Goal: Task Accomplishment & Management: Manage account settings

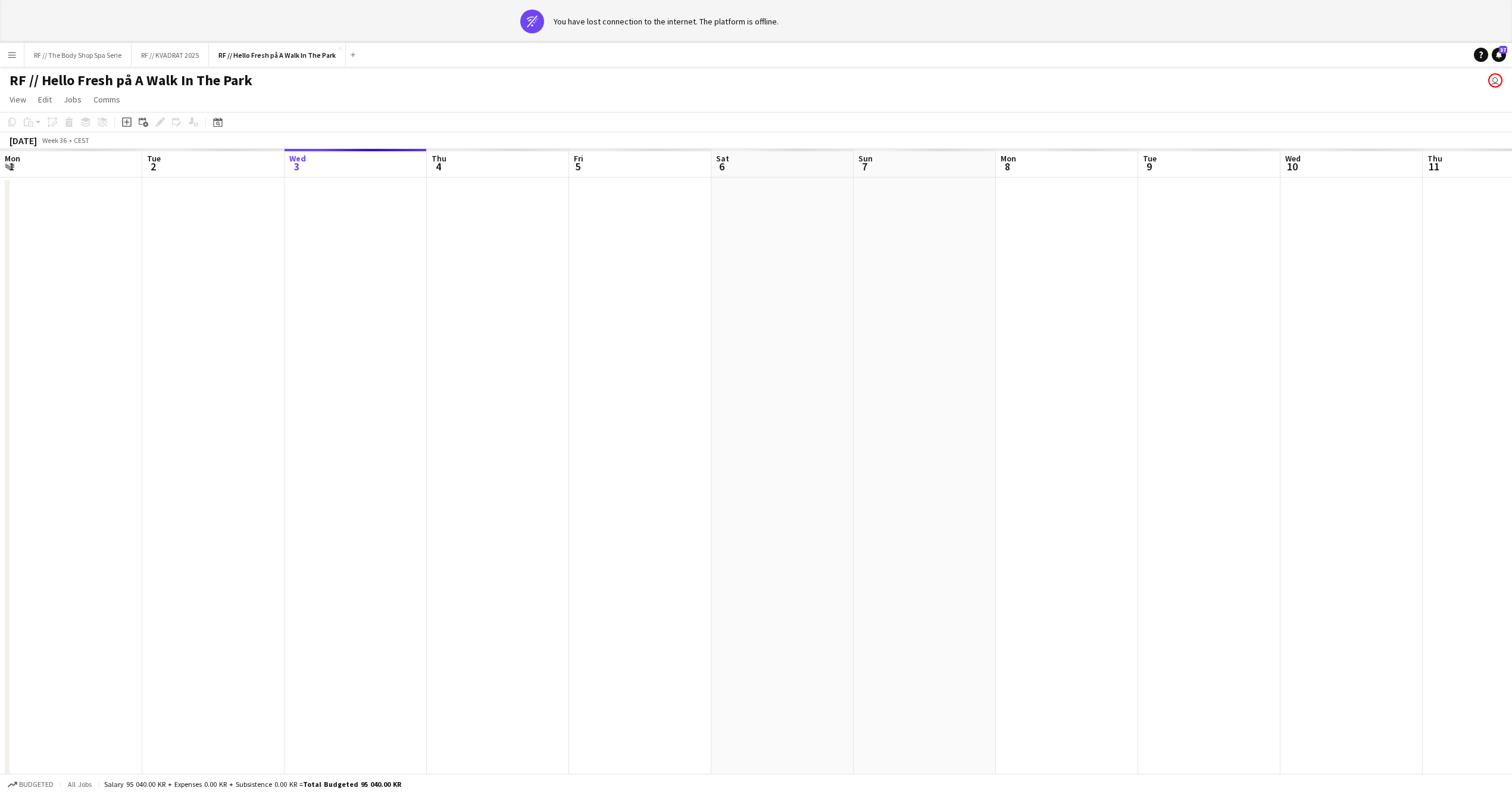
scroll to position [0, 346]
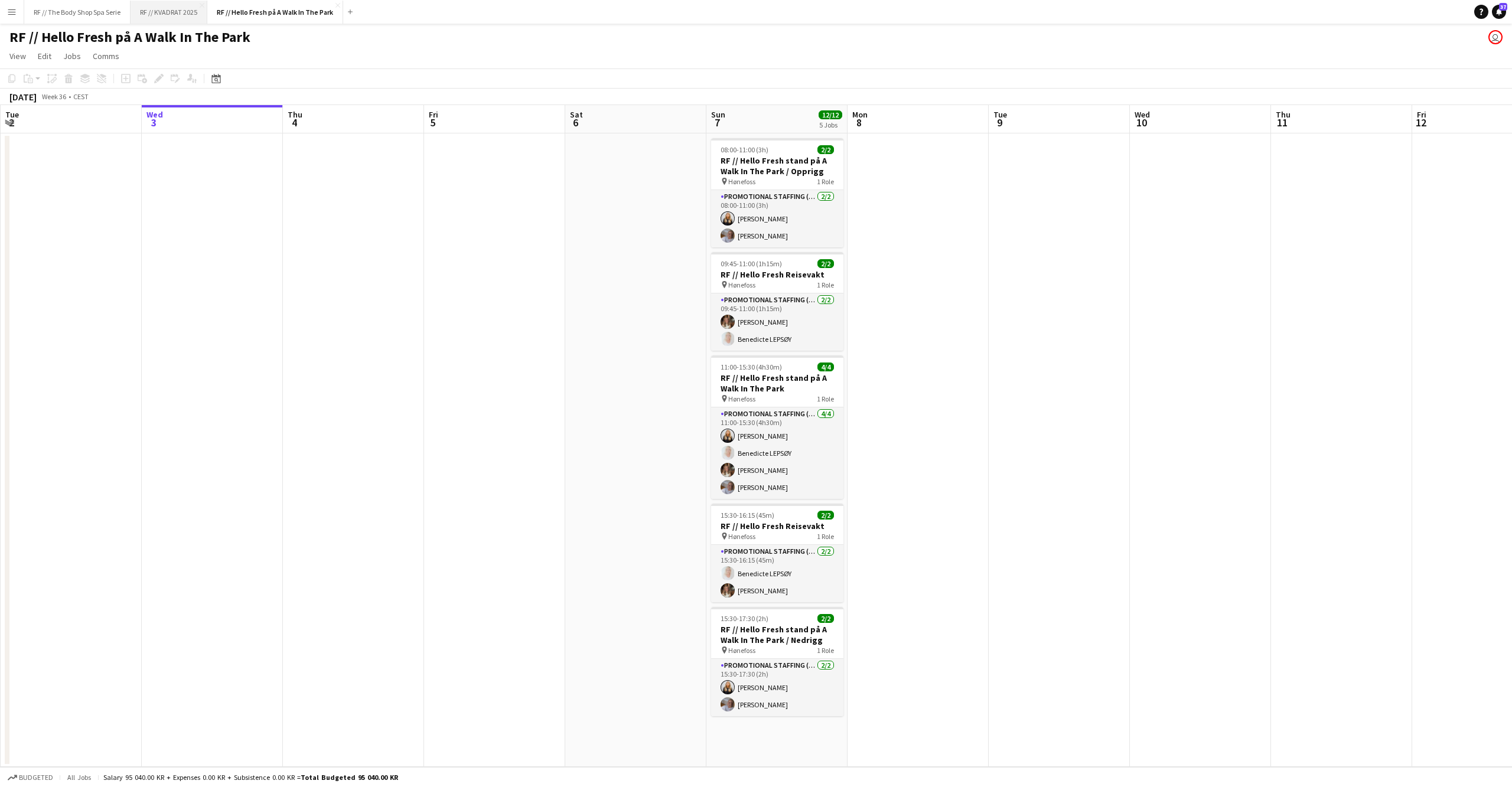
click at [158, 13] on button "RF // KVADRAT 2025 Close" at bounding box center [169, 12] width 77 height 23
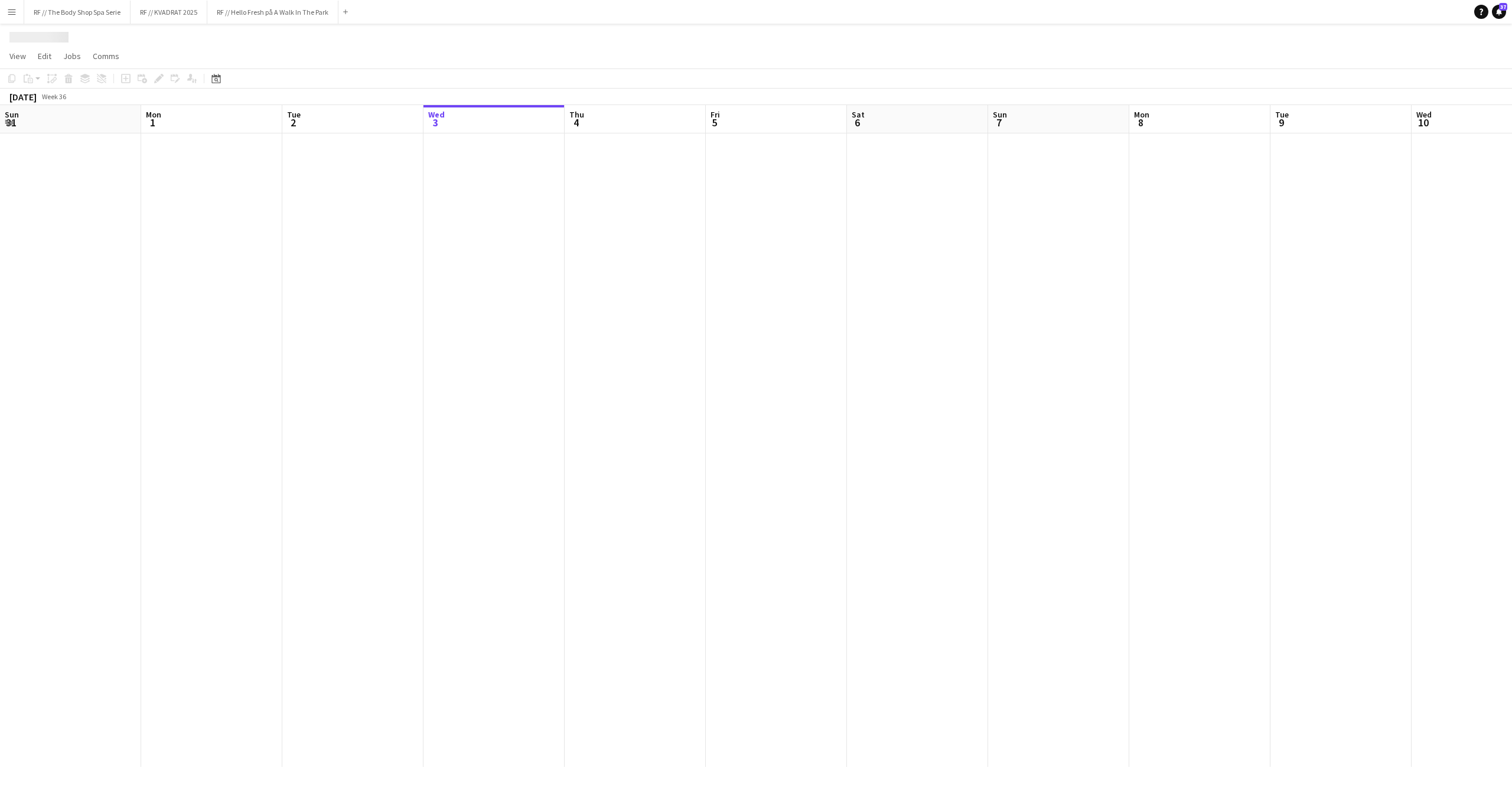
scroll to position [0, 281]
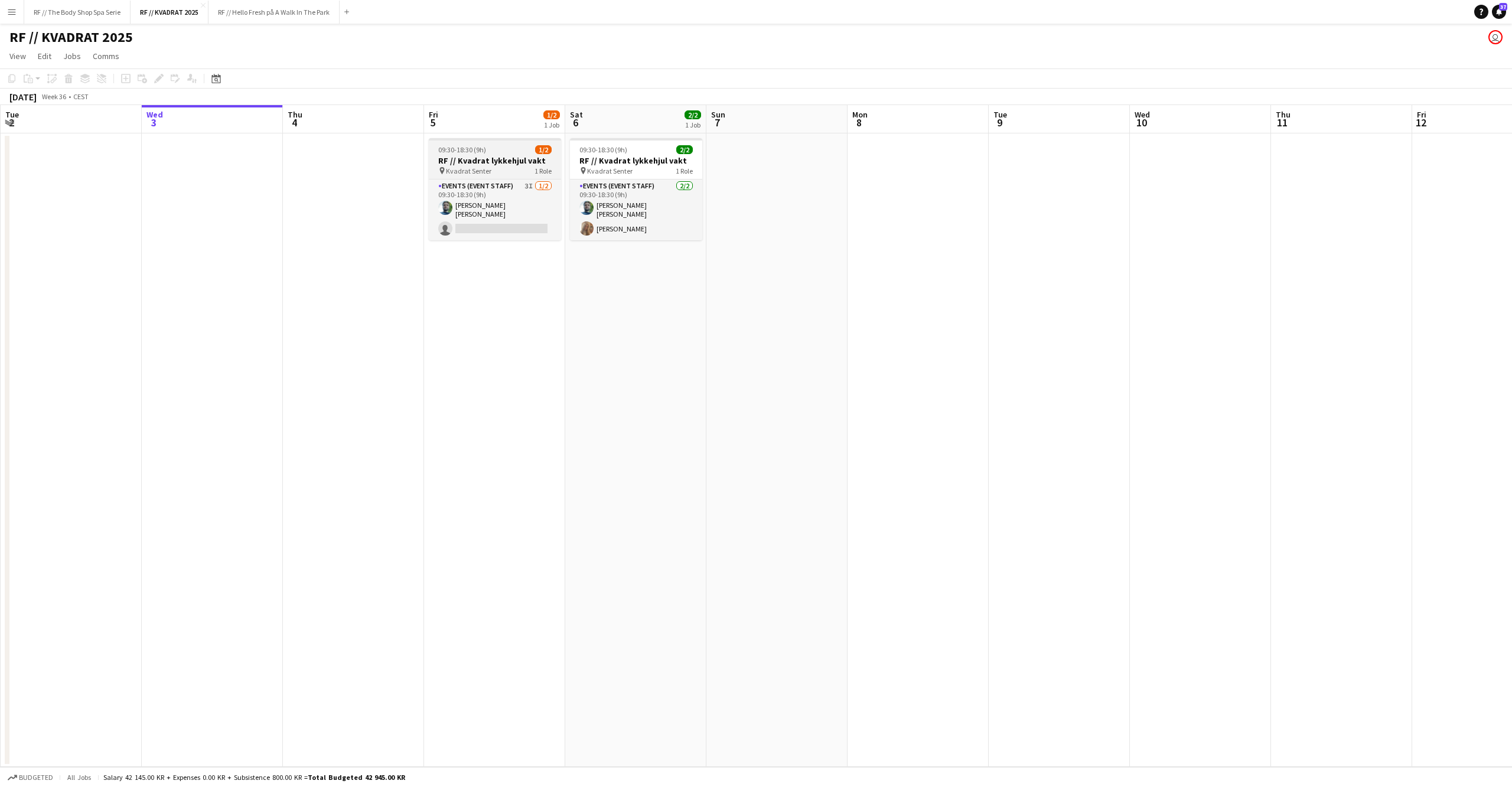
click at [485, 154] on span "09:30-18:30 (9h)" at bounding box center [462, 150] width 48 height 9
click at [539, 310] on app-date-cell "09:30-18:30 (9h) 1/2 RF // Kvadrat lykkehjul vakt pin Kvadrat Senter 1 Role Eve…" at bounding box center [494, 449] width 141 height 633
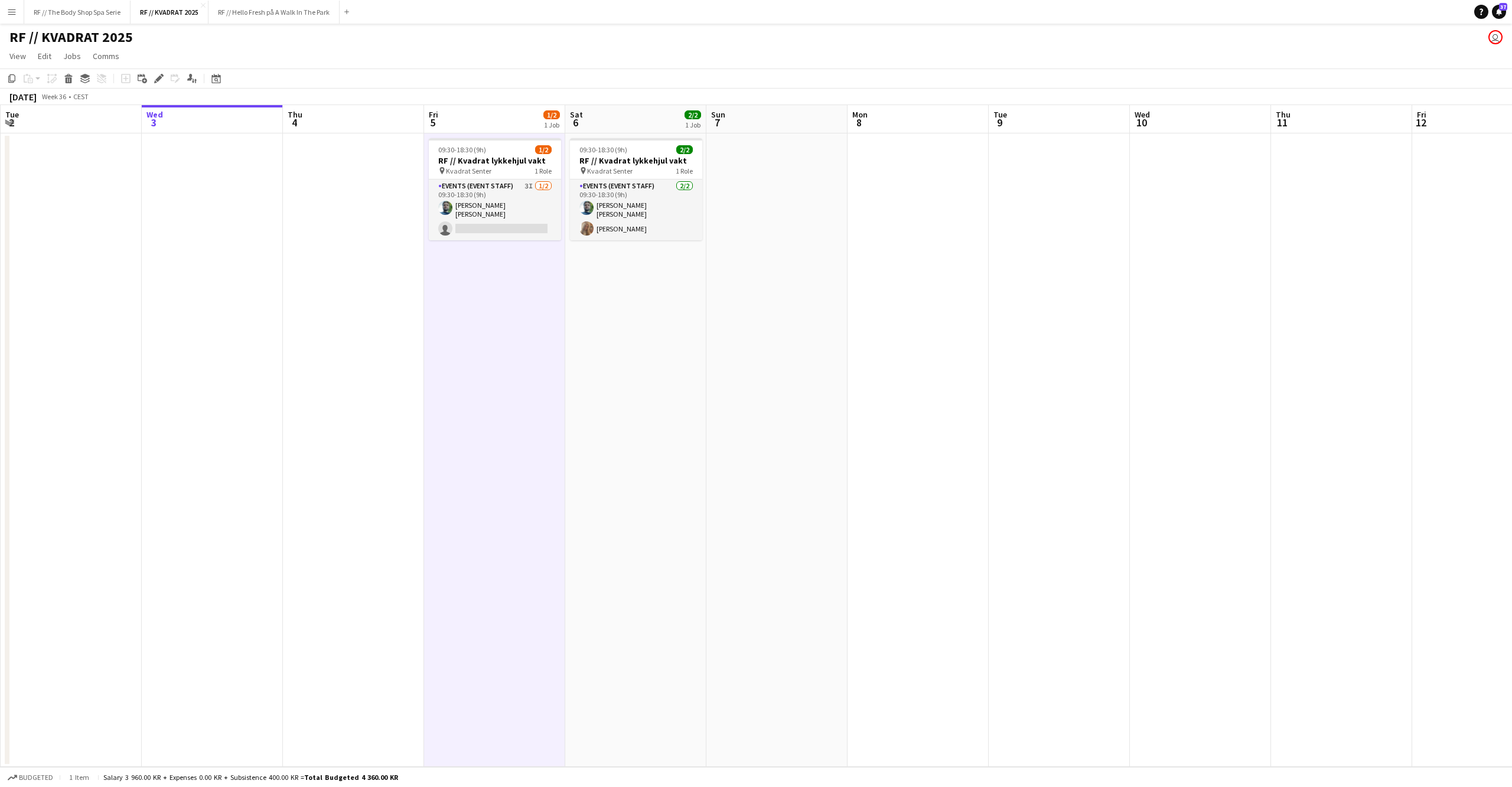
scroll to position [0, 281]
click at [513, 274] on h3 "RF // Kvadrat lykkehjul vakt" at bounding box center [496, 276] width 133 height 11
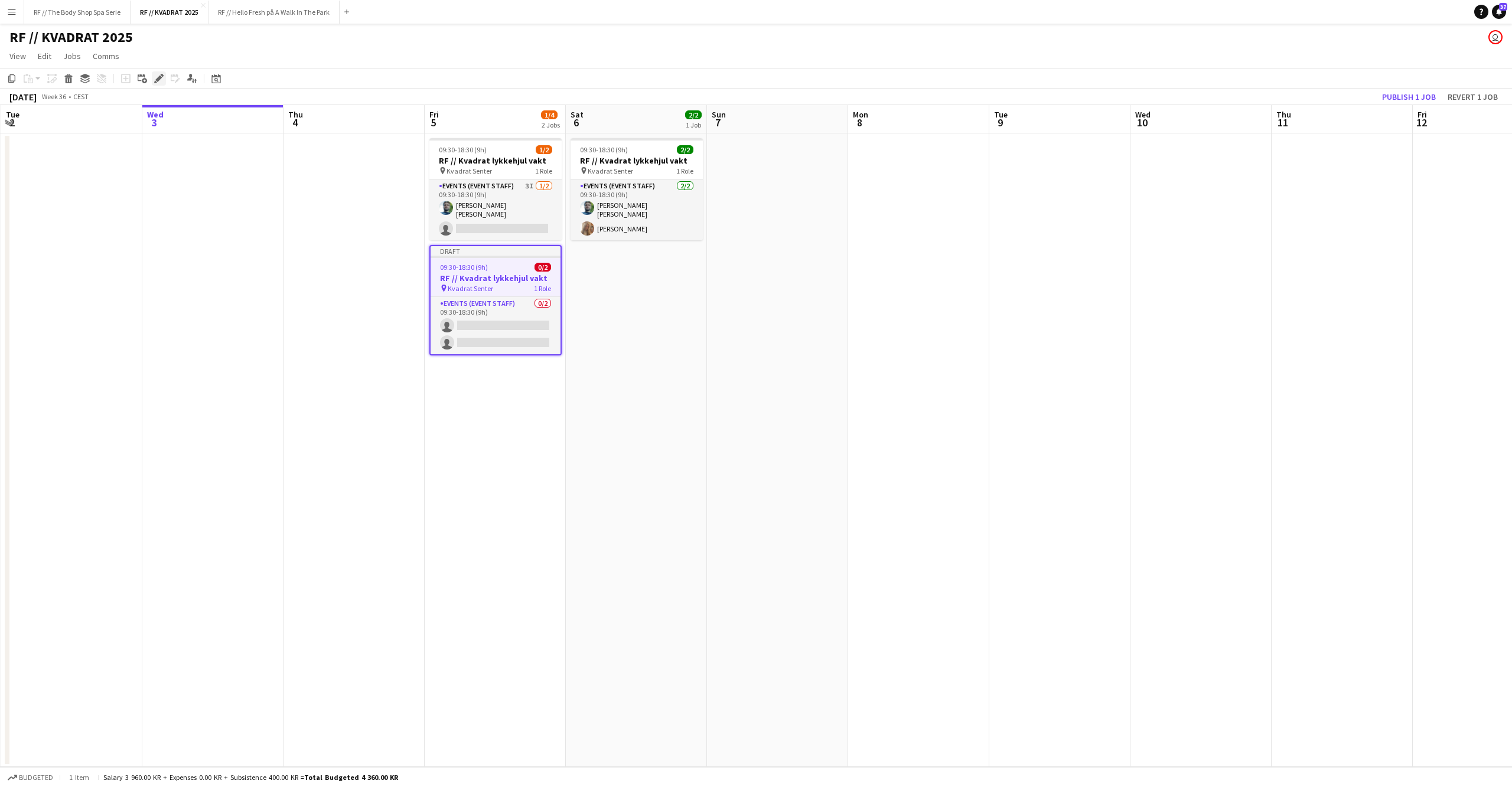
click at [160, 80] on icon "Edit" at bounding box center [158, 78] width 9 height 9
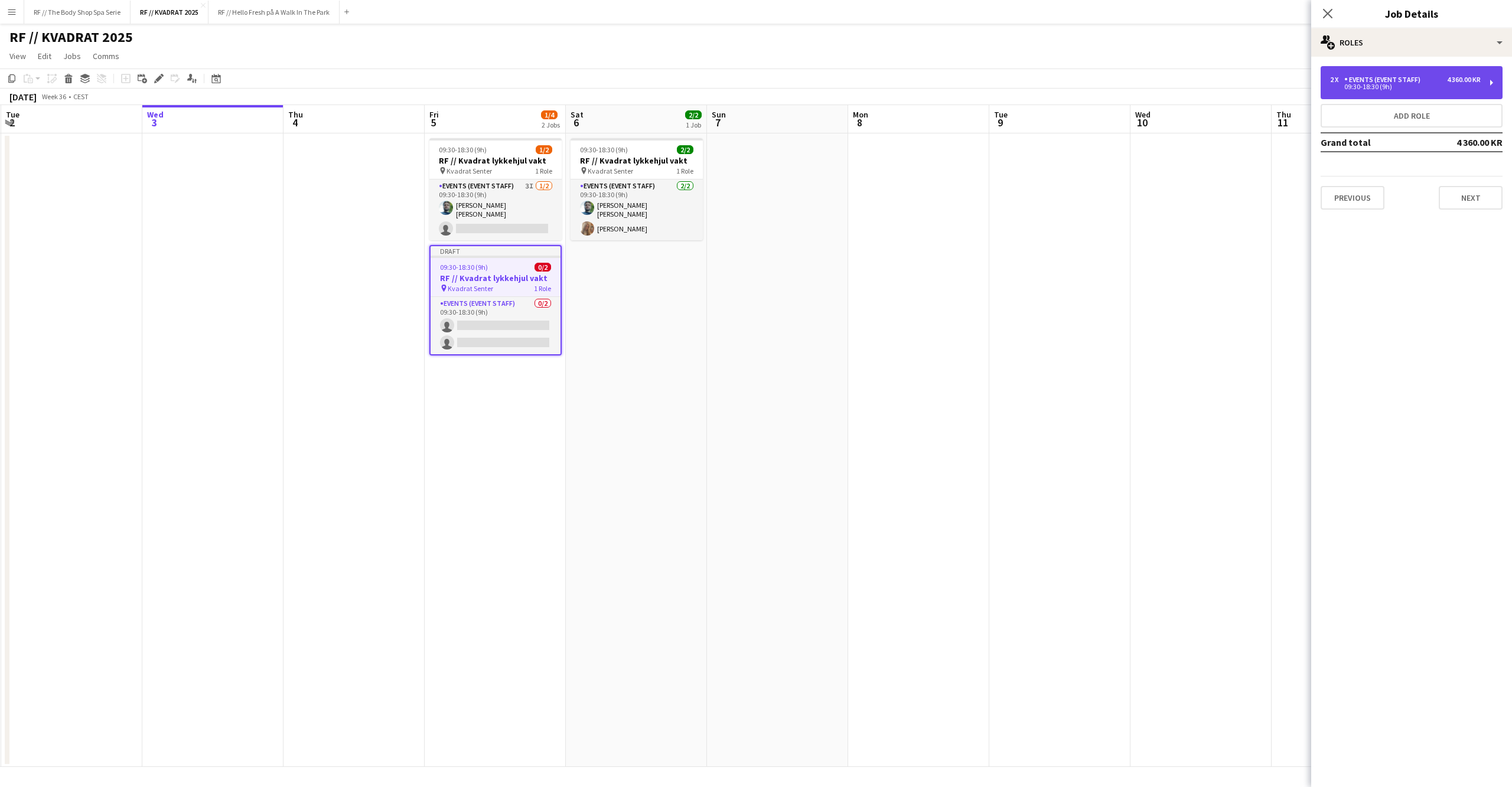
click at [1414, 92] on div "2 x Events (Event Staff) 4 360.00 KR 09:30-18:30 (9h)" at bounding box center [1411, 83] width 182 height 33
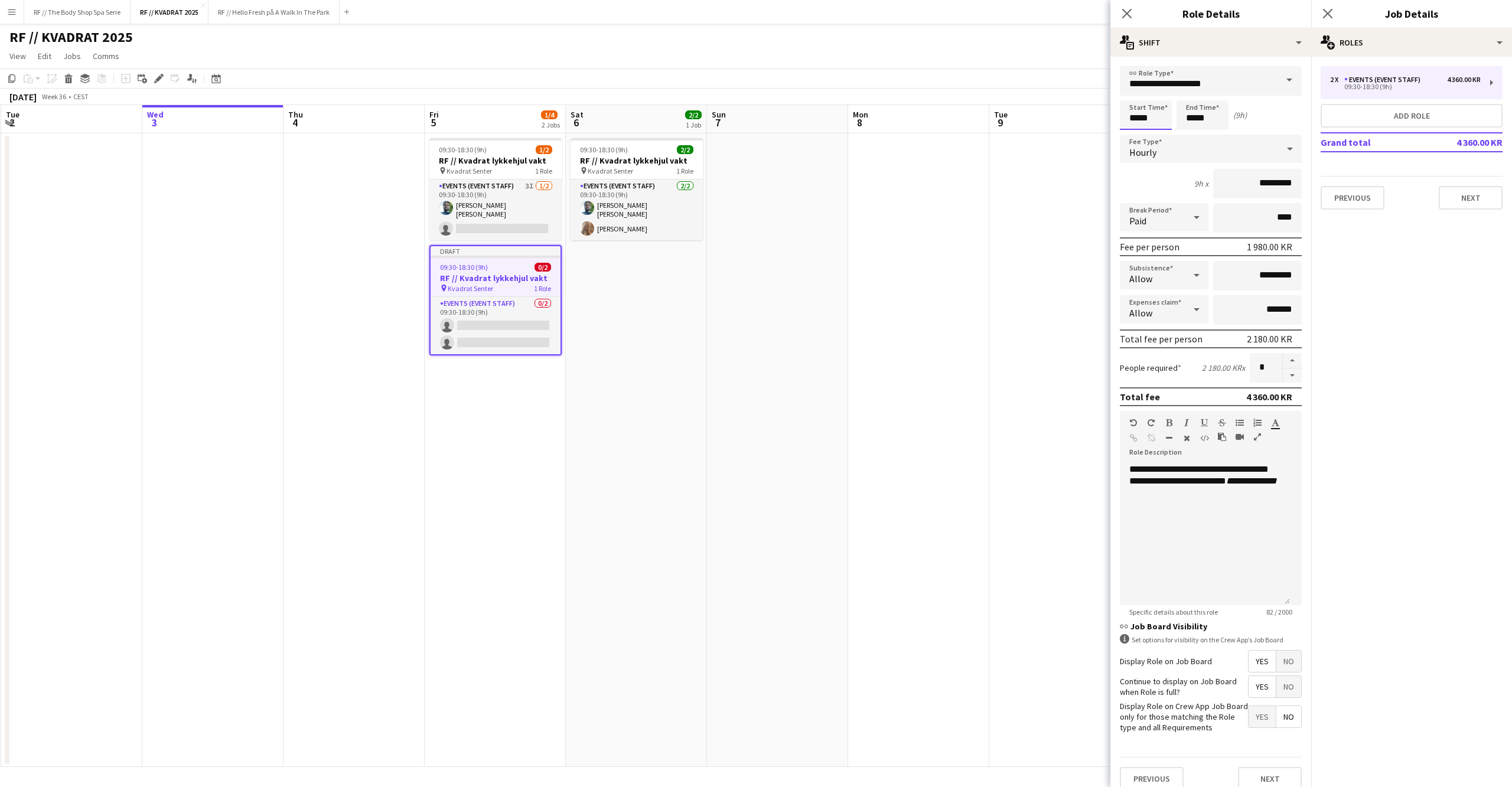
click at [1134, 113] on input "*****" at bounding box center [1146, 115] width 52 height 29
click at [1136, 91] on div at bounding box center [1134, 94] width 24 height 12
click at [1136, 92] on div at bounding box center [1134, 94] width 24 height 12
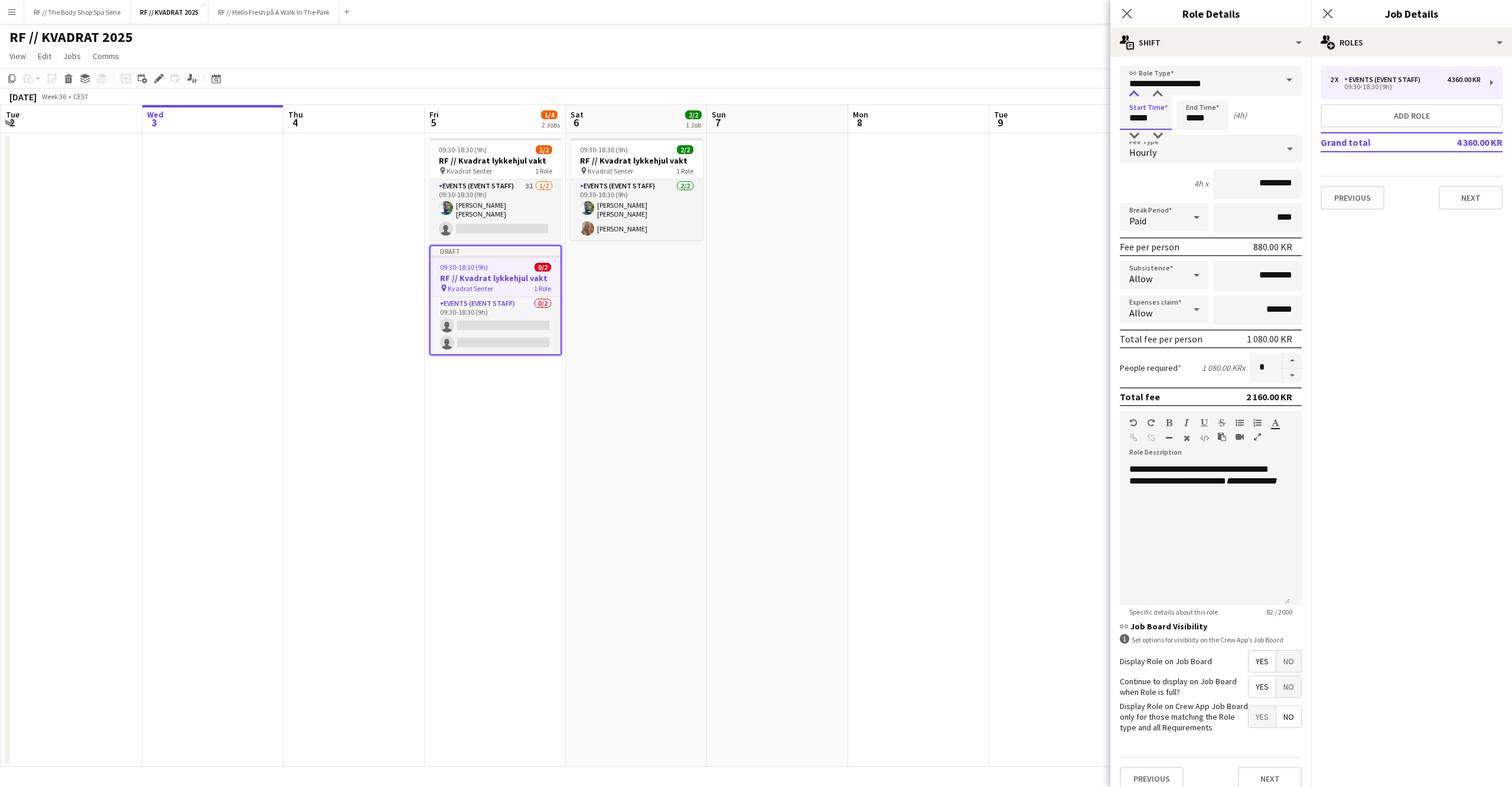
click at [1136, 92] on div at bounding box center [1134, 94] width 24 height 12
click at [1155, 135] on div at bounding box center [1157, 135] width 24 height 12
type input "*****"
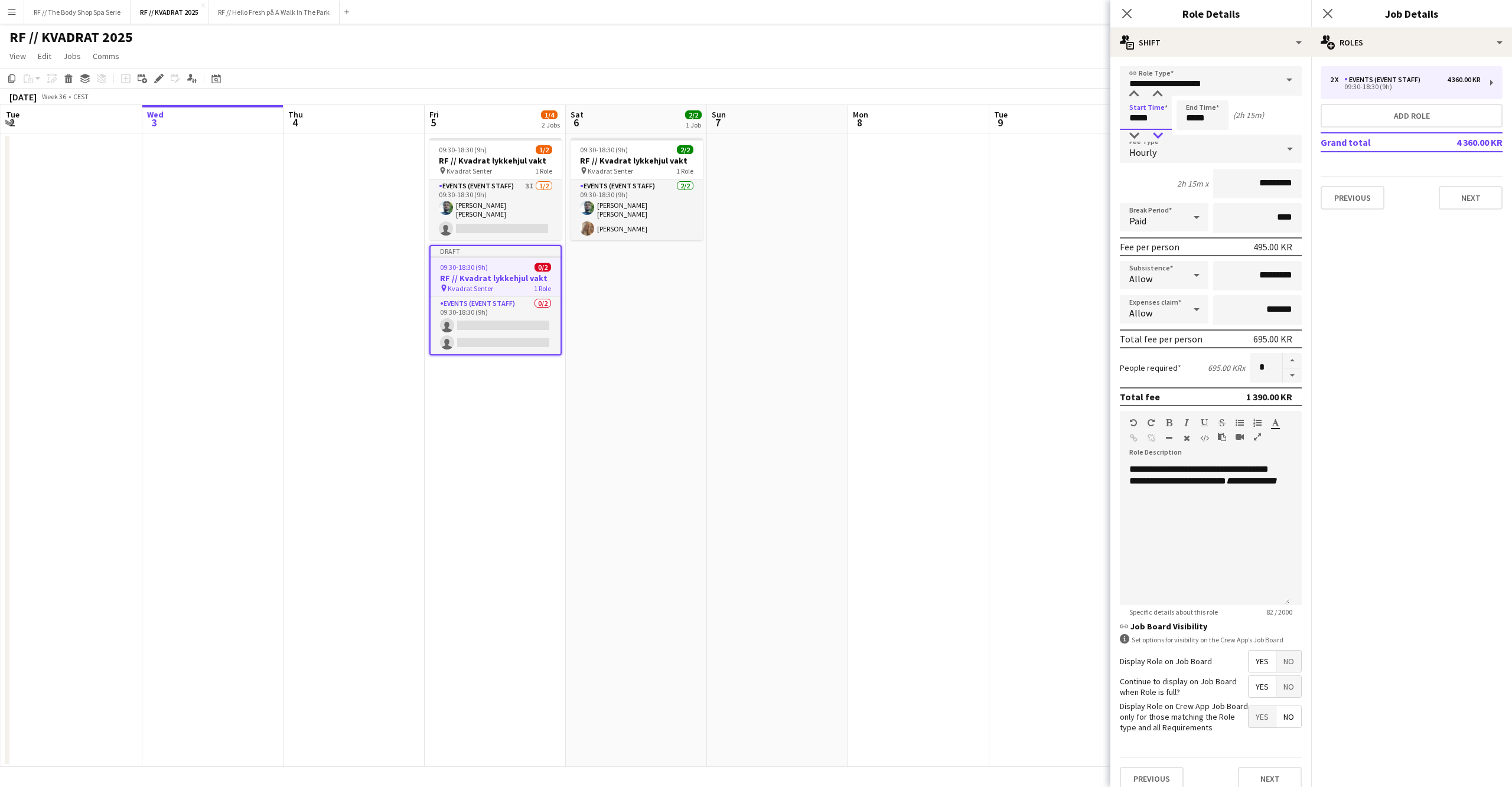
click at [1155, 135] on div at bounding box center [1157, 135] width 24 height 12
click at [1325, 16] on icon at bounding box center [1327, 14] width 11 height 11
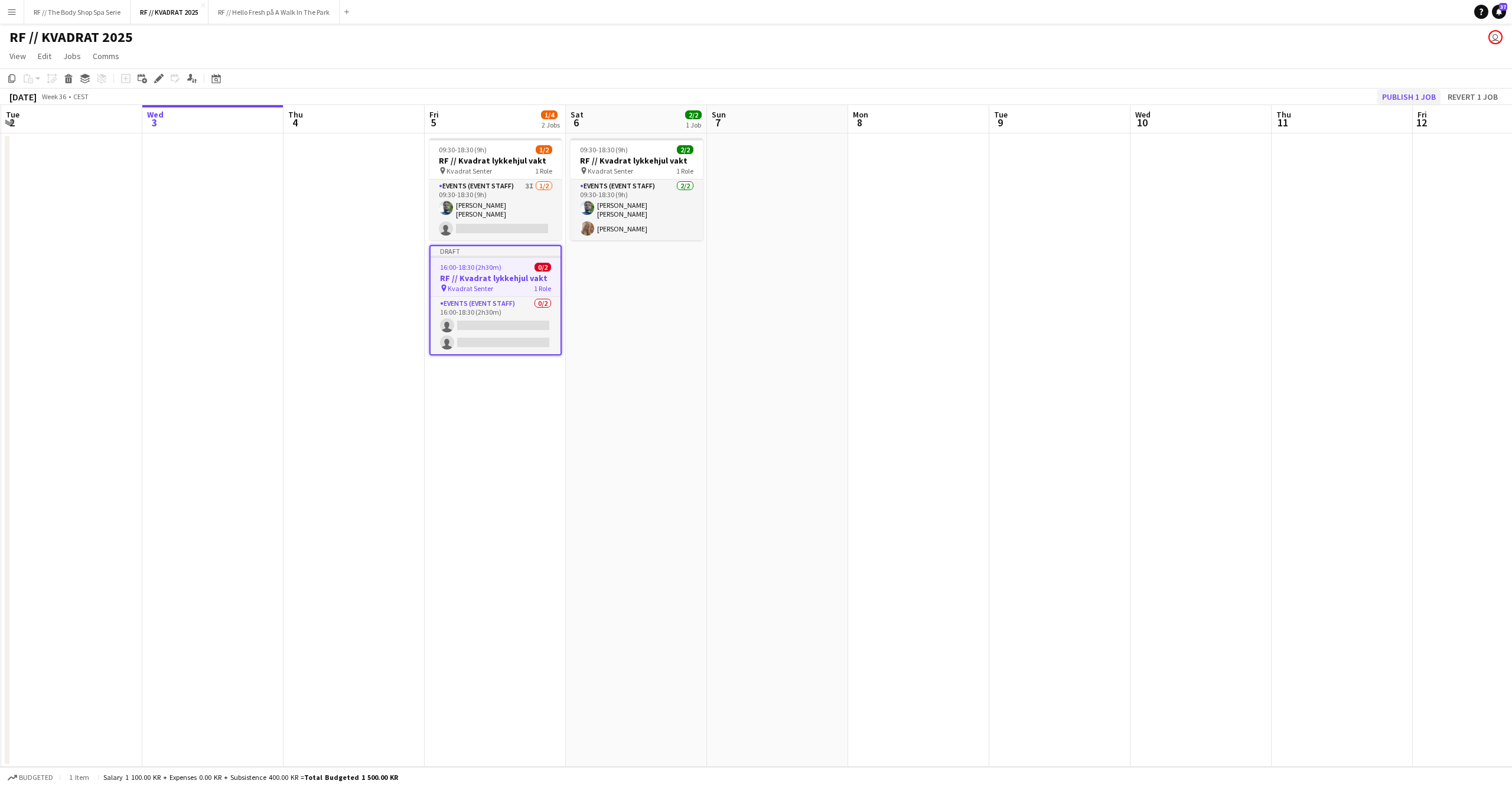
click at [1416, 95] on button "Publish 1 job" at bounding box center [1409, 97] width 63 height 16
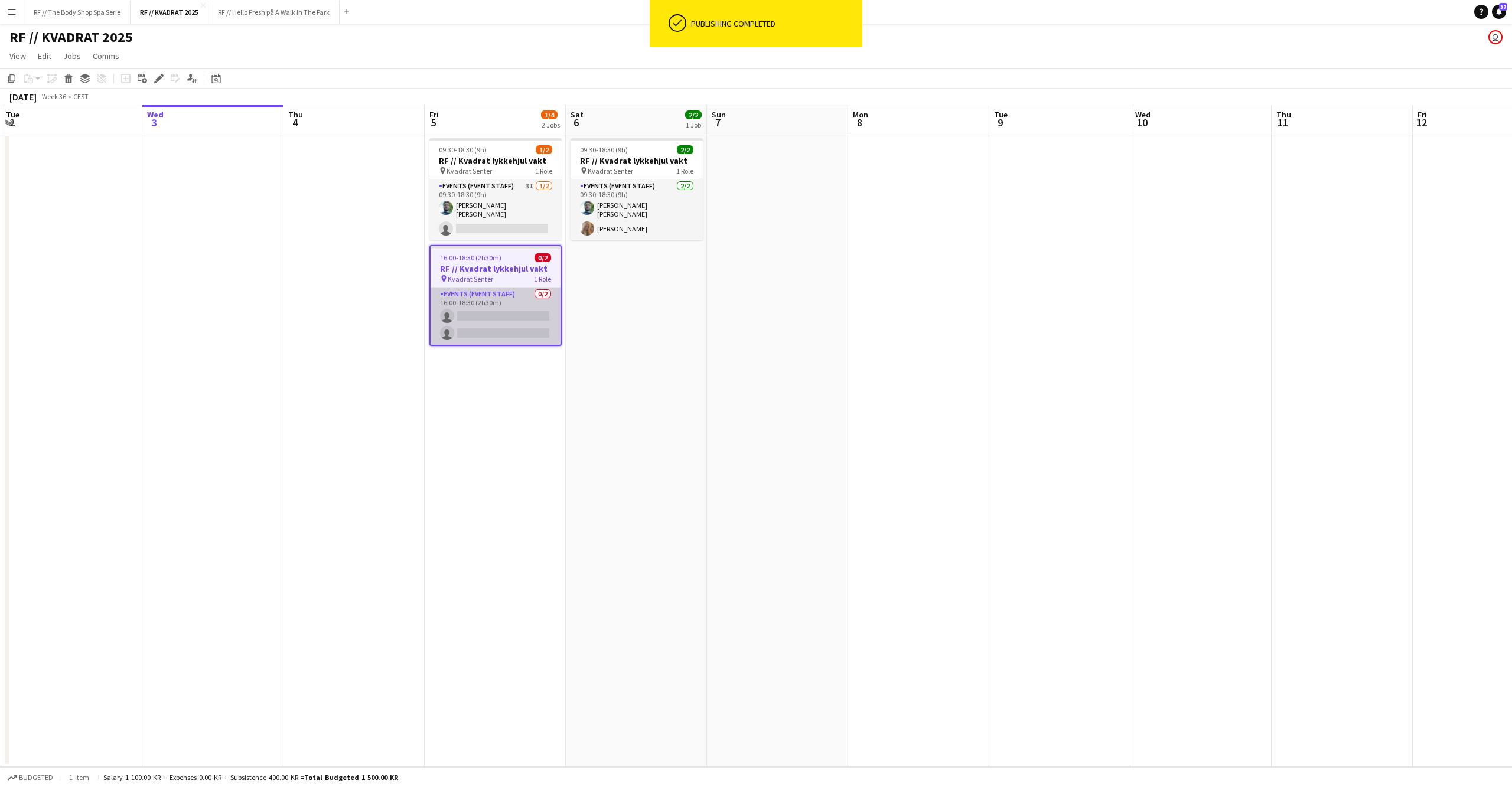
click at [511, 323] on app-card-role "Events (Event Staff) 0/2 16:00-18:30 (2h30m) single-neutral-actions single-neut…" at bounding box center [495, 316] width 130 height 57
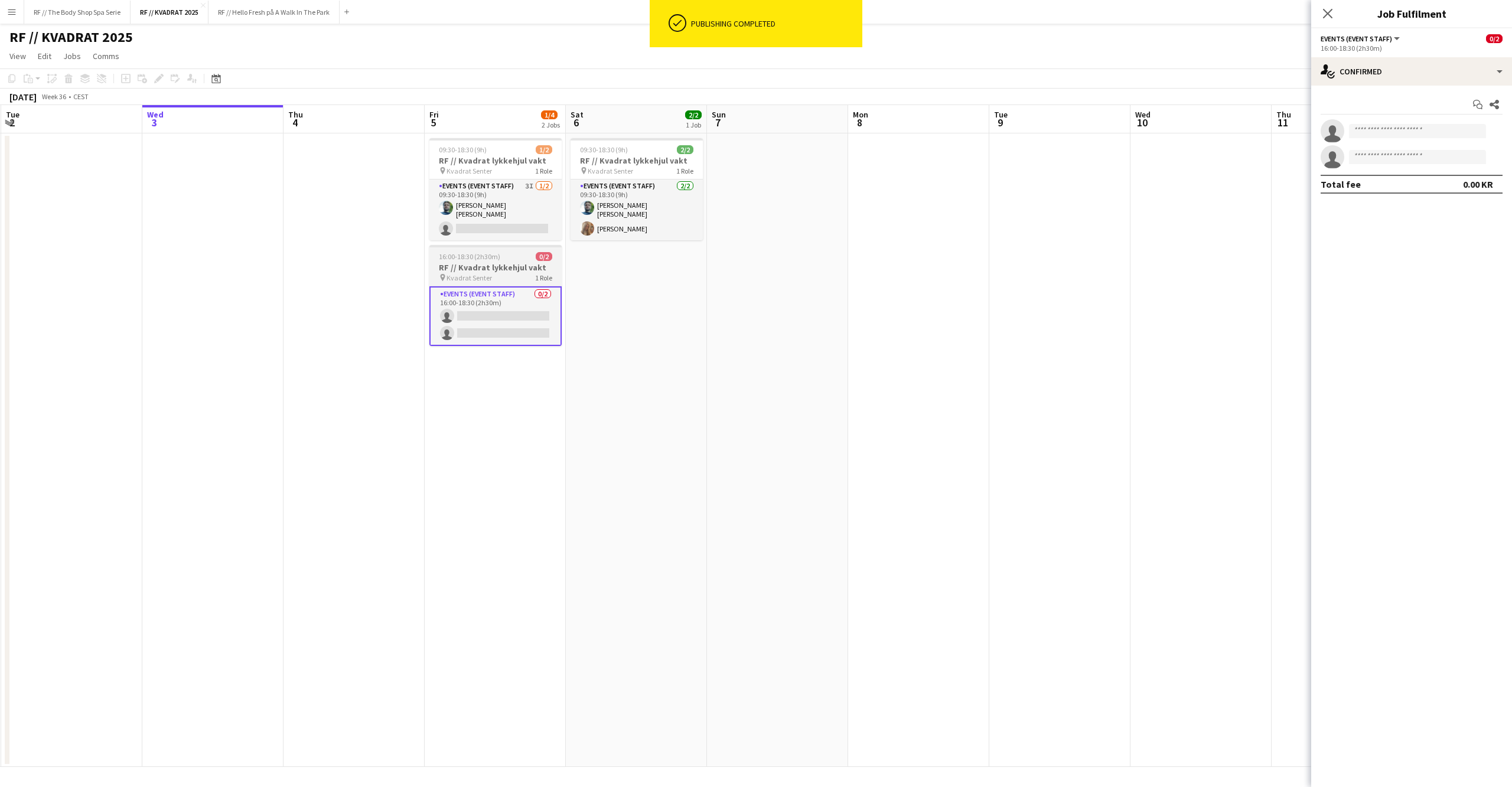
click at [489, 267] on h3 "RF // Kvadrat lykkehjul vakt" at bounding box center [496, 267] width 133 height 11
click at [155, 80] on icon at bounding box center [155, 82] width 3 height 3
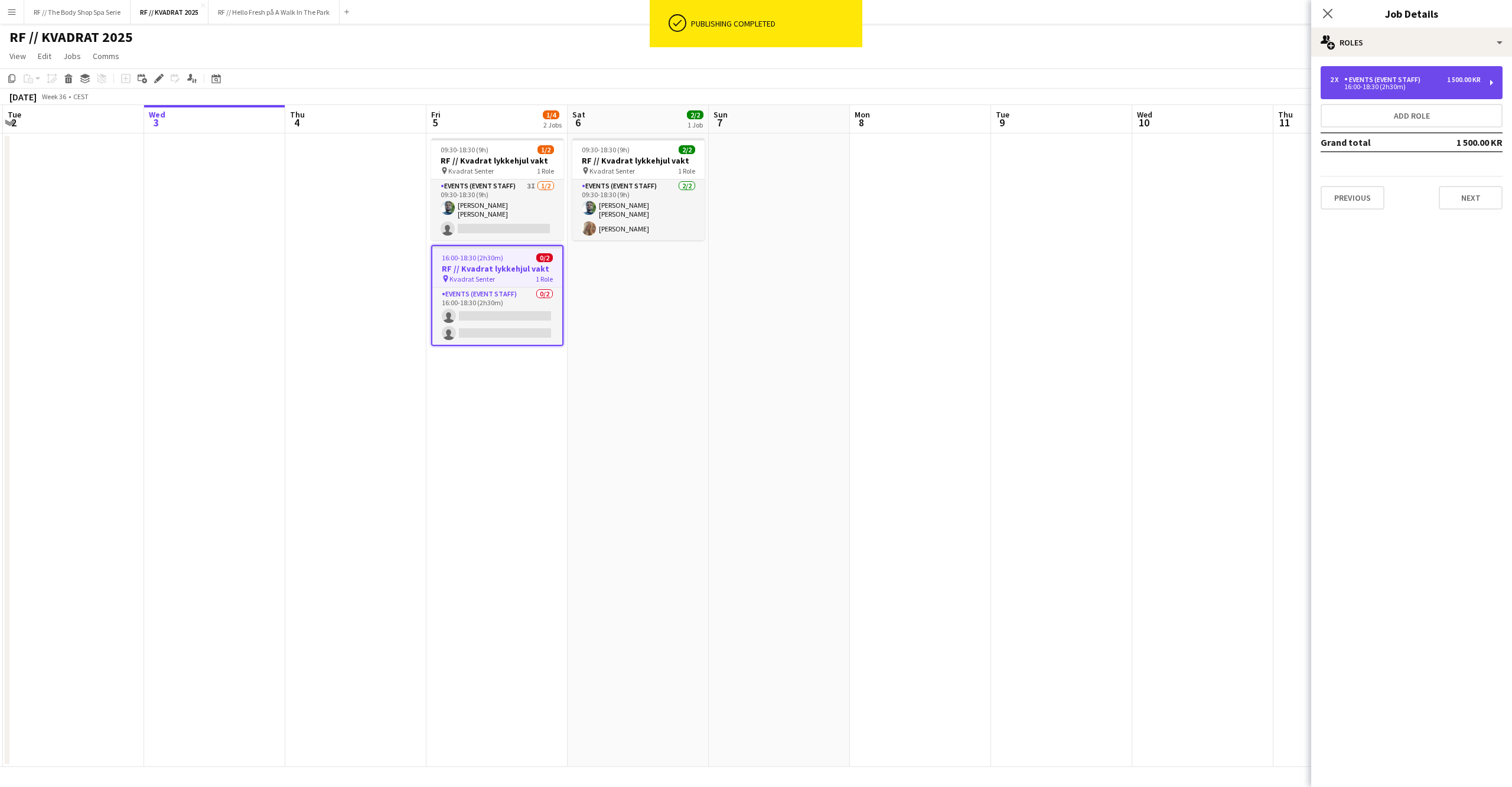
click at [1396, 79] on div "Events (Event Staff)" at bounding box center [1385, 80] width 81 height 9
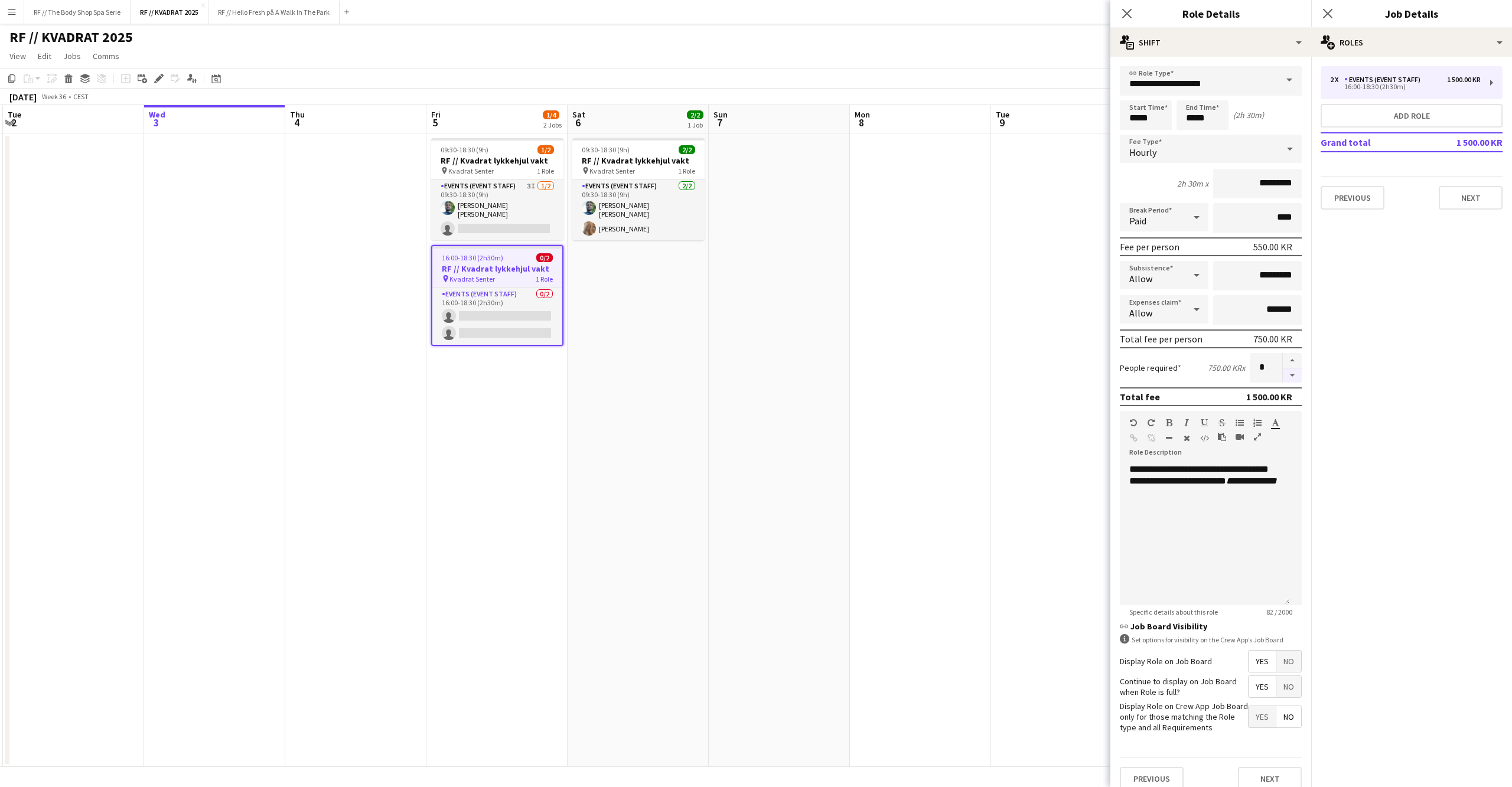
click at [1283, 375] on button "button" at bounding box center [1292, 375] width 19 height 15
type input "*"
click at [1325, 8] on app-icon "Close pop-in" at bounding box center [1328, 14] width 17 height 17
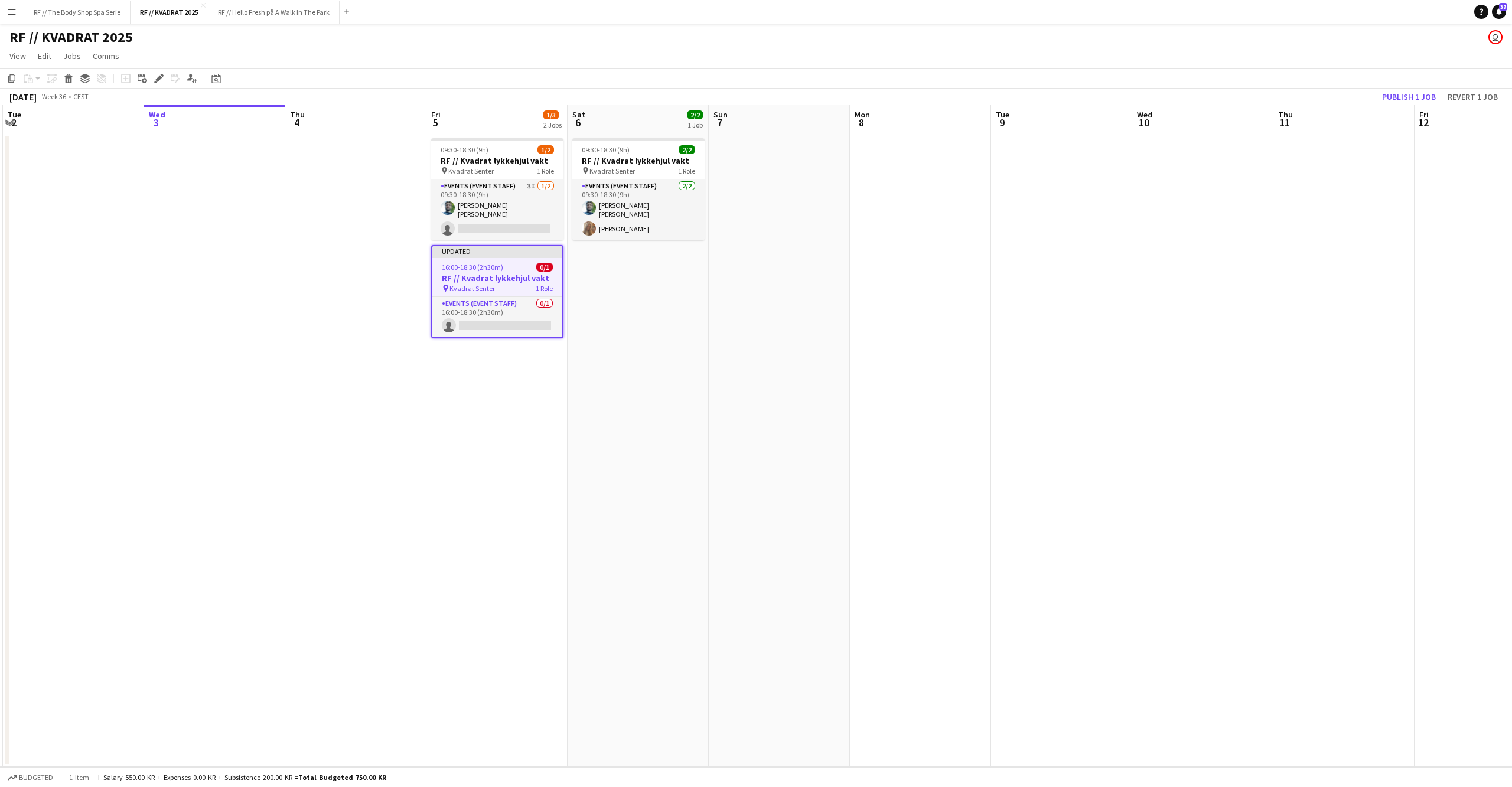
click at [1399, 99] on button "Publish 1 job" at bounding box center [1409, 97] width 63 height 16
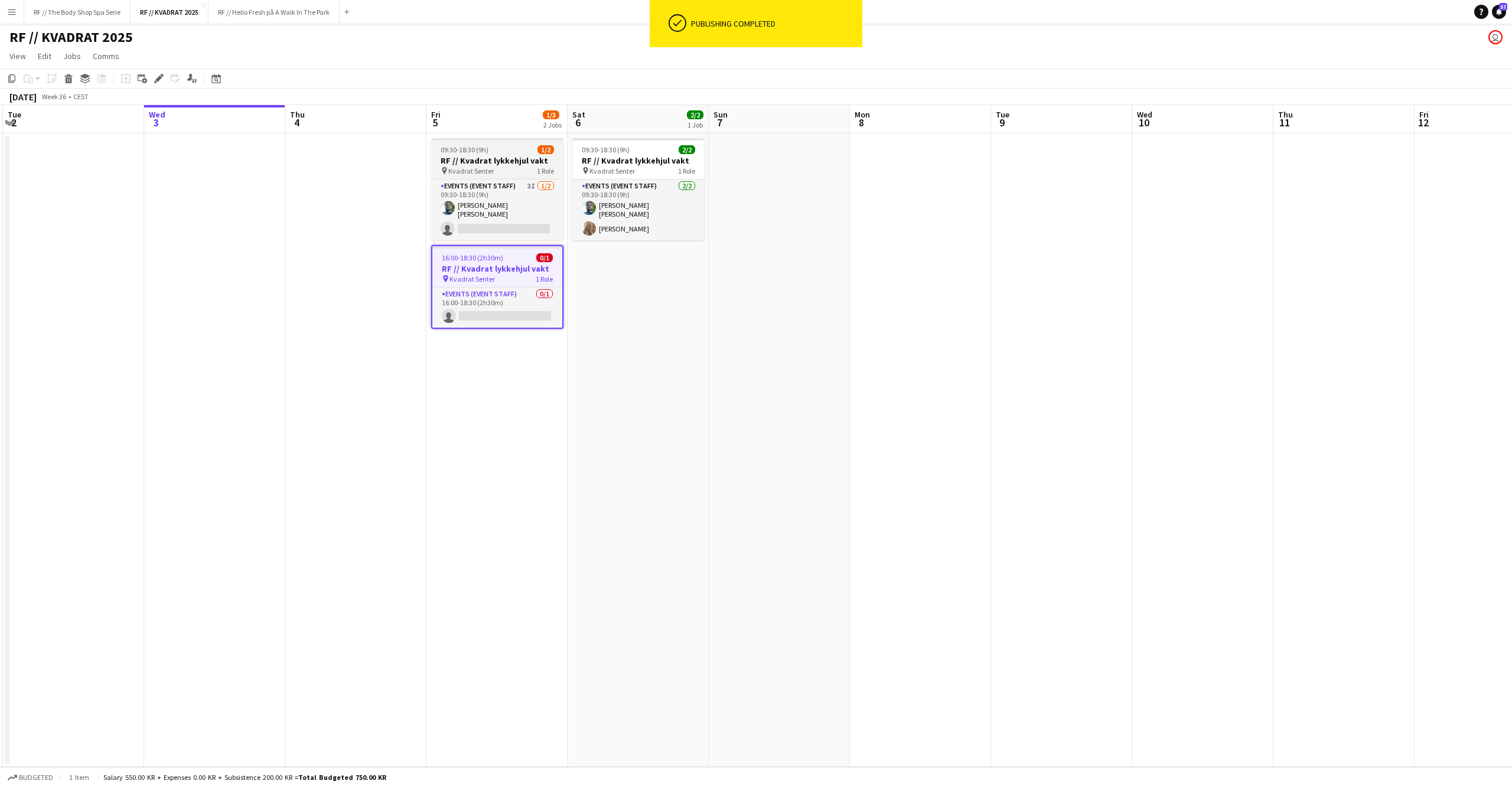
click at [485, 151] on span "09:30-18:30 (9h)" at bounding box center [464, 150] width 48 height 9
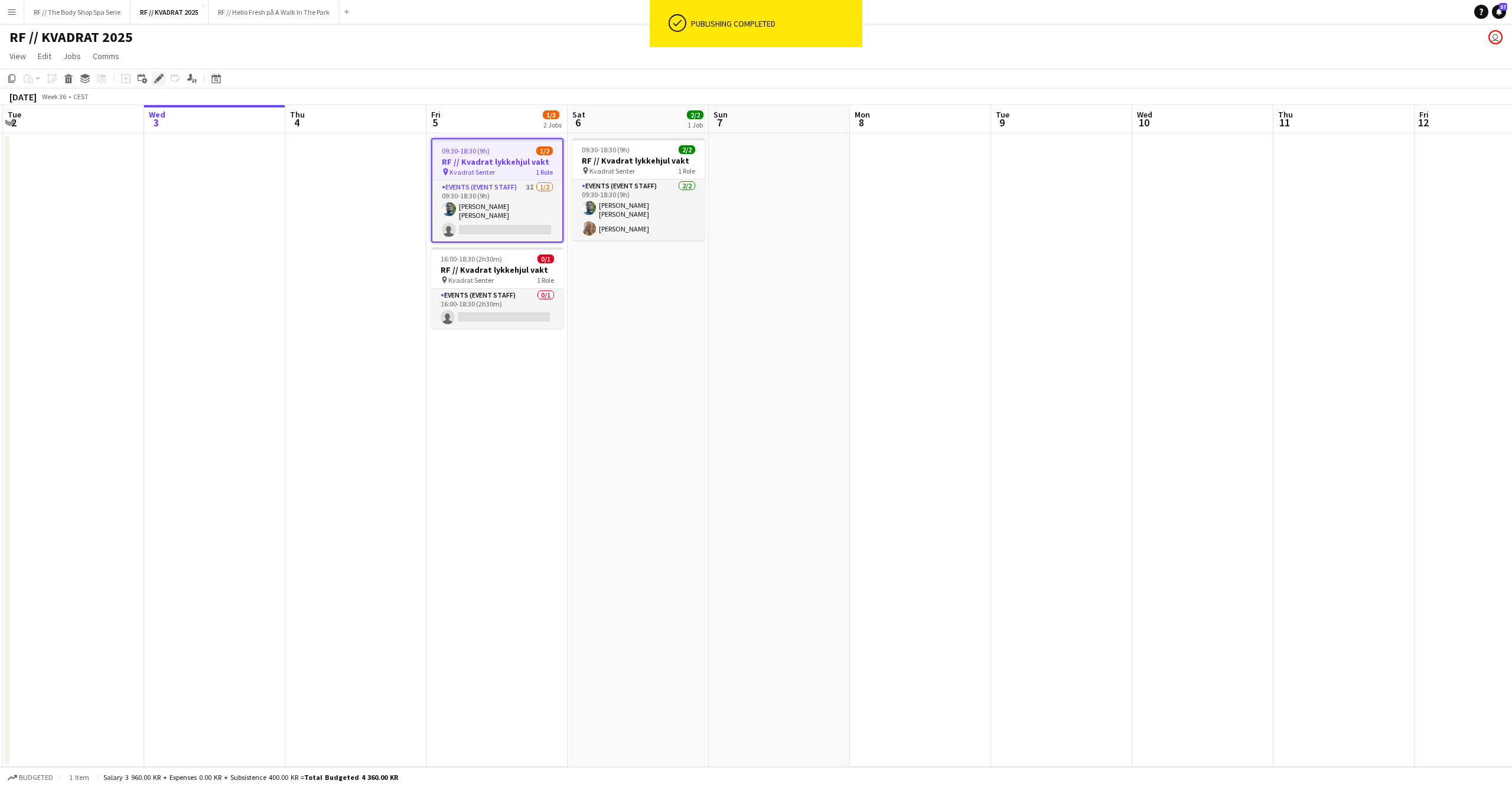
click at [157, 77] on icon "Edit" at bounding box center [158, 78] width 9 height 9
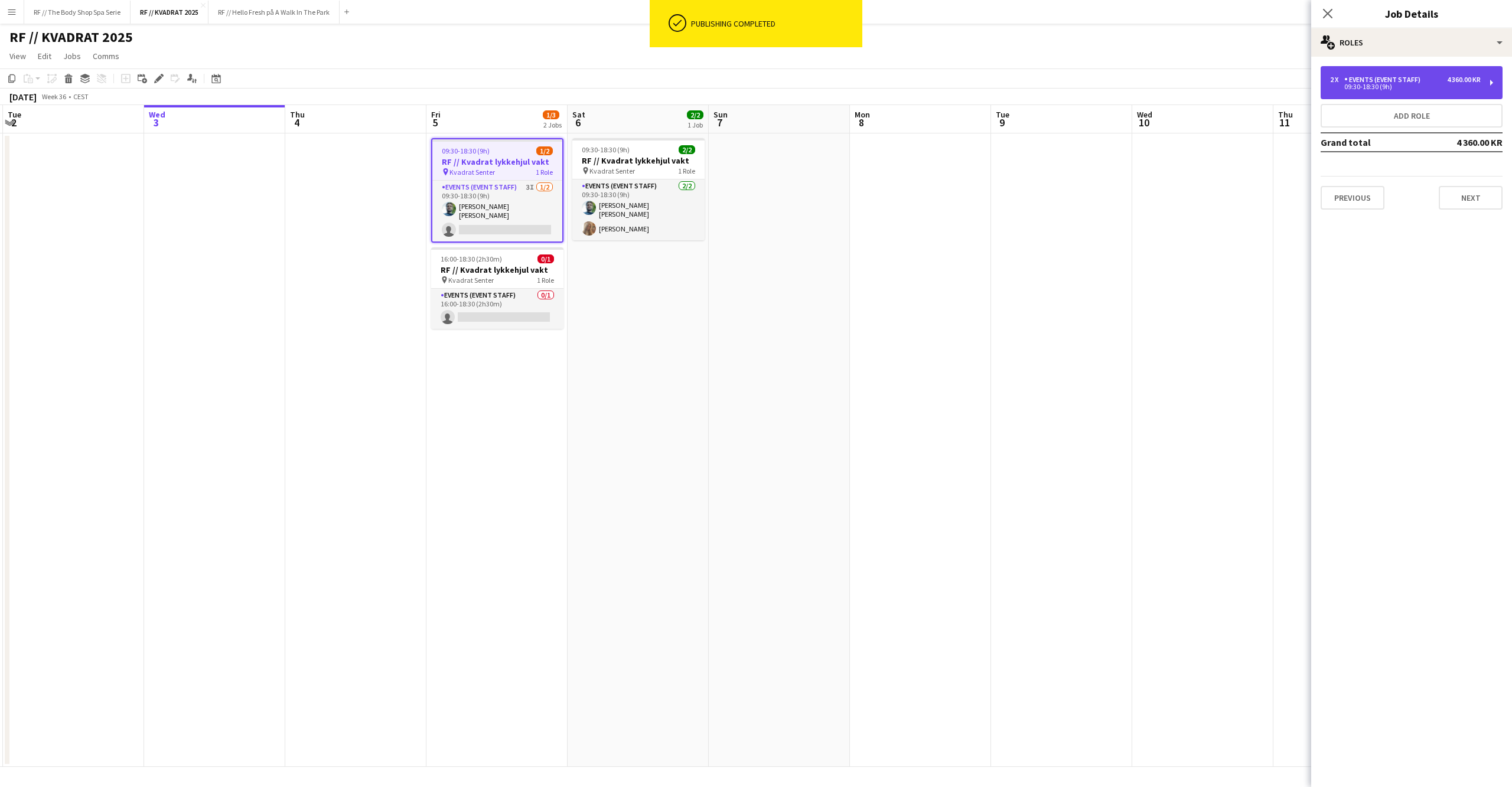
click at [1380, 88] on div "09:30-18:30 (9h)" at bounding box center [1405, 87] width 150 height 6
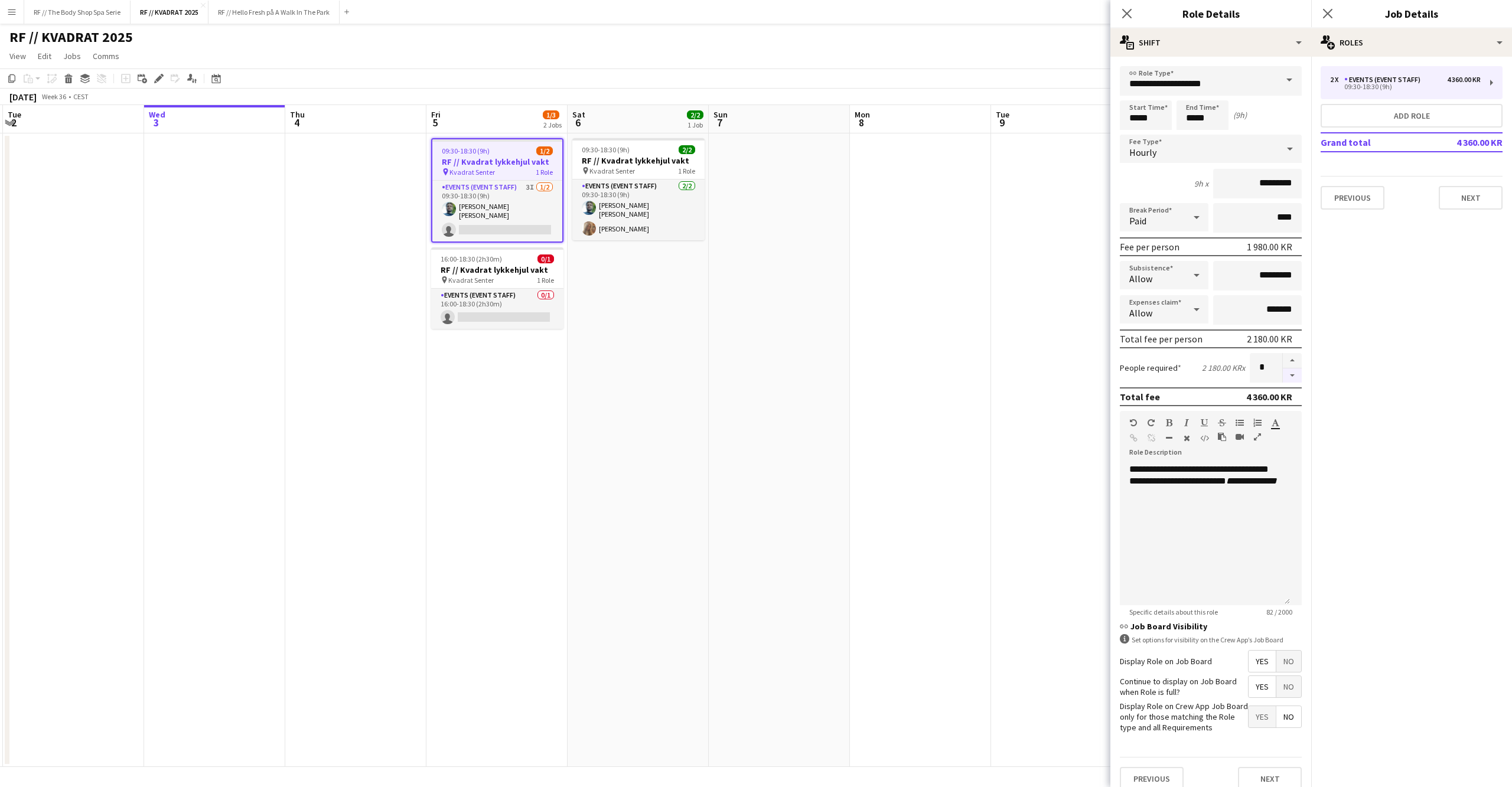
click at [1283, 375] on button "button" at bounding box center [1292, 375] width 19 height 15
type input "*"
click at [1333, 10] on icon "Close pop-in" at bounding box center [1327, 14] width 11 height 11
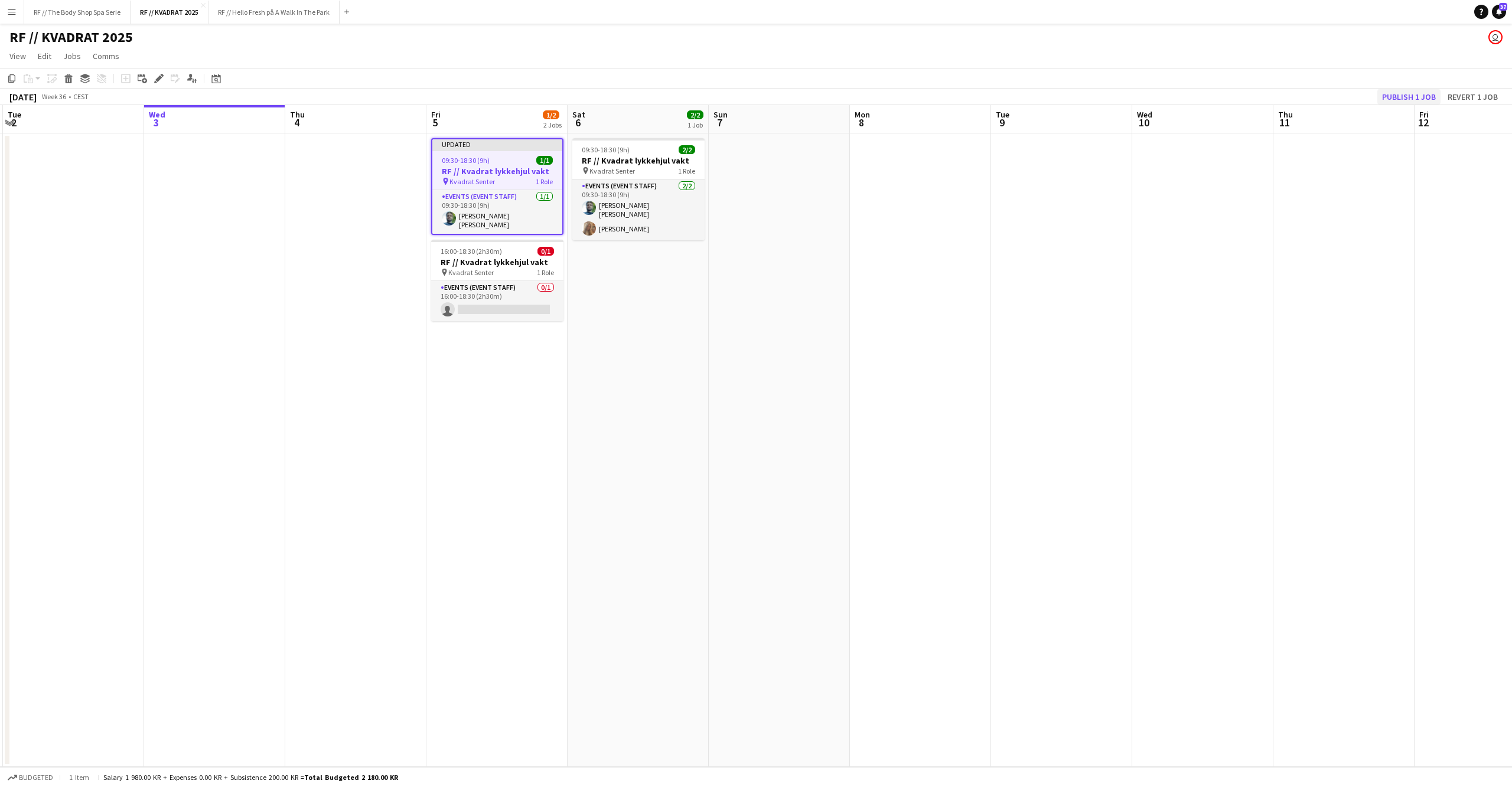
click at [1413, 98] on button "Publish 1 job" at bounding box center [1409, 97] width 63 height 16
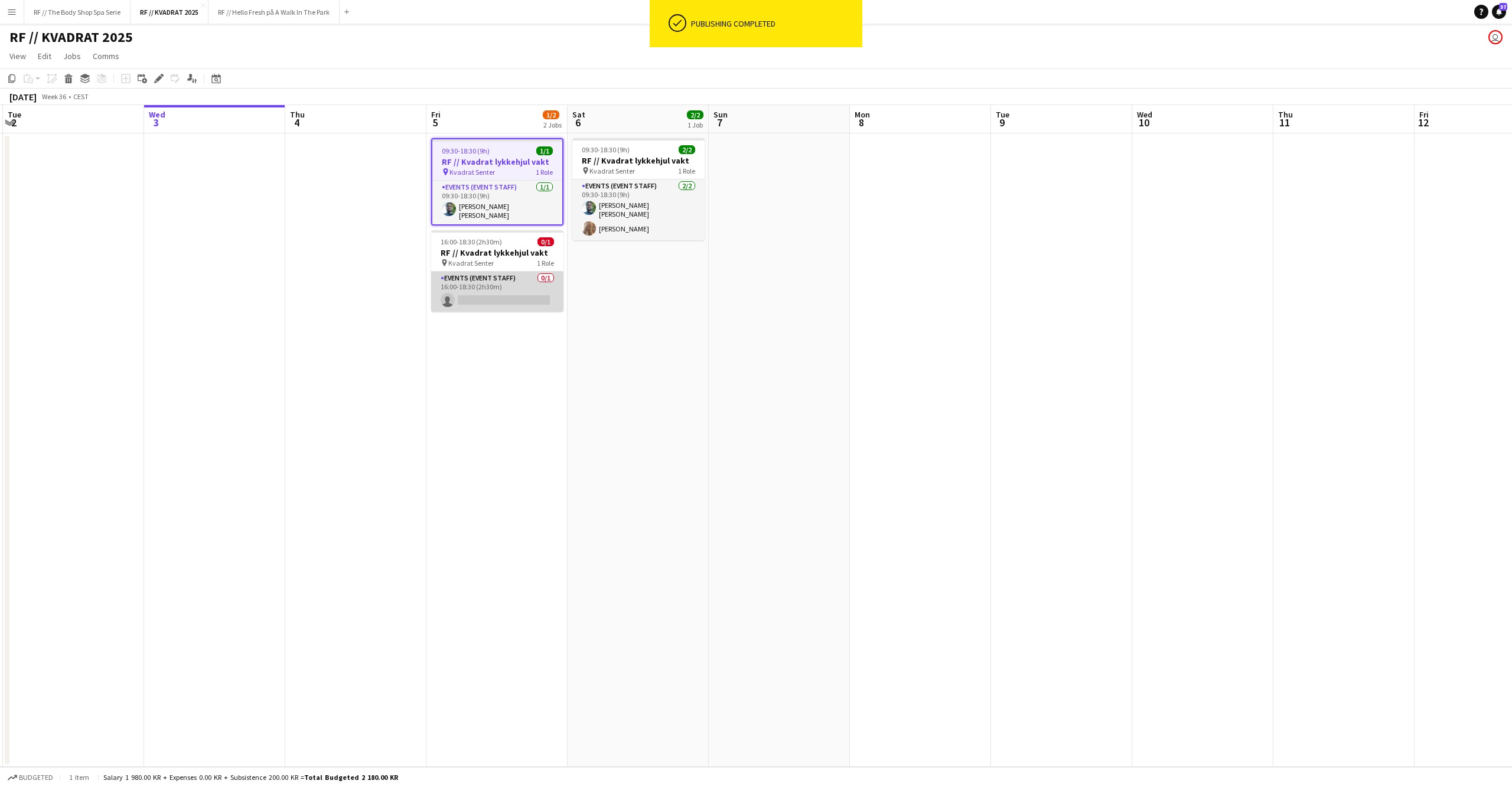
click at [523, 283] on app-card-role "Events (Event Staff) 0/1 16:00-18:30 (2h30m) single-neutral-actions" at bounding box center [497, 291] width 133 height 40
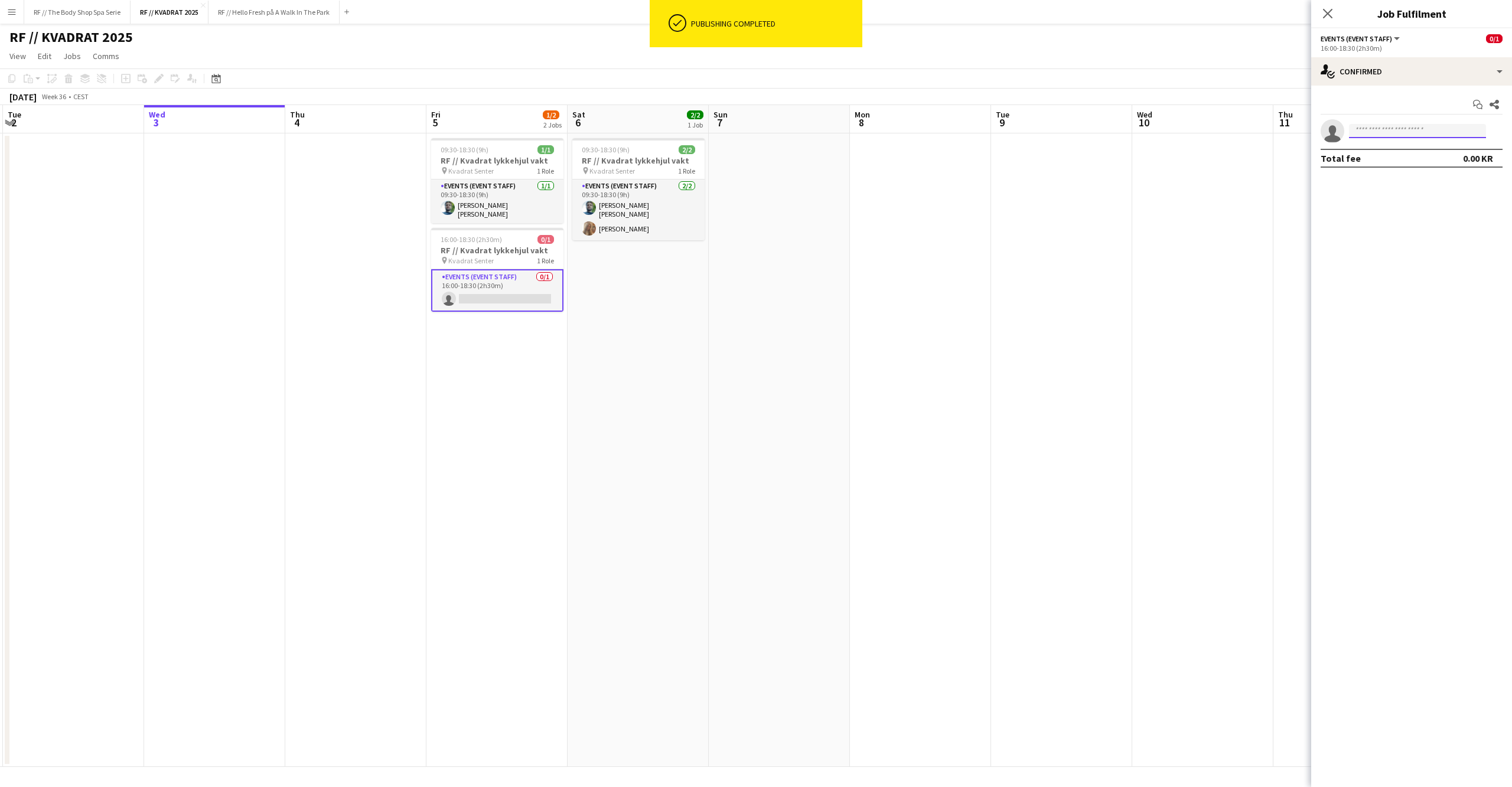
click at [1388, 126] on input at bounding box center [1417, 131] width 137 height 14
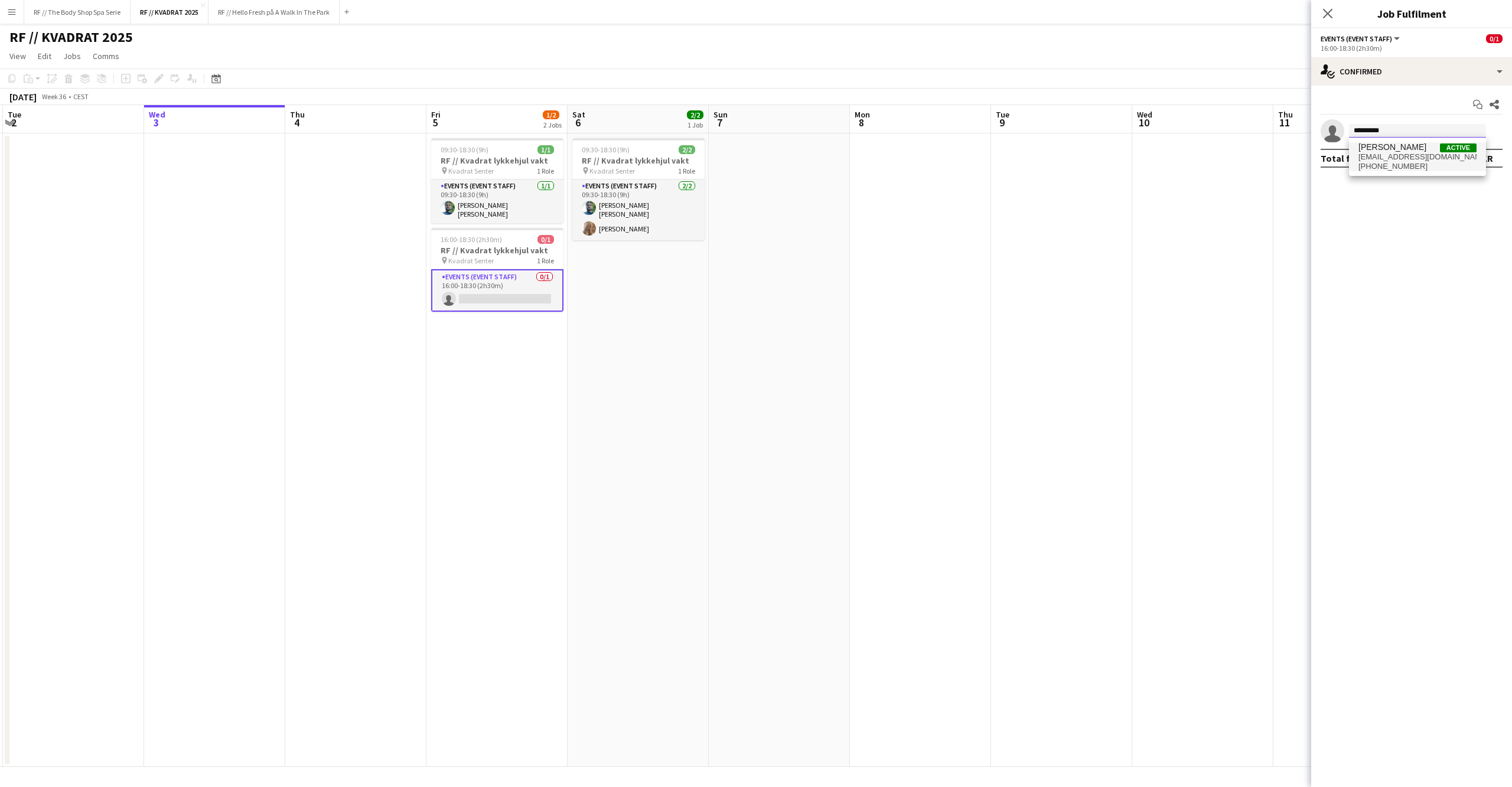
type input "*********"
click at [1426, 157] on span "celinegjestelandhoines@gmail.com" at bounding box center [1417, 157] width 118 height 9
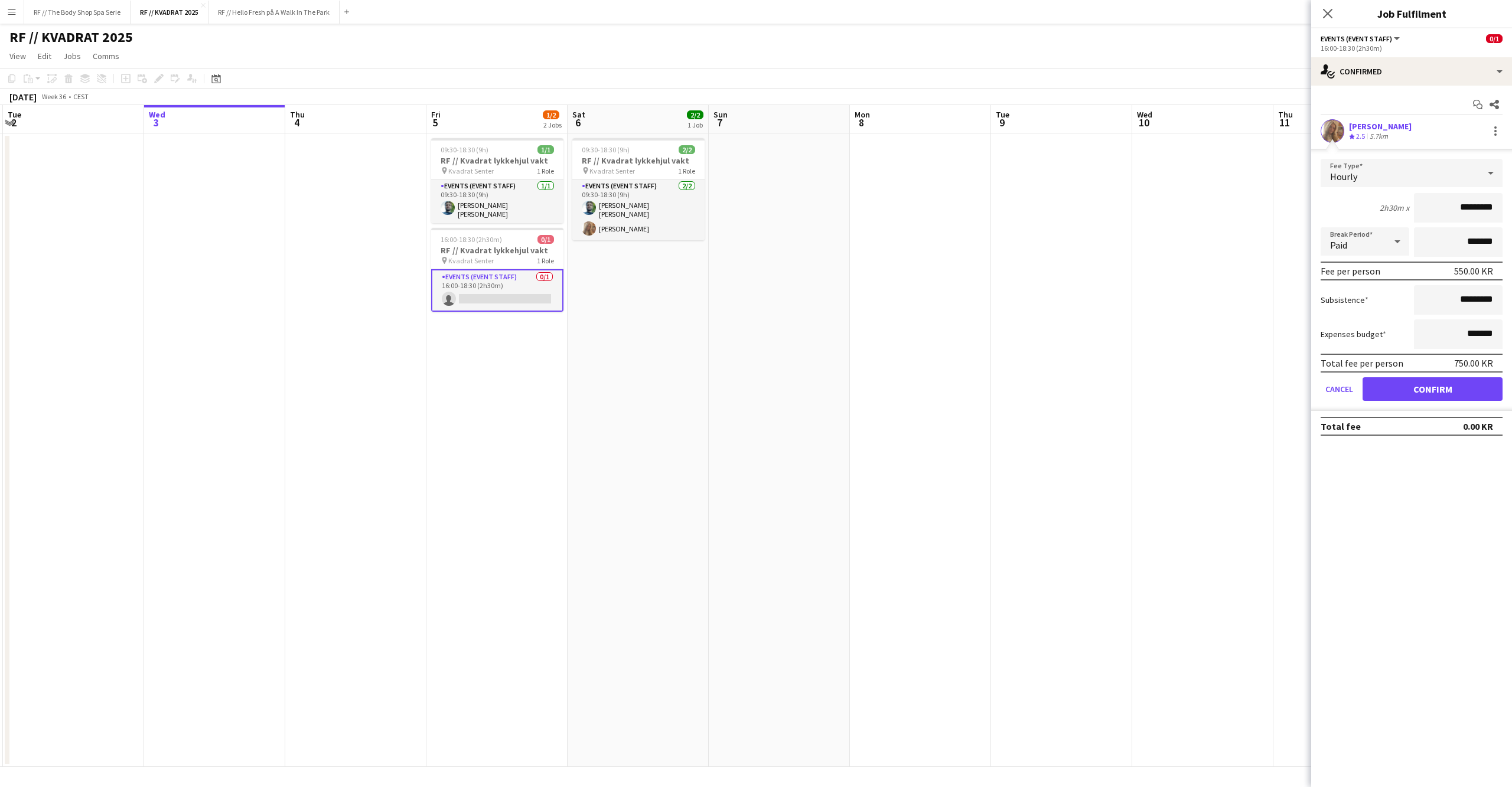
drag, startPoint x: 1469, startPoint y: 390, endPoint x: 1470, endPoint y: 384, distance: 6.1
click at [1470, 390] on button "Confirm" at bounding box center [1432, 389] width 140 height 24
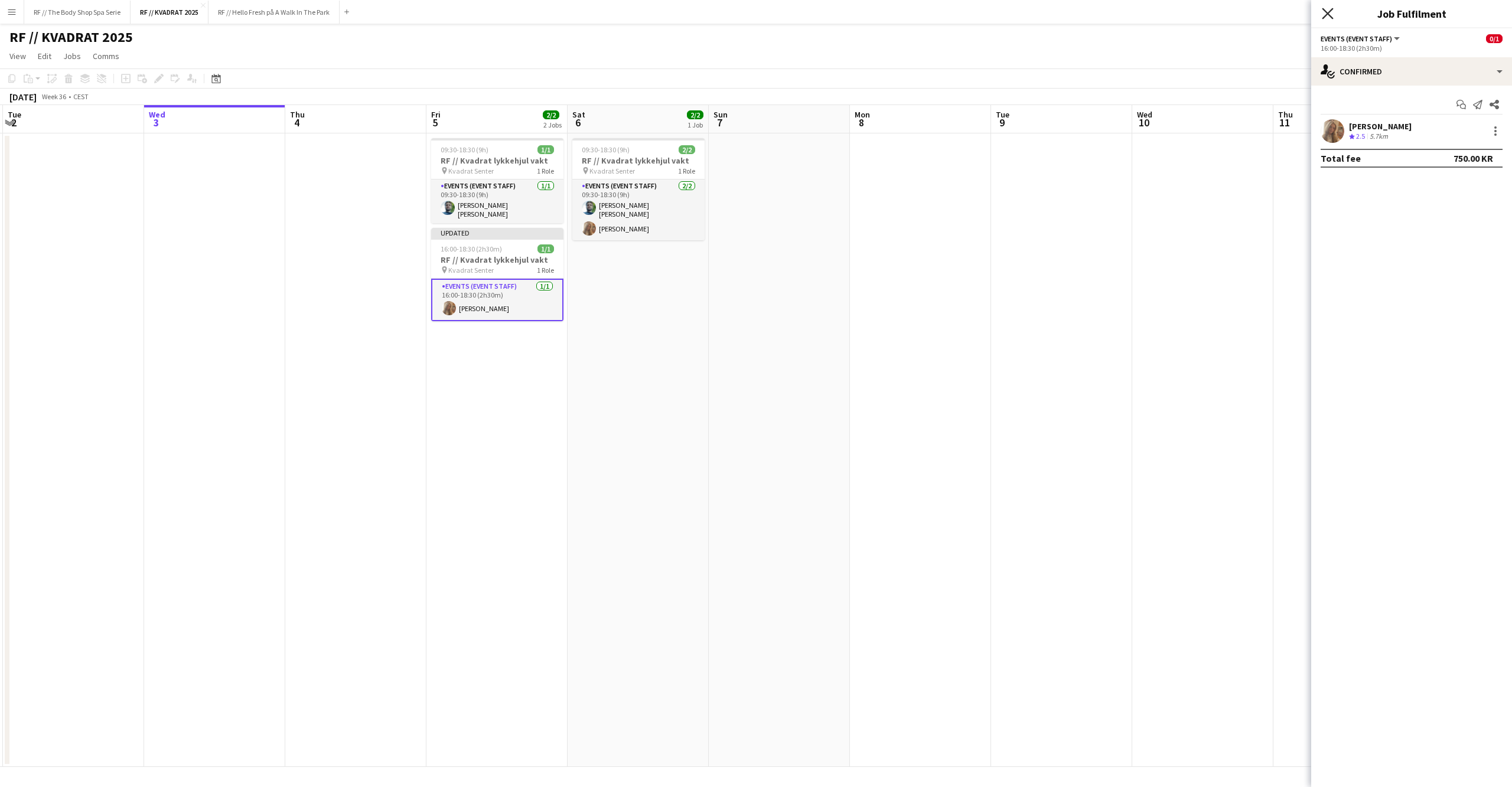
click at [1327, 19] on icon "Close pop-in" at bounding box center [1327, 14] width 11 height 11
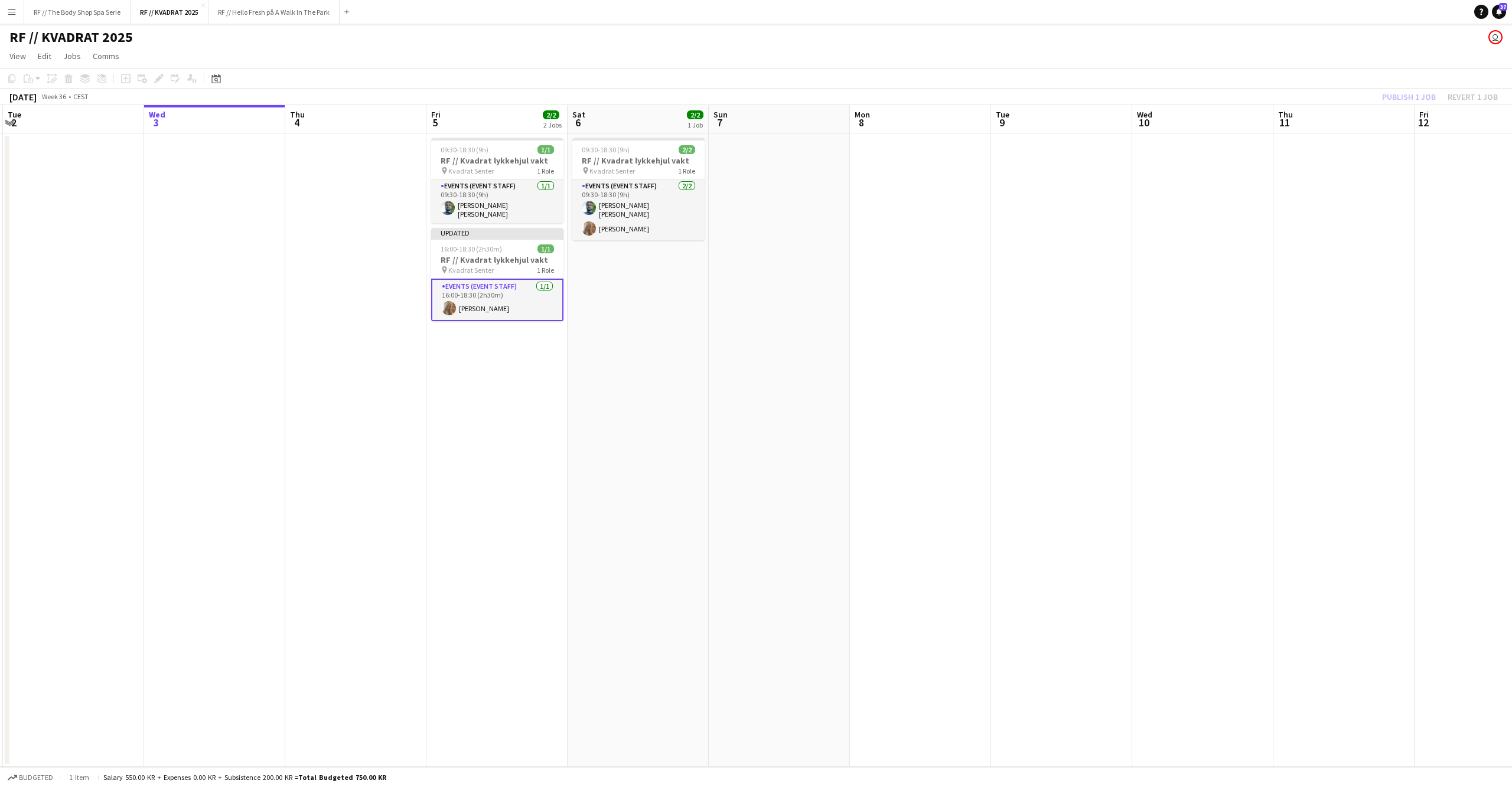
click at [1426, 95] on div "Publish 1 job Revert 1 job" at bounding box center [1440, 97] width 144 height 16
click at [1426, 95] on button "Publish 1 job" at bounding box center [1409, 97] width 63 height 16
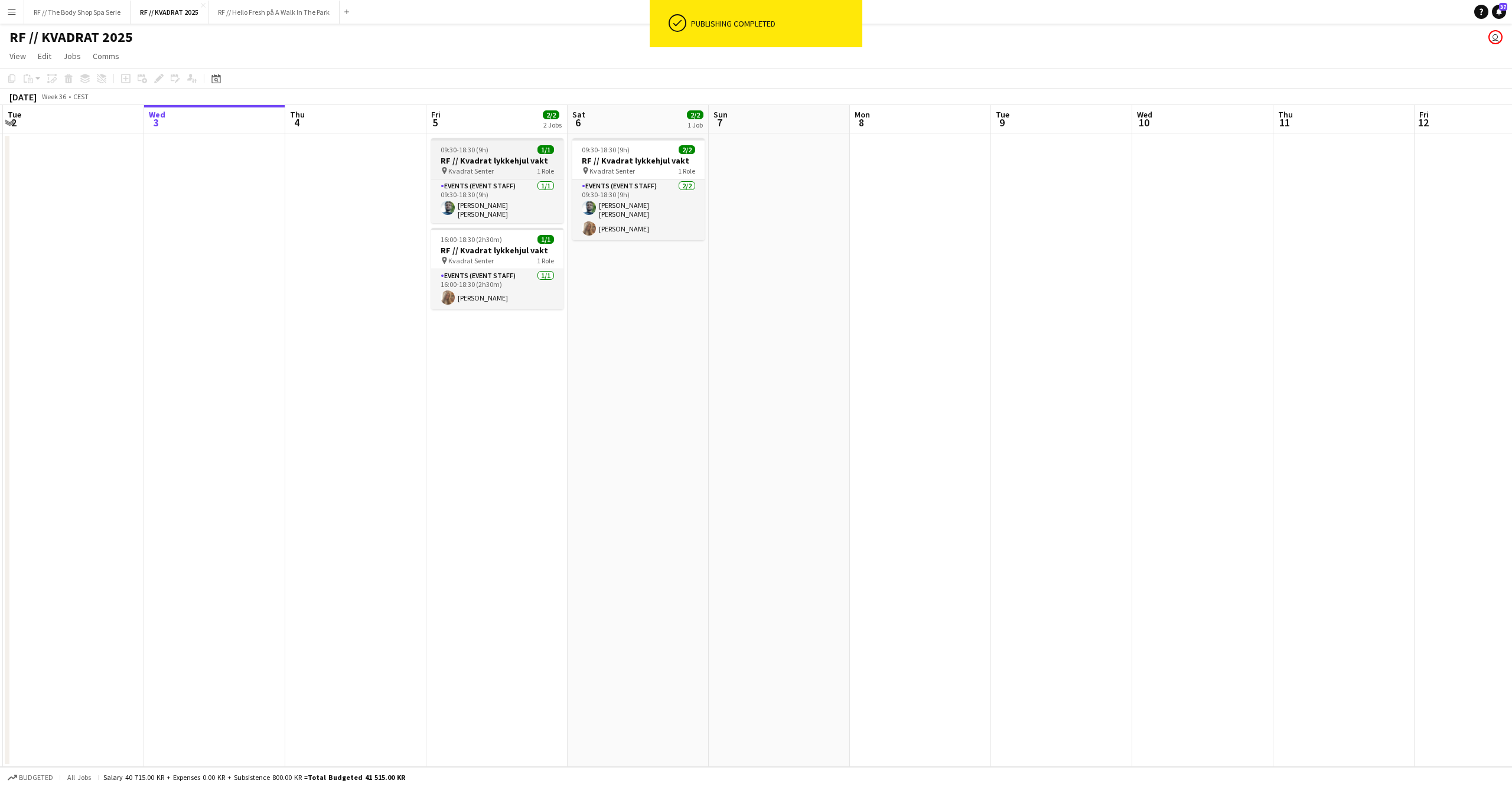
click at [469, 155] on h3 "RF // Kvadrat lykkehjul vakt" at bounding box center [497, 160] width 133 height 11
click at [471, 331] on app-date-cell "09:30-18:30 (9h) 1/1 RF // Kvadrat lykkehjul vakt pin Kvadrat Senter 1 Role Eve…" at bounding box center [497, 449] width 141 height 633
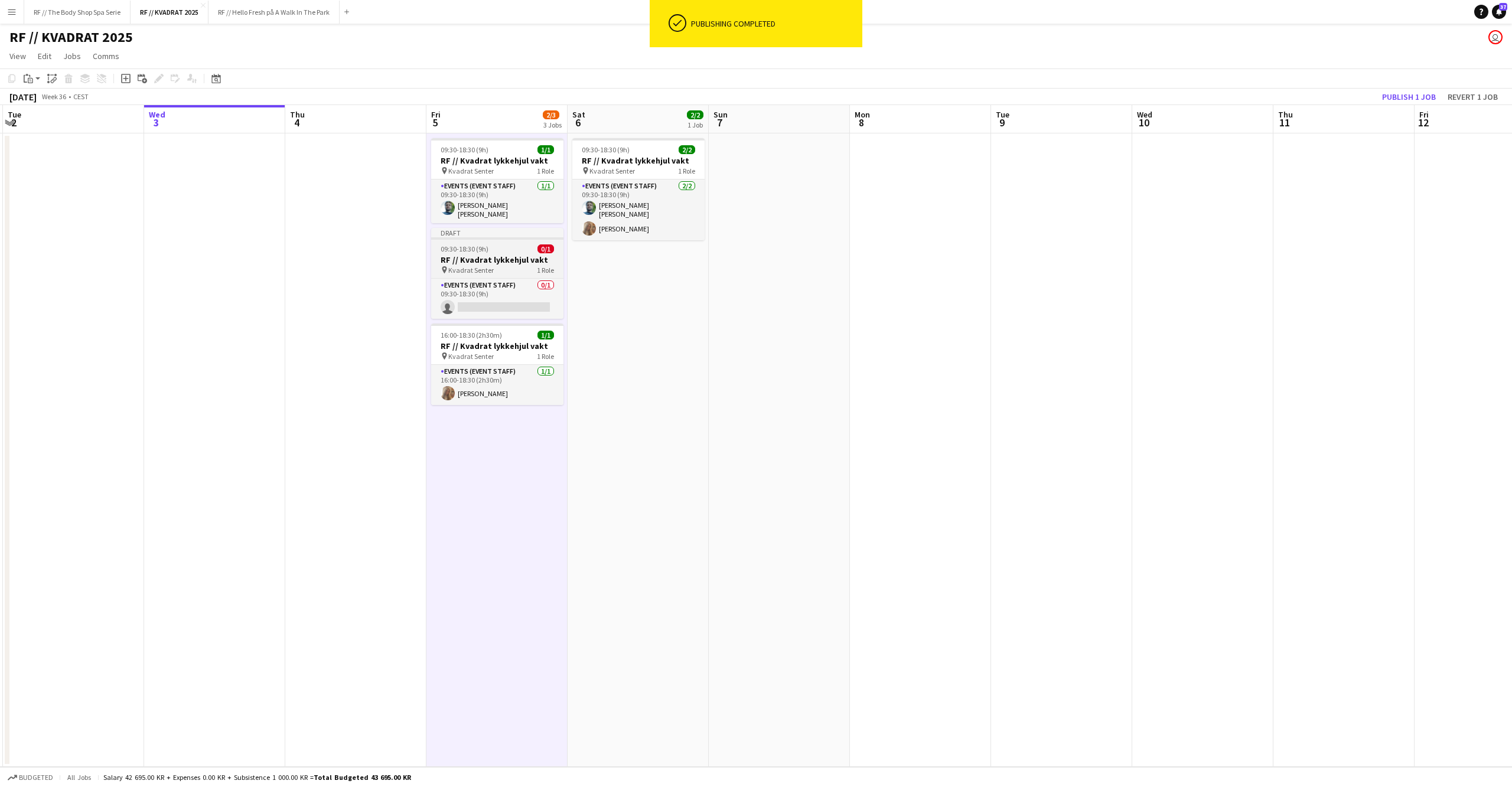
drag, startPoint x: 471, startPoint y: 253, endPoint x: 445, endPoint y: 234, distance: 32.2
click at [472, 254] on h3 "RF // Kvadrat lykkehjul vakt" at bounding box center [497, 259] width 133 height 11
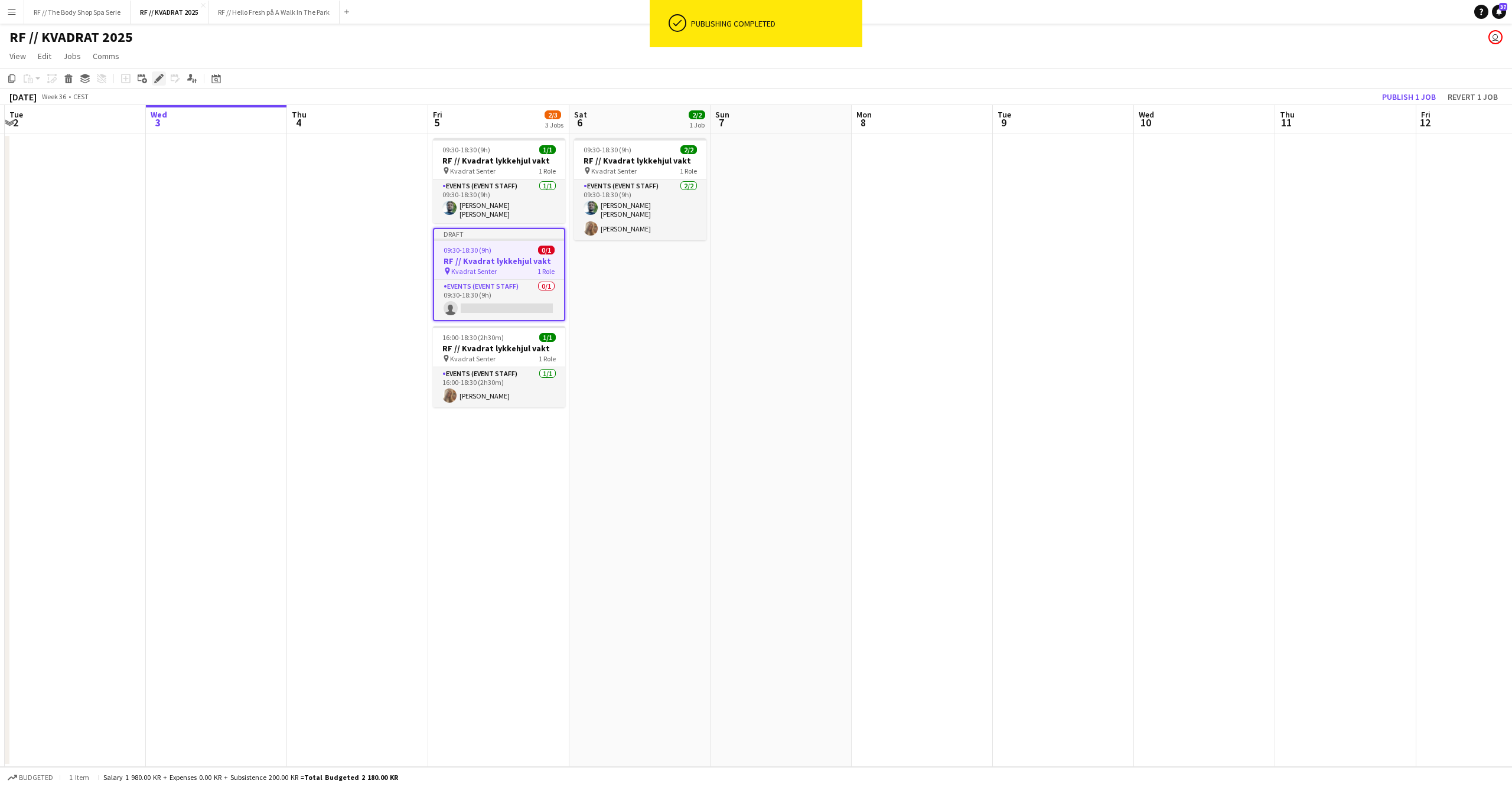
click at [157, 81] on icon "Edit" at bounding box center [158, 78] width 9 height 9
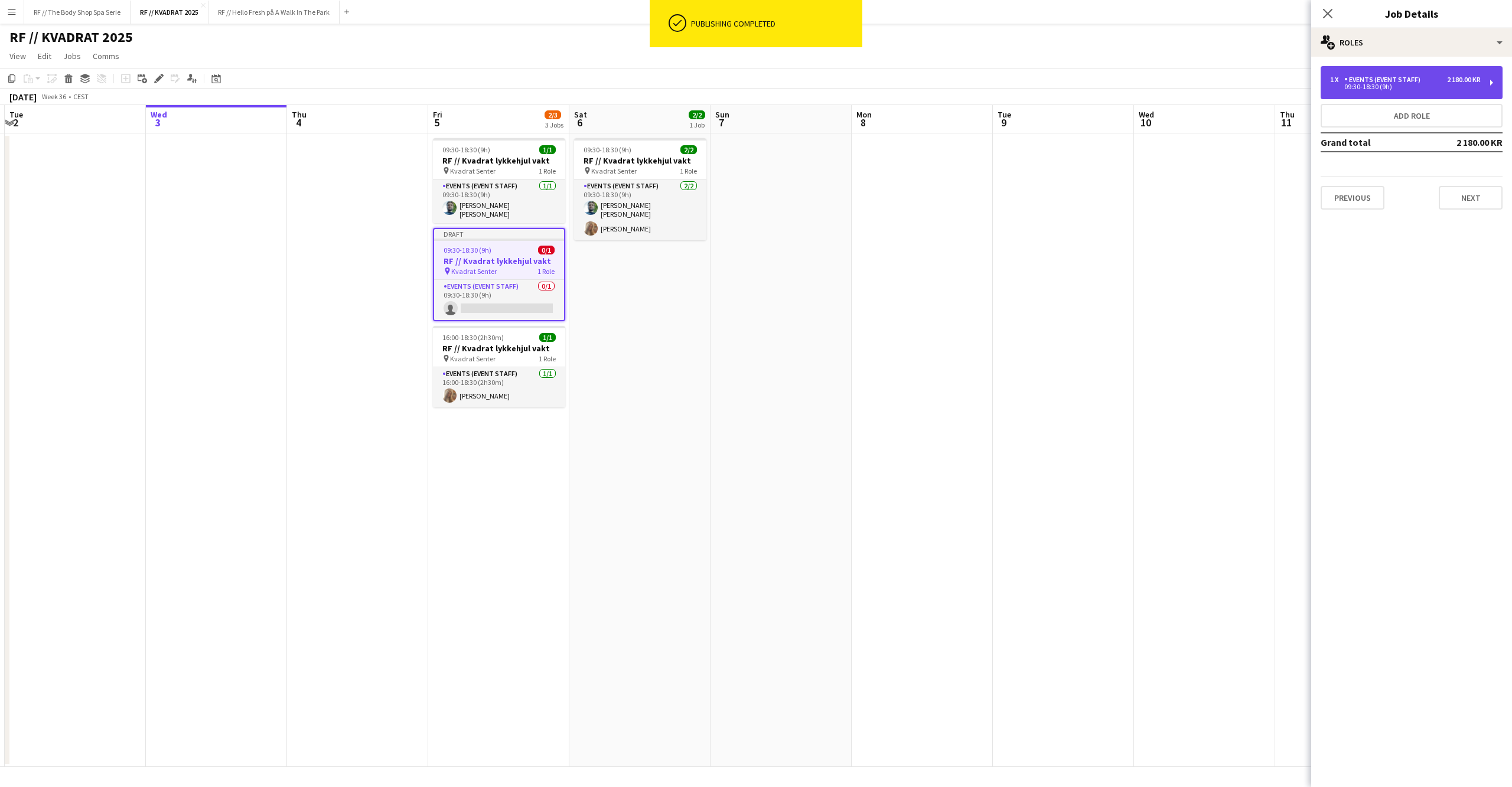
click at [1483, 81] on div "1 x Events (Event Staff) 2 180.00 KR 09:30-18:30 (9h)" at bounding box center [1411, 83] width 182 height 33
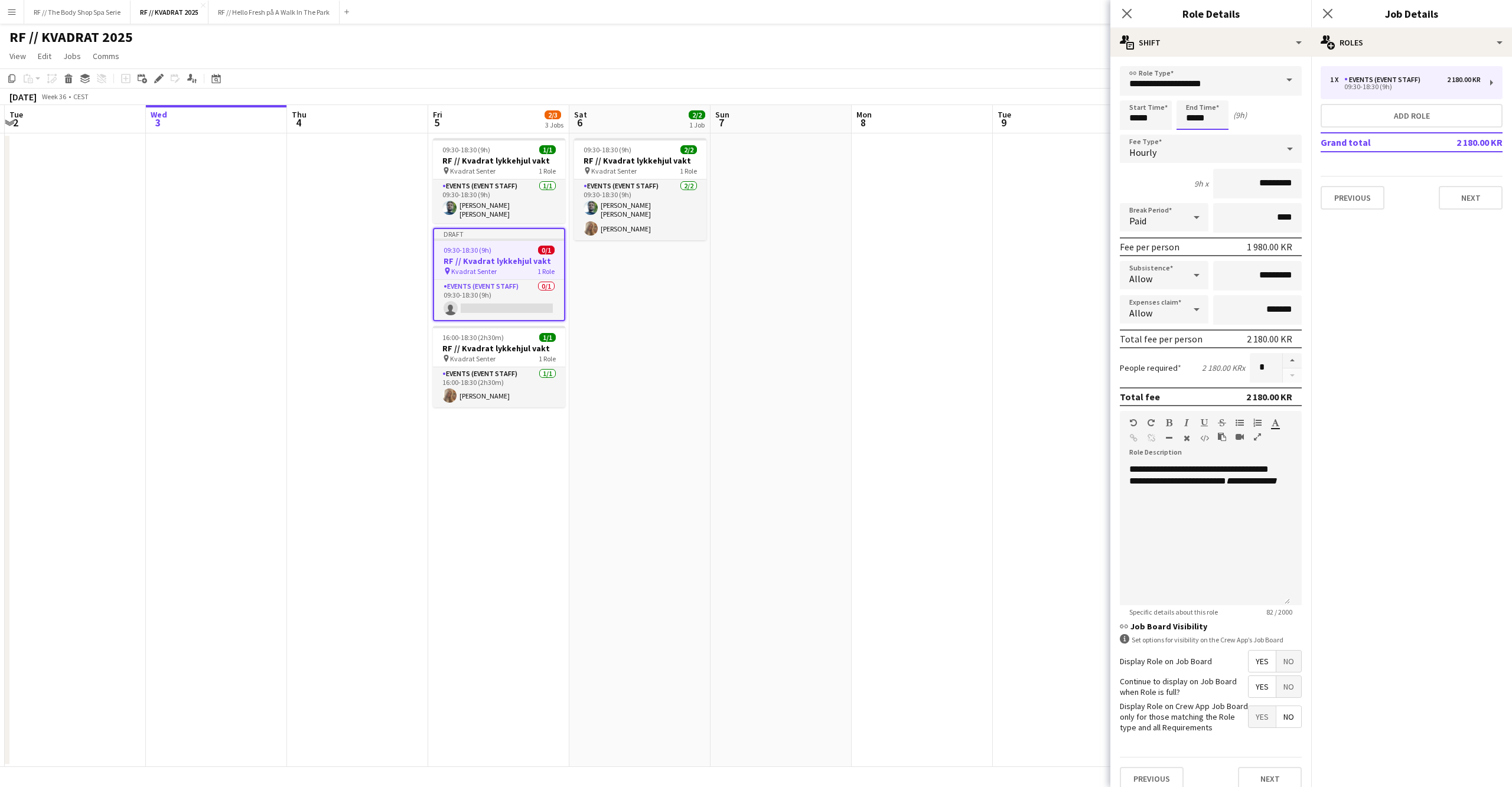
click at [1196, 115] on input "*****" at bounding box center [1202, 115] width 52 height 29
click at [1196, 137] on div at bounding box center [1190, 135] width 24 height 12
click at [1194, 137] on div at bounding box center [1190, 135] width 24 height 12
click at [1194, 136] on div at bounding box center [1190, 135] width 24 height 12
click at [1193, 98] on div at bounding box center [1190, 94] width 24 height 12
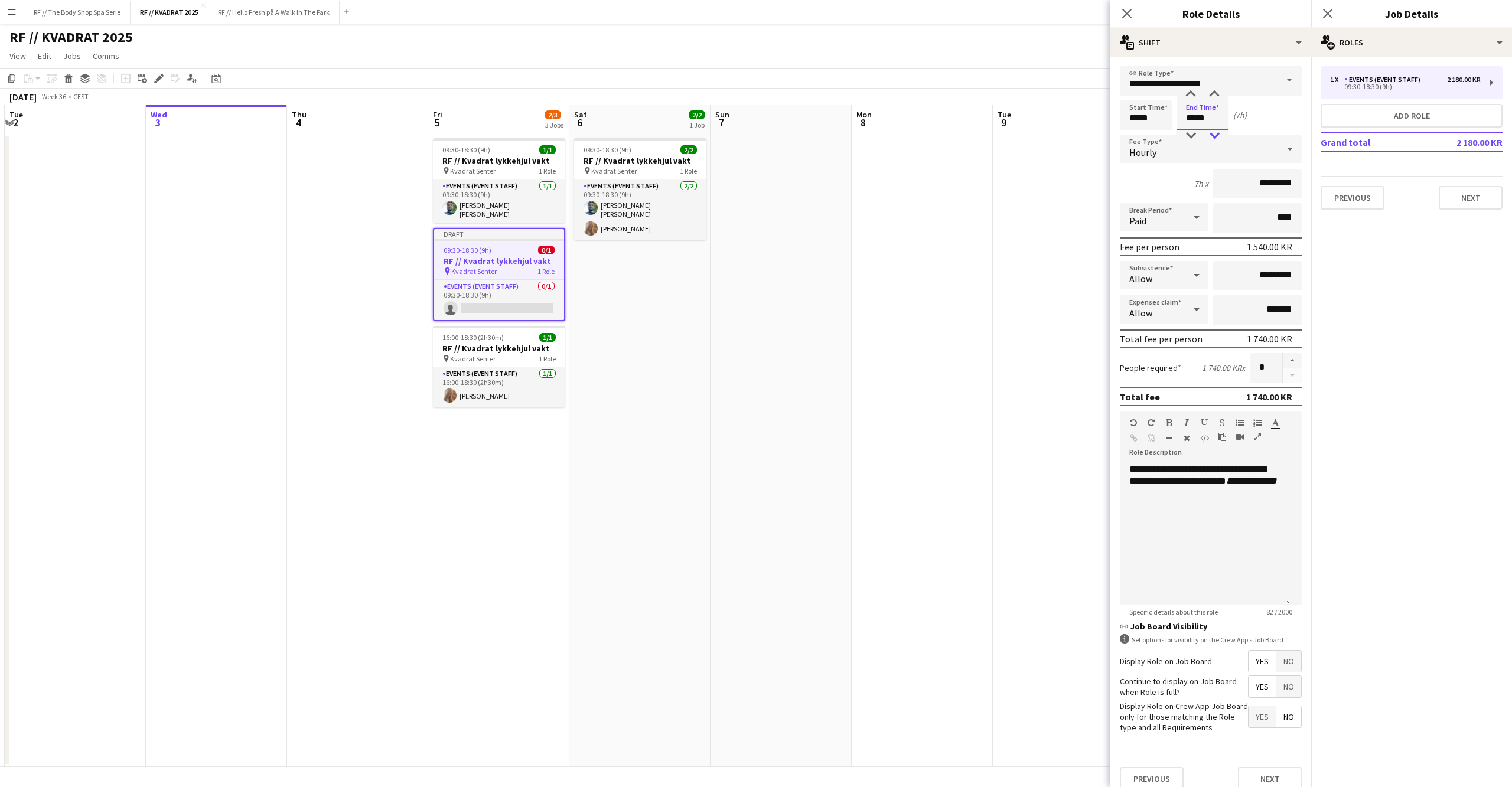
click at [1212, 137] on div at bounding box center [1214, 135] width 24 height 12
type input "*****"
click at [1211, 135] on div at bounding box center [1214, 135] width 24 height 12
click at [1330, 13] on icon "Close pop-in" at bounding box center [1327, 14] width 11 height 11
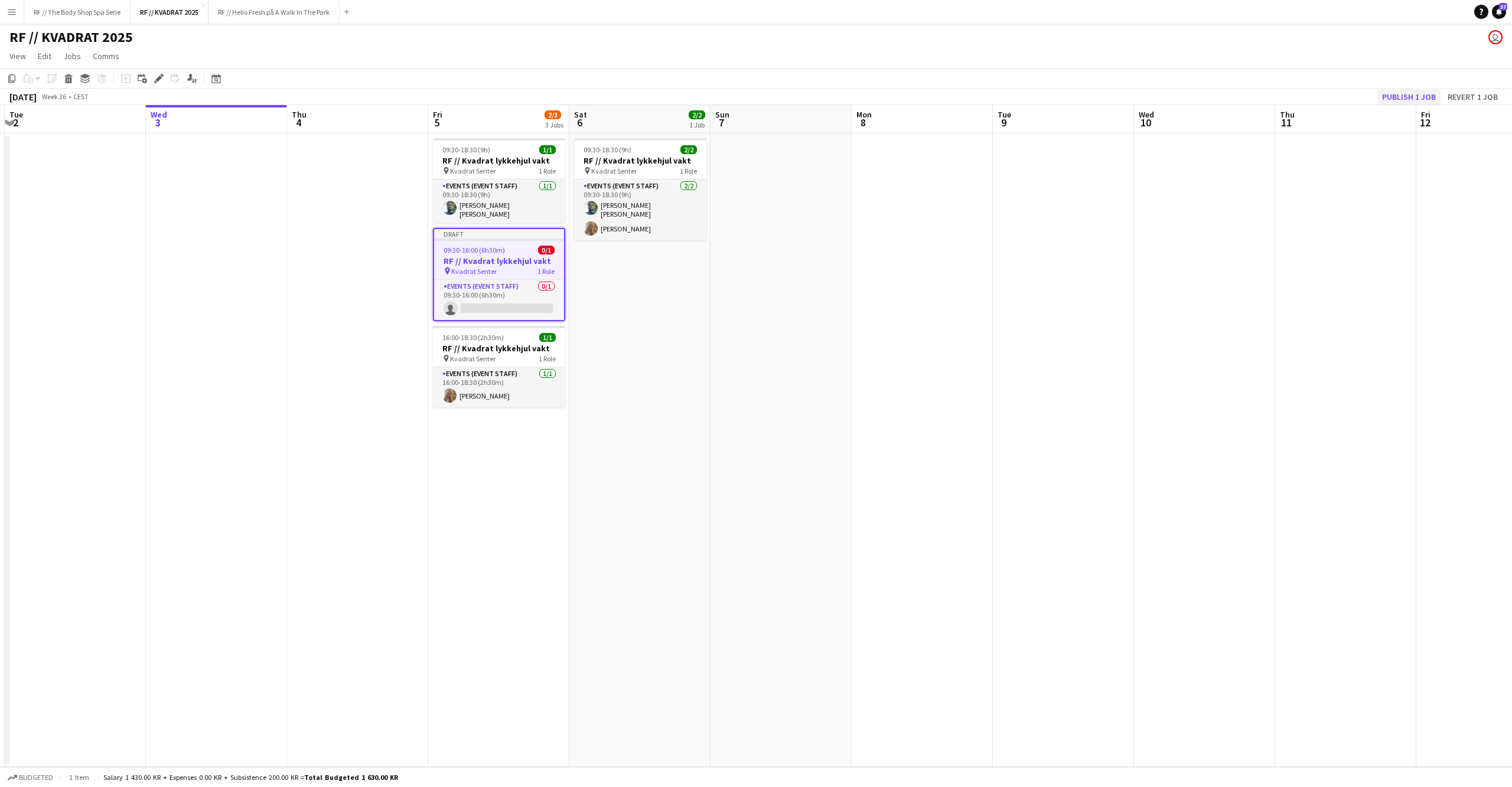
click at [1402, 93] on button "Publish 1 job" at bounding box center [1409, 97] width 63 height 16
click at [93, 16] on button "RF // The Body Shop Spa Serie Close" at bounding box center [77, 12] width 106 height 23
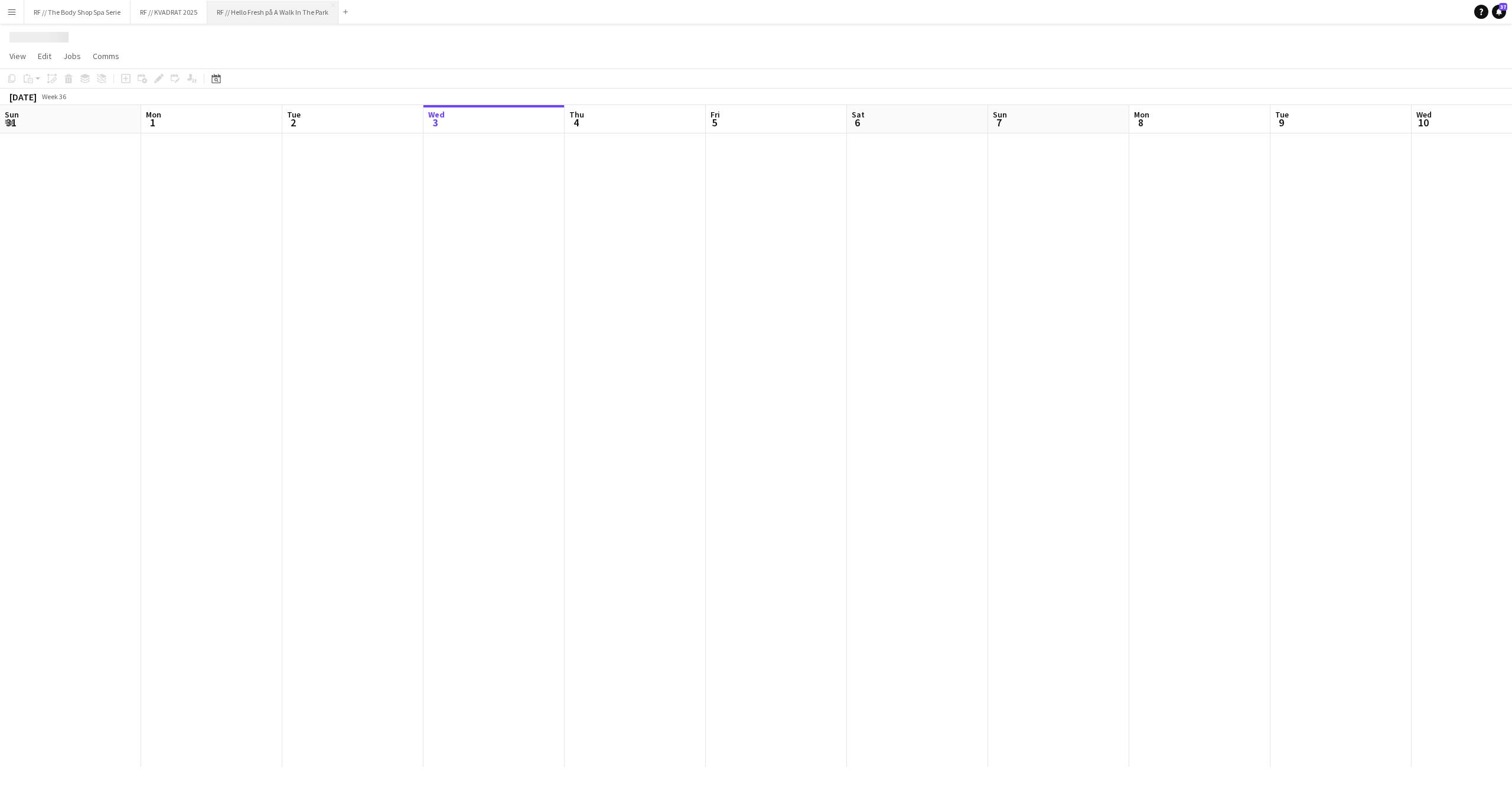
scroll to position [0, 281]
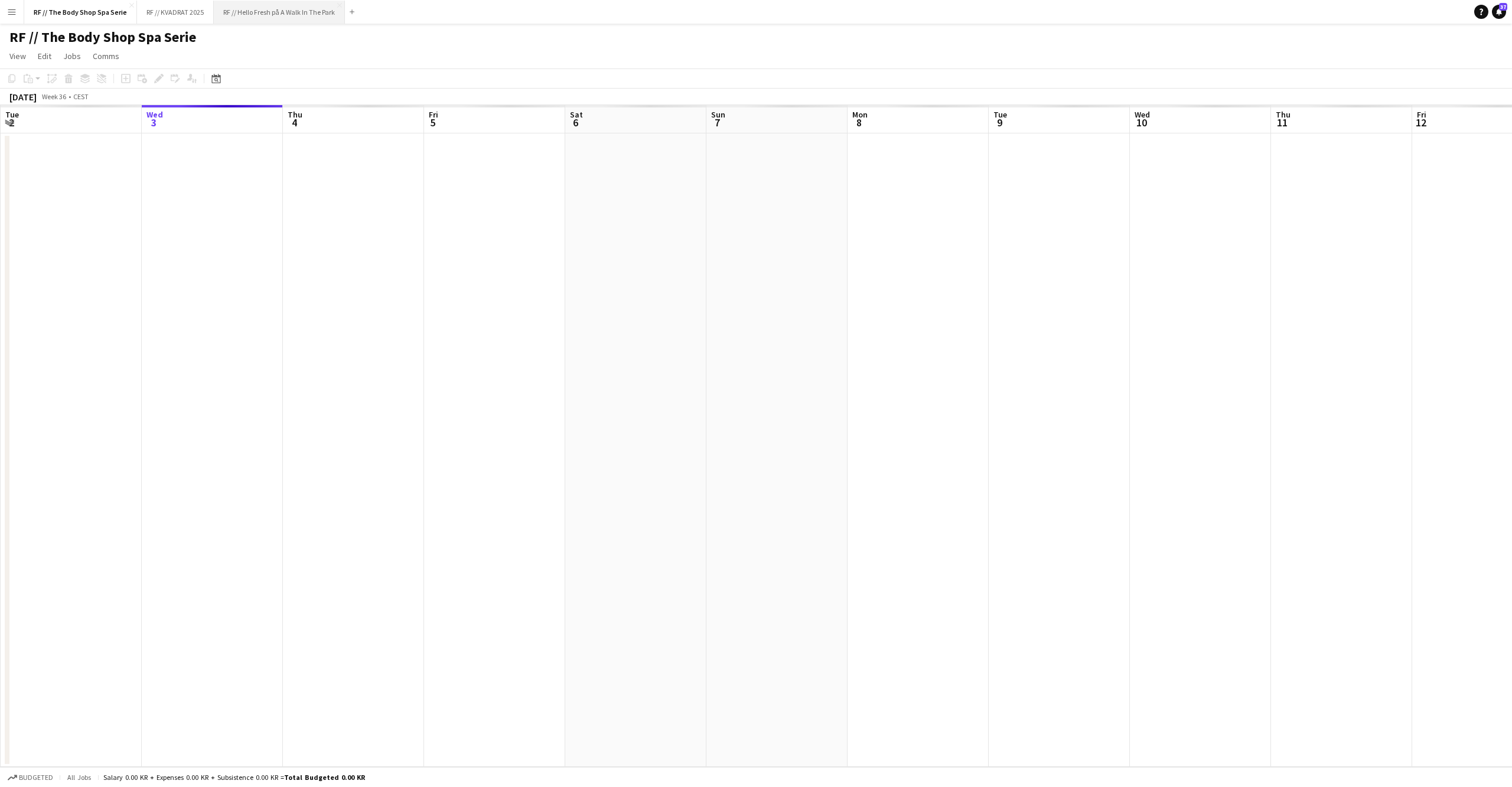
click at [251, 12] on button "RF // Hello Fresh på A Walk In The Park Close" at bounding box center [279, 12] width 131 height 23
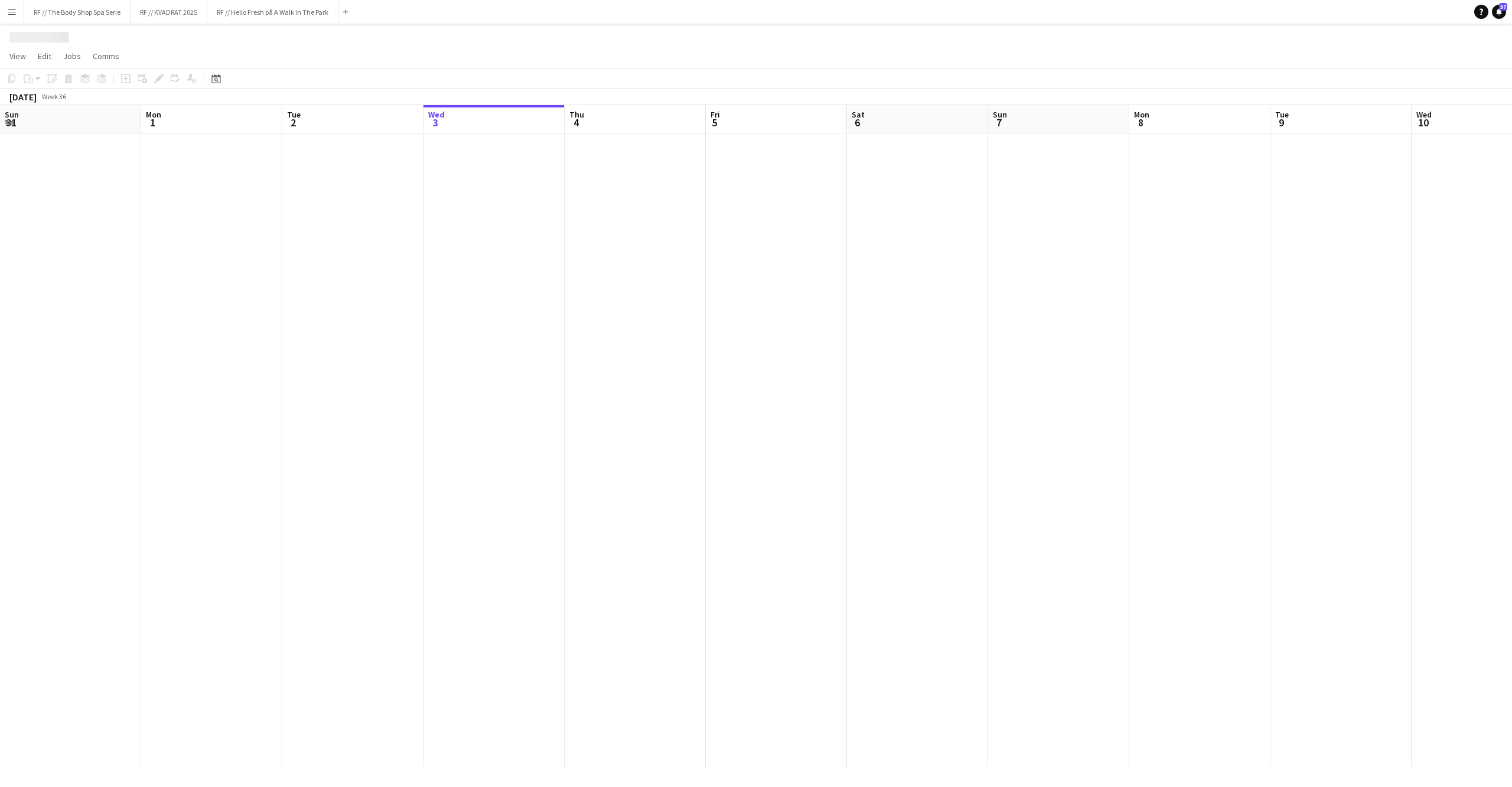
scroll to position [0, 281]
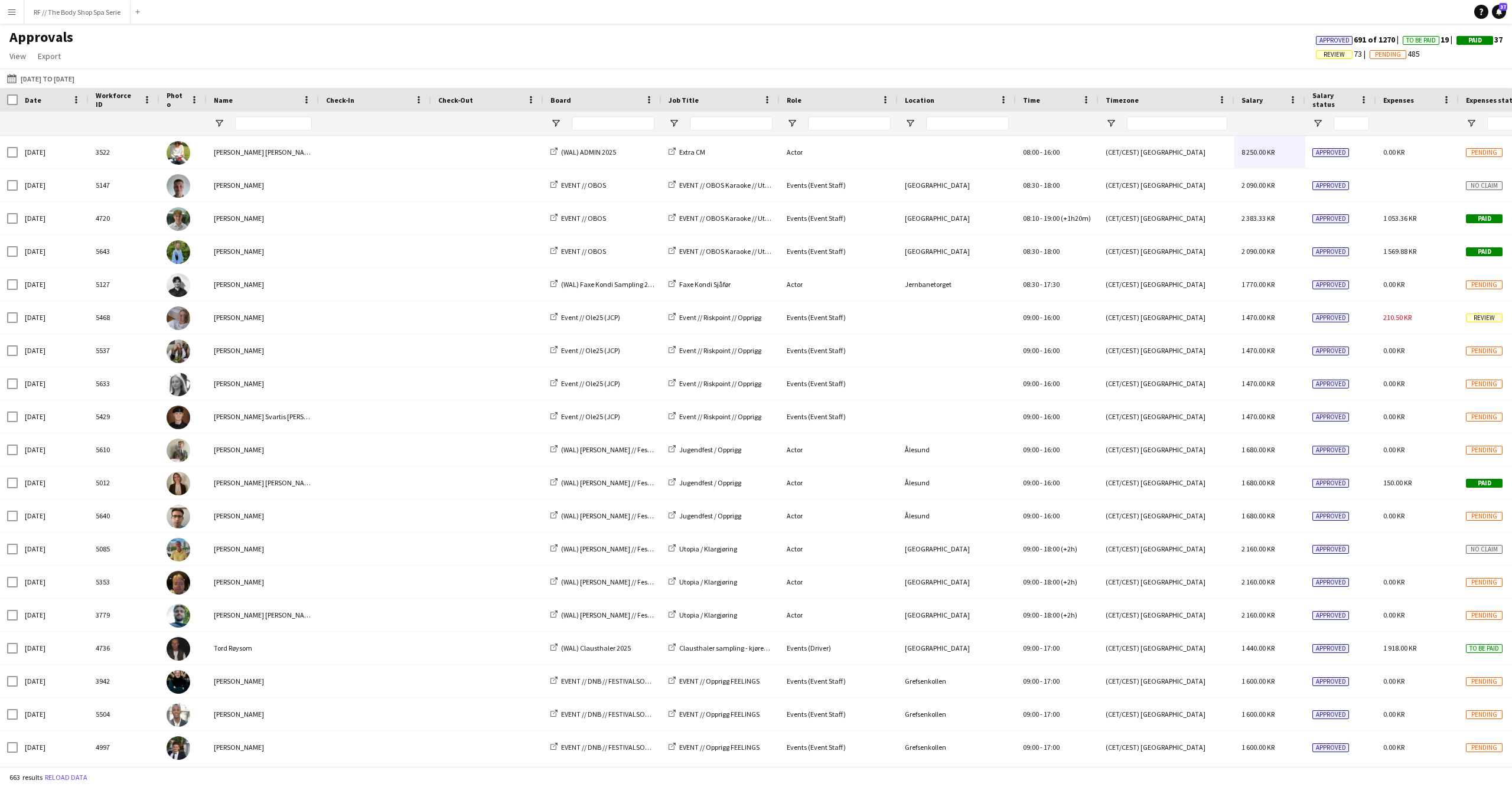
click at [12, 9] on app-icon "Menu" at bounding box center [11, 11] width 9 height 9
click at [170, 88] on link "Recruiting" at bounding box center [178, 88] width 118 height 24
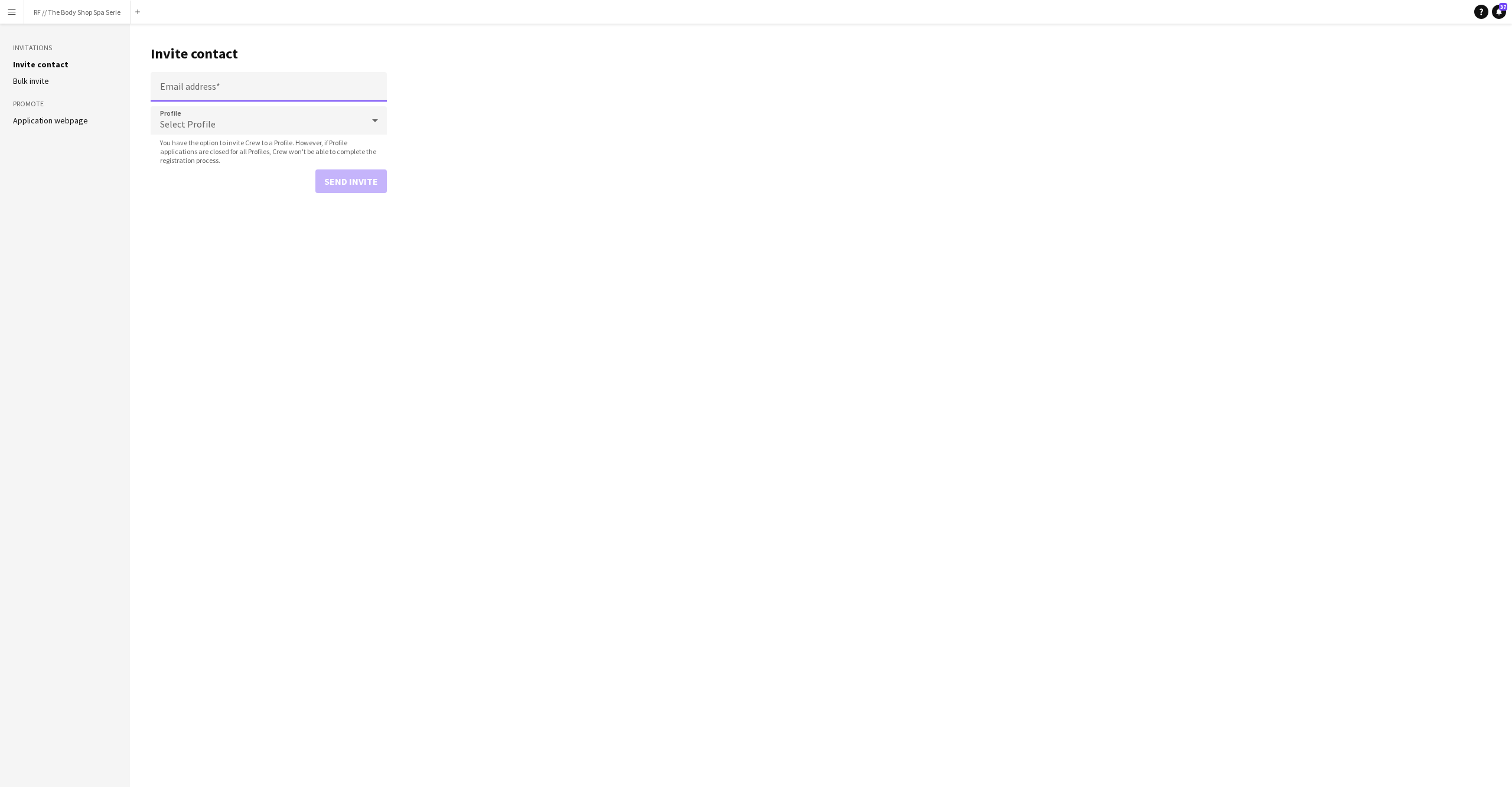
click at [237, 90] on input "Email address" at bounding box center [269, 86] width 237 height 29
paste input "**********"
type input "**********"
click at [499, 67] on main "**********" at bounding box center [821, 405] width 1382 height 763
click at [369, 115] on icon at bounding box center [375, 120] width 14 height 24
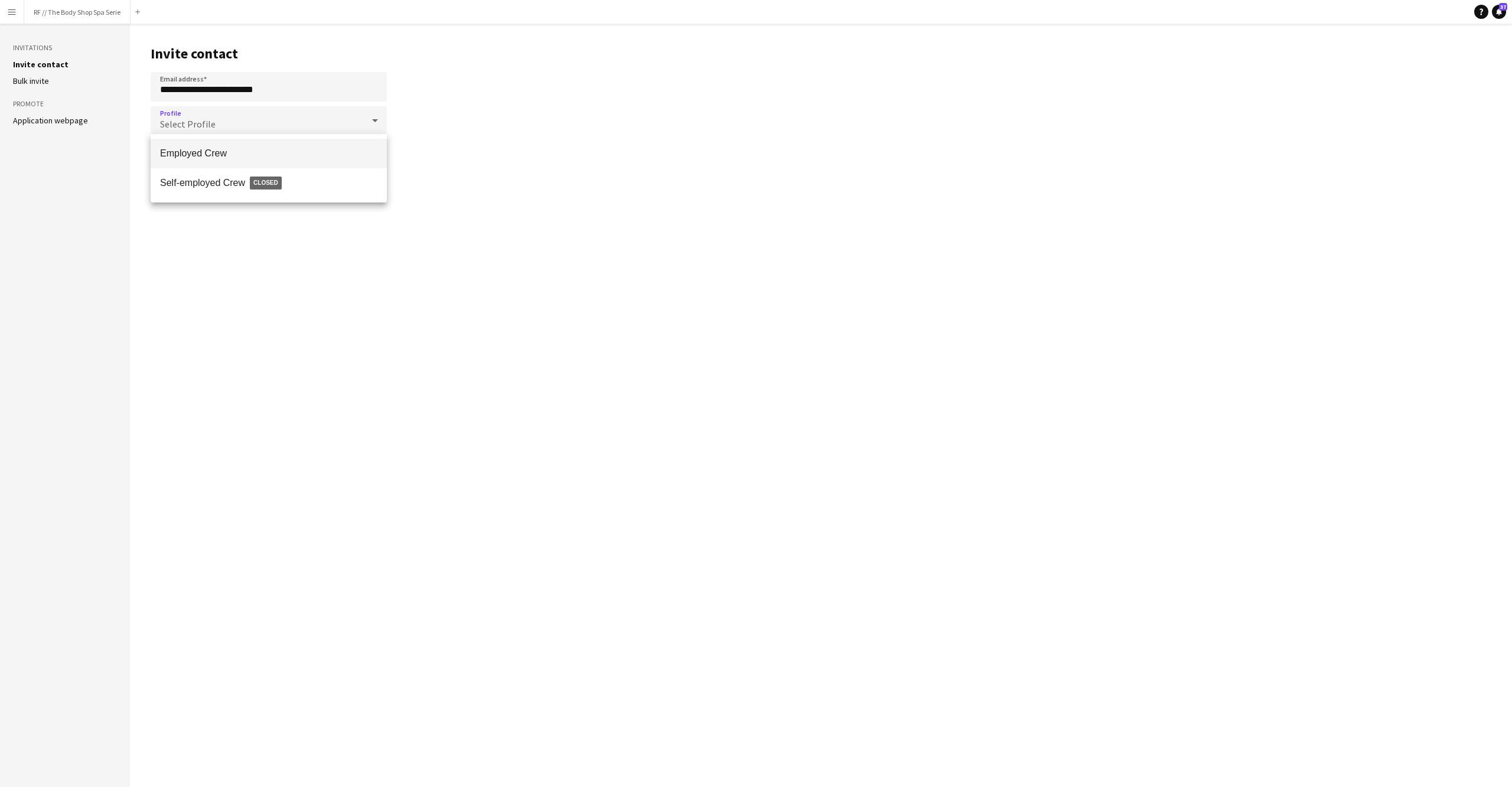
click at [237, 154] on span "Employed Crew" at bounding box center [269, 153] width 217 height 11
click at [340, 171] on button "Send invite" at bounding box center [351, 181] width 71 height 24
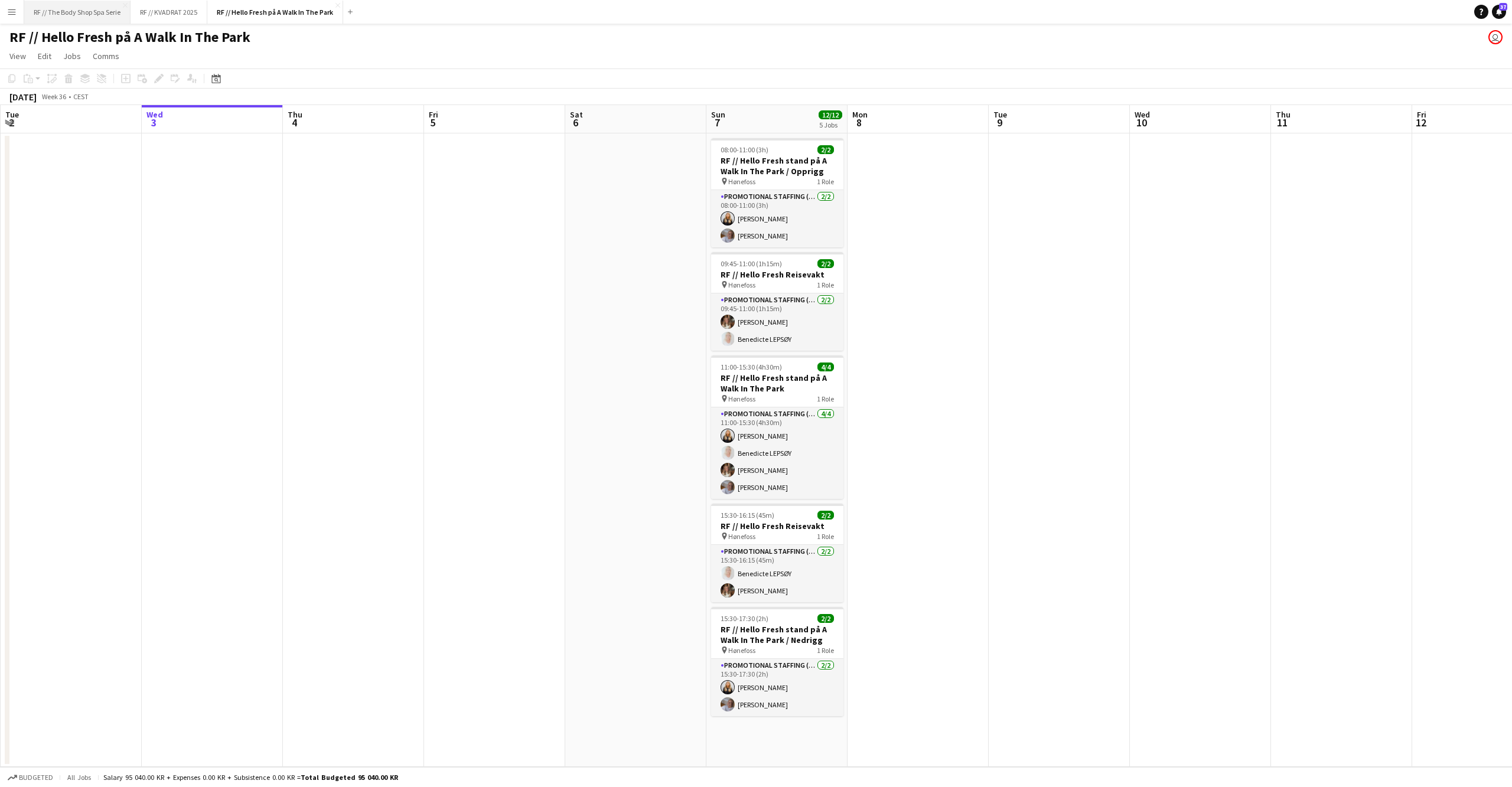
click at [90, 14] on button "RF // The Body Shop Spa Serie Close" at bounding box center [77, 12] width 106 height 23
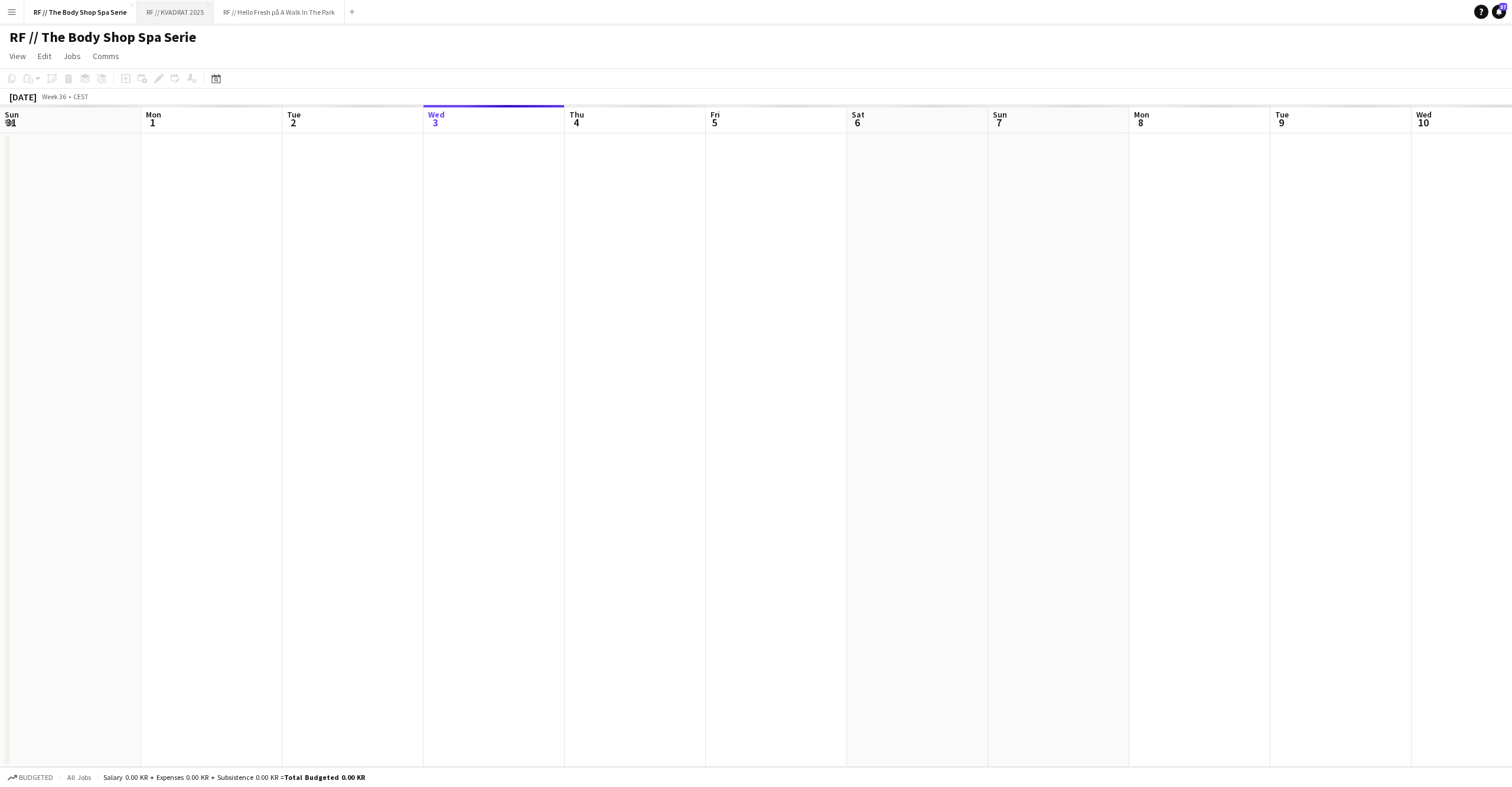
scroll to position [0, 281]
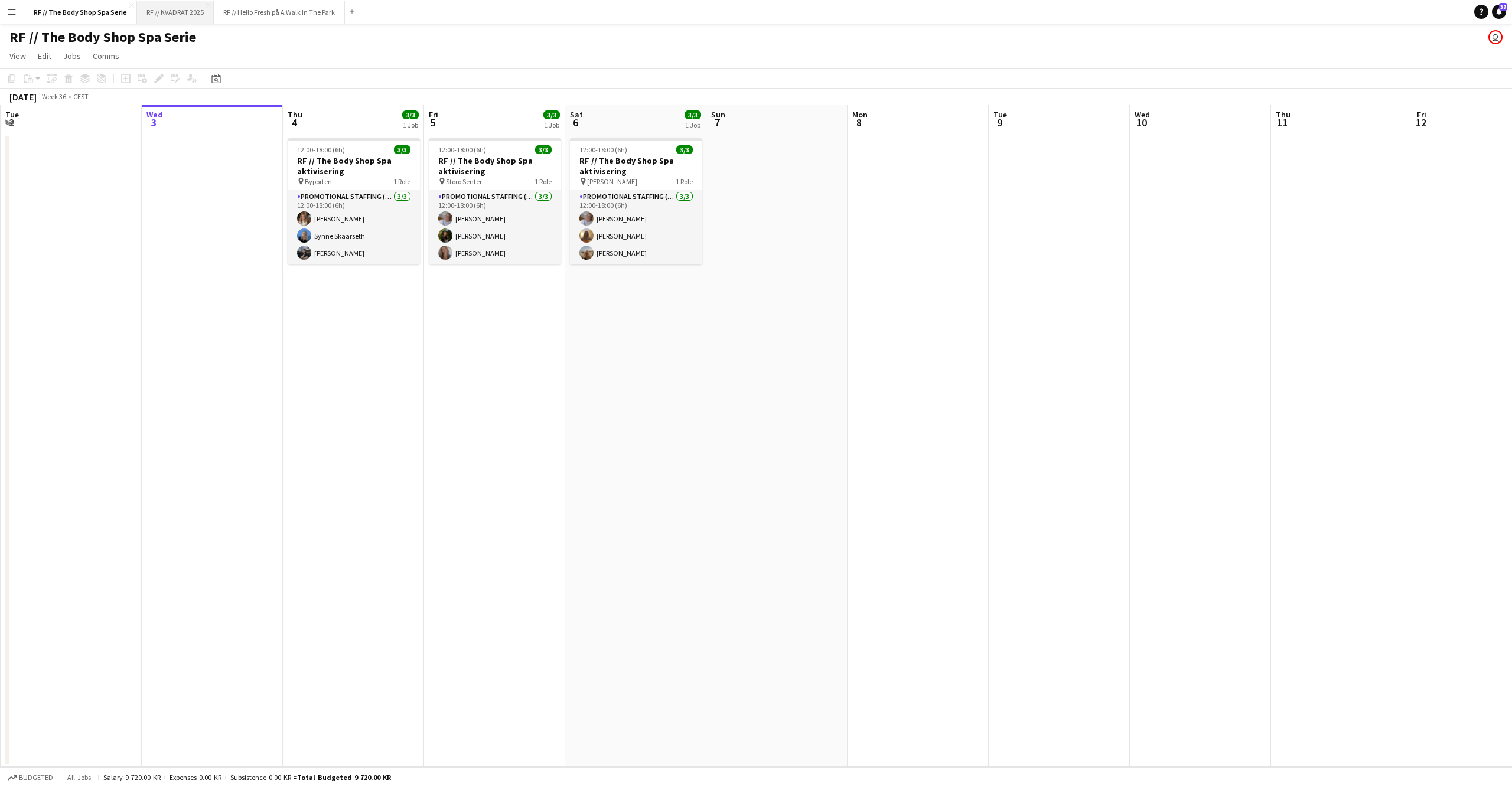
click at [185, 12] on button "RF // KVADRAT 2025 Close" at bounding box center [175, 12] width 77 height 23
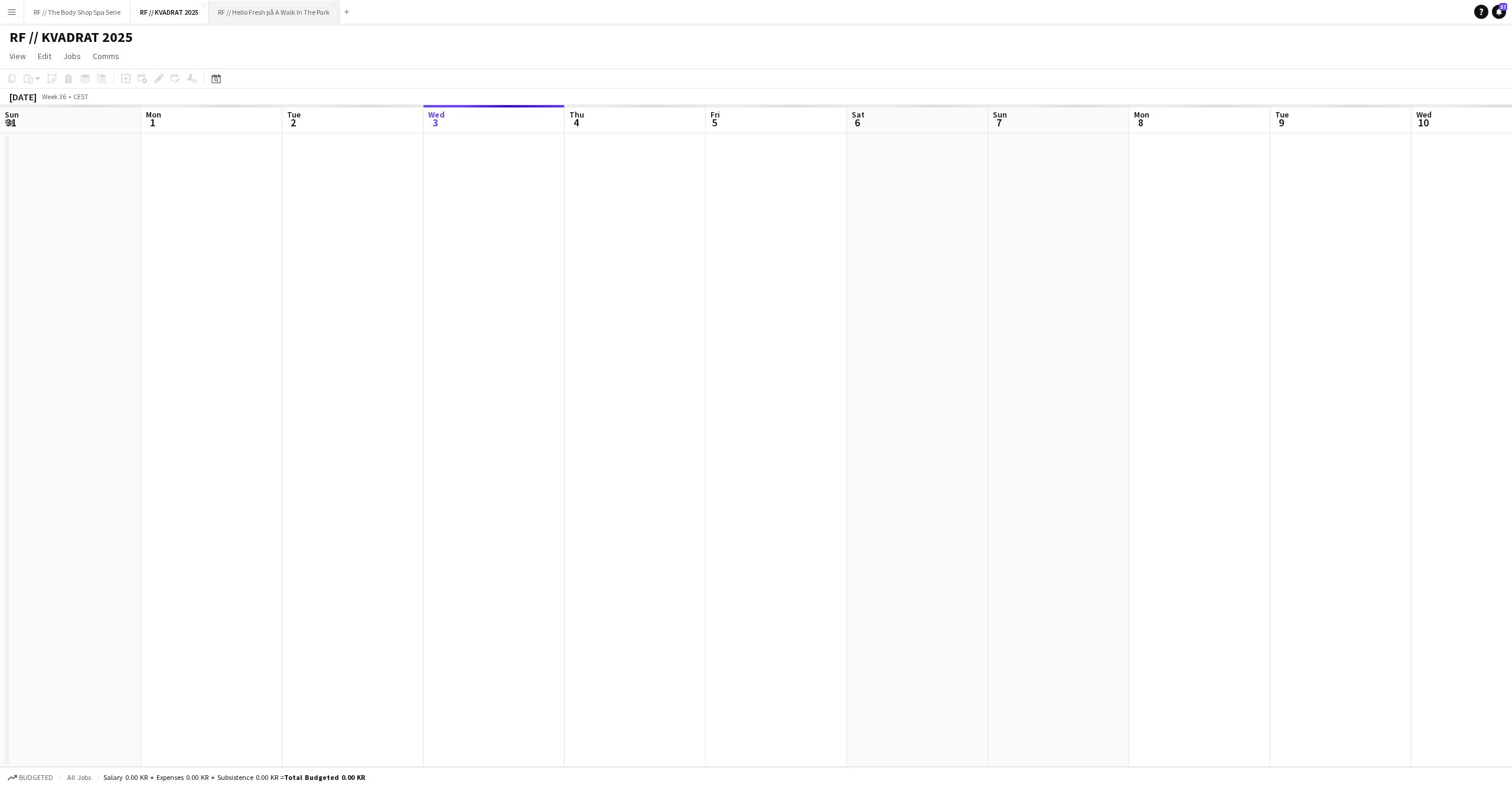
scroll to position [0, 281]
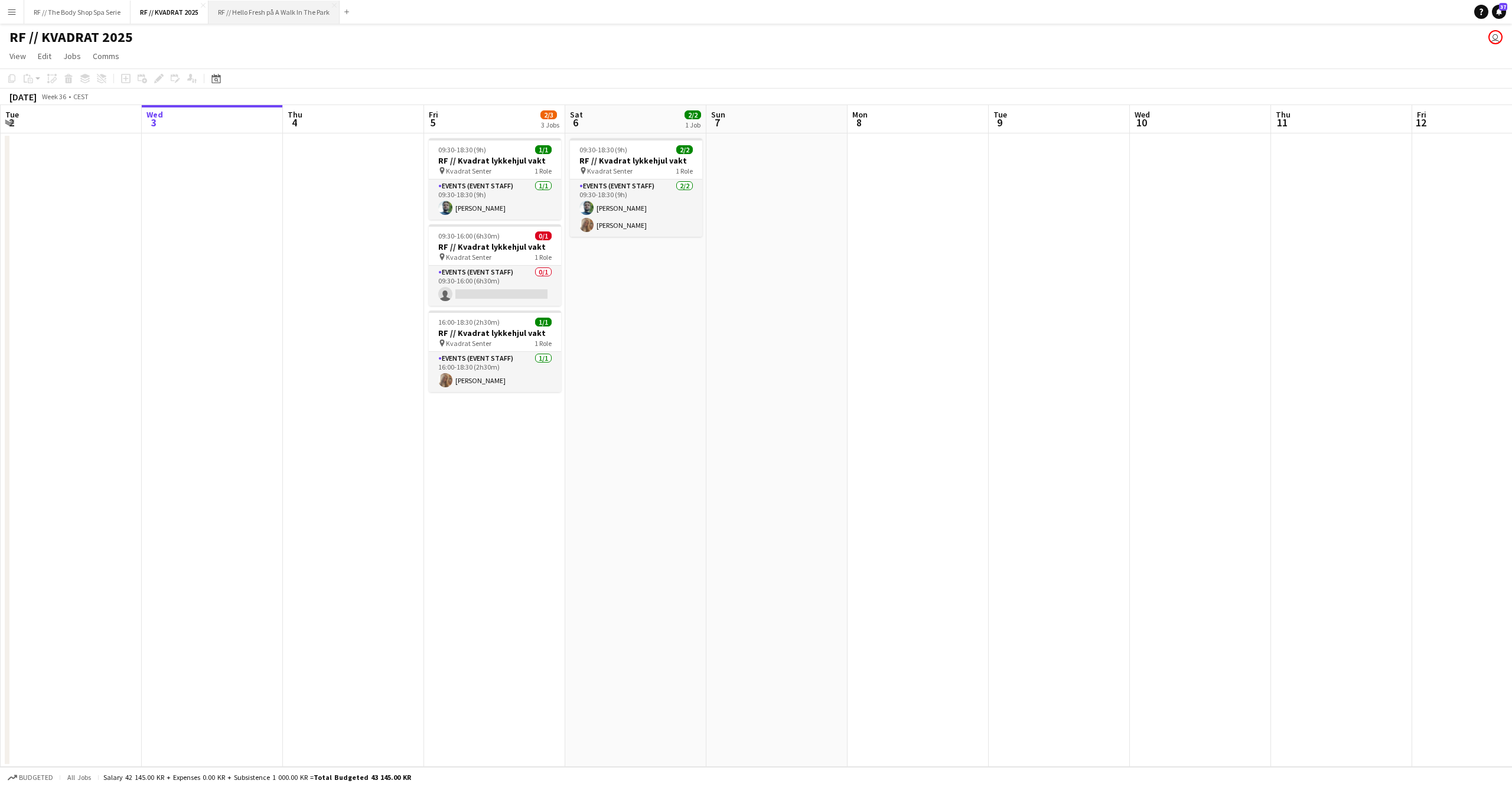
click at [253, 12] on button "RF // Hello Fresh på A Walk In The Park Close" at bounding box center [274, 12] width 131 height 23
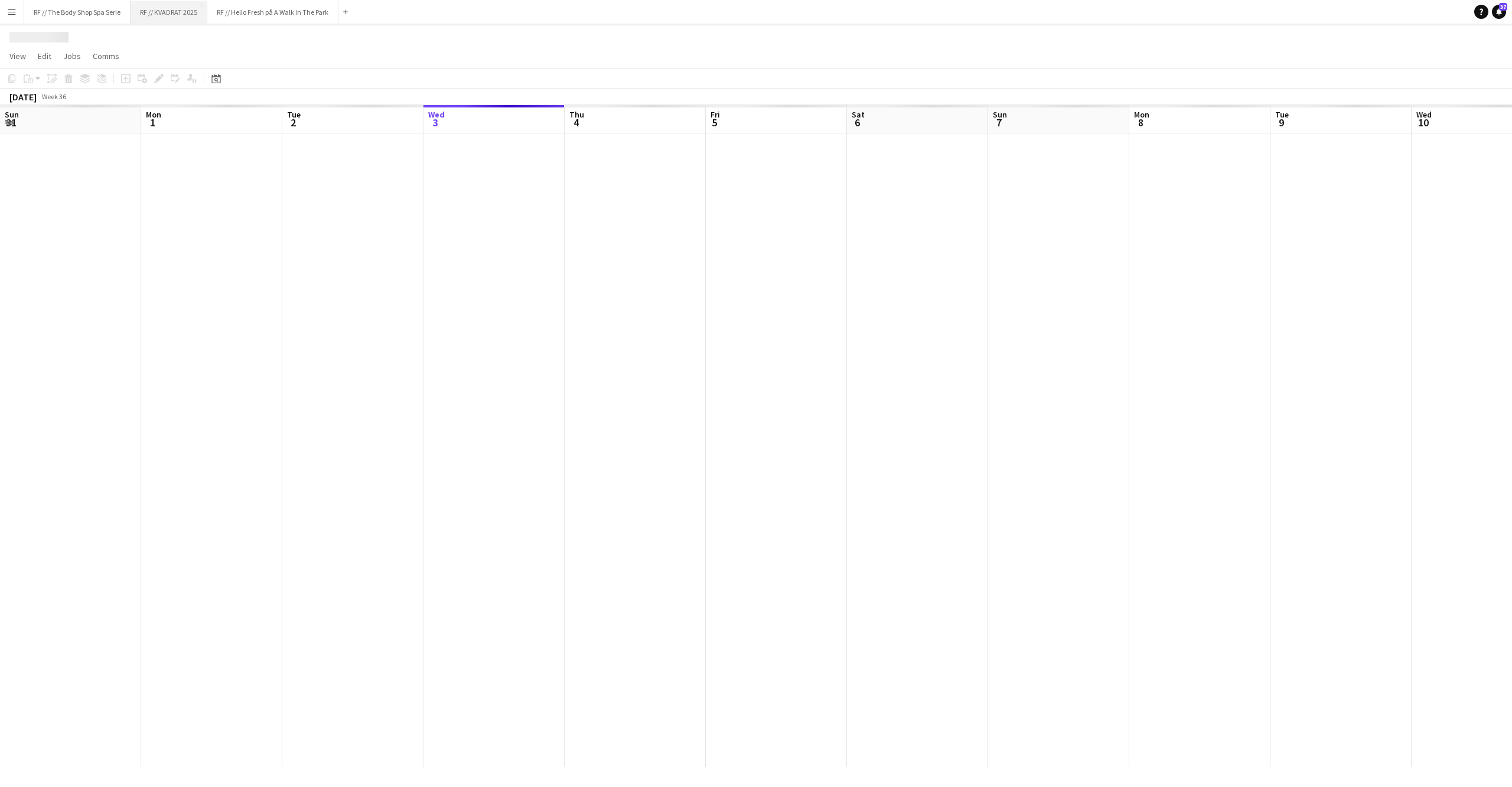
scroll to position [0, 281]
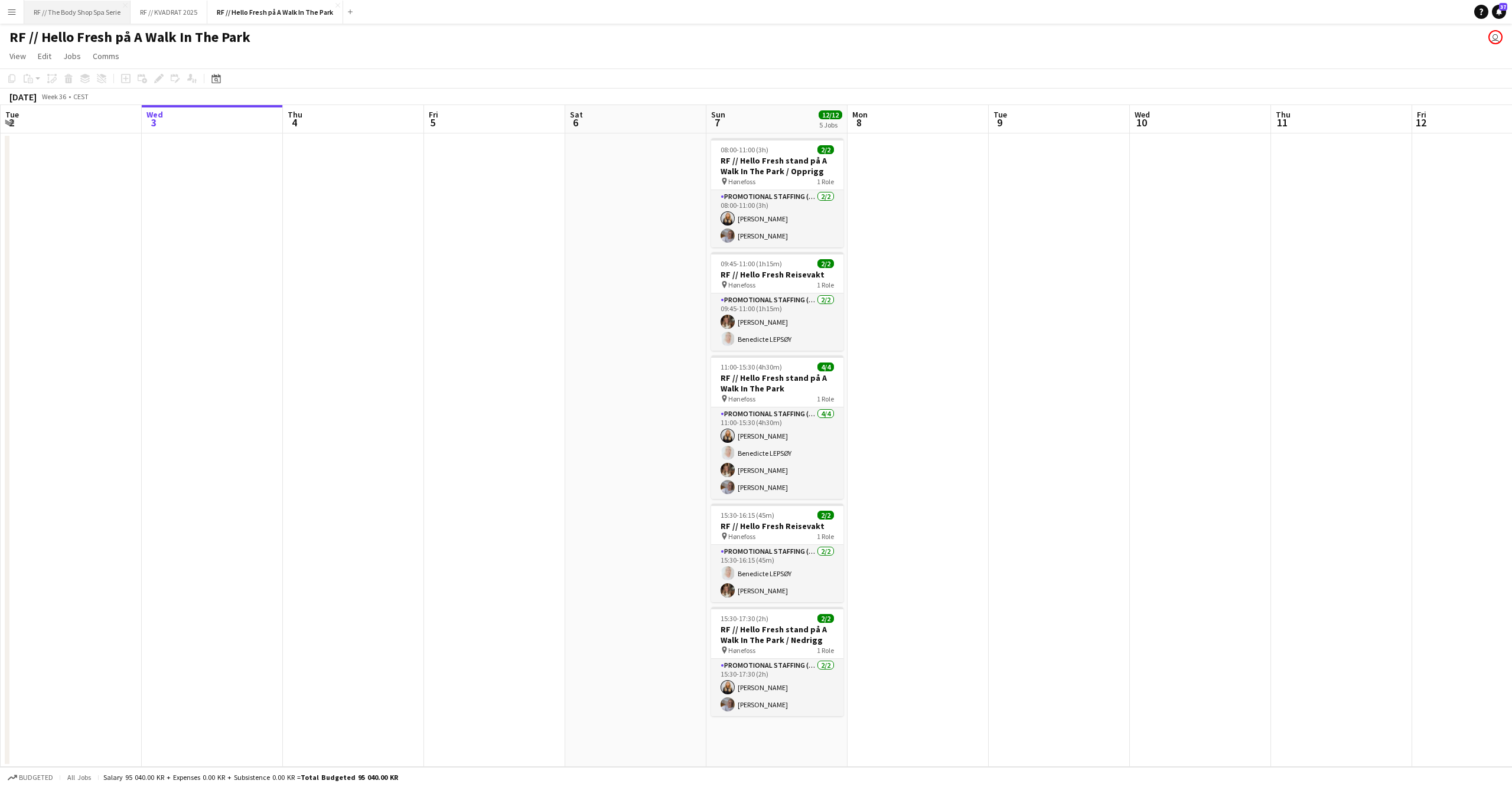
click at [81, 19] on button "RF // The Body Shop Spa Serie Close" at bounding box center [77, 12] width 106 height 23
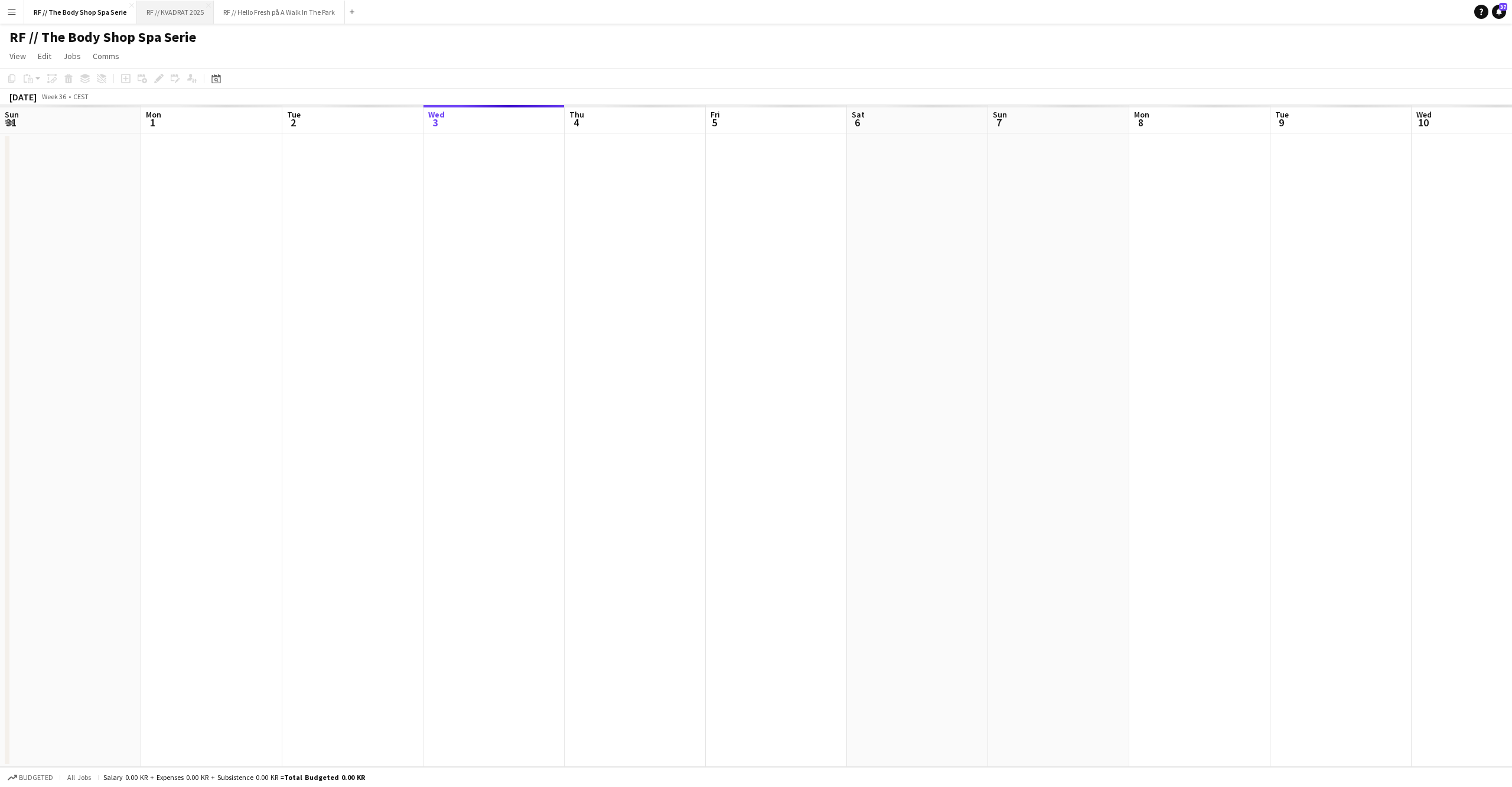
scroll to position [0, 281]
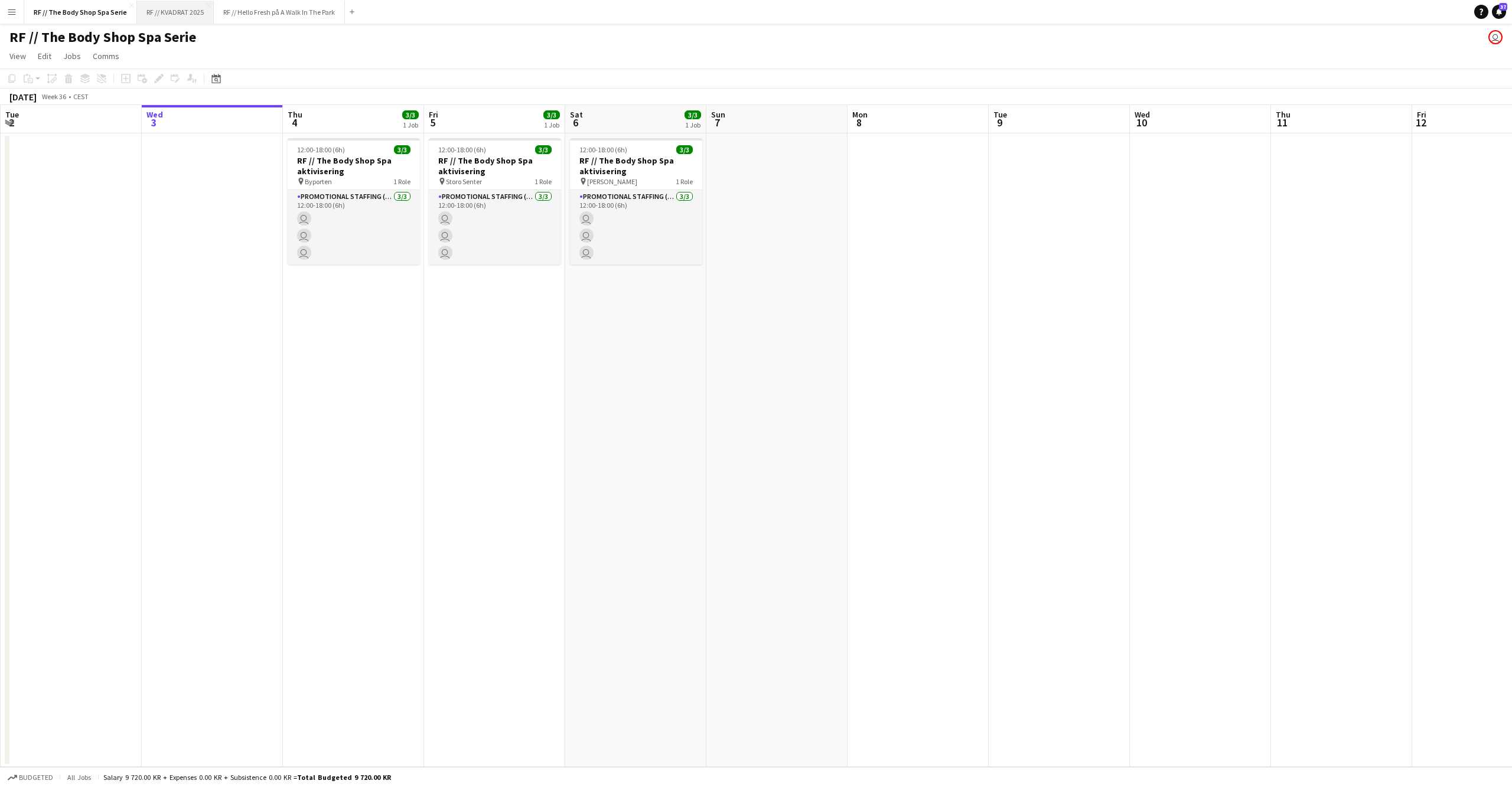
click at [196, 12] on button "RF // KVADRAT 2025 Close" at bounding box center [175, 12] width 77 height 23
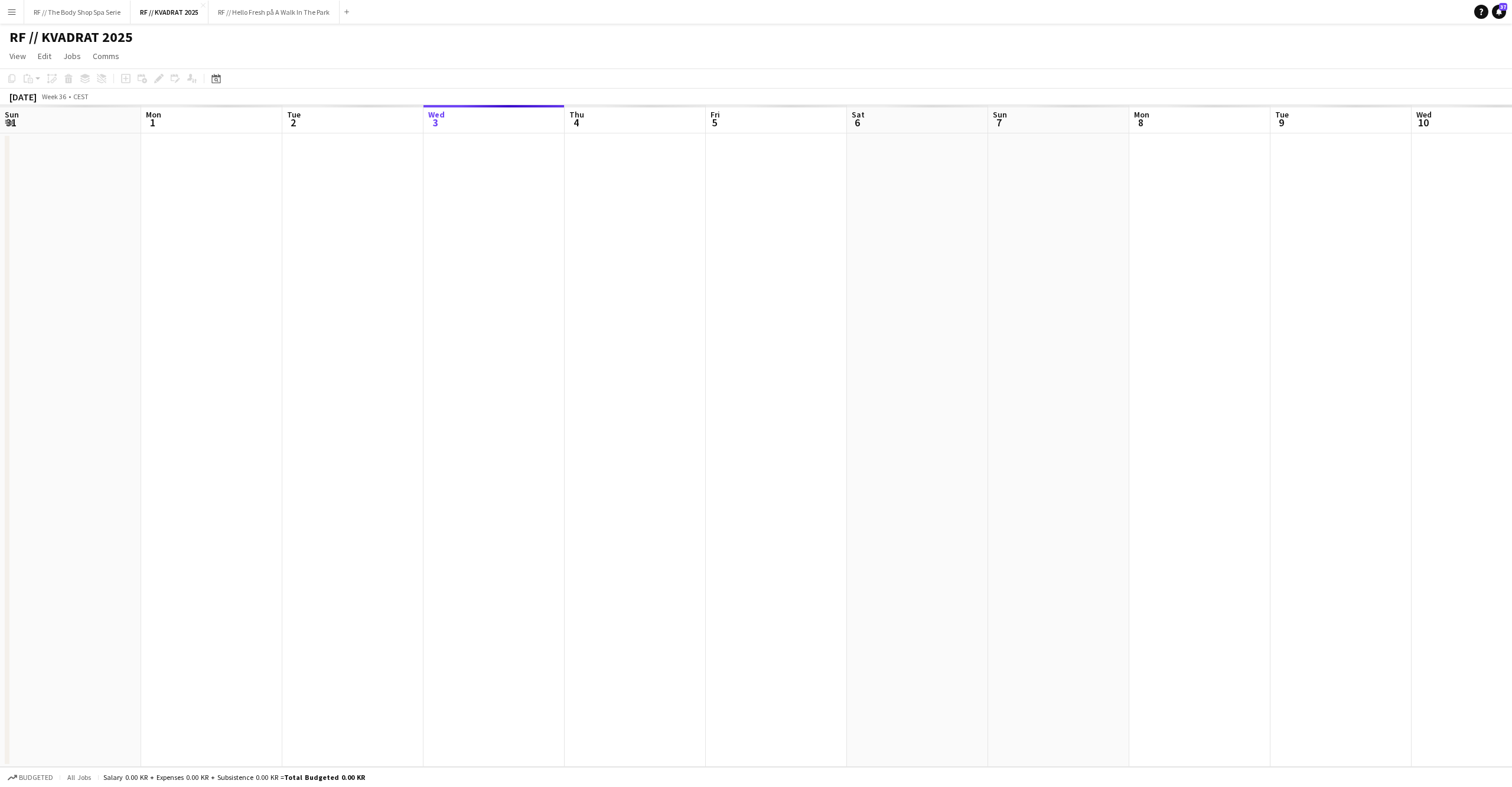
scroll to position [0, 281]
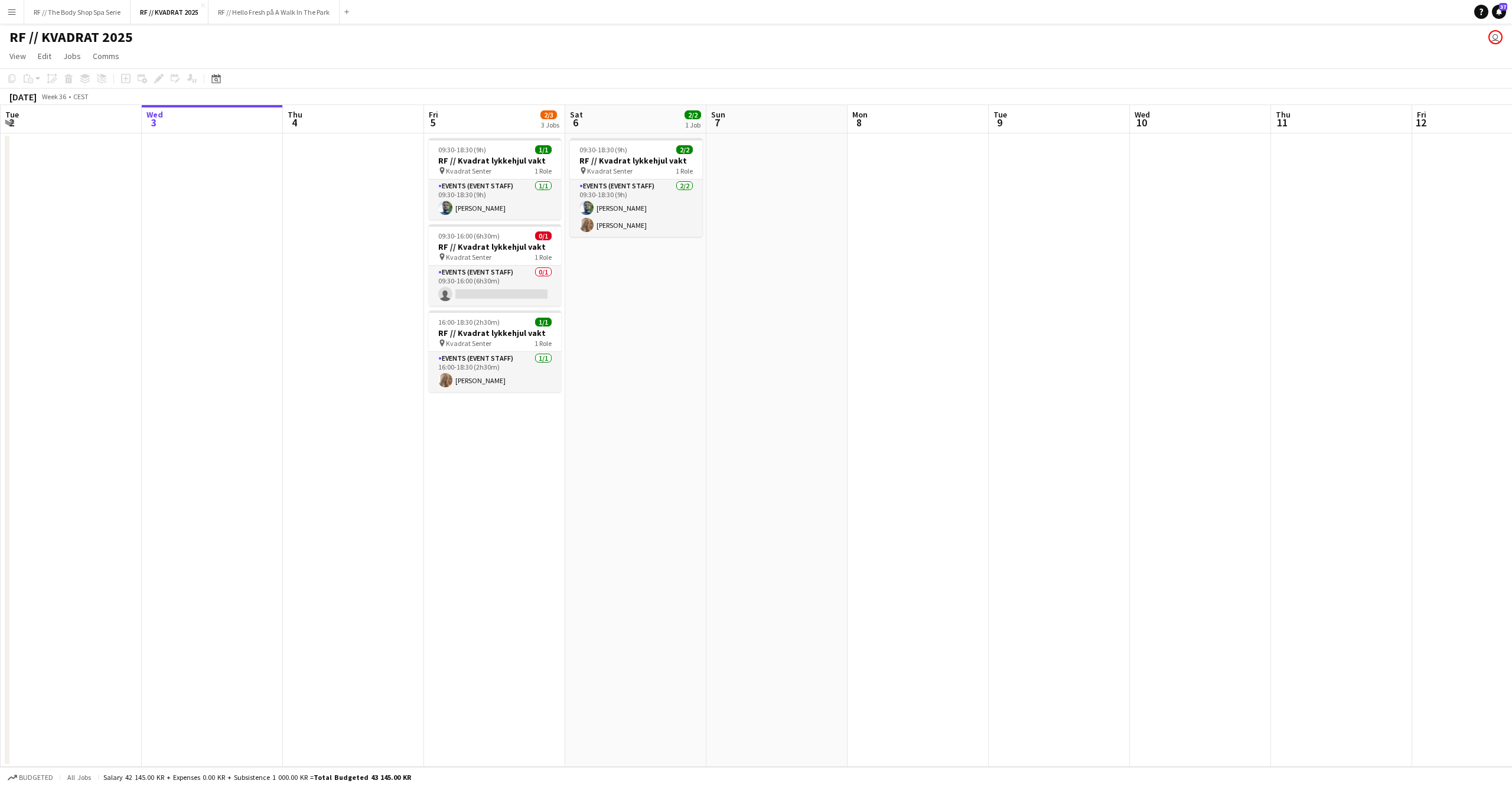
click at [804, 234] on app-date-cell at bounding box center [777, 449] width 141 height 633
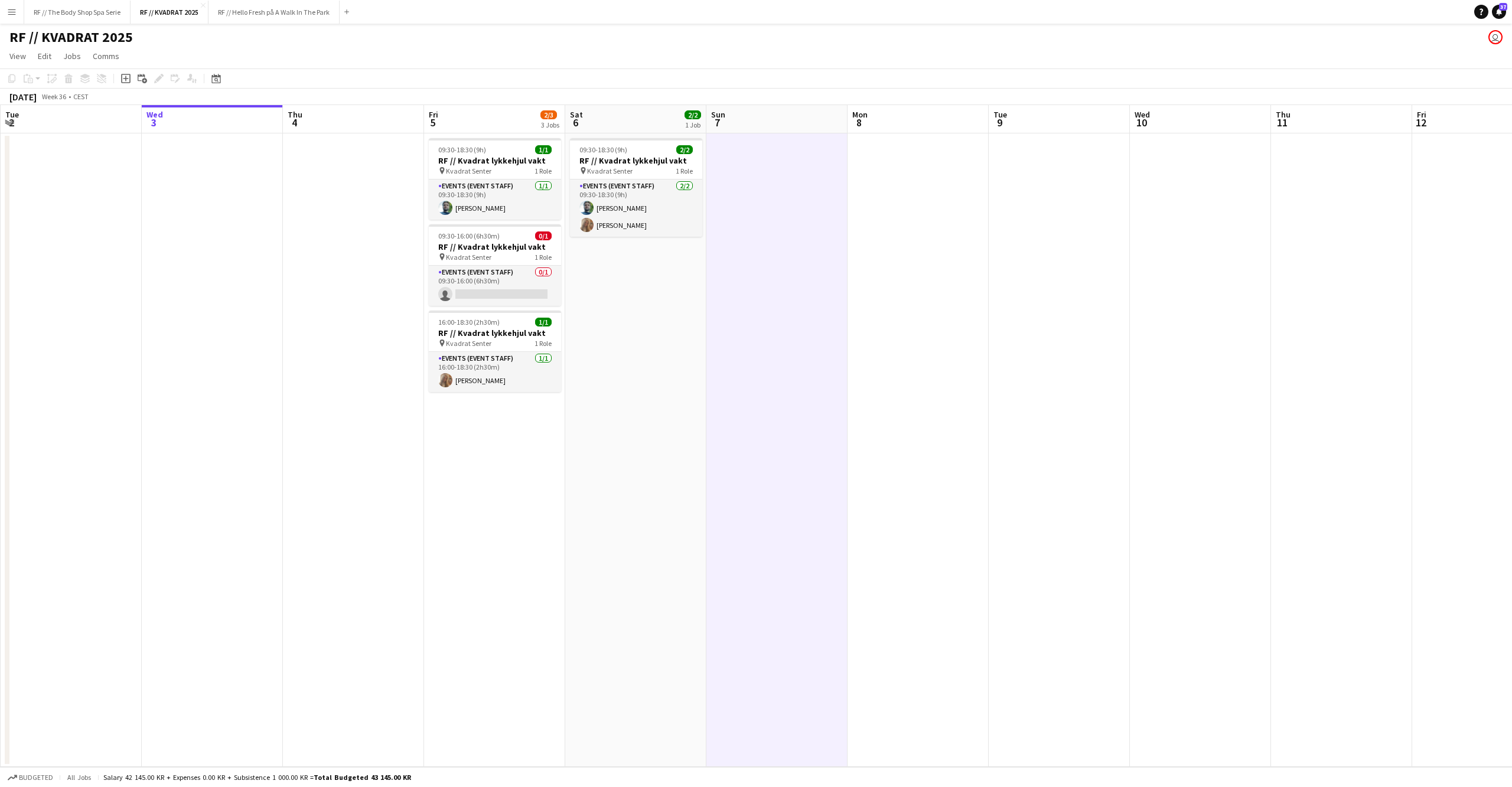
click at [1077, 287] on app-date-cell at bounding box center [1060, 449] width 141 height 633
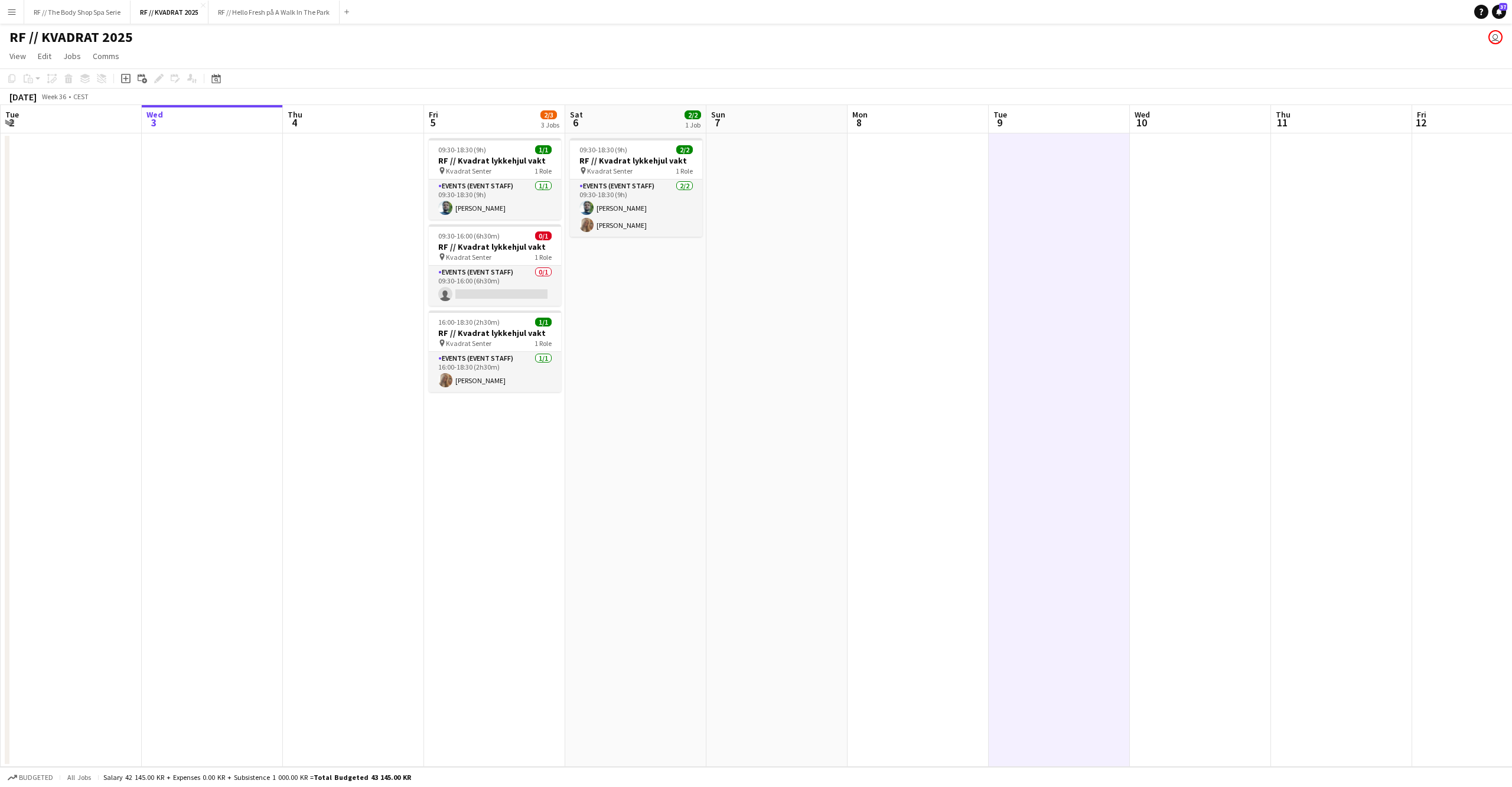
click at [860, 329] on app-date-cell at bounding box center [918, 449] width 141 height 633
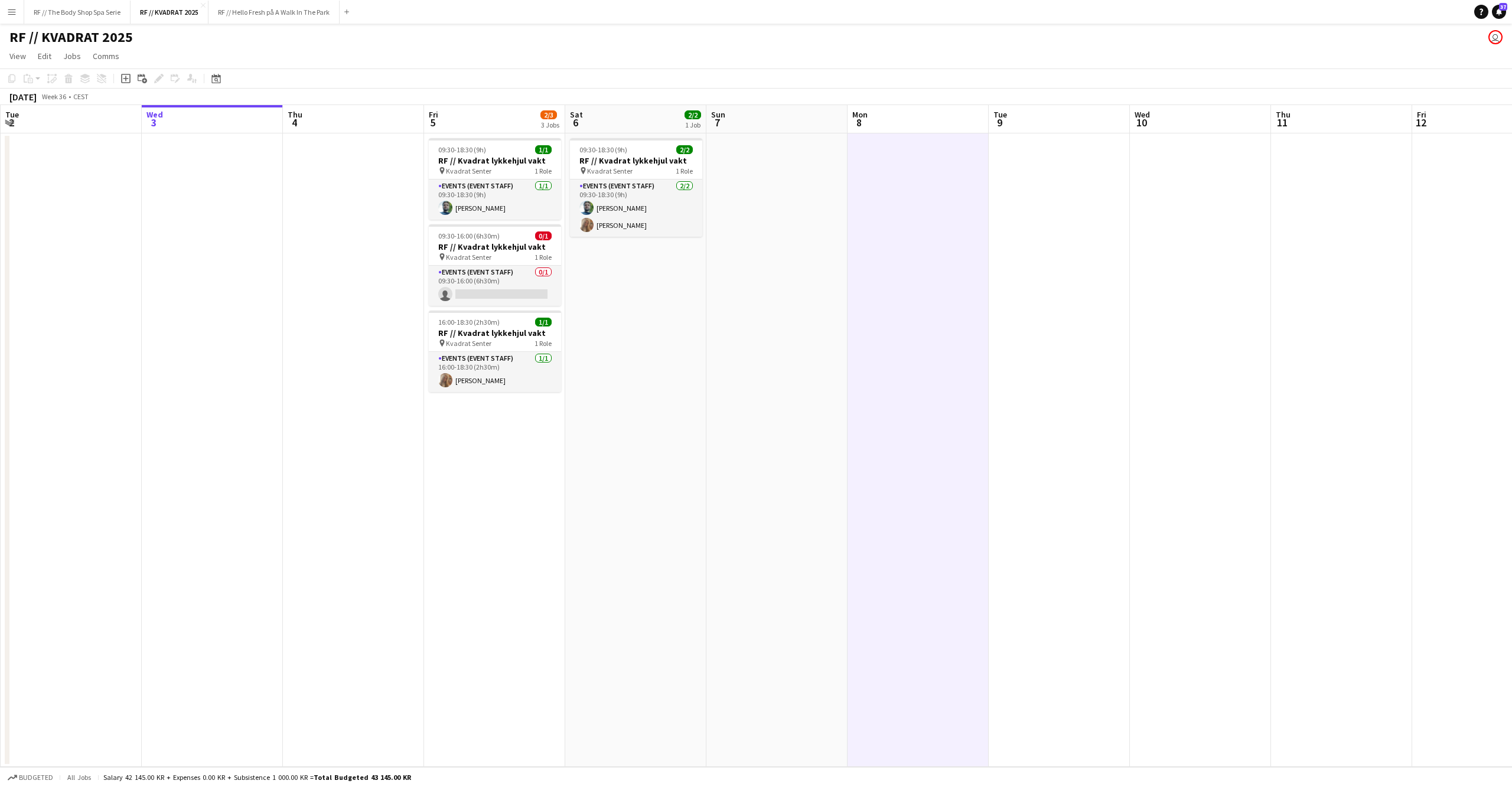
click at [679, 346] on app-date-cell "09:30-18:30 (9h) 2/2 RF // Kvadrat lykkehjul vakt pin Kvadrat Senter 1 Role Eve…" at bounding box center [636, 449] width 141 height 633
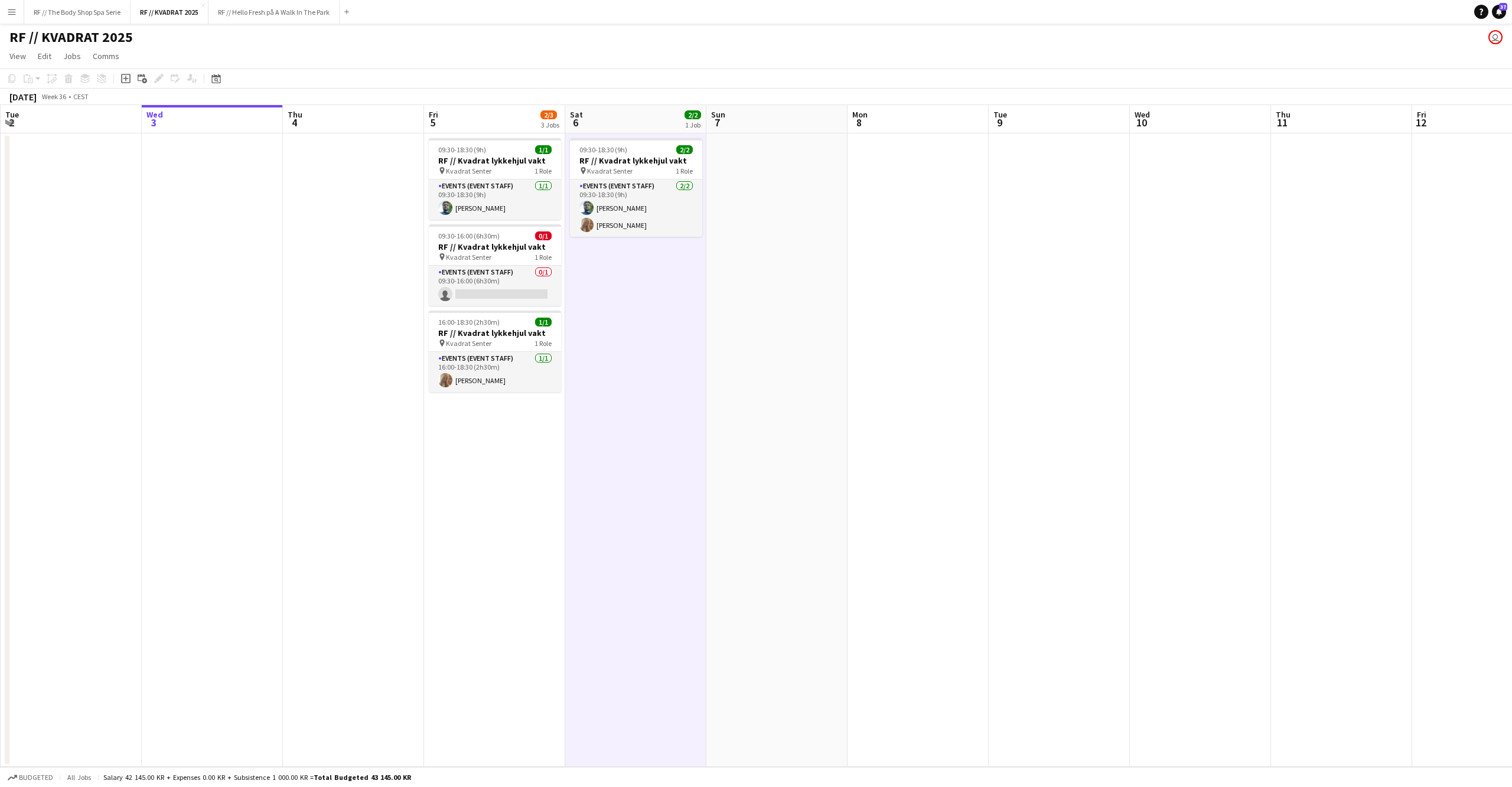
click at [792, 345] on app-date-cell at bounding box center [777, 449] width 141 height 633
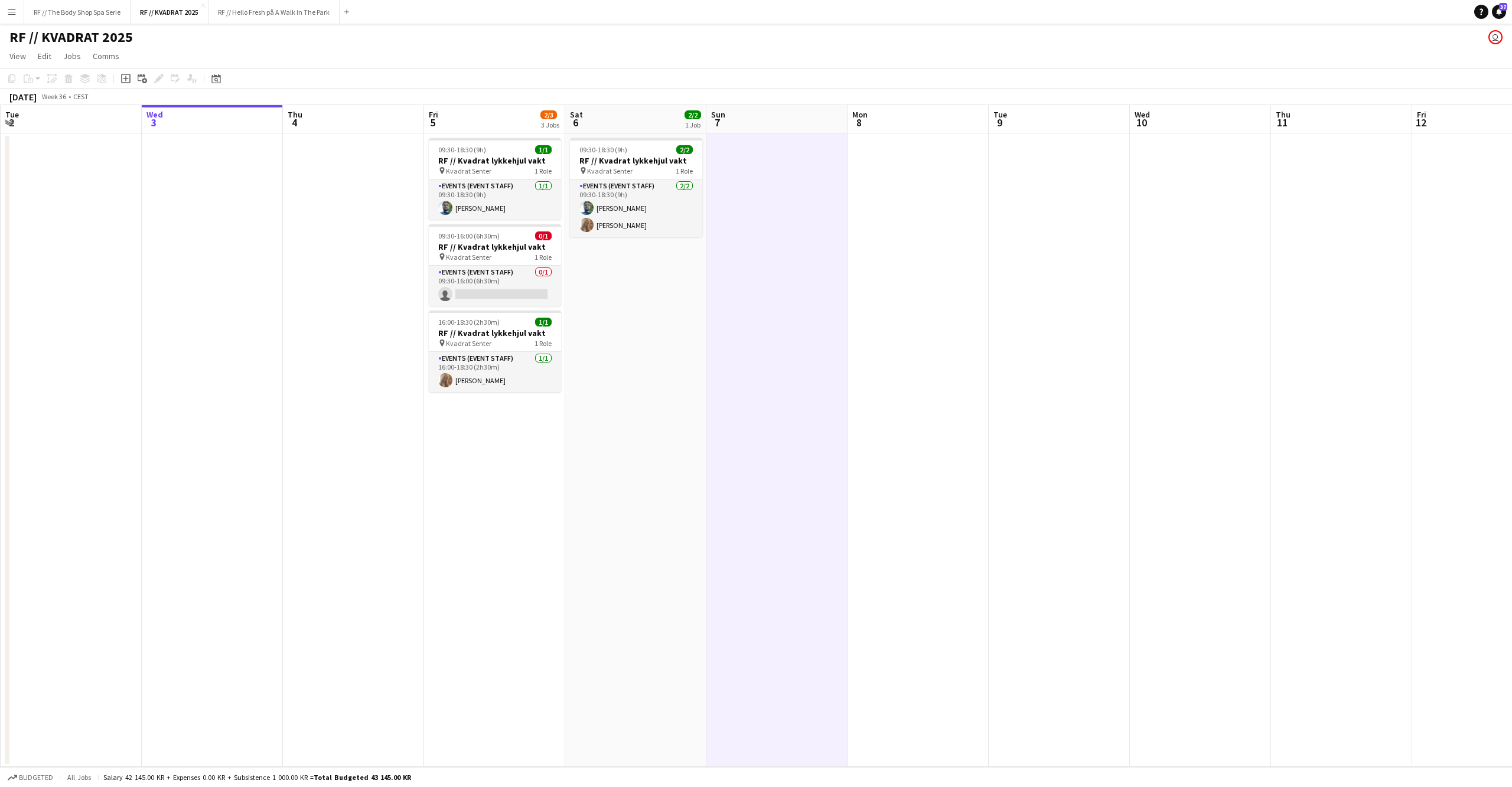
click at [520, 499] on app-date-cell "09:30-18:30 (9h) 1/1 RF // Kvadrat lykkehjul vakt pin Kvadrat Senter 1 Role Eve…" at bounding box center [494, 449] width 141 height 633
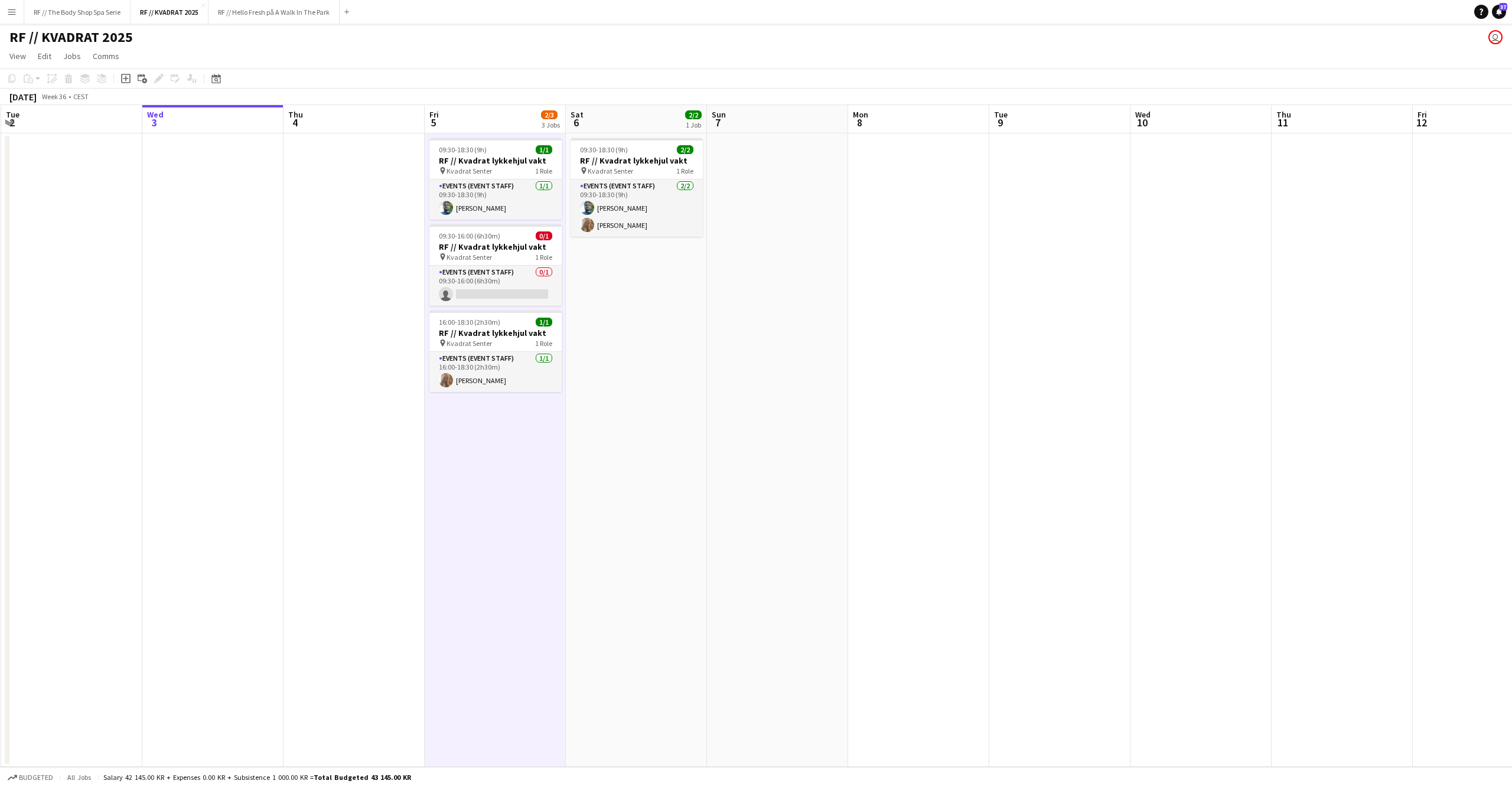
click at [365, 496] on app-date-cell at bounding box center [354, 449] width 141 height 633
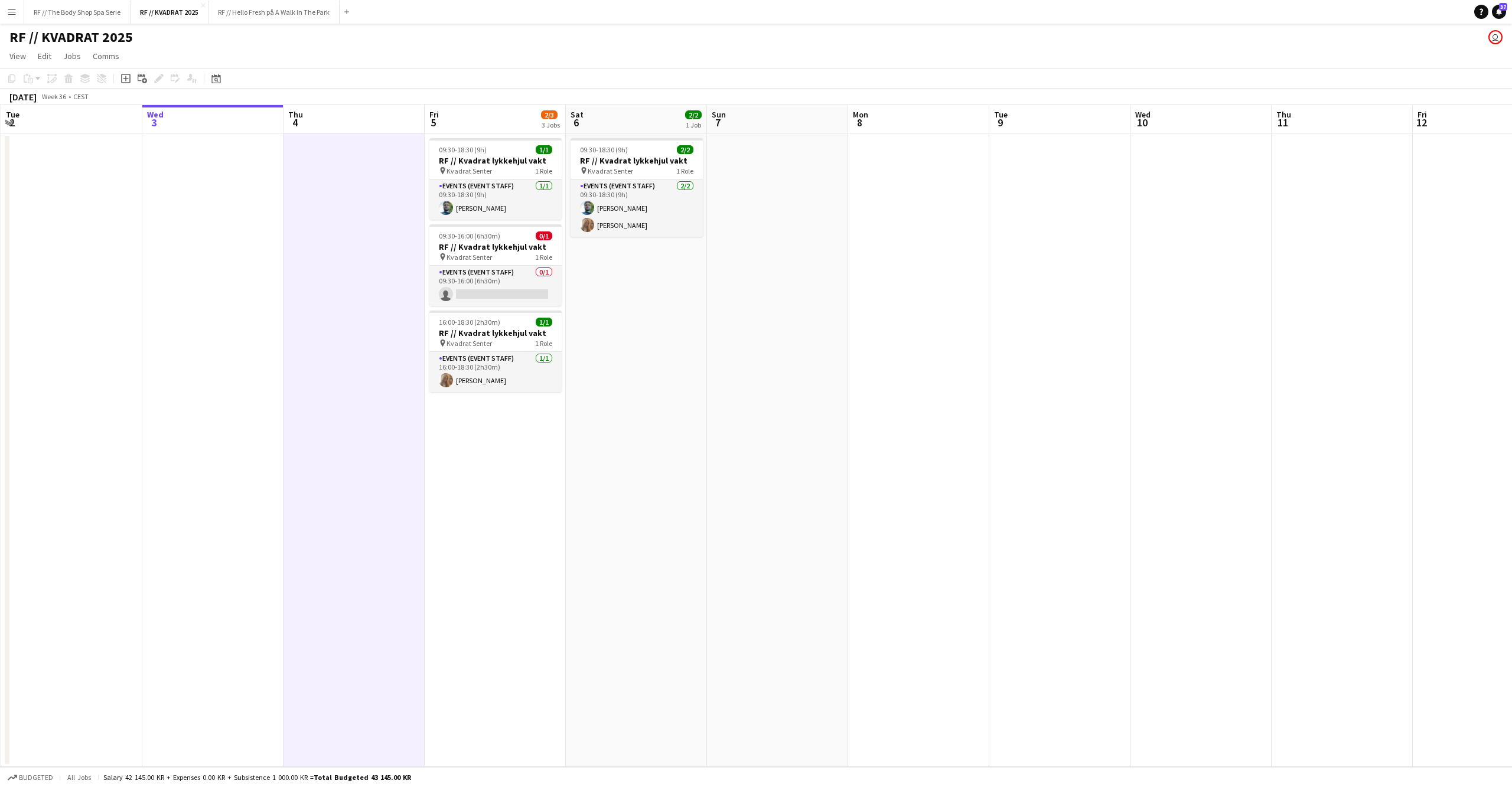
click at [592, 467] on app-date-cell "09:30-18:30 (9h) 2/2 RF // Kvadrat lykkehjul vakt pin Kvadrat Senter 1 Role Eve…" at bounding box center [636, 449] width 141 height 633
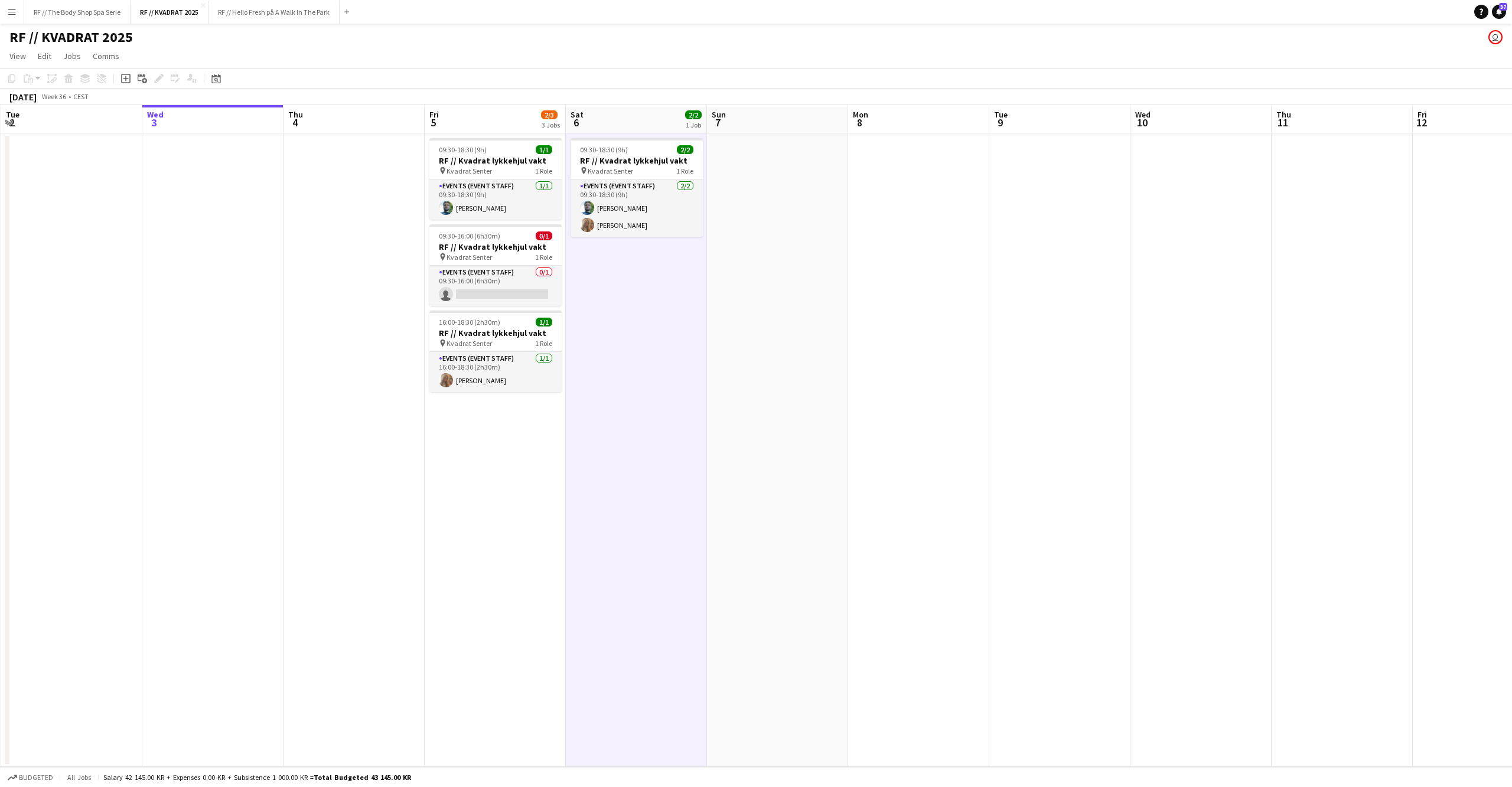
click at [530, 485] on app-date-cell "09:30-18:30 (9h) 1/1 RF // Kvadrat lykkehjul vakt pin Kvadrat Senter 1 Role Eve…" at bounding box center [495, 449] width 141 height 633
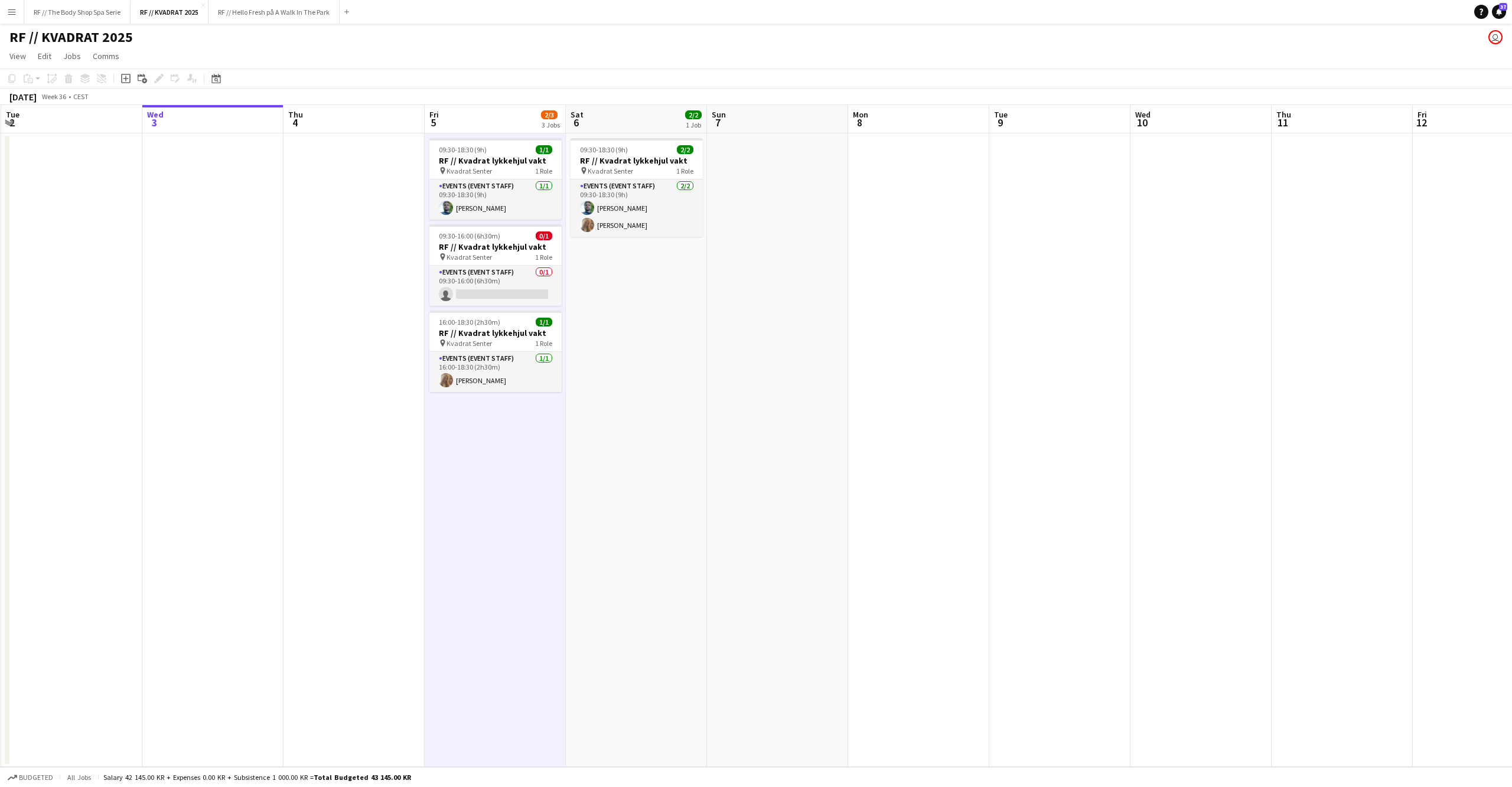
click at [638, 456] on app-date-cell "09:30-18:30 (9h) 2/2 RF // Kvadrat lykkehjul vakt pin Kvadrat Senter 1 Role Eve…" at bounding box center [636, 449] width 141 height 633
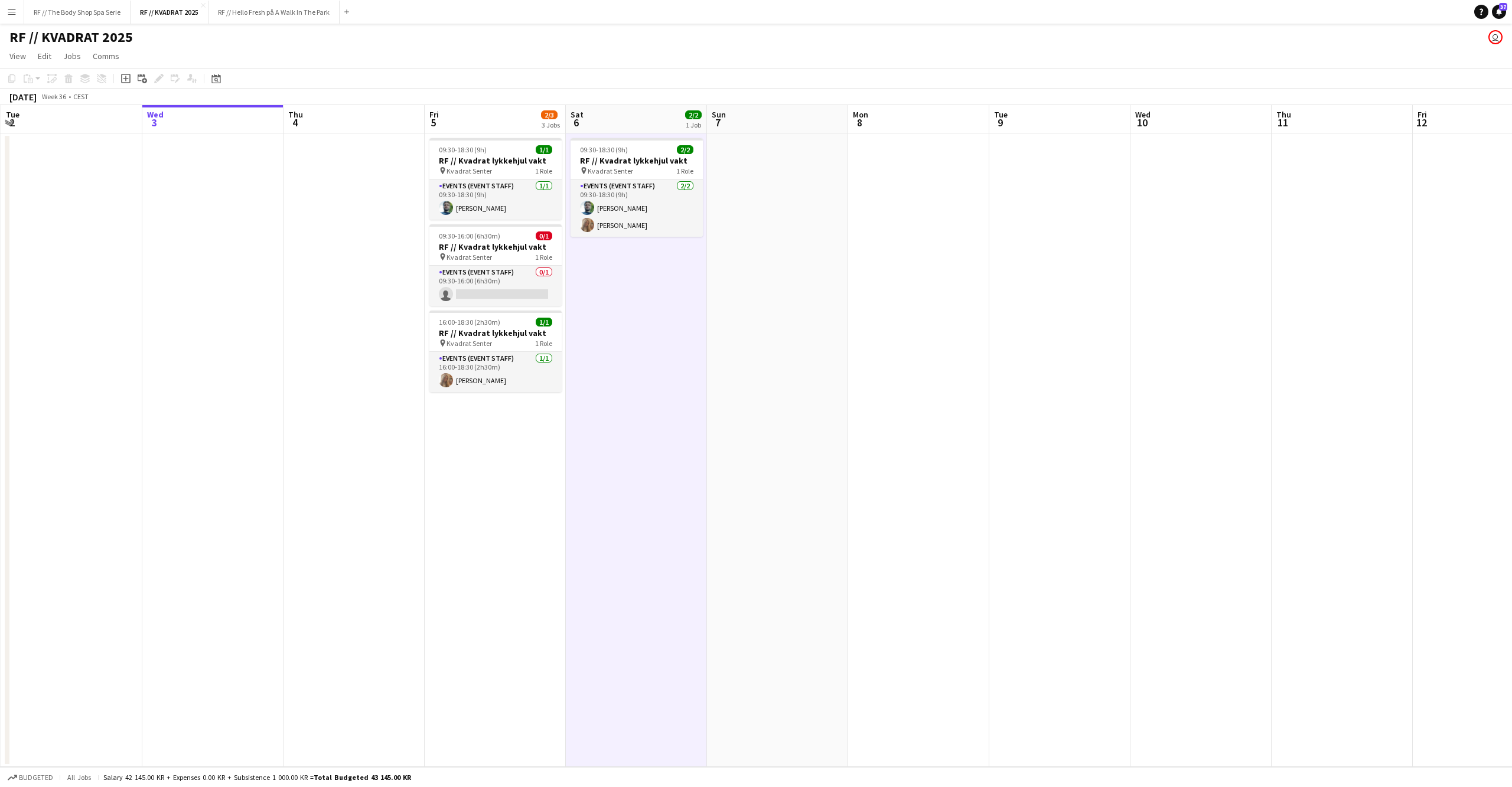
click at [730, 442] on app-date-cell at bounding box center [777, 449] width 141 height 633
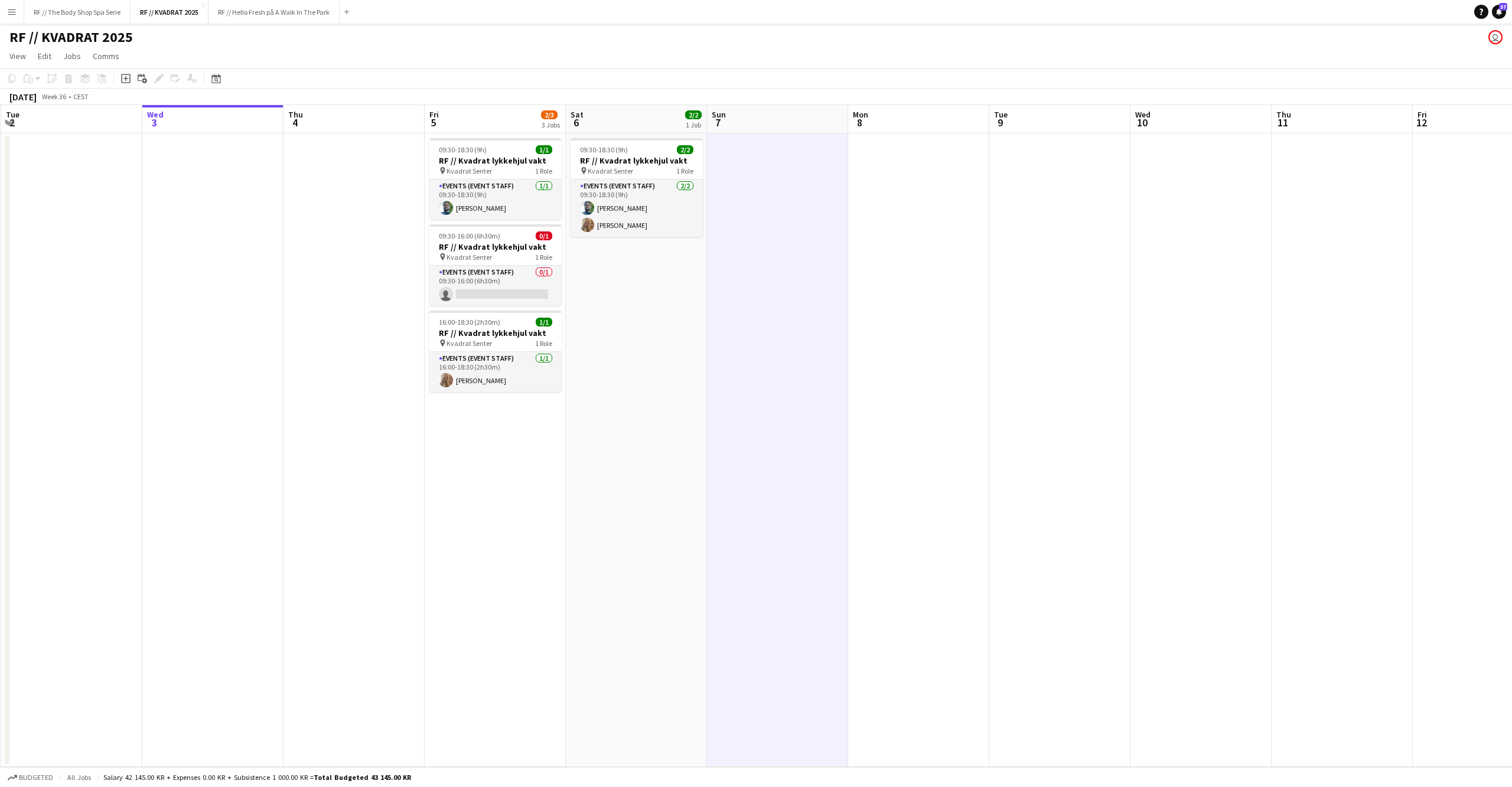
click at [648, 444] on app-date-cell "09:30-18:30 (9h) 2/2 RF // Kvadrat lykkehjul vakt pin Kvadrat Senter 1 Role Eve…" at bounding box center [636, 449] width 141 height 633
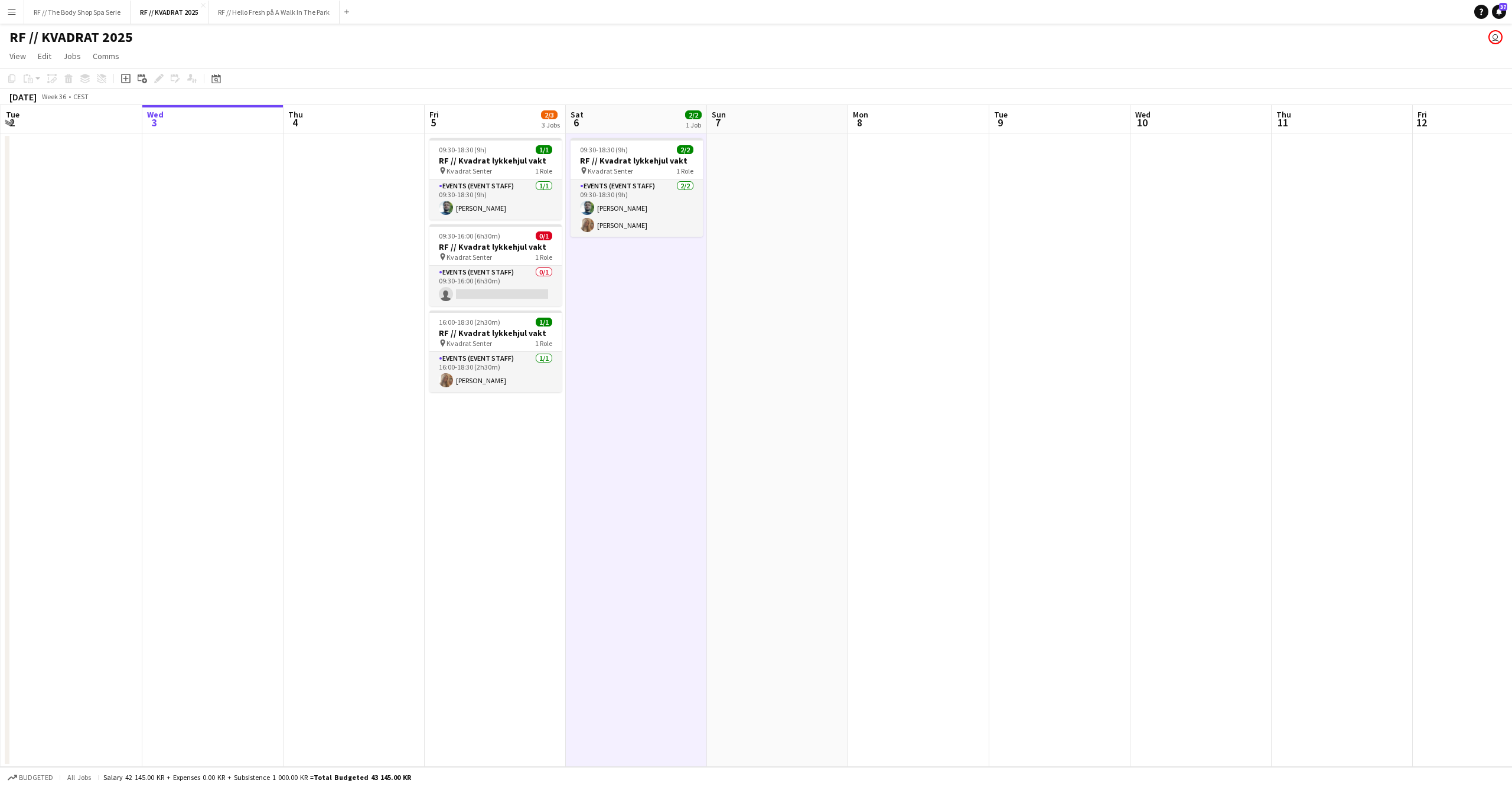
drag, startPoint x: 480, startPoint y: 506, endPoint x: 474, endPoint y: 506, distance: 6.0
click at [480, 506] on app-date-cell "09:30-18:30 (9h) 1/1 RF // Kvadrat lykkehjul vakt pin Kvadrat Senter 1 Role Eve…" at bounding box center [495, 449] width 141 height 633
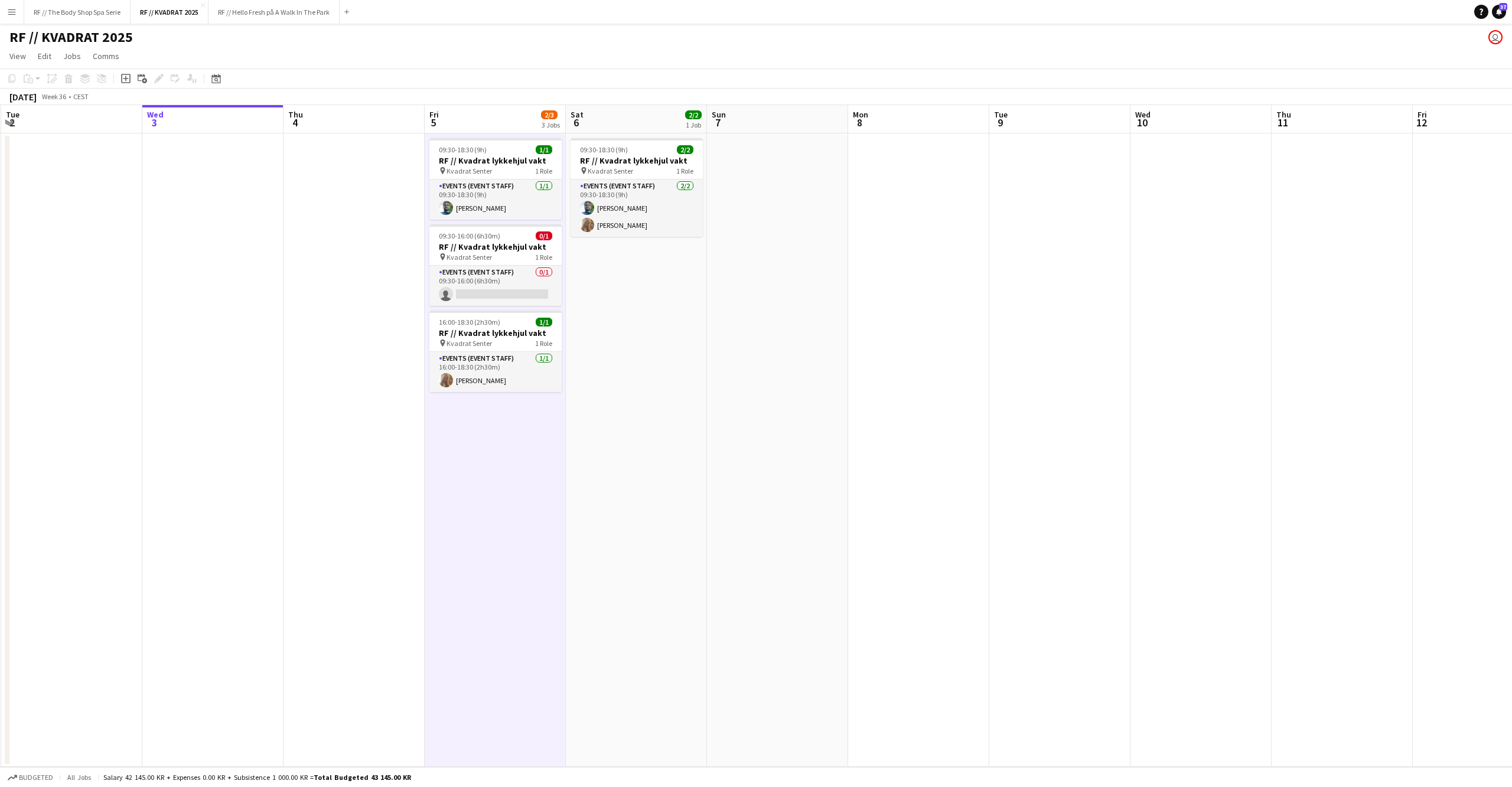
click at [353, 506] on app-date-cell at bounding box center [354, 449] width 141 height 633
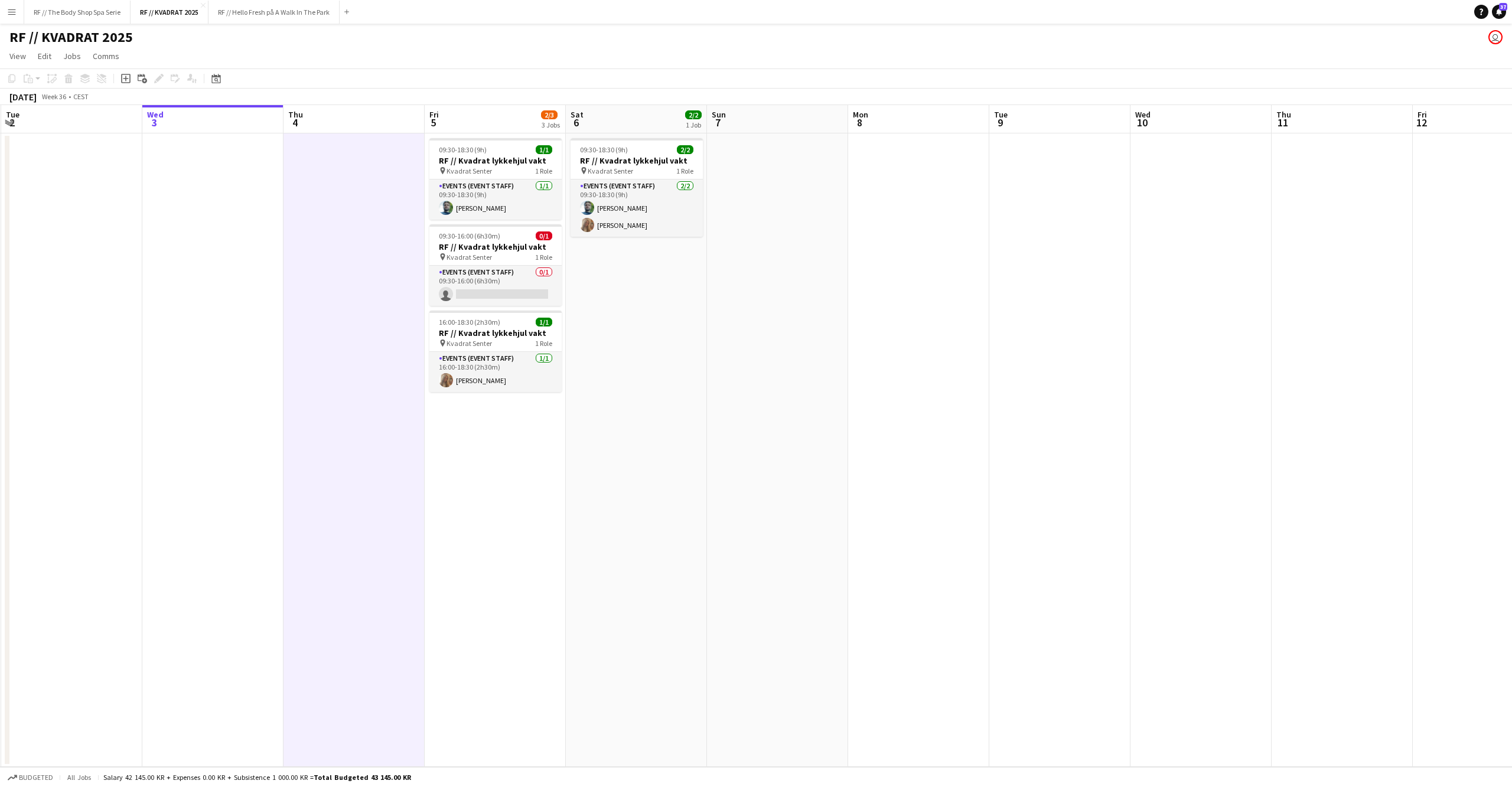
click at [796, 333] on app-date-cell at bounding box center [777, 449] width 141 height 633
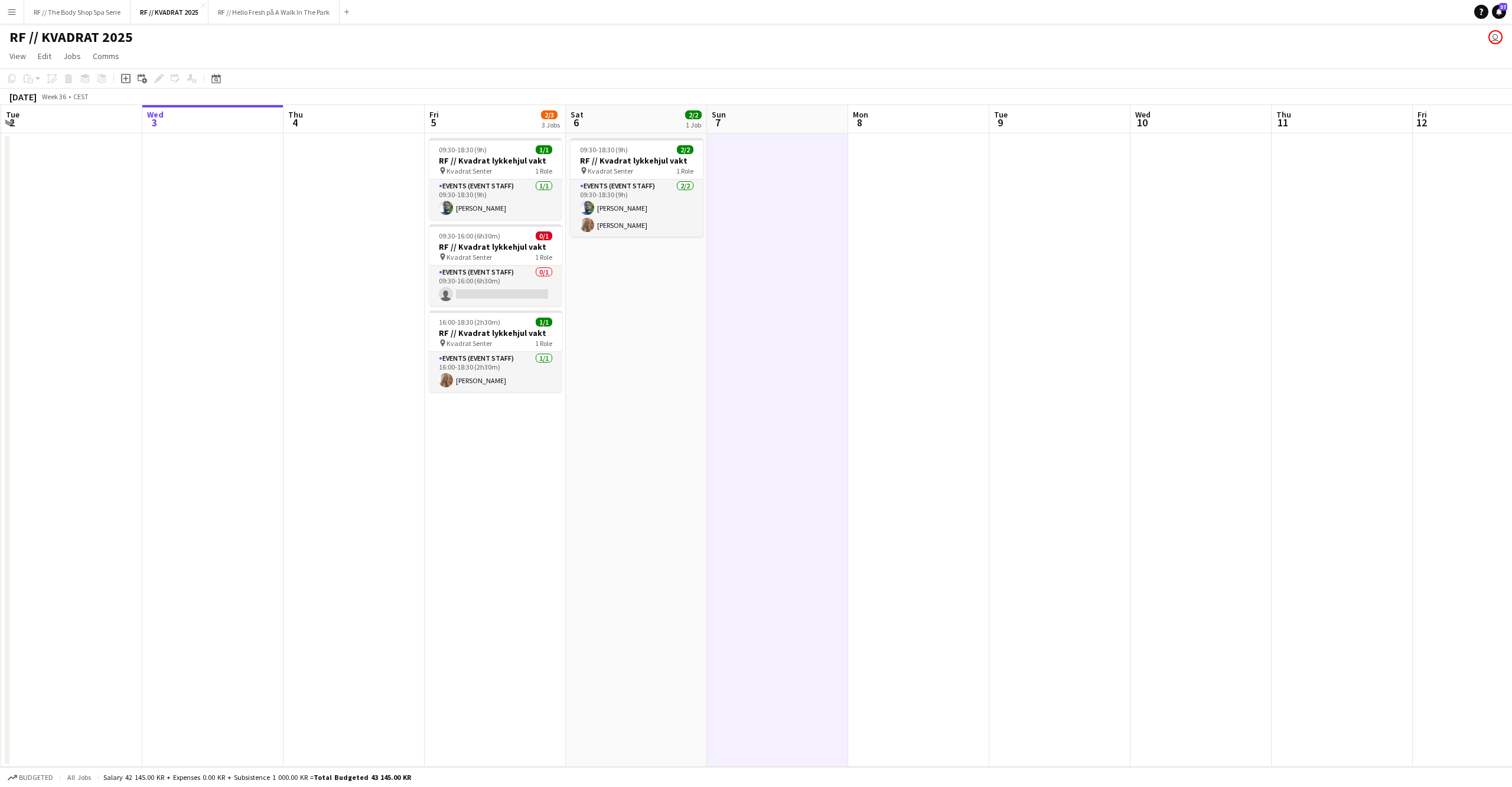
click at [691, 395] on app-date-cell "09:30-18:30 (9h) 2/2 RF // Kvadrat lykkehjul vakt pin Kvadrat Senter 1 Role Eve…" at bounding box center [636, 449] width 141 height 633
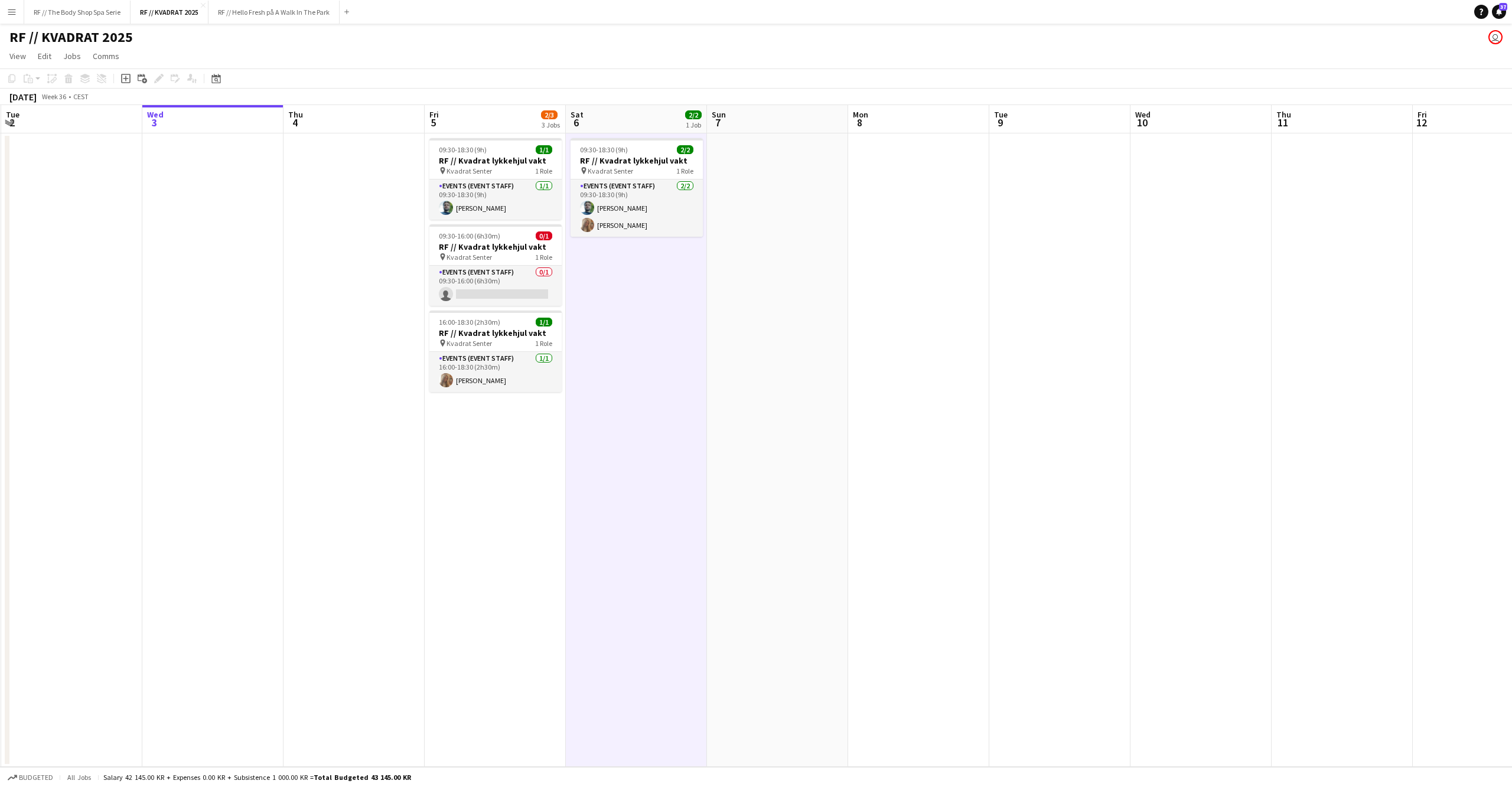
click at [492, 467] on app-date-cell "09:30-18:30 (9h) 1/1 RF // Kvadrat lykkehjul vakt pin Kvadrat Senter 1 Role Eve…" at bounding box center [495, 449] width 141 height 633
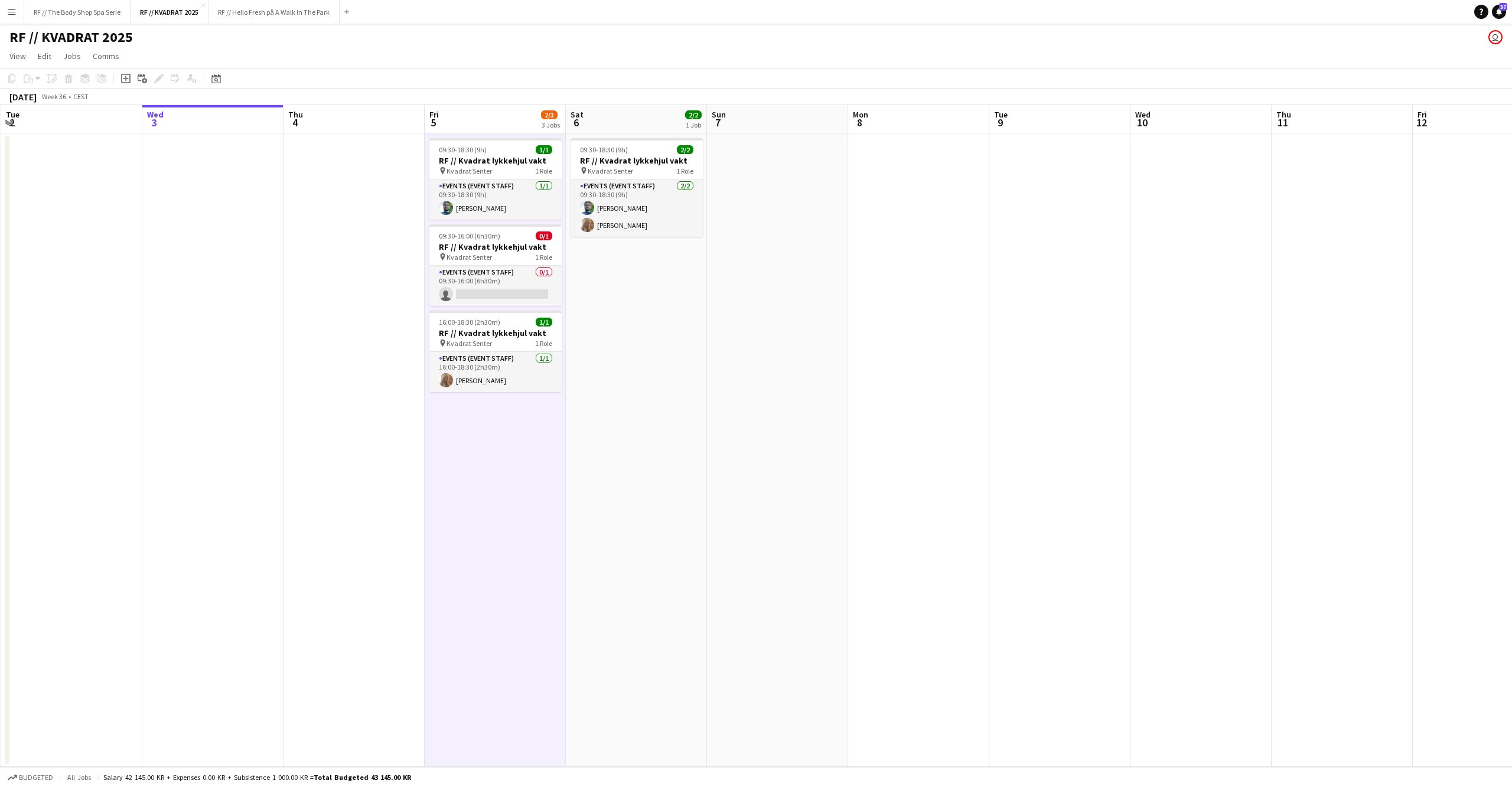
click at [374, 467] on app-date-cell at bounding box center [354, 449] width 141 height 633
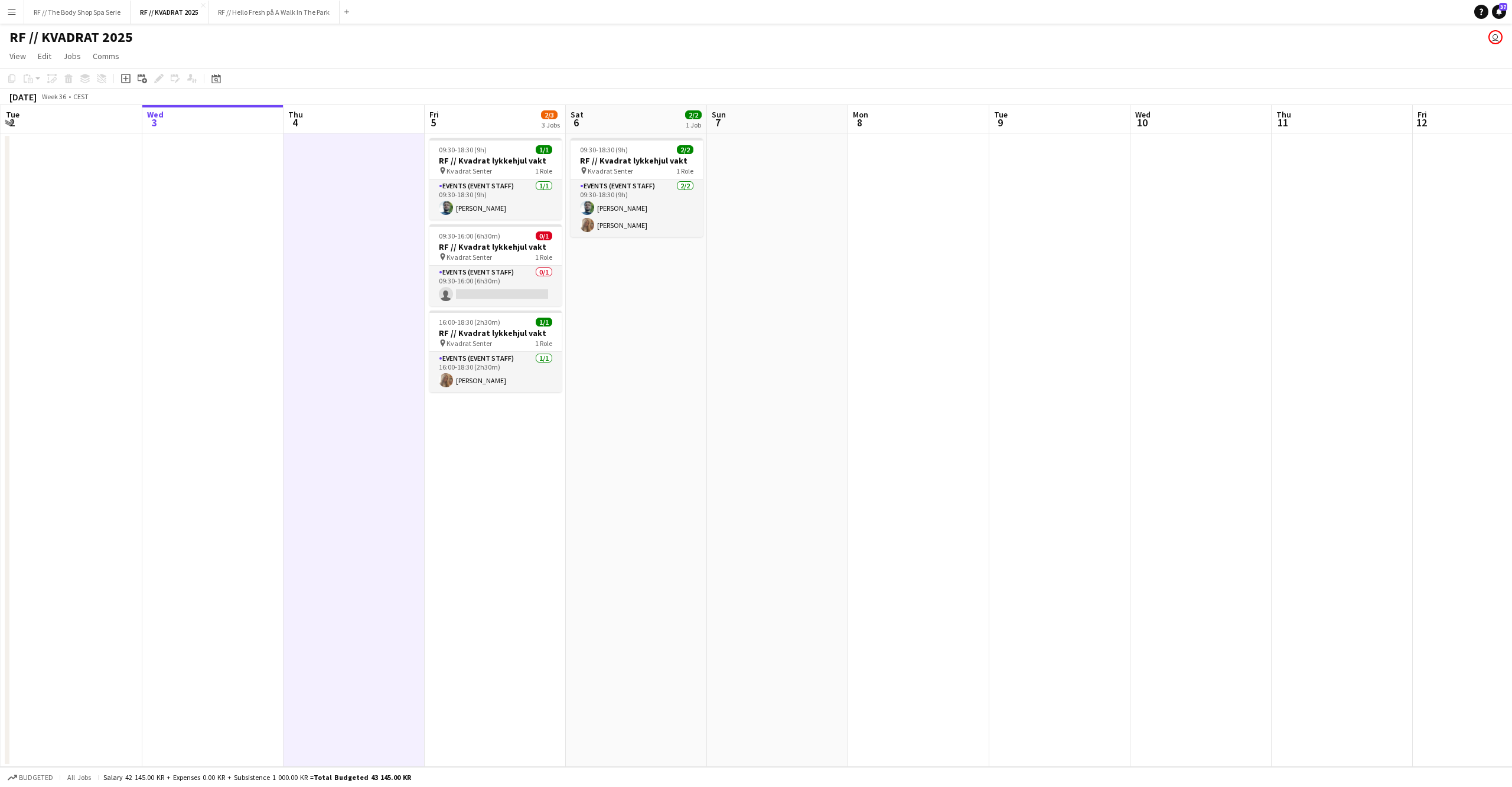
click at [237, 381] on app-date-cell at bounding box center [213, 449] width 141 height 633
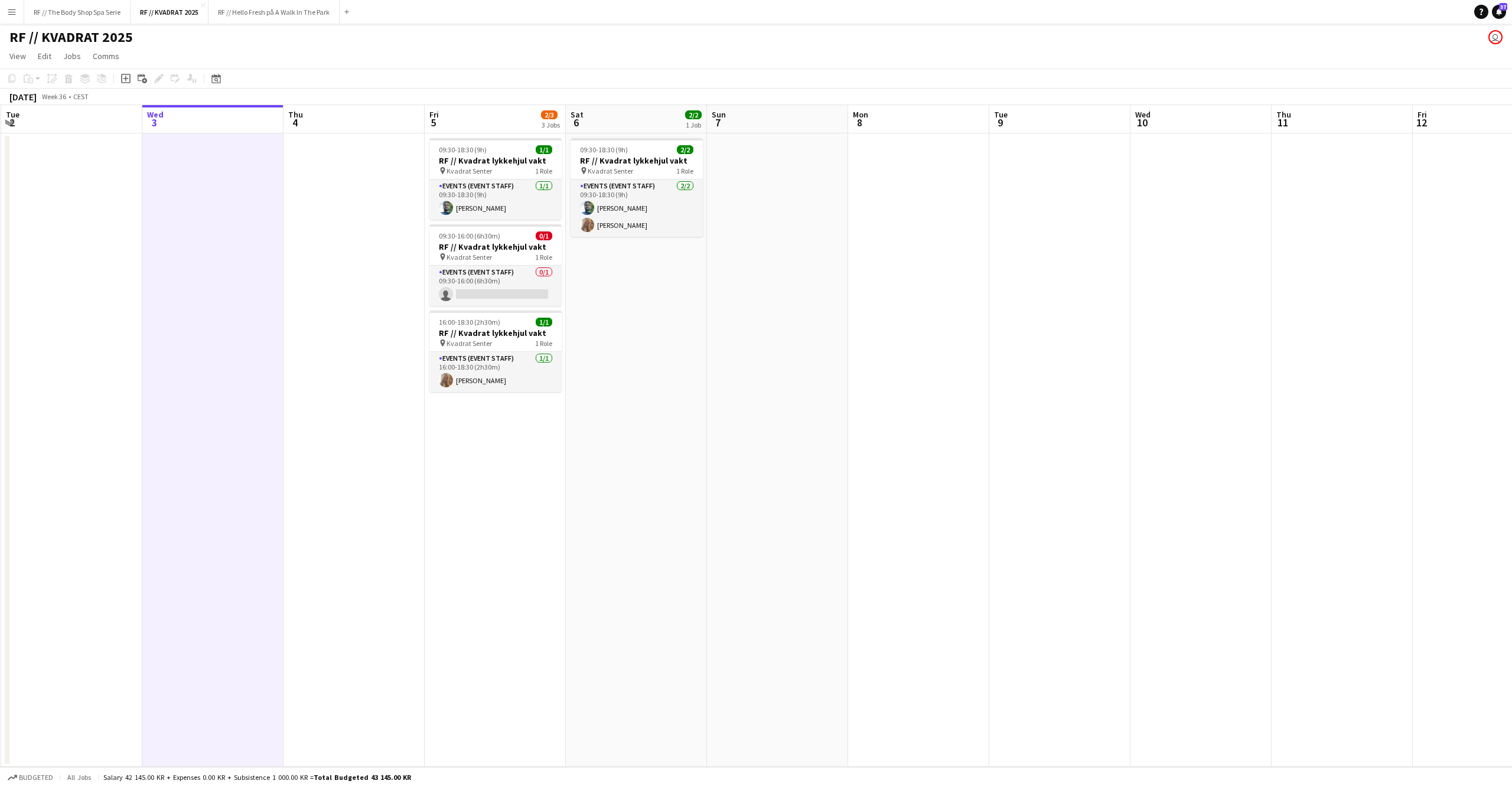
click at [365, 341] on app-date-cell at bounding box center [354, 449] width 141 height 633
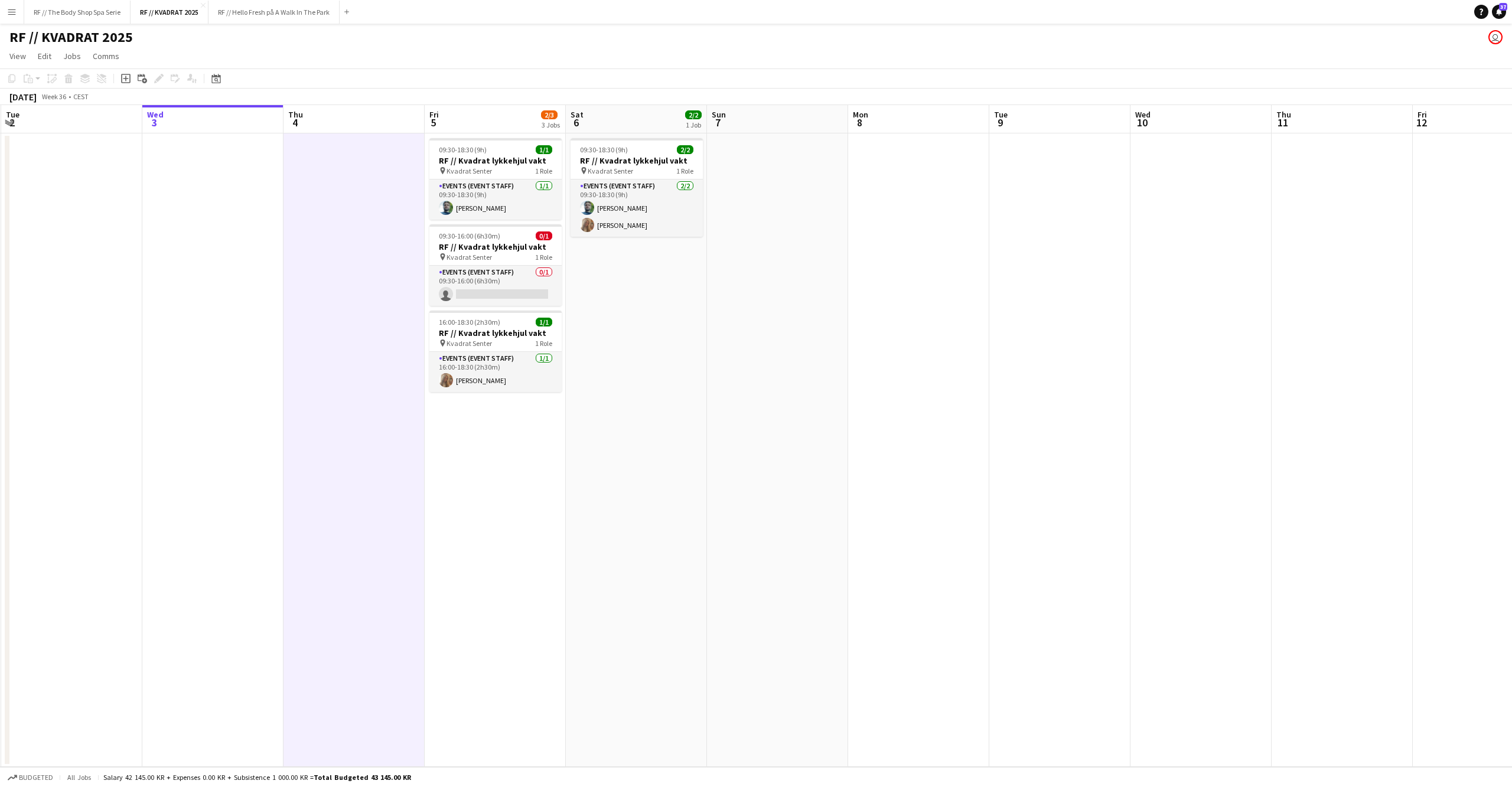
click at [587, 444] on app-date-cell "09:30-18:30 (9h) 2/2 RF // Kvadrat lykkehjul vakt pin Kvadrat Senter 1 Role Eve…" at bounding box center [636, 449] width 141 height 633
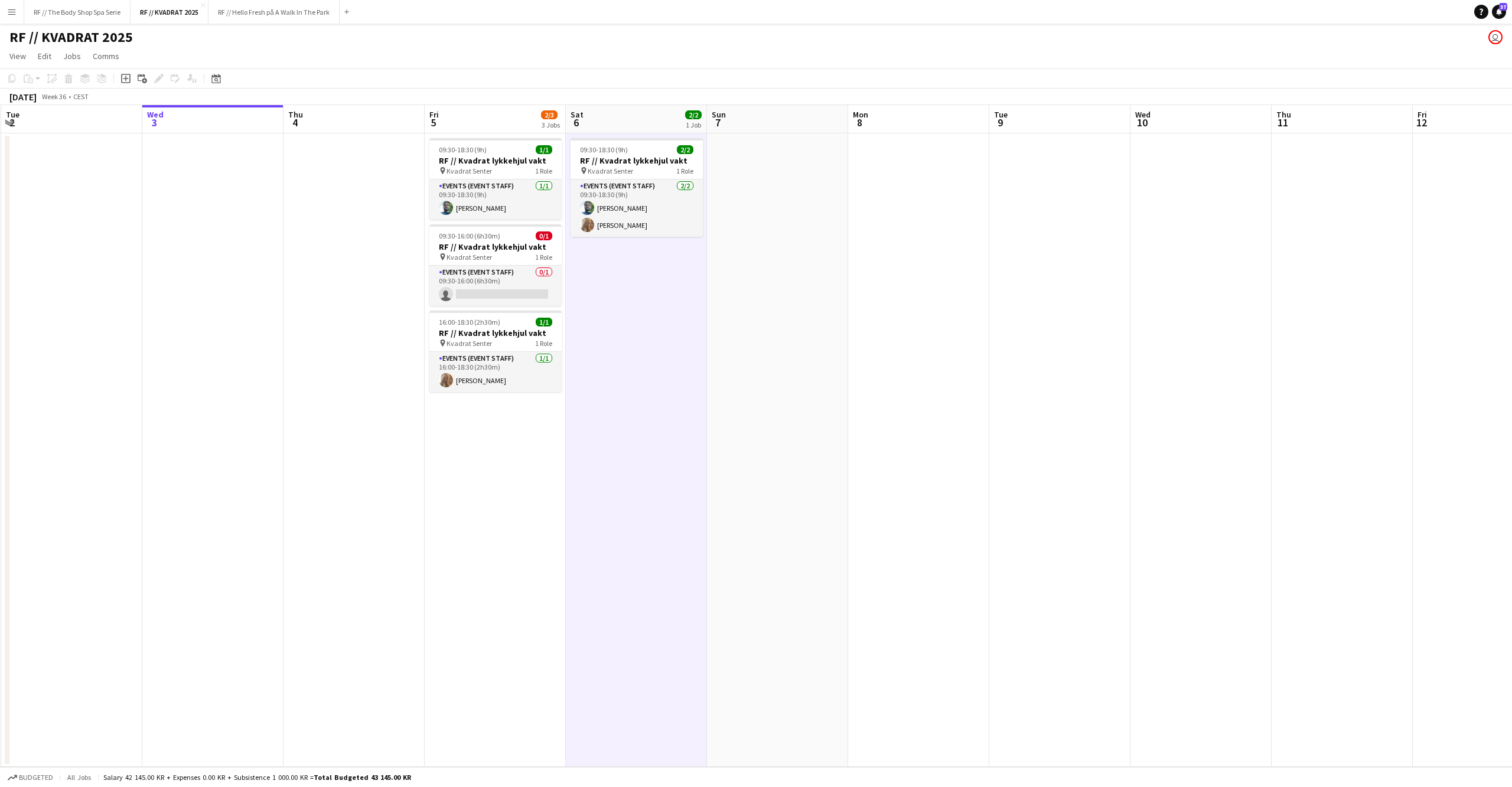
click at [819, 439] on app-date-cell at bounding box center [777, 449] width 141 height 633
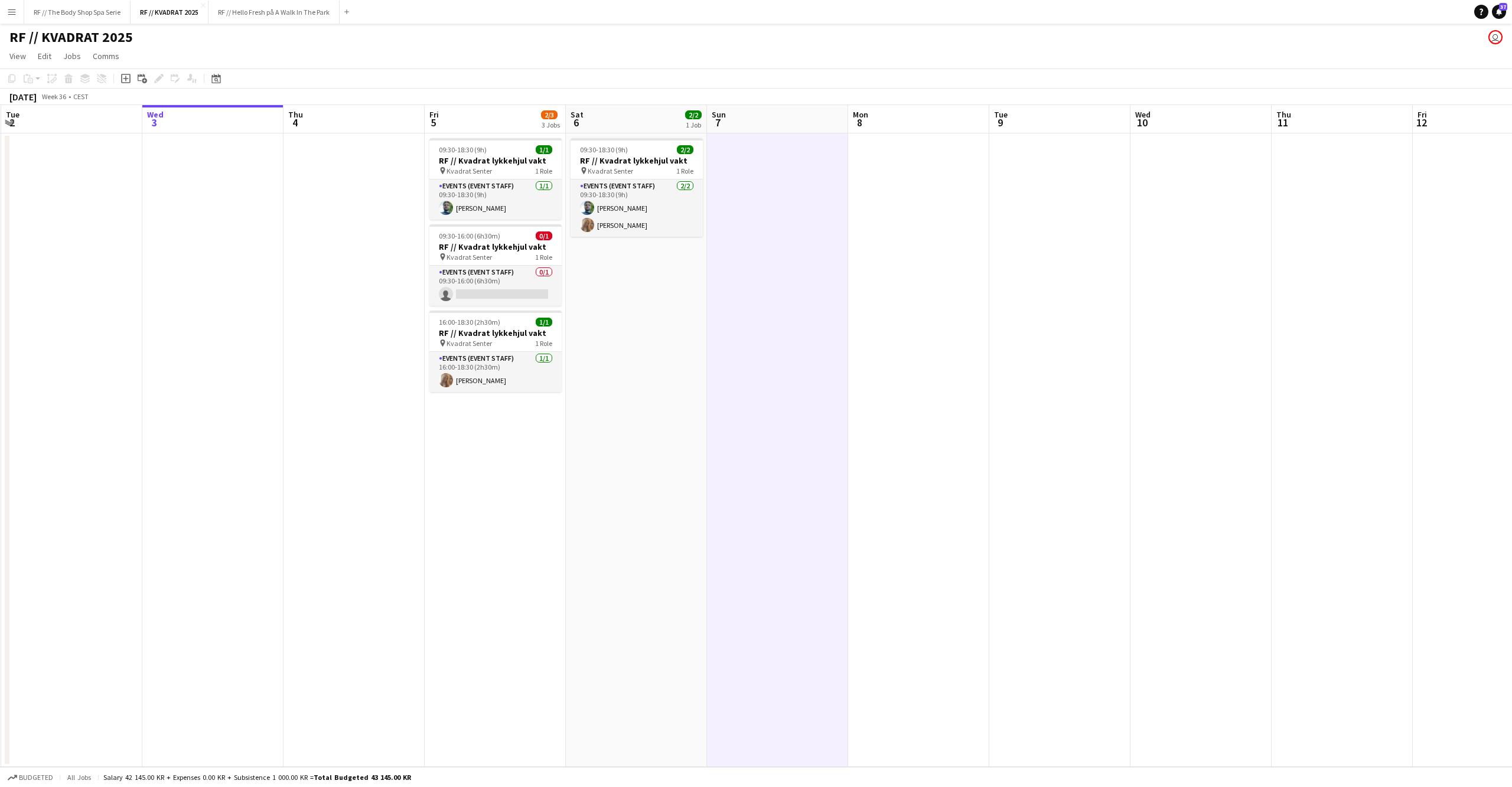
click at [653, 449] on app-date-cell "09:30-18:30 (9h) 2/2 RF // Kvadrat lykkehjul vakt pin Kvadrat Senter 1 Role Eve…" at bounding box center [636, 449] width 141 height 633
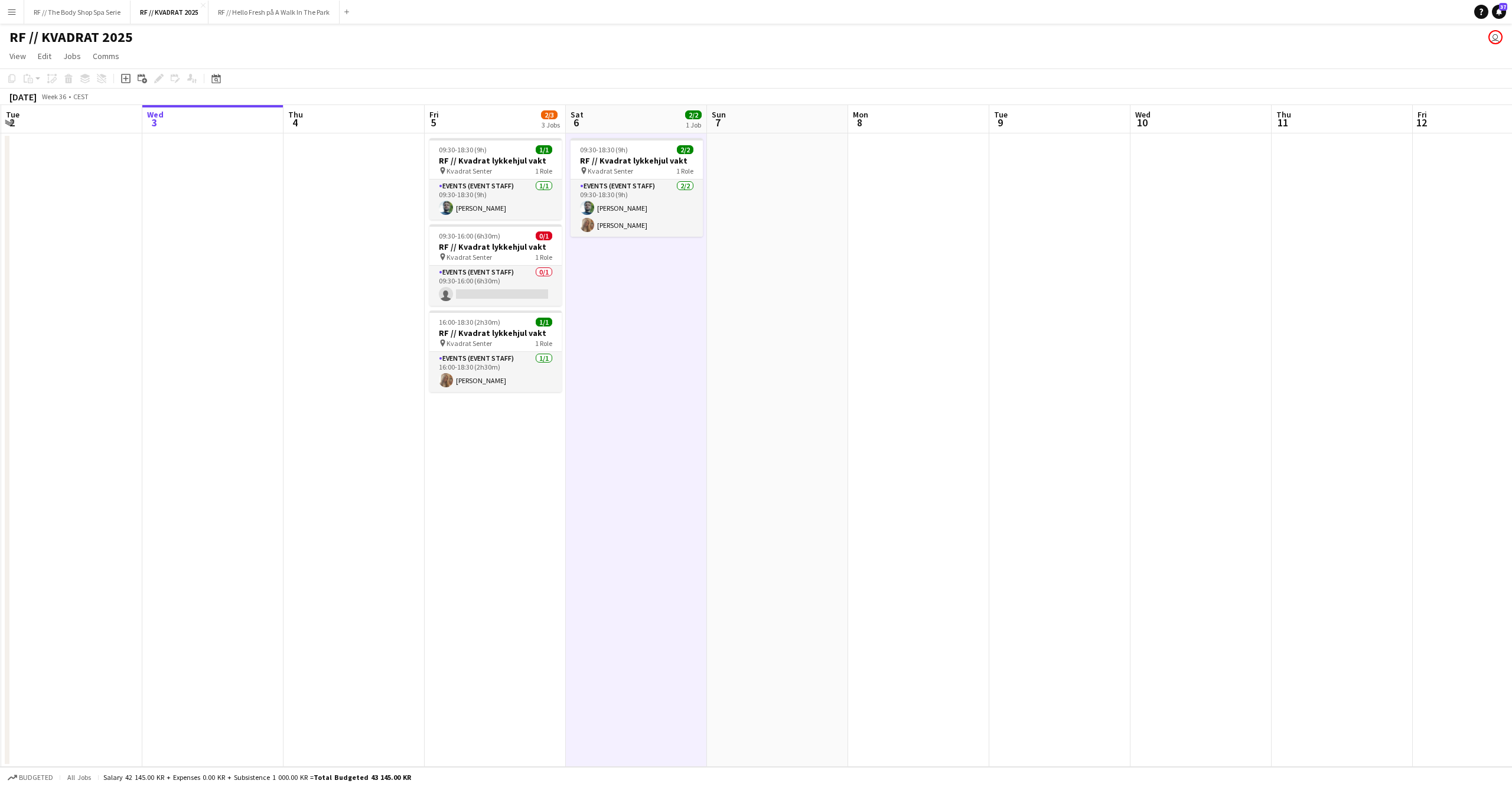
click at [525, 465] on app-date-cell "09:30-18:30 (9h) 1/1 RF // Kvadrat lykkehjul vakt pin Kvadrat Senter 1 Role Eve…" at bounding box center [495, 449] width 141 height 633
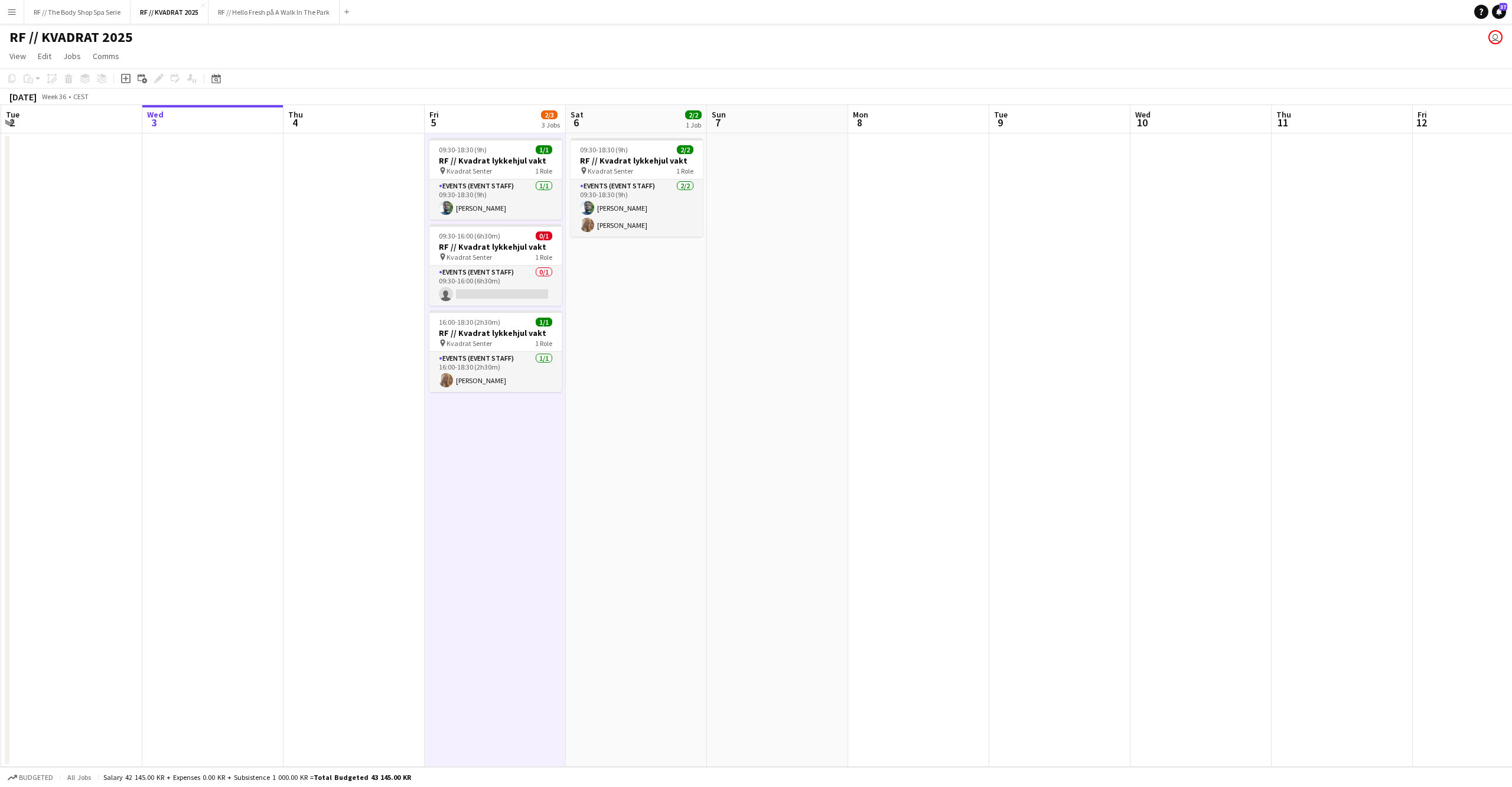
click at [324, 471] on app-date-cell at bounding box center [354, 449] width 141 height 633
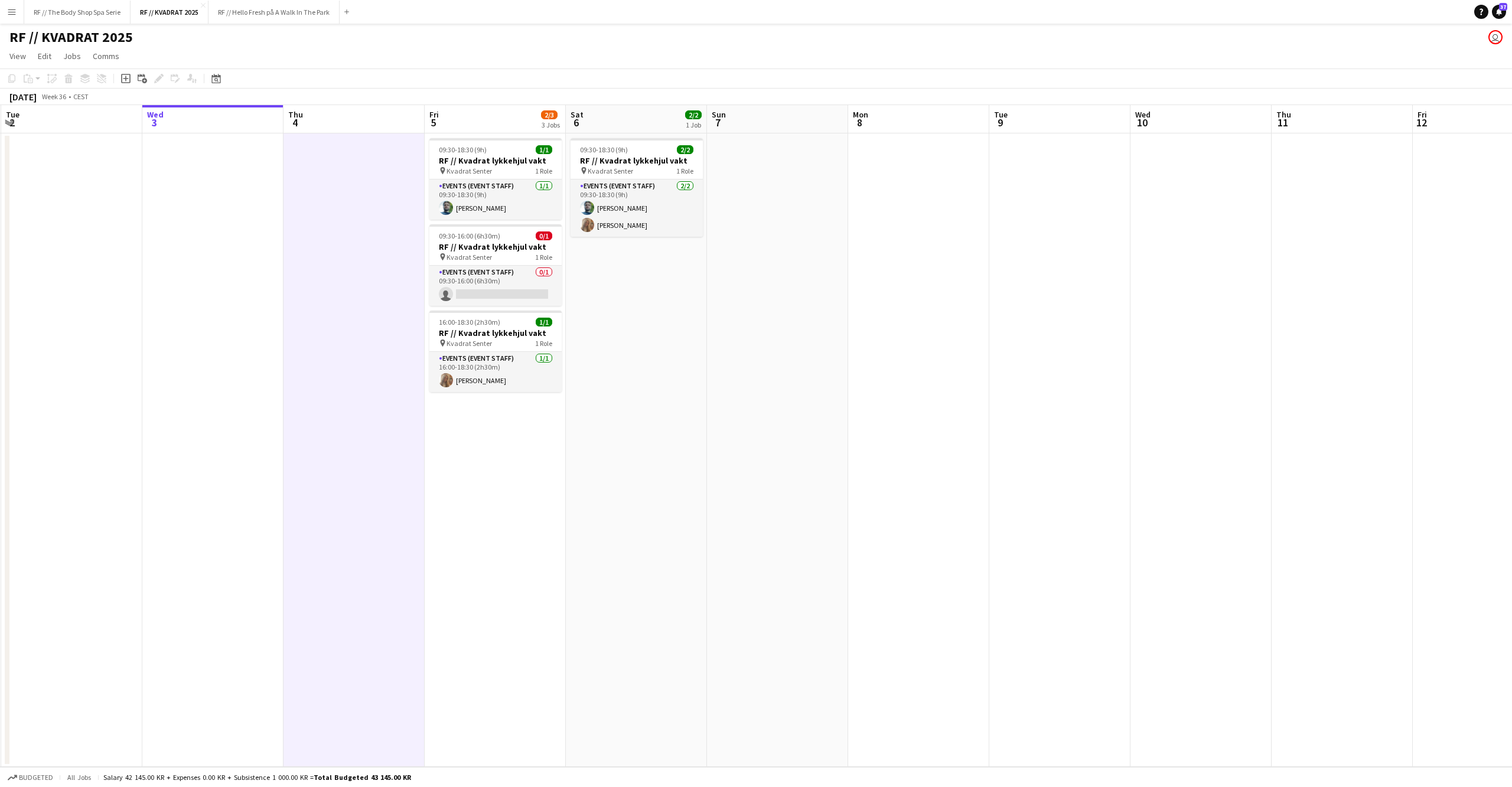
click at [216, 470] on app-date-cell at bounding box center [213, 449] width 141 height 633
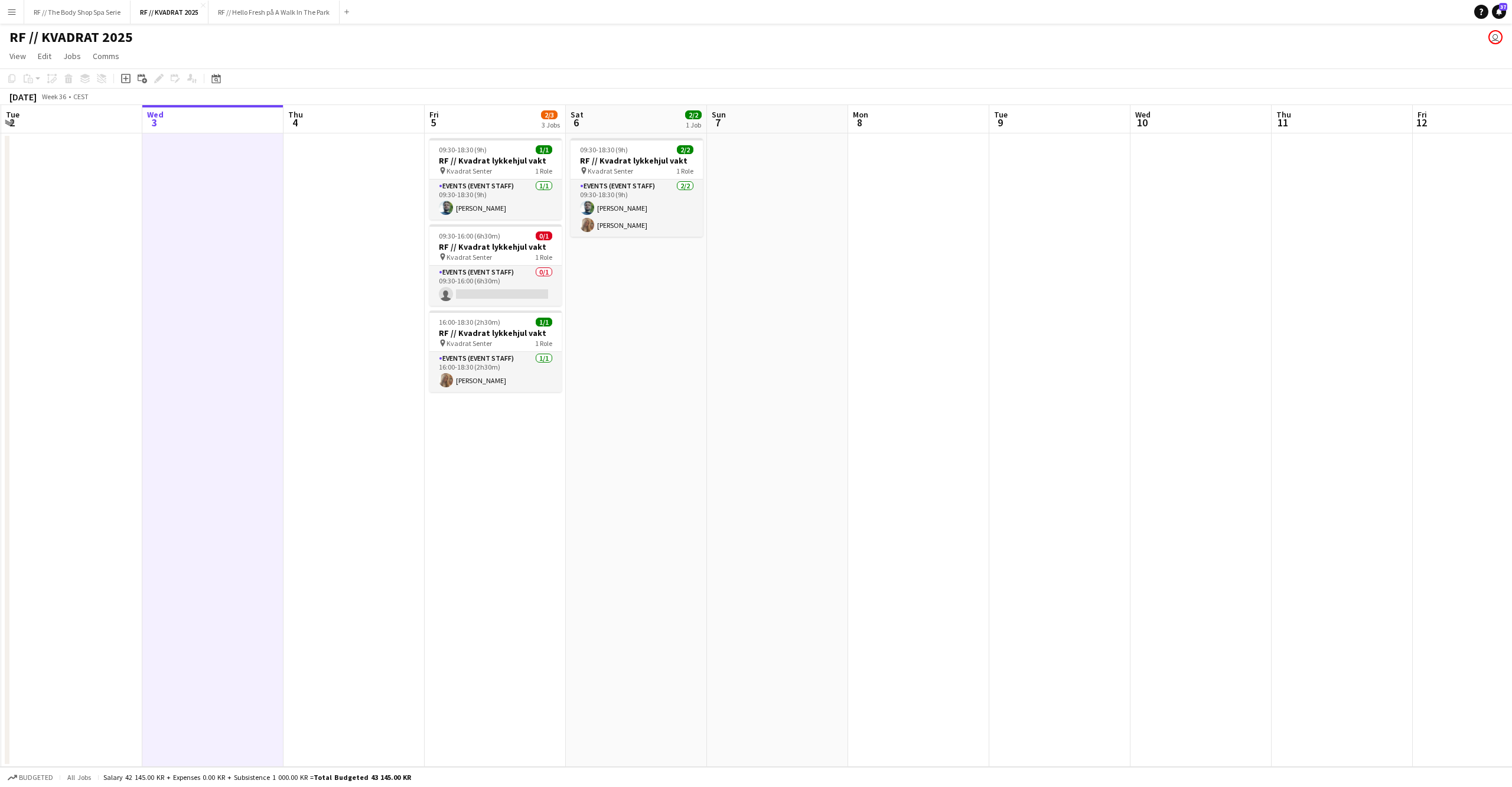
click at [310, 466] on app-date-cell at bounding box center [354, 449] width 141 height 633
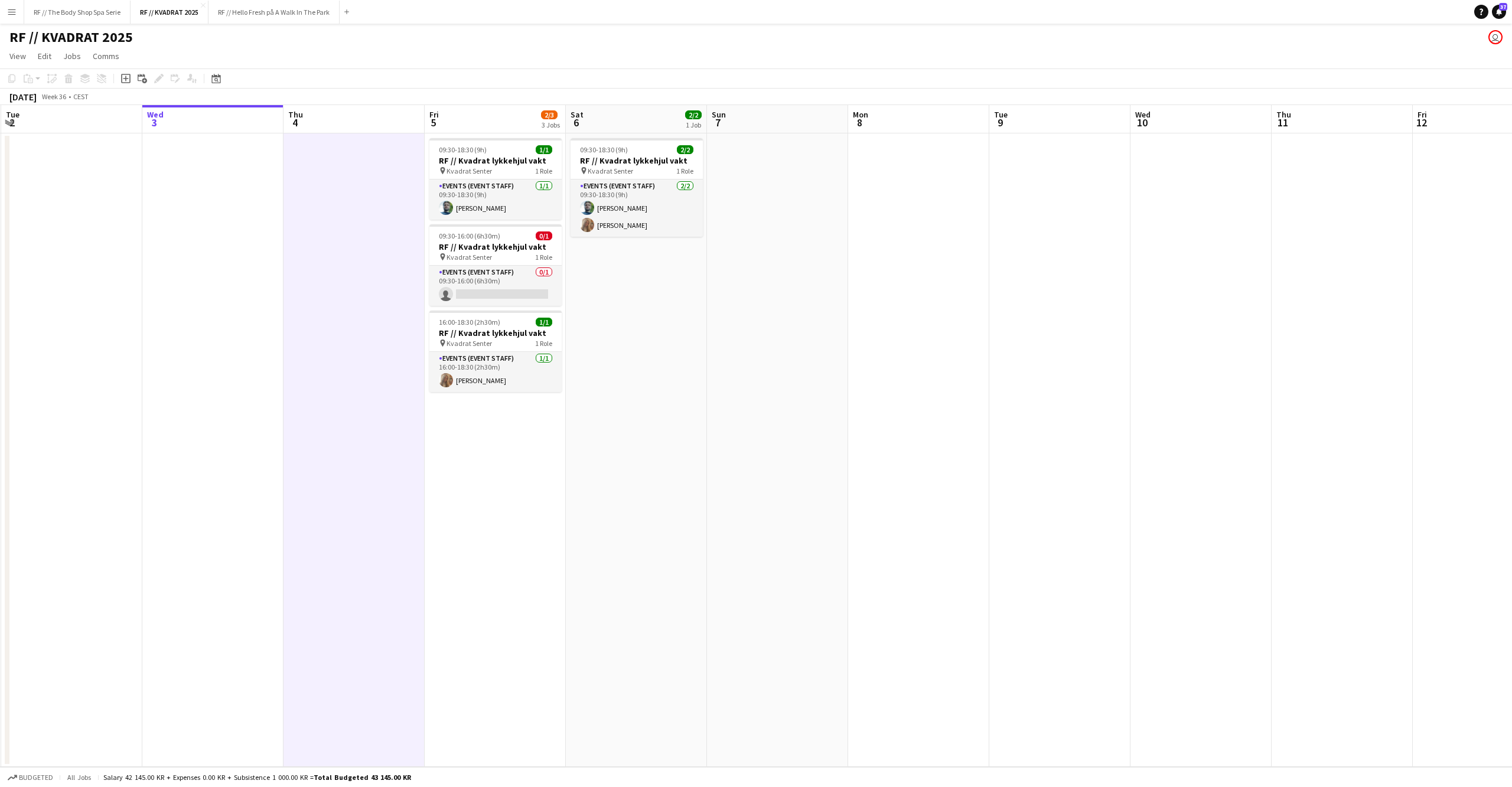
click at [447, 467] on app-date-cell "09:30-18:30 (9h) 1/1 RF // Kvadrat lykkehjul vakt pin Kvadrat Senter 1 Role Eve…" at bounding box center [495, 449] width 141 height 633
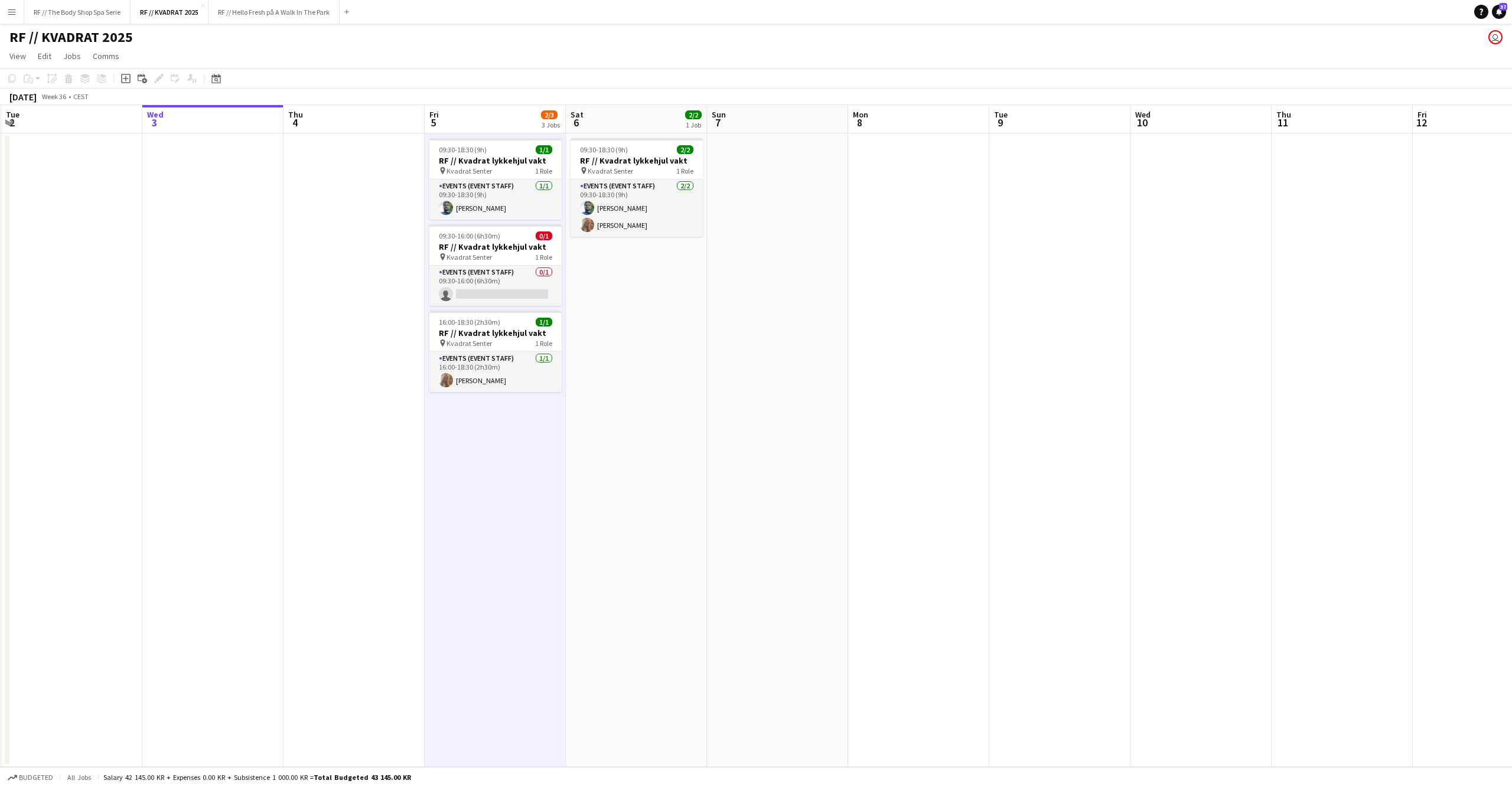
click at [626, 412] on app-date-cell "09:30-18:30 (9h) 2/2 RF // Kvadrat lykkehjul vakt pin Kvadrat Senter 1 Role Eve…" at bounding box center [636, 449] width 141 height 633
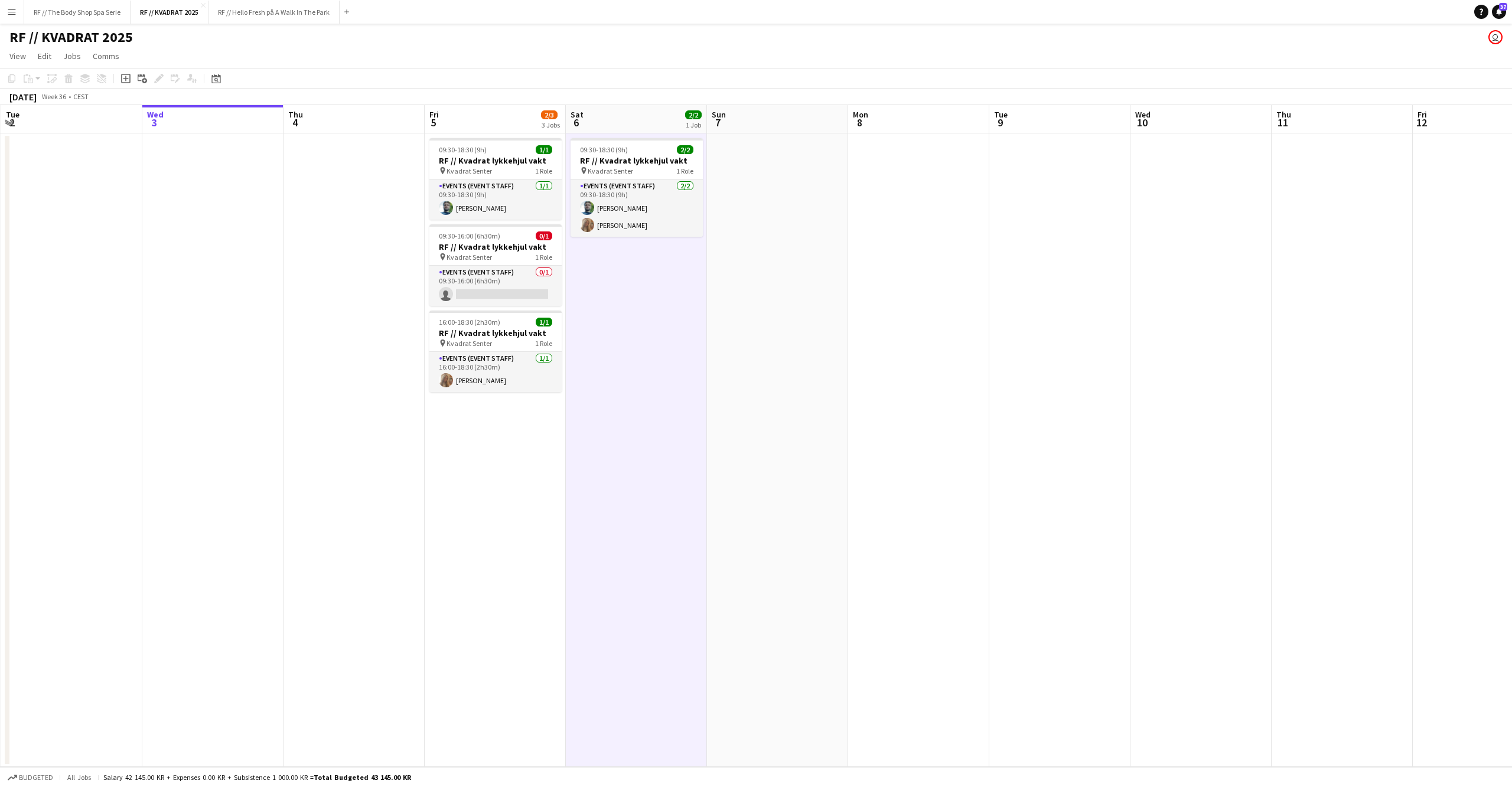
click at [737, 397] on app-date-cell at bounding box center [777, 449] width 141 height 633
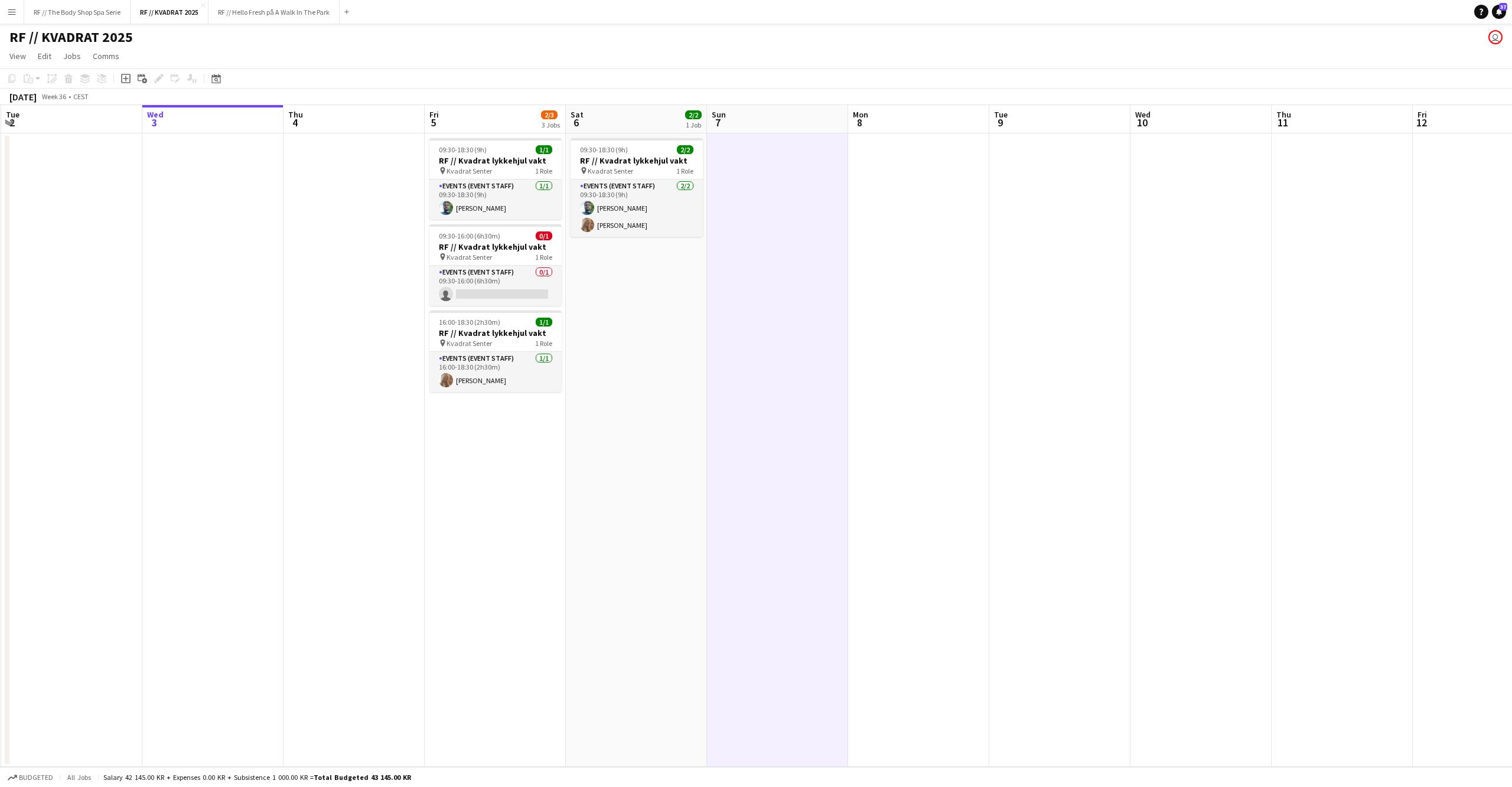
click at [664, 402] on app-date-cell "09:30-18:30 (9h) 2/2 RF // Kvadrat lykkehjul vakt pin Kvadrat Senter 1 Role Eve…" at bounding box center [636, 449] width 141 height 633
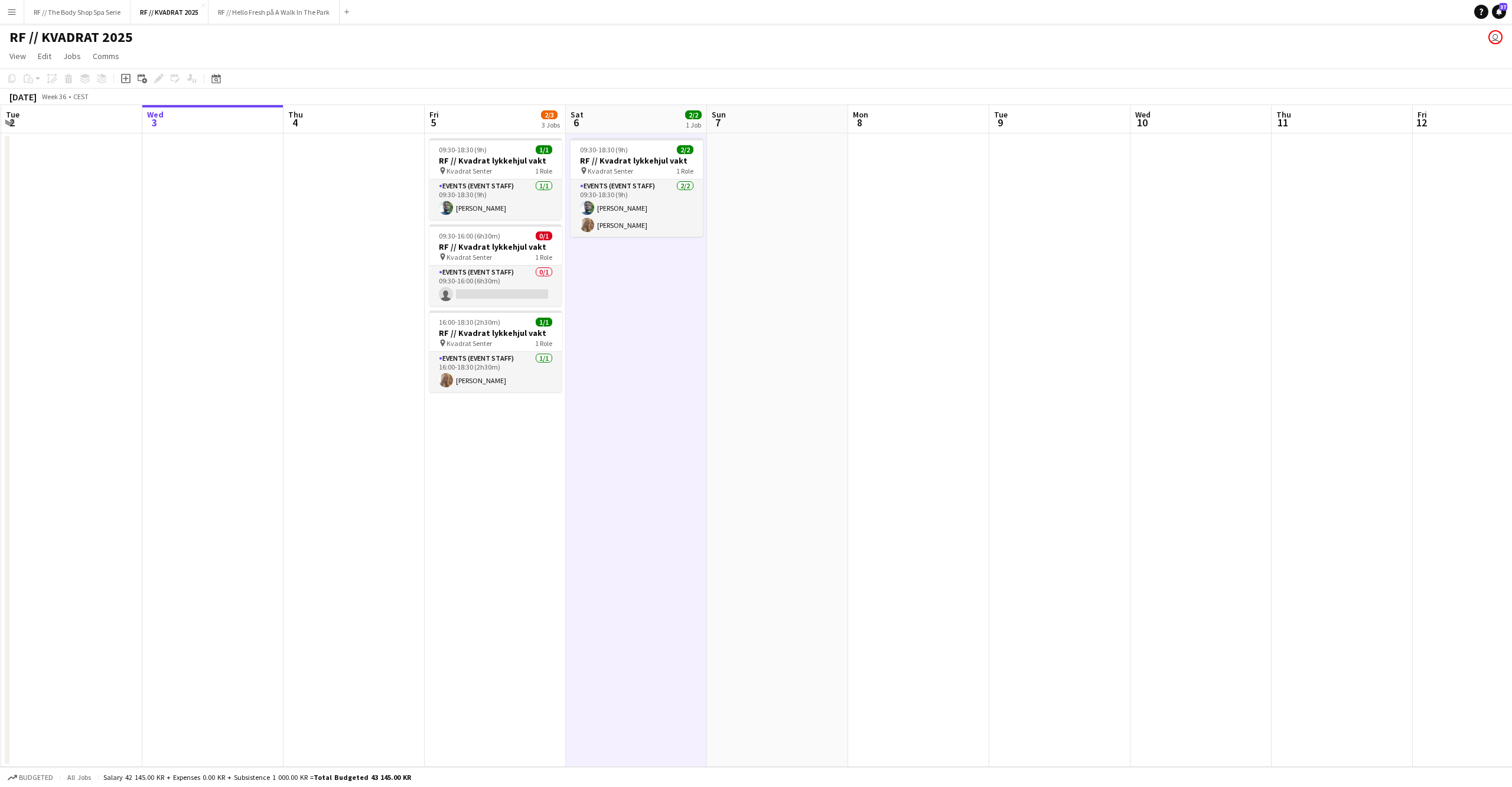
click at [504, 454] on app-date-cell "09:30-18:30 (9h) 1/1 RF // Kvadrat lykkehjul vakt pin Kvadrat Senter 1 Role Eve…" at bounding box center [495, 449] width 141 height 633
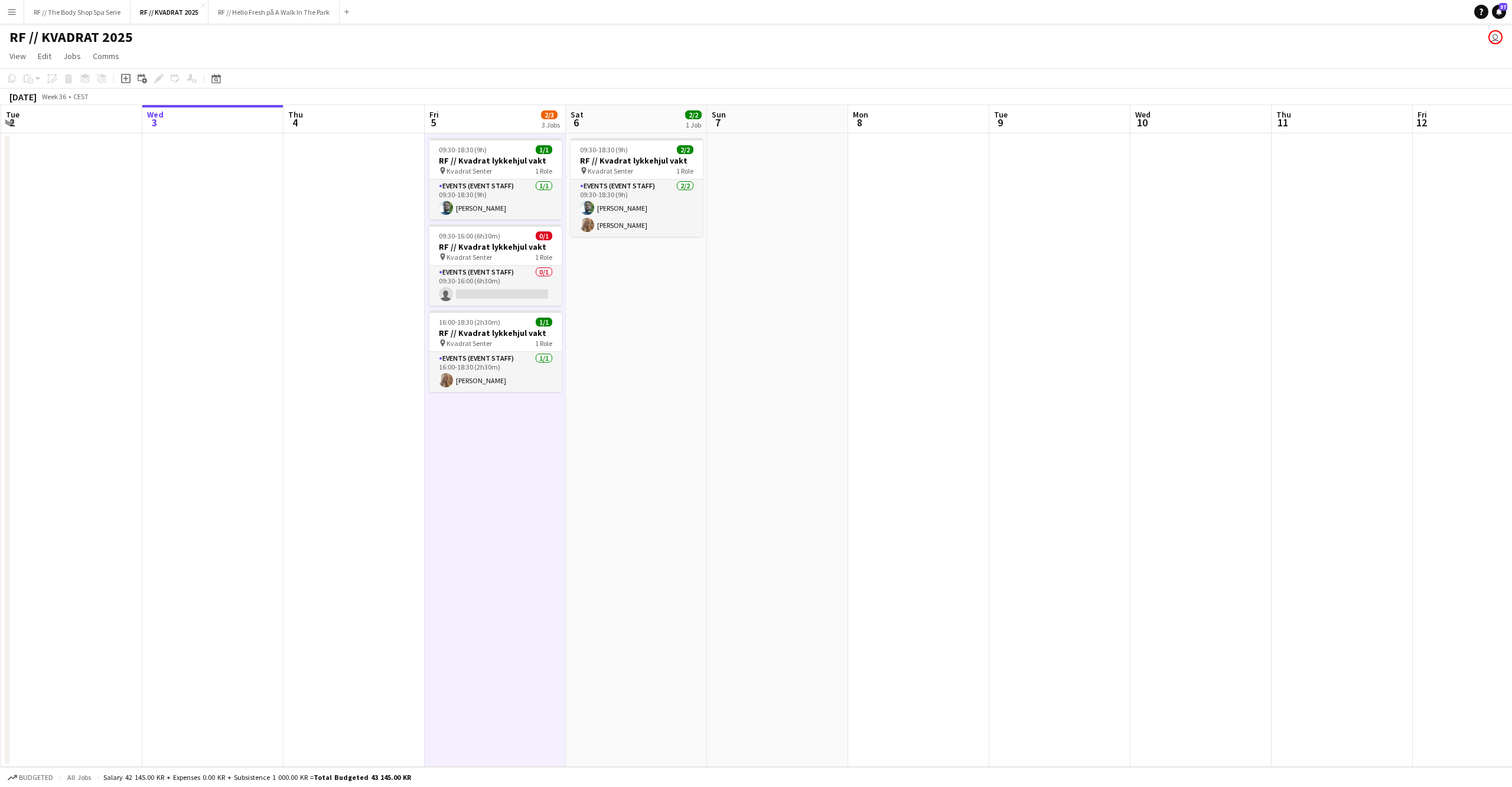
click at [380, 459] on app-date-cell at bounding box center [354, 449] width 141 height 633
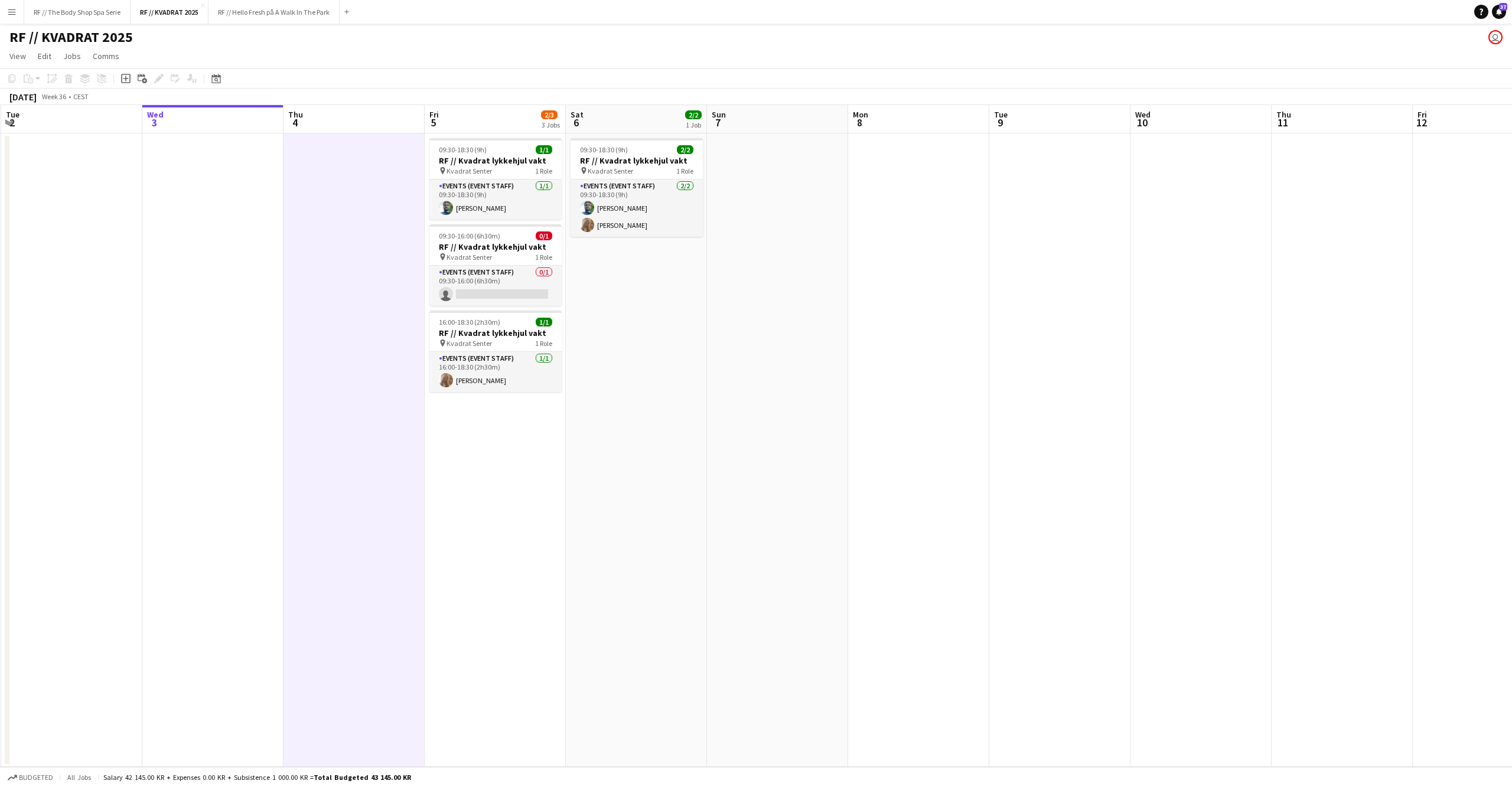
click at [251, 457] on app-date-cell at bounding box center [213, 449] width 141 height 633
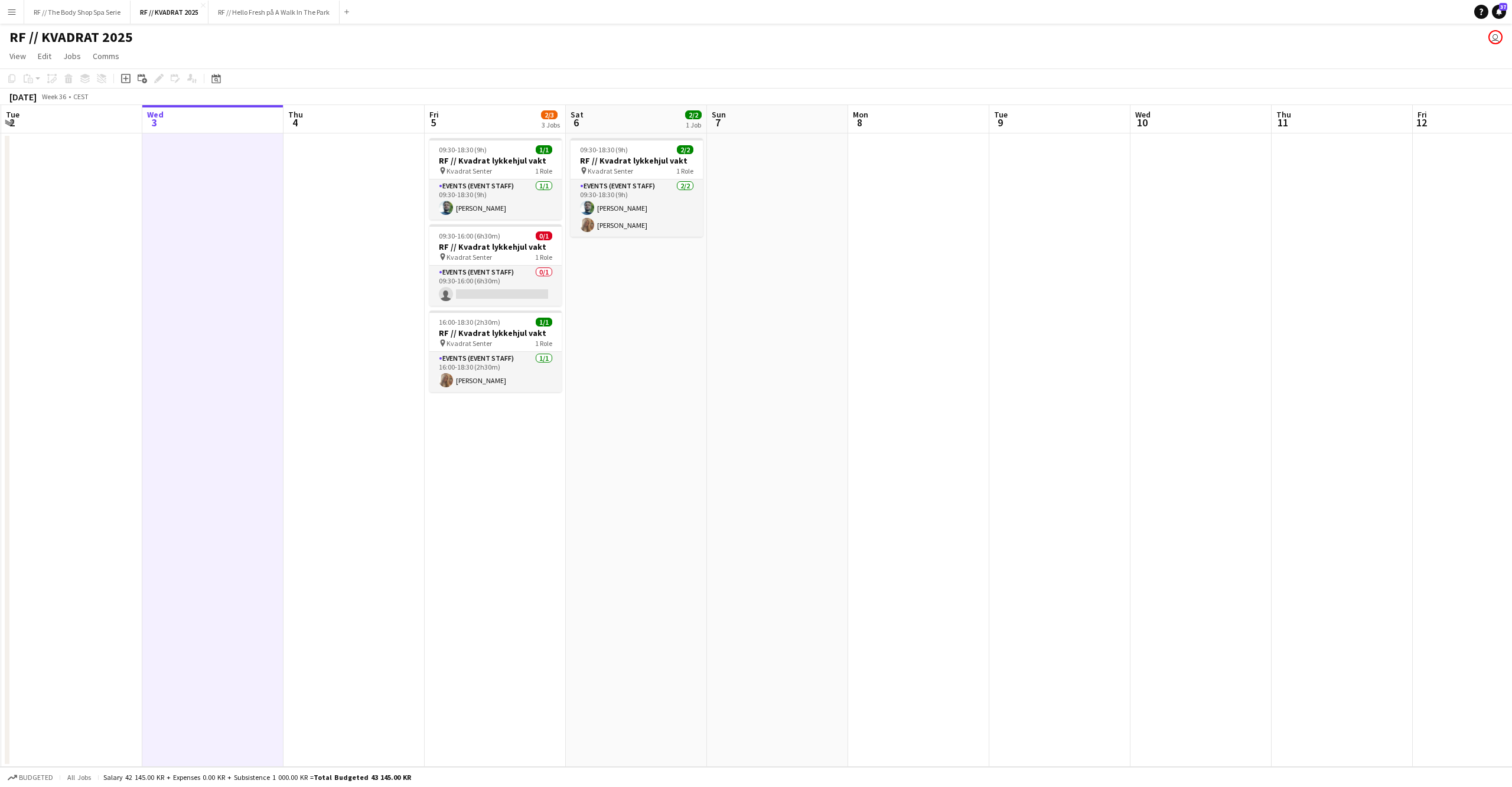
click at [819, 393] on app-date-cell at bounding box center [777, 449] width 141 height 633
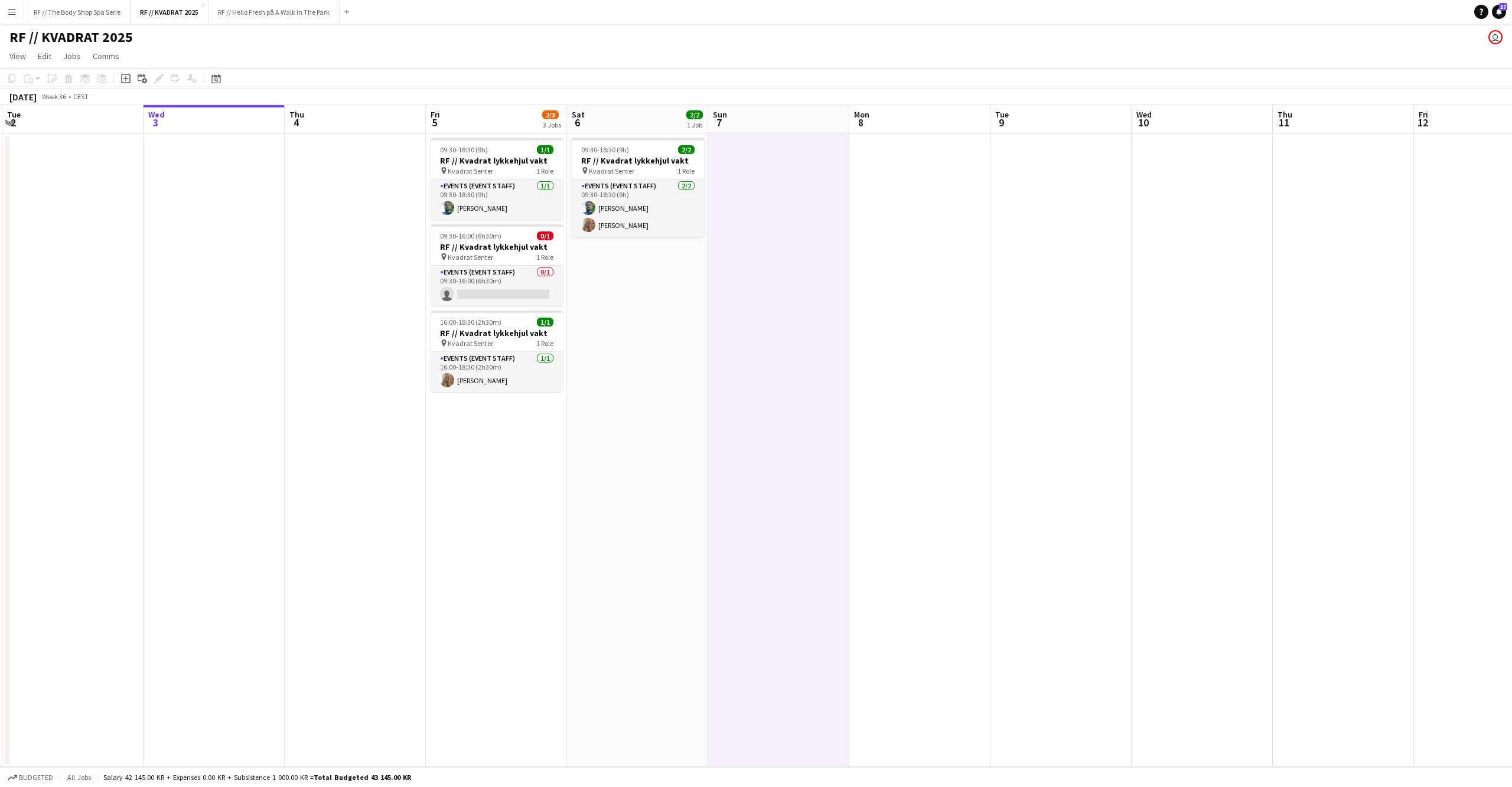
click at [684, 435] on app-date-cell "09:30-18:30 (9h) 2/2 RF // Kvadrat lykkehjul vakt pin Kvadrat Senter 1 Role Eve…" at bounding box center [638, 449] width 141 height 633
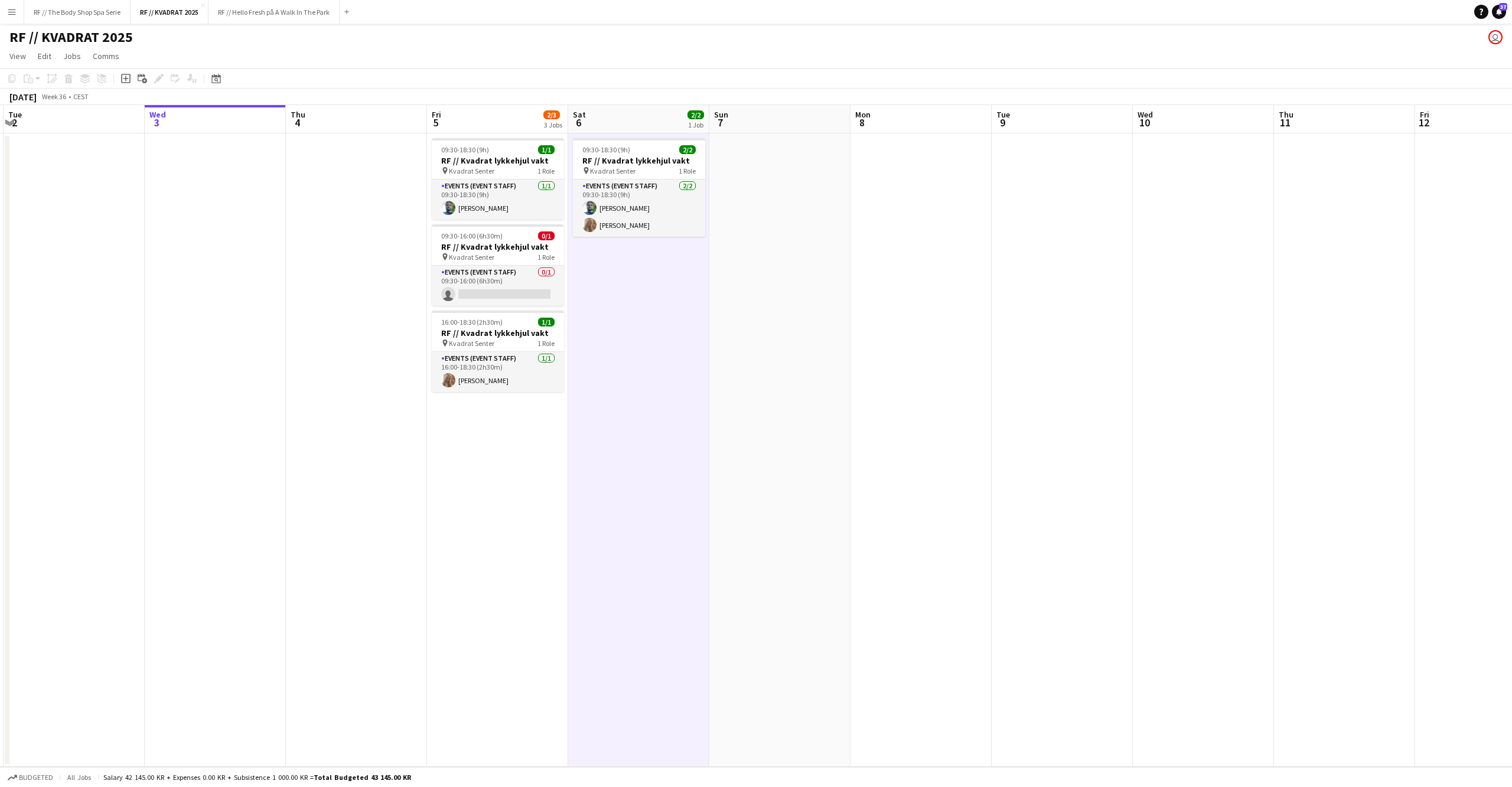
click at [564, 494] on app-date-cell "09:30-18:30 (9h) 1/1 RF // Kvadrat lykkehjul vakt pin Kvadrat Senter 1 Role Eve…" at bounding box center [497, 449] width 141 height 633
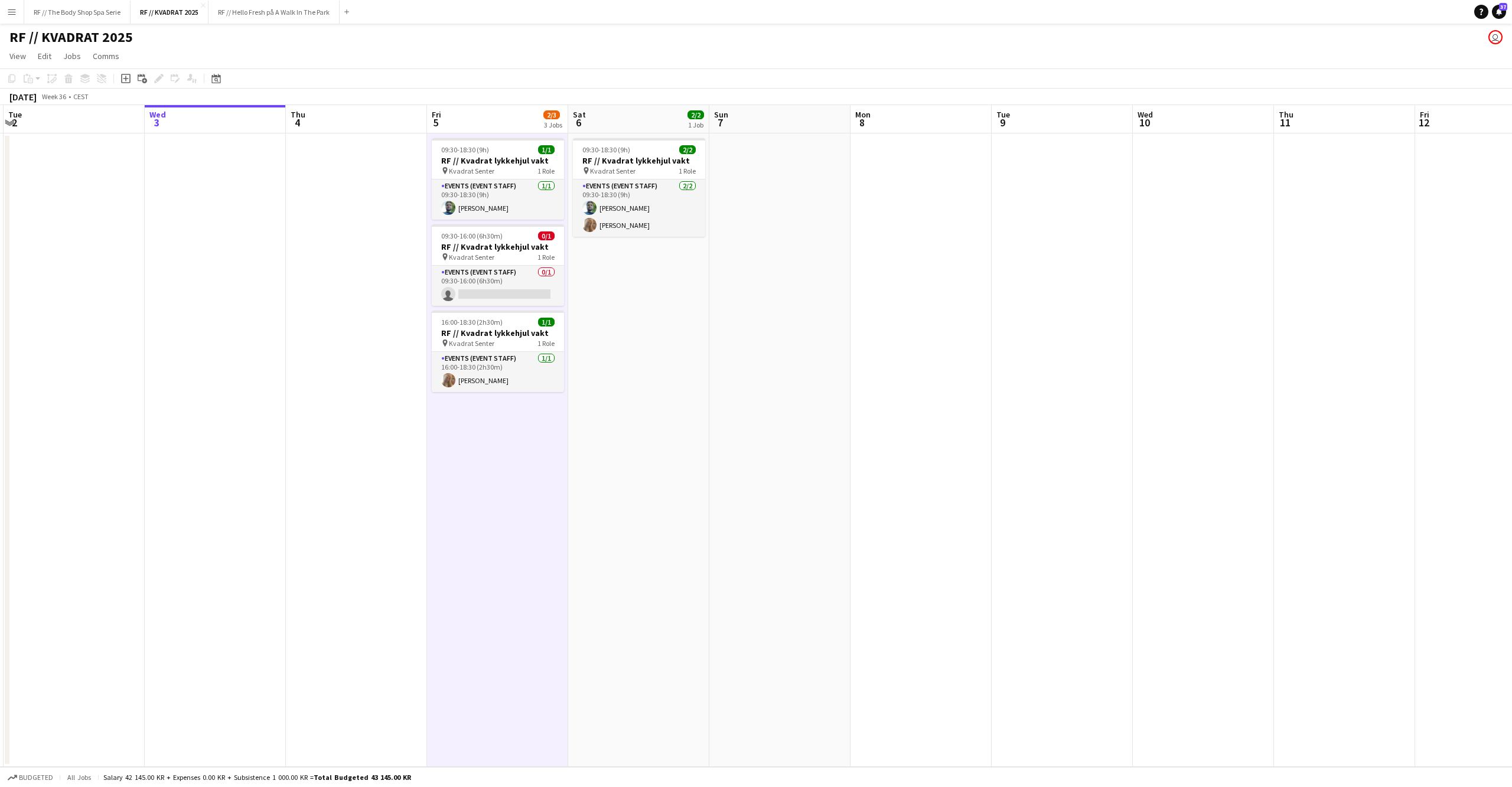
drag, startPoint x: 424, startPoint y: 480, endPoint x: 409, endPoint y: 481, distance: 15.0
click at [423, 480] on app-date-cell at bounding box center [356, 449] width 141 height 633
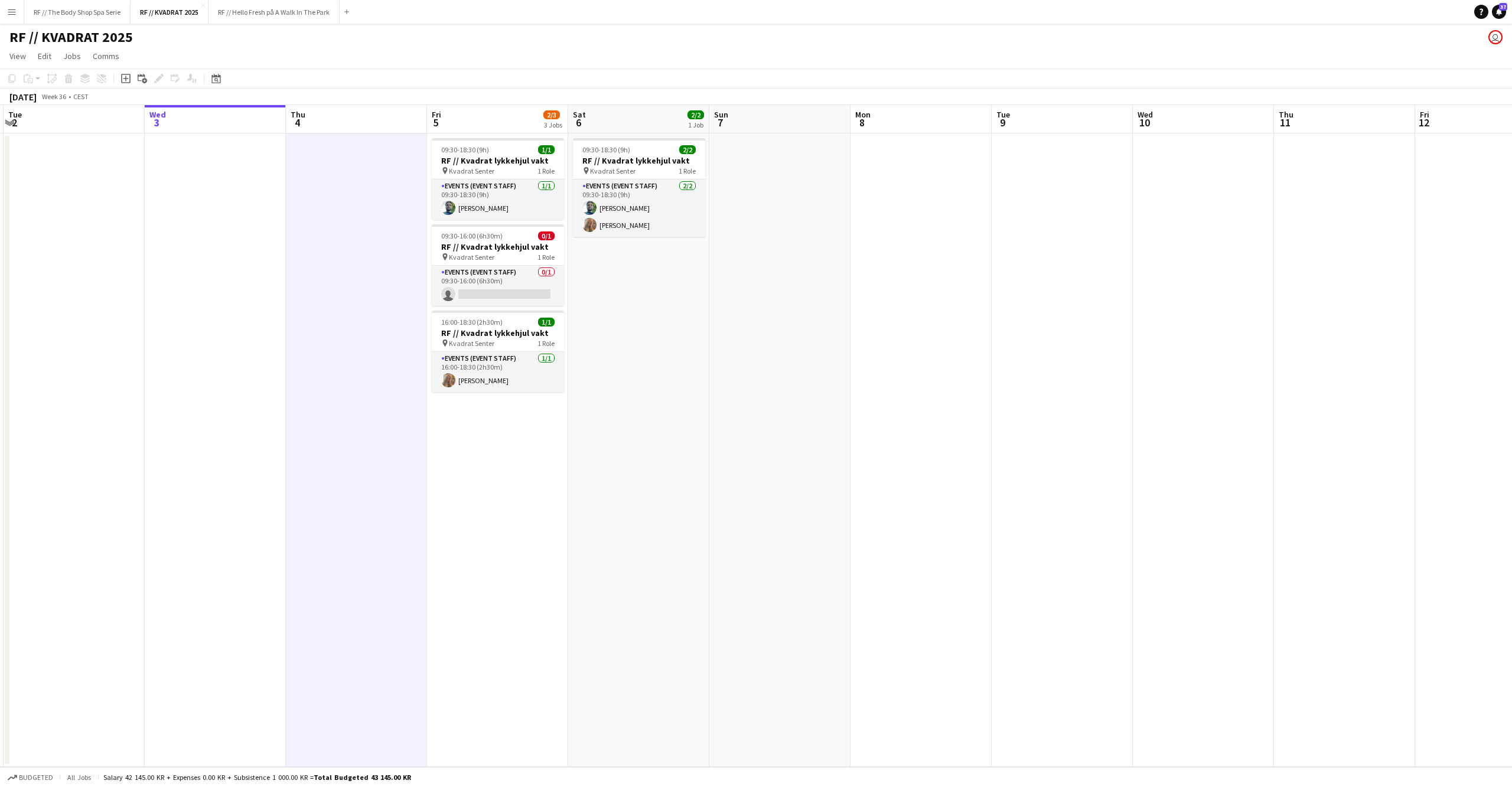
click at [244, 484] on app-date-cell at bounding box center [215, 449] width 141 height 633
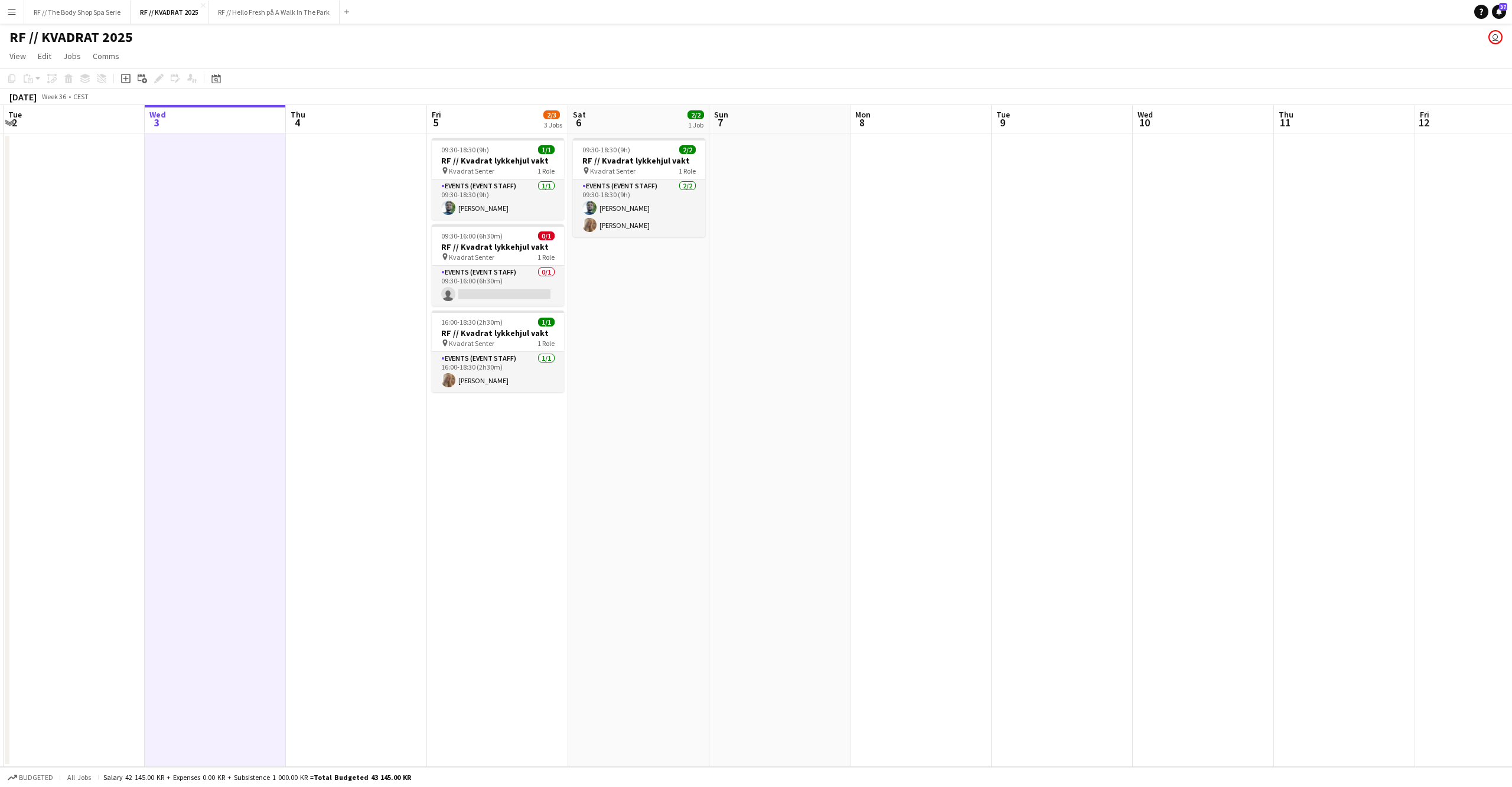
click at [359, 470] on app-date-cell at bounding box center [356, 449] width 141 height 633
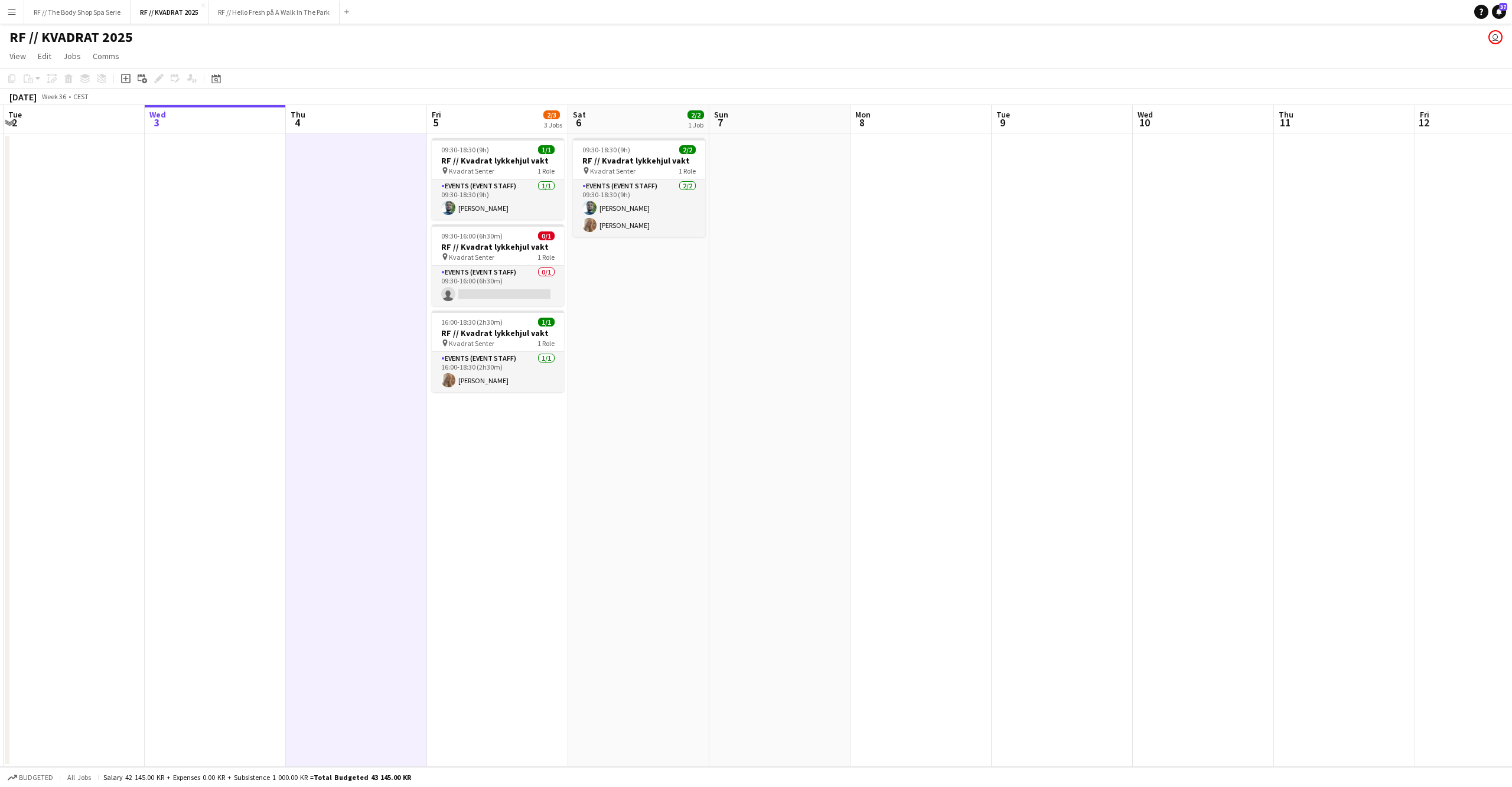
click at [519, 482] on app-date-cell "09:30-18:30 (9h) 1/1 RF // Kvadrat lykkehjul vakt pin Kvadrat Senter 1 Role Eve…" at bounding box center [497, 449] width 141 height 633
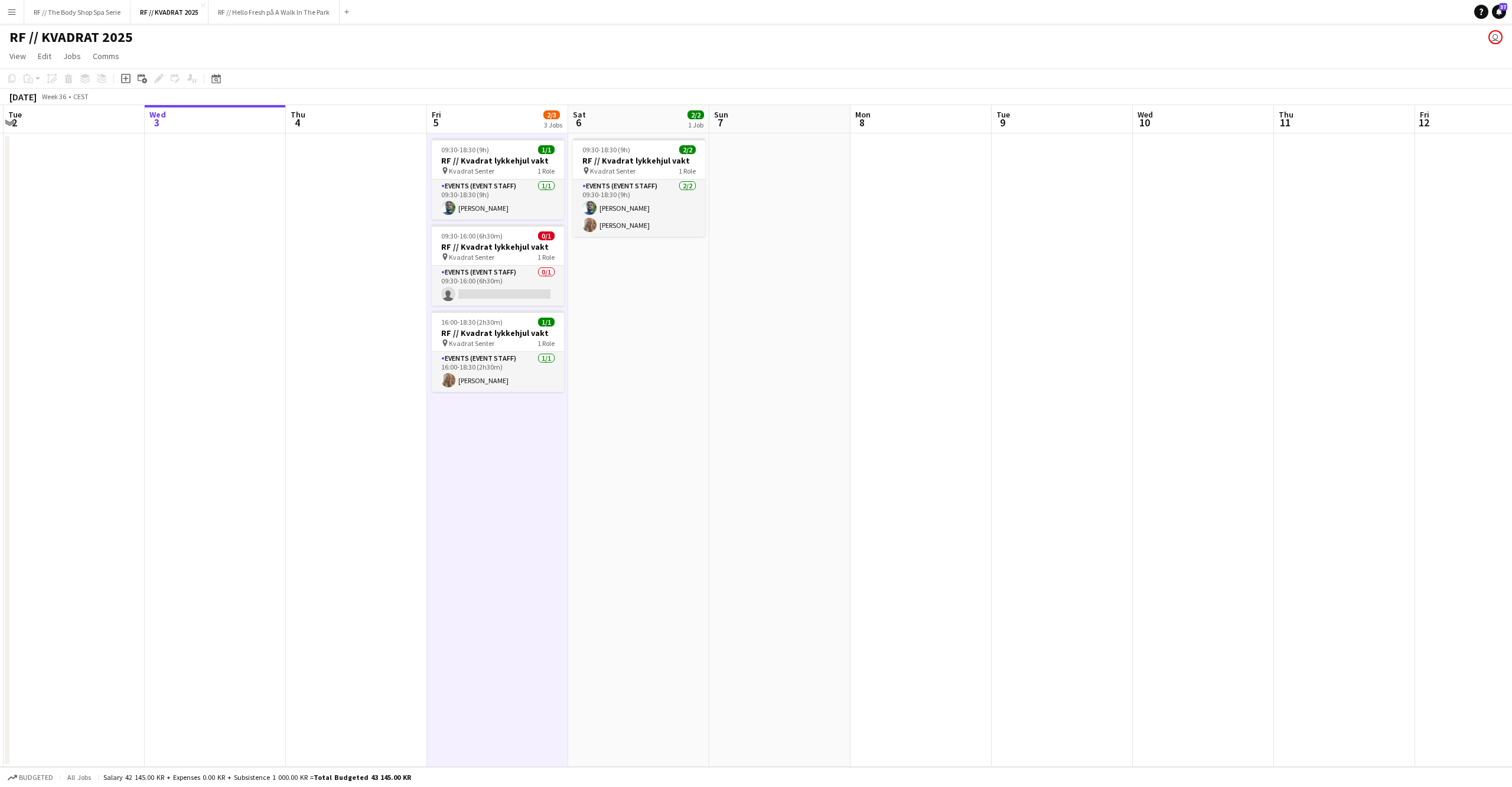
click at [669, 467] on app-date-cell "09:30-18:30 (9h) 2/2 RF // Kvadrat lykkehjul vakt pin Kvadrat Senter 1 Role Eve…" at bounding box center [638, 449] width 141 height 633
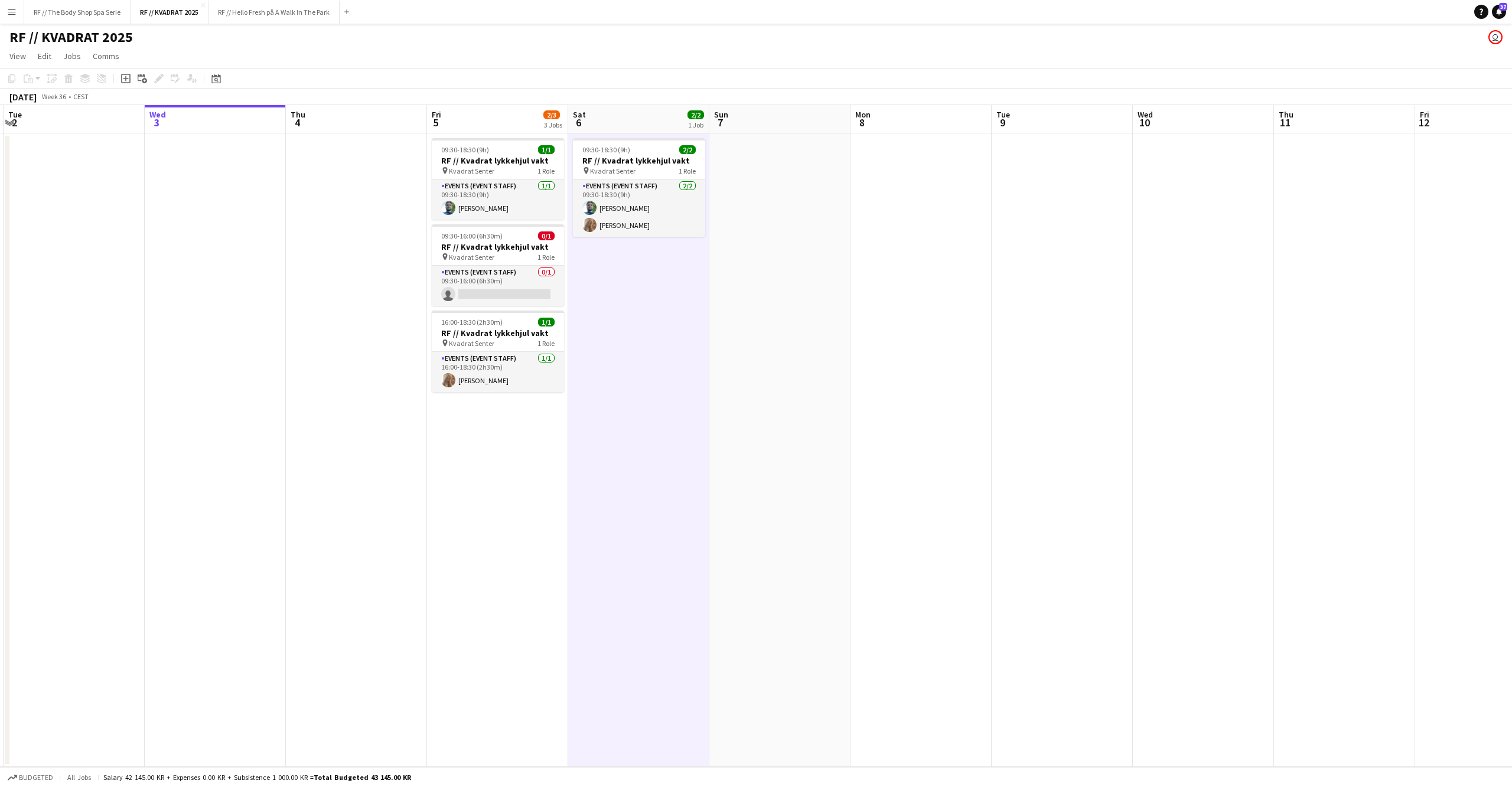
click at [759, 444] on app-date-cell at bounding box center [780, 449] width 141 height 633
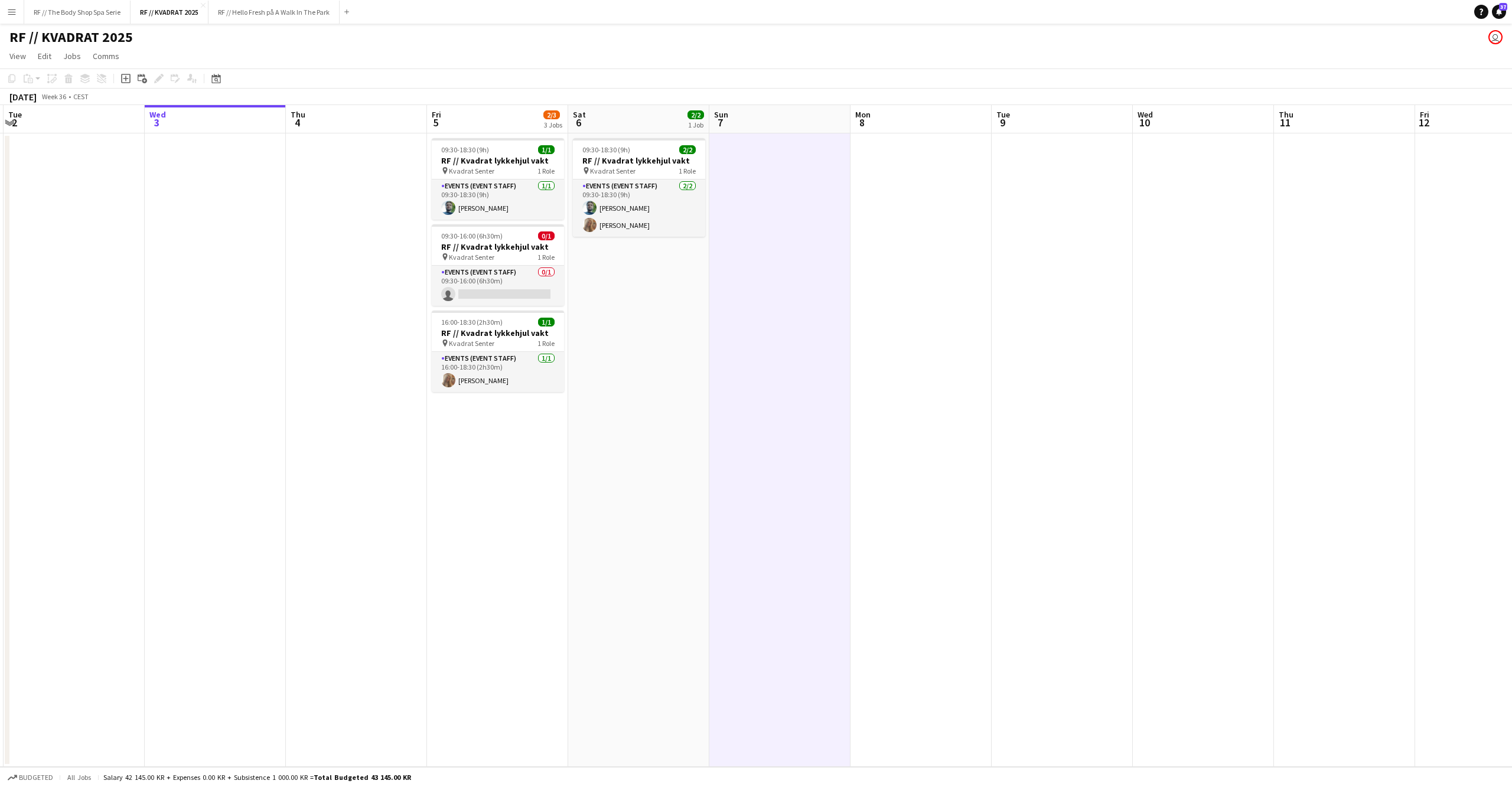
click at [903, 435] on app-date-cell at bounding box center [921, 449] width 141 height 633
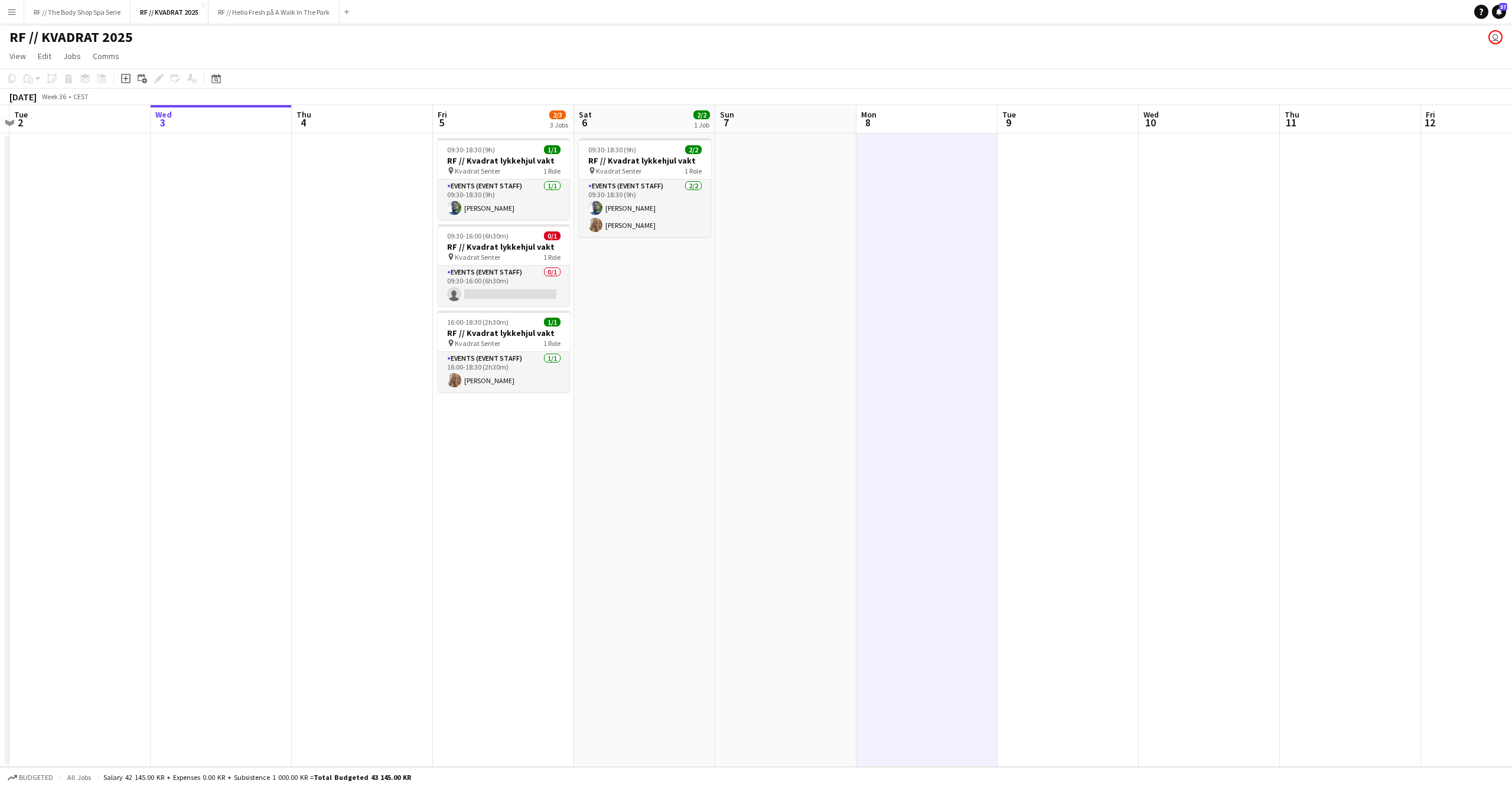
drag, startPoint x: 1005, startPoint y: 414, endPoint x: 1010, endPoint y: 443, distance: 29.4
click at [1010, 442] on app-calendar-viewport "Sun 31 Mon 1 Tue 2 Wed 3 Thu 4 Fri 5 2/3 3 Jobs Sat 6 2/2 1 Job Sun 7 Mon 8 Tue…" at bounding box center [756, 436] width 1512 height 662
click at [1065, 414] on app-date-cell at bounding box center [1068, 449] width 141 height 633
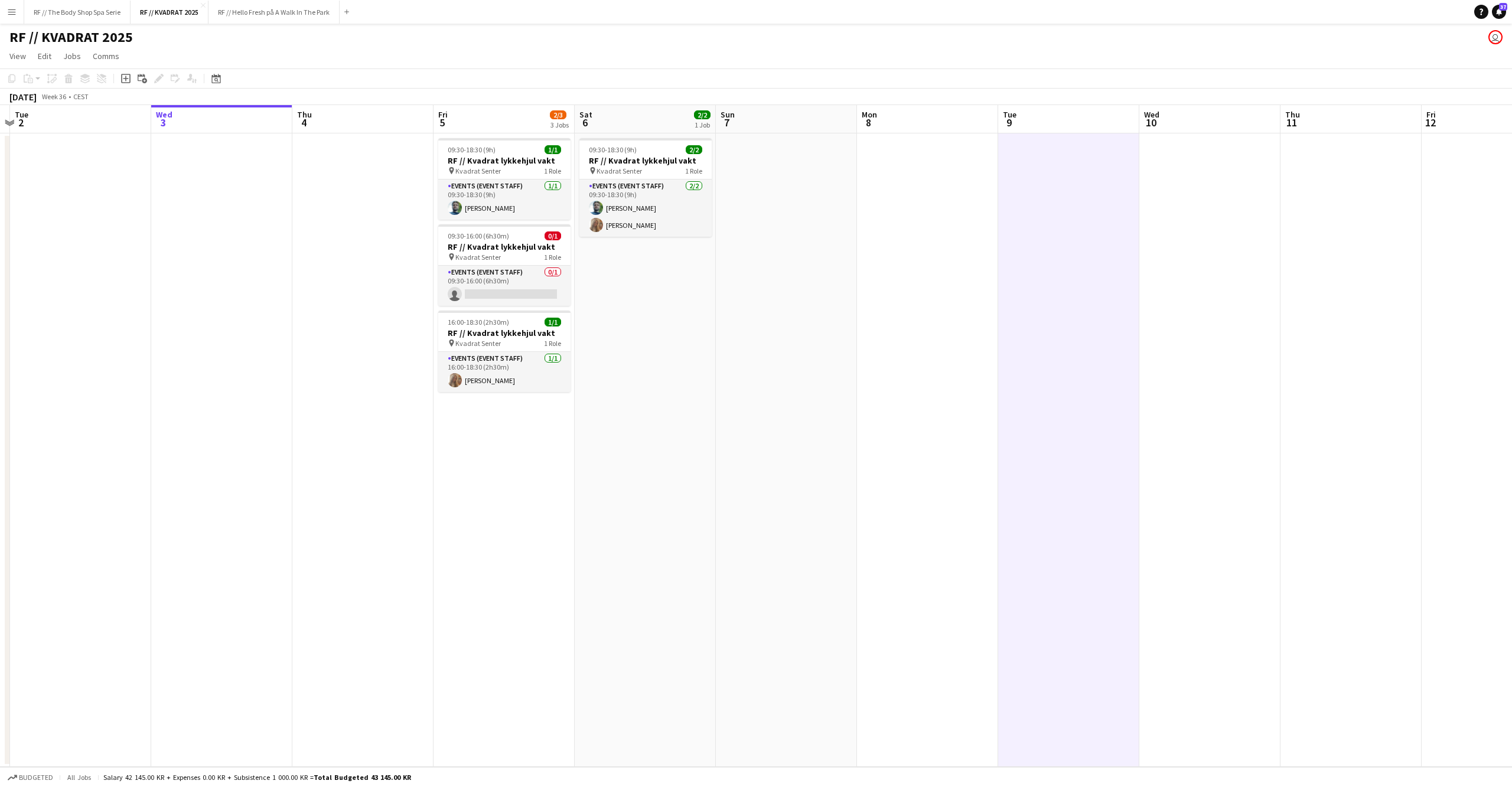
click at [833, 409] on app-date-cell at bounding box center [787, 449] width 141 height 633
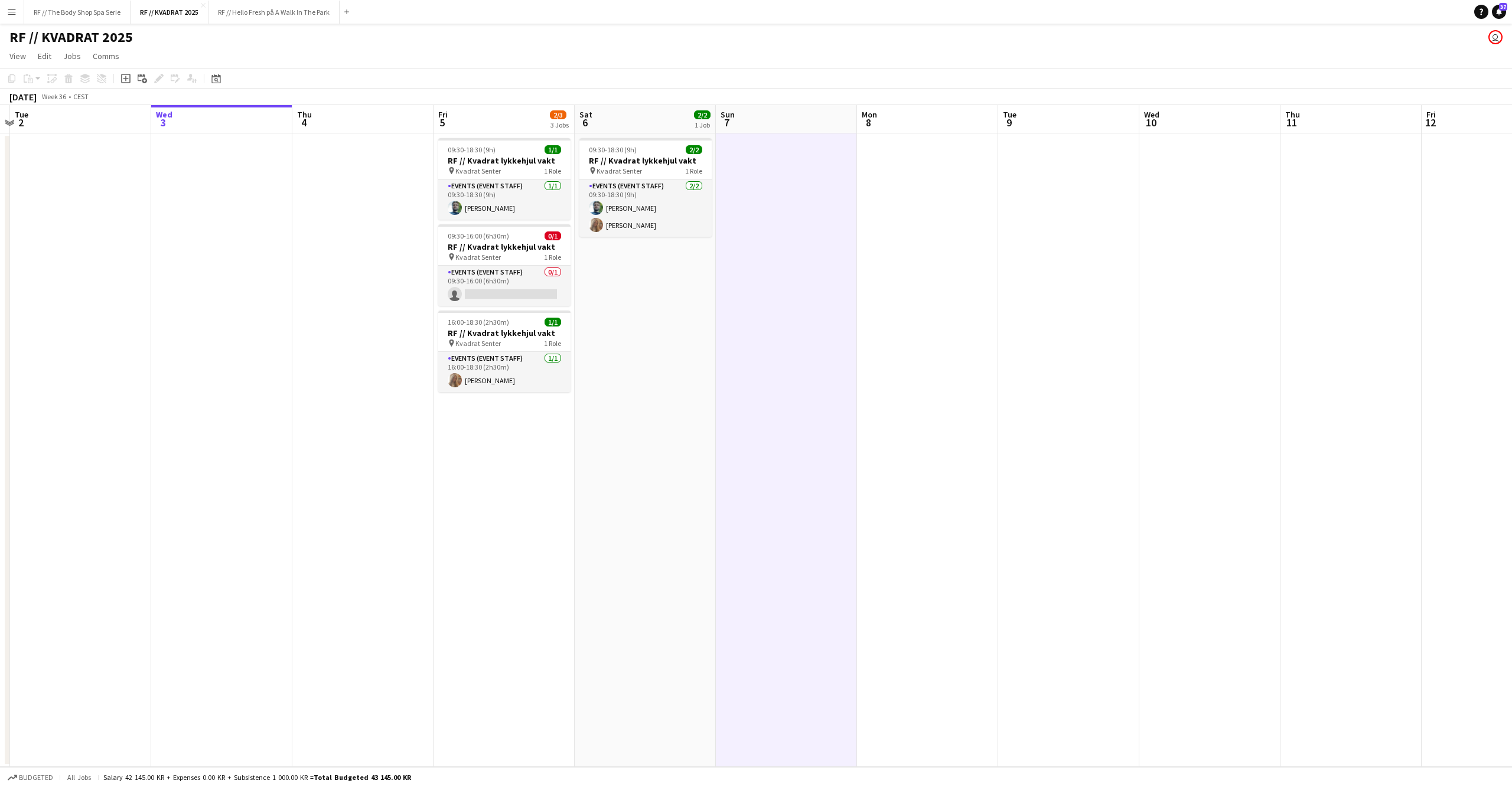
click at [926, 390] on app-date-cell at bounding box center [928, 449] width 141 height 633
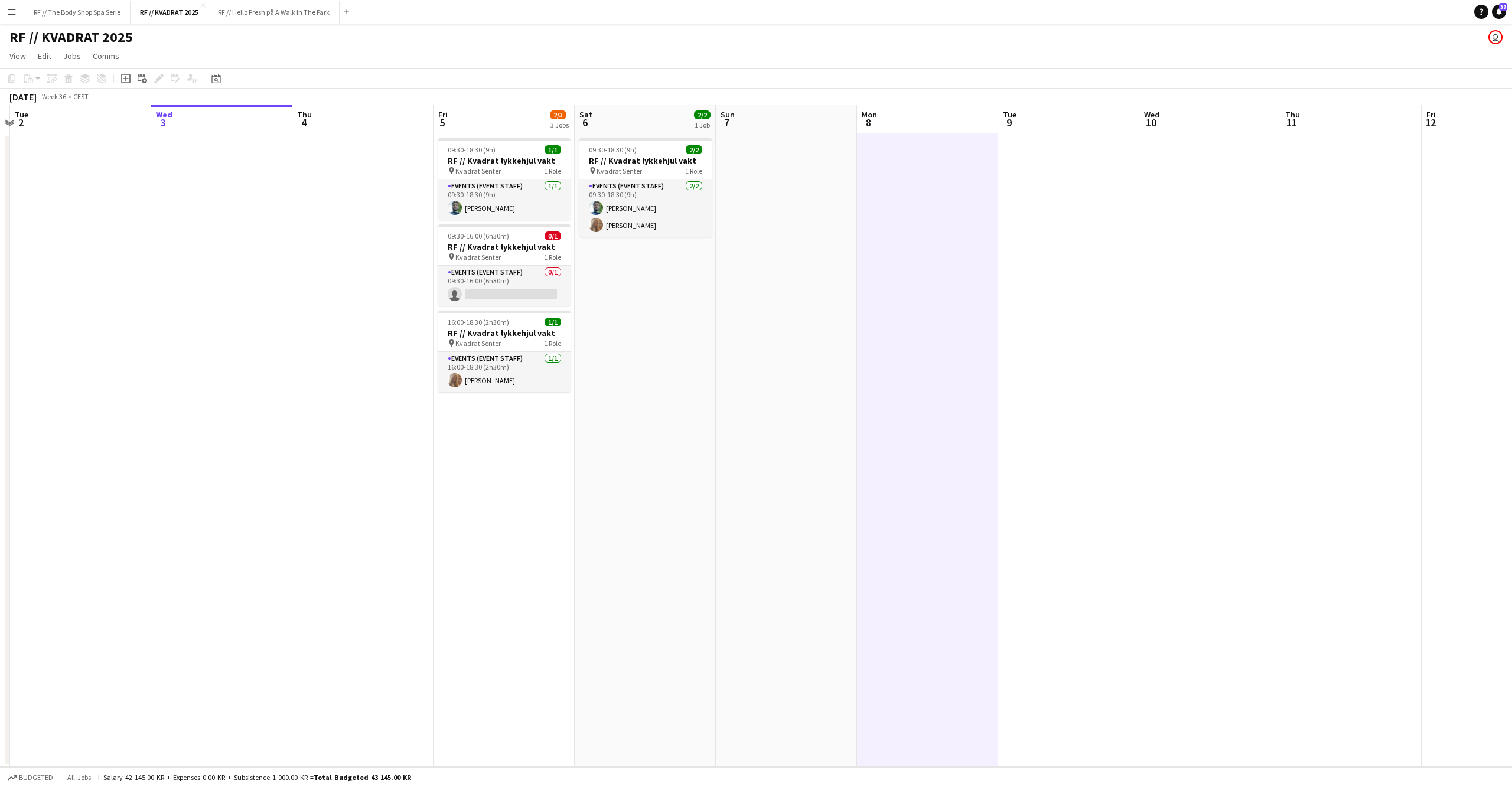
click at [835, 390] on app-date-cell at bounding box center [787, 449] width 141 height 633
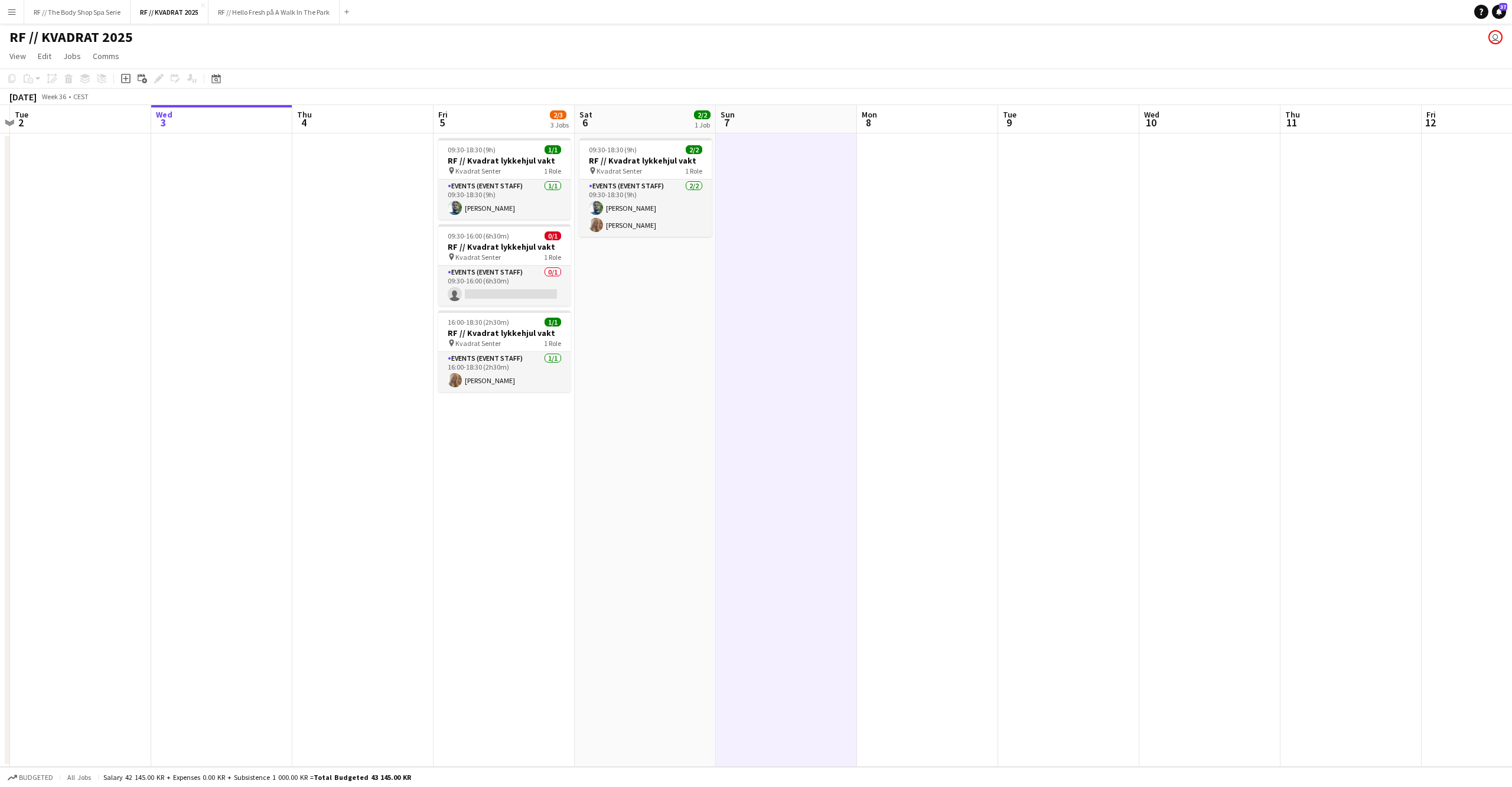
click at [673, 400] on app-date-cell "09:30-18:30 (9h) 2/2 RF // Kvadrat lykkehjul vakt pin Kvadrat Senter 1 Role Eve…" at bounding box center [646, 449] width 141 height 633
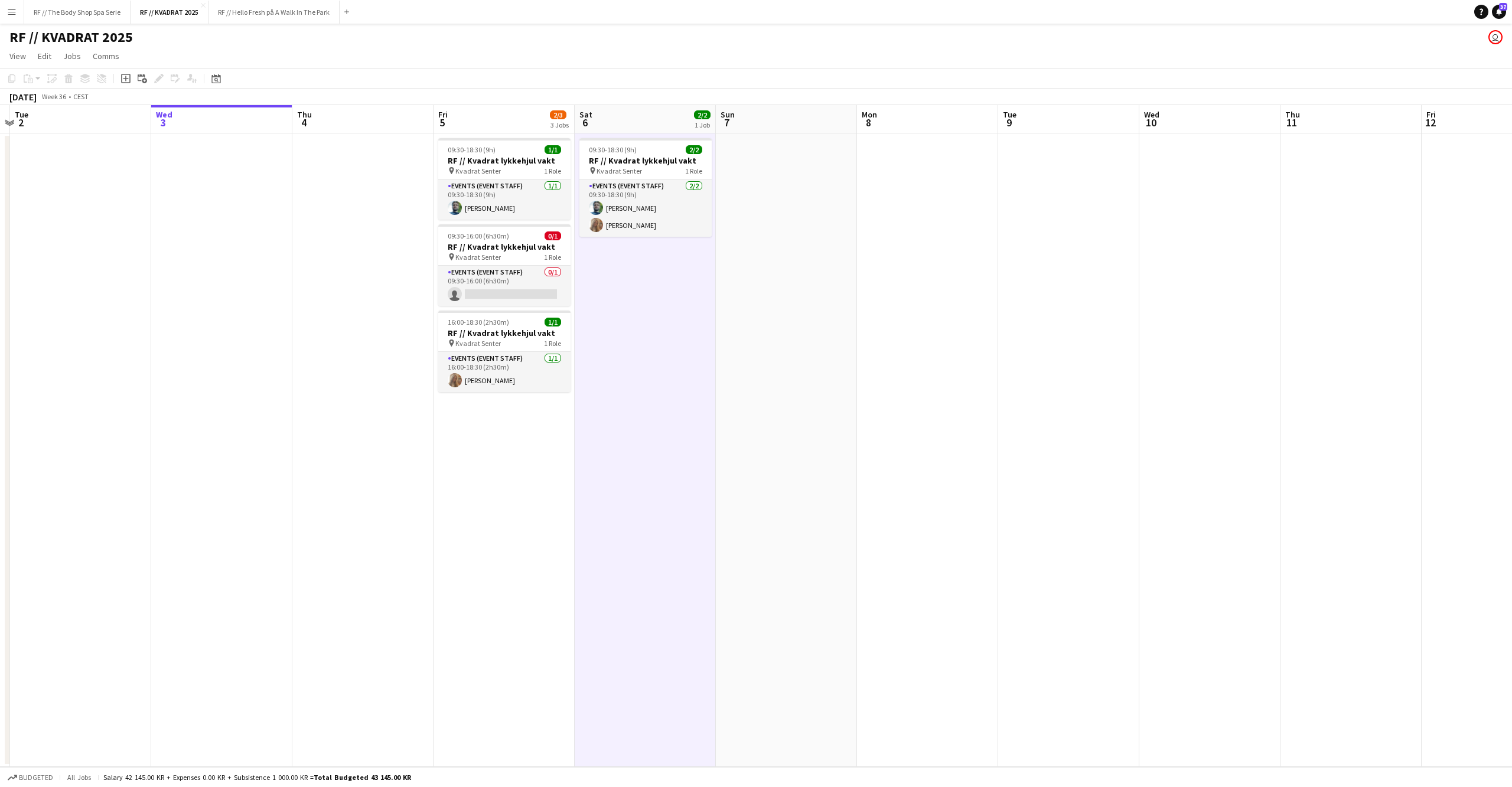
click at [541, 447] on app-date-cell "09:30-18:30 (9h) 1/1 RF // Kvadrat lykkehjul vakt pin Kvadrat Senter 1 Role Eve…" at bounding box center [504, 449] width 141 height 633
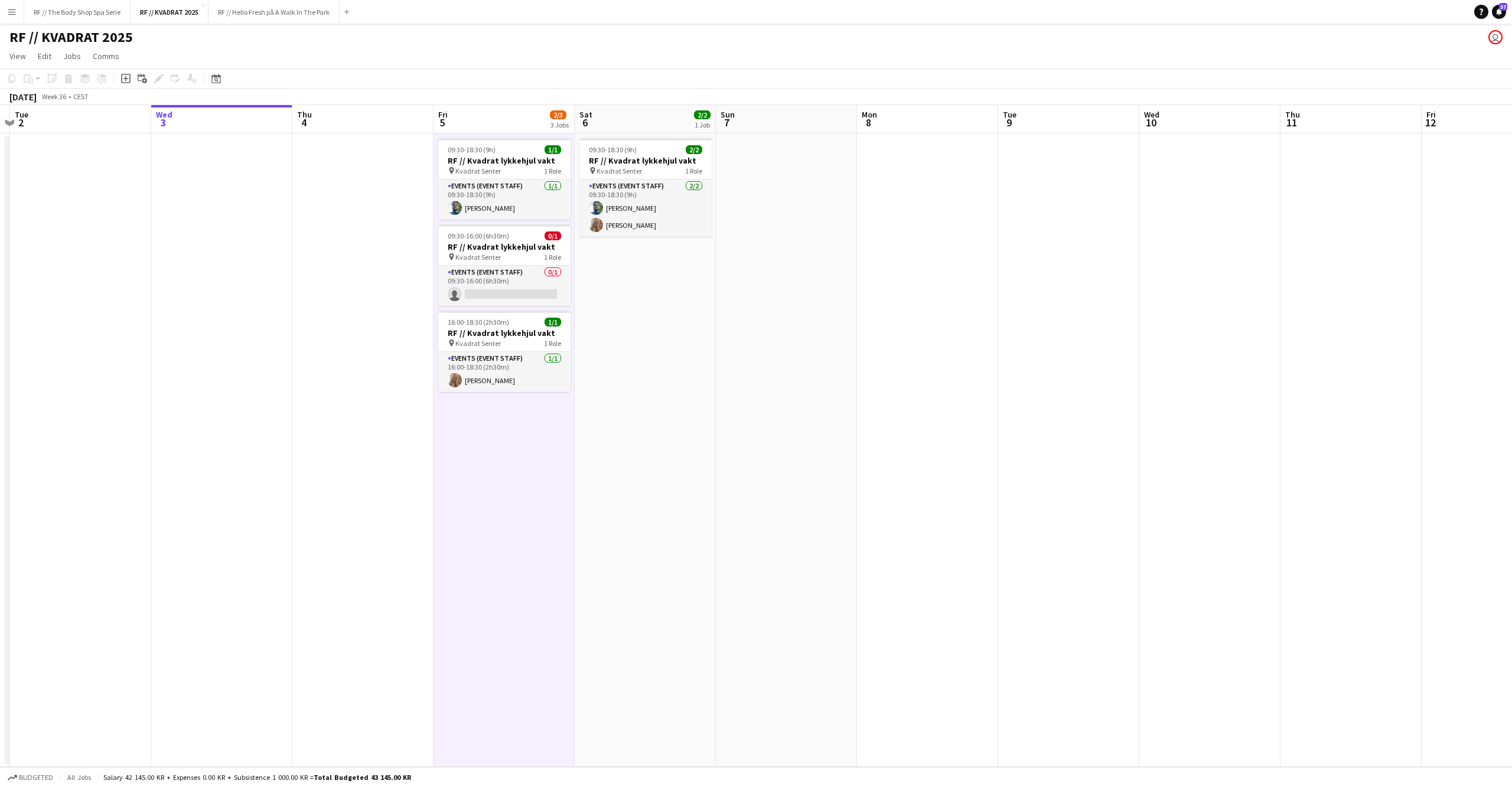
click at [361, 449] on app-date-cell at bounding box center [363, 449] width 141 height 633
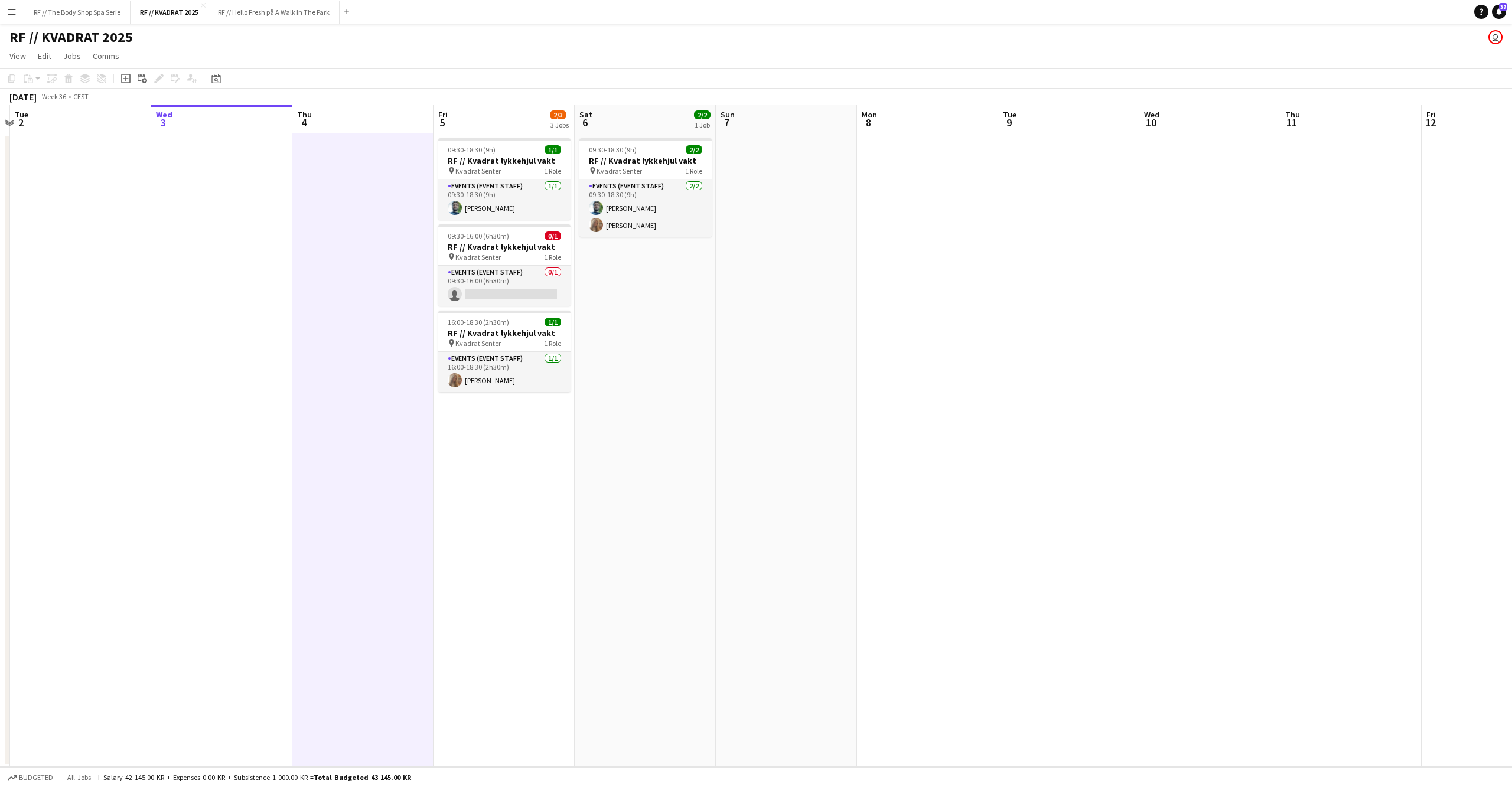
drag, startPoint x: 266, startPoint y: 445, endPoint x: 279, endPoint y: 440, distance: 13.9
click at [267, 444] on app-date-cell at bounding box center [222, 449] width 141 height 633
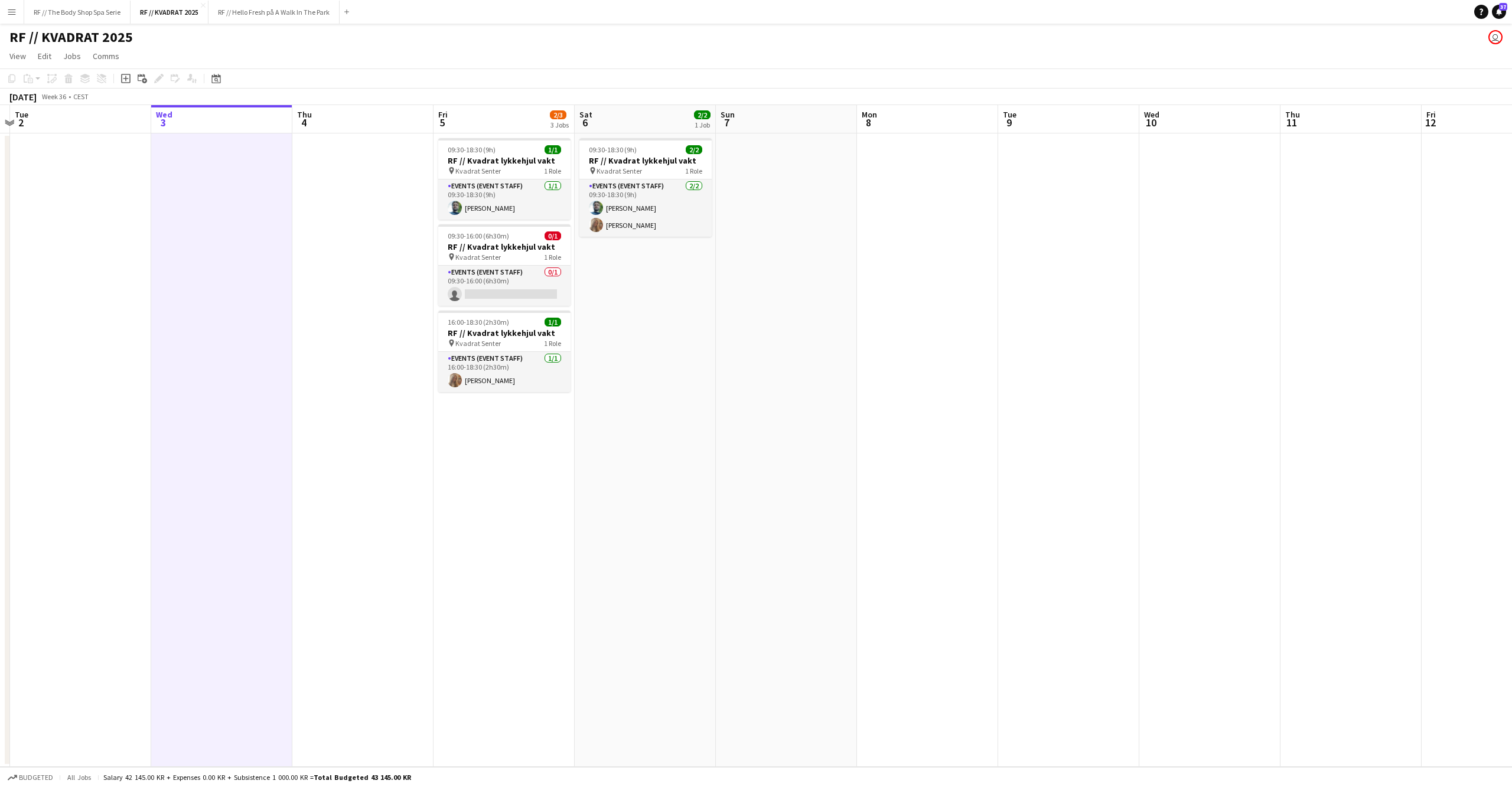
scroll to position [0, 271]
click at [379, 433] on app-date-cell at bounding box center [365, 449] width 141 height 633
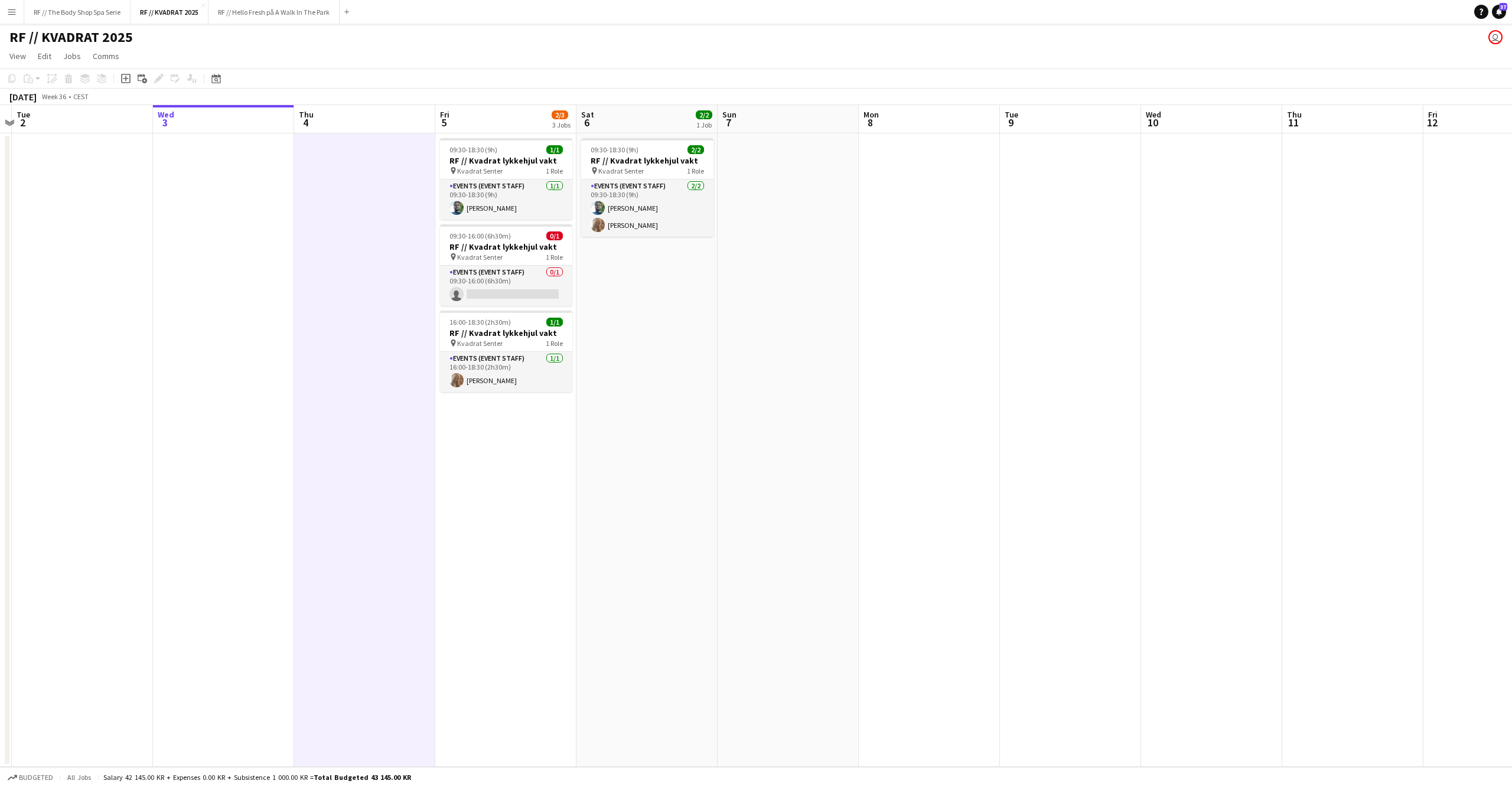
click at [495, 456] on app-date-cell "09:30-18:30 (9h) 1/1 RF // Kvadrat lykkehjul vakt pin Kvadrat Senter 1 Role Eve…" at bounding box center [506, 449] width 141 height 633
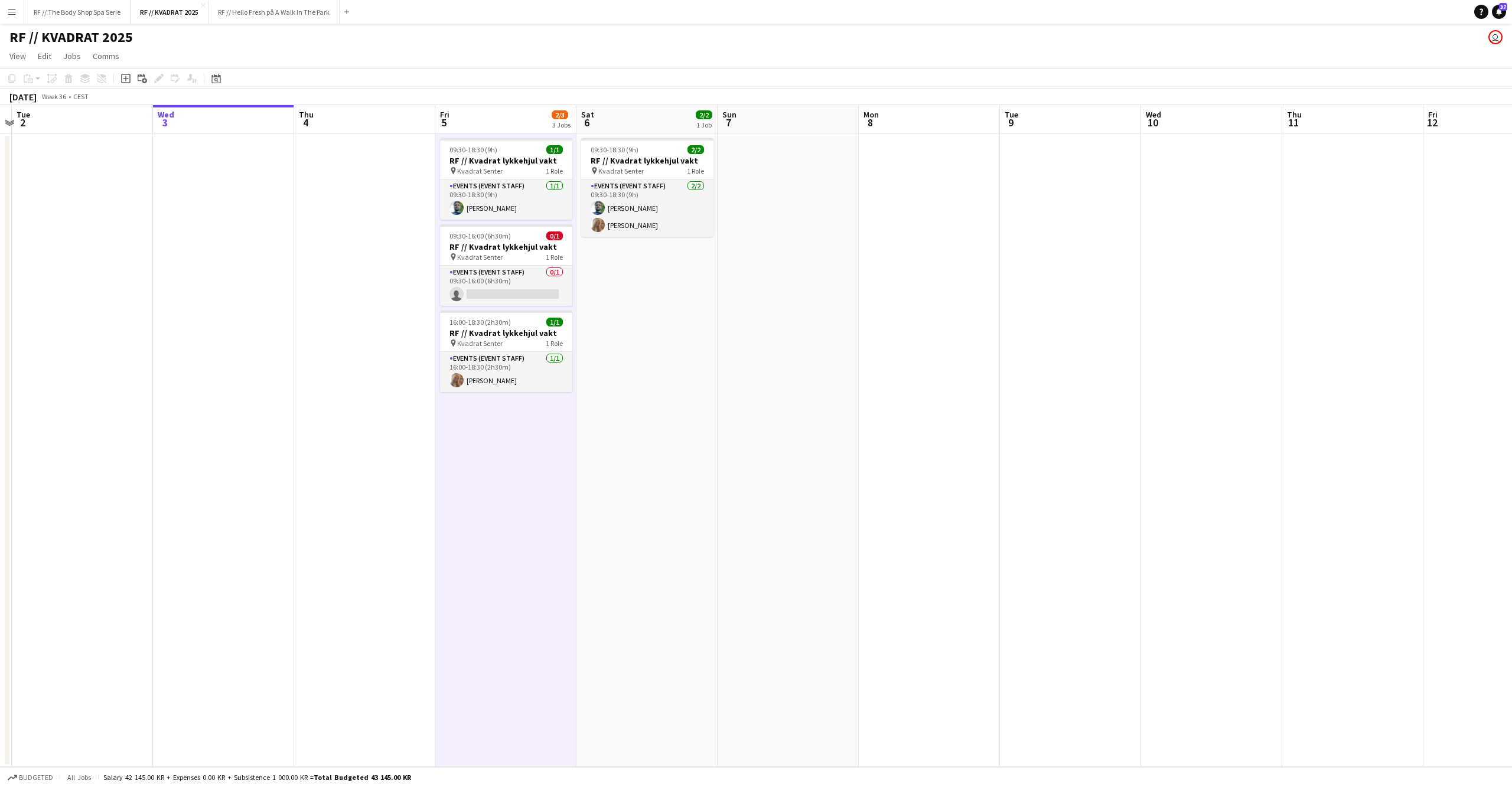
click at [646, 458] on app-date-cell "09:30-18:30 (9h) 2/2 RF // Kvadrat lykkehjul vakt pin Kvadrat Senter 1 Role Eve…" at bounding box center [647, 449] width 141 height 633
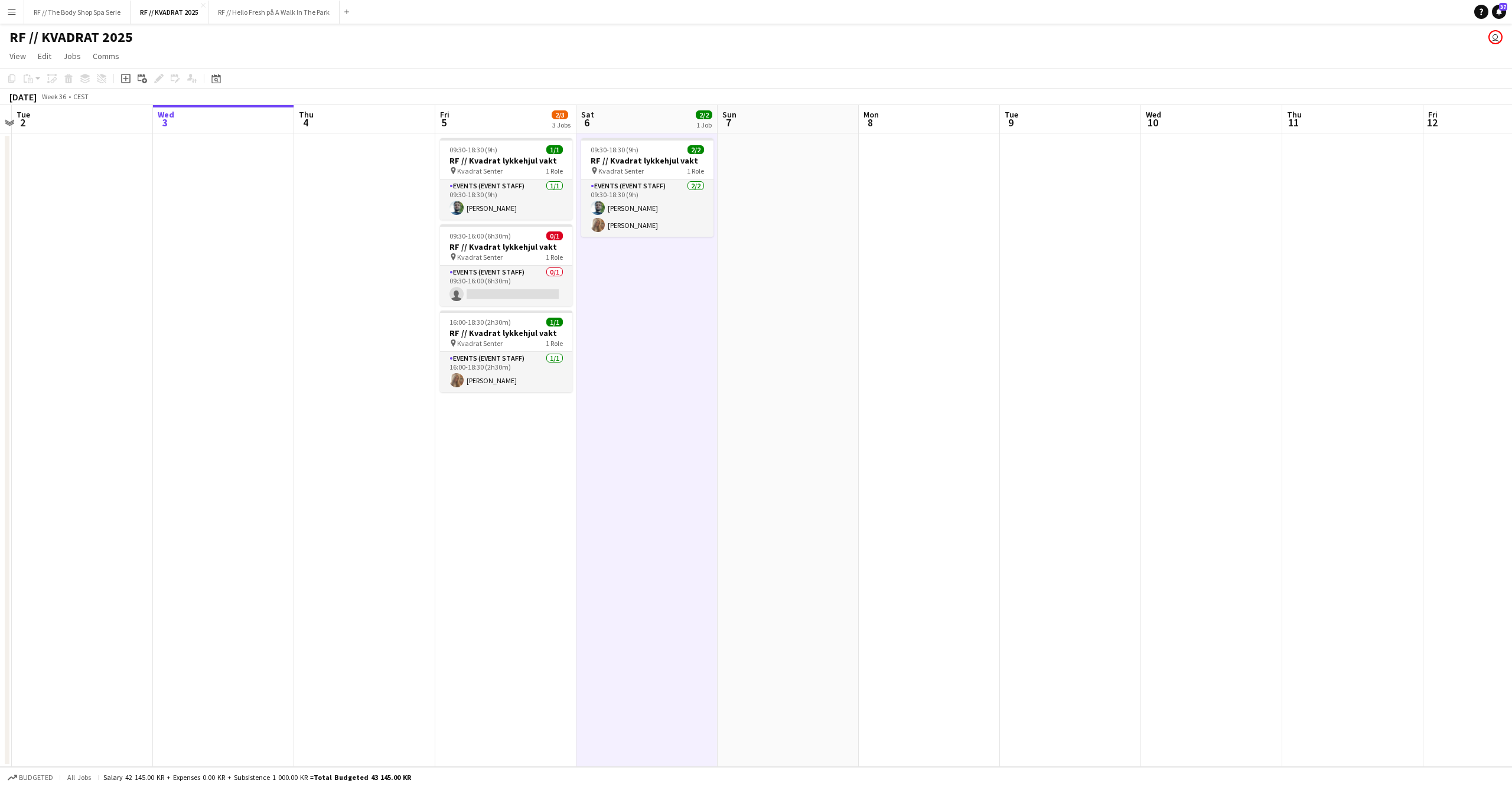
click at [810, 402] on app-date-cell at bounding box center [788, 449] width 141 height 633
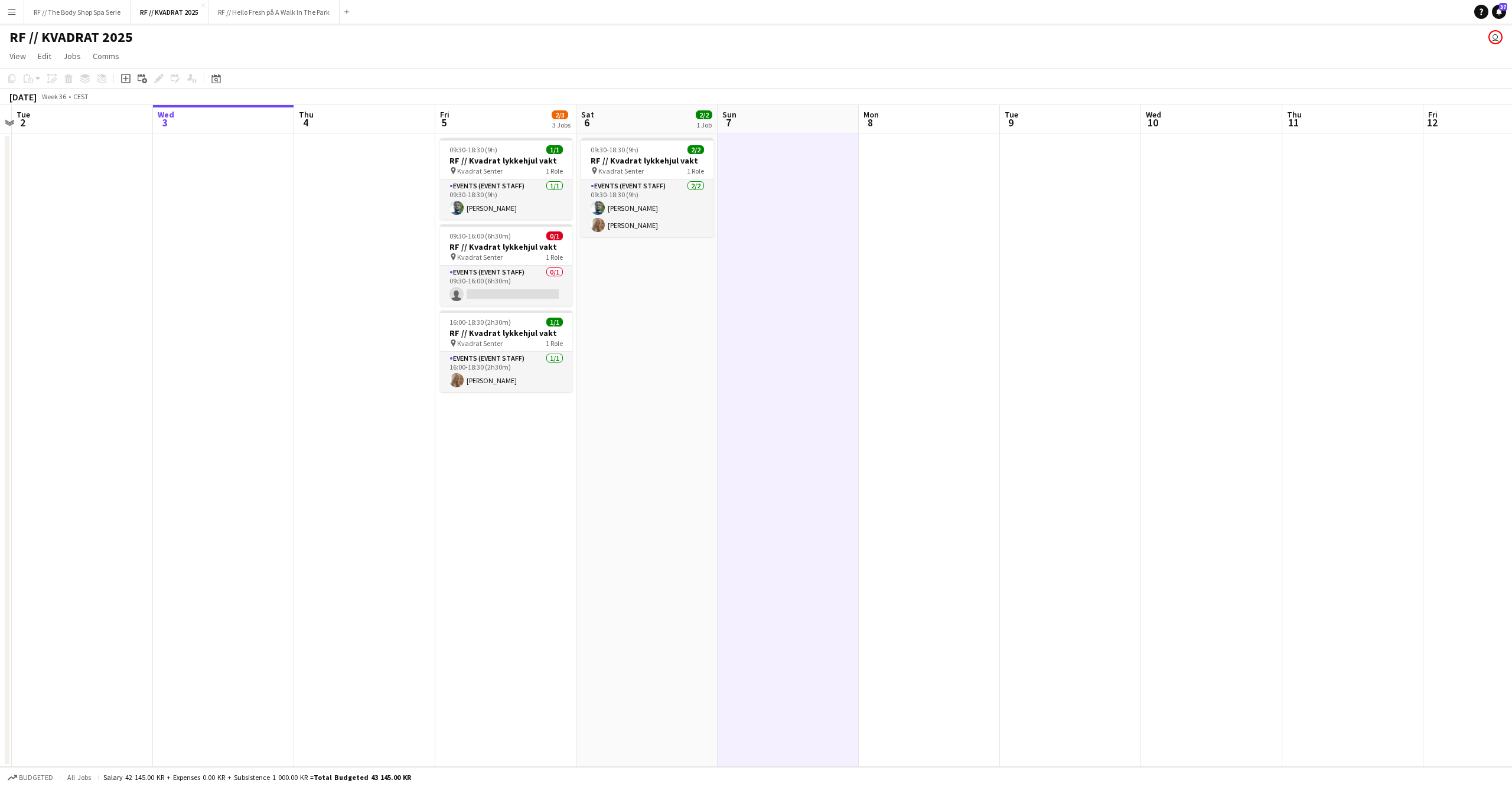
click at [961, 402] on app-date-cell at bounding box center [929, 449] width 141 height 633
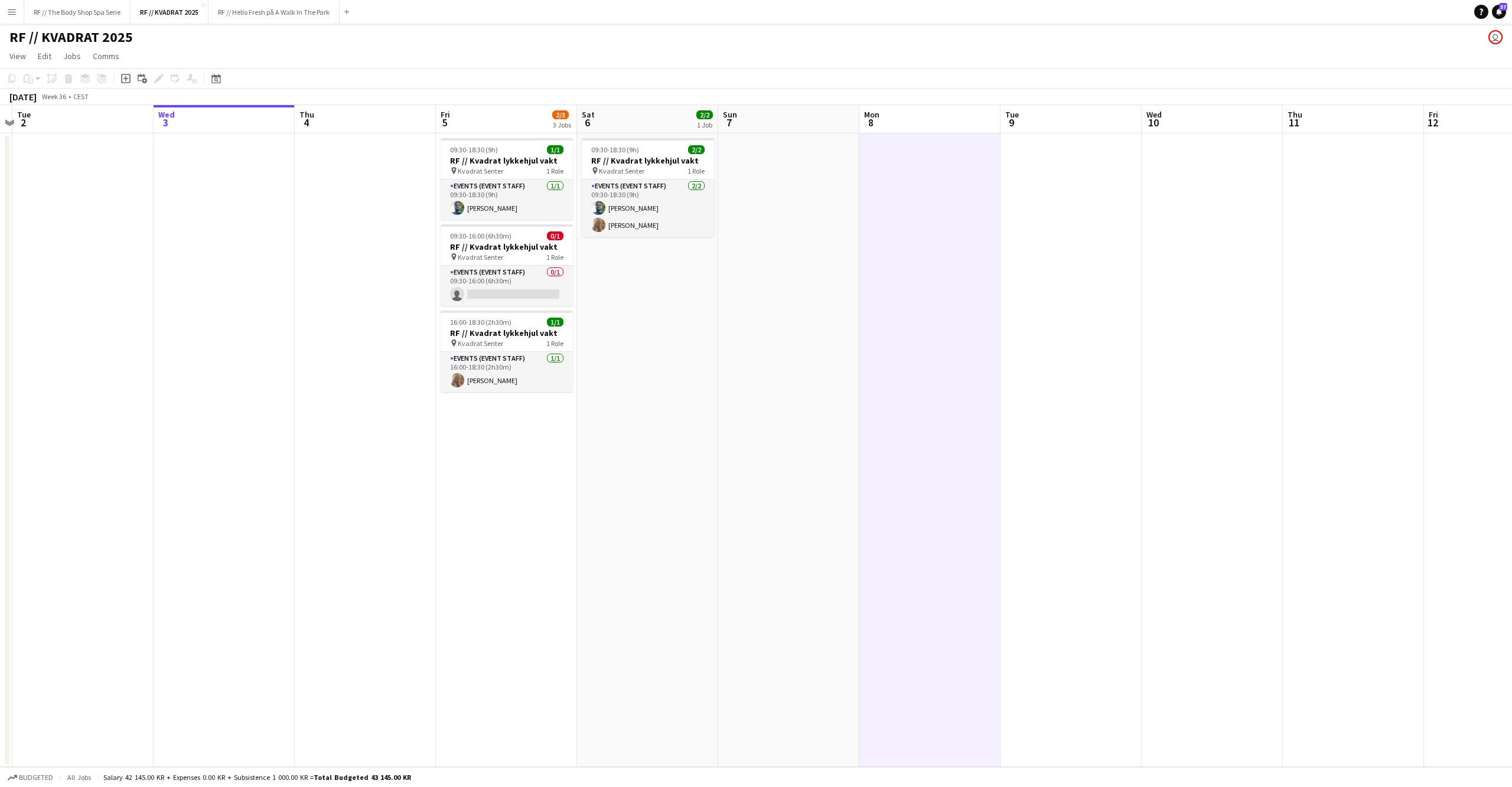
click at [813, 402] on app-date-cell at bounding box center [789, 449] width 141 height 633
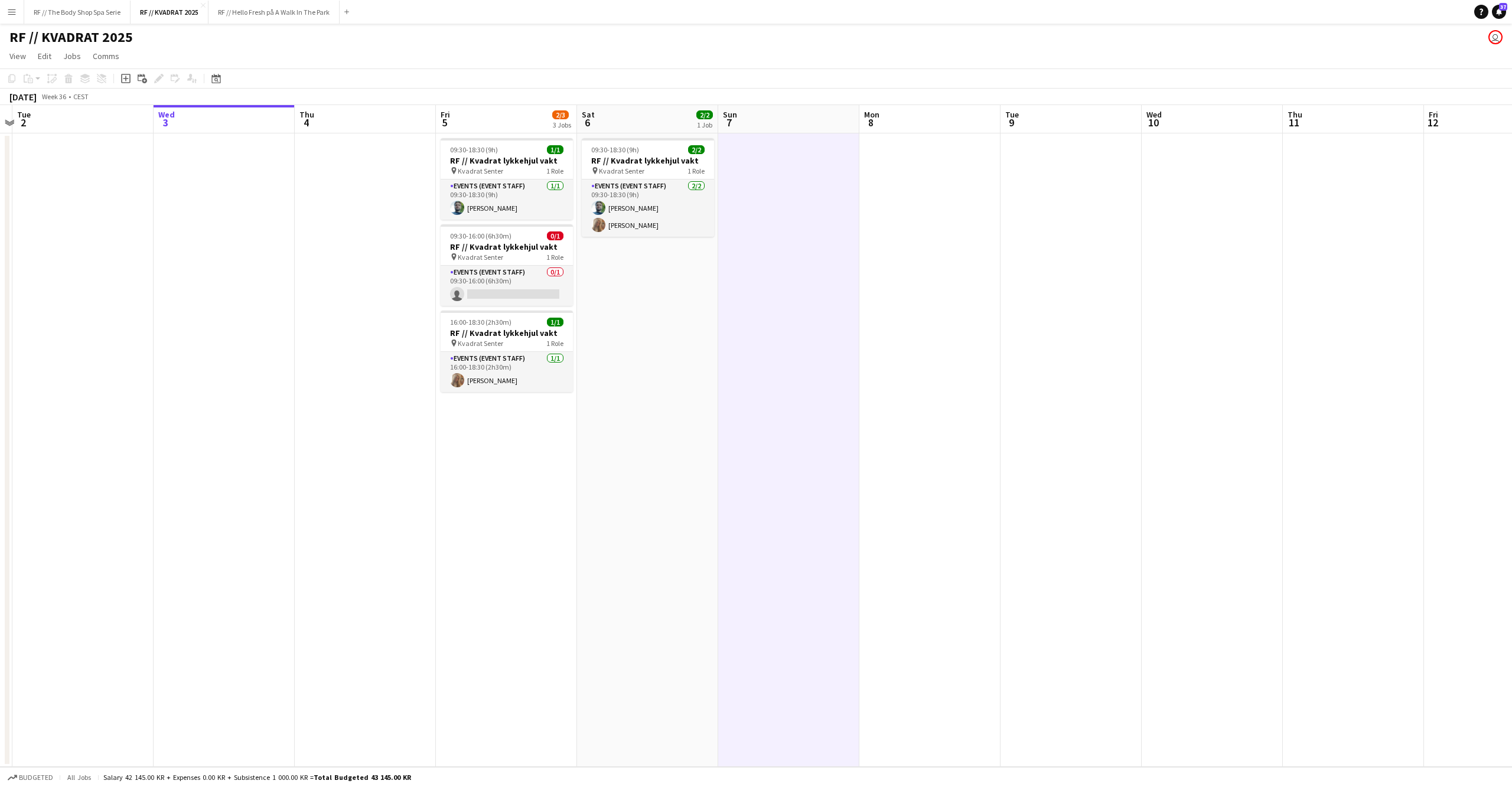
click at [699, 424] on app-date-cell "09:30-18:30 (9h) 2/2 RF // Kvadrat lykkehjul vakt pin Kvadrat Senter 1 Role Eve…" at bounding box center [648, 449] width 141 height 633
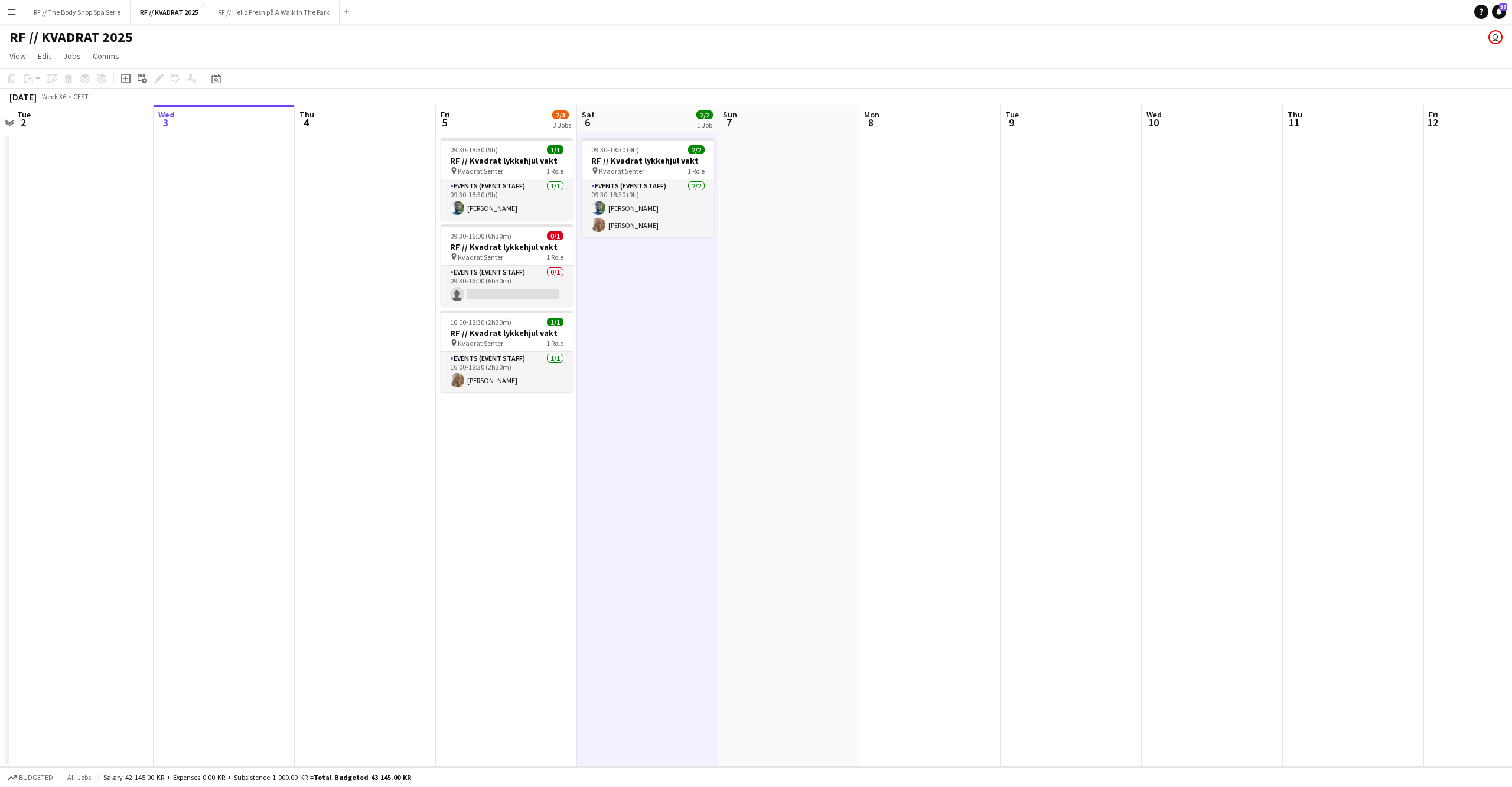
click at [507, 527] on app-date-cell "09:30-18:30 (9h) 1/1 RF // Kvadrat lykkehjul vakt pin Kvadrat Senter 1 Role Eve…" at bounding box center [507, 449] width 141 height 633
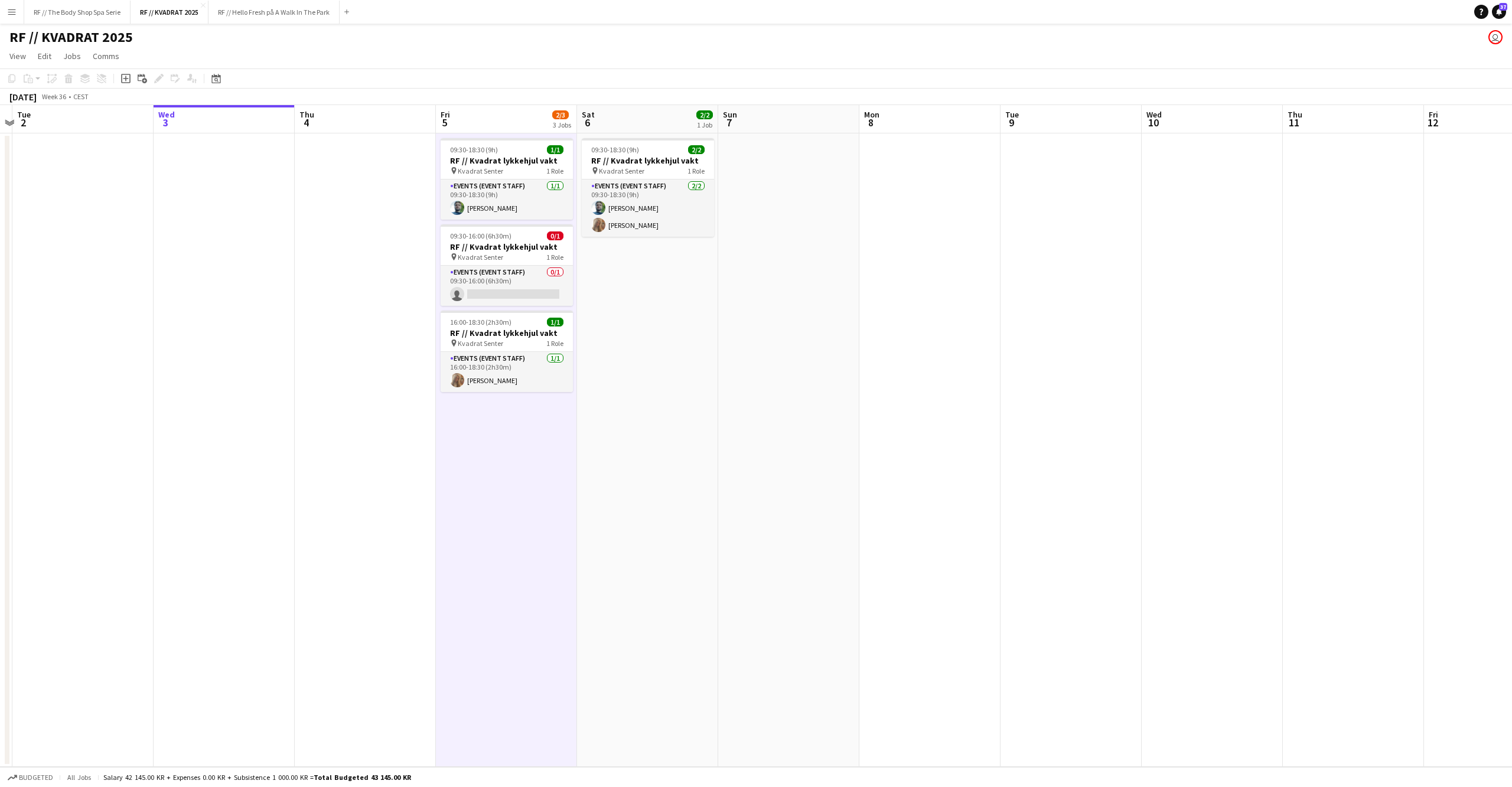
click at [319, 523] on app-date-cell at bounding box center [366, 449] width 141 height 633
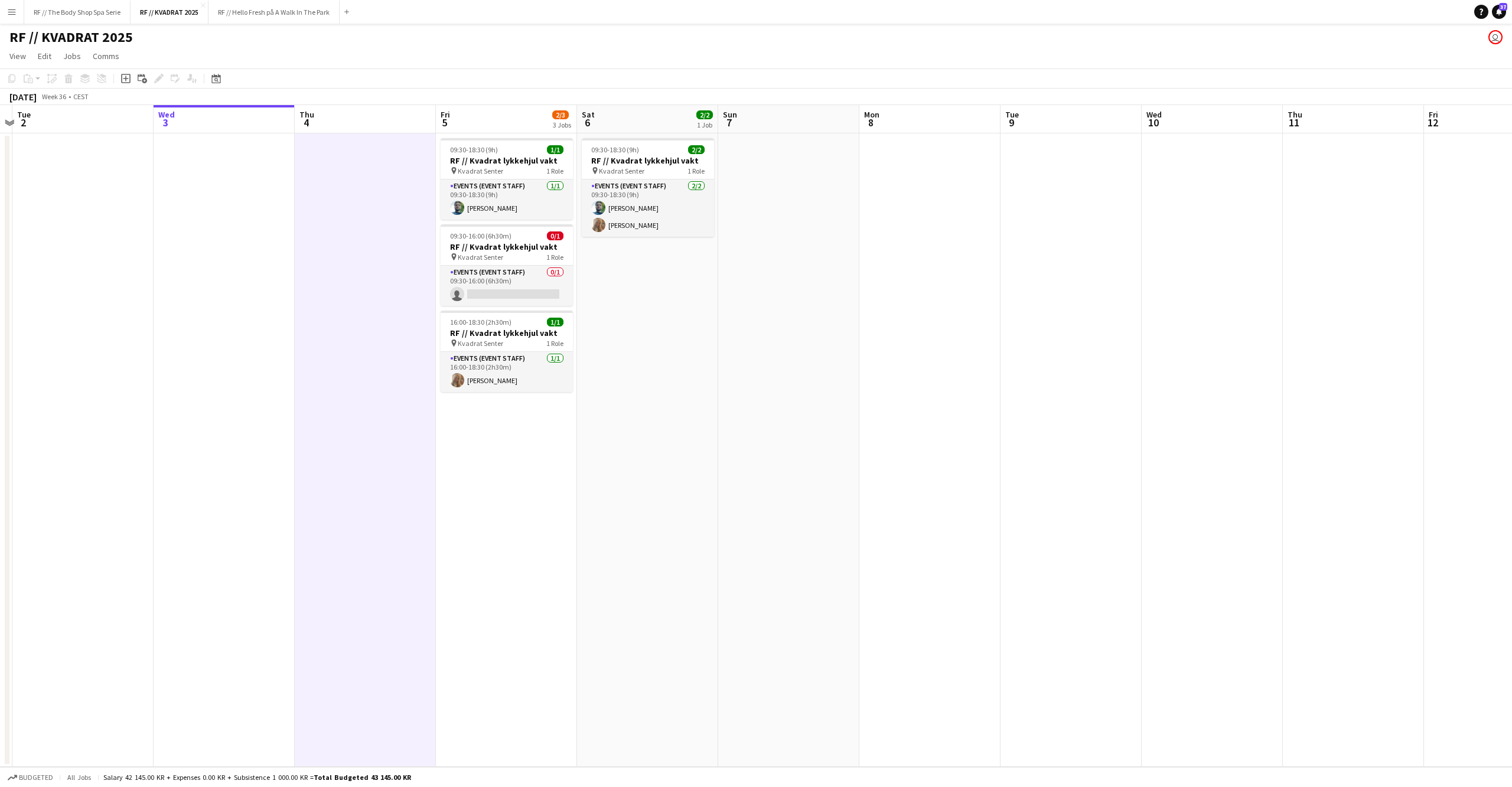
click at [194, 515] on app-date-cell at bounding box center [224, 449] width 141 height 633
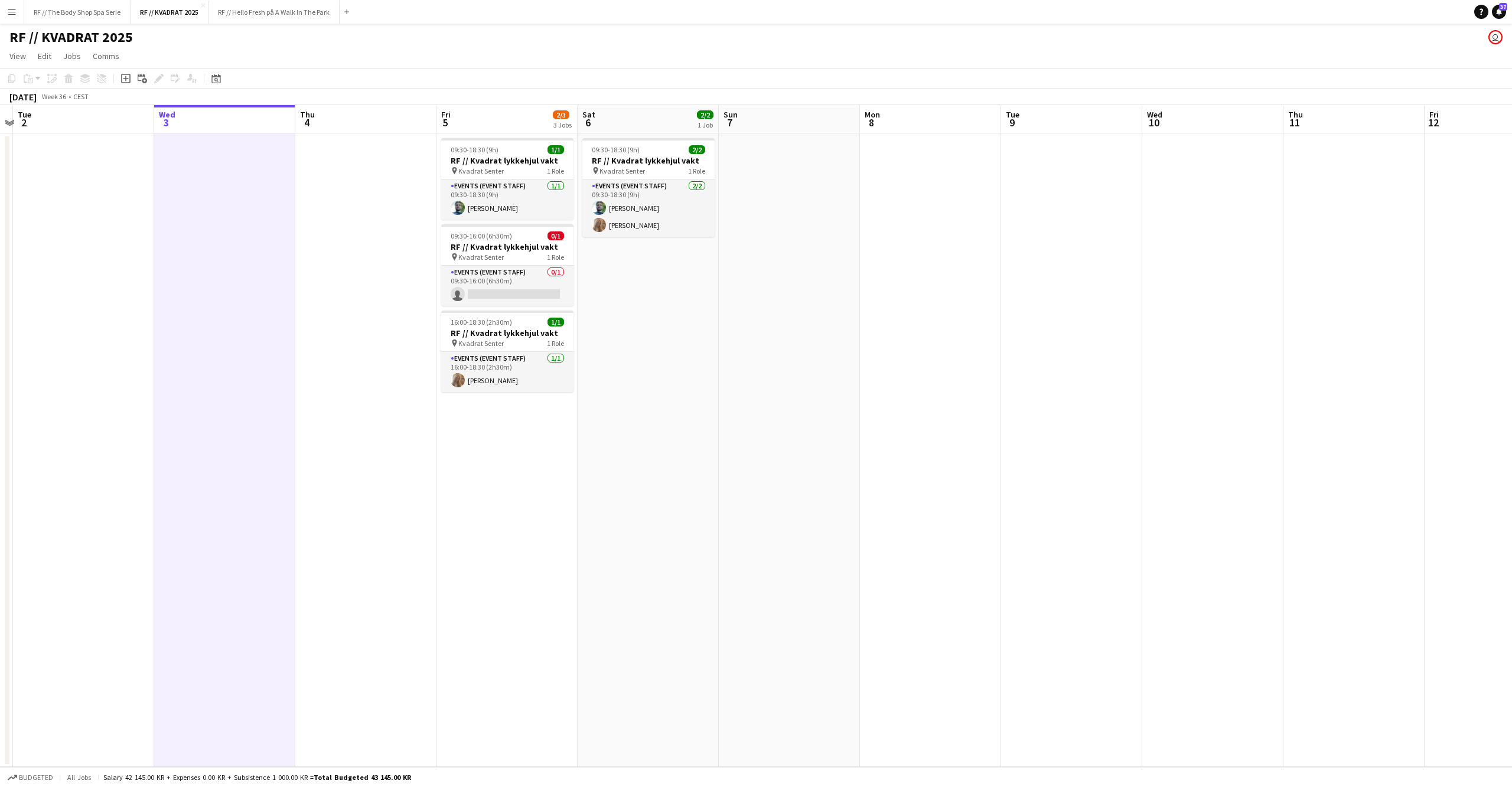
click at [364, 478] on app-date-cell at bounding box center [366, 449] width 141 height 633
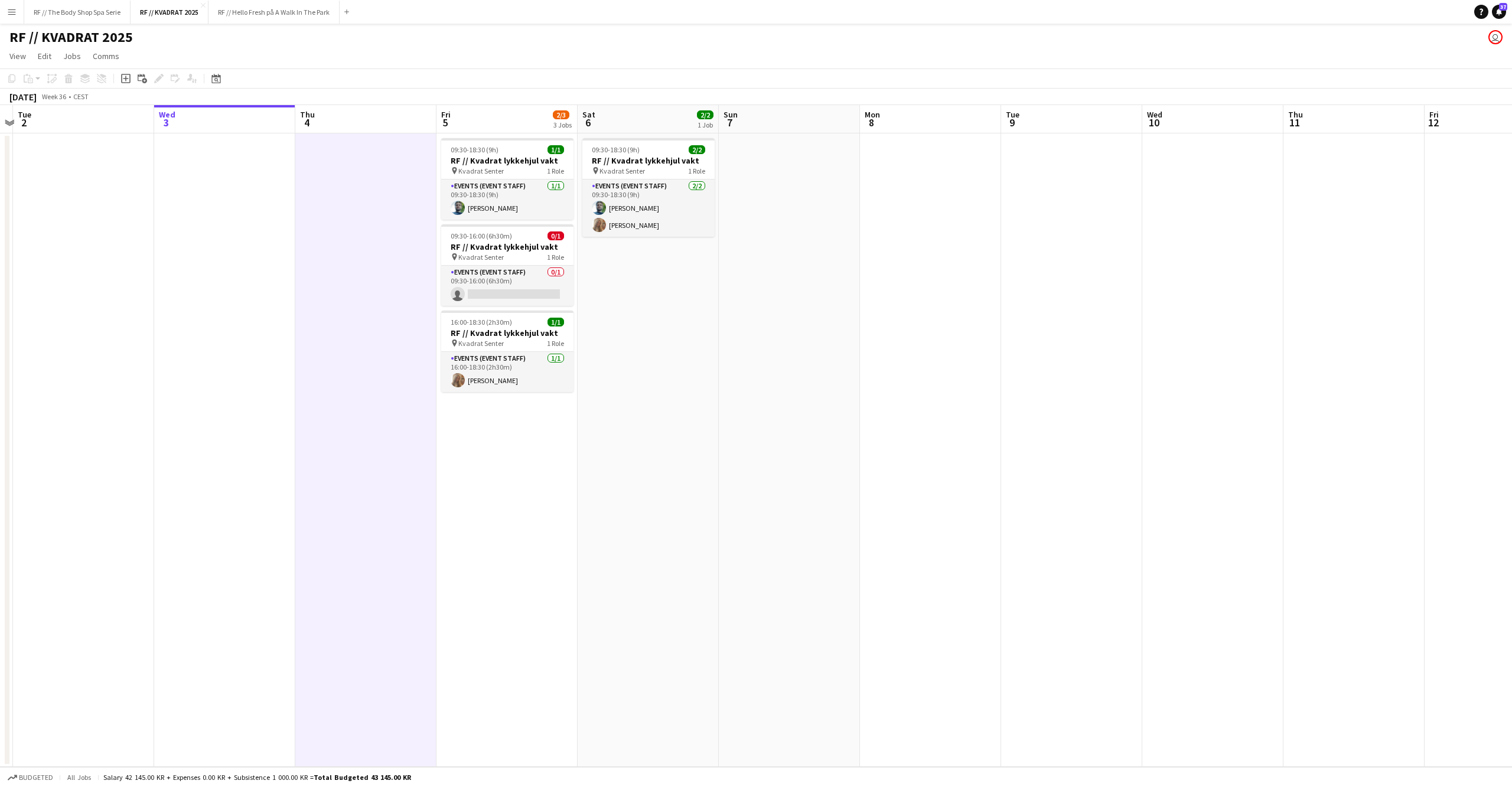
click at [256, 465] on app-date-cell at bounding box center [224, 449] width 141 height 633
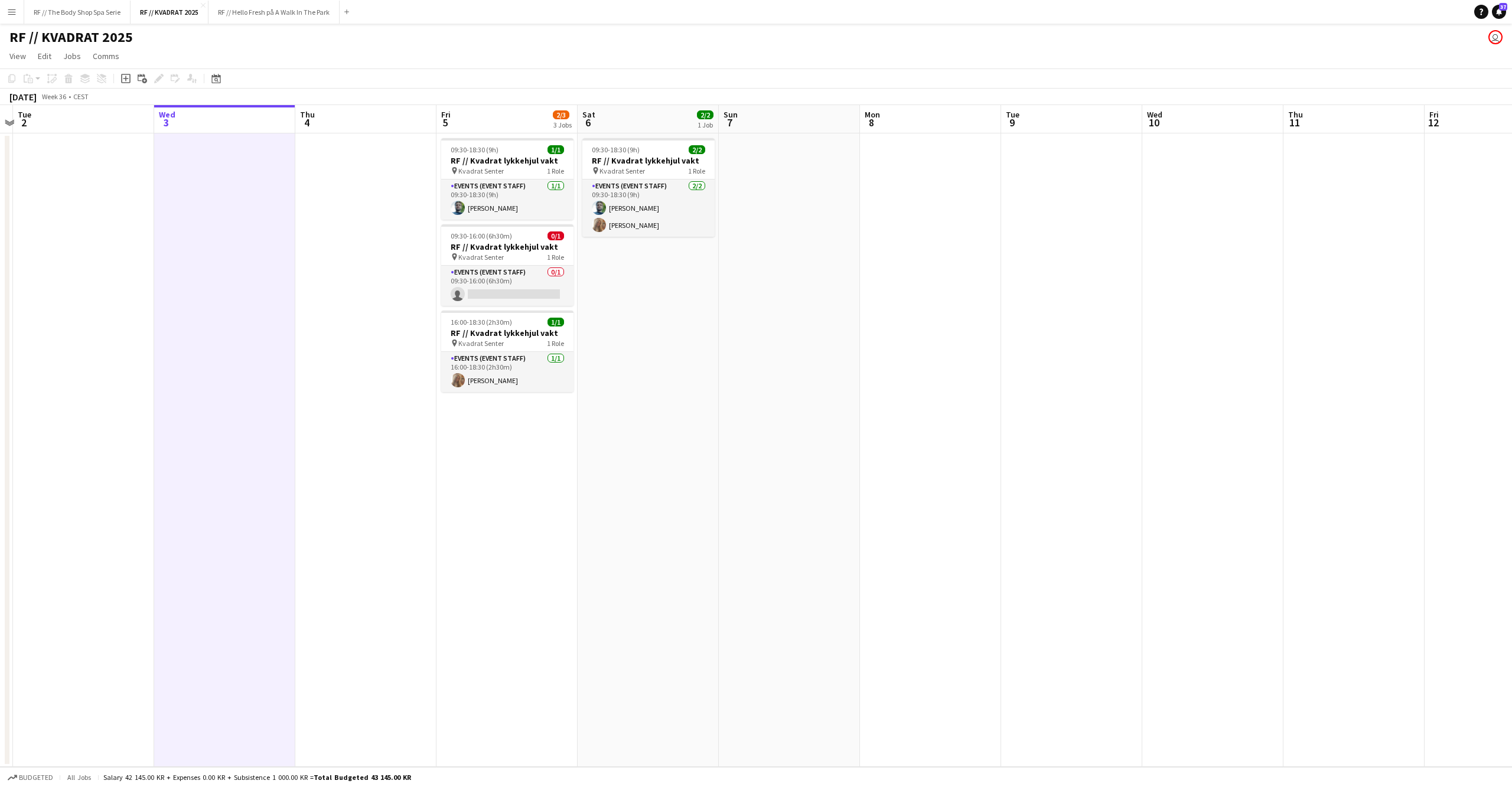
click at [343, 454] on app-date-cell at bounding box center [366, 449] width 141 height 633
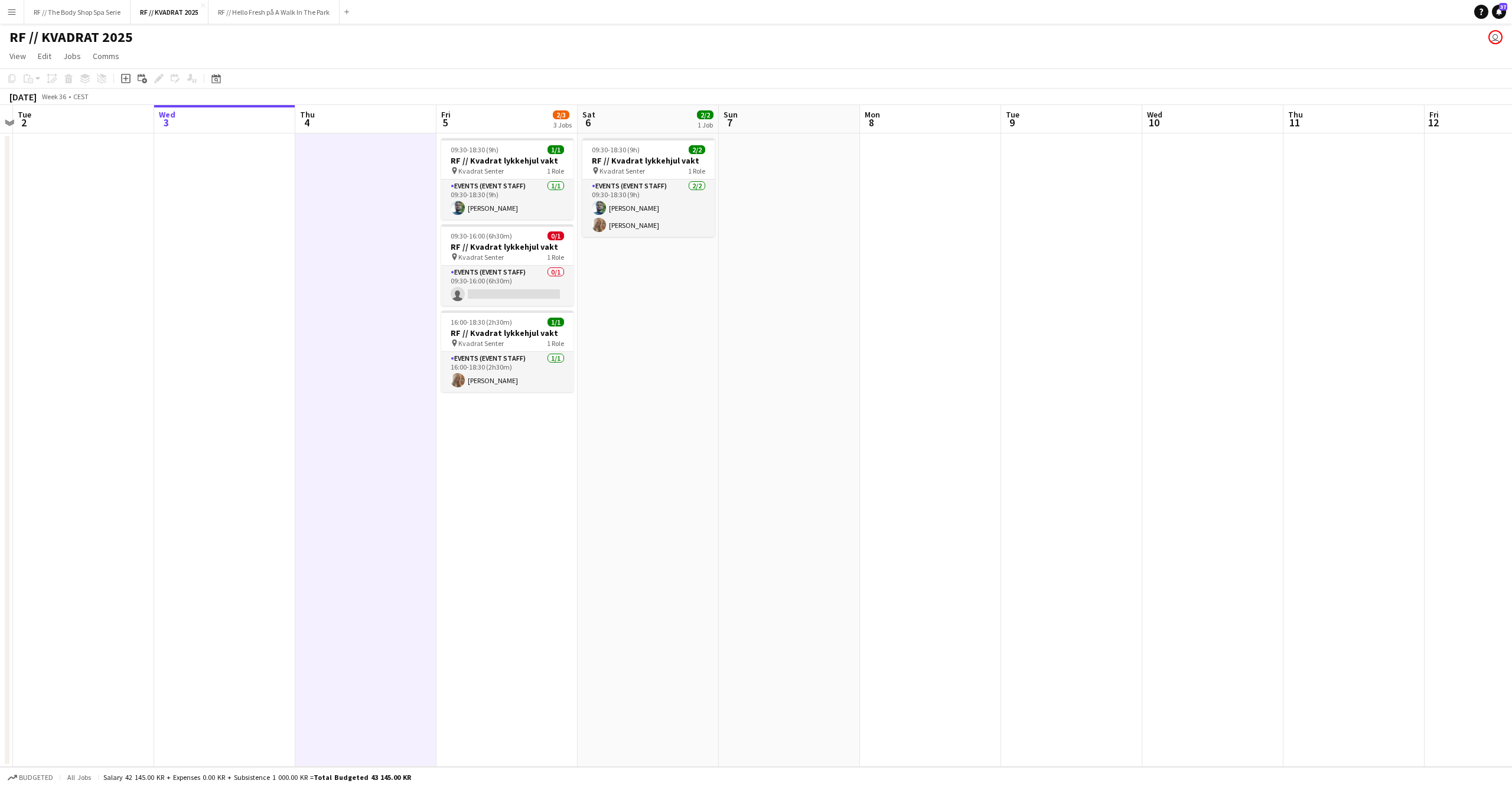
click at [494, 475] on app-date-cell "09:30-18:30 (9h) 1/1 RF // Kvadrat lykkehjul vakt pin Kvadrat Senter 1 Role Eve…" at bounding box center [507, 449] width 141 height 633
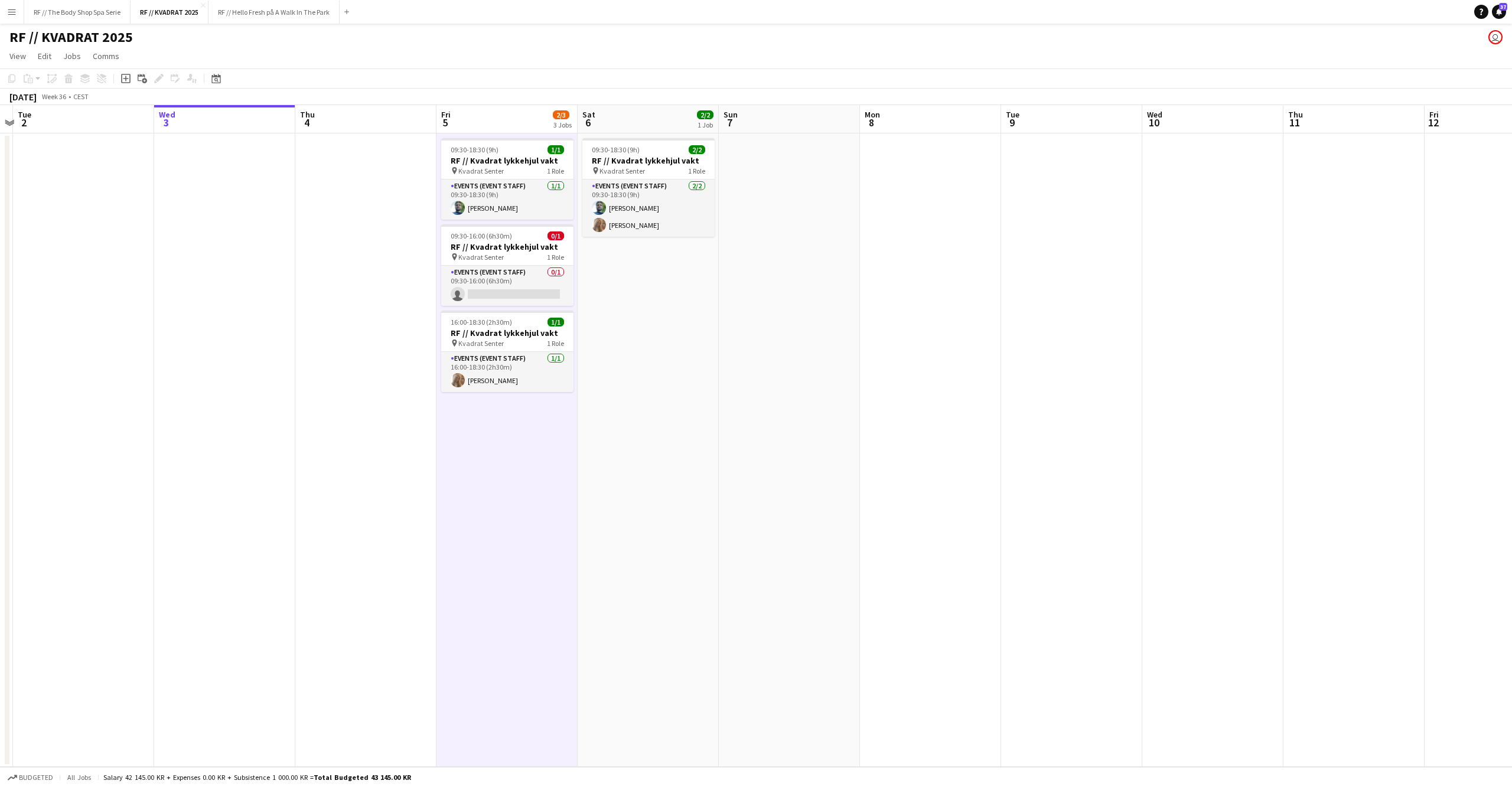
click at [643, 457] on app-date-cell "09:30-18:30 (9h) 2/2 RF // Kvadrat lykkehjul vakt pin Kvadrat Senter 1 Role Eve…" at bounding box center [648, 449] width 141 height 633
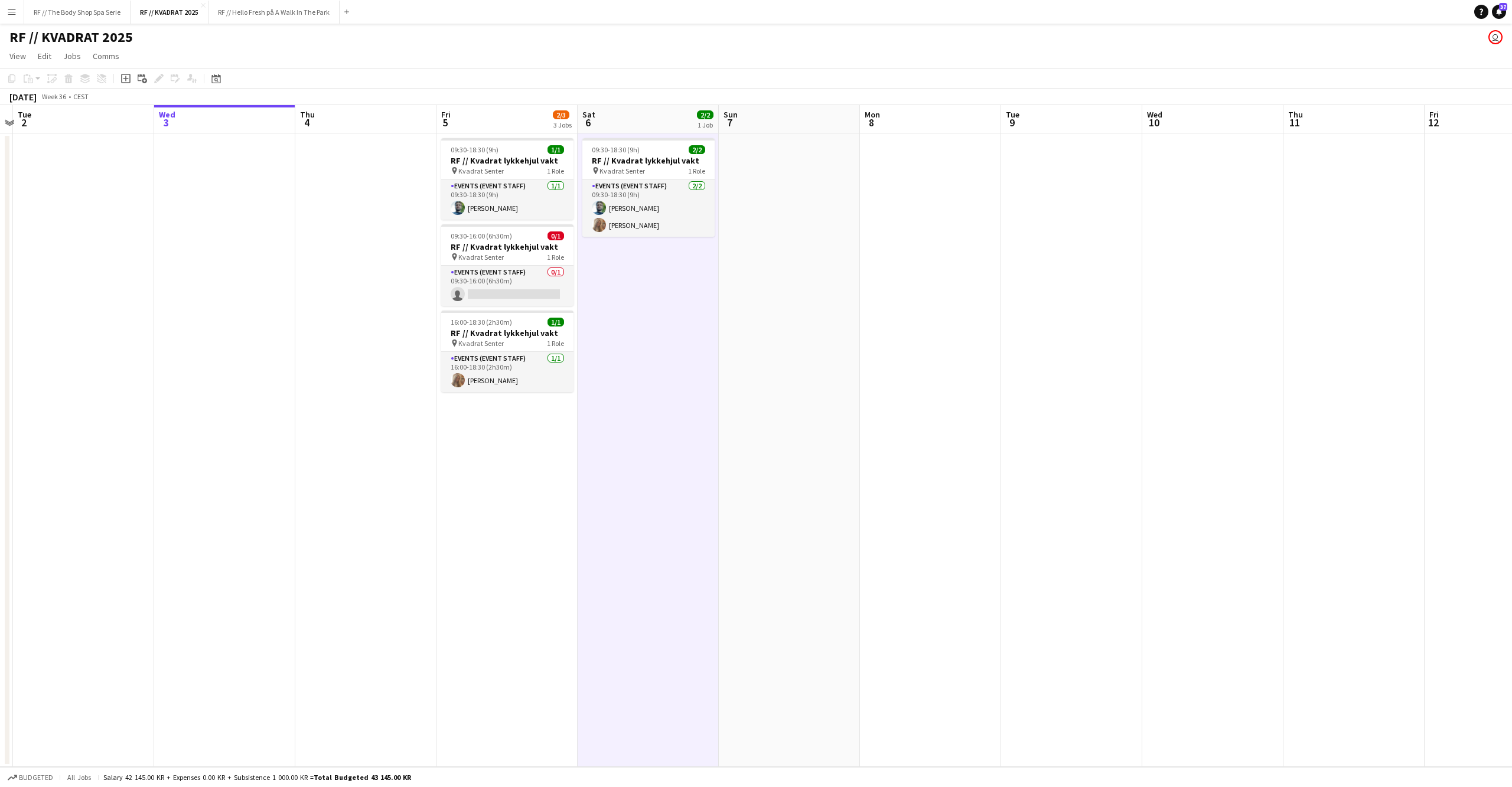
click at [819, 413] on app-date-cell at bounding box center [789, 449] width 141 height 633
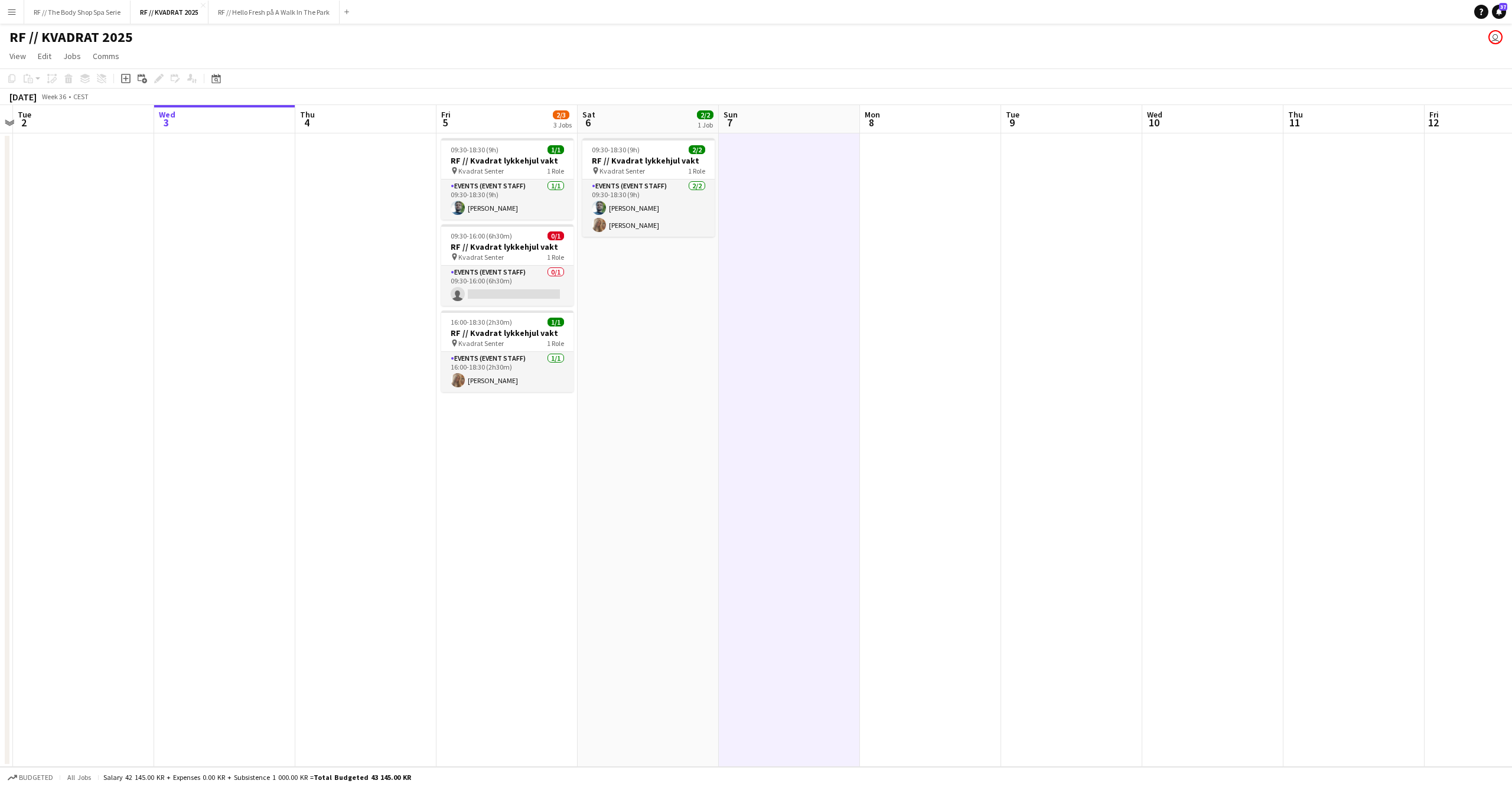
click at [909, 412] on app-date-cell at bounding box center [931, 449] width 141 height 633
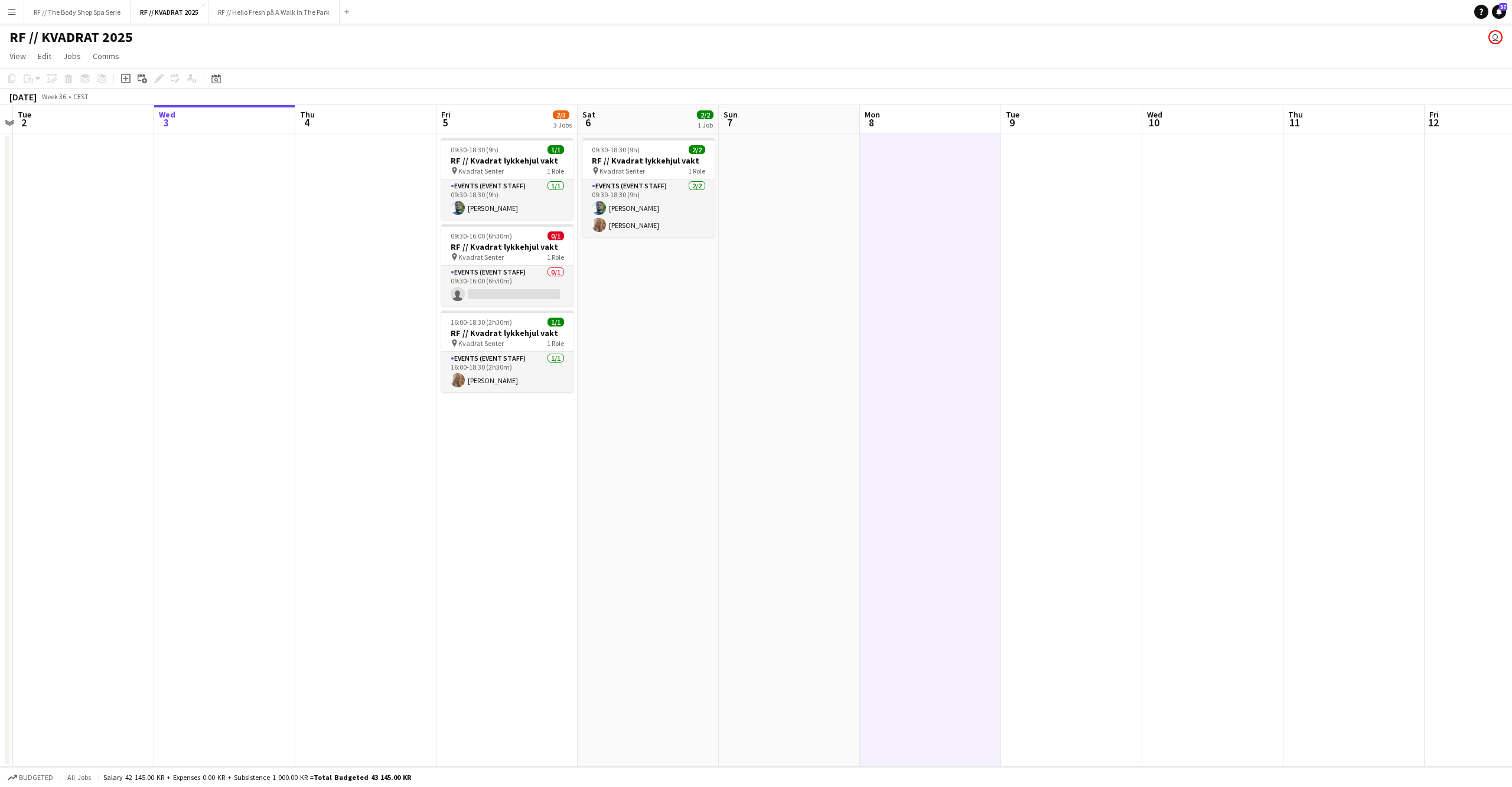
click at [1117, 395] on app-date-cell at bounding box center [1072, 449] width 141 height 633
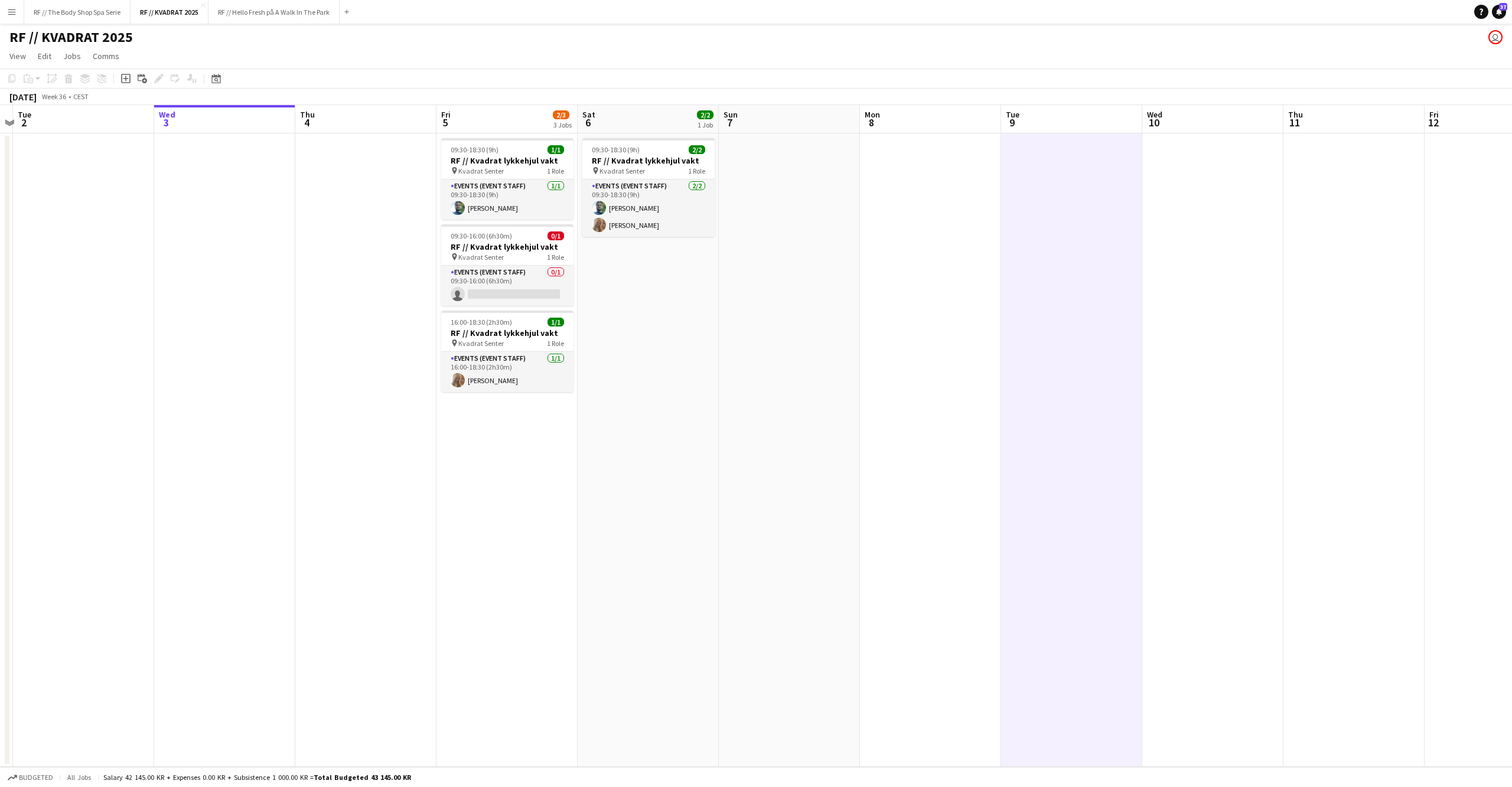
click at [961, 383] on app-date-cell at bounding box center [931, 449] width 141 height 633
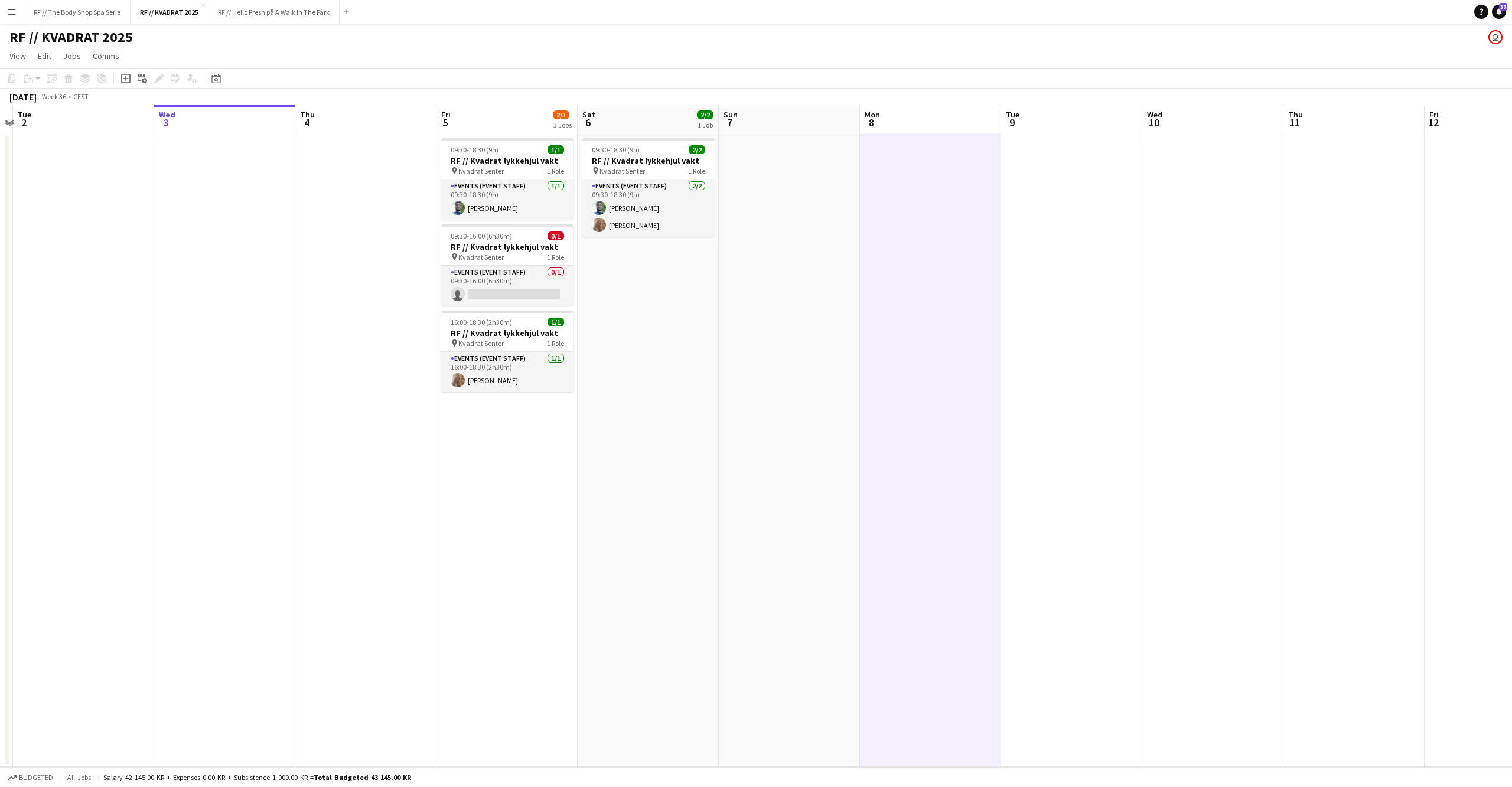
click at [925, 314] on app-date-cell at bounding box center [931, 449] width 141 height 633
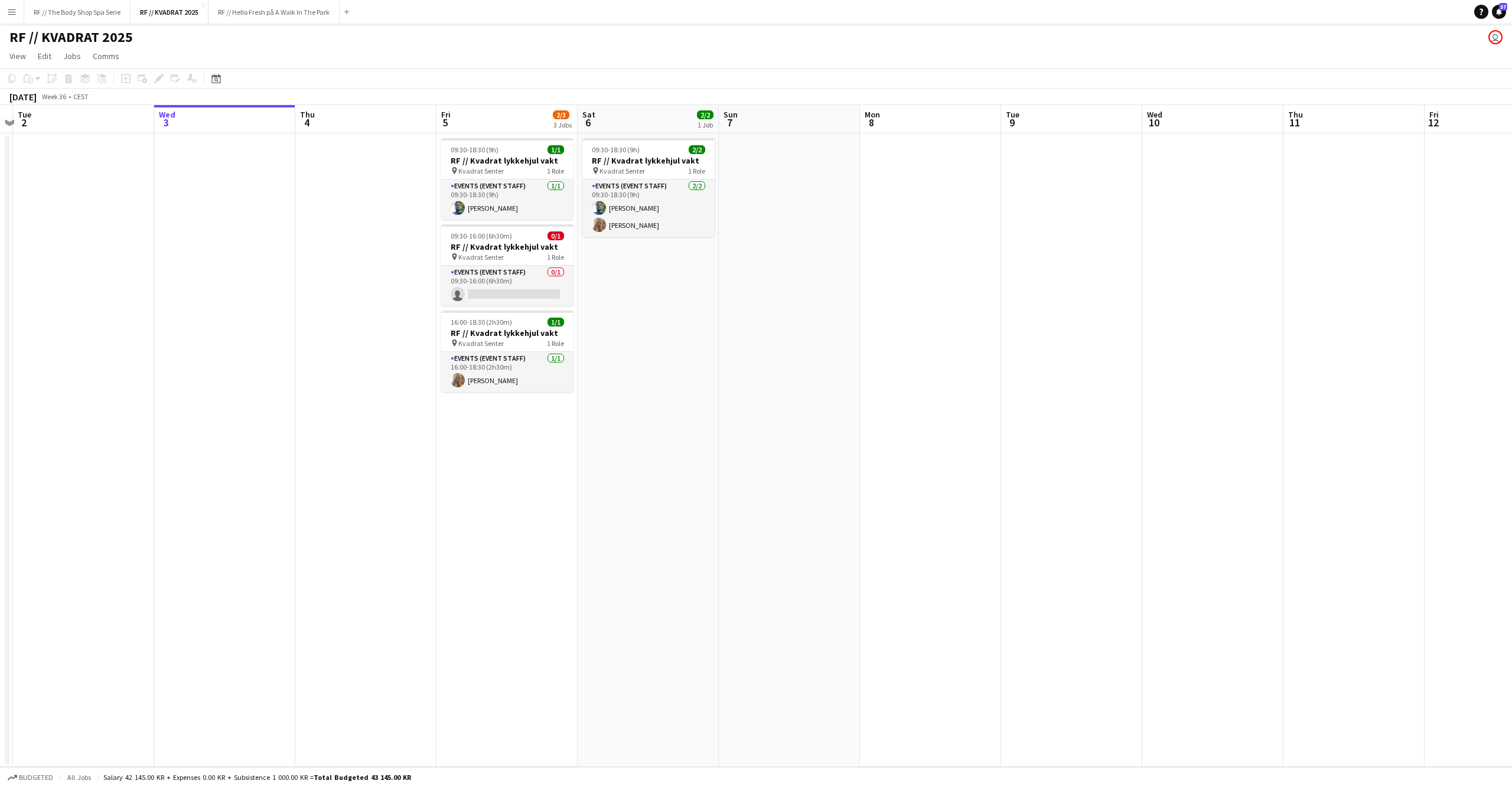
click at [842, 316] on app-date-cell at bounding box center [789, 449] width 141 height 633
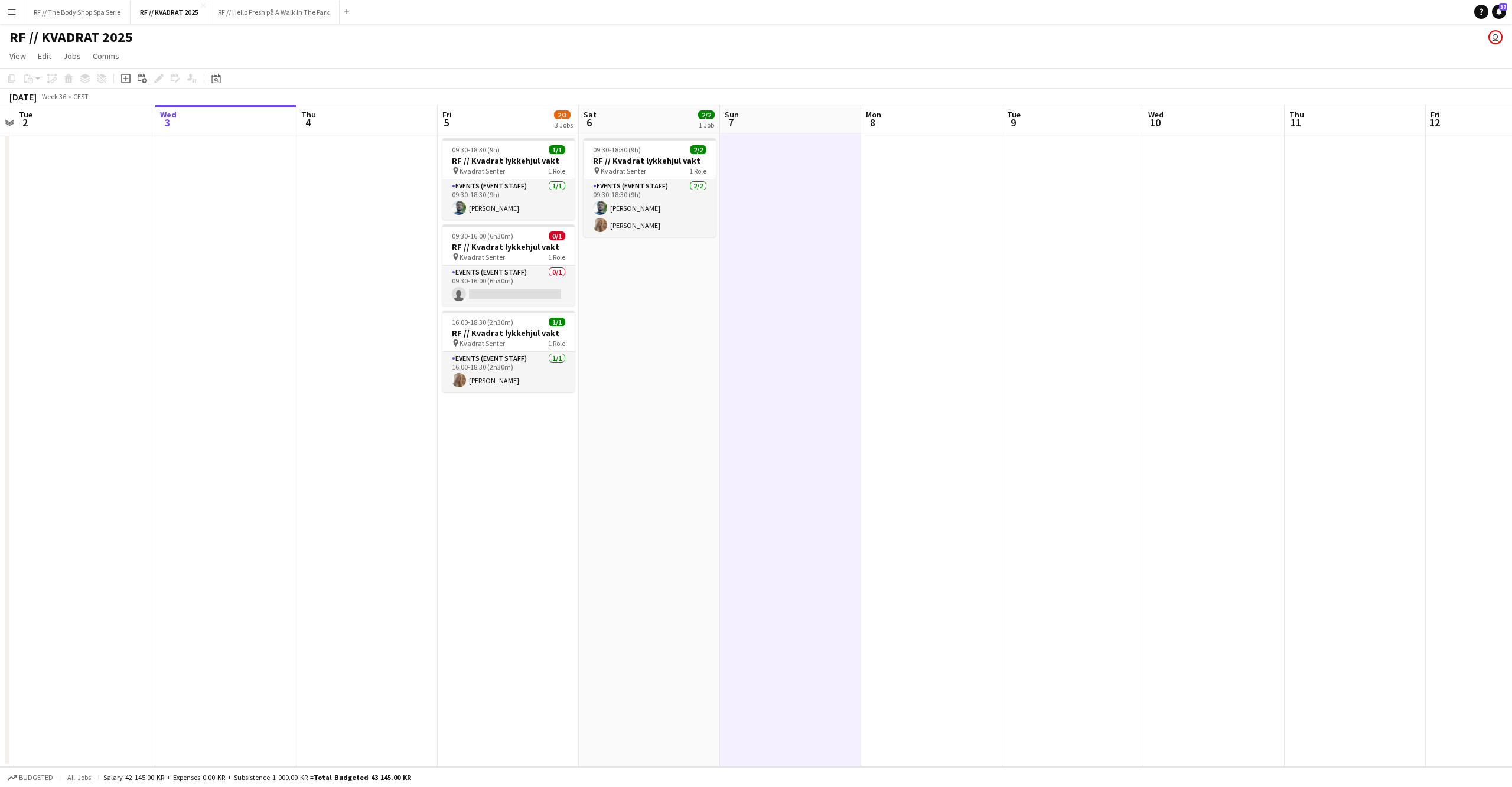
click at [667, 397] on app-date-cell "09:30-18:30 (9h) 2/2 RF // Kvadrat lykkehjul vakt pin Kvadrat Senter 1 Role Eve…" at bounding box center [649, 449] width 141 height 633
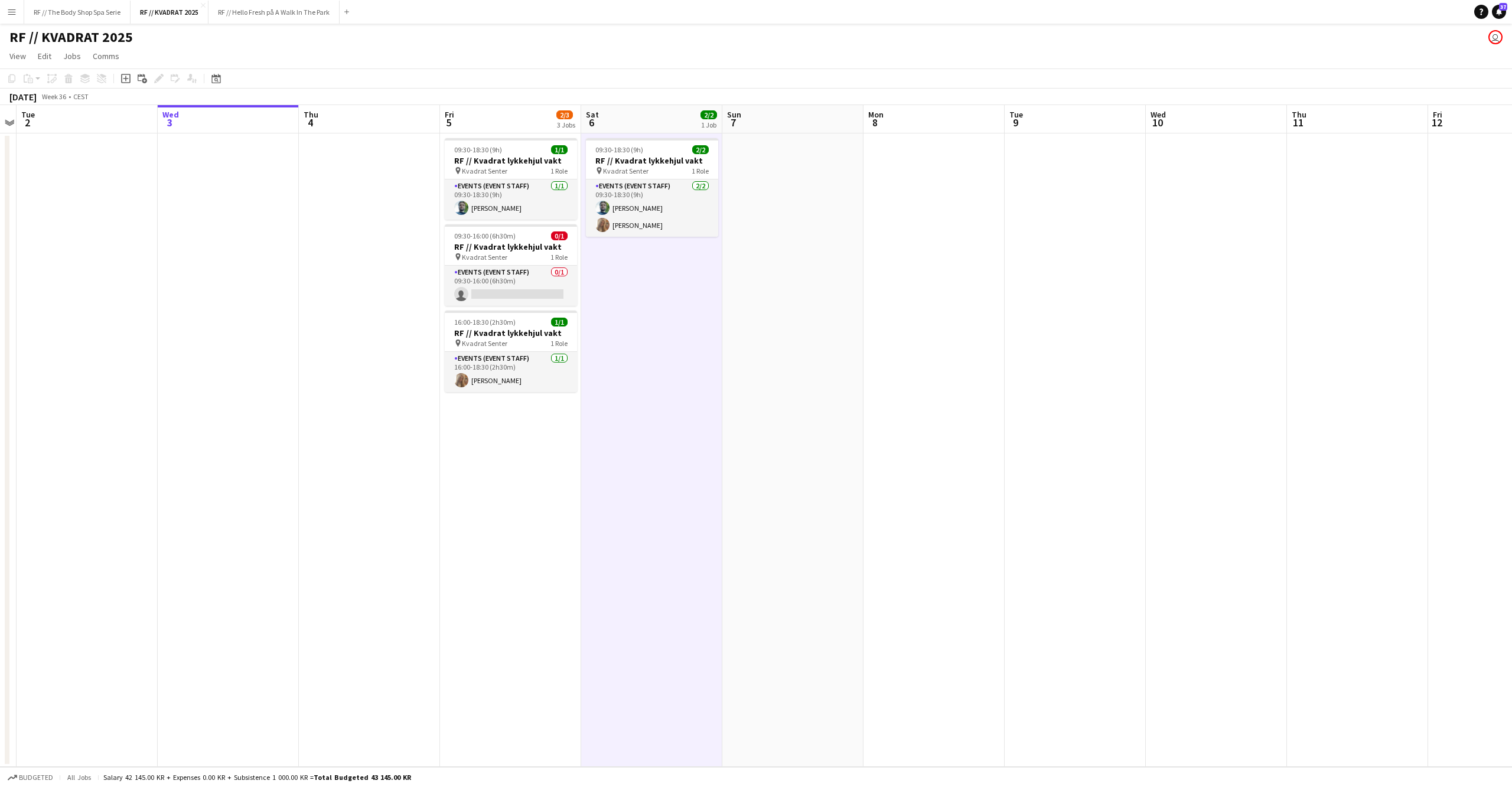
click at [351, 439] on app-date-cell at bounding box center [369, 449] width 141 height 633
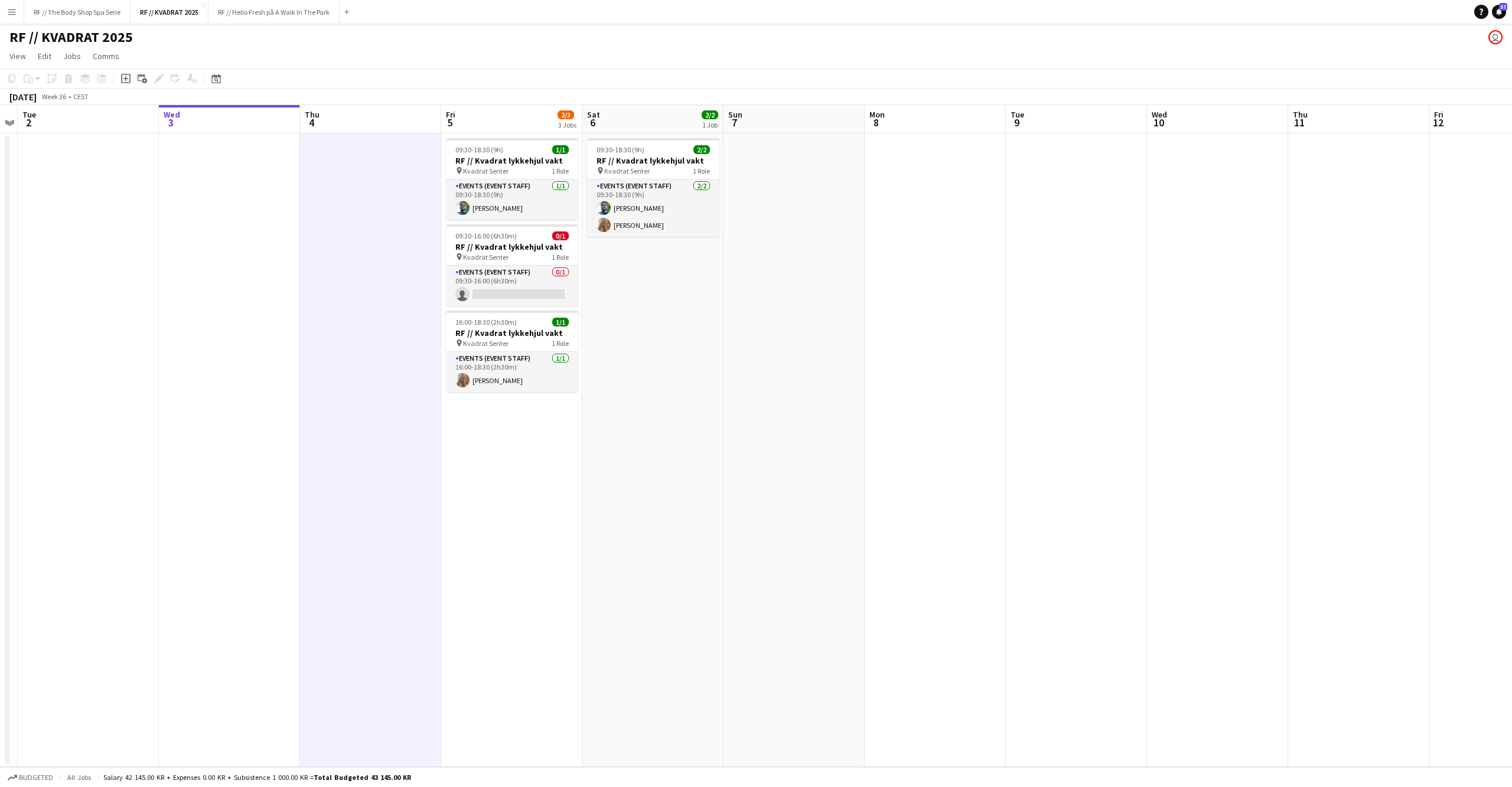
click at [251, 444] on app-date-cell at bounding box center [229, 449] width 141 height 633
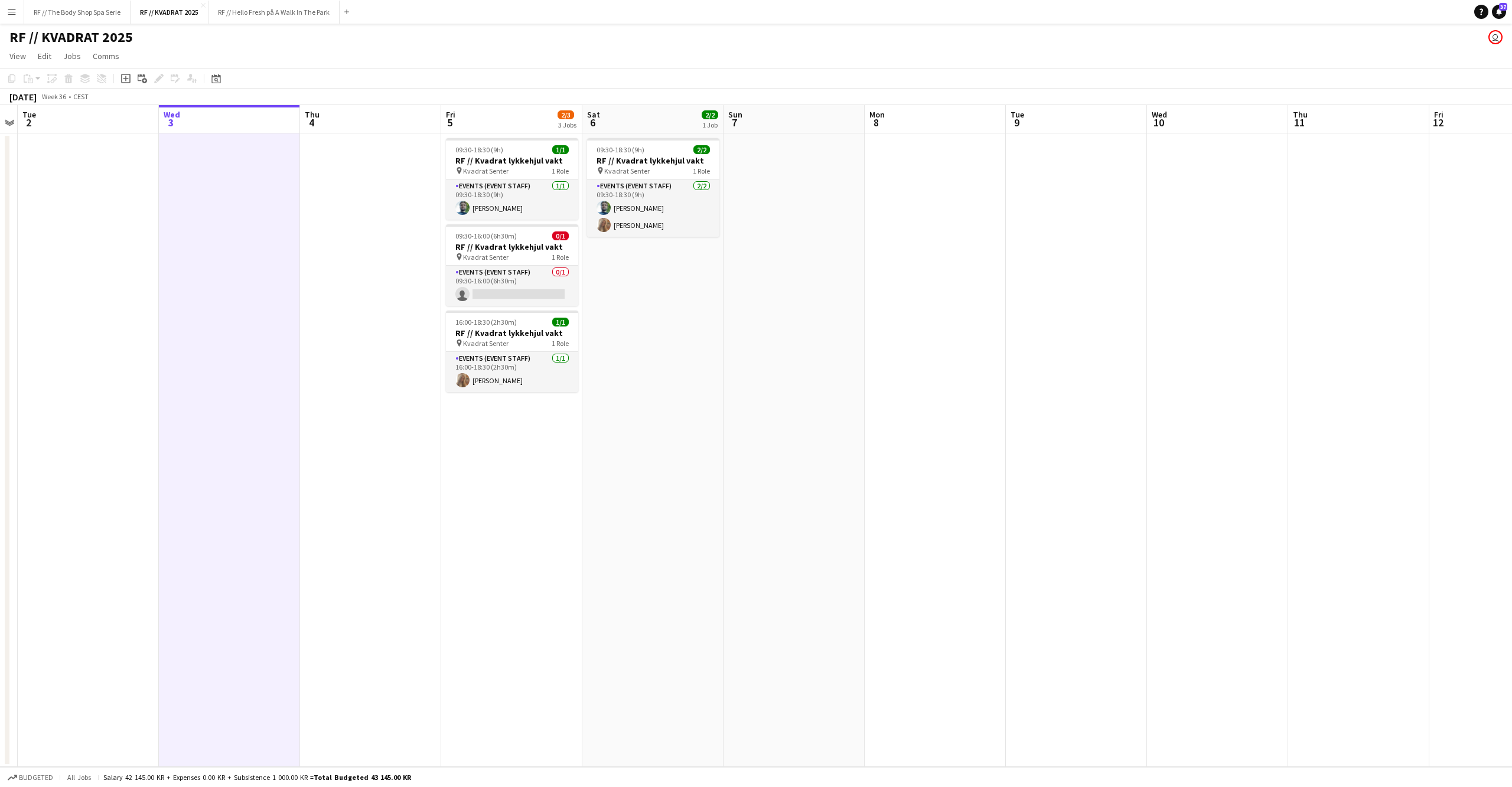
click at [12, 14] on app-icon "Menu" at bounding box center [11, 11] width 9 height 9
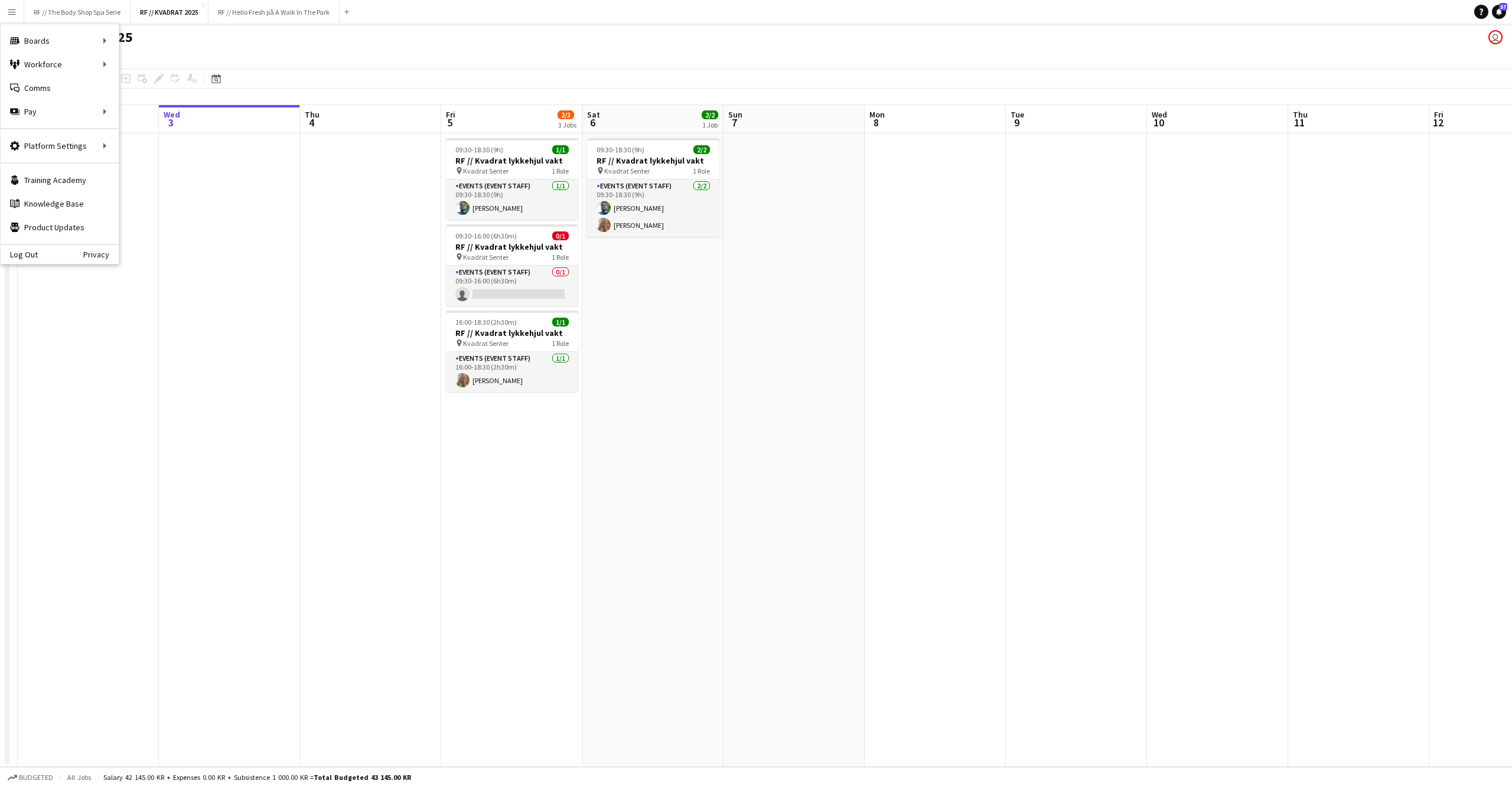
click at [351, 33] on div "RF // KVADRAT 2025 user" at bounding box center [756, 34] width 1512 height 22
click at [983, 294] on app-date-cell at bounding box center [935, 449] width 141 height 633
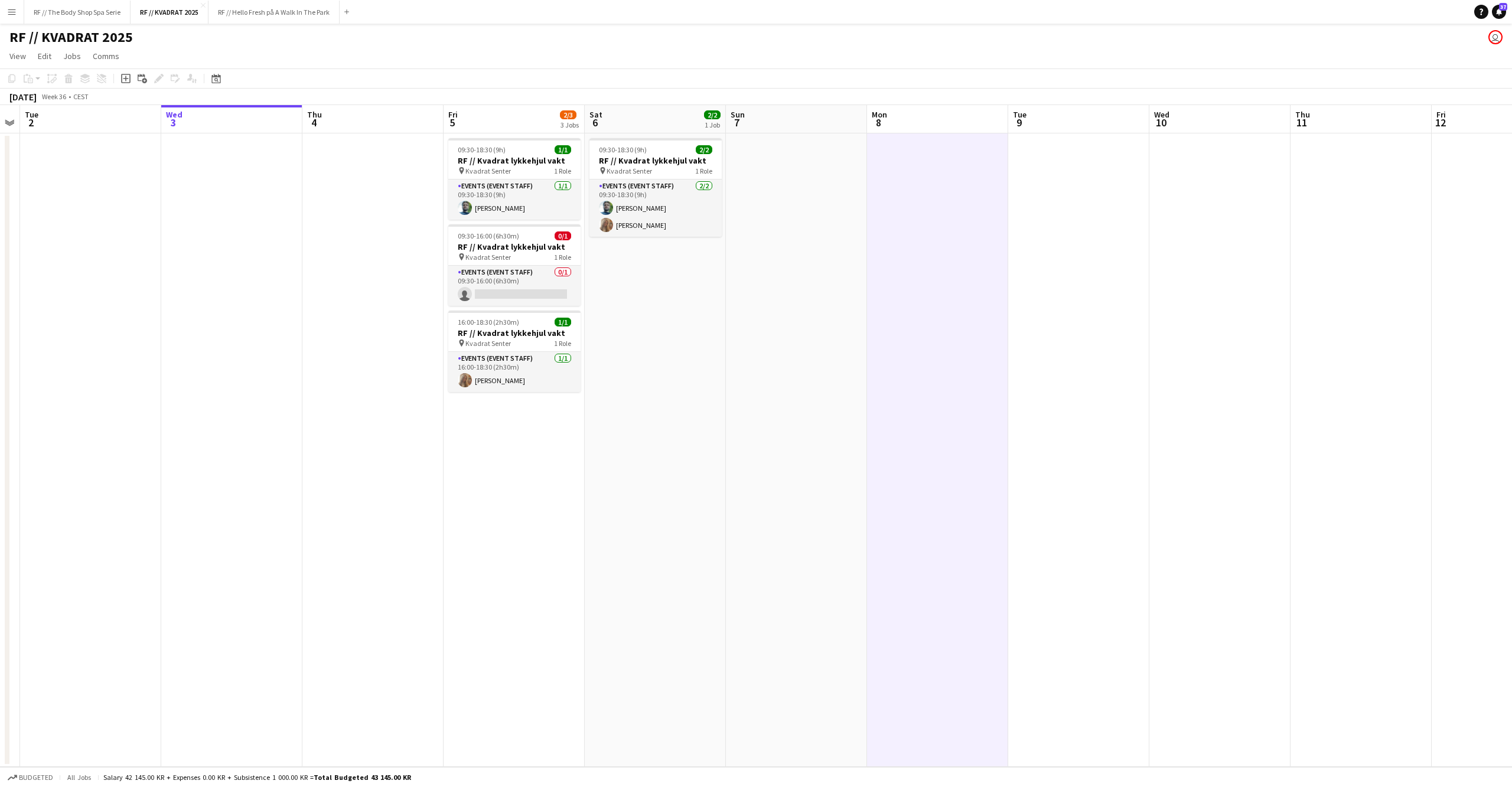
drag, startPoint x: 801, startPoint y: 318, endPoint x: 772, endPoint y: 321, distance: 29.2
click at [802, 318] on app-date-cell at bounding box center [797, 449] width 141 height 633
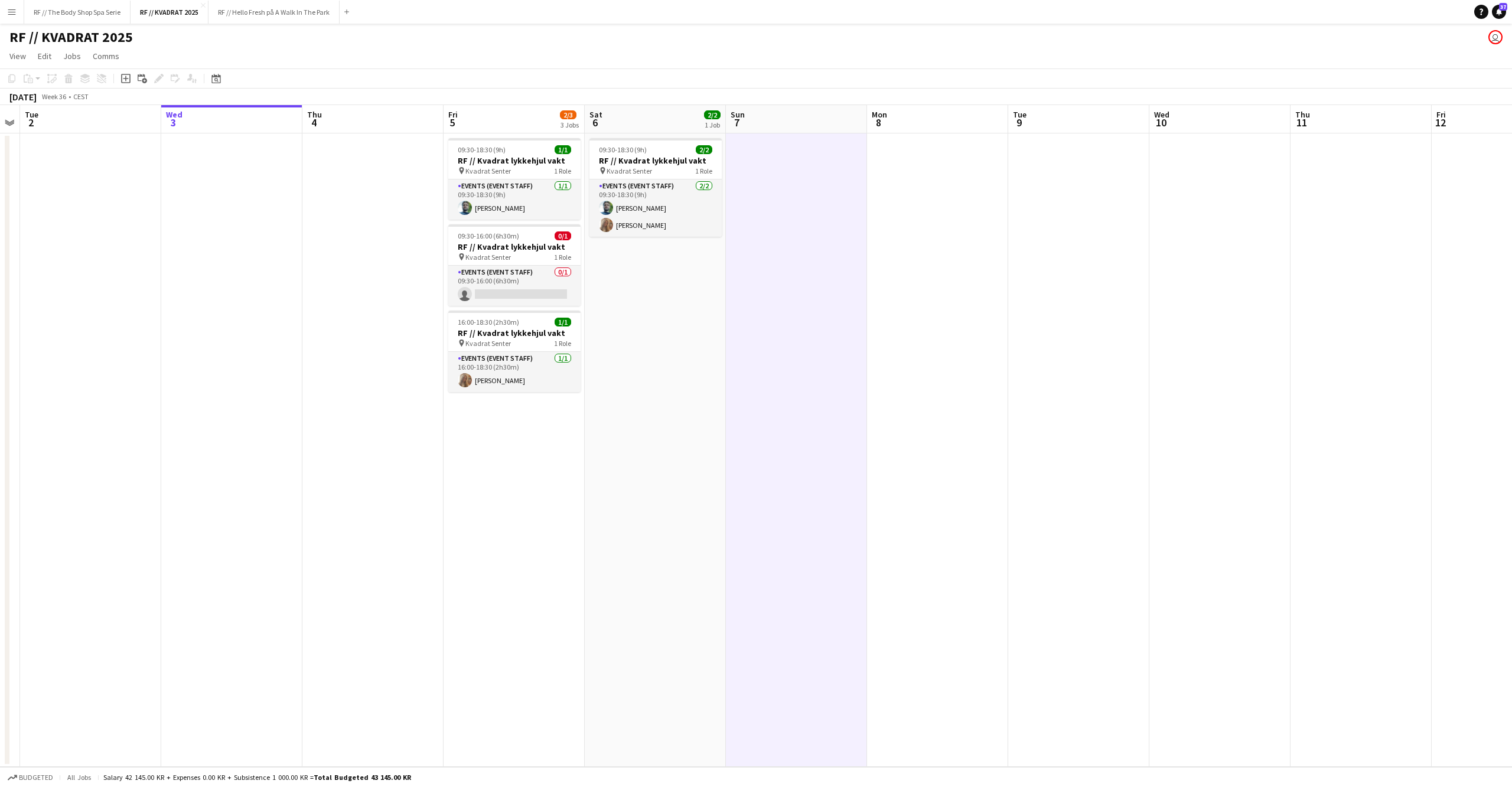
click at [724, 321] on app-date-cell "09:30-18:30 (9h) 2/2 RF // Kvadrat lykkehjul vakt pin Kvadrat Senter 1 Role Eve…" at bounding box center [656, 449] width 141 height 633
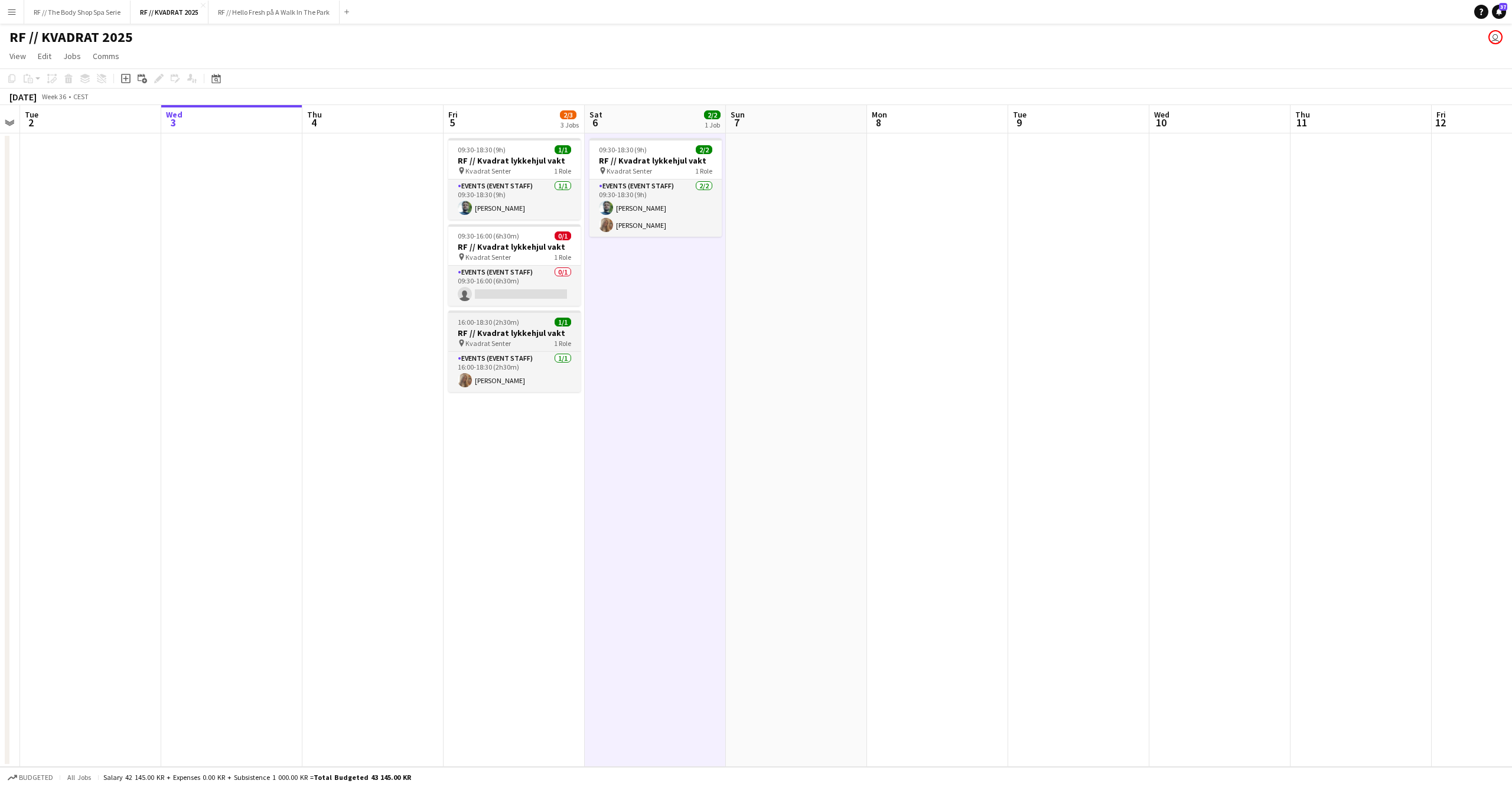
scroll to position [0, 261]
click at [364, 357] on app-date-cell at bounding box center [374, 449] width 141 height 633
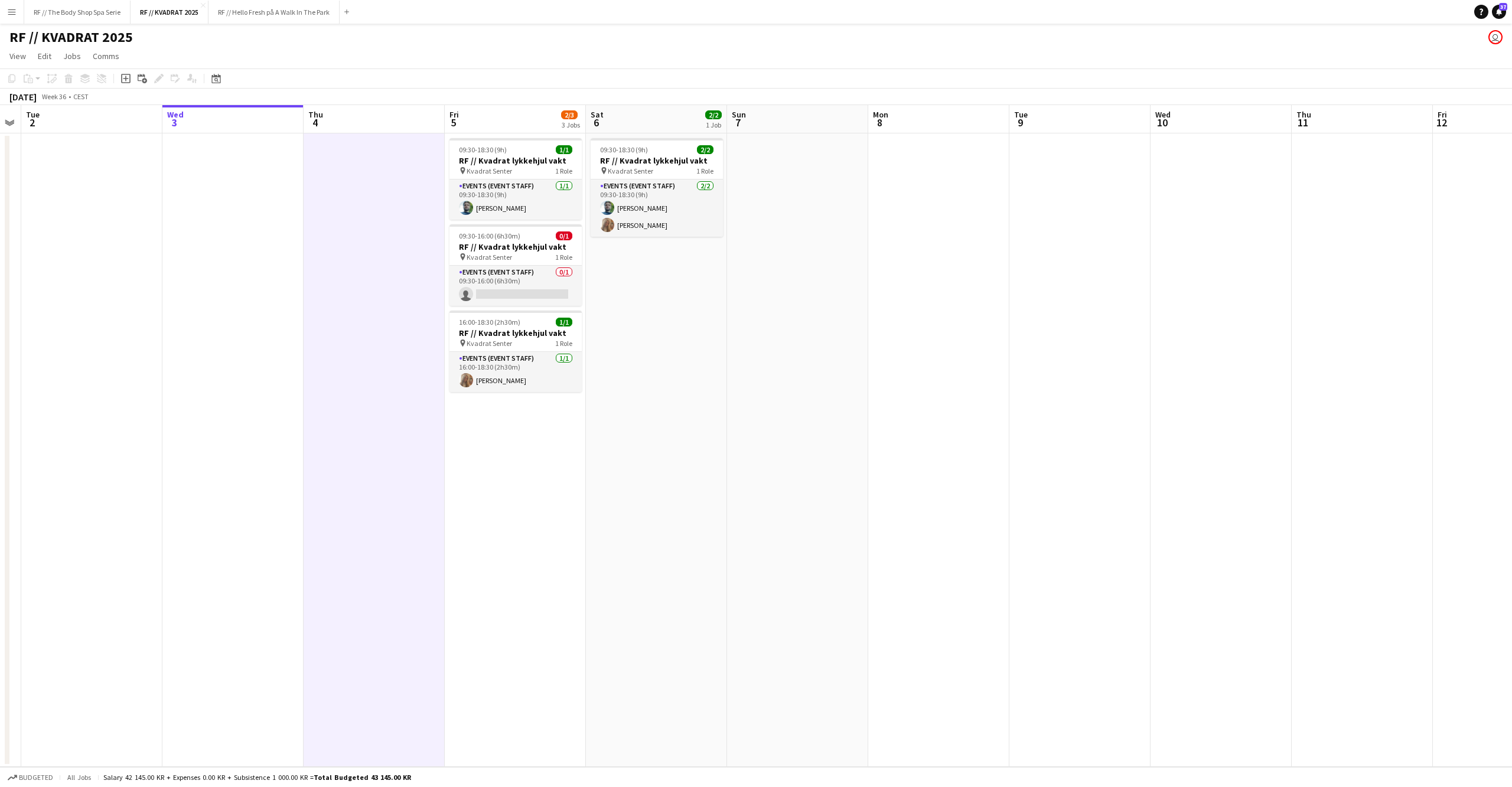
scroll to position [0, 260]
click at [208, 362] on app-date-cell at bounding box center [234, 449] width 141 height 633
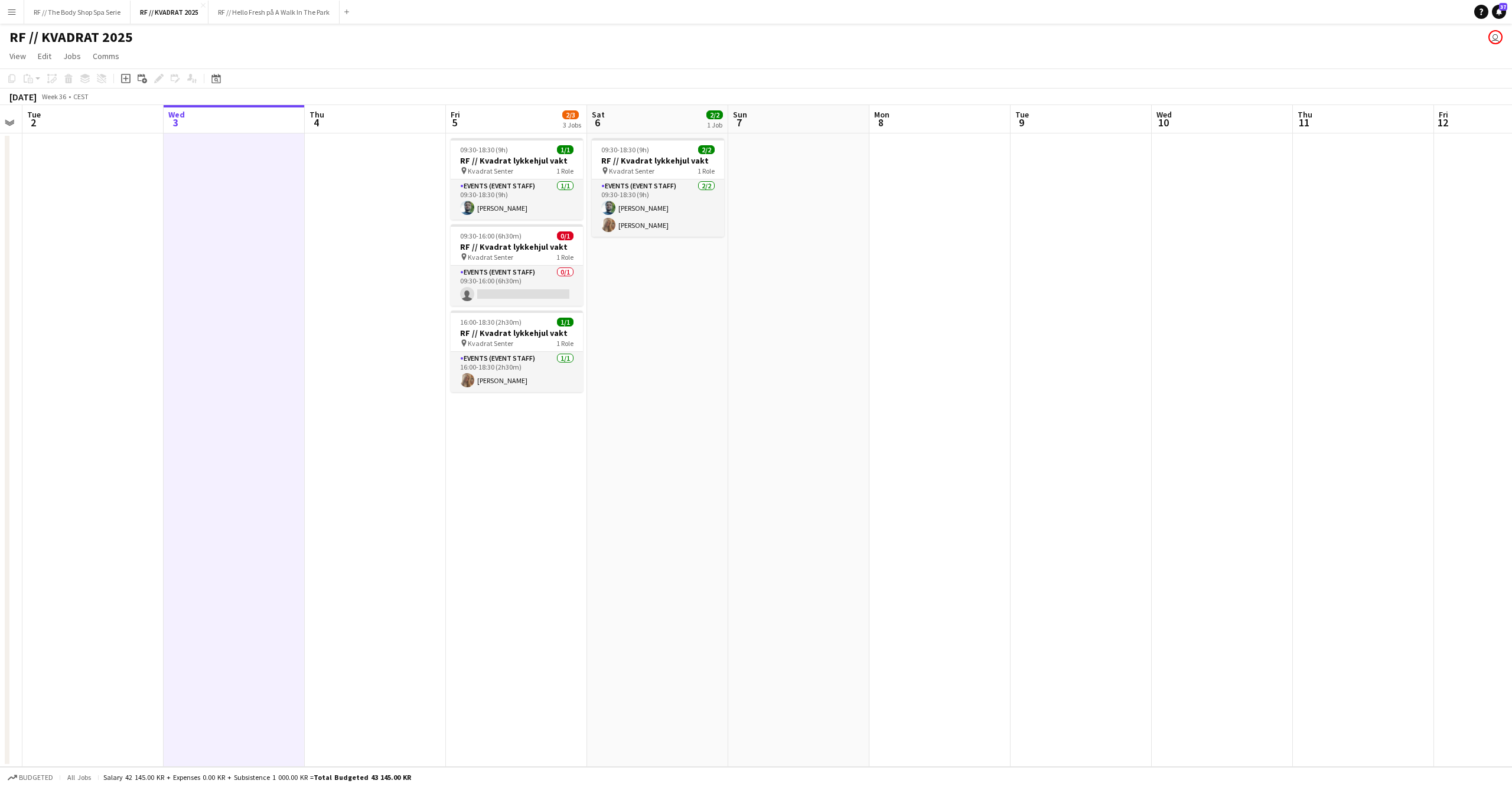
click at [767, 365] on app-date-cell at bounding box center [799, 449] width 141 height 633
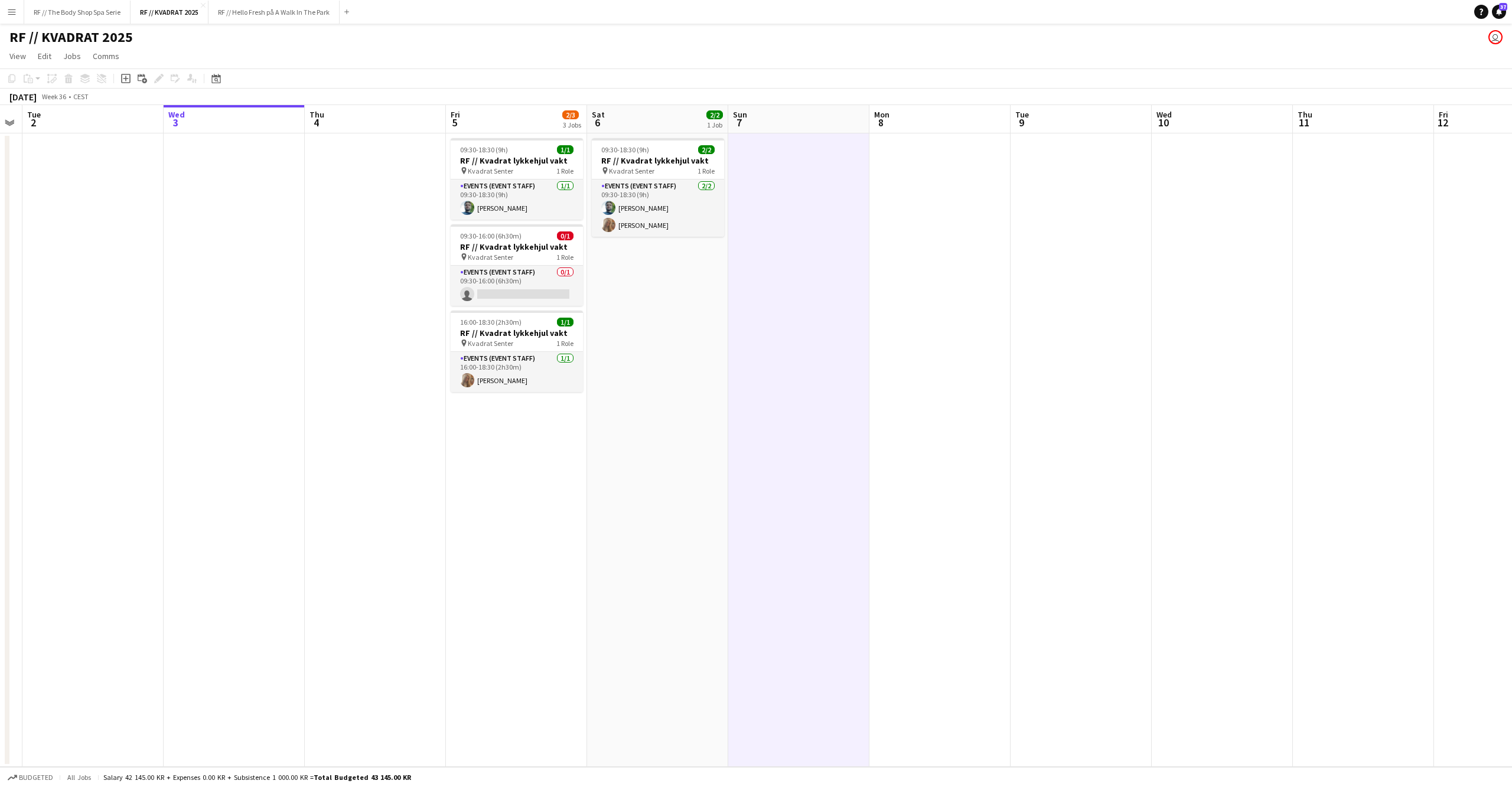
click at [673, 373] on app-date-cell "09:30-18:30 (9h) 2/2 RF // Kvadrat lykkehjul vakt pin Kvadrat Senter 1 Role Eve…" at bounding box center [658, 449] width 141 height 633
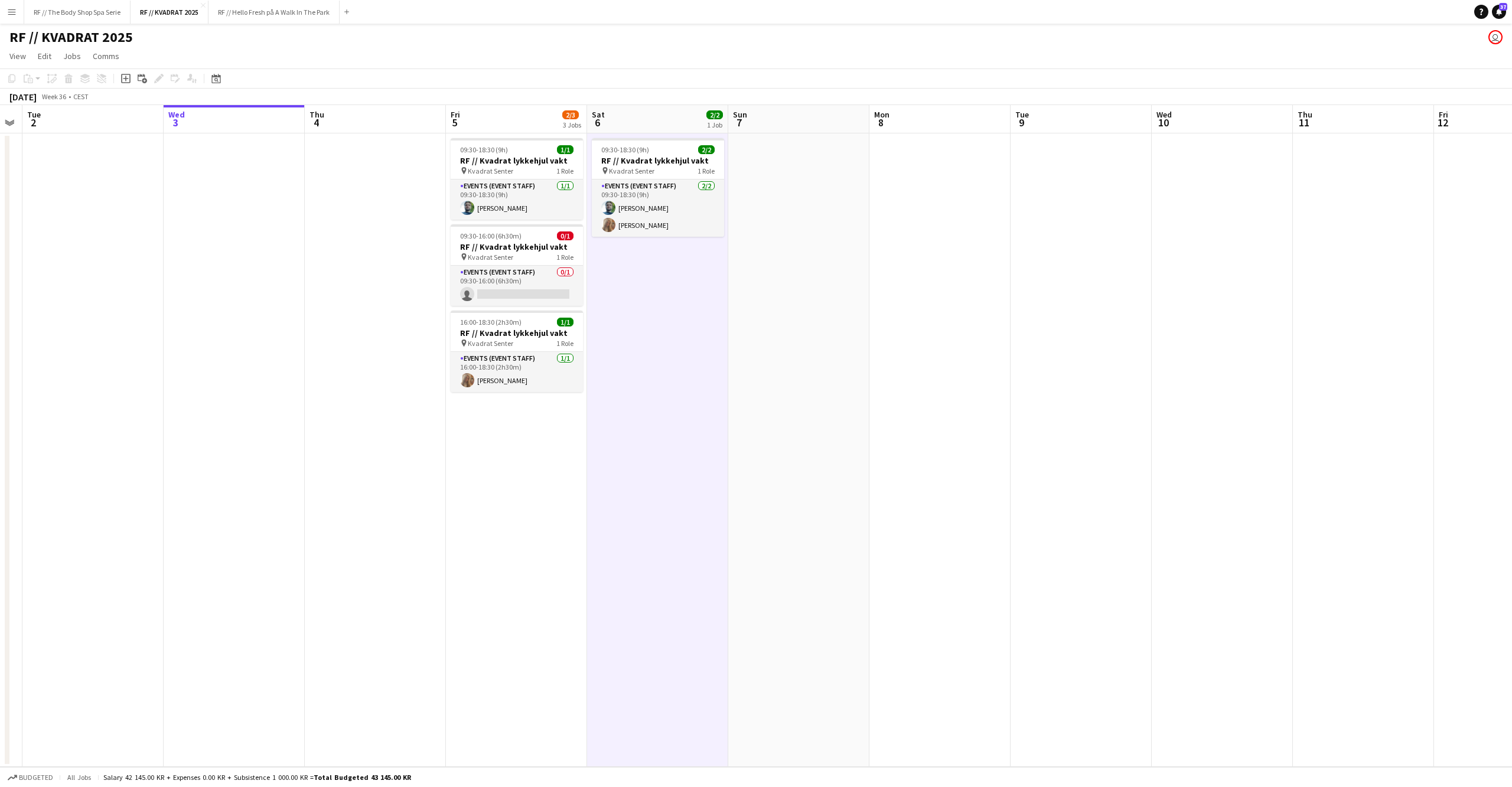
click at [397, 367] on app-date-cell at bounding box center [376, 449] width 141 height 633
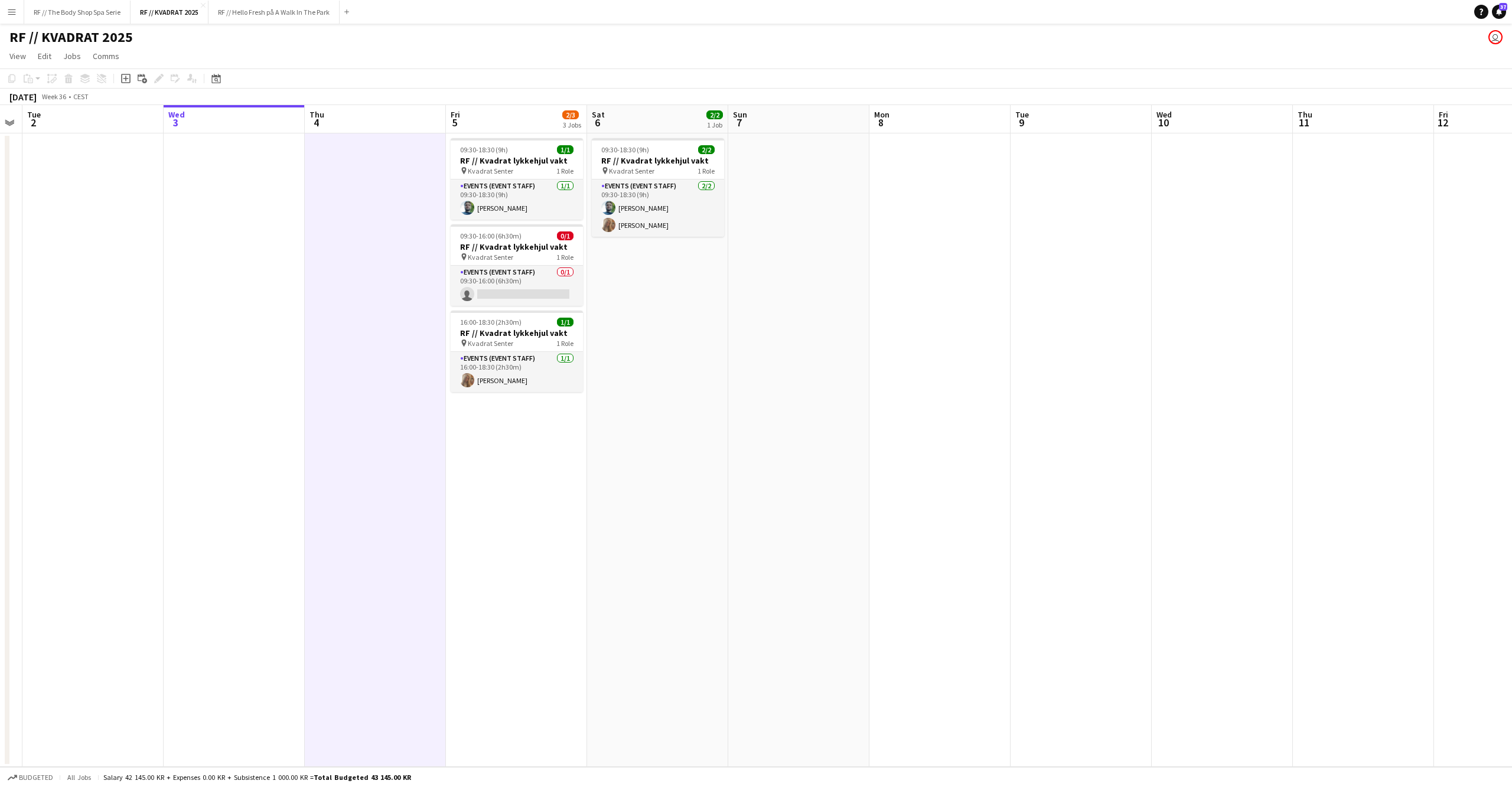
click at [249, 367] on app-date-cell at bounding box center [234, 449] width 141 height 633
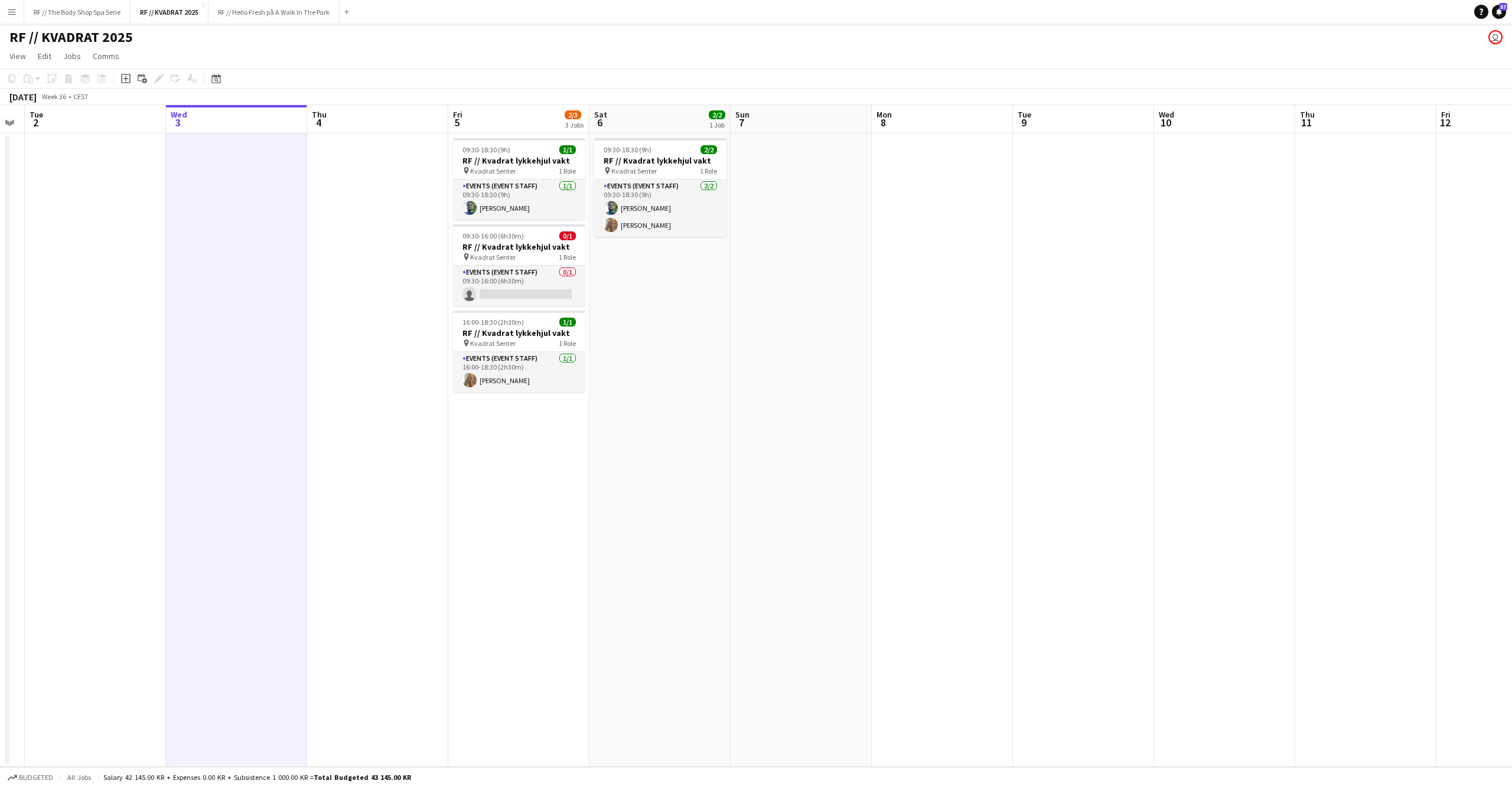
click at [397, 353] on app-date-cell at bounding box center [378, 449] width 141 height 633
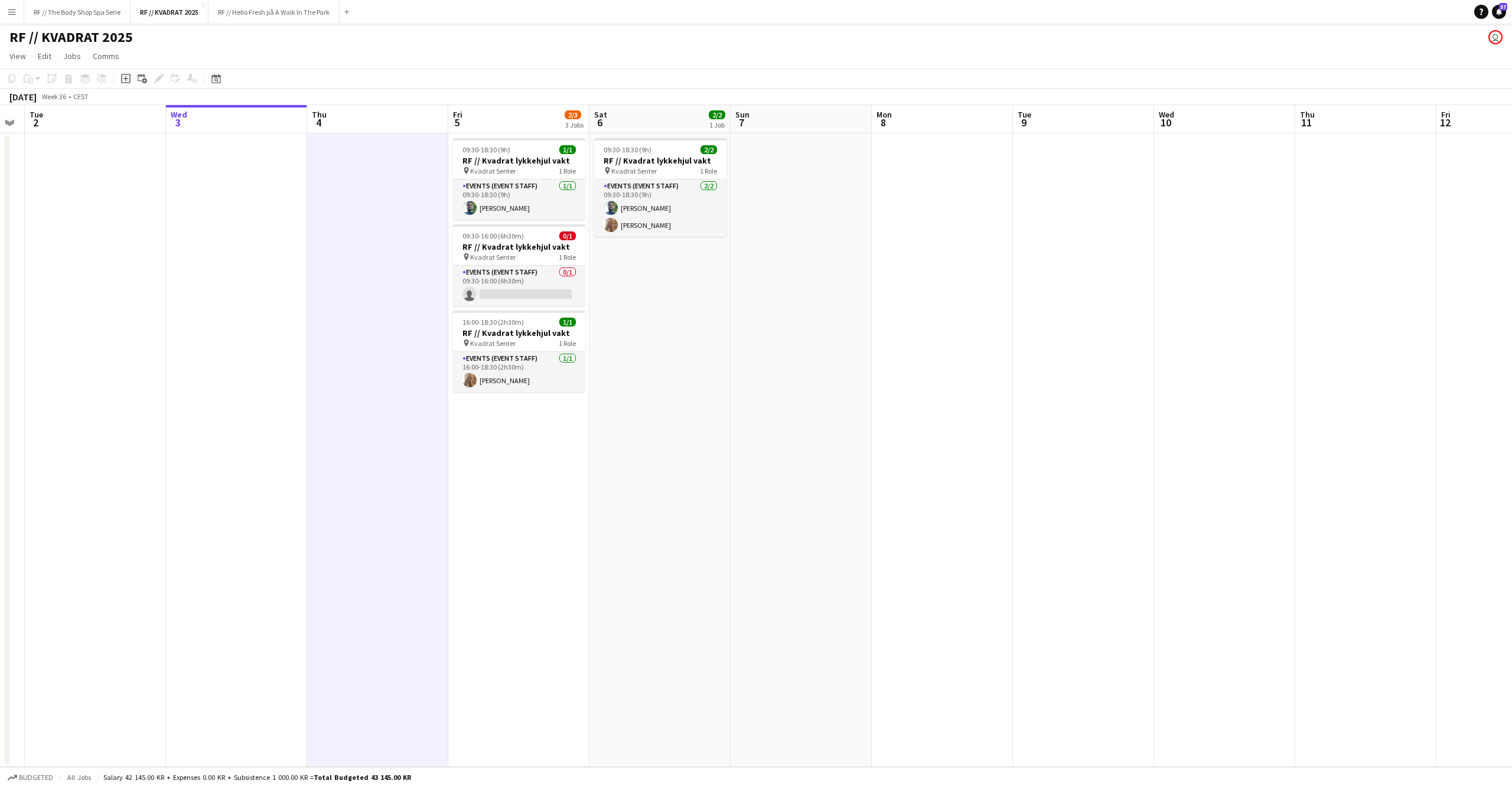
click at [258, 352] on app-date-cell at bounding box center [237, 449] width 141 height 633
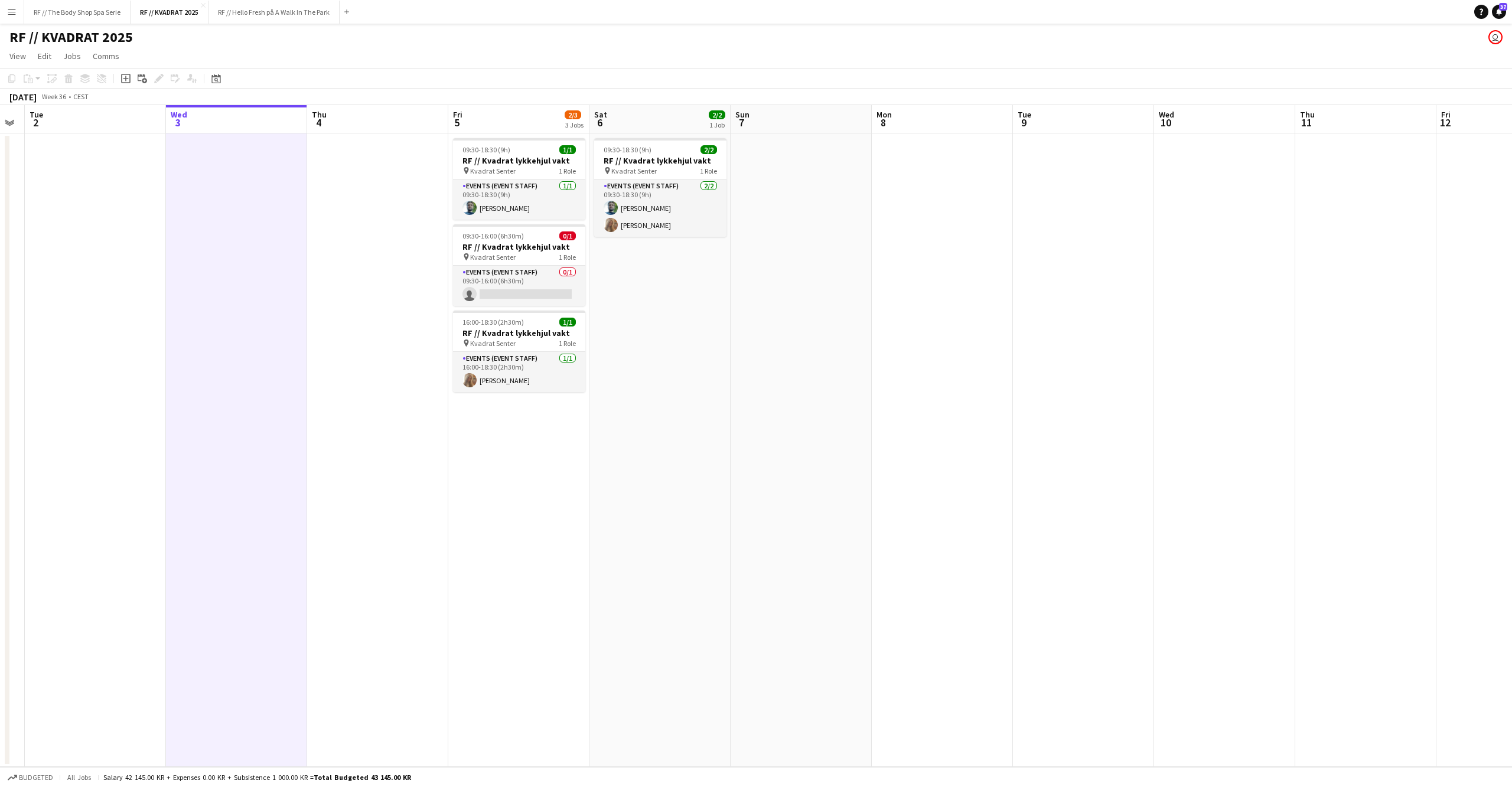
click at [385, 331] on app-date-cell at bounding box center [378, 449] width 141 height 633
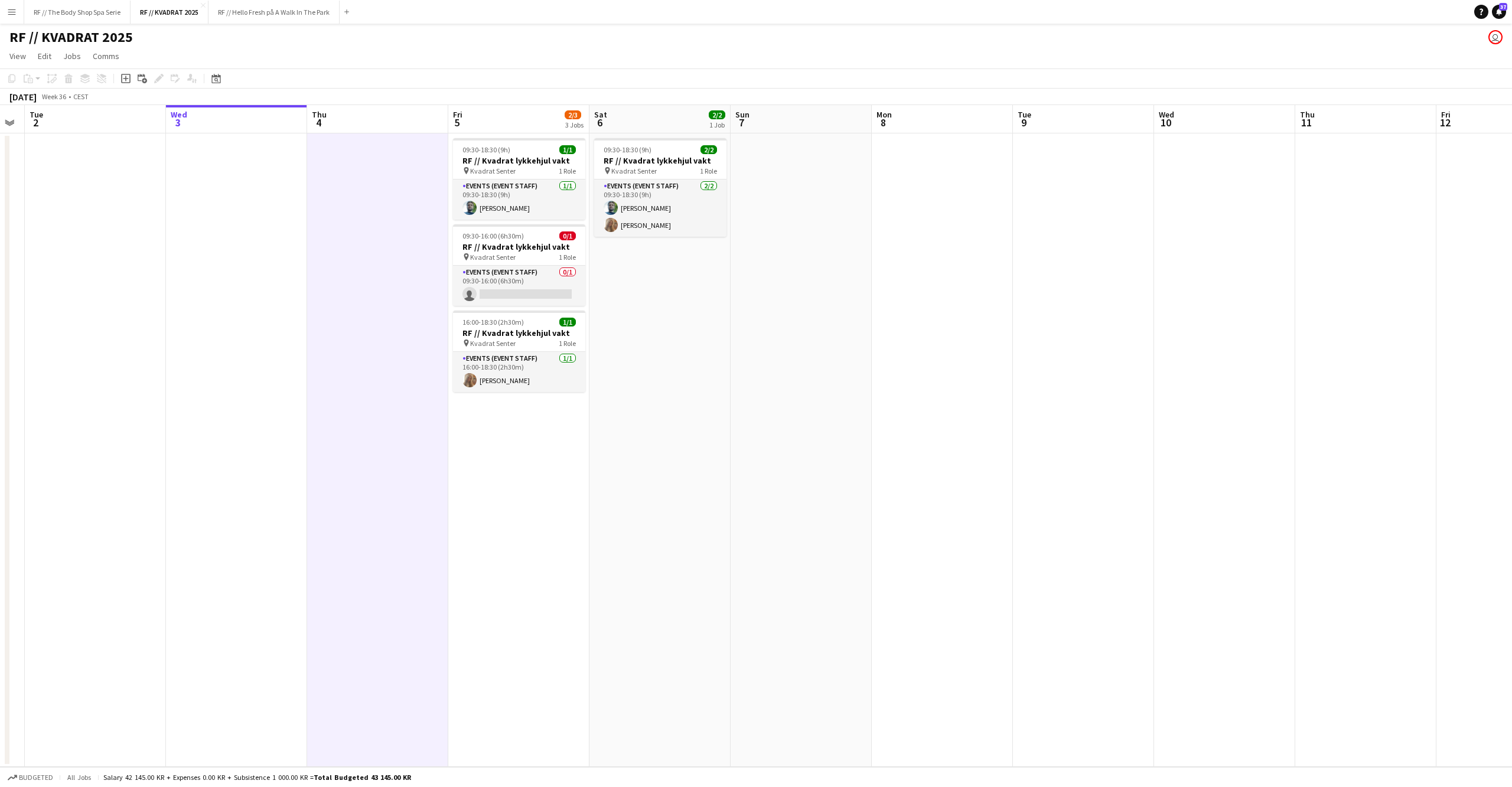
click at [683, 386] on app-date-cell "09:30-18:30 (9h) 2/2 RF // Kvadrat lykkehjul vakt pin Kvadrat Senter 1 Role Eve…" at bounding box center [660, 449] width 141 height 633
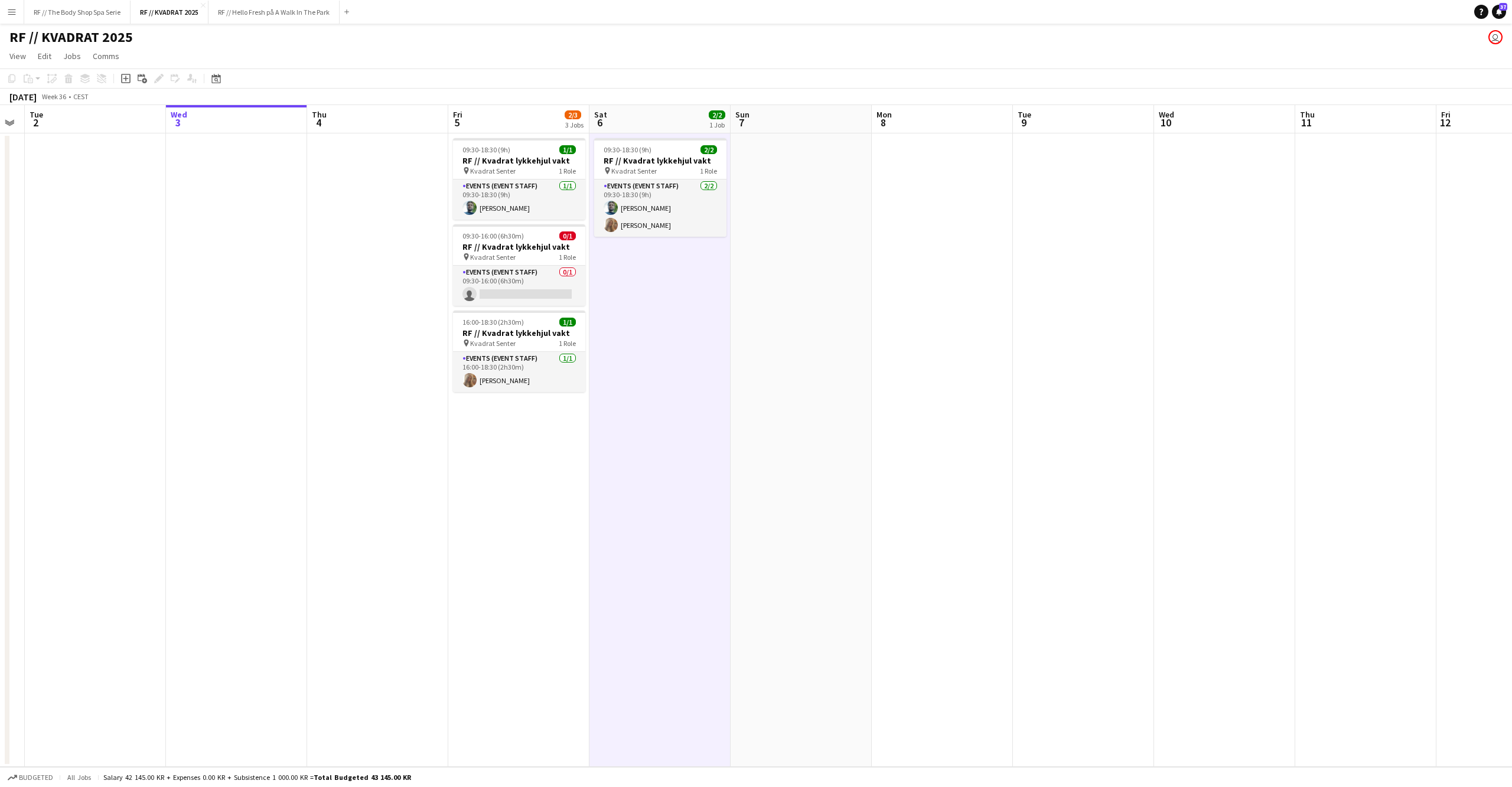
click at [530, 464] on app-date-cell "09:30-18:30 (9h) 1/1 RF // Kvadrat lykkehjul vakt pin Kvadrat Senter 1 Role Eve…" at bounding box center [519, 449] width 141 height 633
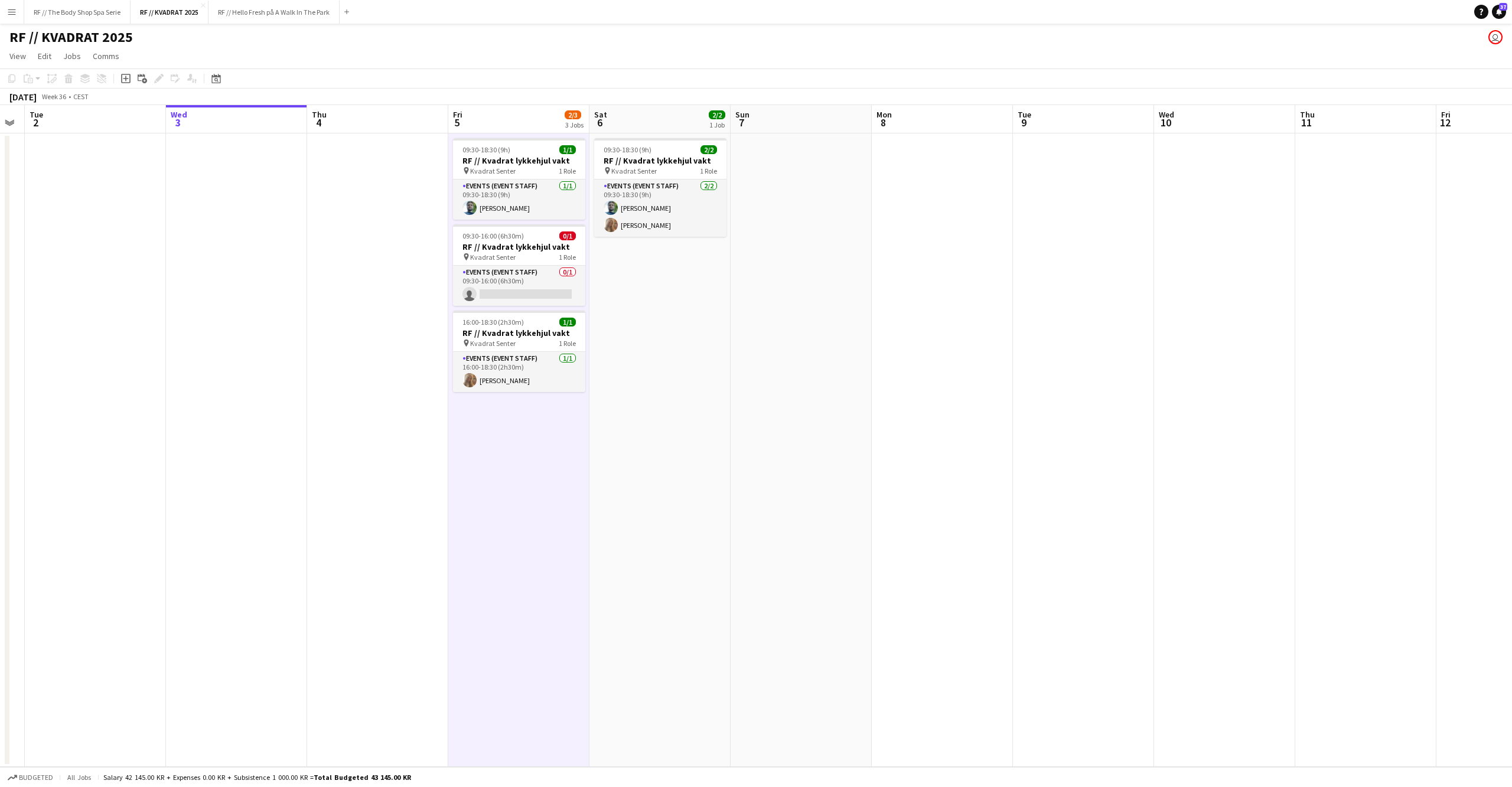
click at [372, 423] on app-date-cell at bounding box center [378, 449] width 141 height 633
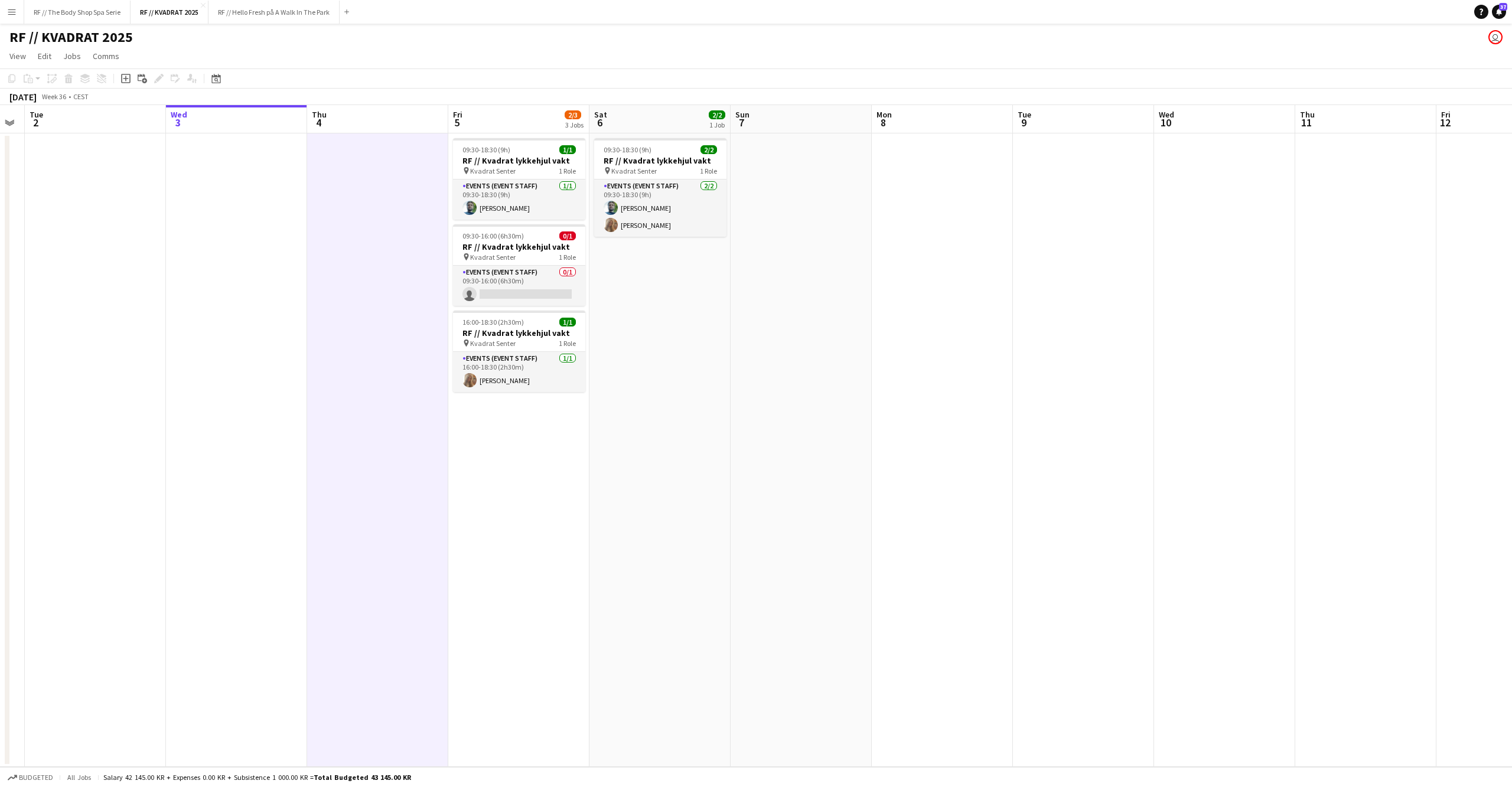
click at [270, 423] on app-date-cell at bounding box center [237, 449] width 141 height 633
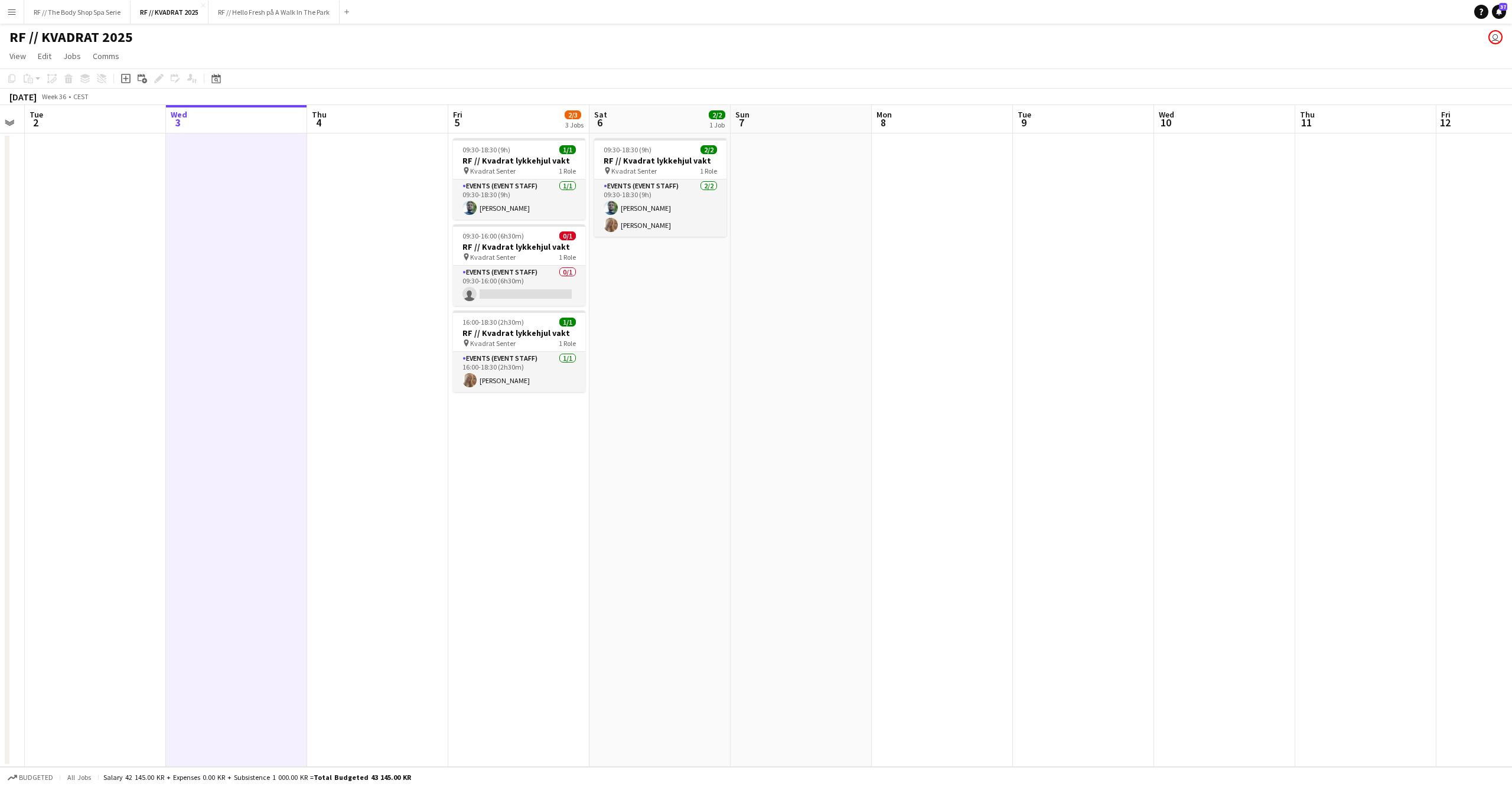
click at [414, 361] on app-date-cell at bounding box center [378, 449] width 141 height 633
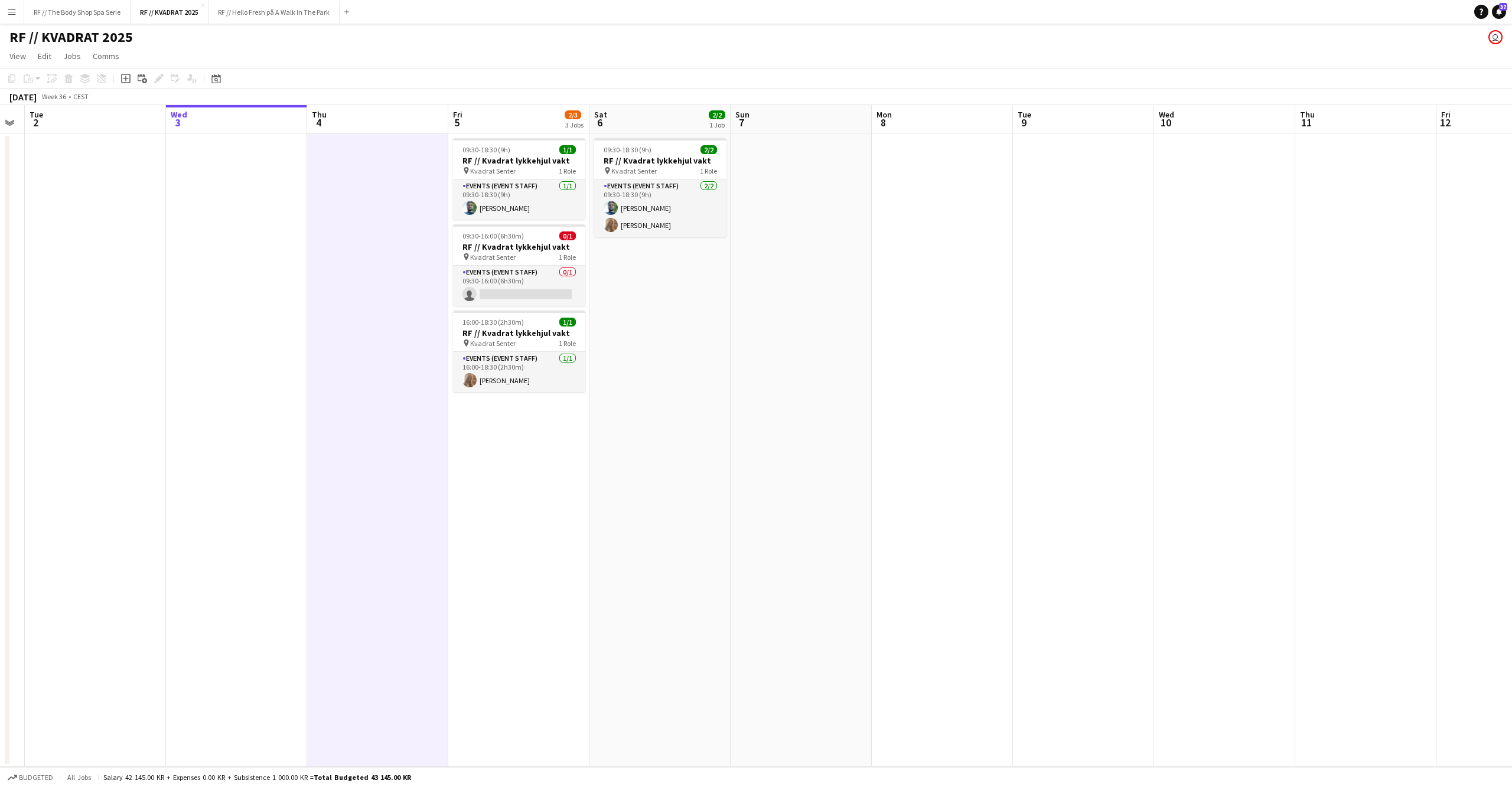
click at [751, 366] on app-date-cell at bounding box center [801, 449] width 141 height 633
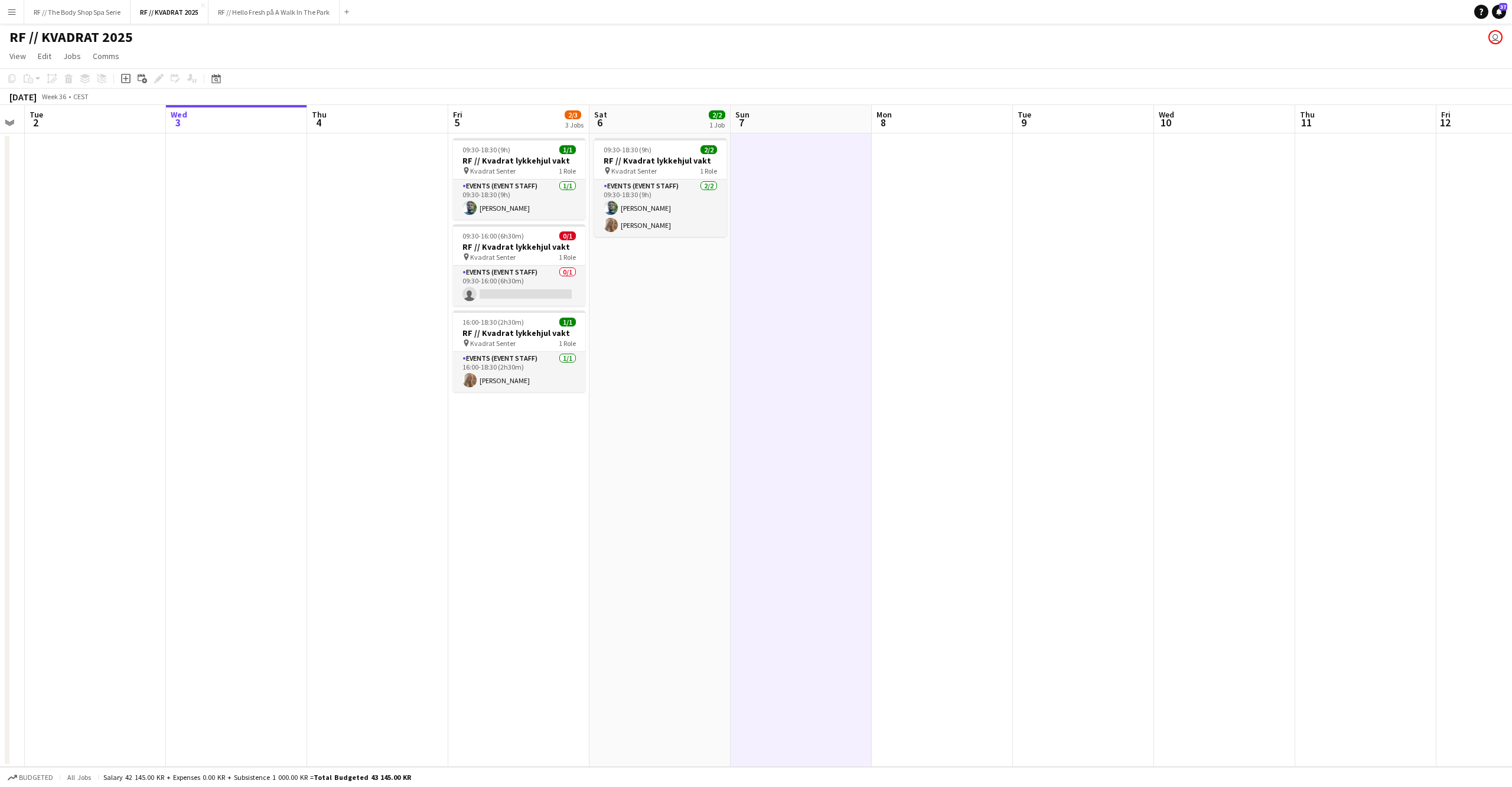
click at [674, 395] on app-date-cell "09:30-18:30 (9h) 2/2 RF // Kvadrat lykkehjul vakt pin Kvadrat Senter 1 Role Eve…" at bounding box center [660, 449] width 141 height 633
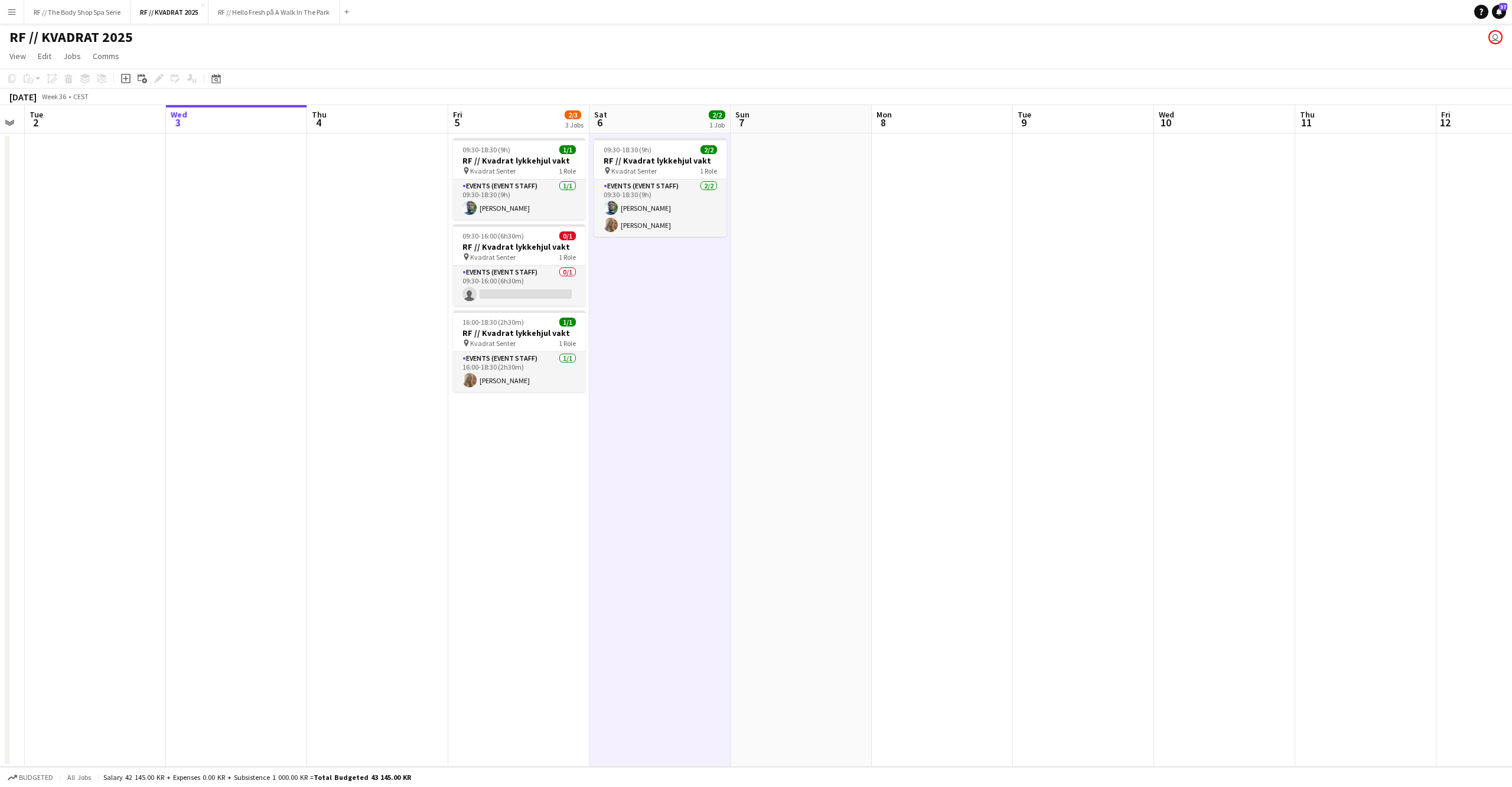
click at [534, 486] on app-date-cell "09:30-18:30 (9h) 1/1 RF // Kvadrat lykkehjul vakt pin Kvadrat Senter 1 Role Eve…" at bounding box center [519, 449] width 141 height 633
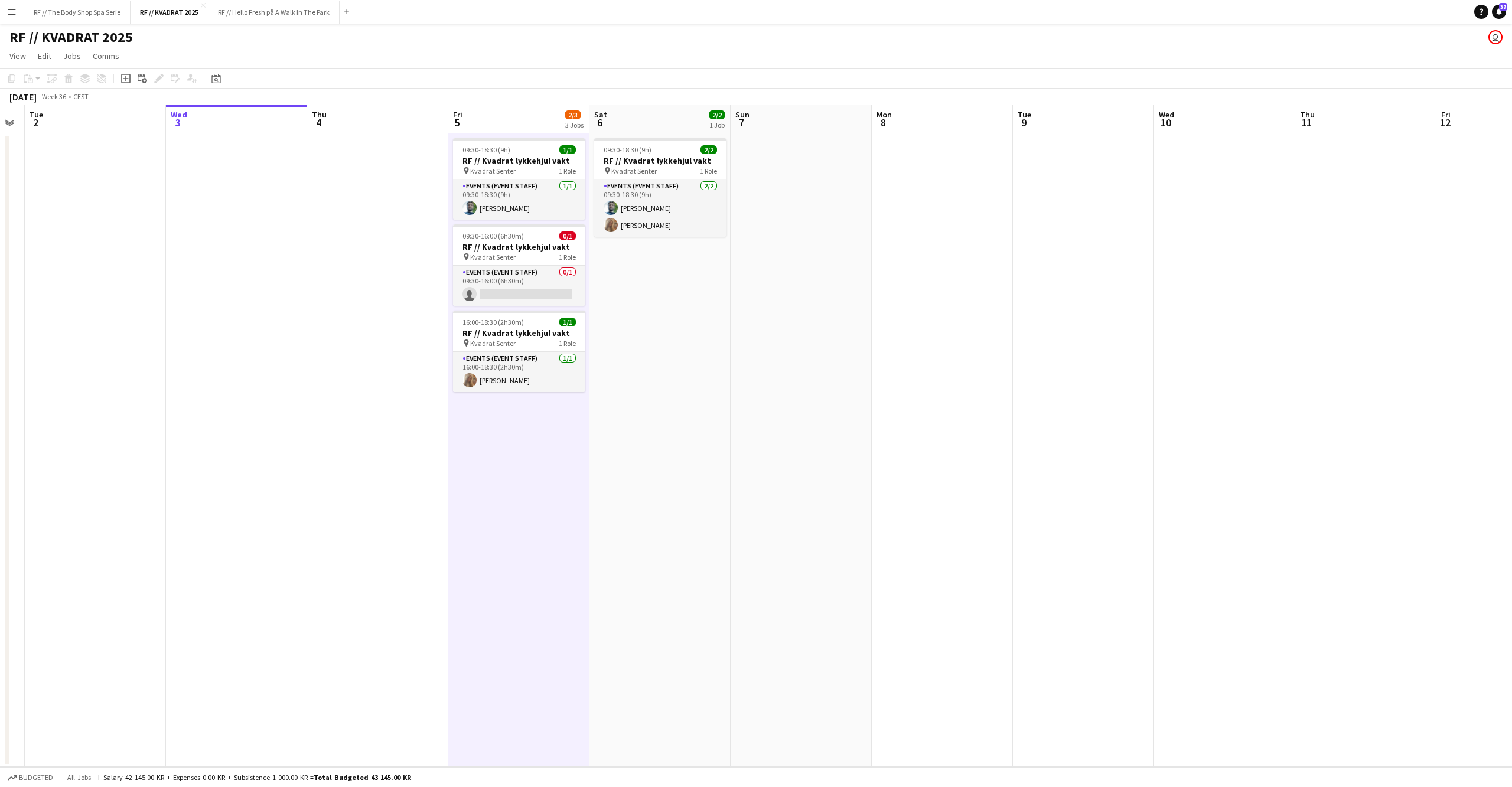
click at [392, 478] on app-date-cell at bounding box center [378, 449] width 141 height 633
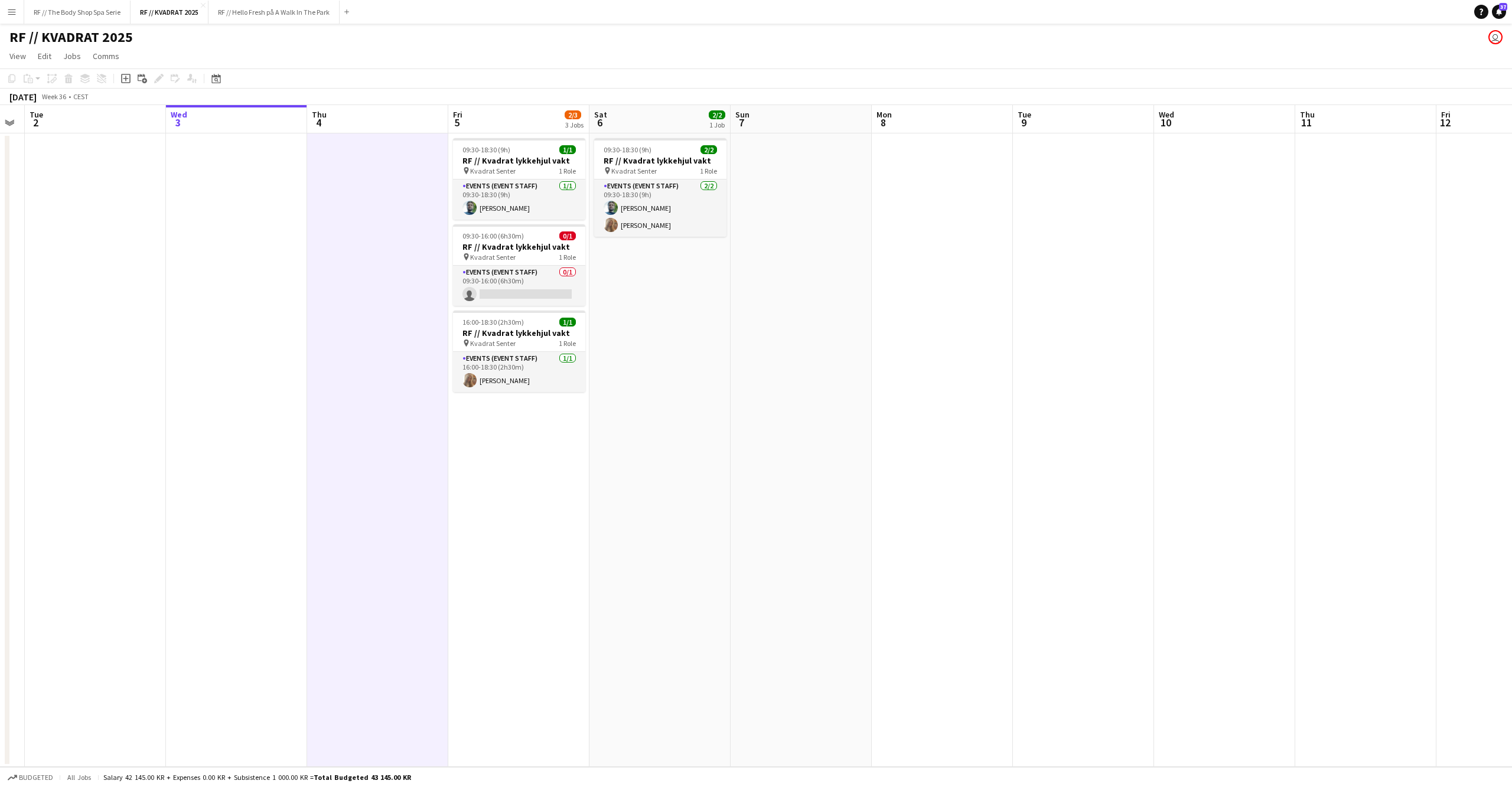
click at [237, 465] on app-date-cell at bounding box center [237, 449] width 141 height 633
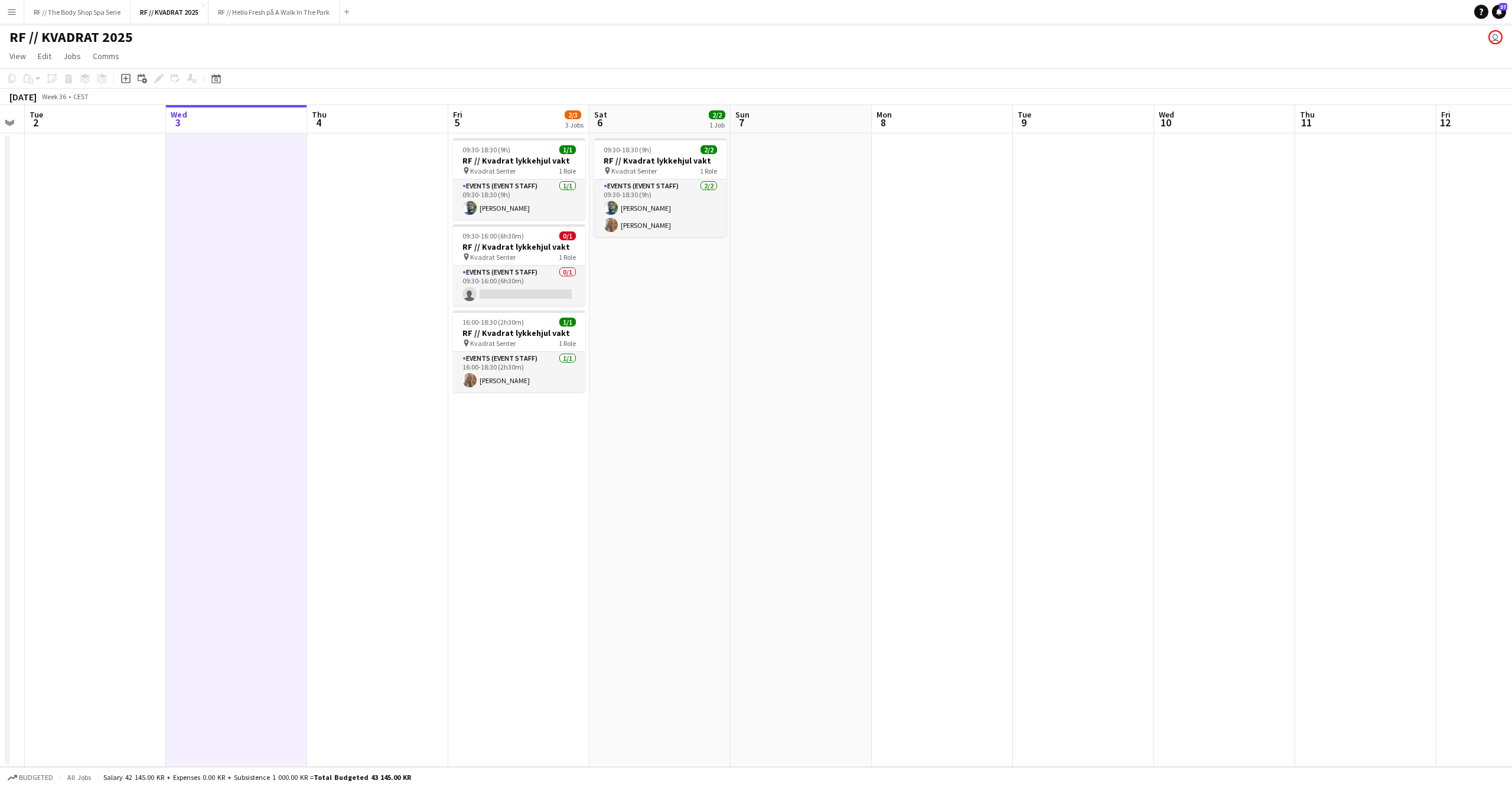
click at [346, 437] on app-date-cell at bounding box center [378, 449] width 141 height 633
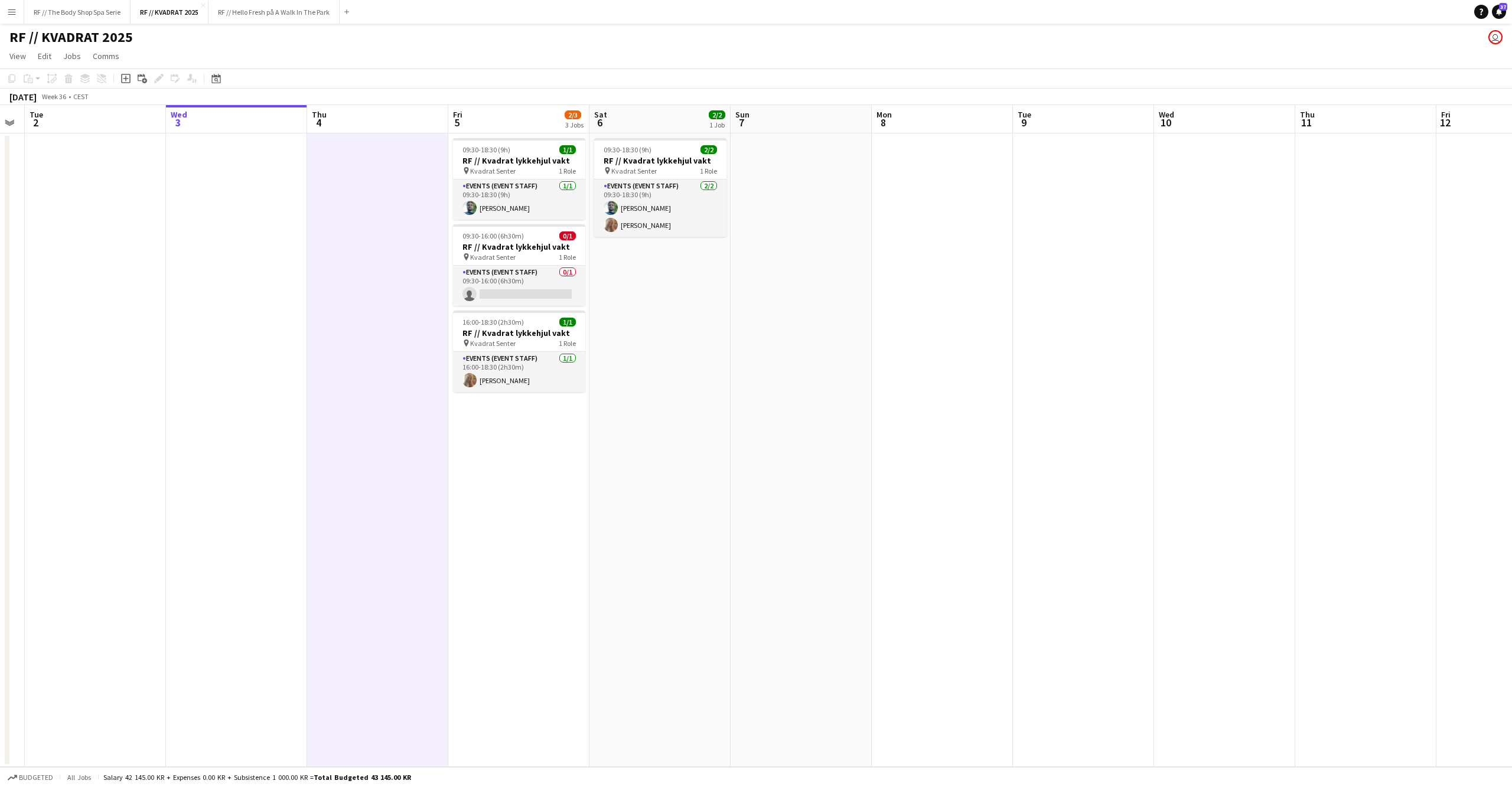
click at [284, 440] on app-date-cell at bounding box center [237, 449] width 141 height 633
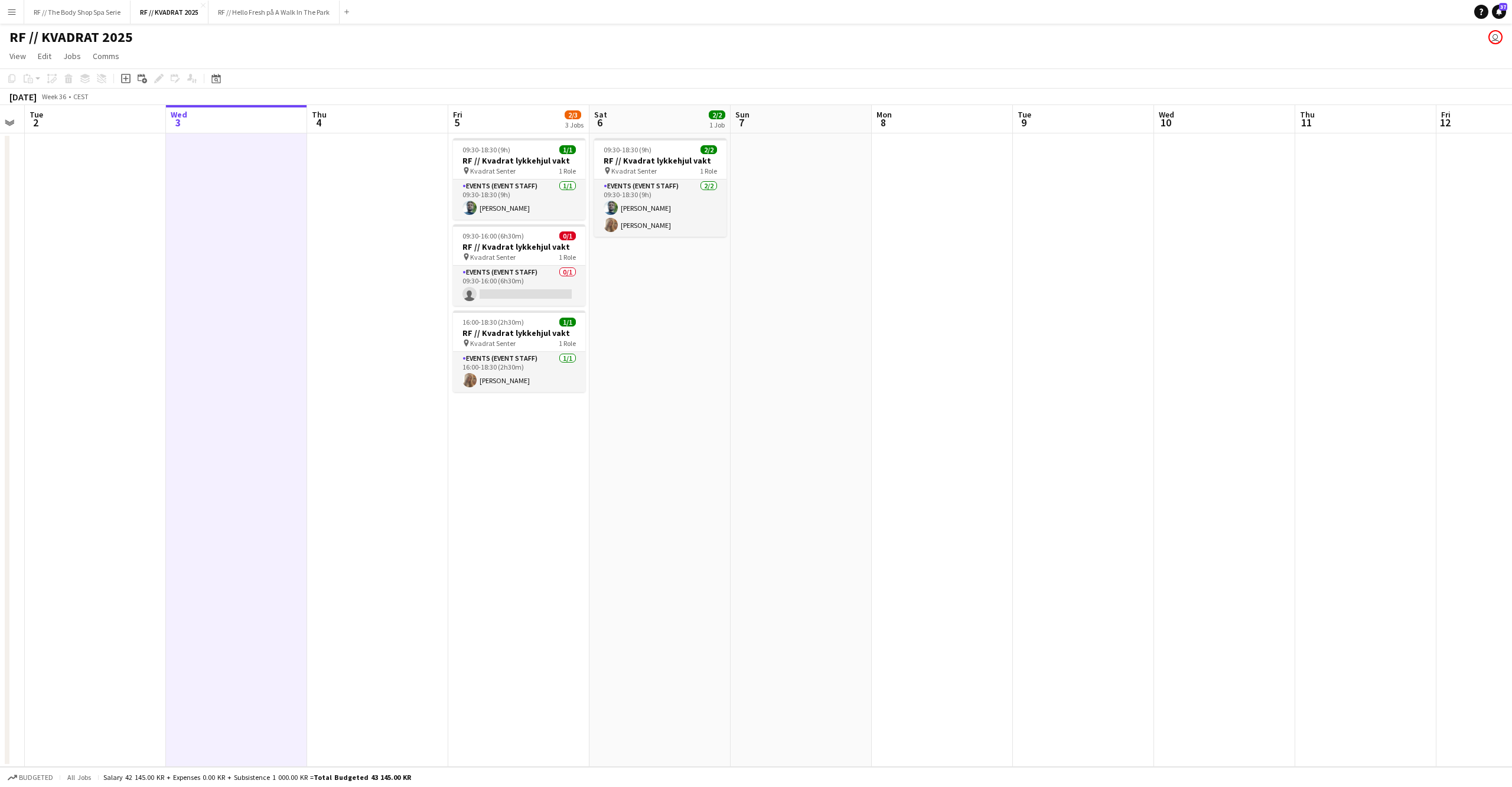
click at [351, 433] on app-date-cell at bounding box center [378, 449] width 141 height 633
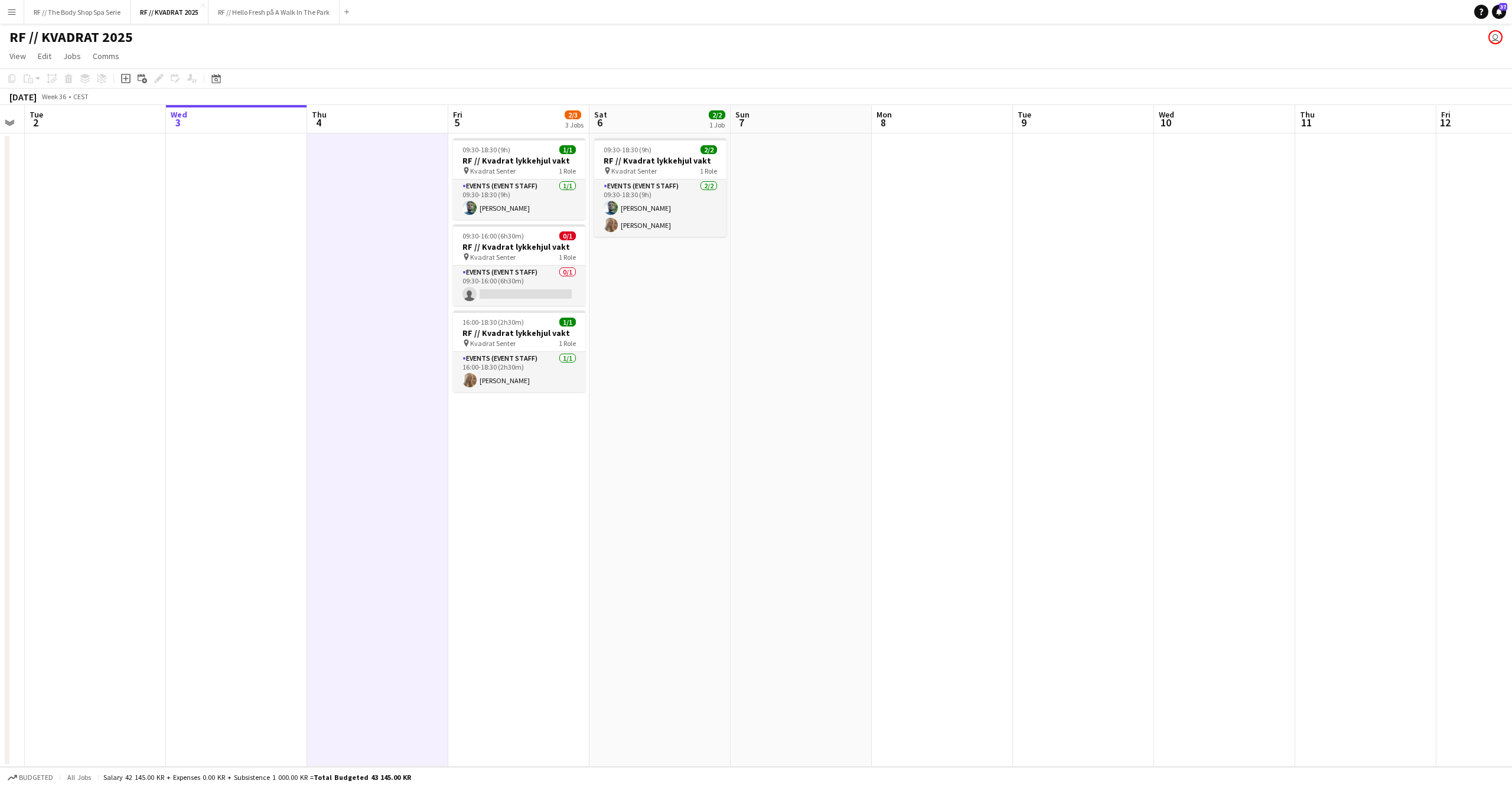
click at [271, 437] on app-date-cell at bounding box center [237, 449] width 141 height 633
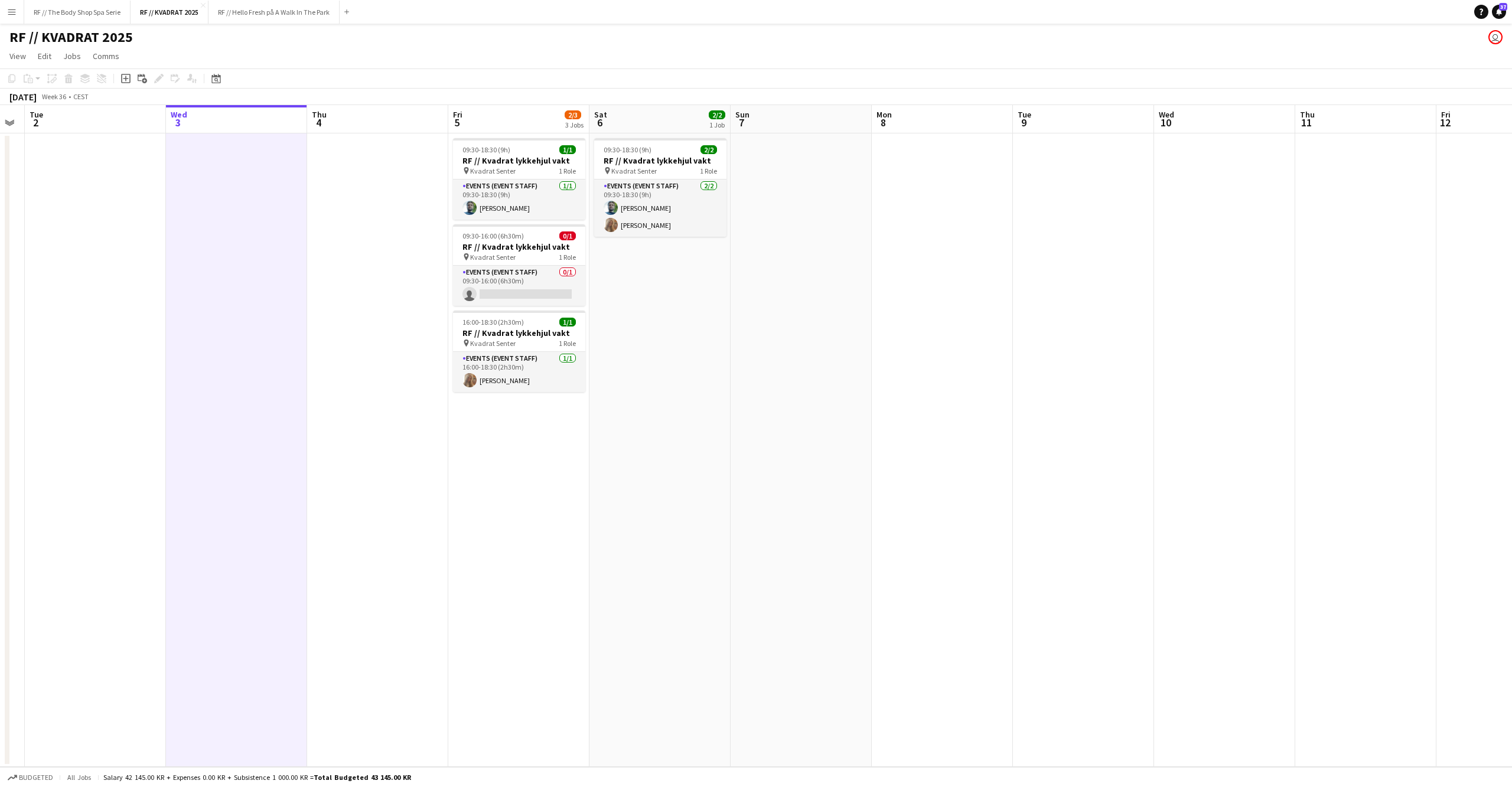
click at [334, 424] on app-date-cell at bounding box center [378, 449] width 141 height 633
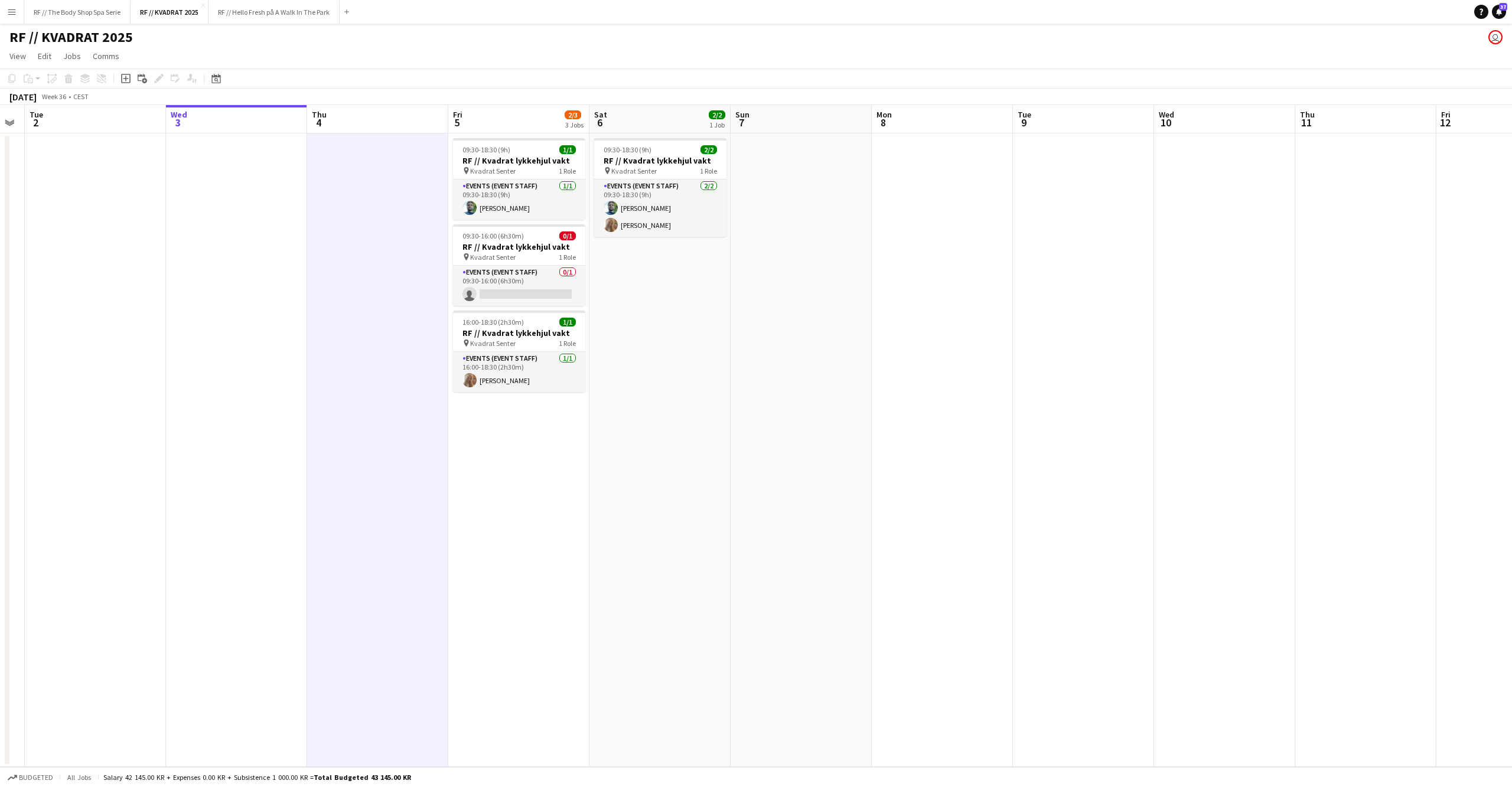
click at [265, 440] on app-date-cell at bounding box center [237, 449] width 141 height 633
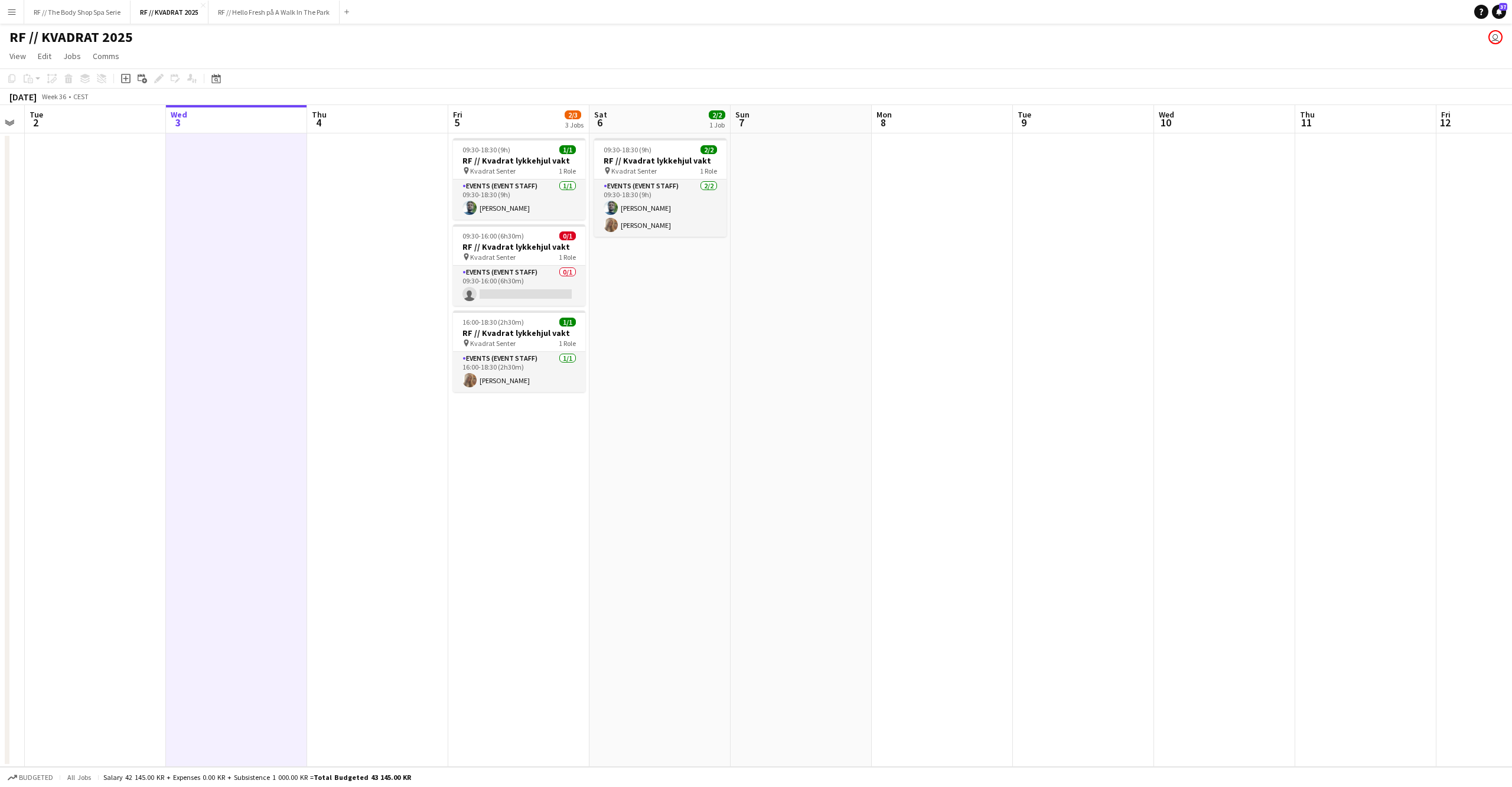
click at [832, 274] on app-date-cell at bounding box center [801, 449] width 141 height 633
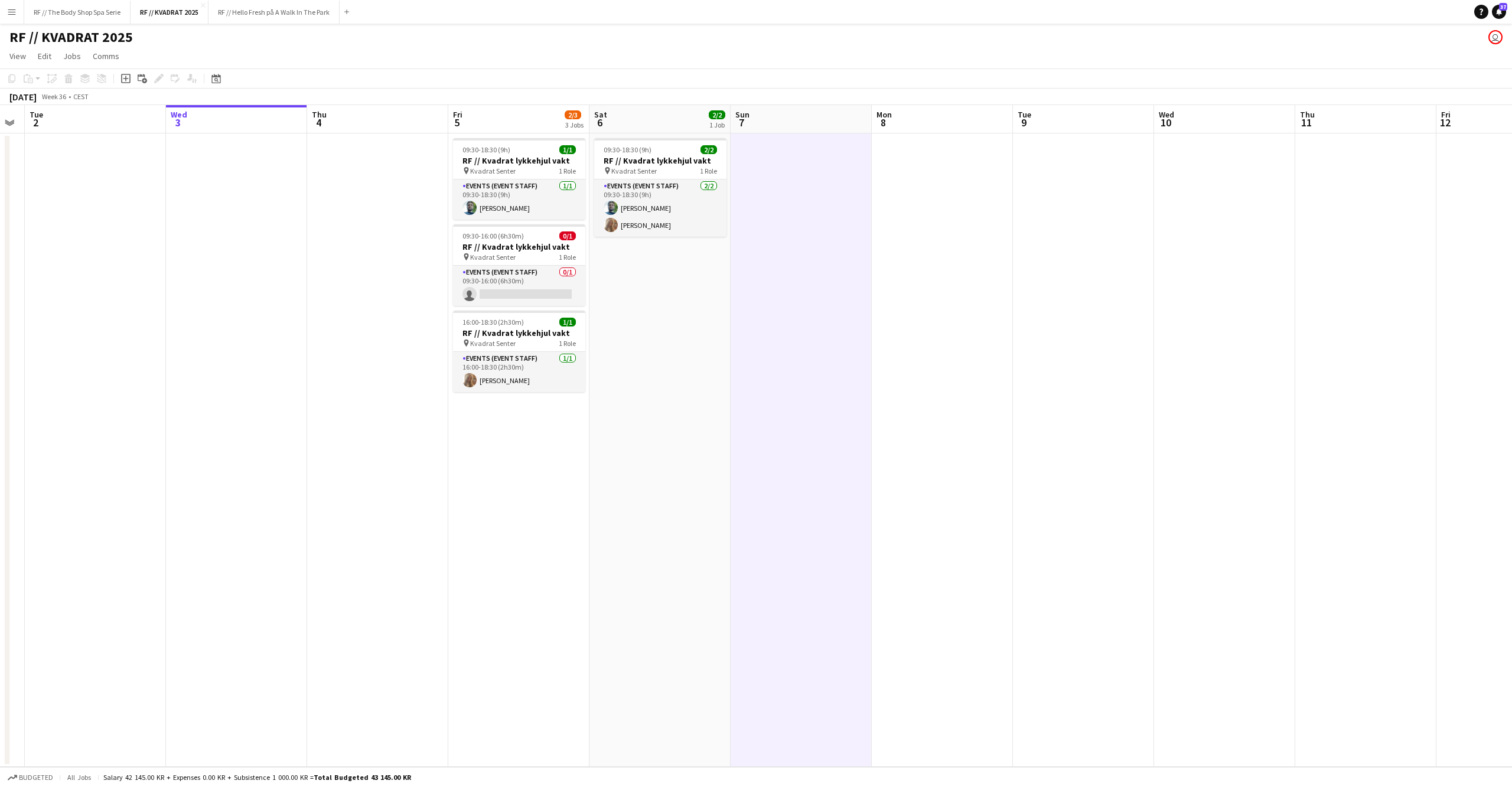
click at [692, 381] on app-date-cell "09:30-18:30 (9h) 2/2 RF // Kvadrat lykkehjul vakt pin Kvadrat Senter 1 Role Eve…" at bounding box center [660, 449] width 141 height 633
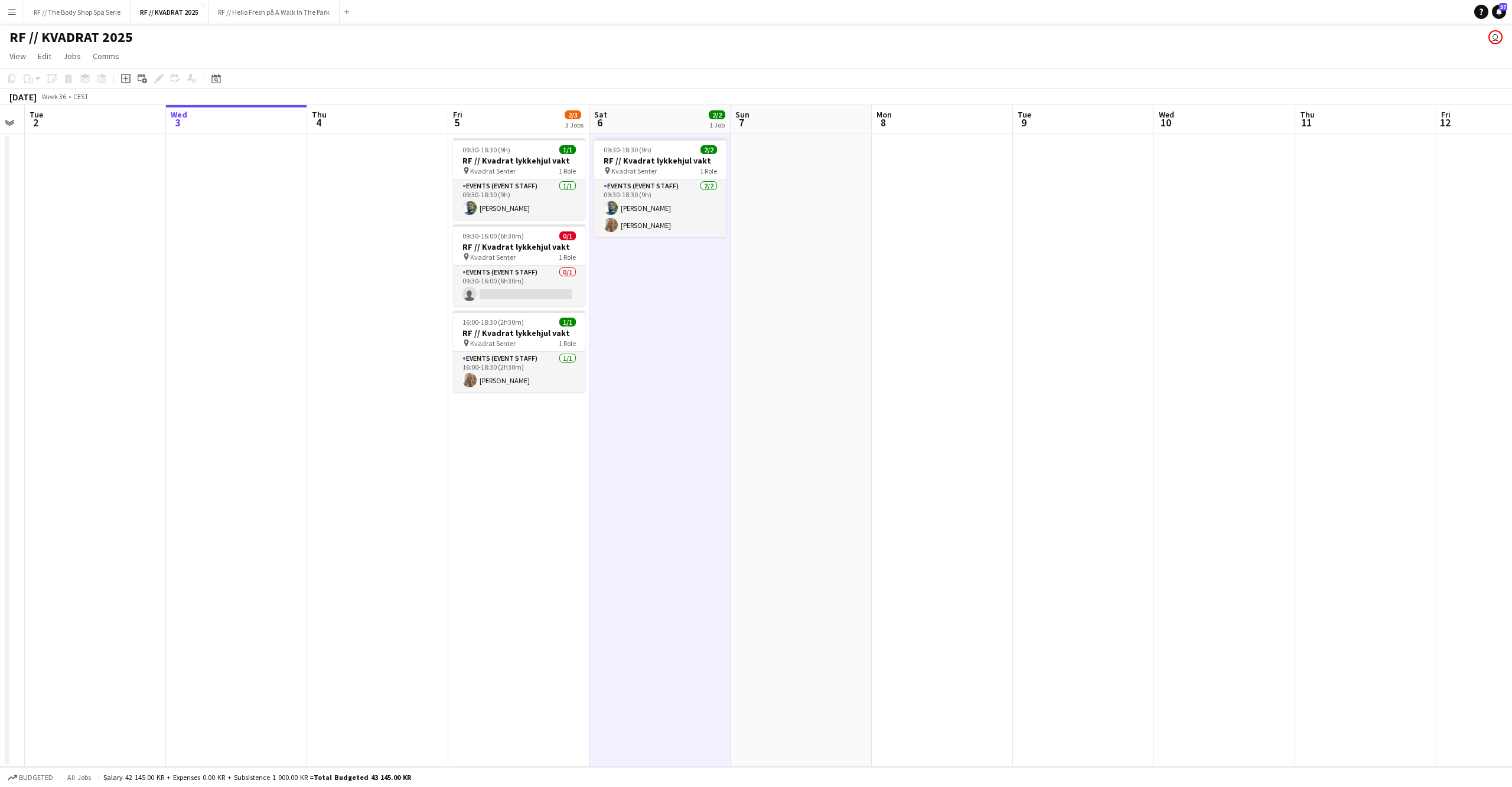
click at [351, 318] on app-date-cell at bounding box center [378, 449] width 141 height 633
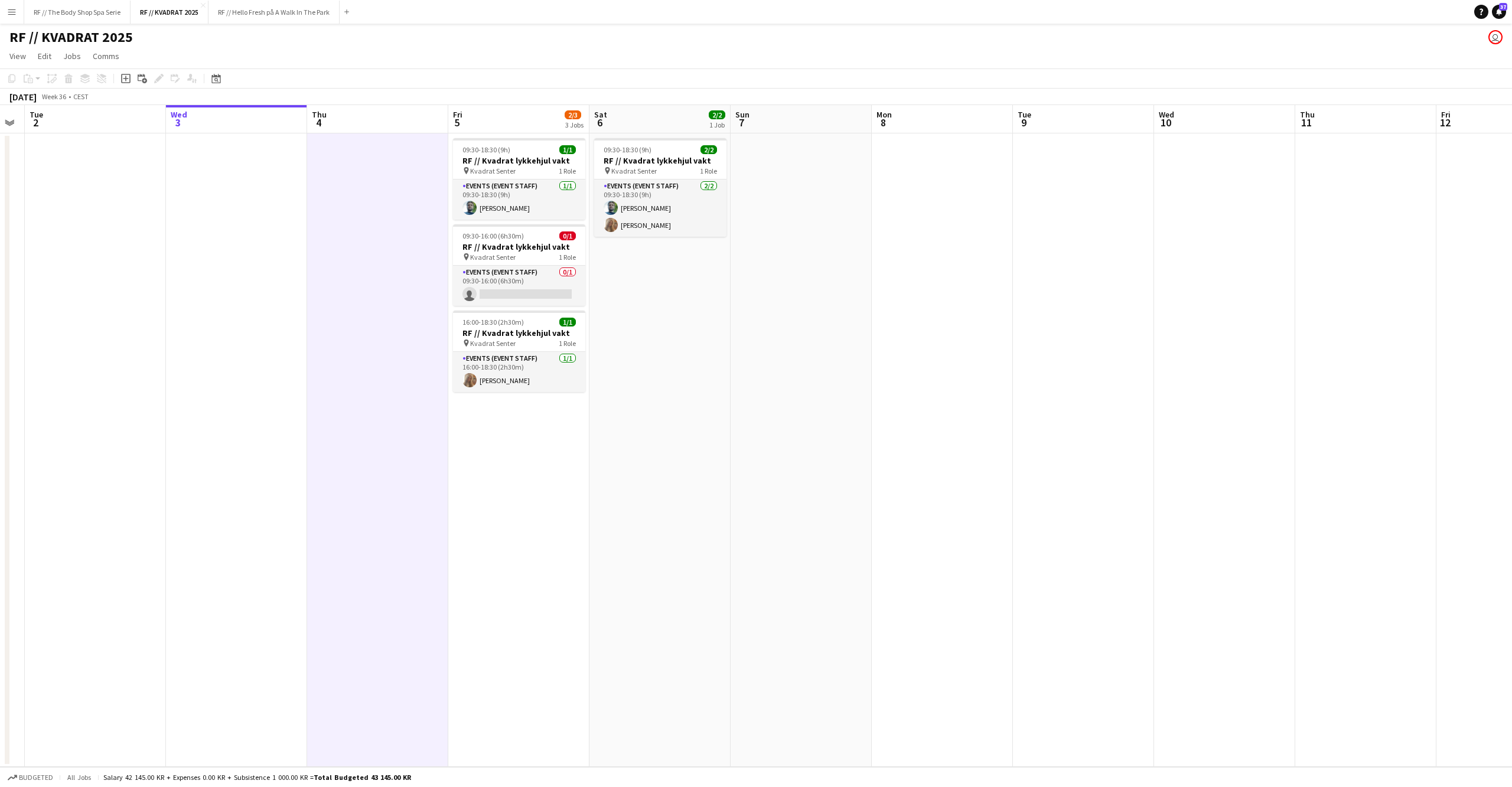
click at [253, 319] on app-date-cell at bounding box center [237, 449] width 141 height 633
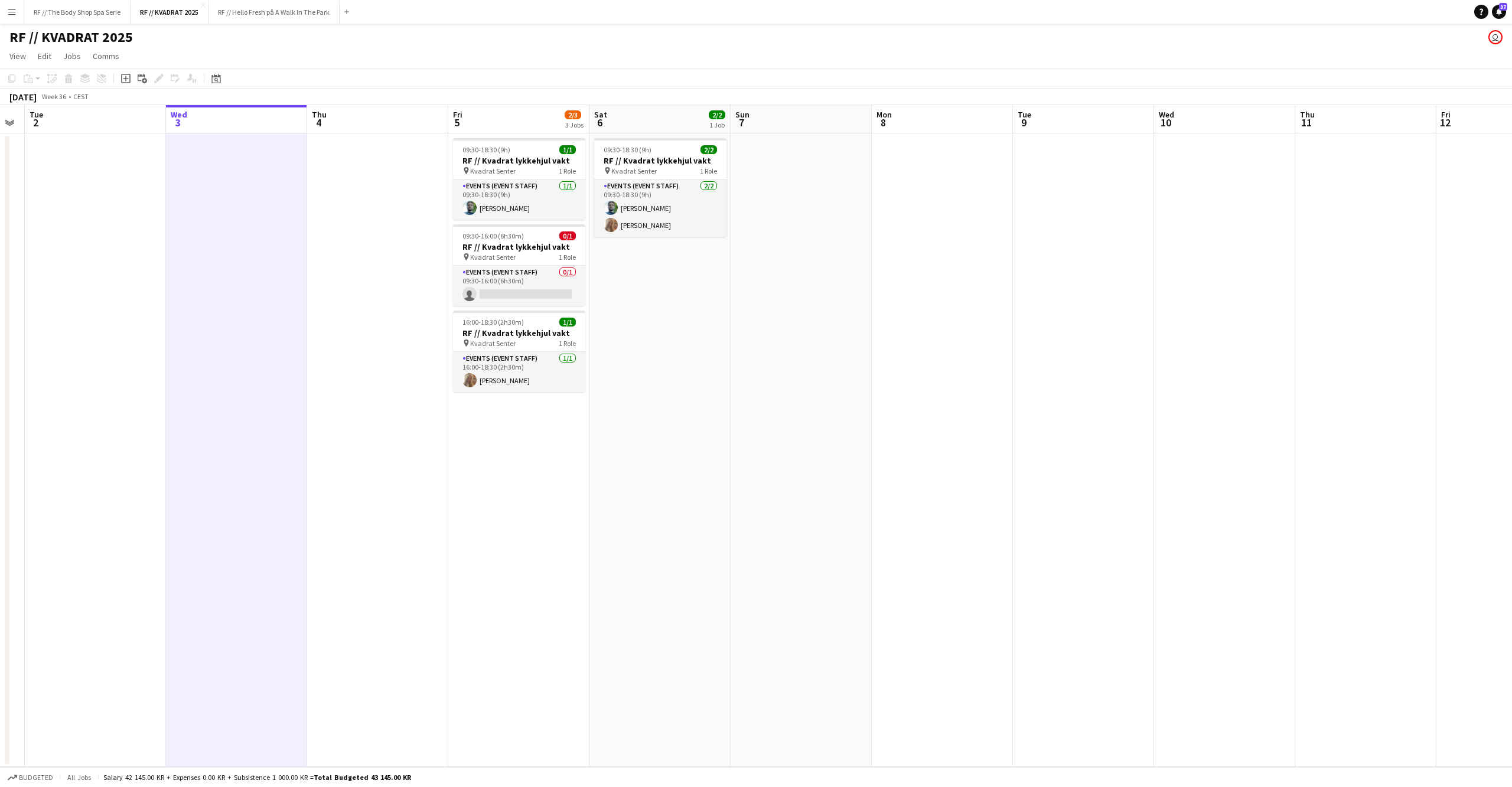
click at [825, 355] on app-date-cell at bounding box center [801, 449] width 141 height 633
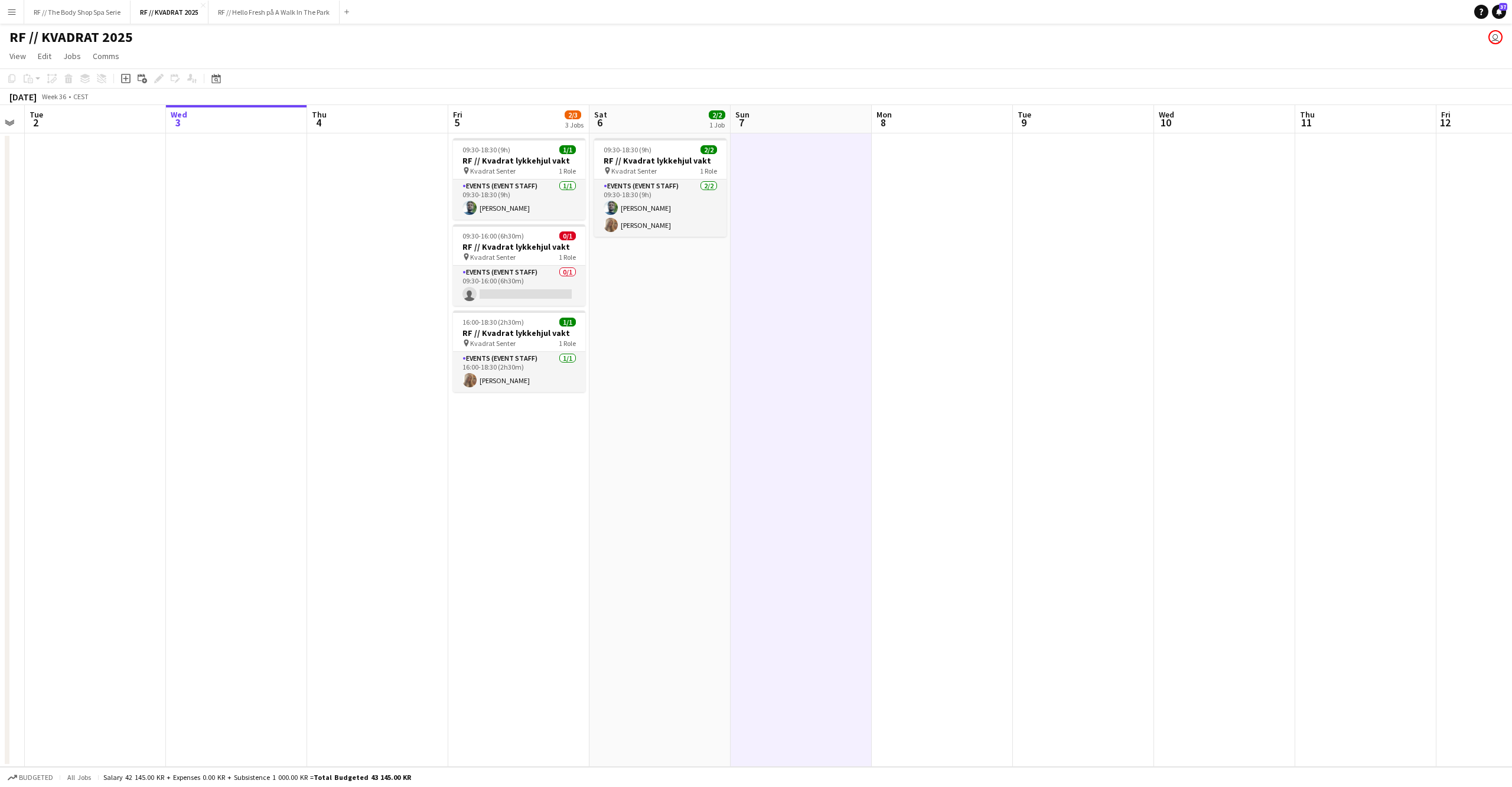
click at [652, 364] on app-date-cell "09:30-18:30 (9h) 2/2 RF // Kvadrat lykkehjul vakt pin Kvadrat Senter 1 Role Eve…" at bounding box center [660, 449] width 141 height 633
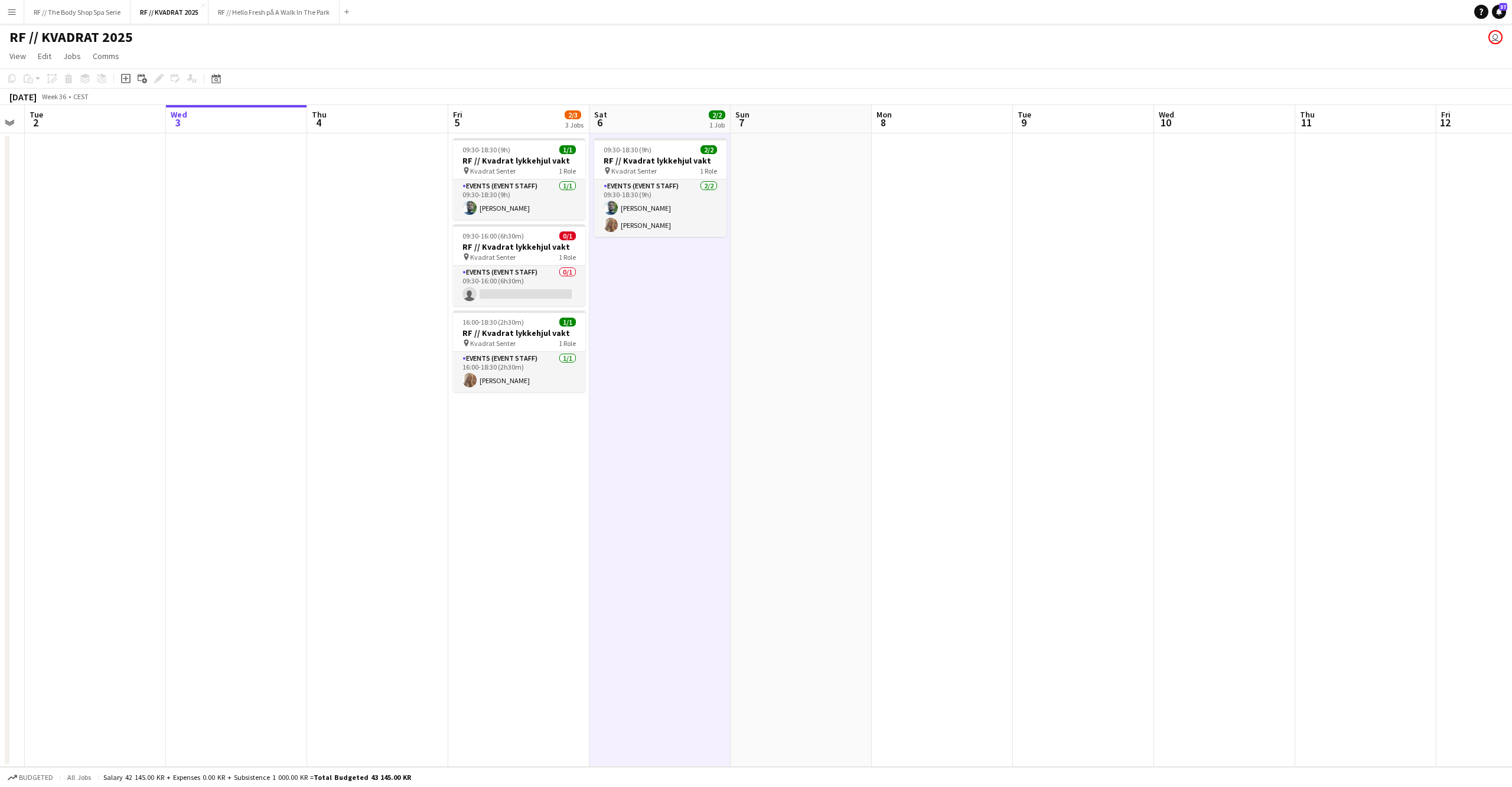
click at [400, 386] on app-date-cell at bounding box center [378, 449] width 141 height 633
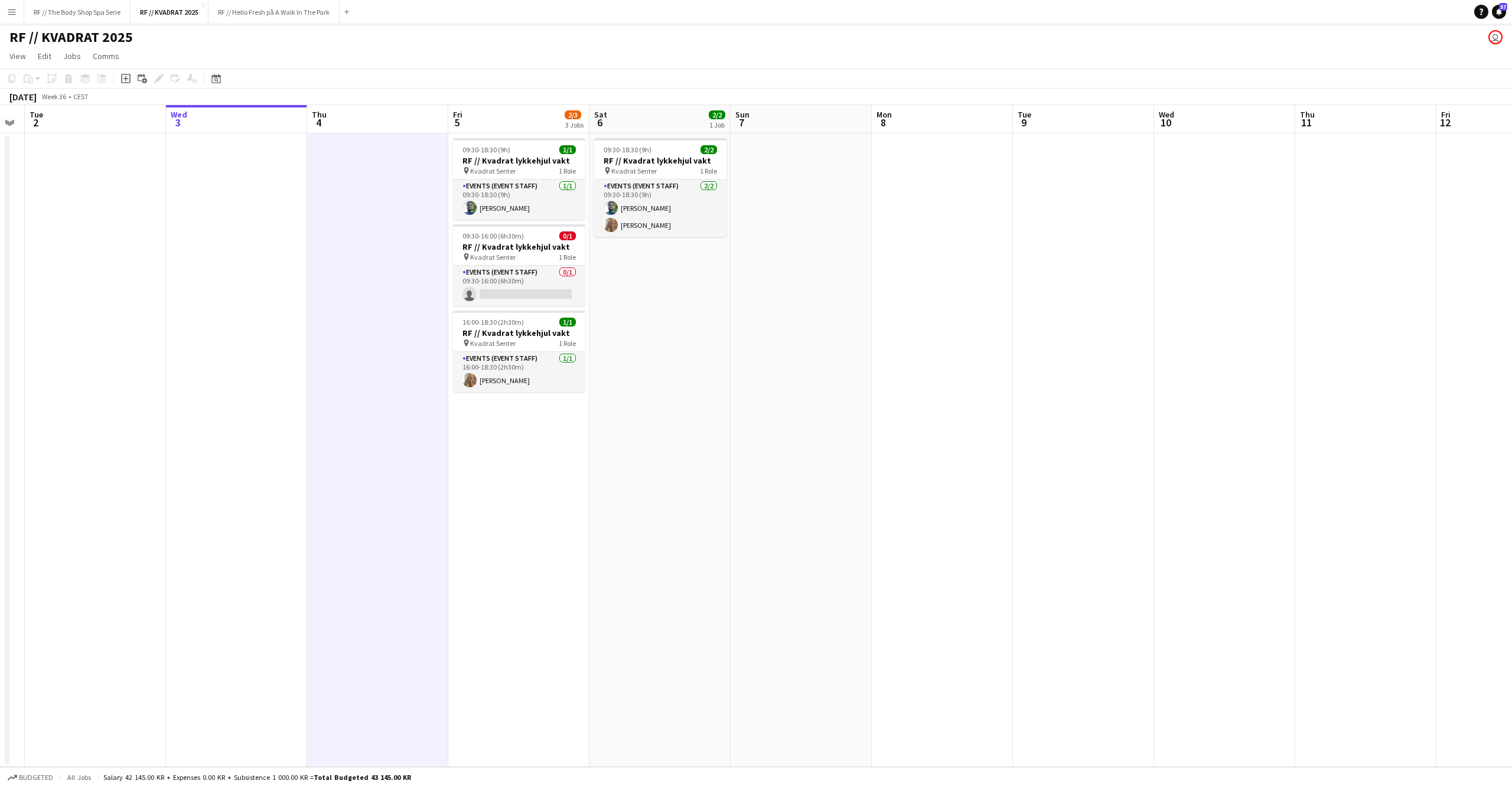
click at [761, 415] on app-date-cell at bounding box center [801, 449] width 141 height 633
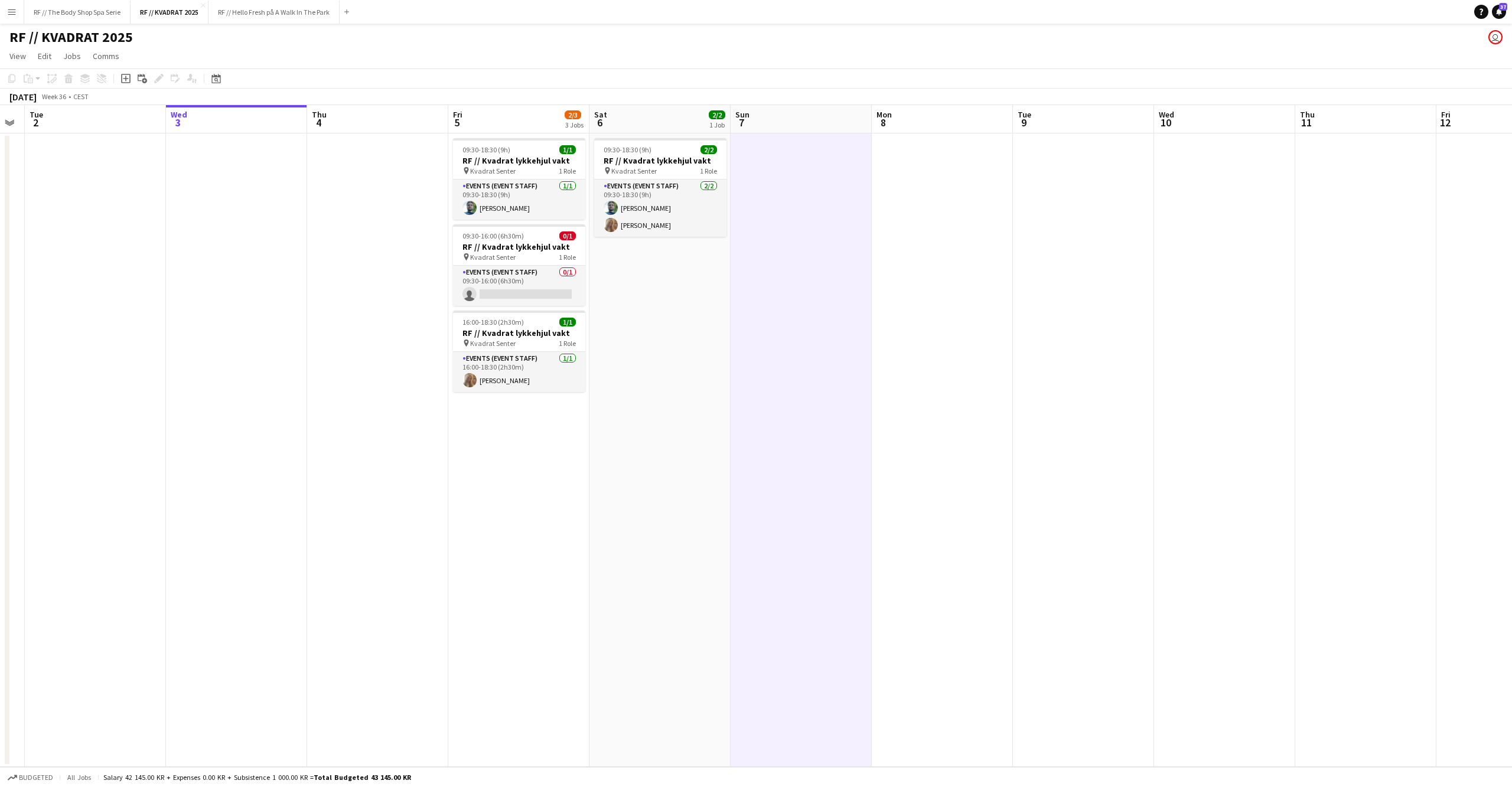
click at [539, 452] on app-date-cell "09:30-18:30 (9h) 1/1 RF // Kvadrat lykkehjul vakt pin Kvadrat Senter 1 Role Eve…" at bounding box center [519, 449] width 141 height 633
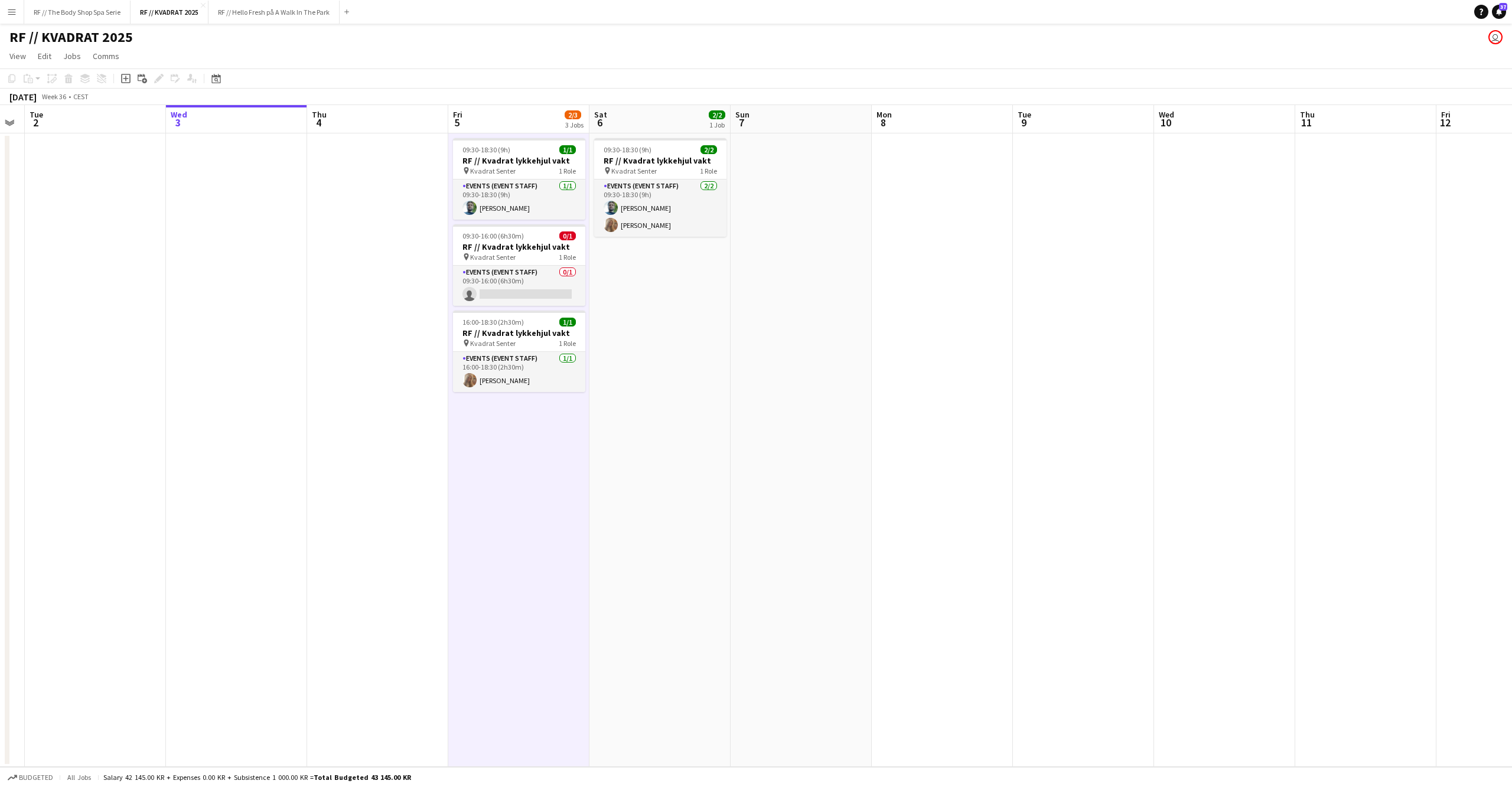
click at [424, 452] on app-date-cell at bounding box center [378, 449] width 141 height 633
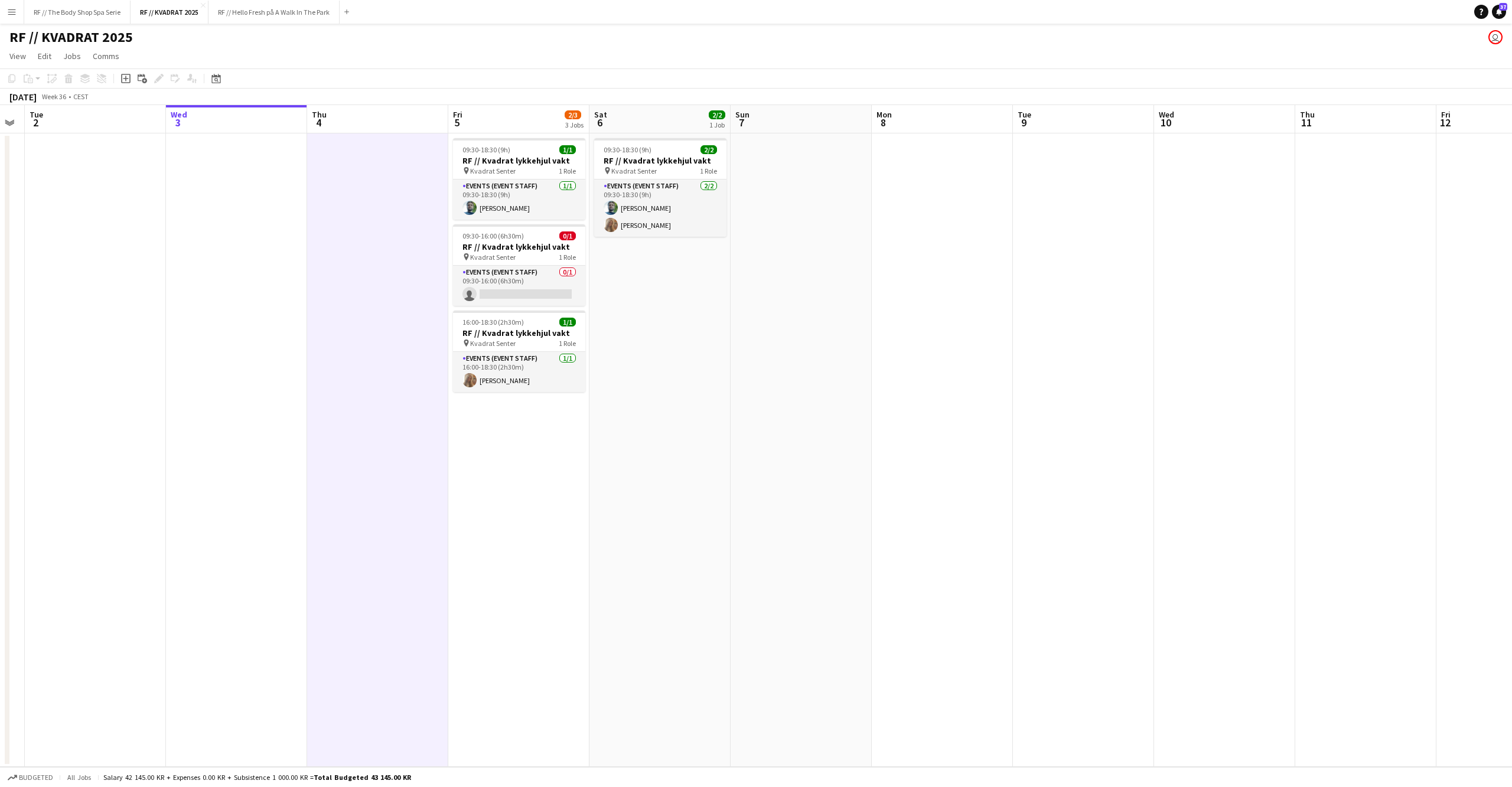
click at [220, 435] on app-date-cell at bounding box center [237, 449] width 141 height 633
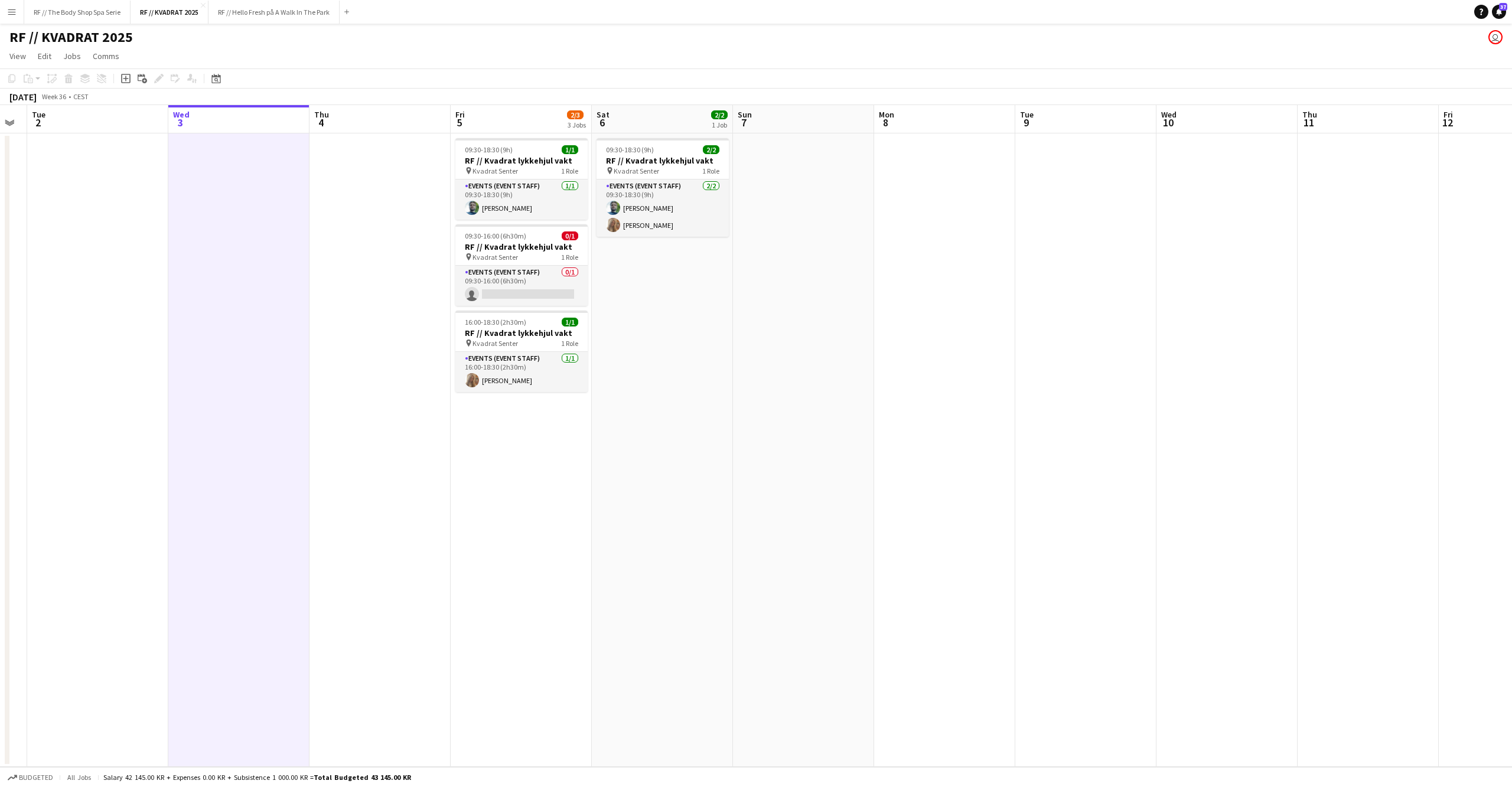
click at [368, 468] on app-date-cell at bounding box center [380, 449] width 141 height 633
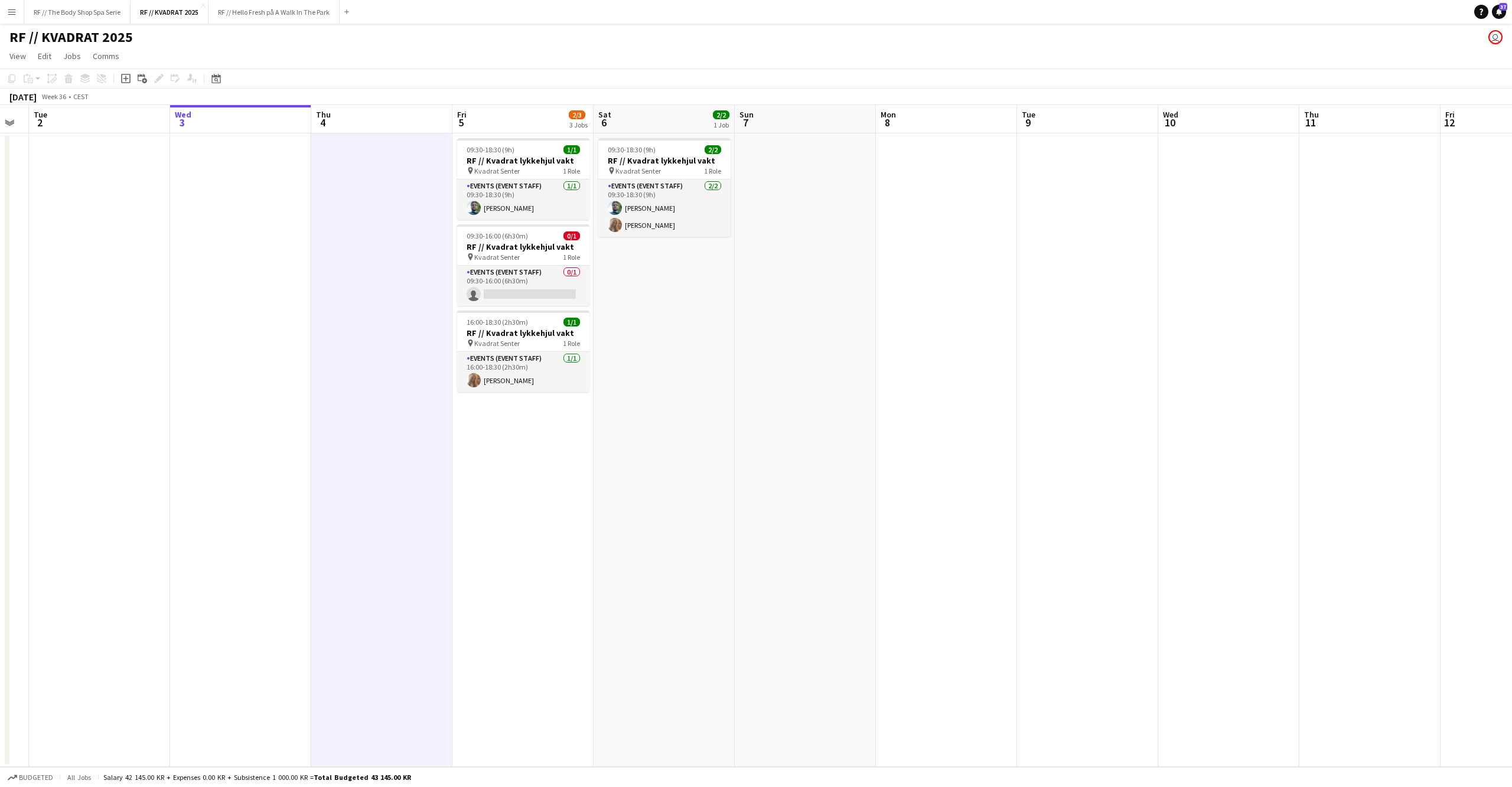
click at [490, 489] on app-date-cell "09:30-18:30 (9h) 1/1 RF // Kvadrat lykkehjul vakt pin Kvadrat Senter 1 Role Eve…" at bounding box center [523, 449] width 141 height 633
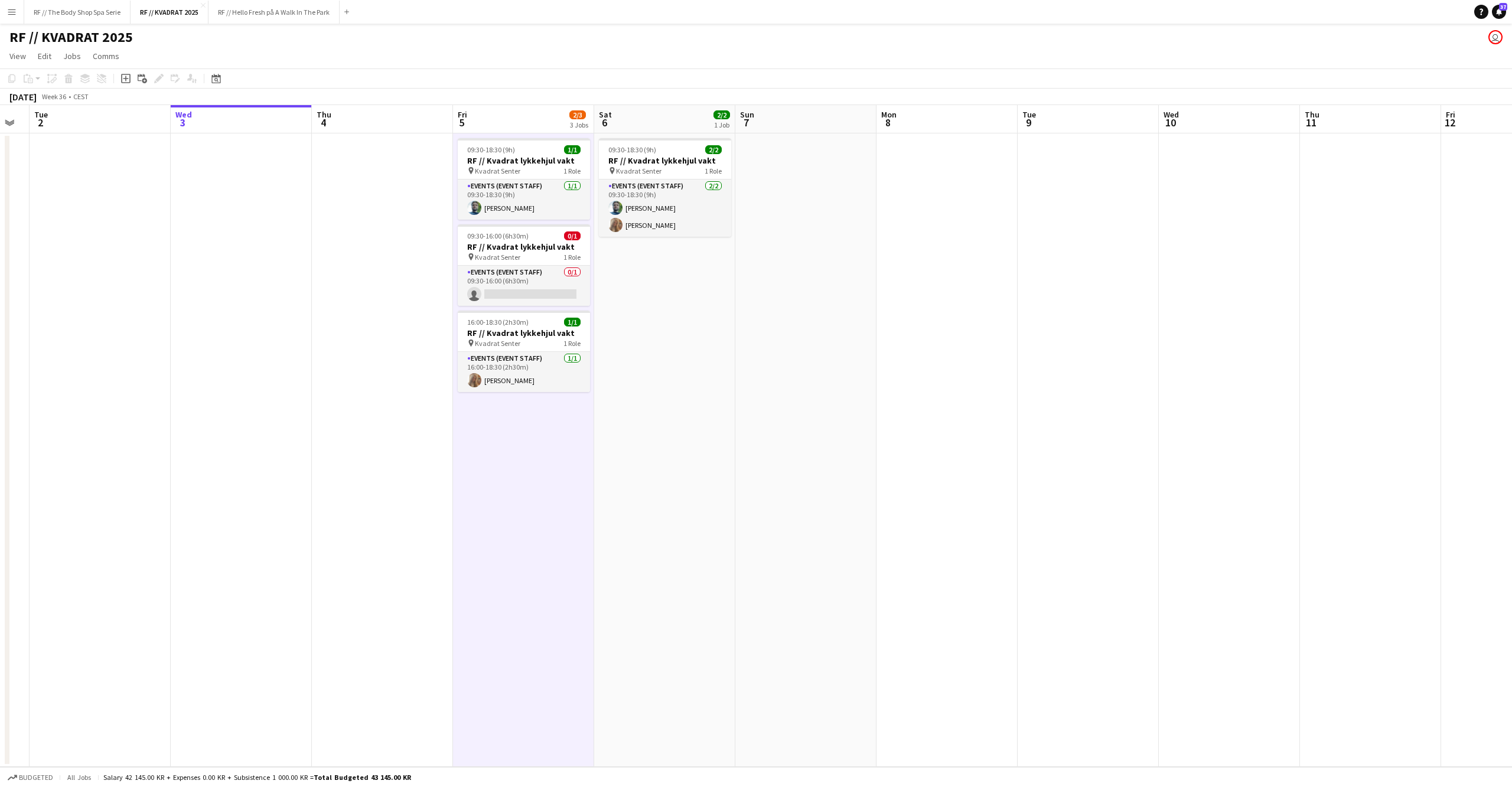
click at [659, 464] on app-date-cell "09:30-18:30 (9h) 2/2 RF // Kvadrat lykkehjul vakt pin Kvadrat Senter 1 Role Eve…" at bounding box center [665, 449] width 141 height 633
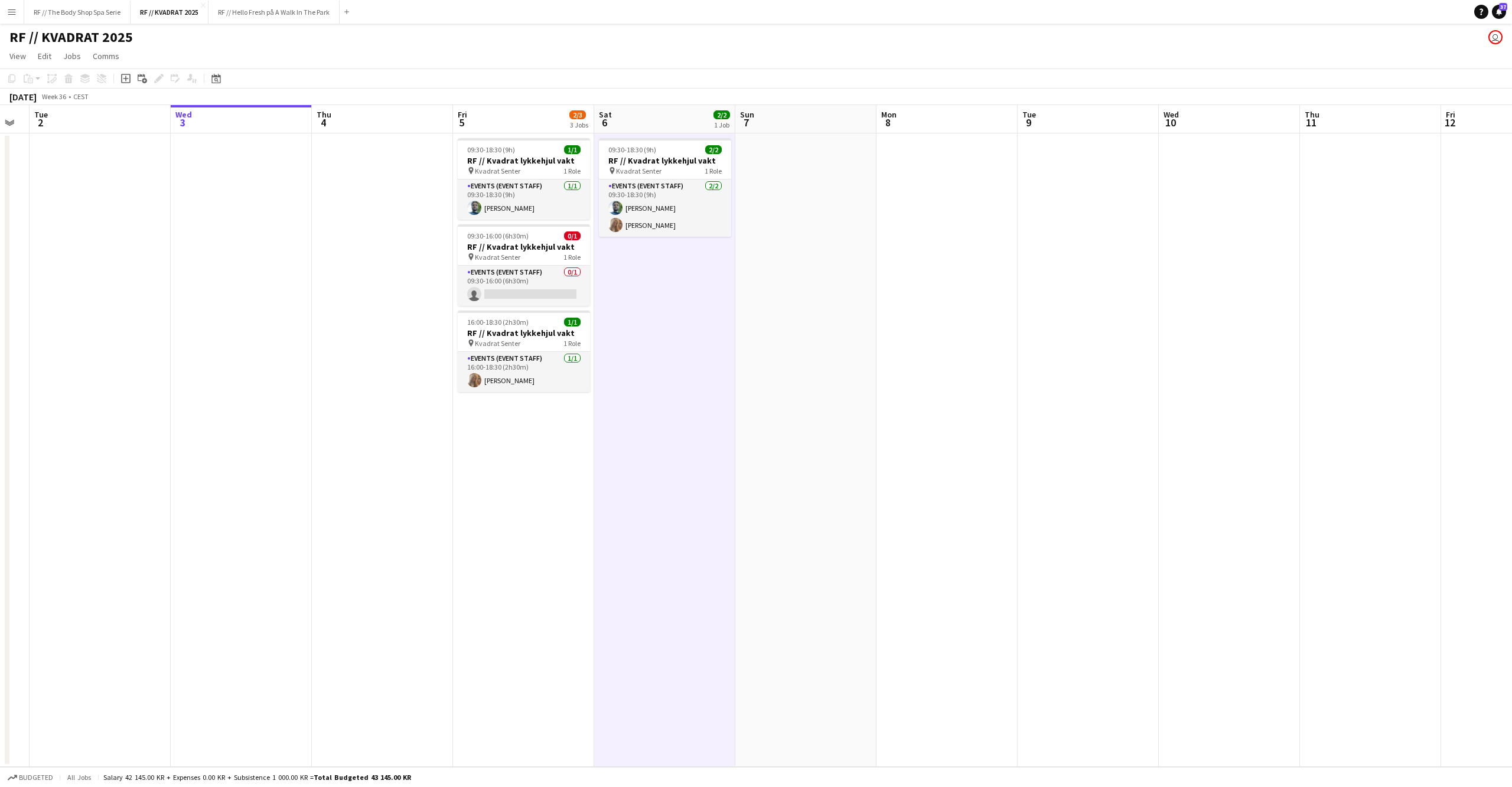
click at [497, 476] on app-date-cell "09:30-18:30 (9h) 1/1 RF // Kvadrat lykkehjul vakt pin Kvadrat Senter 1 Role Eve…" at bounding box center [524, 449] width 141 height 633
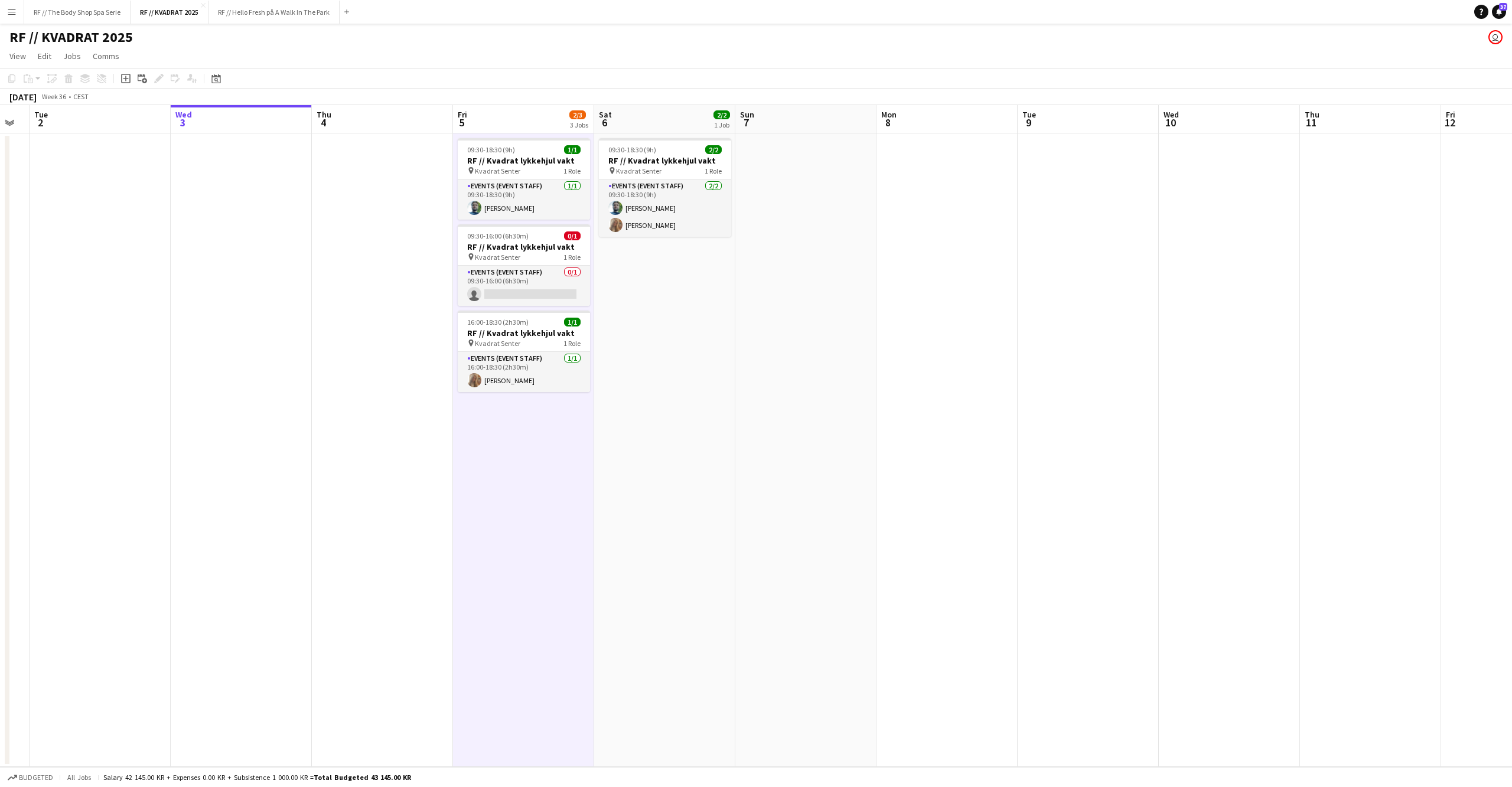
click at [365, 449] on app-date-cell at bounding box center [383, 449] width 141 height 633
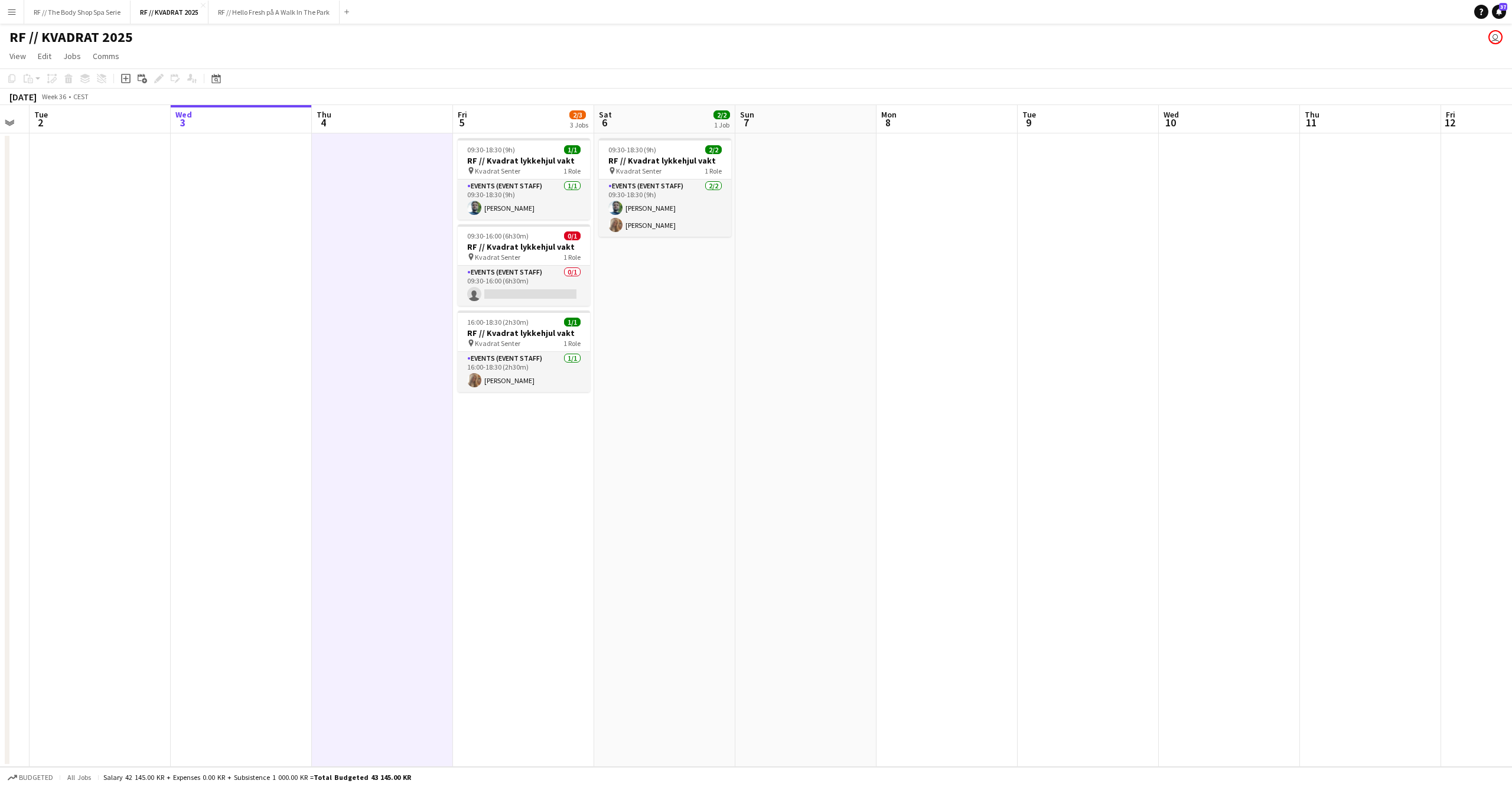
click at [203, 417] on app-date-cell at bounding box center [242, 449] width 141 height 633
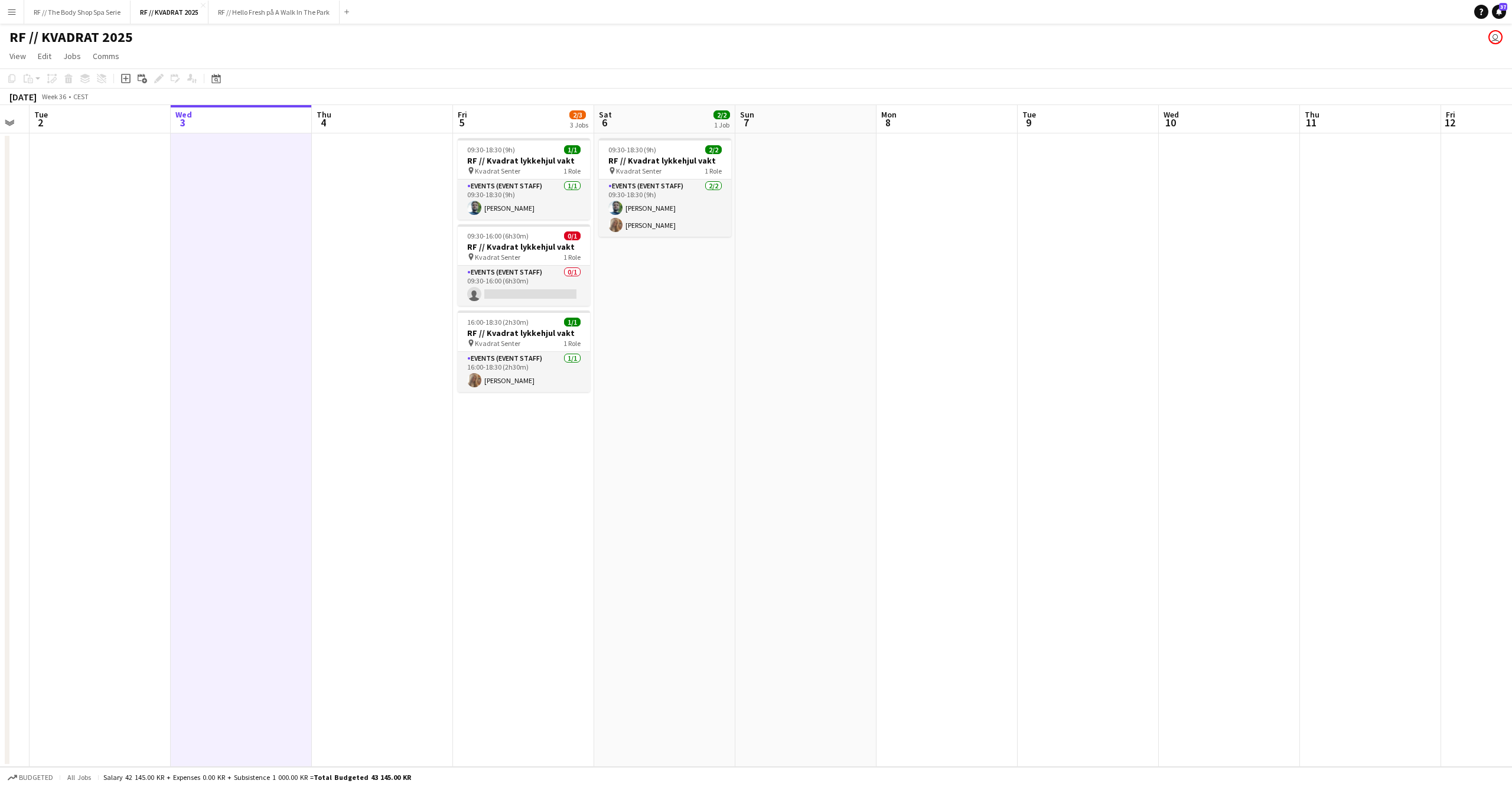
click at [361, 420] on app-date-cell at bounding box center [383, 449] width 141 height 633
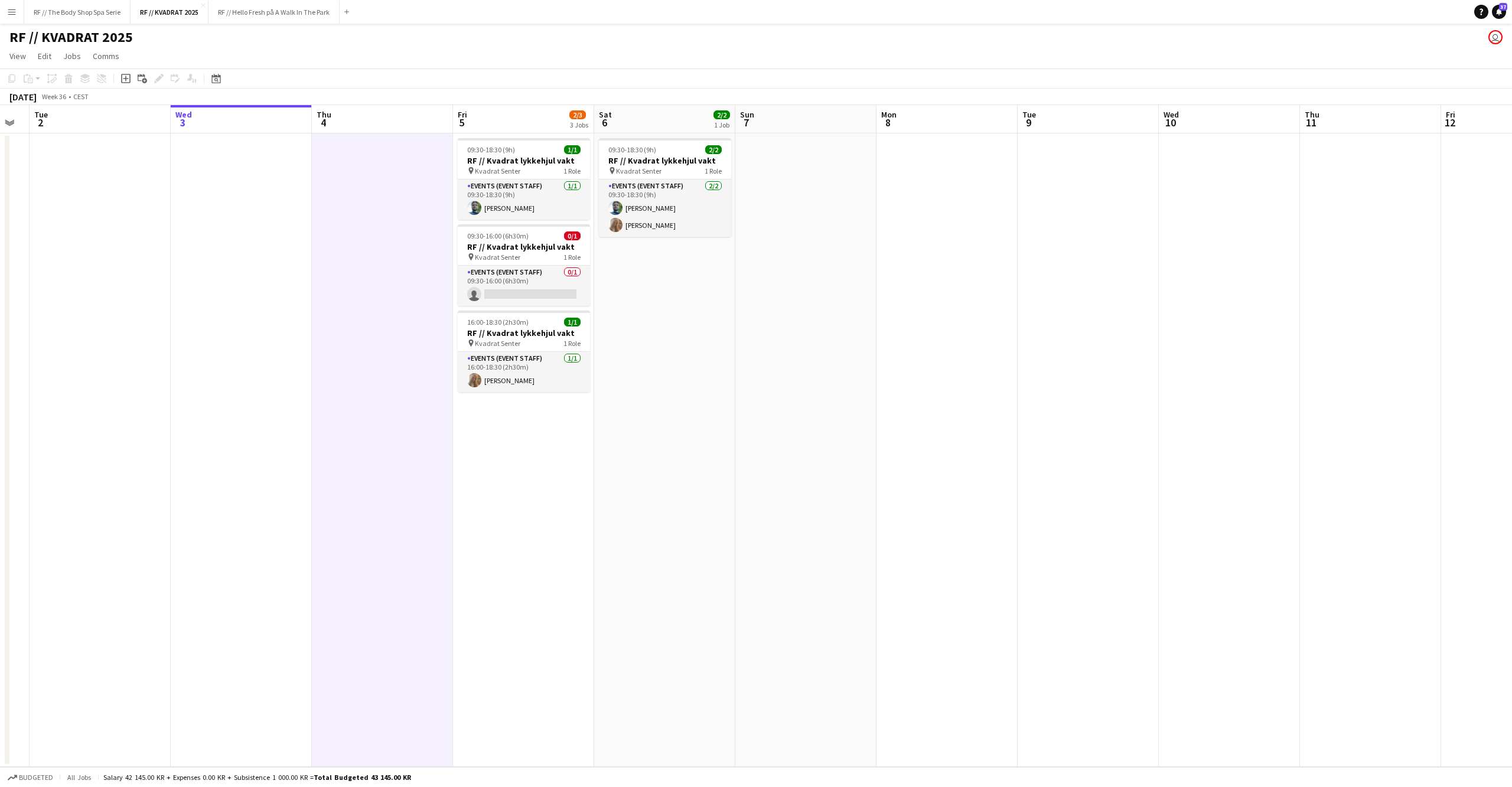
click at [295, 422] on app-date-cell at bounding box center [242, 449] width 141 height 633
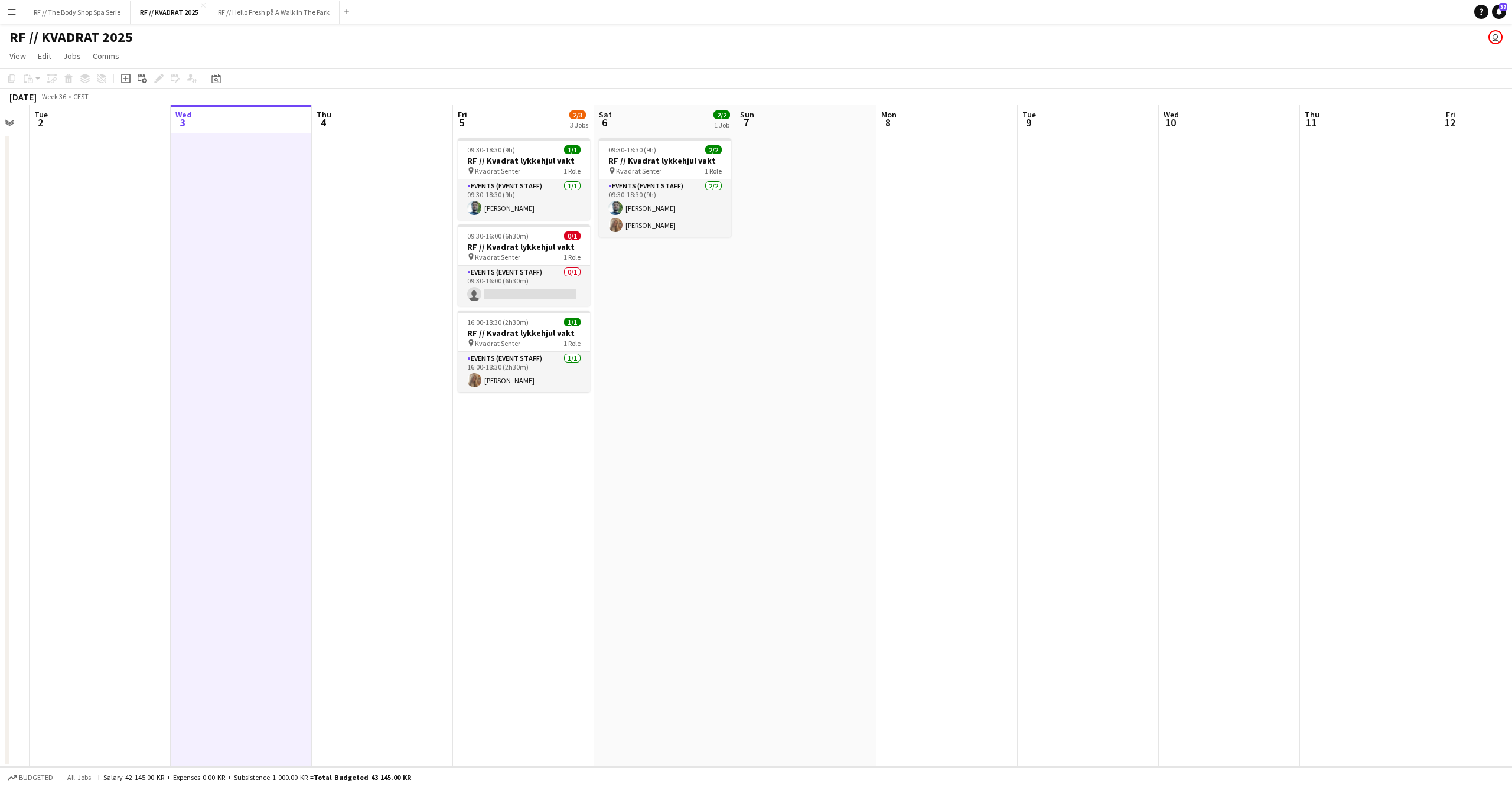
click at [346, 423] on app-date-cell at bounding box center [383, 449] width 141 height 633
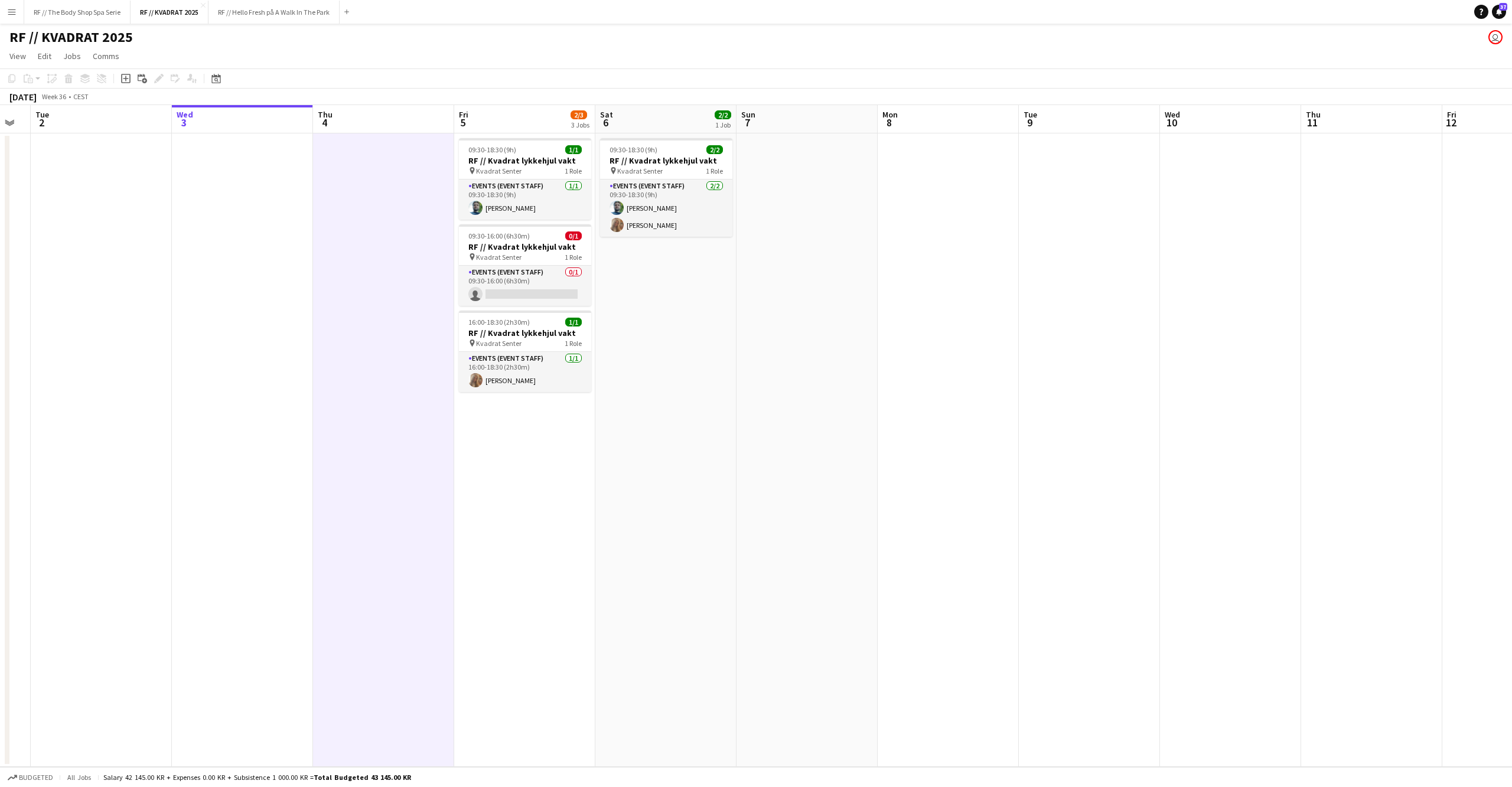
click at [271, 426] on app-date-cell at bounding box center [242, 449] width 141 height 633
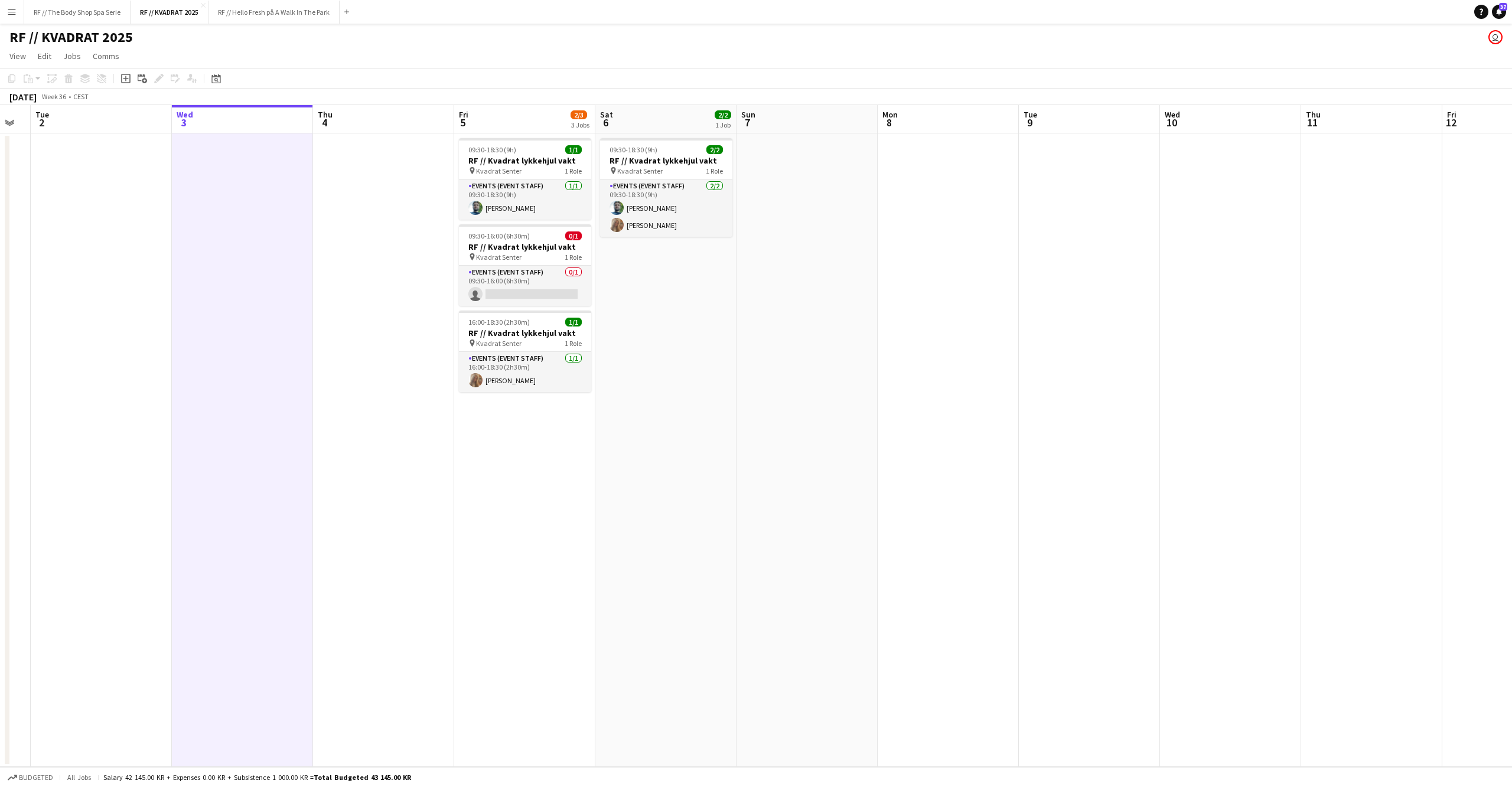
click at [366, 423] on app-date-cell at bounding box center [383, 449] width 141 height 633
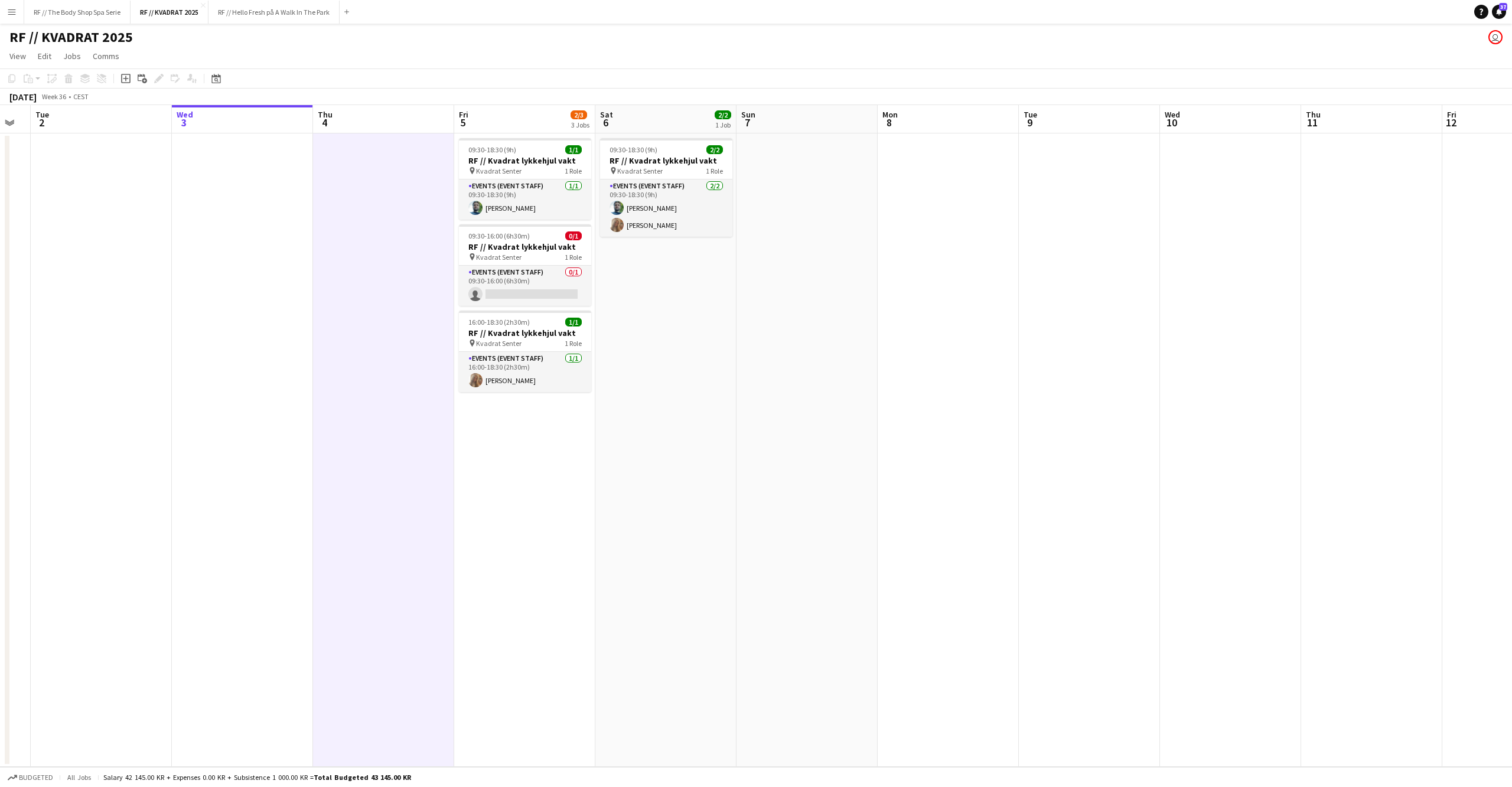
click at [534, 454] on app-date-cell "09:30-18:30 (9h) 1/1 RF // Kvadrat lykkehjul vakt pin Kvadrat Senter 1 Role Eve…" at bounding box center [524, 449] width 141 height 633
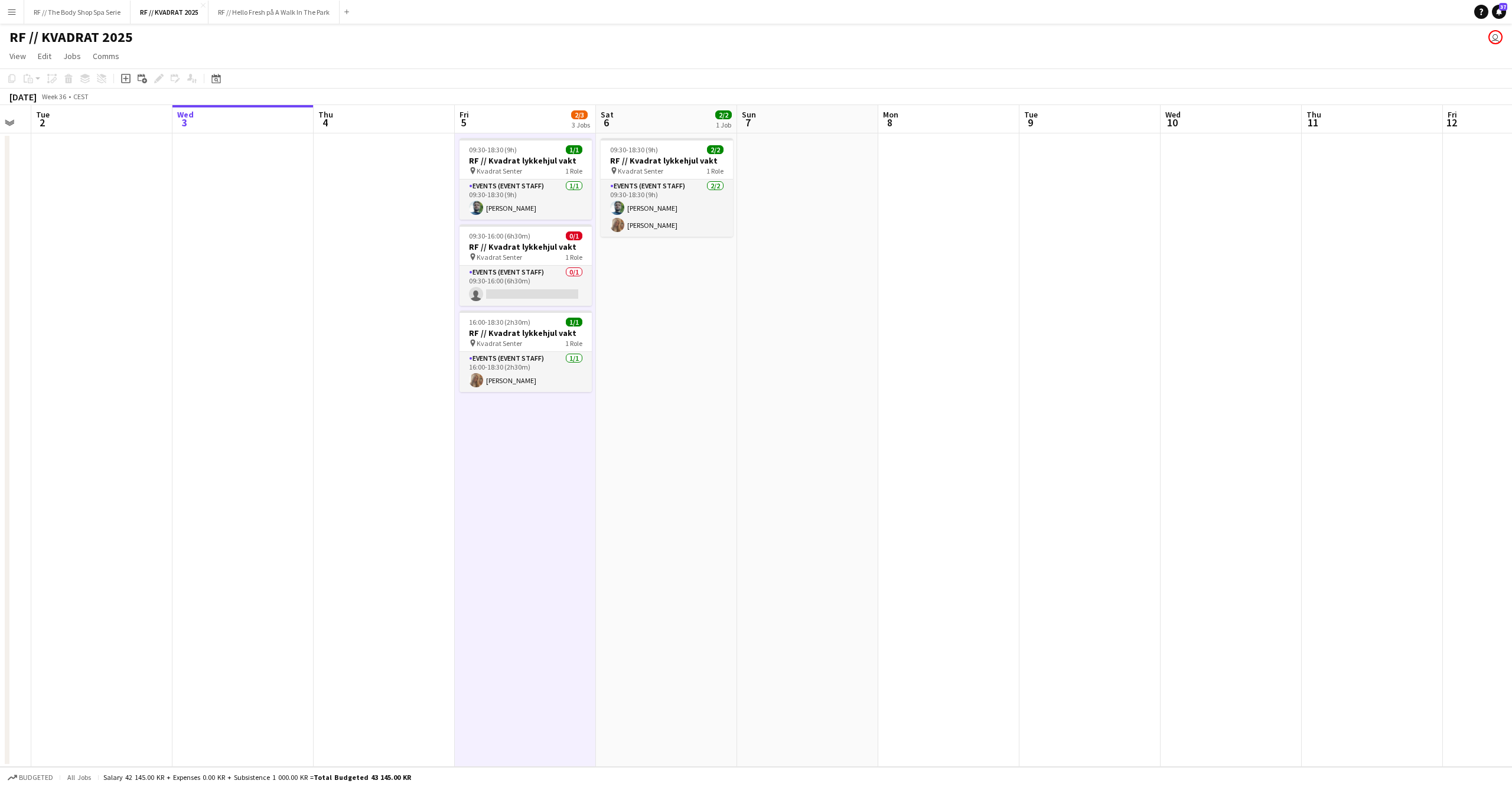
click at [633, 450] on app-date-cell "09:30-18:30 (9h) 2/2 RF // Kvadrat lykkehjul vakt pin Kvadrat Senter 1 Role Eve…" at bounding box center [666, 449] width 141 height 633
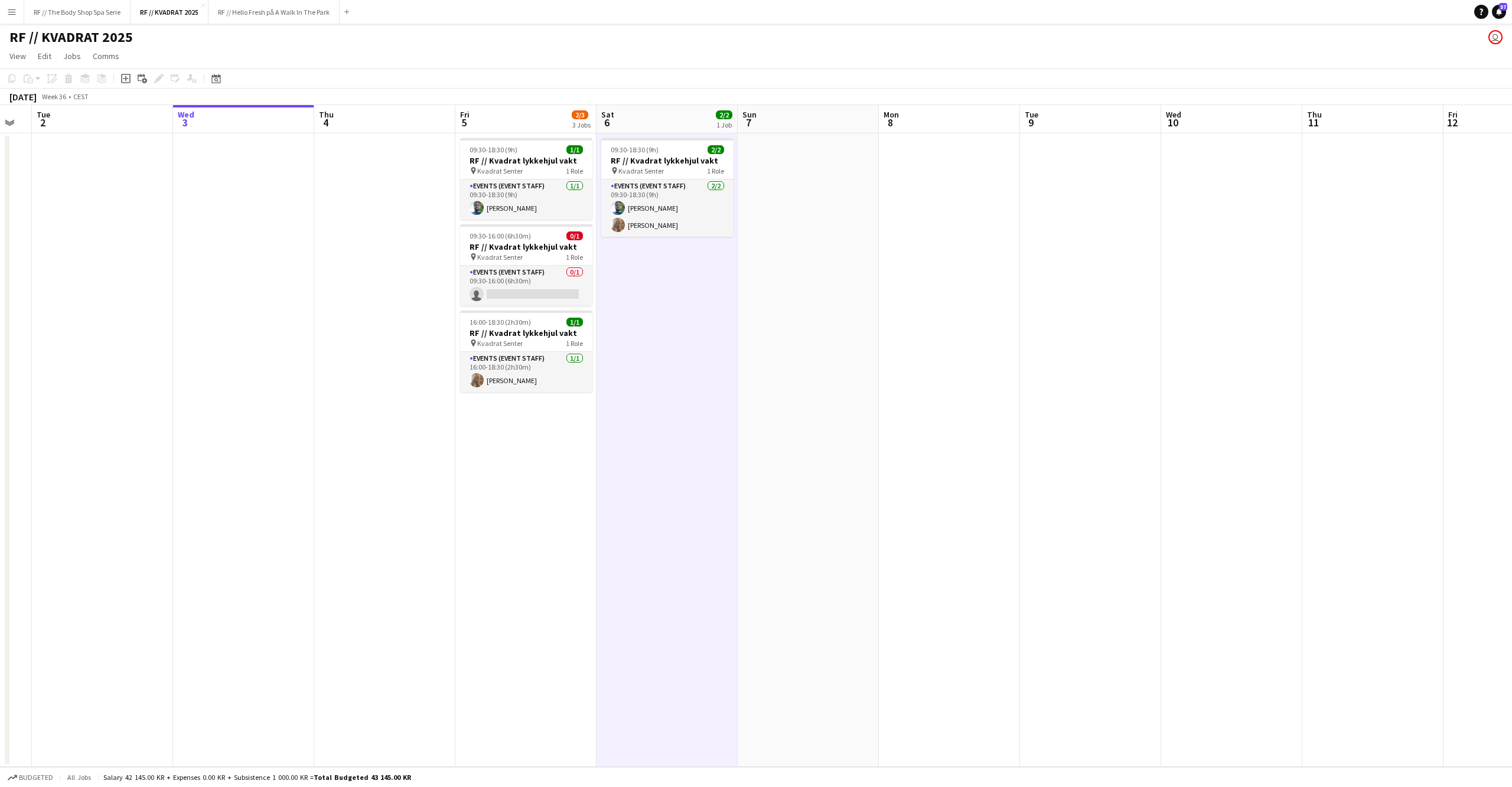
click at [409, 454] on app-date-cell at bounding box center [385, 449] width 141 height 633
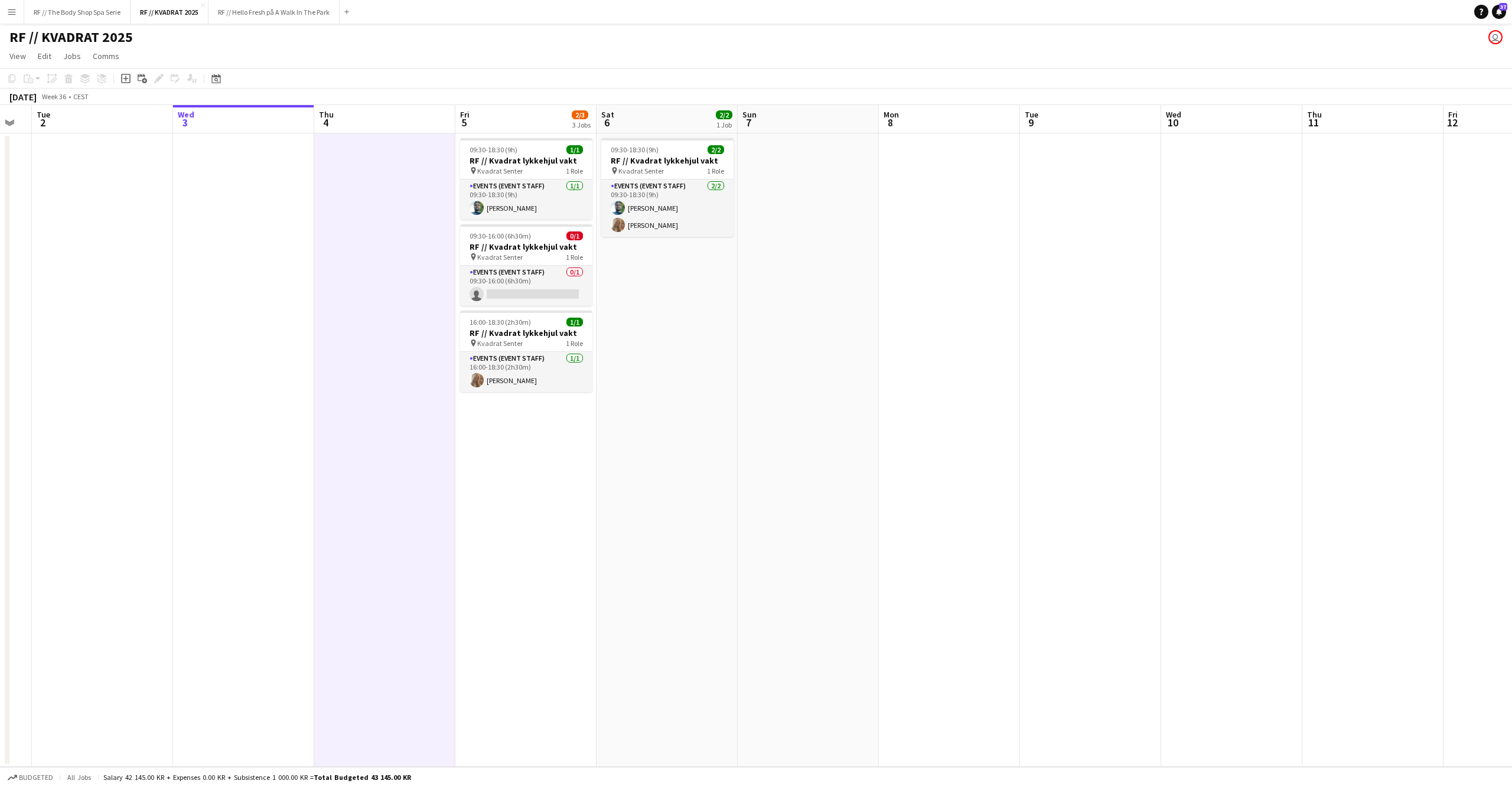
click at [237, 445] on app-date-cell at bounding box center [244, 449] width 141 height 633
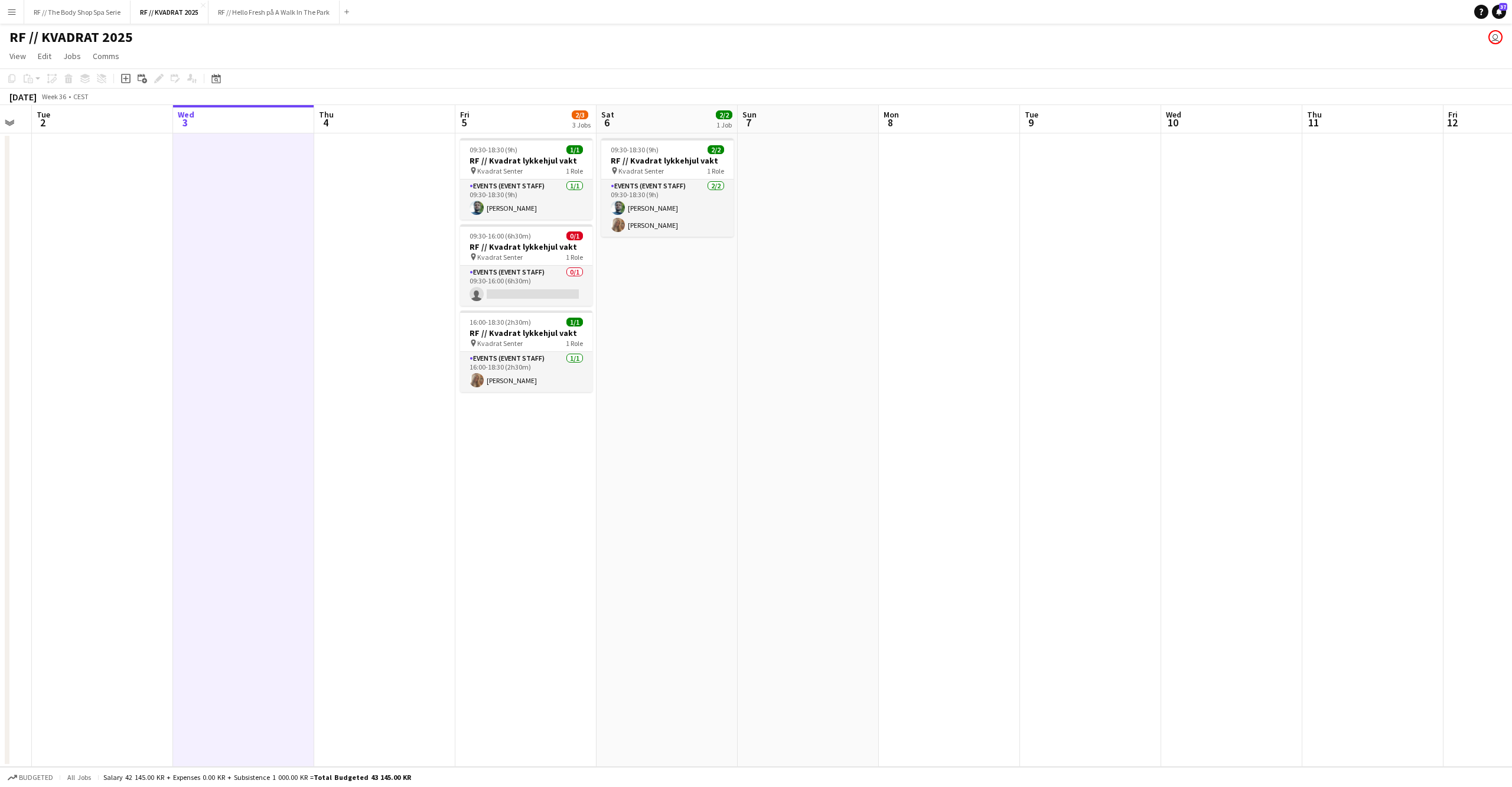
click at [863, 447] on app-date-cell at bounding box center [808, 449] width 141 height 633
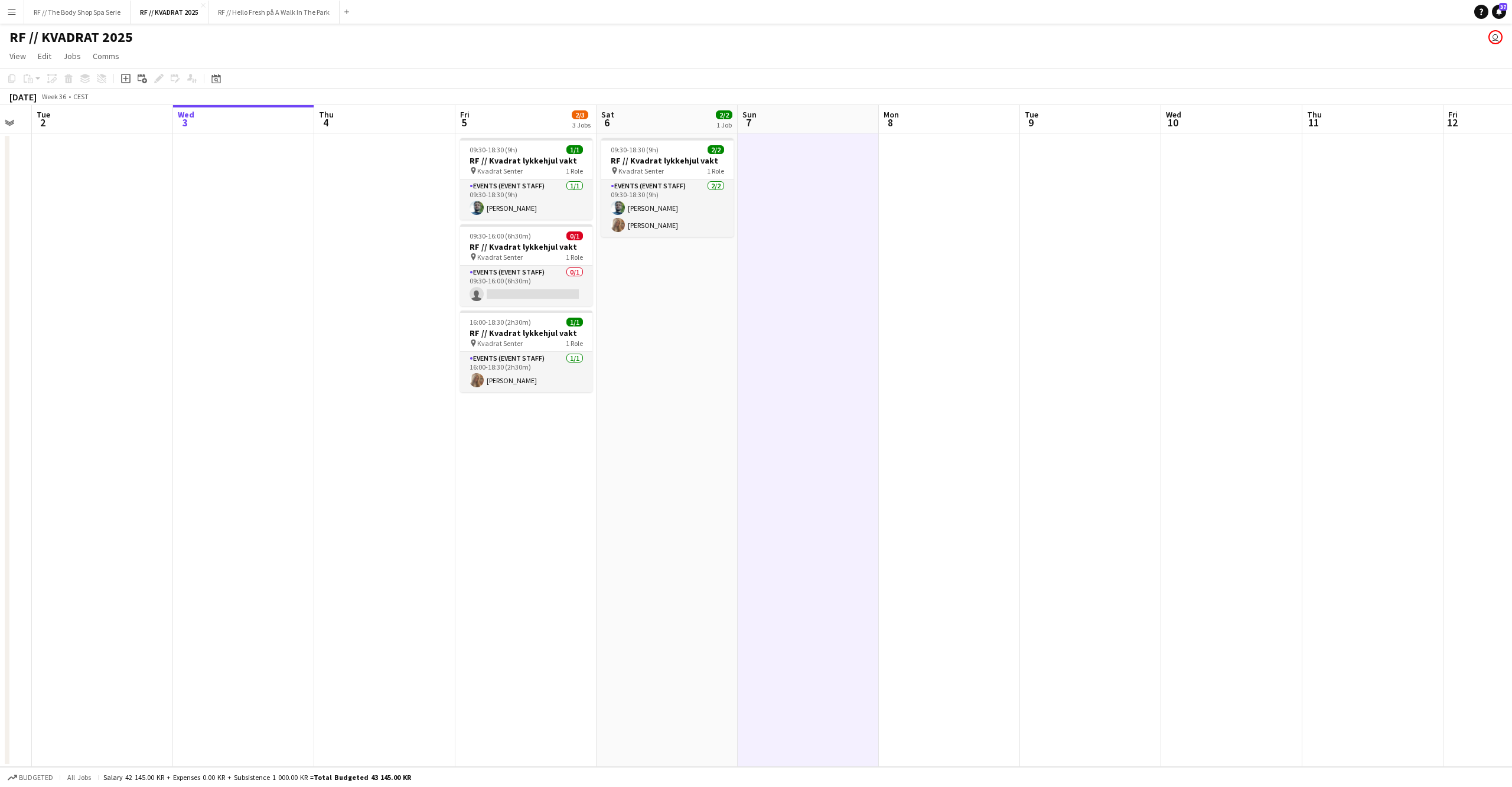
click at [688, 457] on app-date-cell "09:30-18:30 (9h) 2/2 RF // Kvadrat lykkehjul vakt pin Kvadrat Senter 1 Role Eve…" at bounding box center [667, 449] width 141 height 633
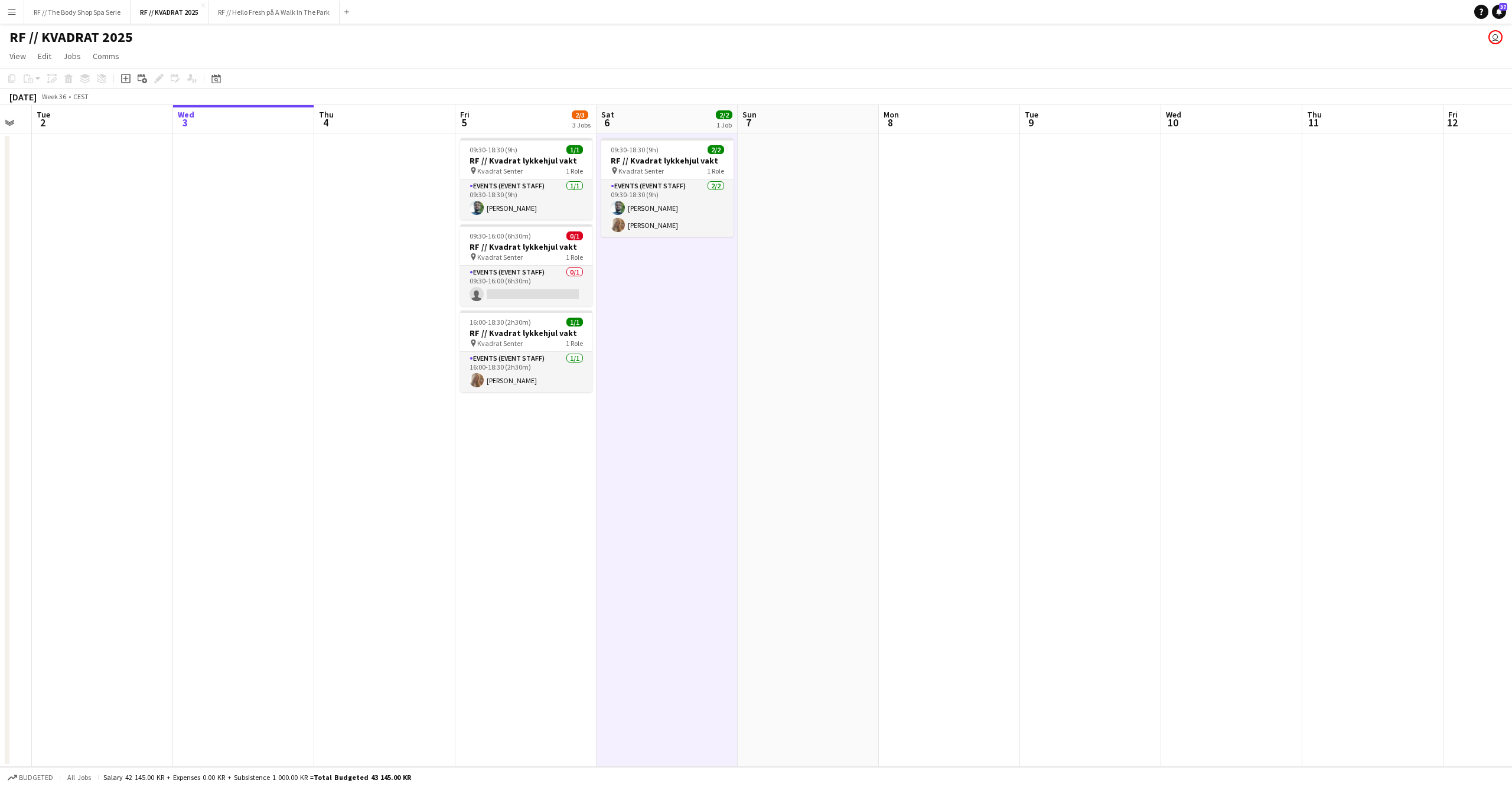
click at [529, 469] on app-date-cell "09:30-18:30 (9h) 1/1 RF // Kvadrat lykkehjul vakt pin Kvadrat Senter 1 Role Eve…" at bounding box center [526, 449] width 141 height 633
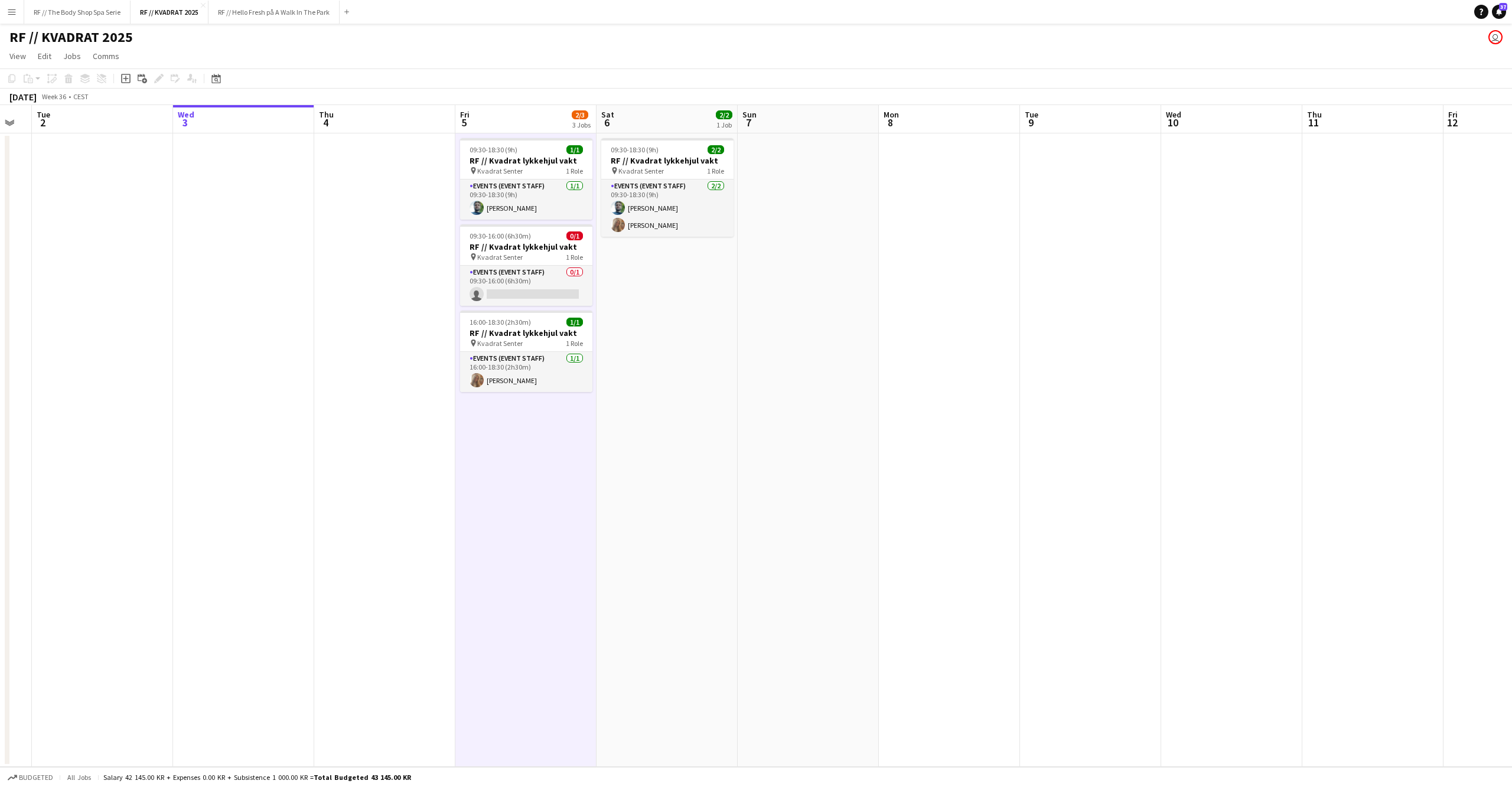
click at [351, 466] on app-date-cell at bounding box center [385, 449] width 141 height 633
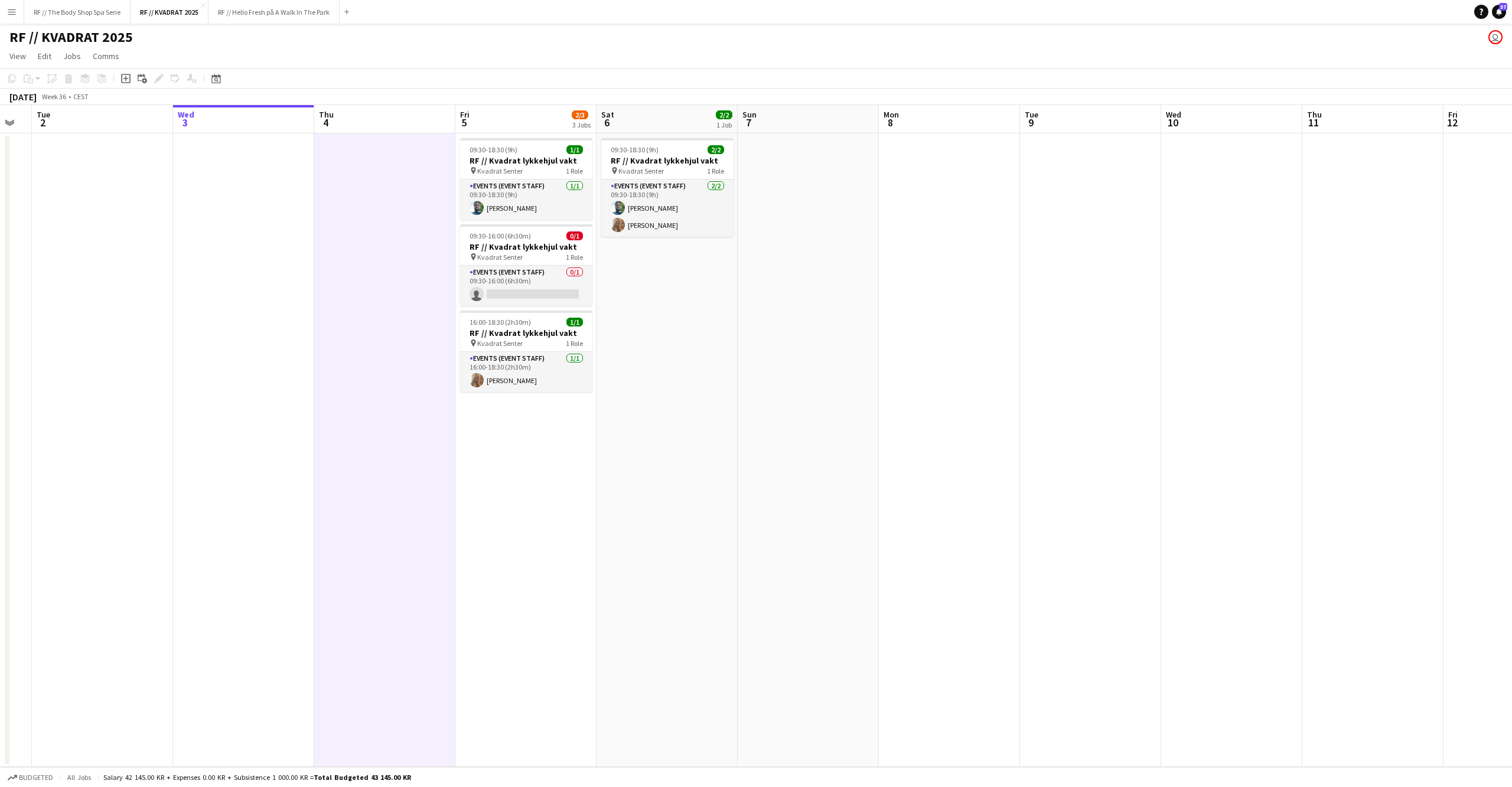
click at [260, 462] on app-date-cell at bounding box center [244, 449] width 141 height 633
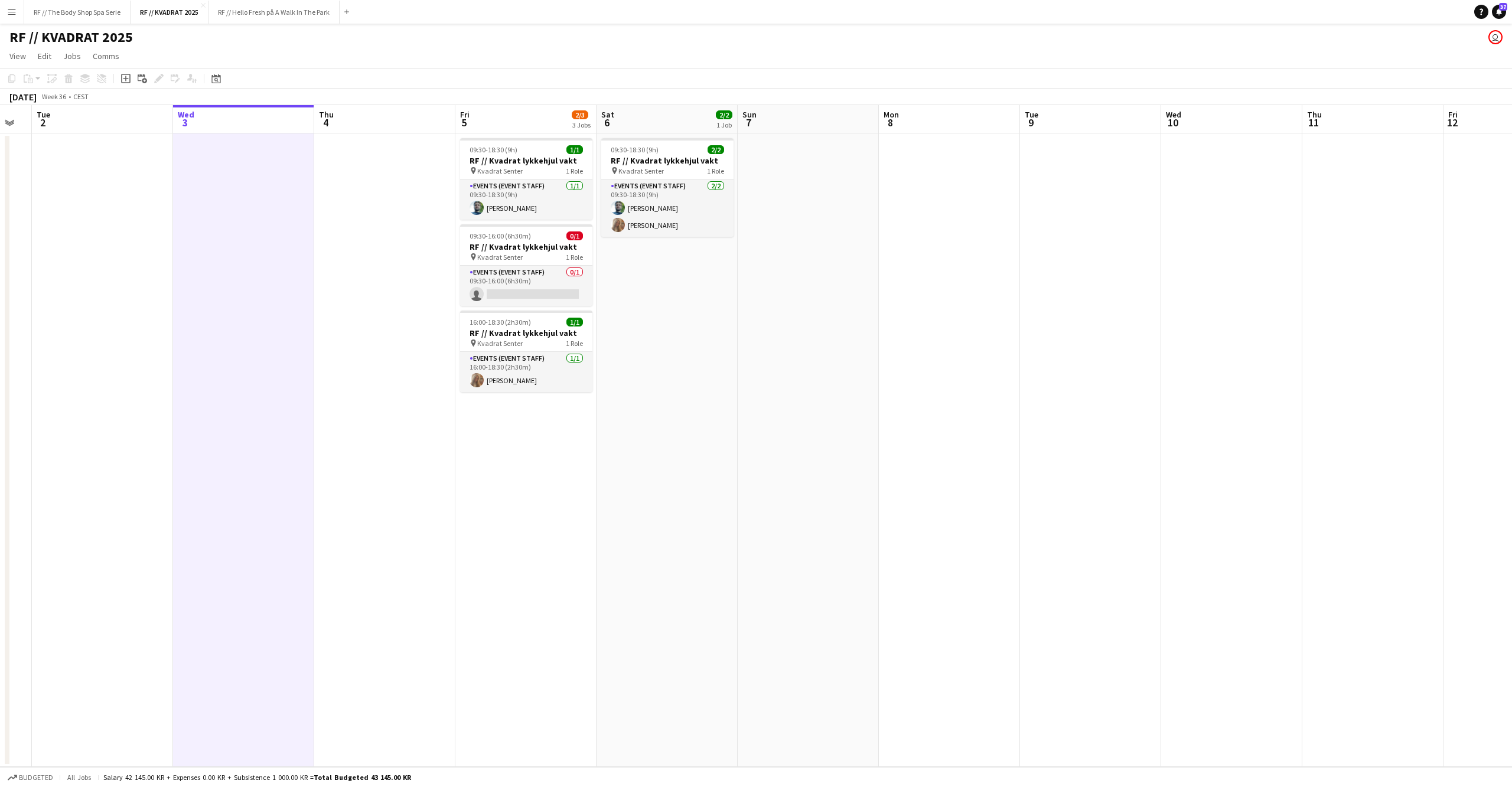
click at [732, 456] on app-date-cell "09:30-18:30 (9h) 2/2 RF // Kvadrat lykkehjul vakt pin Kvadrat Senter 1 Role Eve…" at bounding box center [667, 449] width 141 height 633
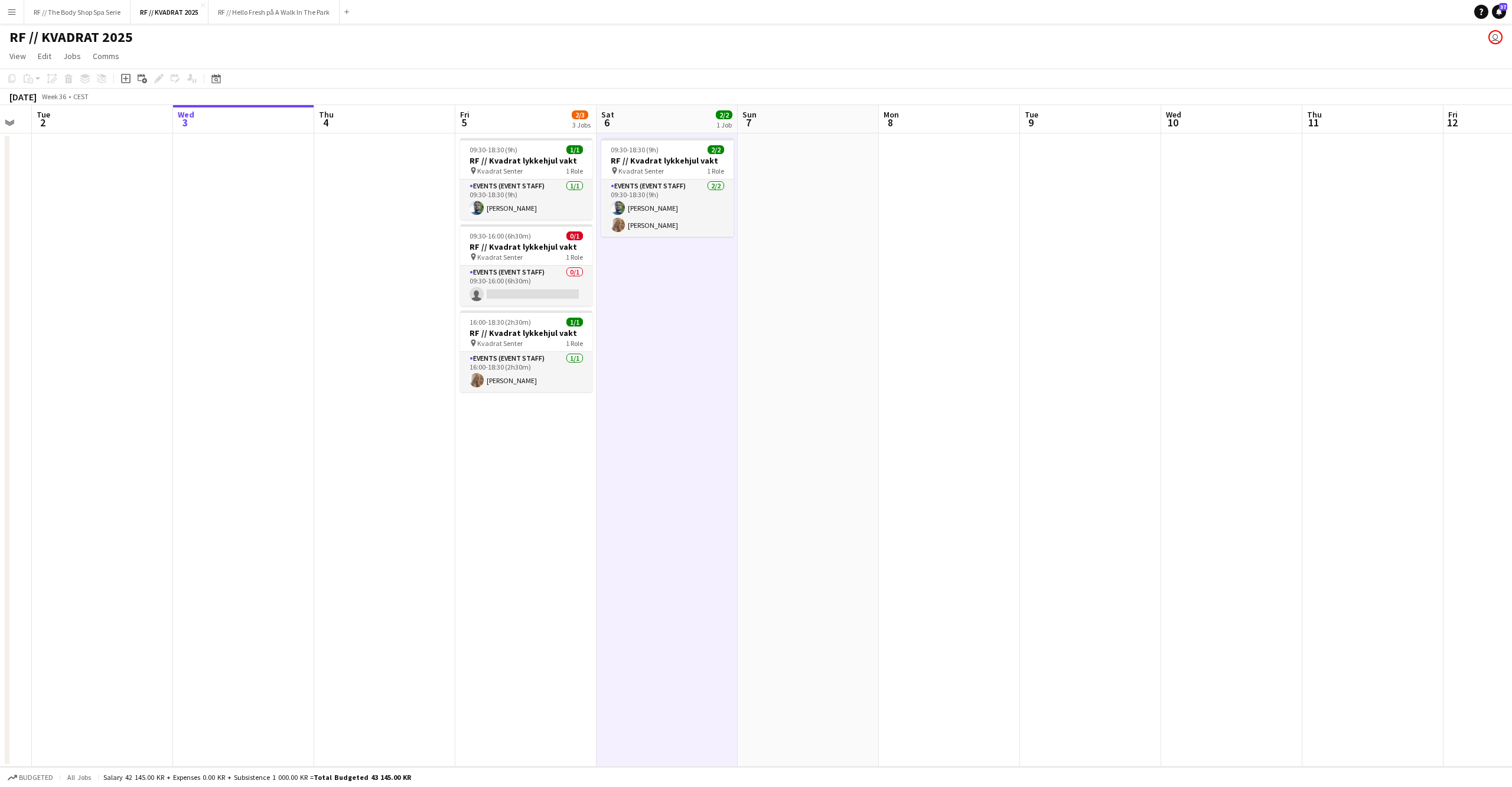
click at [504, 467] on app-date-cell "09:30-18:30 (9h) 1/1 RF // Kvadrat lykkehjul vakt pin Kvadrat Senter 1 Role Eve…" at bounding box center [526, 449] width 141 height 633
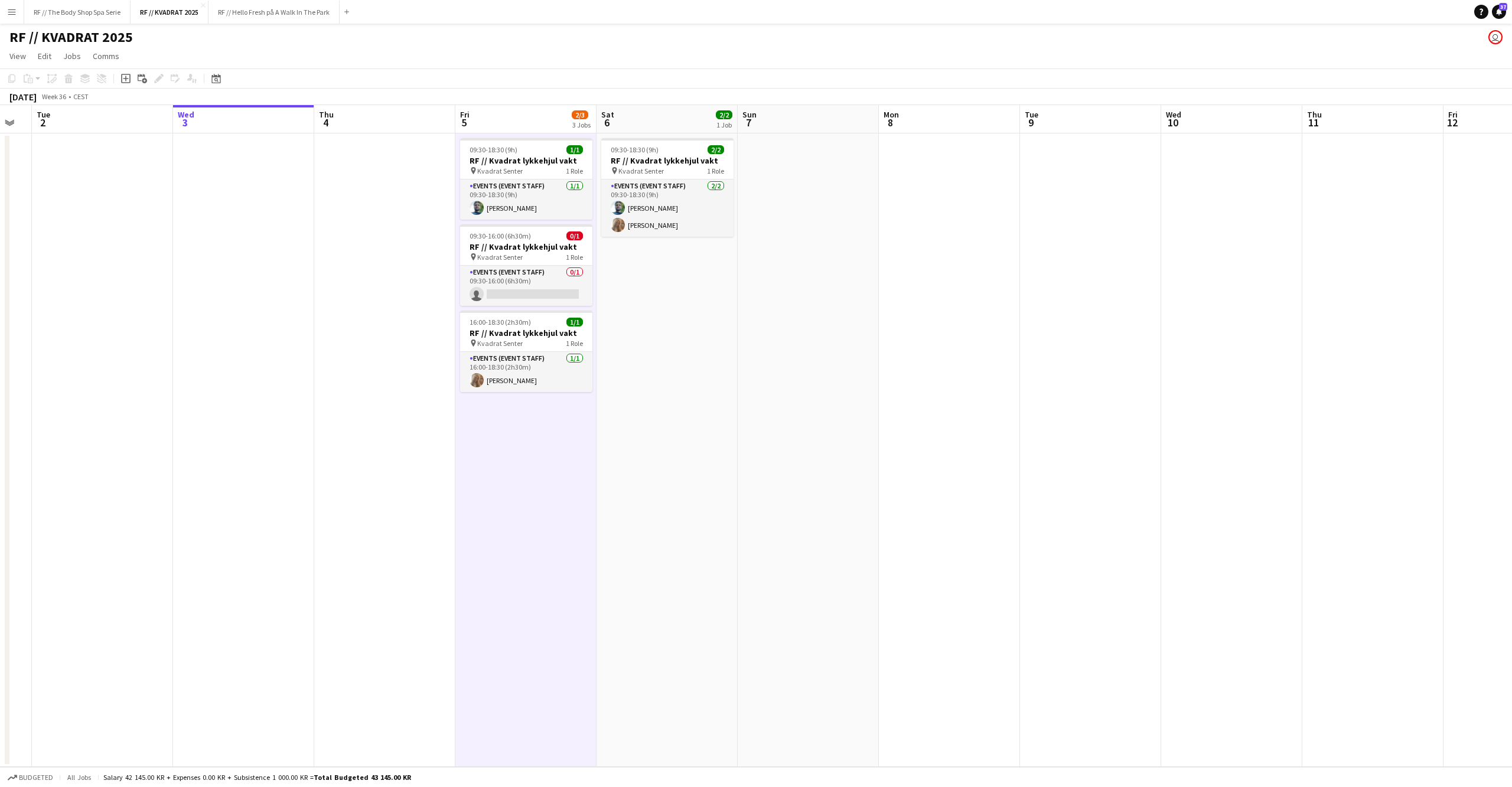
click at [399, 465] on app-date-cell at bounding box center [385, 449] width 141 height 633
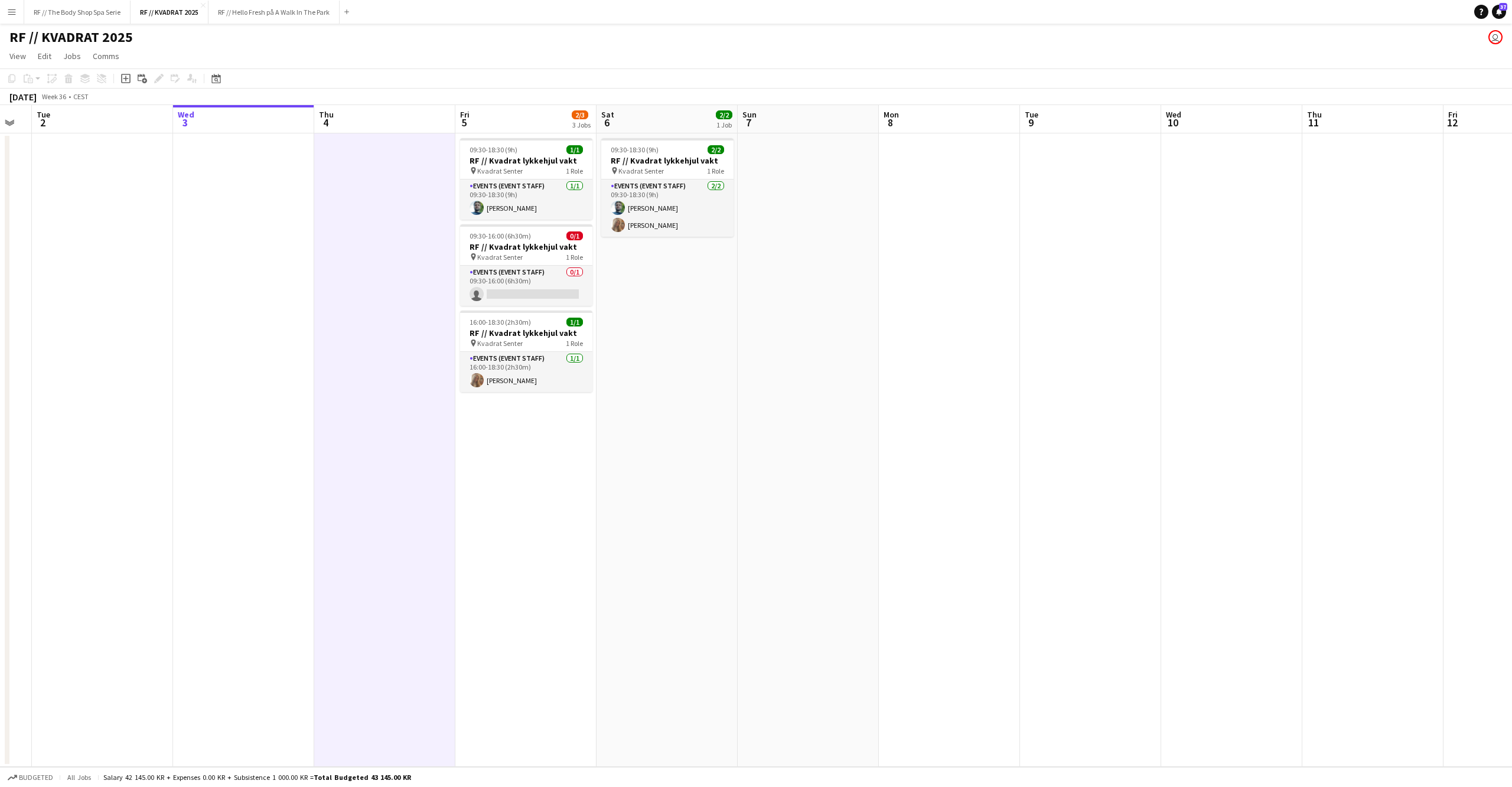
click at [275, 461] on app-date-cell at bounding box center [244, 449] width 141 height 633
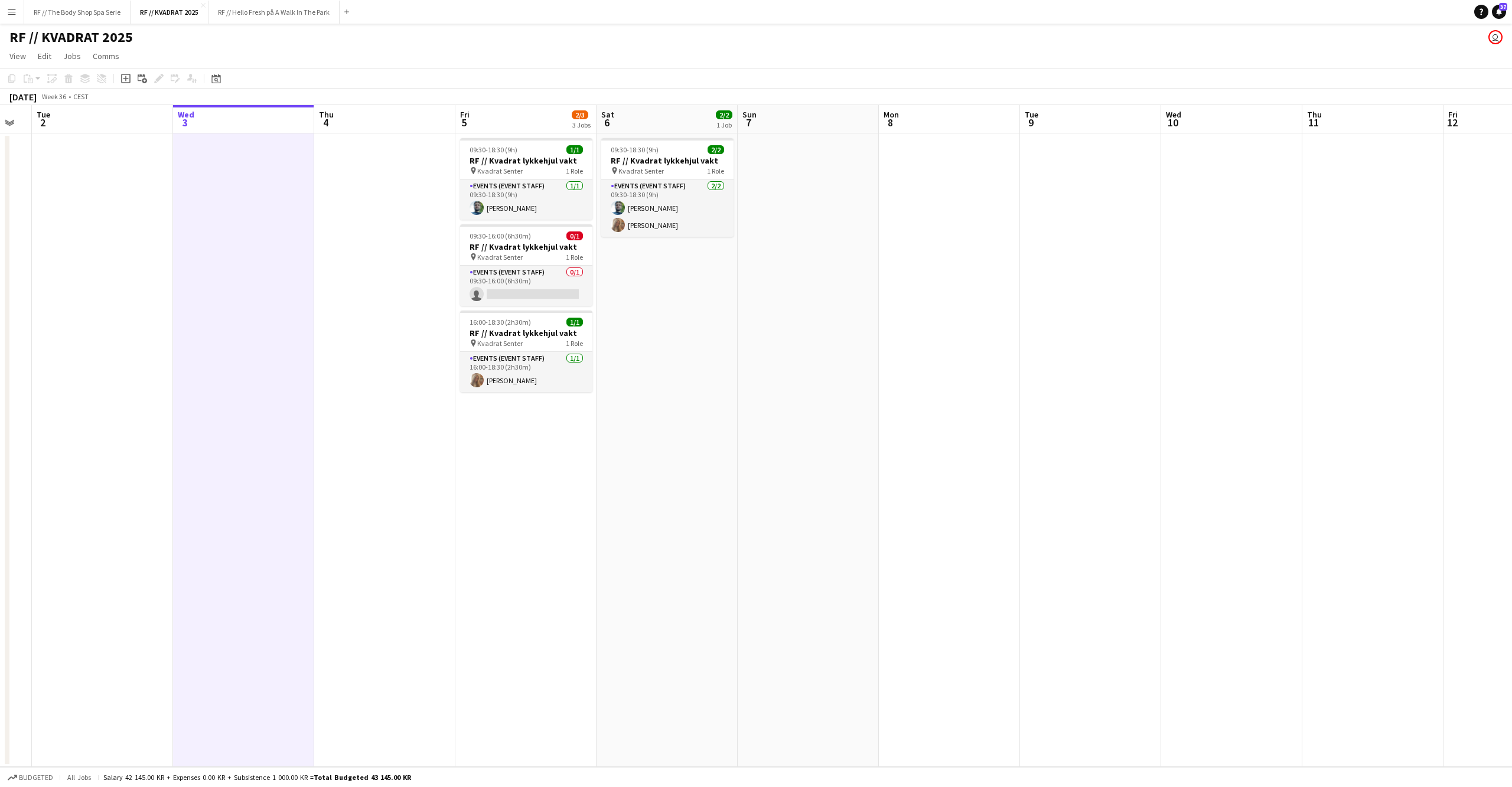
click at [388, 461] on app-date-cell at bounding box center [385, 449] width 141 height 633
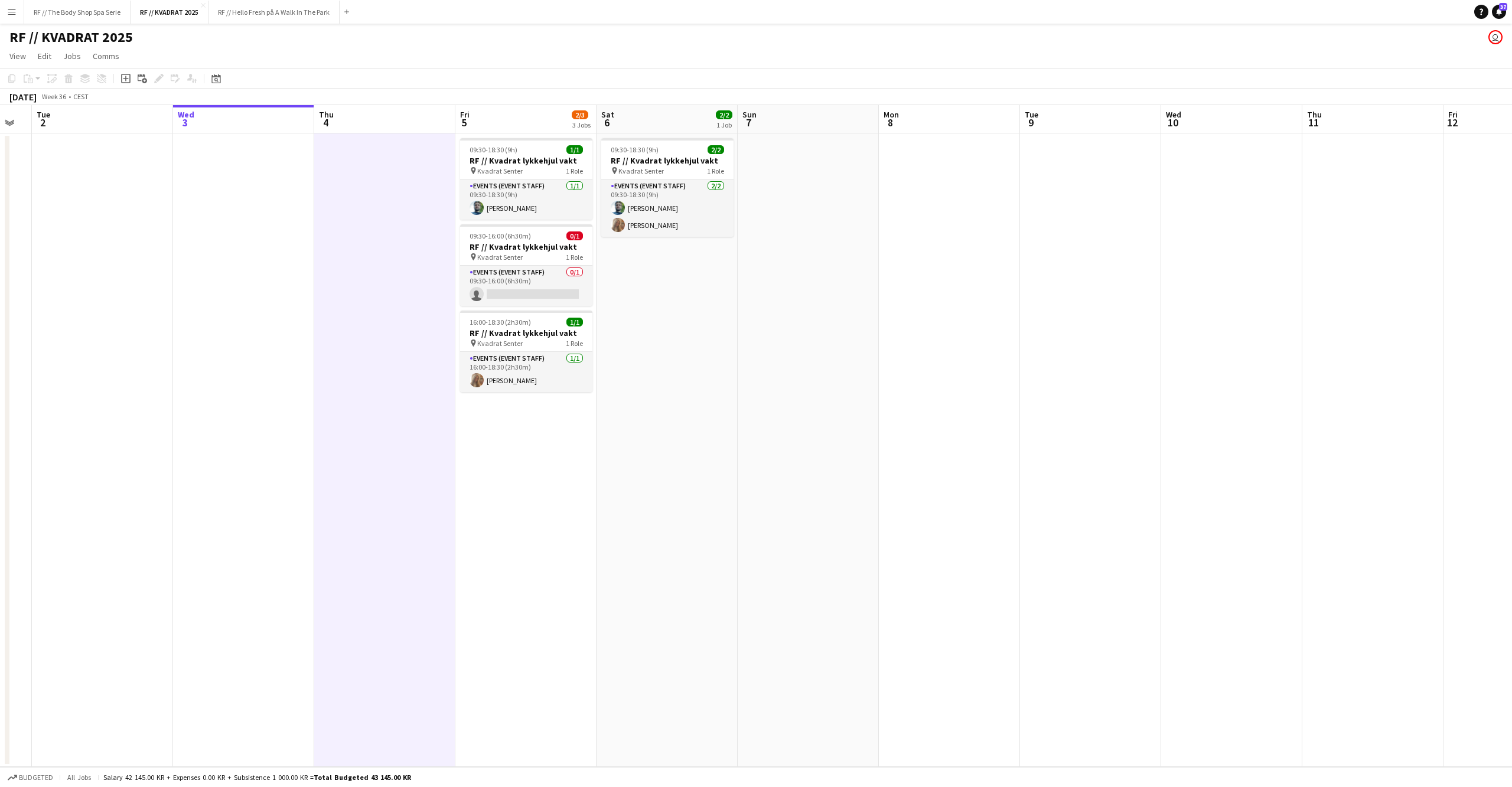
click at [294, 461] on app-date-cell at bounding box center [244, 449] width 141 height 633
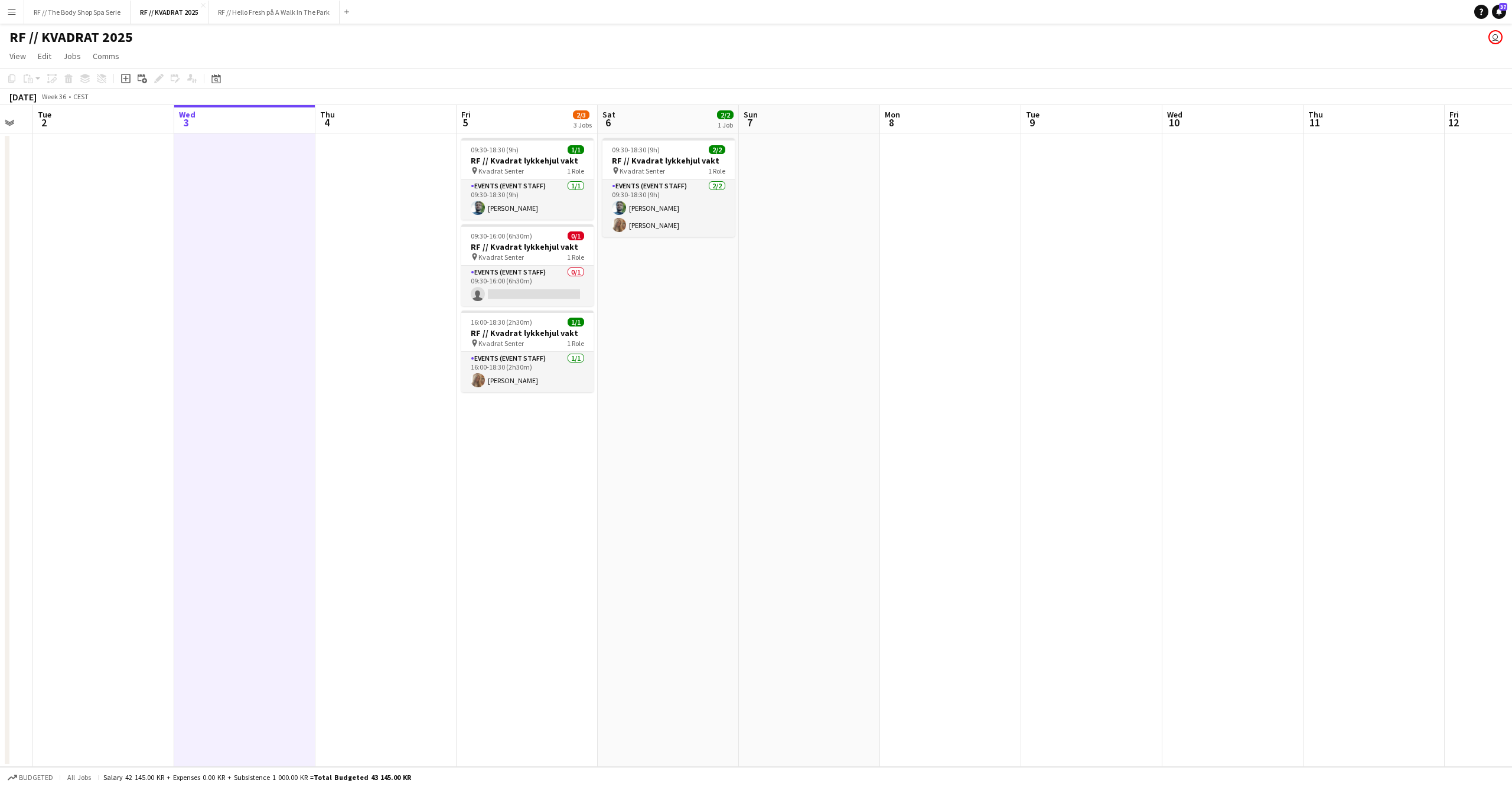
click at [385, 419] on app-date-cell at bounding box center [386, 449] width 141 height 633
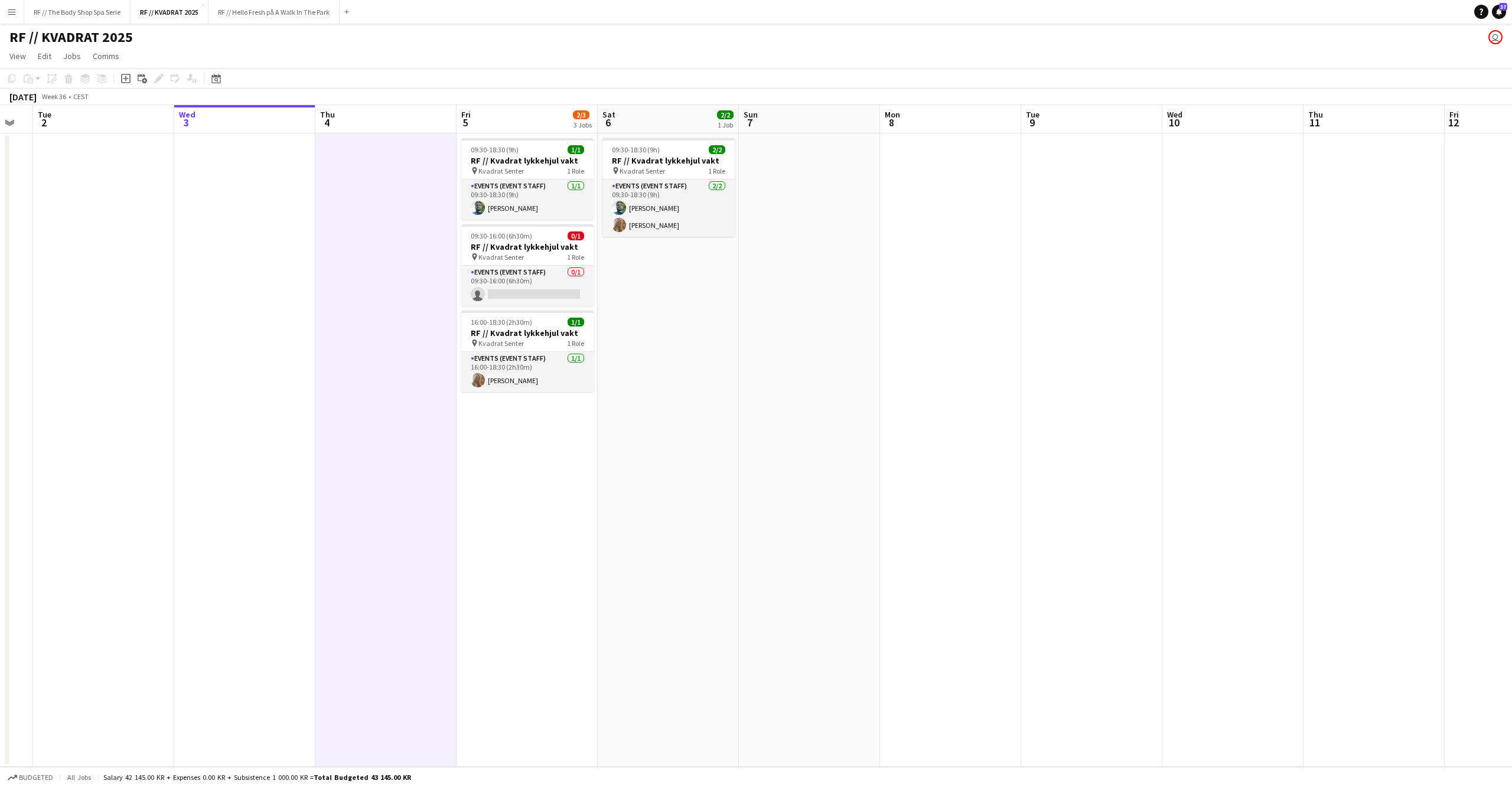
click at [259, 404] on app-date-cell at bounding box center [245, 449] width 141 height 633
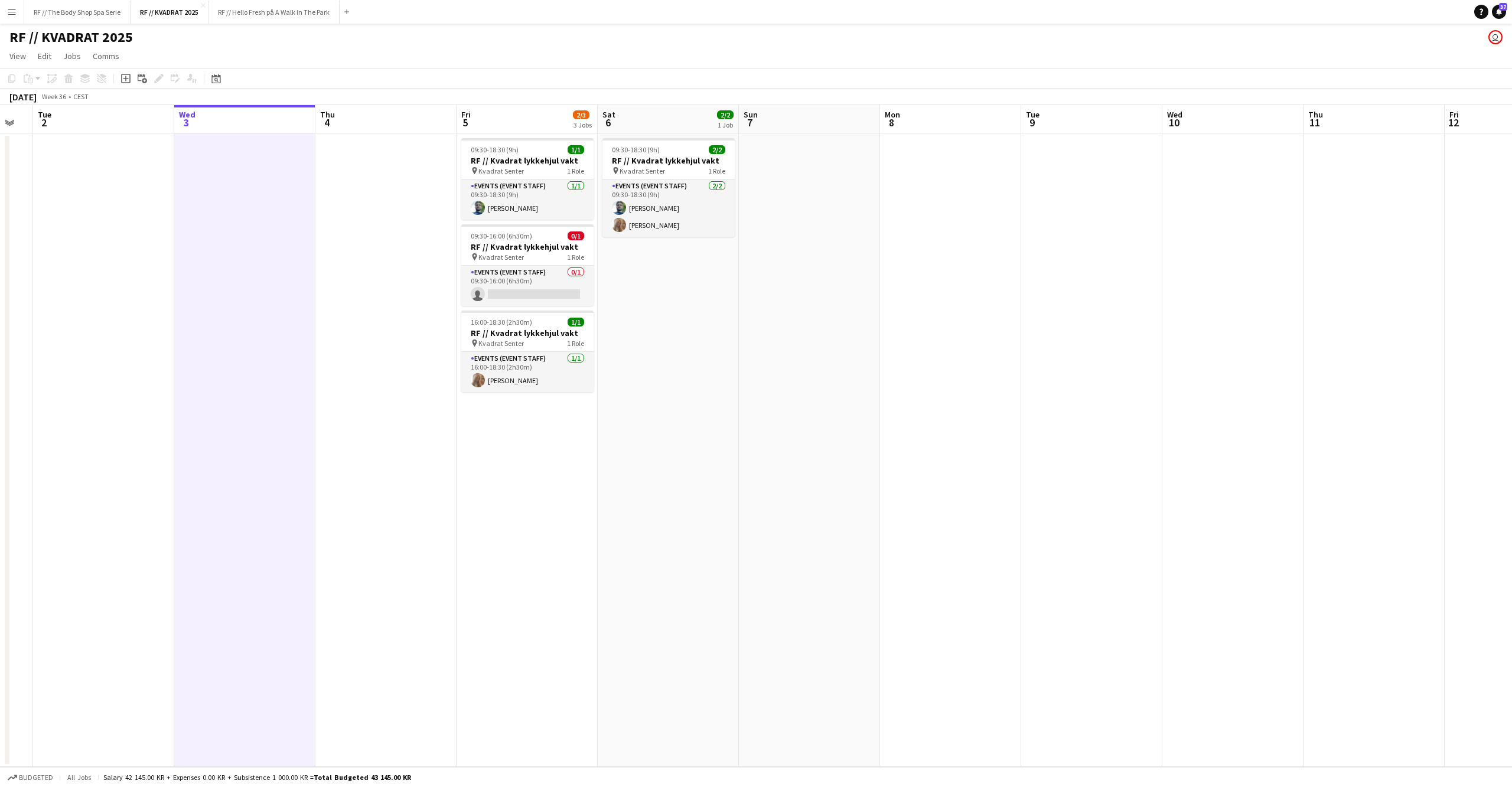
click at [355, 398] on app-date-cell at bounding box center [386, 449] width 141 height 633
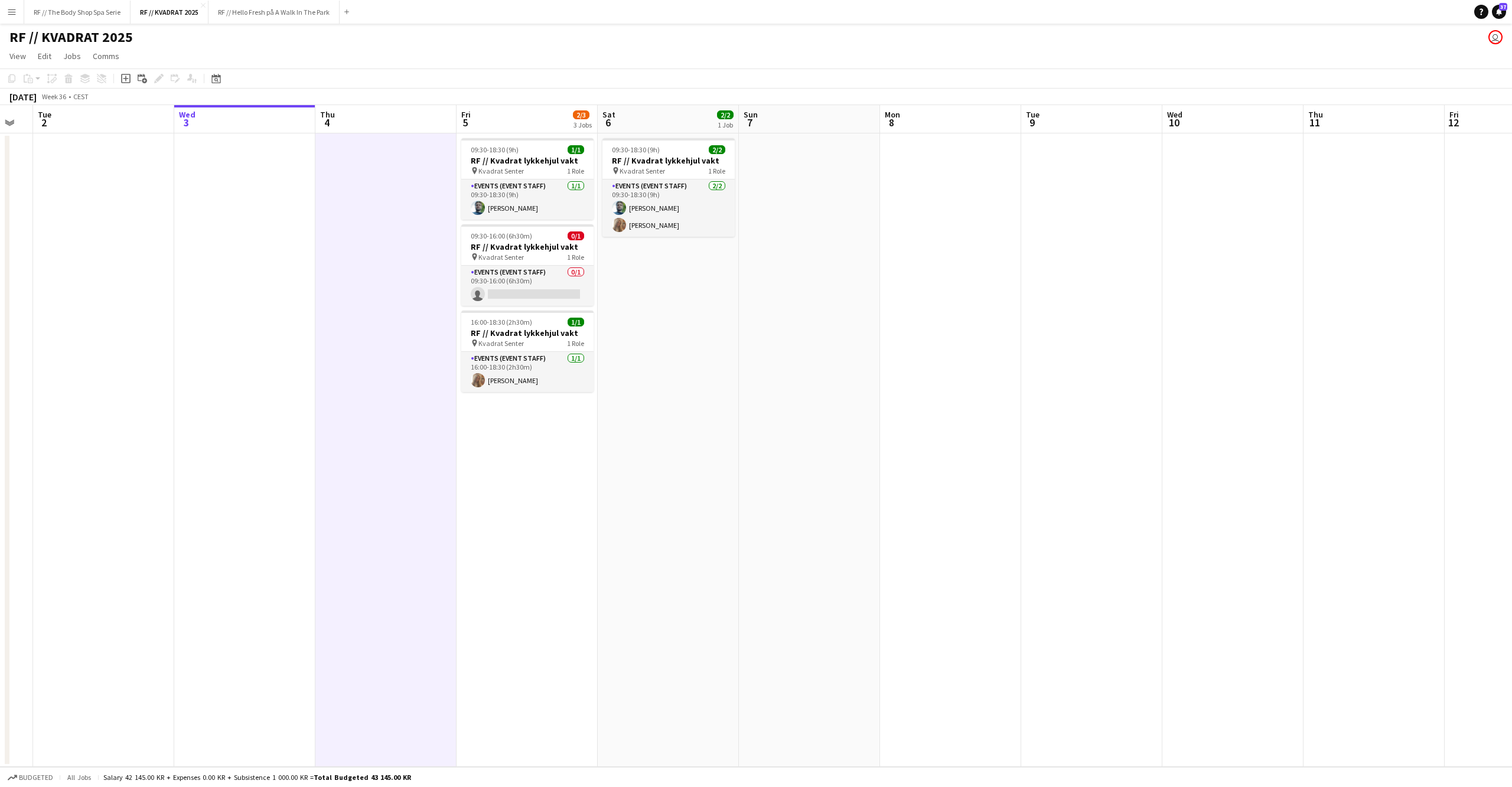
click at [271, 402] on app-date-cell at bounding box center [245, 449] width 141 height 633
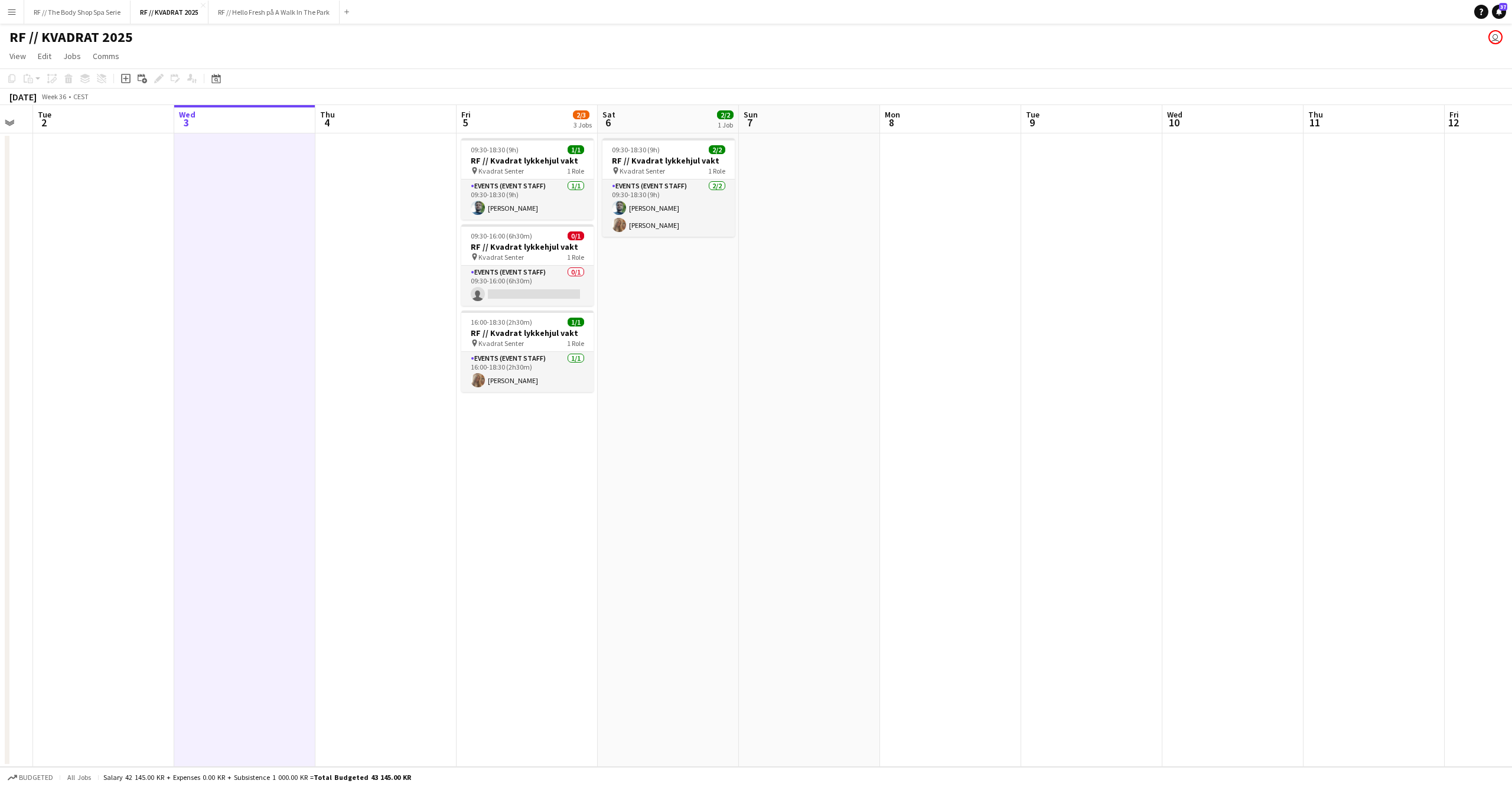
click at [715, 457] on app-date-cell "09:30-18:30 (9h) 2/2 RF // Kvadrat lykkehjul vakt pin Kvadrat Senter 1 Role Eve…" at bounding box center [668, 449] width 141 height 633
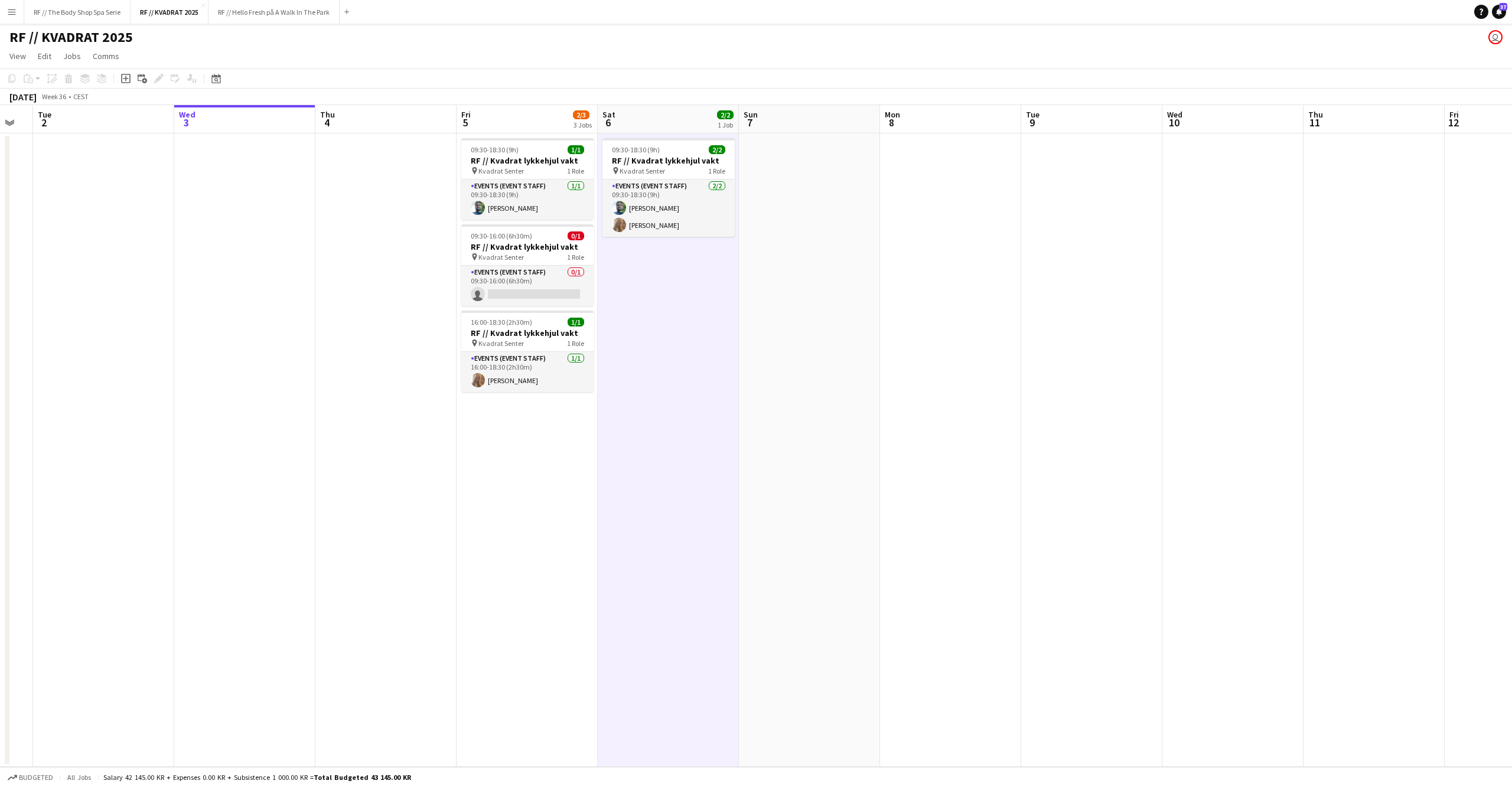
click at [539, 467] on app-date-cell "09:30-18:30 (9h) 1/1 RF // Kvadrat lykkehjul vakt pin Kvadrat Senter 1 Role Eve…" at bounding box center [527, 449] width 141 height 633
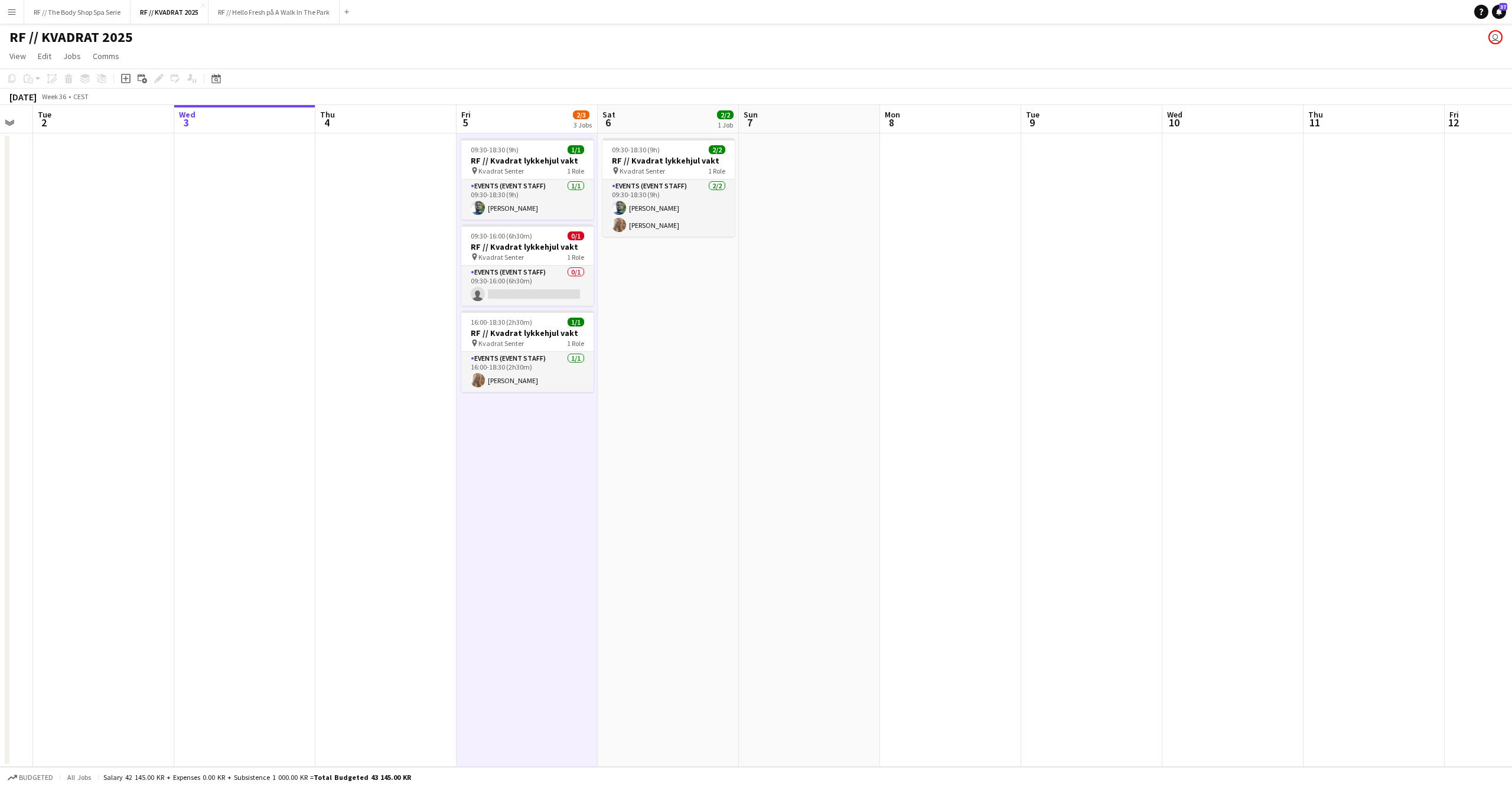
click at [352, 459] on app-date-cell at bounding box center [386, 449] width 141 height 633
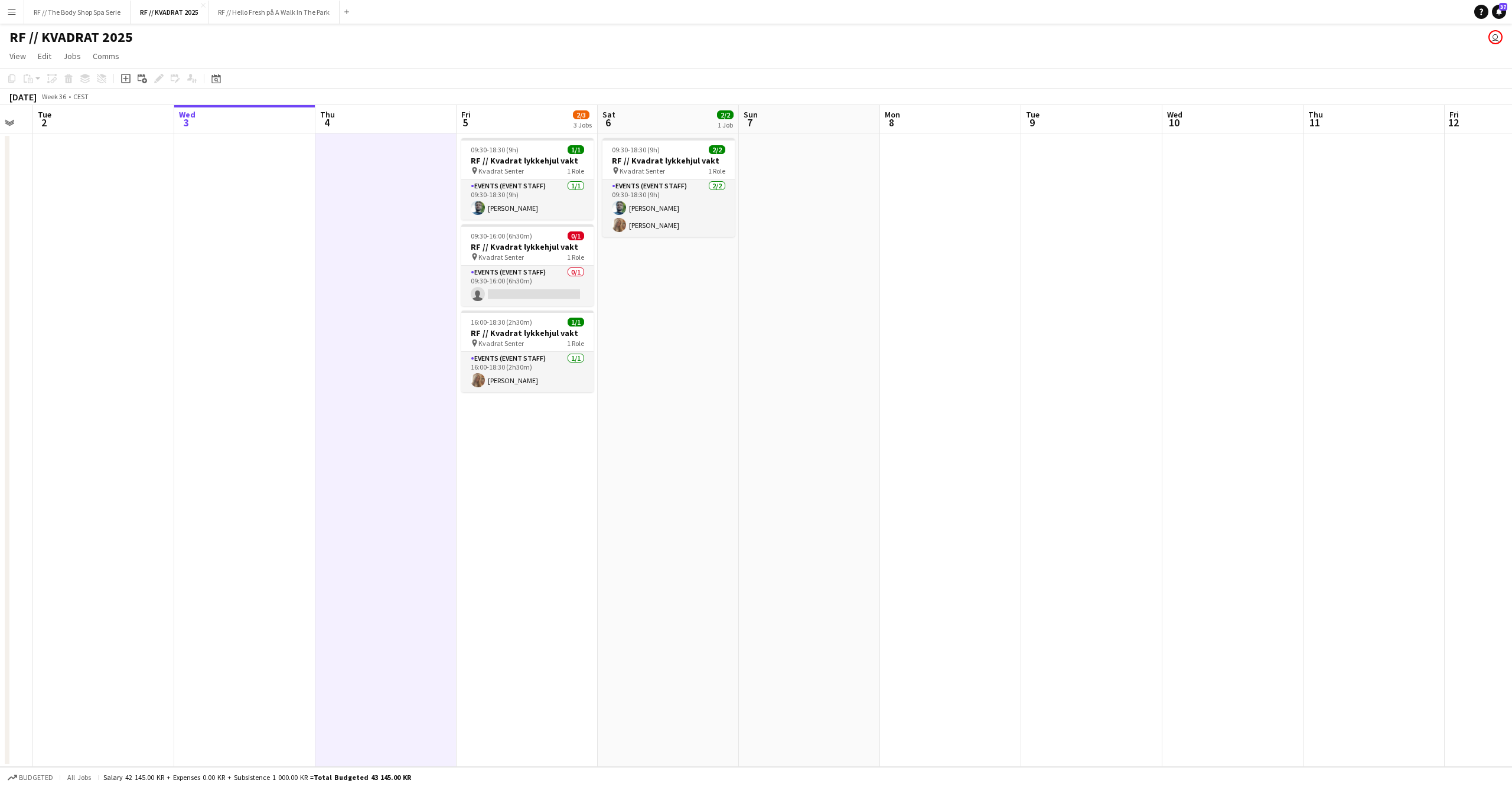
click at [264, 454] on app-date-cell at bounding box center [245, 449] width 141 height 633
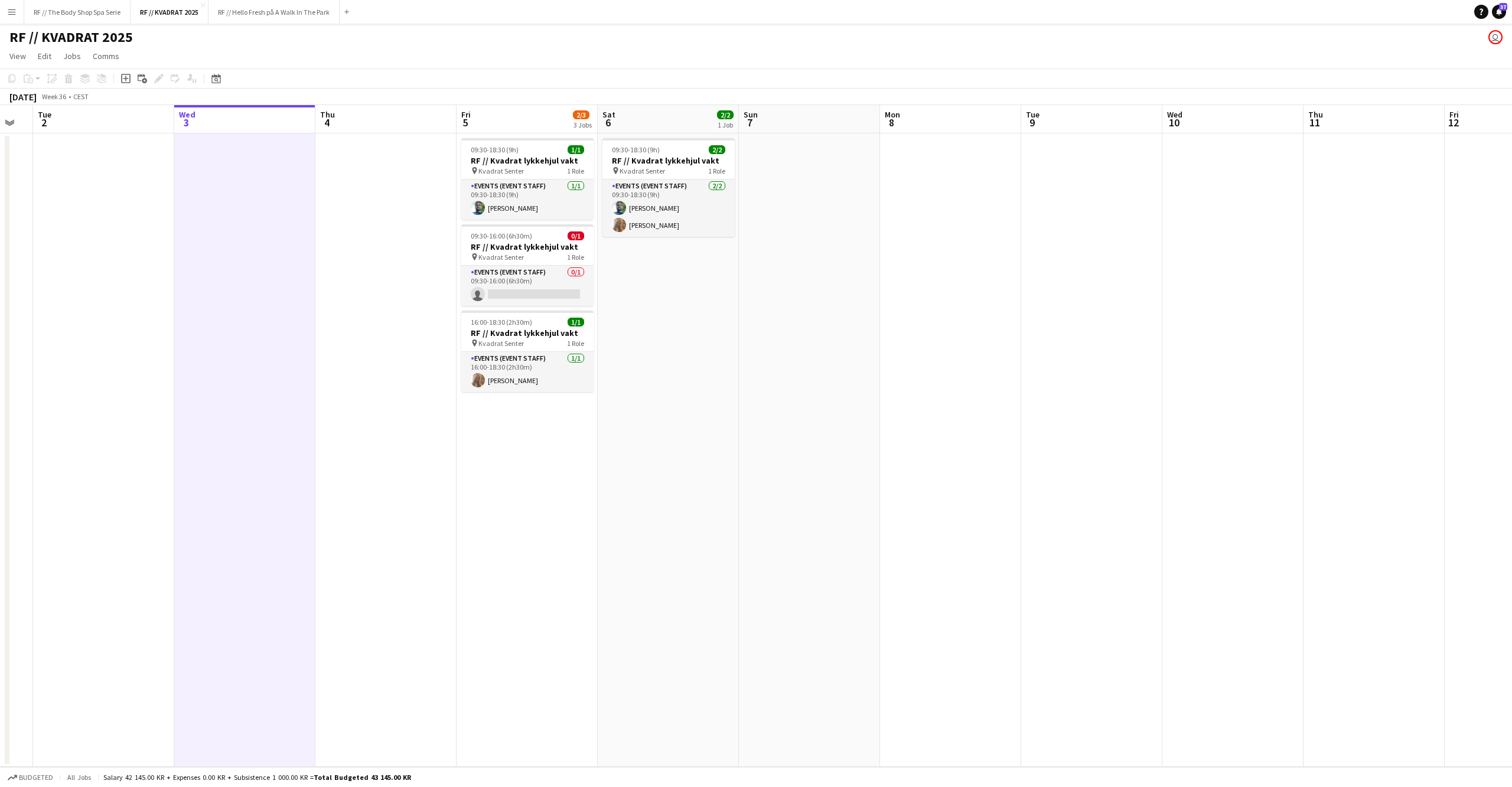
click at [375, 447] on app-date-cell at bounding box center [386, 449] width 141 height 633
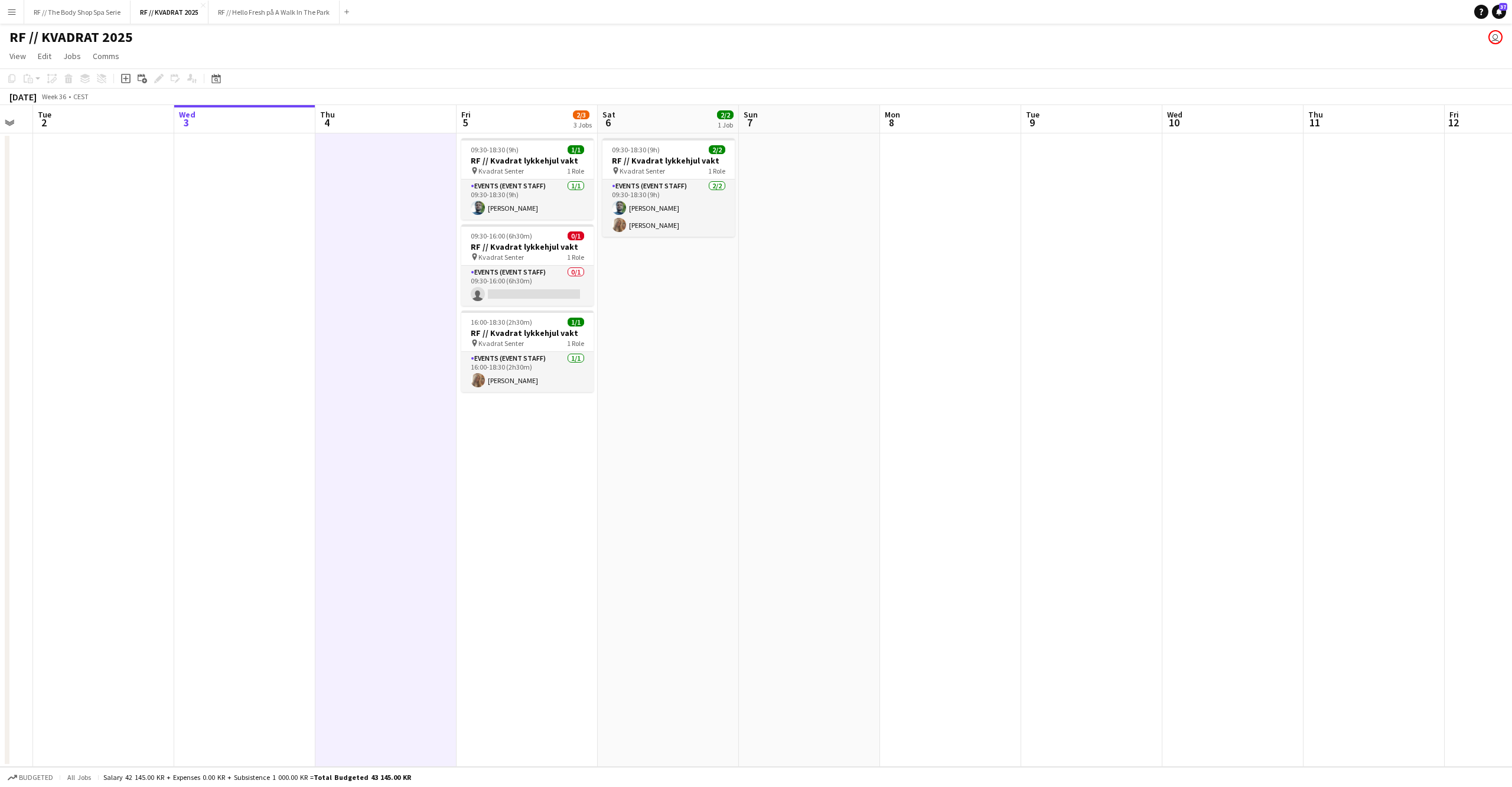
click at [281, 442] on app-date-cell at bounding box center [245, 449] width 141 height 633
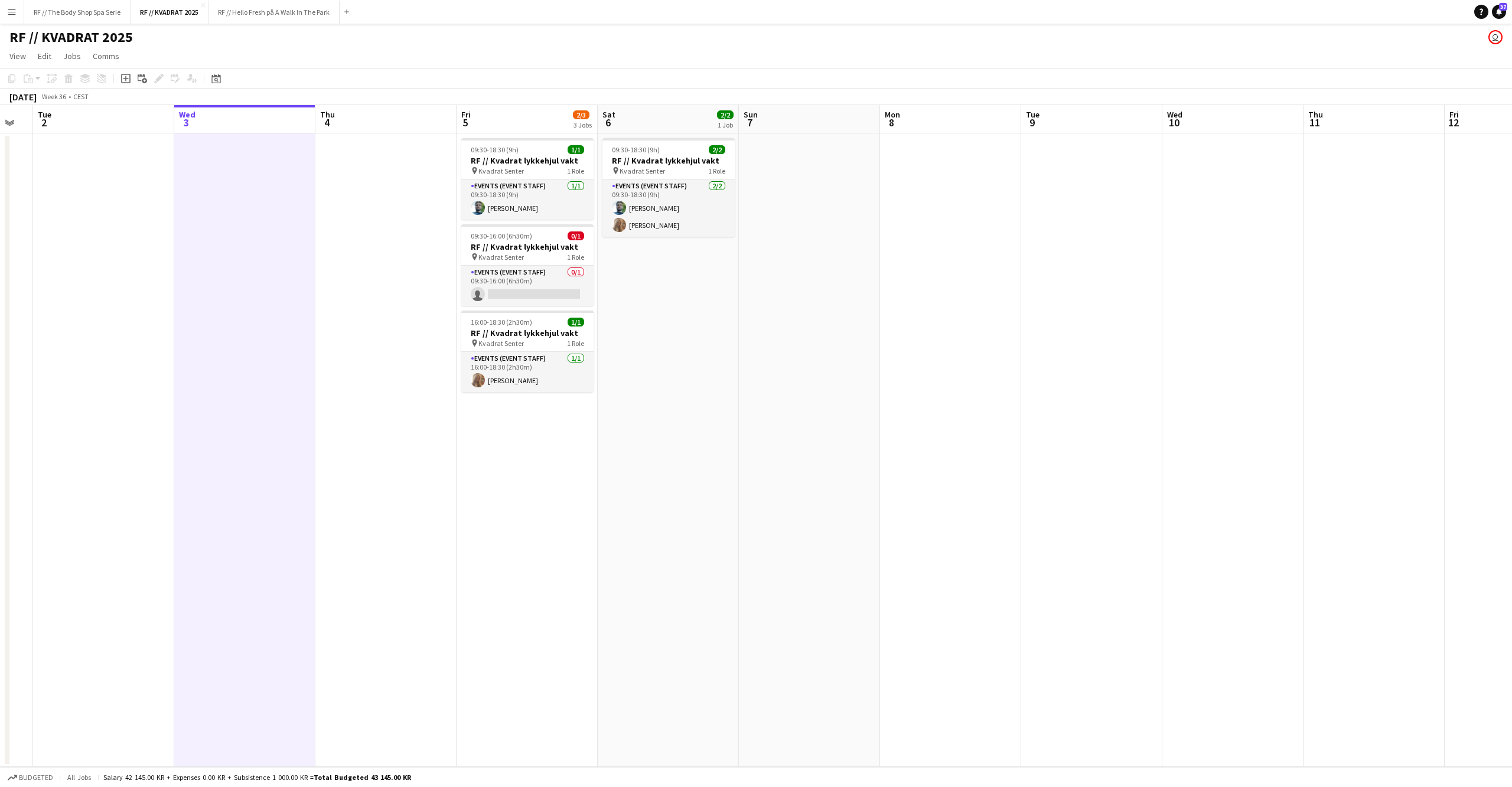
click at [374, 433] on app-date-cell at bounding box center [386, 449] width 141 height 633
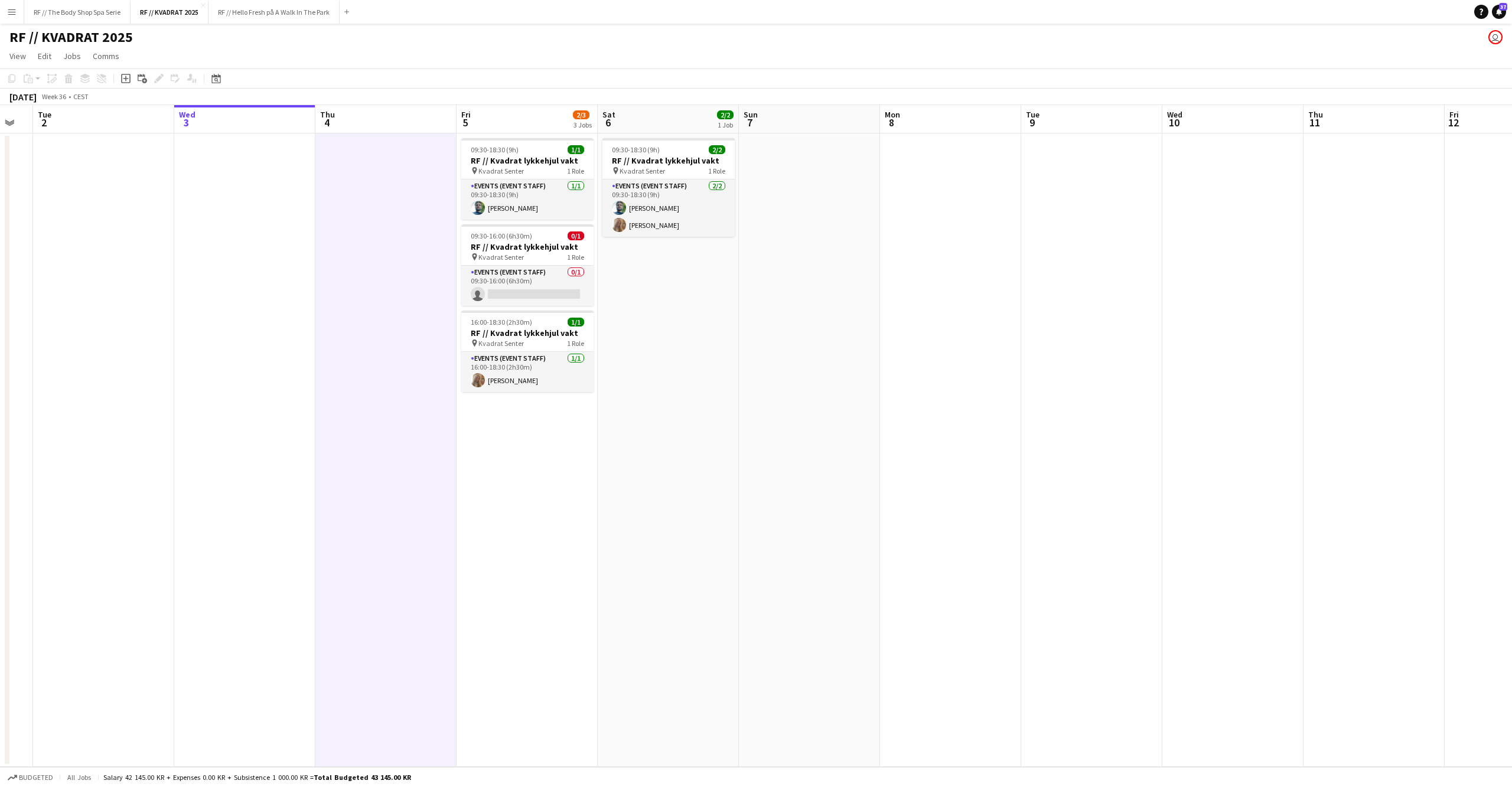
click at [271, 398] on app-date-cell at bounding box center [245, 449] width 141 height 633
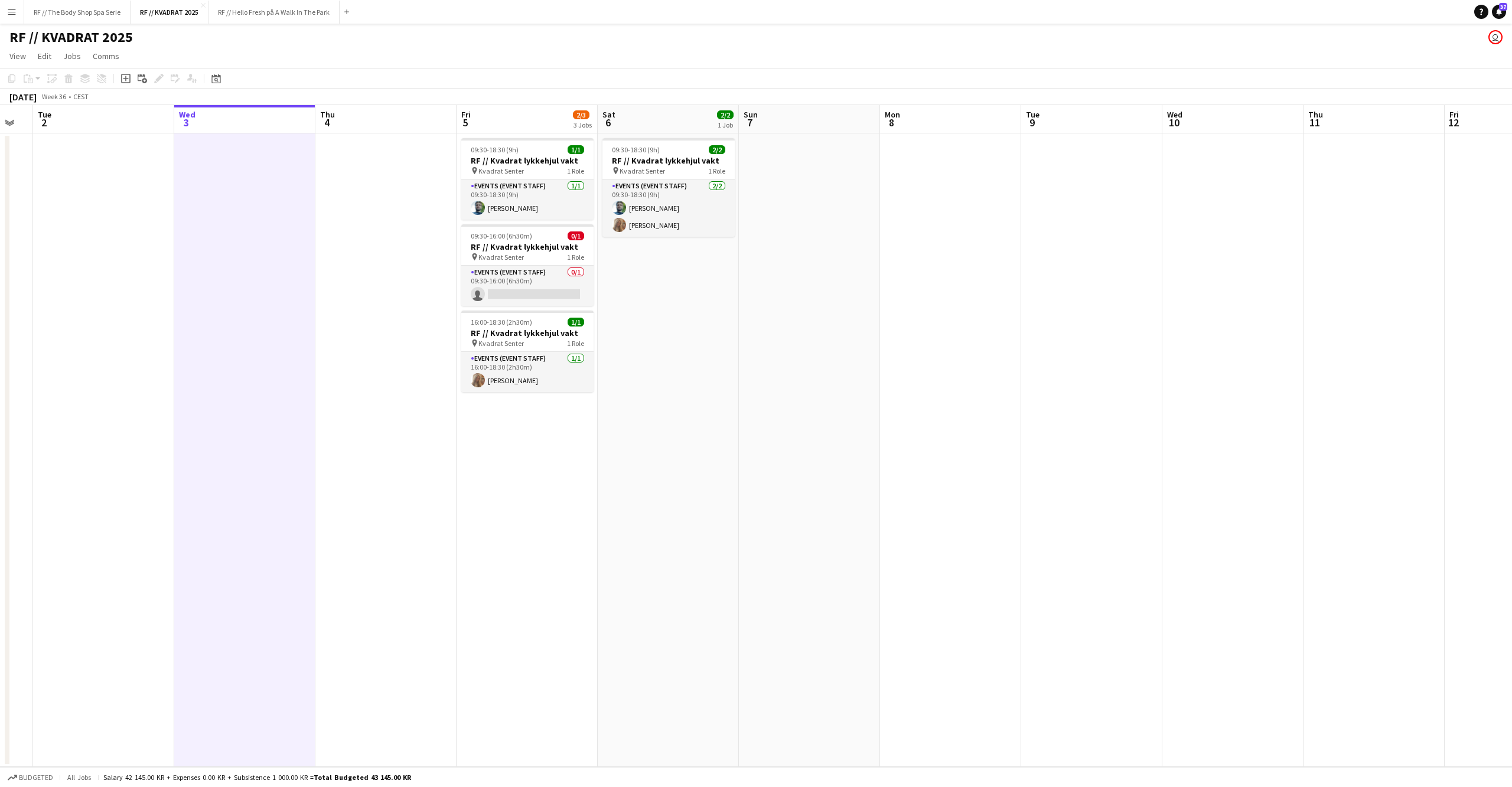
click at [364, 370] on app-date-cell at bounding box center [386, 449] width 141 height 633
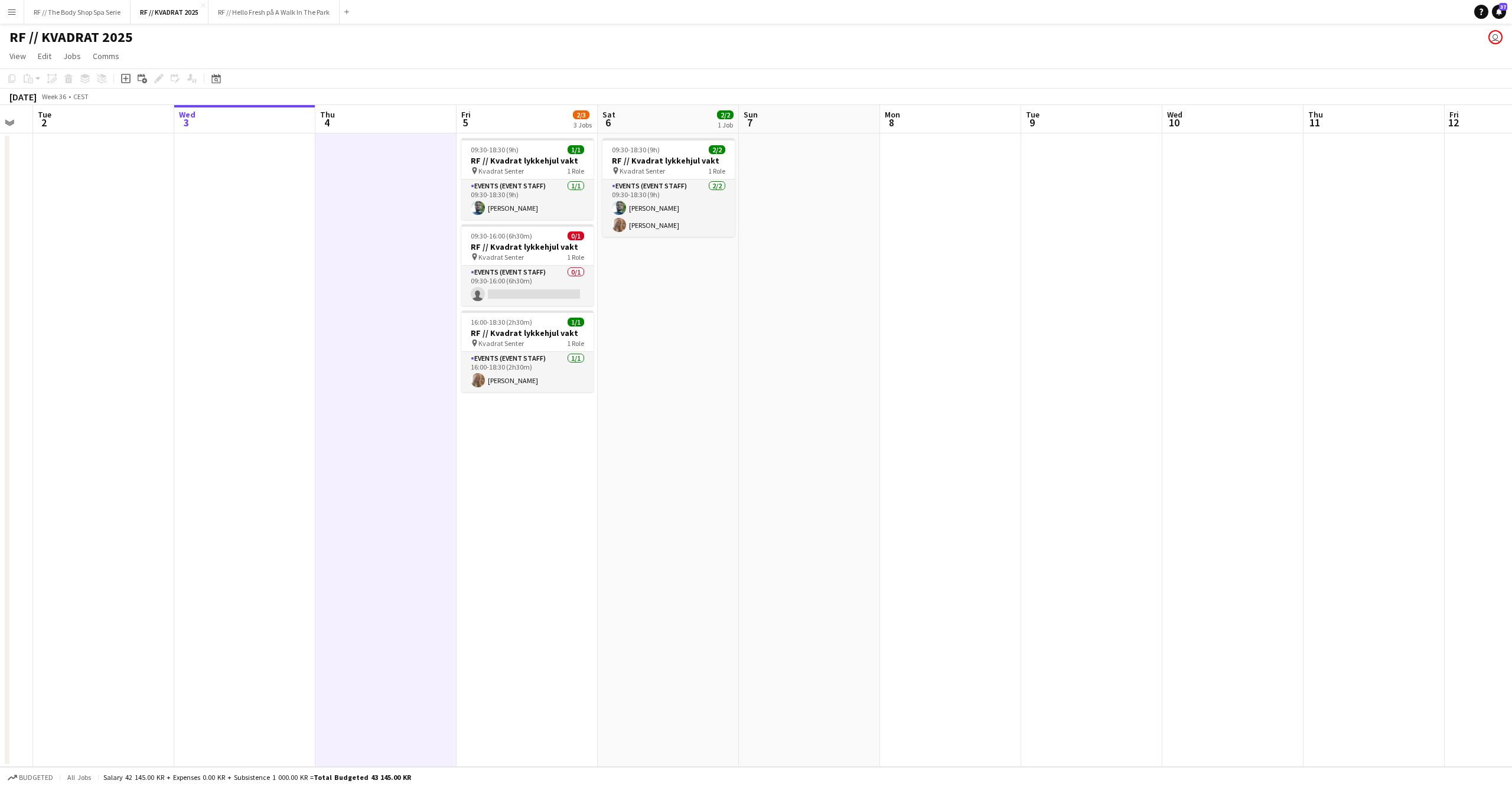
click at [276, 373] on app-calendar-viewport "Sun 31 Mon 1 Tue 2 Wed 3 Thu 4 Fri 5 2/3 3 Jobs Sat 6 2/2 1 Job Sun 7 Mon 8 Tue…" at bounding box center [756, 436] width 1512 height 662
click at [237, 370] on app-date-cell at bounding box center [236, 449] width 141 height 633
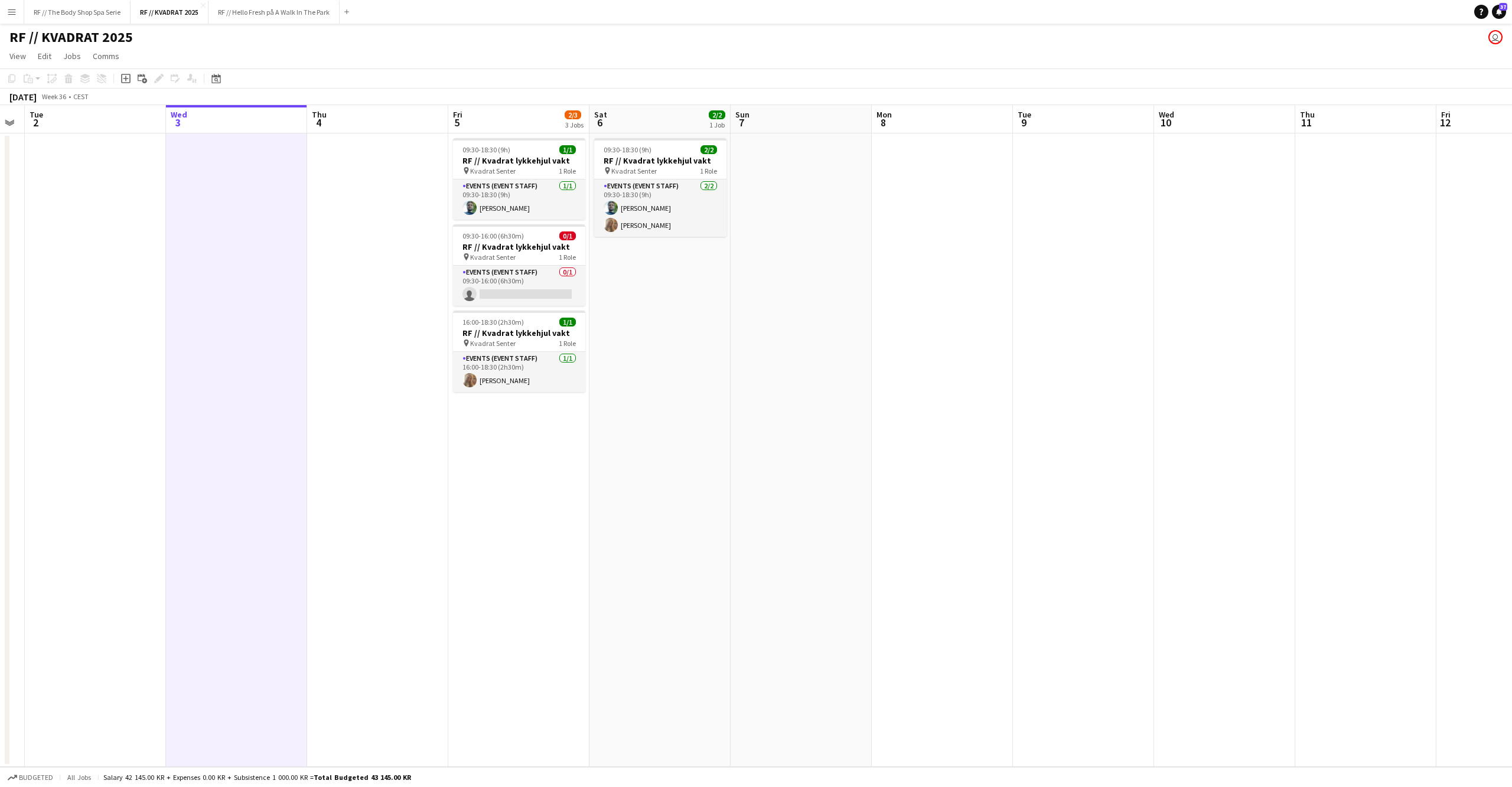
click at [366, 359] on app-date-cell at bounding box center [378, 449] width 141 height 633
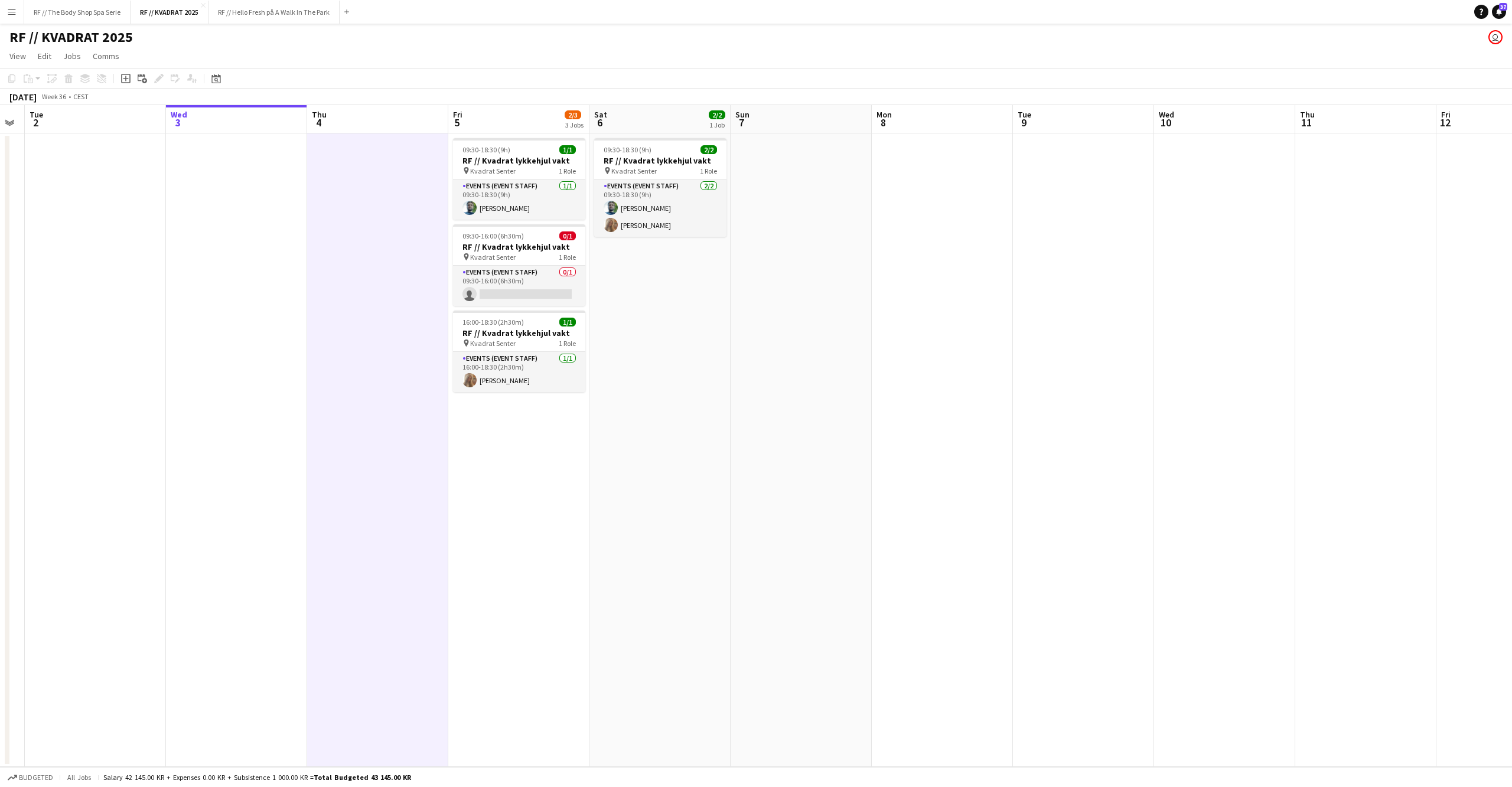
click at [679, 296] on app-date-cell "09:30-18:30 (9h) 2/2 RF // Kvadrat lykkehjul vakt pin Kvadrat Senter 1 Role Eve…" at bounding box center [660, 449] width 141 height 633
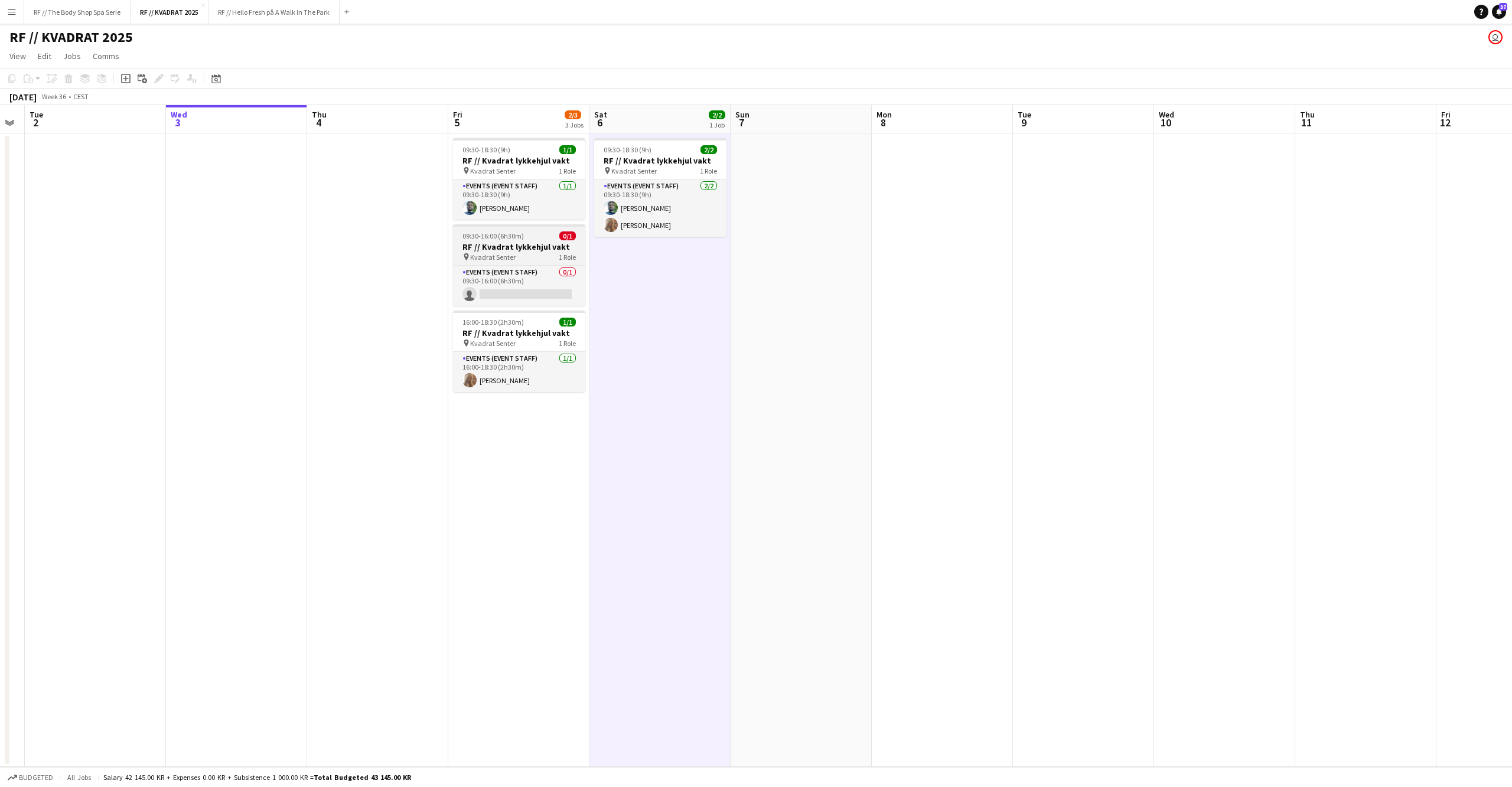
click at [496, 237] on span "09:30-16:00 (6h30m)" at bounding box center [493, 236] width 61 height 9
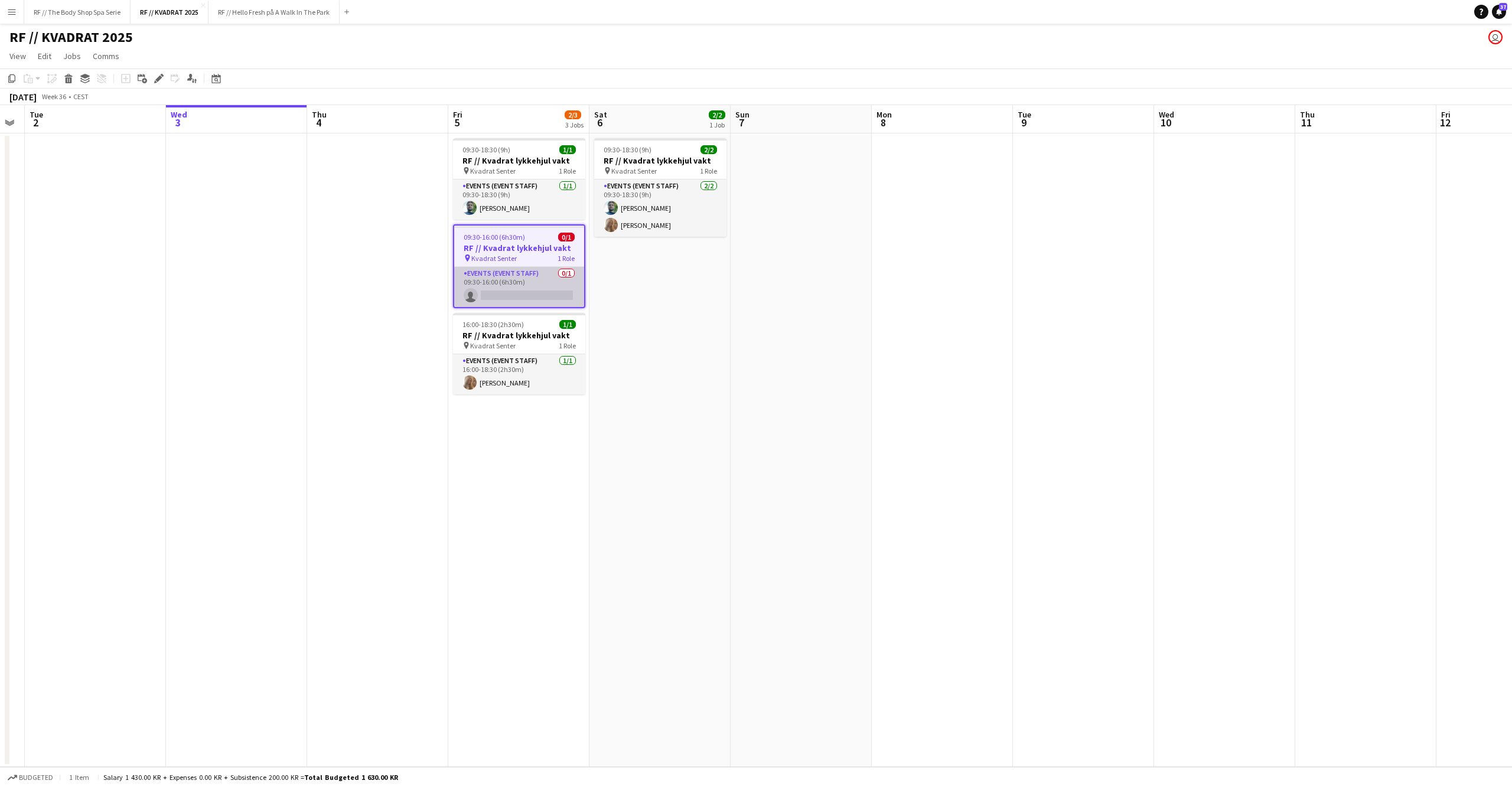
click at [512, 283] on app-card-role "Events (Event Staff) 0/1 09:30-16:00 (6h30m) single-neutral-actions" at bounding box center [519, 287] width 130 height 40
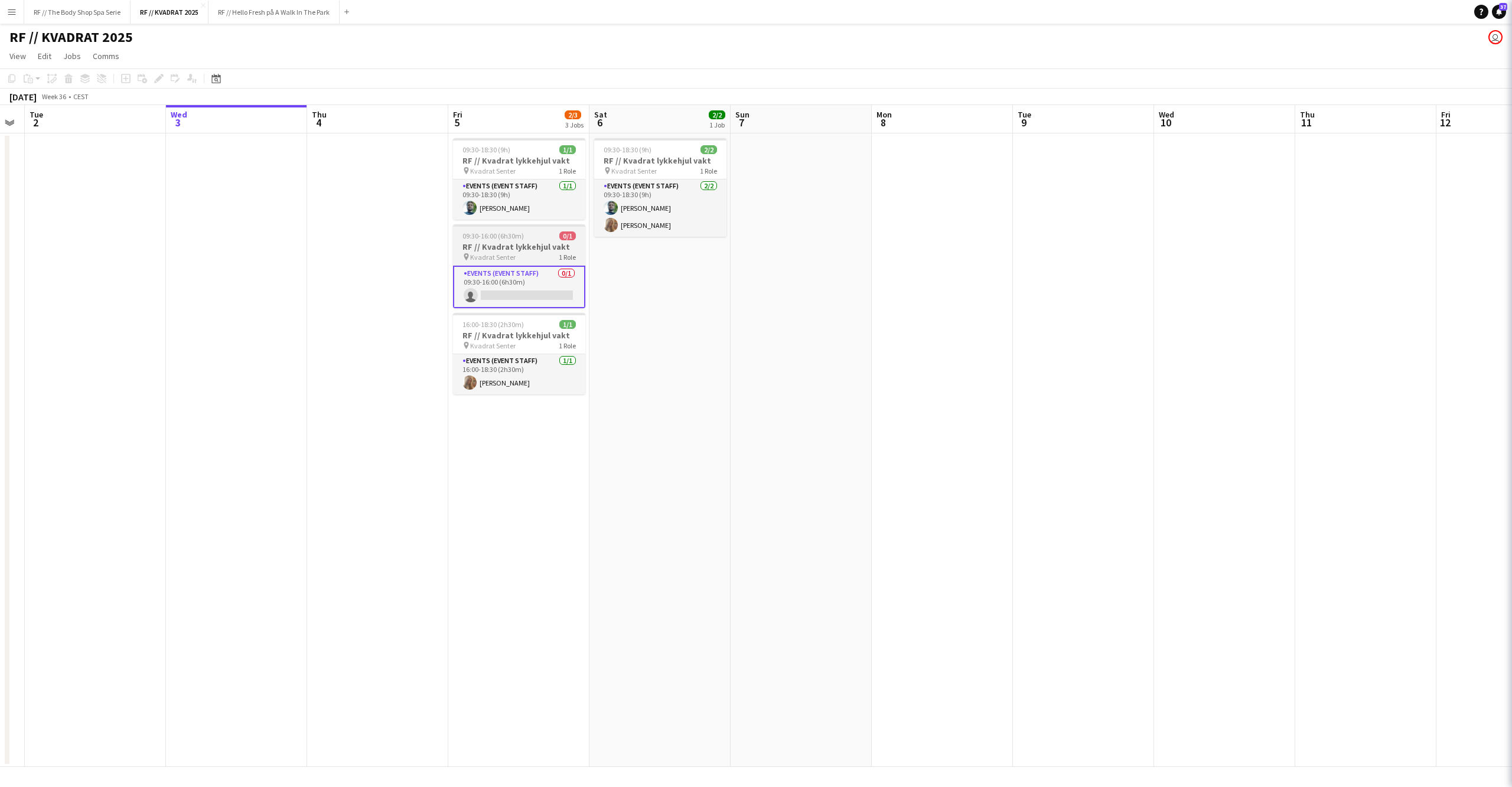
click at [507, 233] on span "09:30-16:00 (6h30m)" at bounding box center [493, 236] width 61 height 9
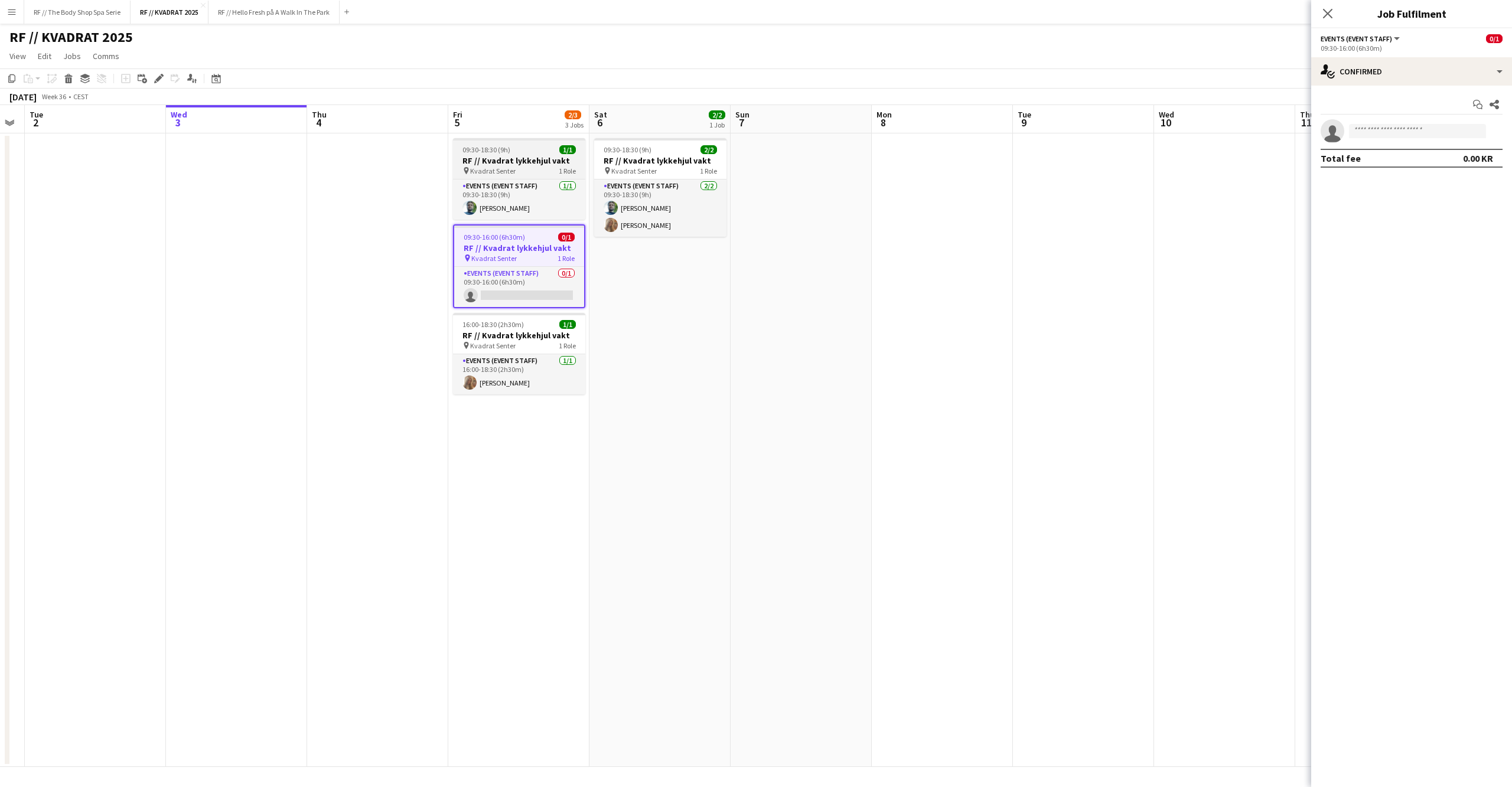
click at [499, 159] on h3 "RF // Kvadrat lykkehjul vakt" at bounding box center [519, 160] width 133 height 11
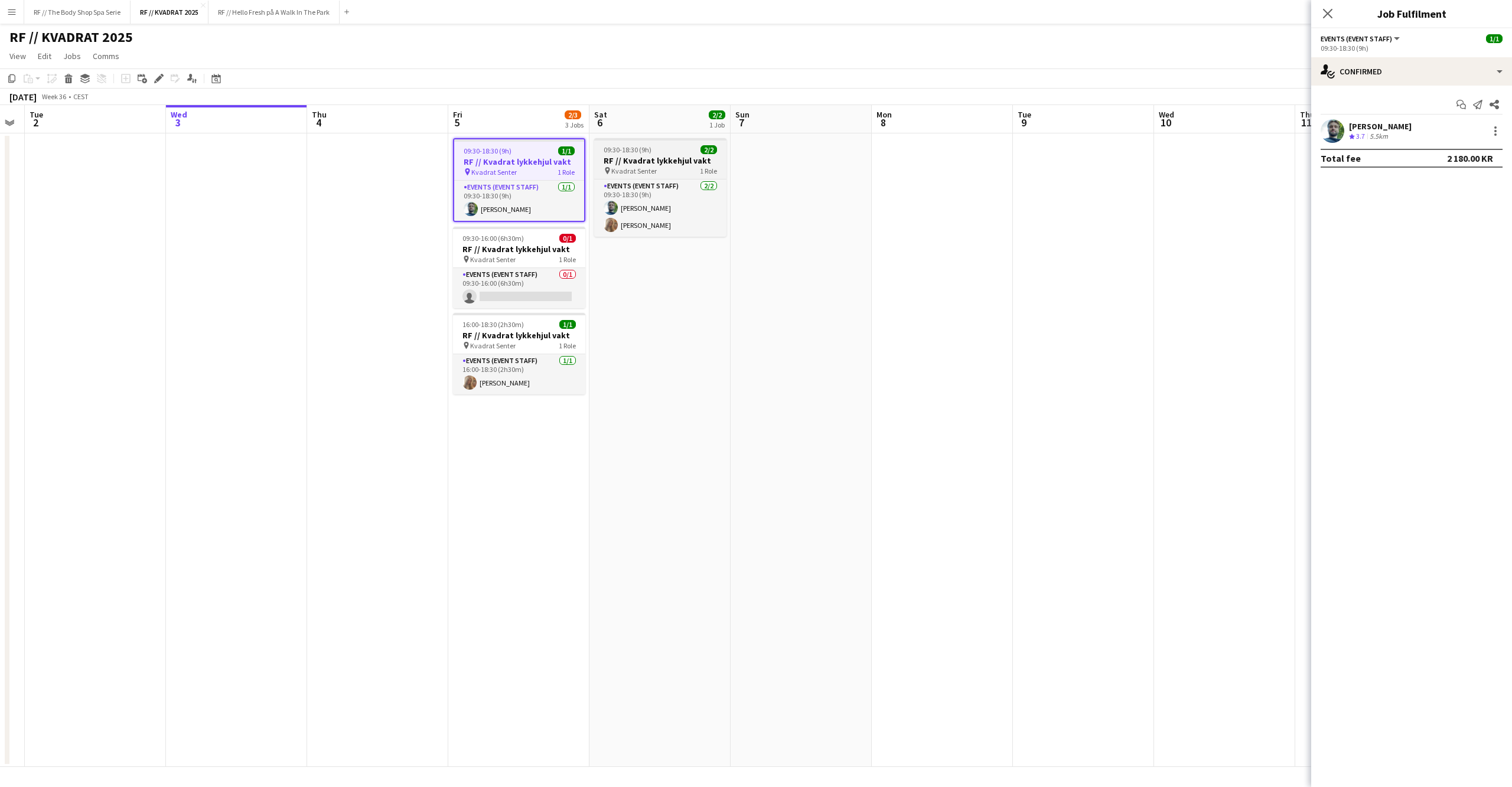
click at [654, 155] on h3 "RF // Kvadrat lykkehjul vakt" at bounding box center [661, 160] width 133 height 11
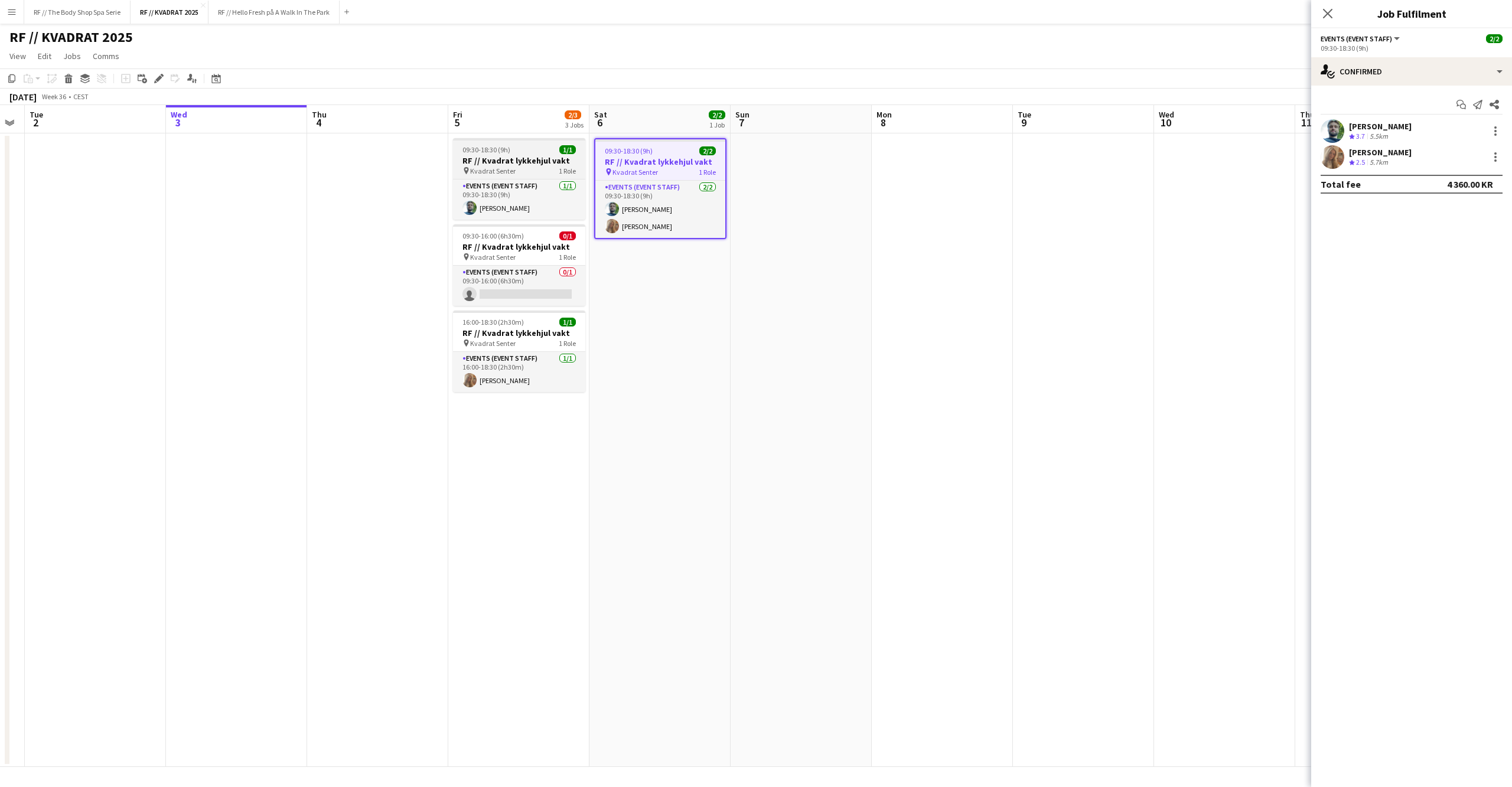
click at [534, 160] on h3 "RF // Kvadrat lykkehjul vakt" at bounding box center [519, 160] width 133 height 11
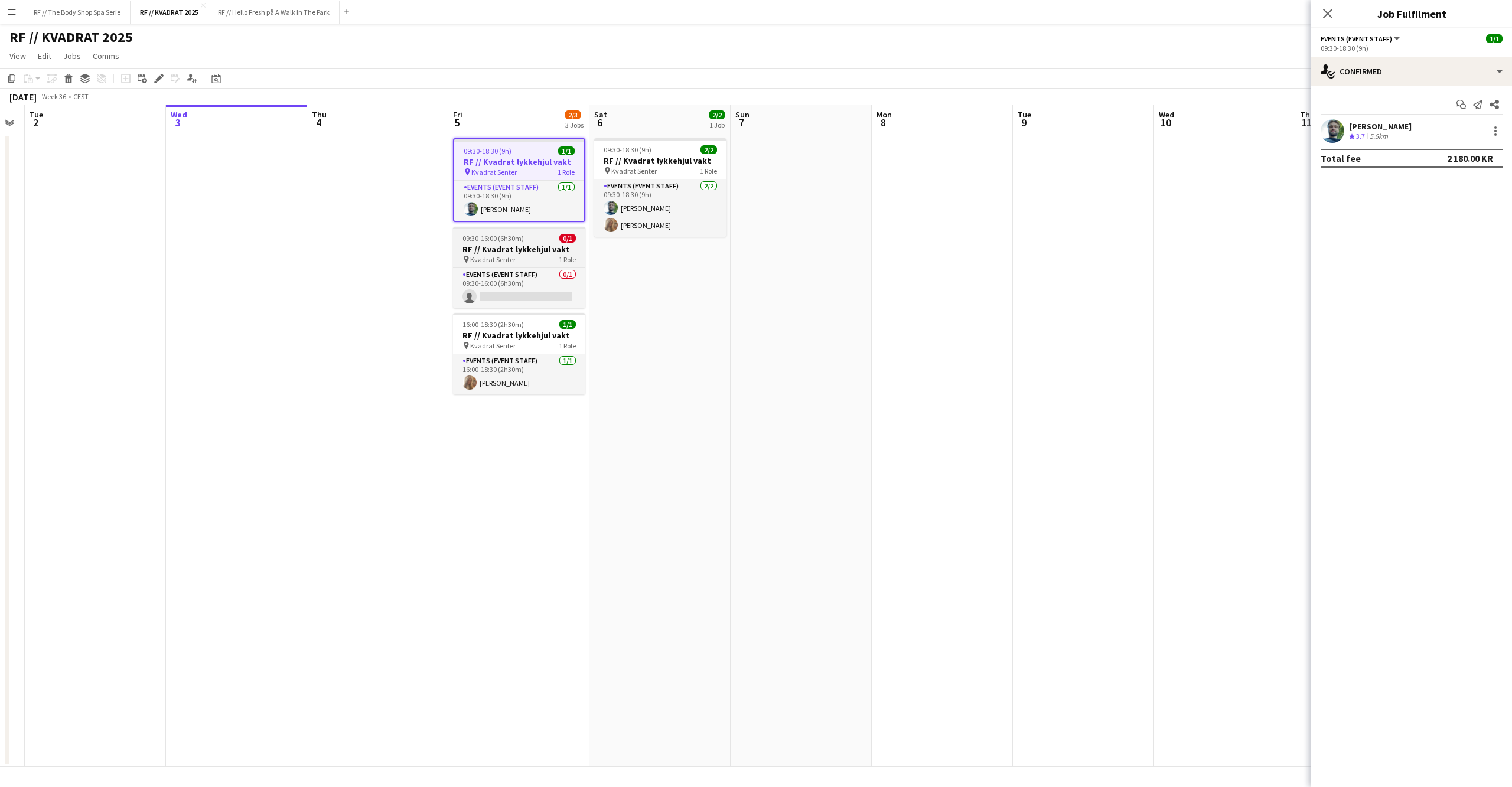
click at [533, 240] on div "09:30-16:00 (6h30m) 0/1" at bounding box center [519, 238] width 133 height 9
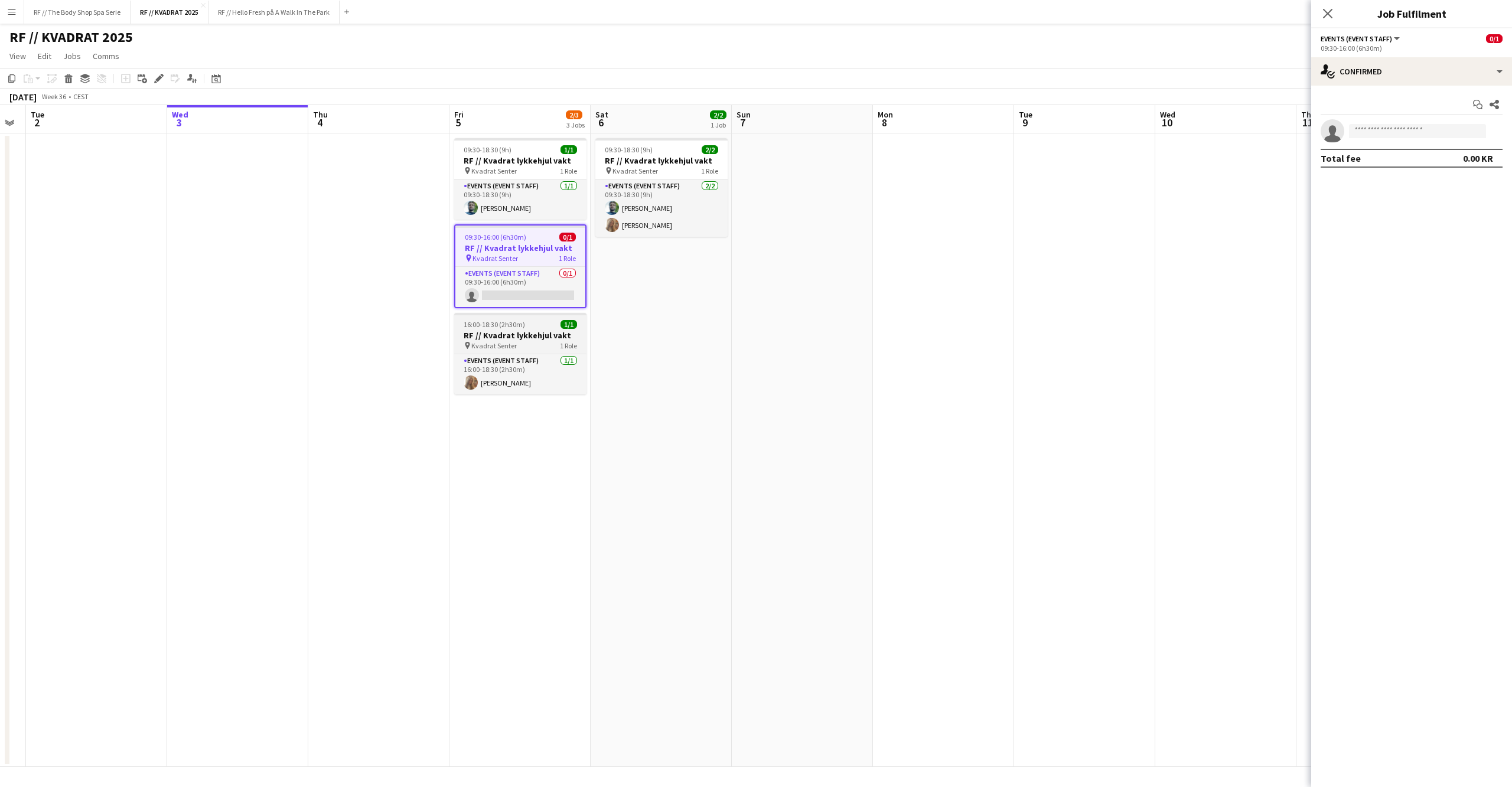
click at [529, 336] on h3 "RF // Kvadrat lykkehjul vakt" at bounding box center [520, 335] width 133 height 11
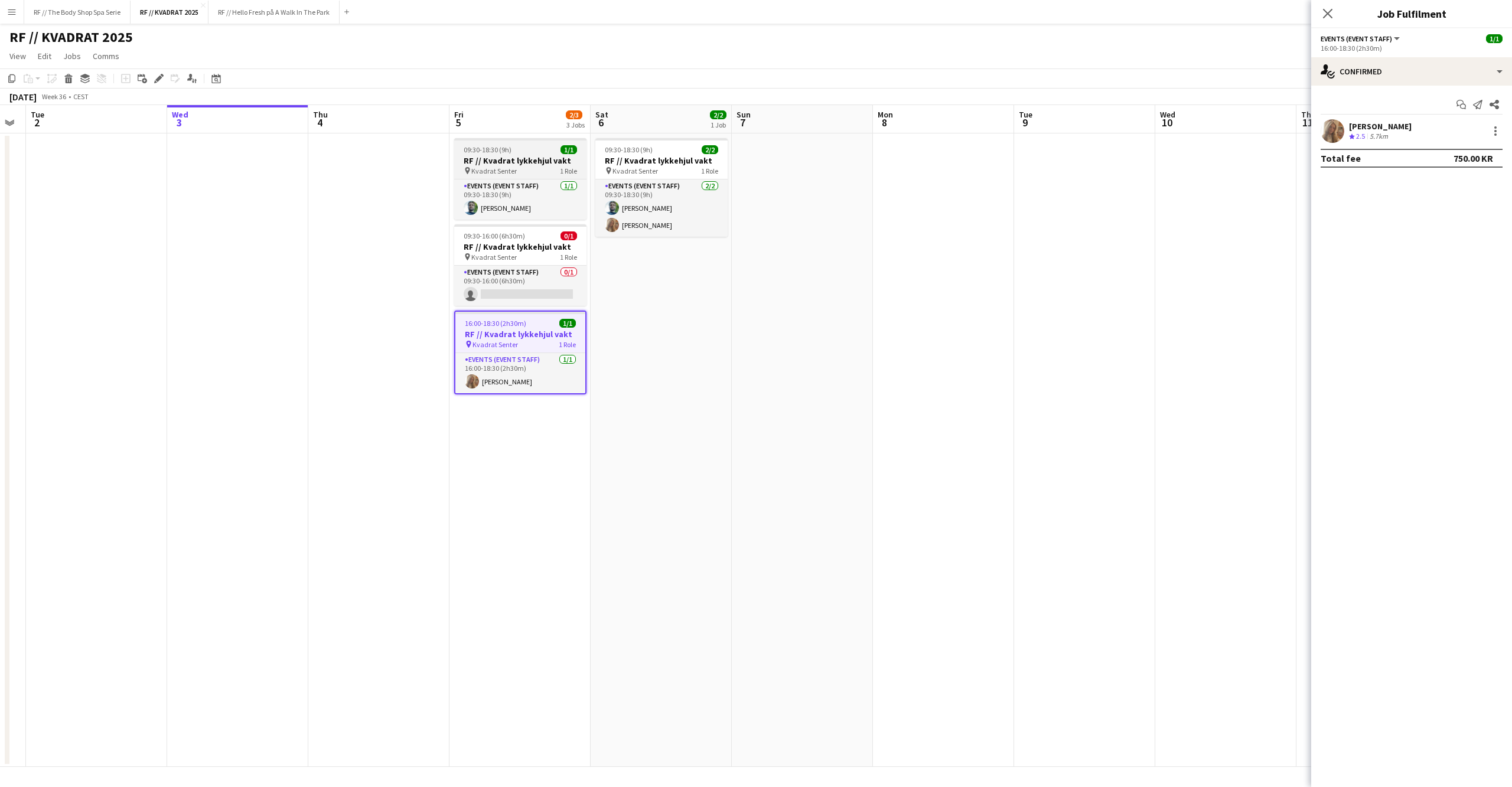
click at [524, 157] on h3 "RF // Kvadrat lykkehjul vakt" at bounding box center [520, 160] width 133 height 11
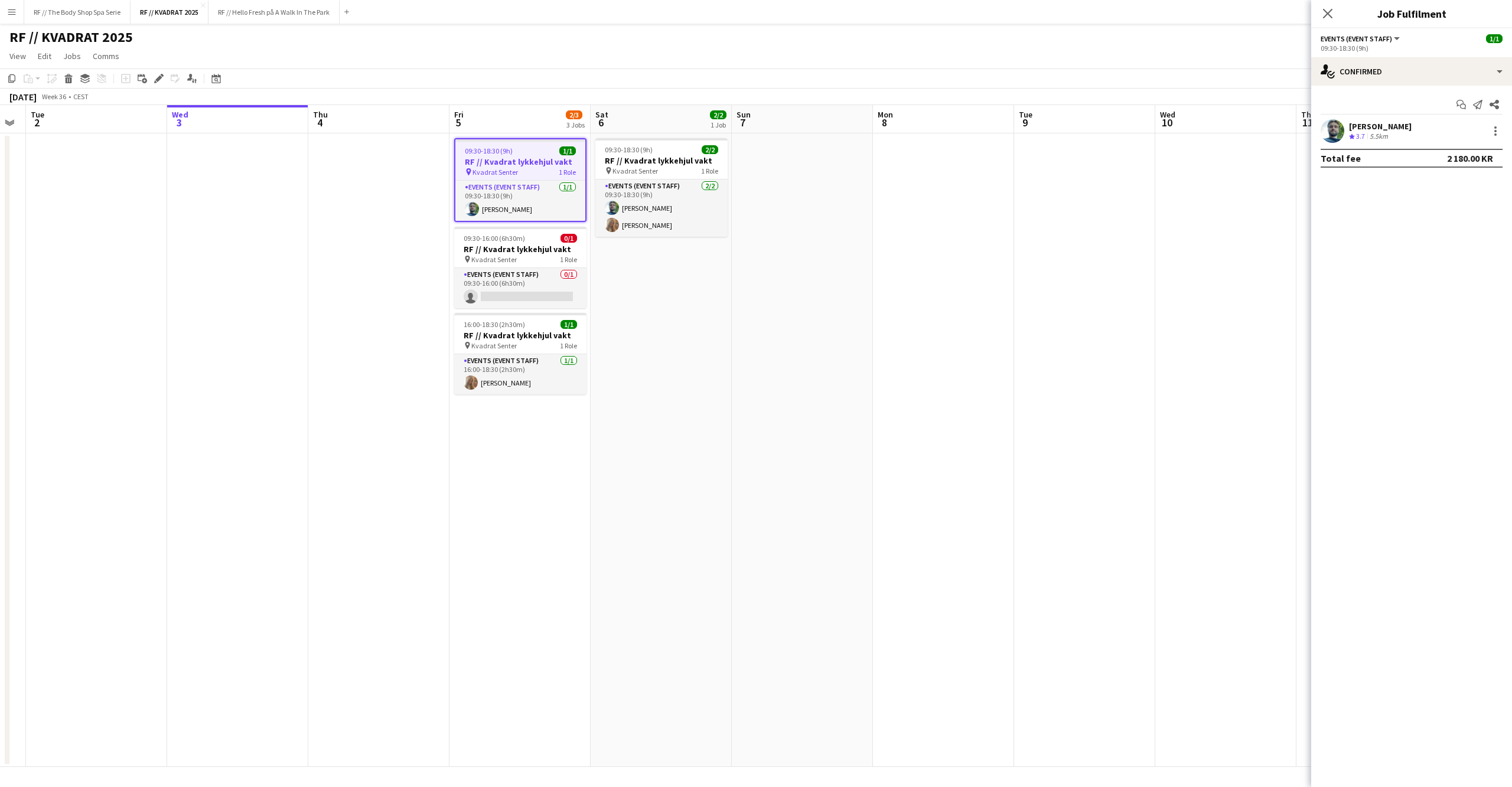
click at [810, 282] on app-date-cell at bounding box center [802, 449] width 141 height 633
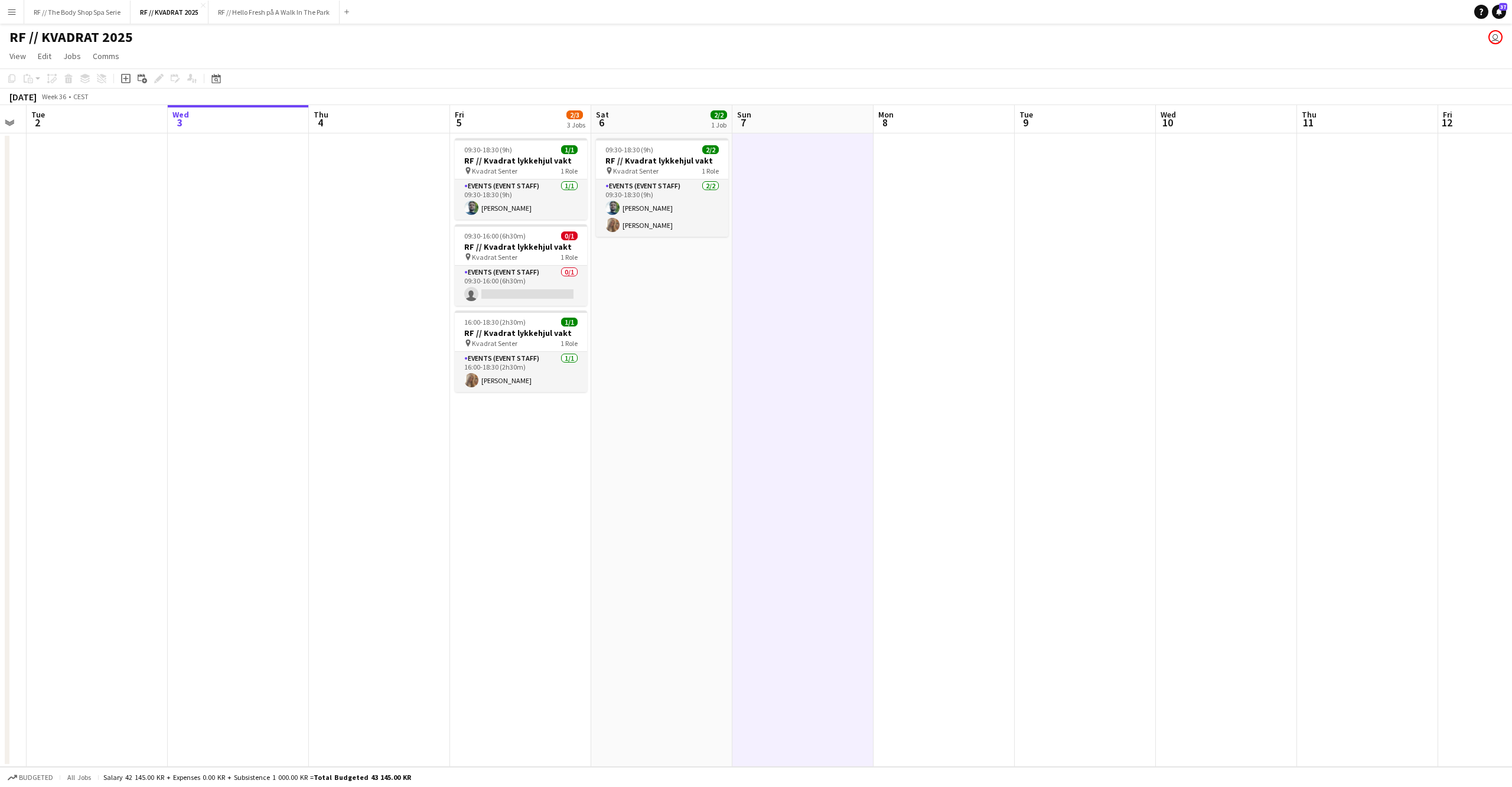
click at [975, 302] on app-date-cell at bounding box center [944, 449] width 141 height 633
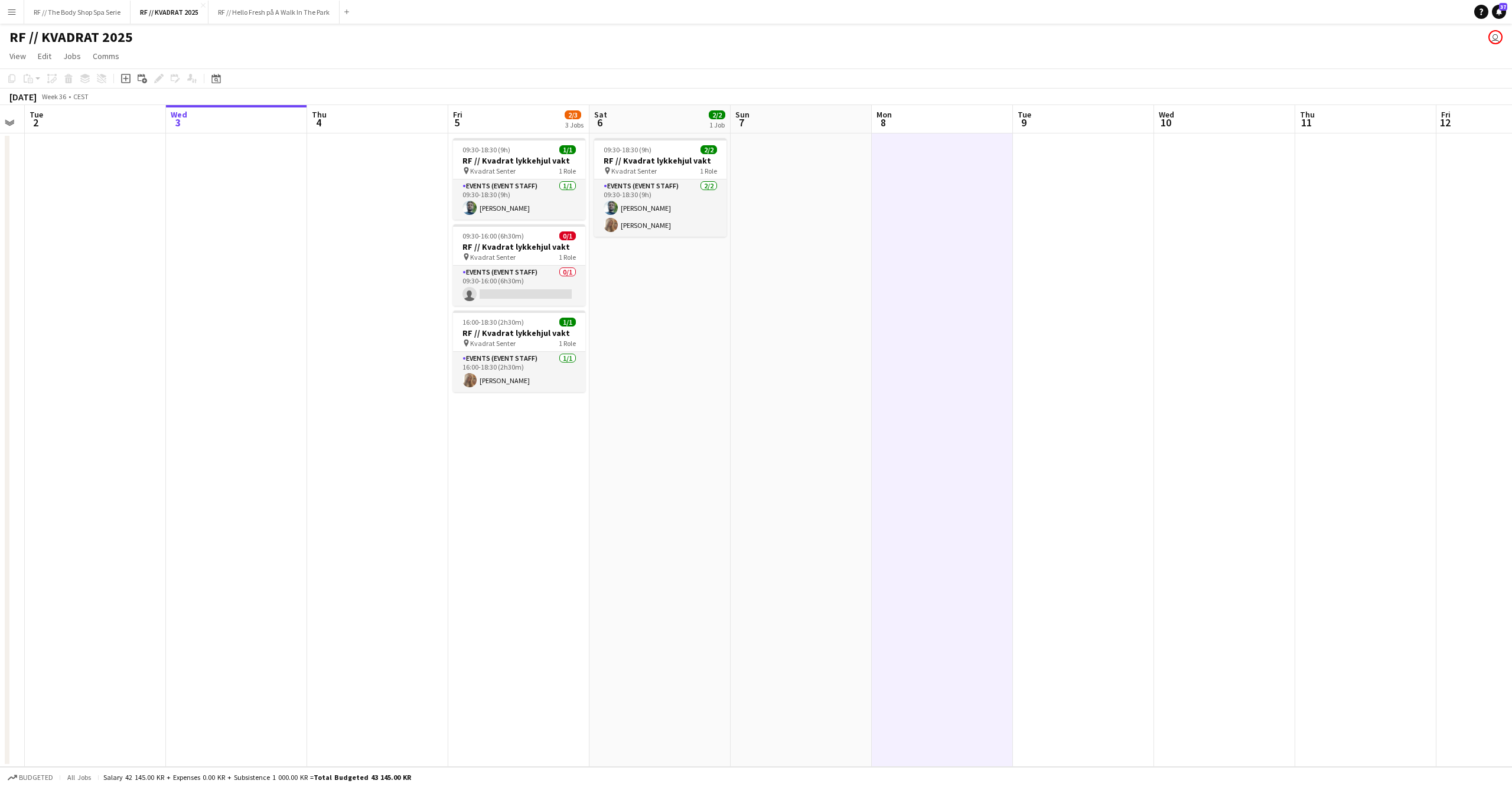
click at [842, 303] on app-date-cell at bounding box center [801, 449] width 141 height 633
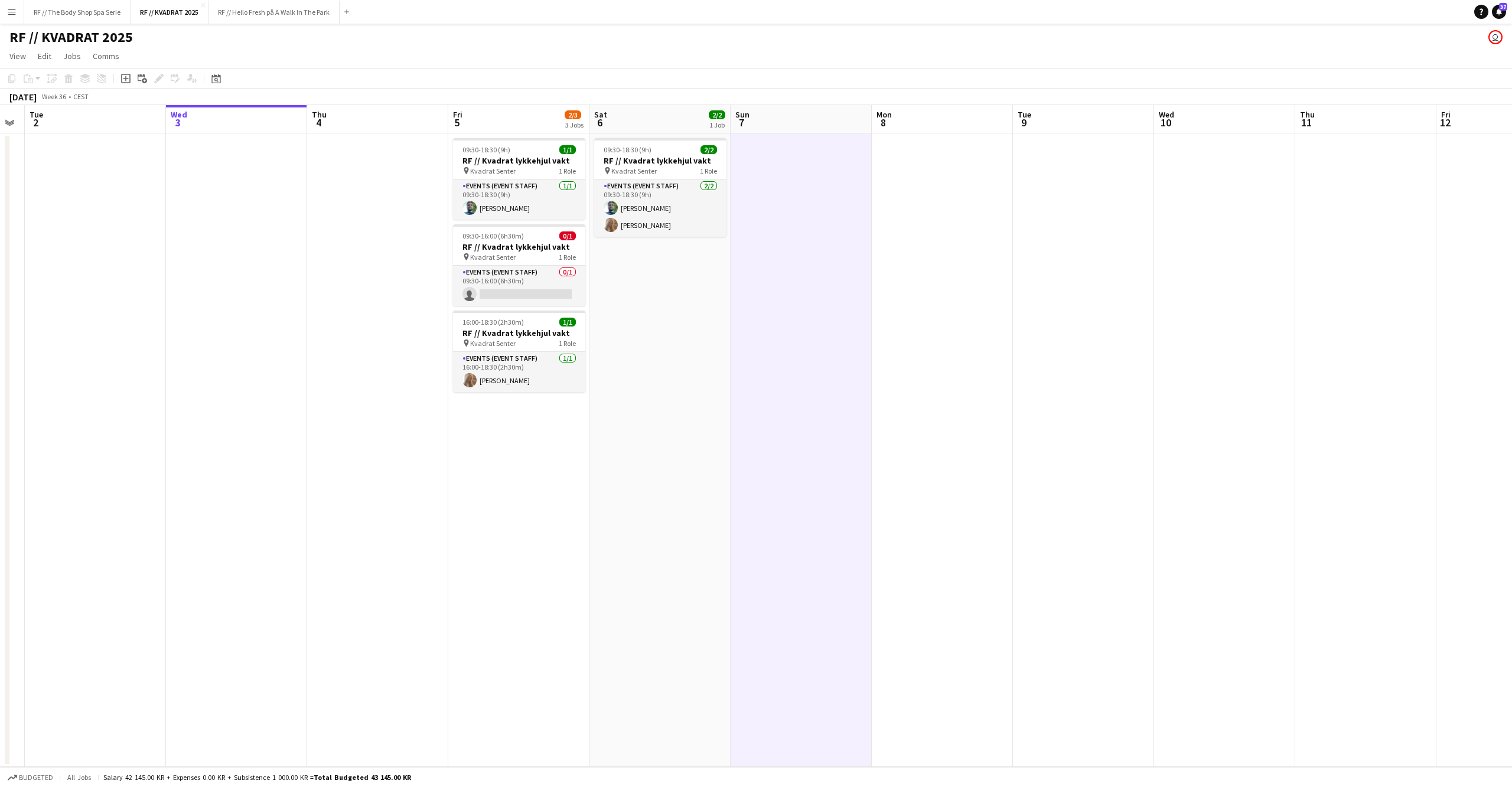
click at [703, 321] on app-date-cell "09:30-18:30 (9h) 2/2 RF // Kvadrat lykkehjul vakt pin Kvadrat Senter 1 Role Eve…" at bounding box center [660, 449] width 141 height 633
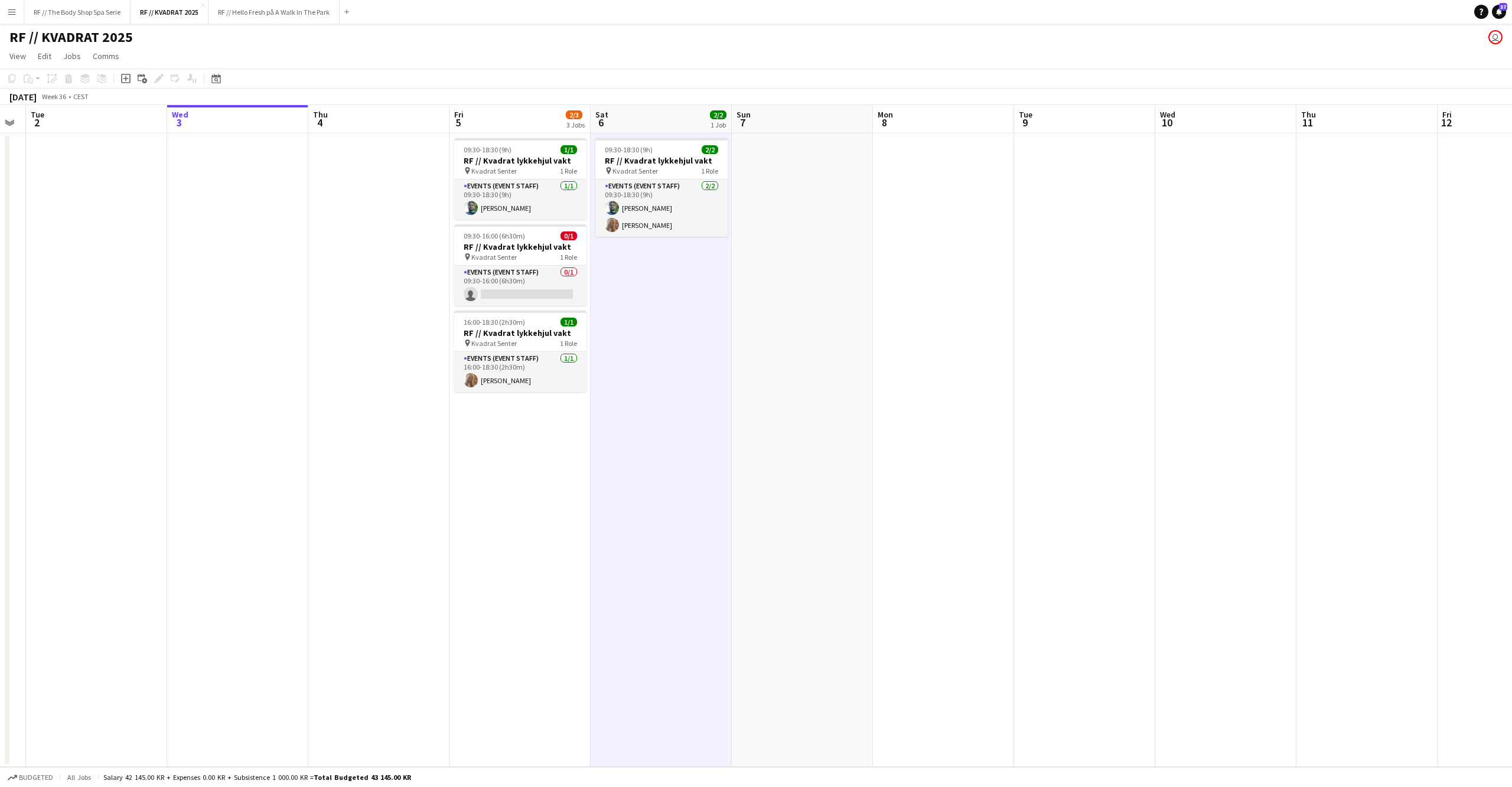
click at [827, 298] on app-date-cell at bounding box center [802, 449] width 141 height 633
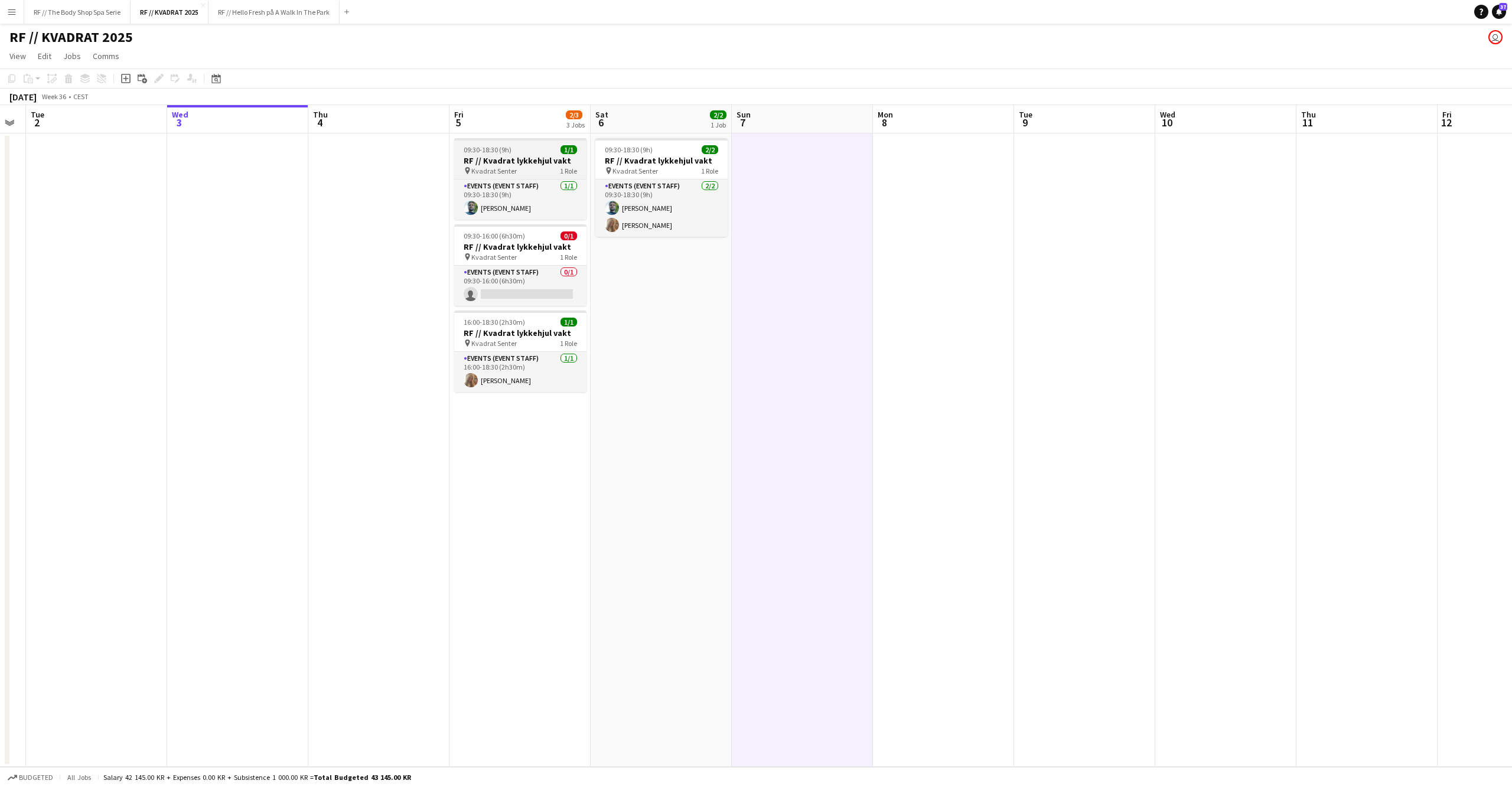
click at [511, 157] on h3 "RF // Kvadrat lykkehjul vakt" at bounding box center [520, 160] width 133 height 11
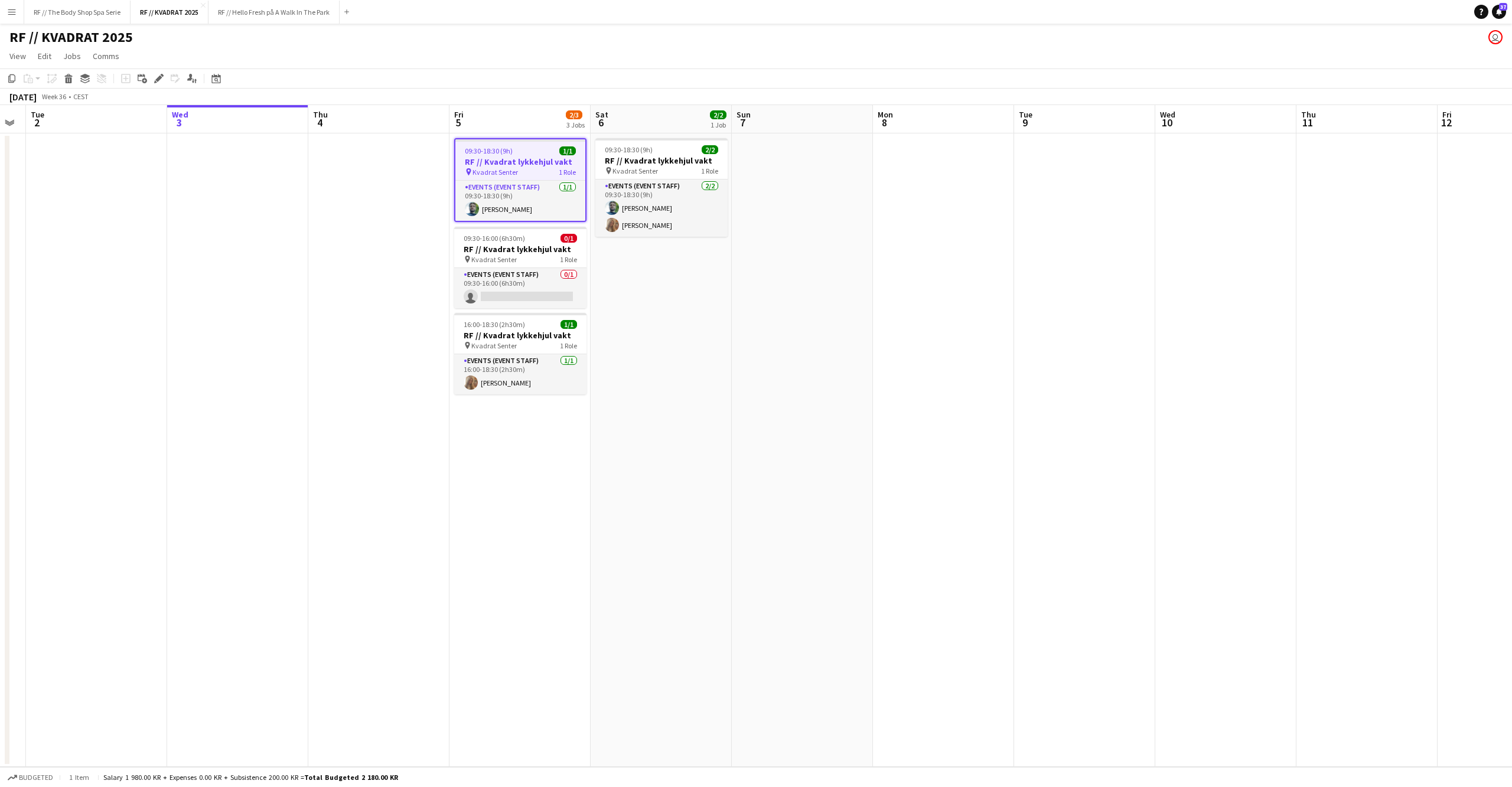
click at [880, 264] on app-date-cell at bounding box center [943, 449] width 141 height 633
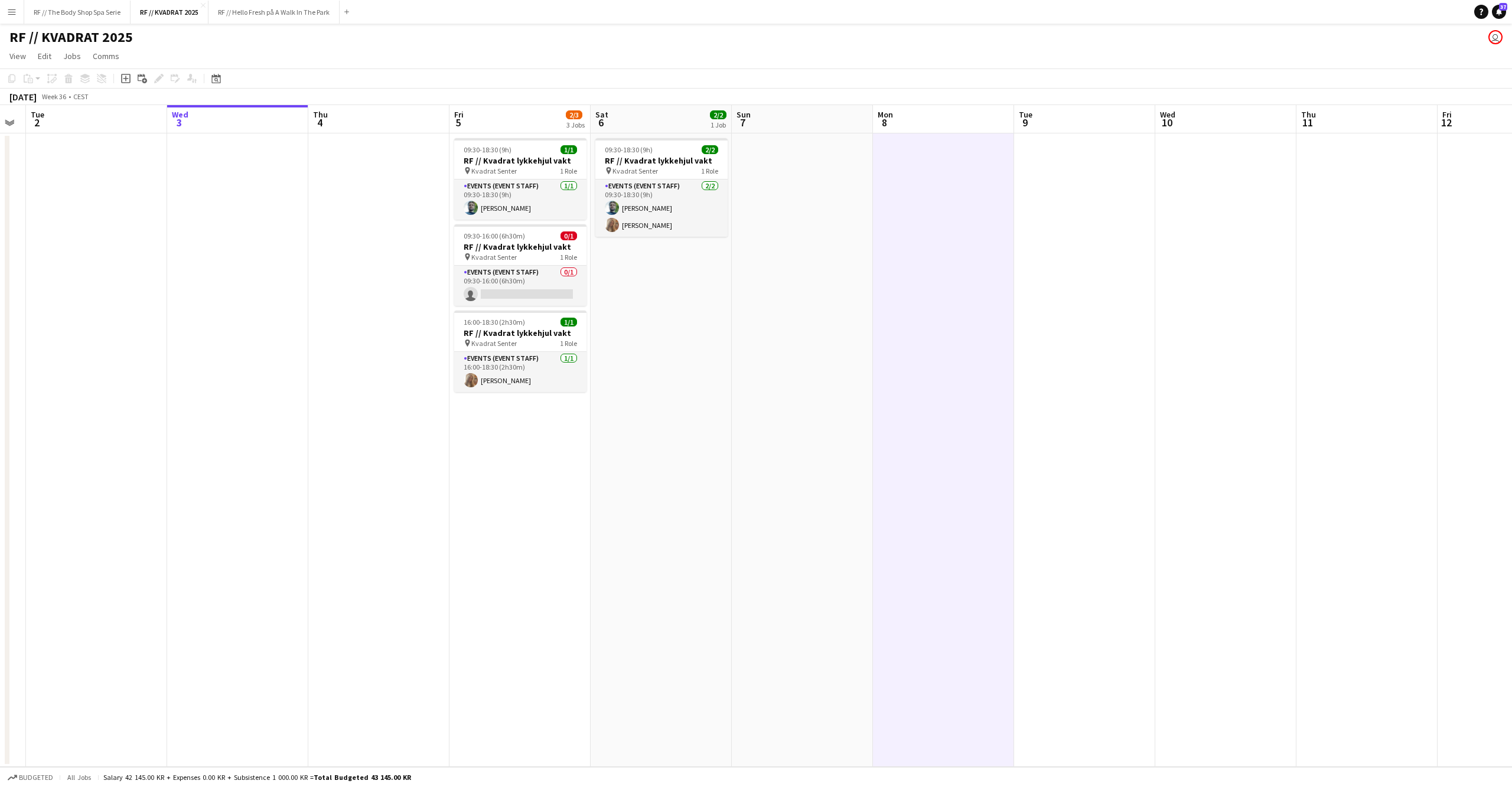
click at [851, 267] on app-date-cell at bounding box center [802, 449] width 141 height 633
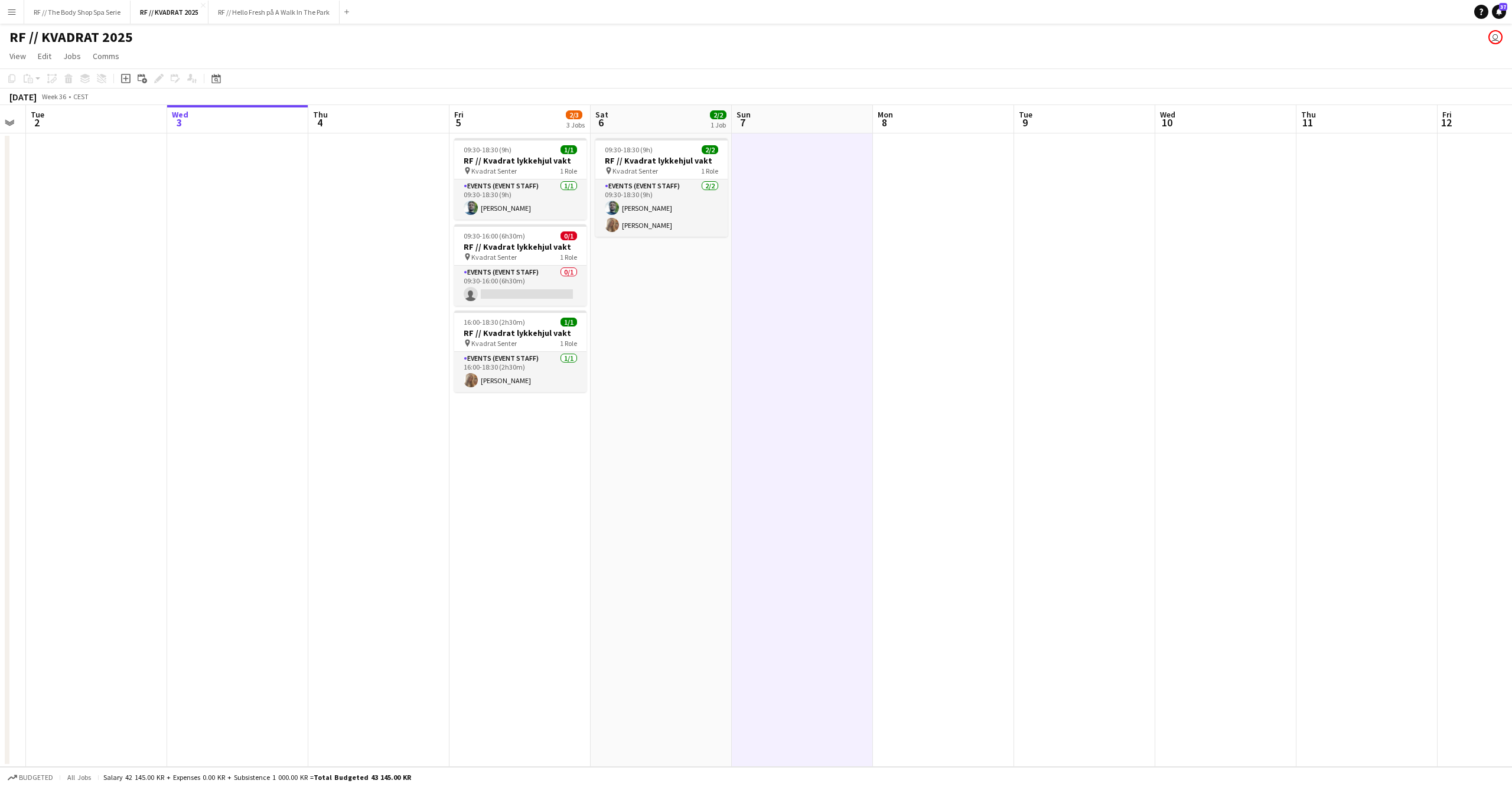
click at [714, 346] on app-date-cell "09:30-18:30 (9h) 2/2 RF // Kvadrat lykkehjul vakt pin Kvadrat Senter 1 Role Eve…" at bounding box center [661, 449] width 141 height 633
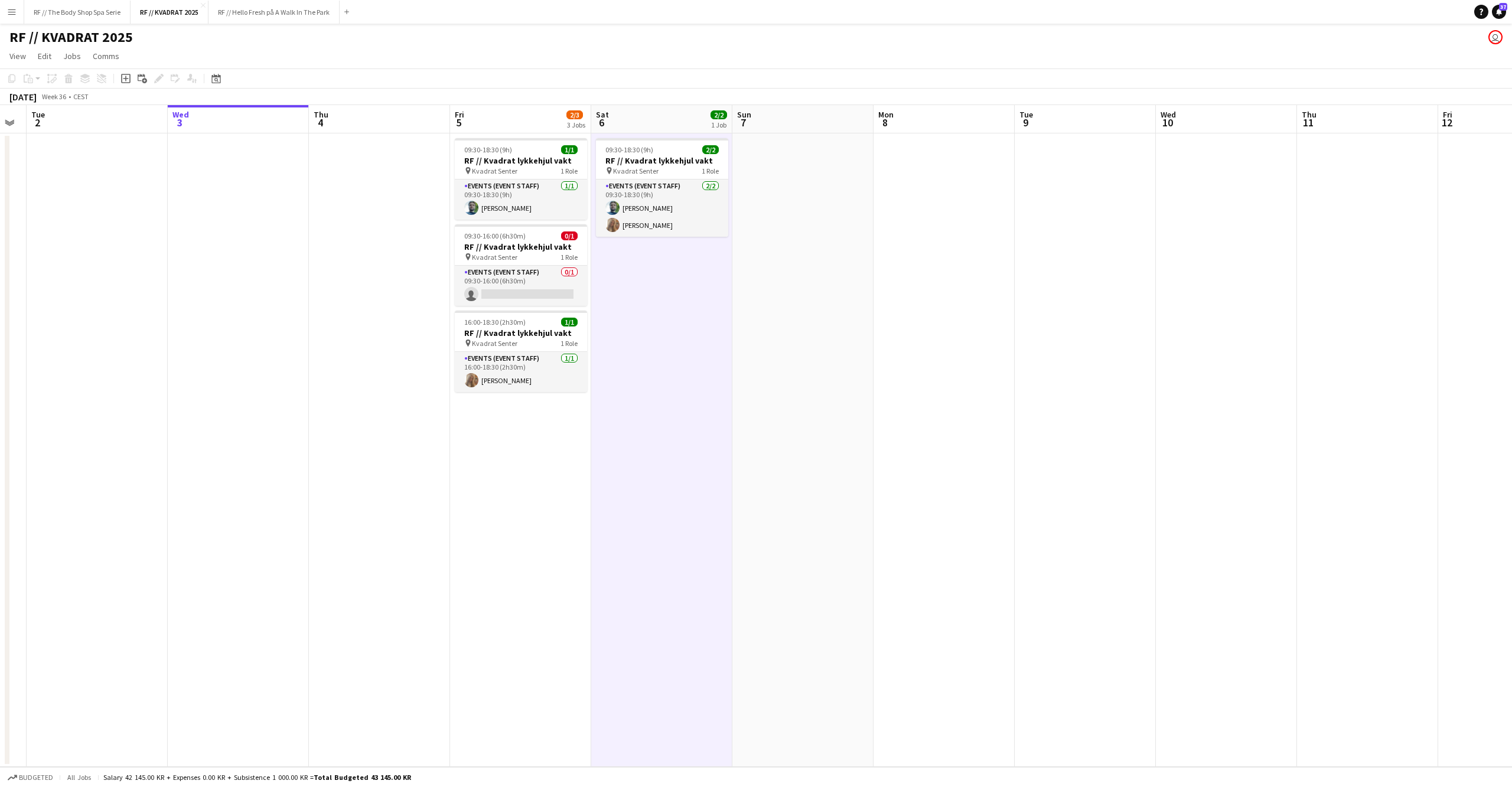
click at [827, 340] on app-date-cell at bounding box center [803, 449] width 141 height 633
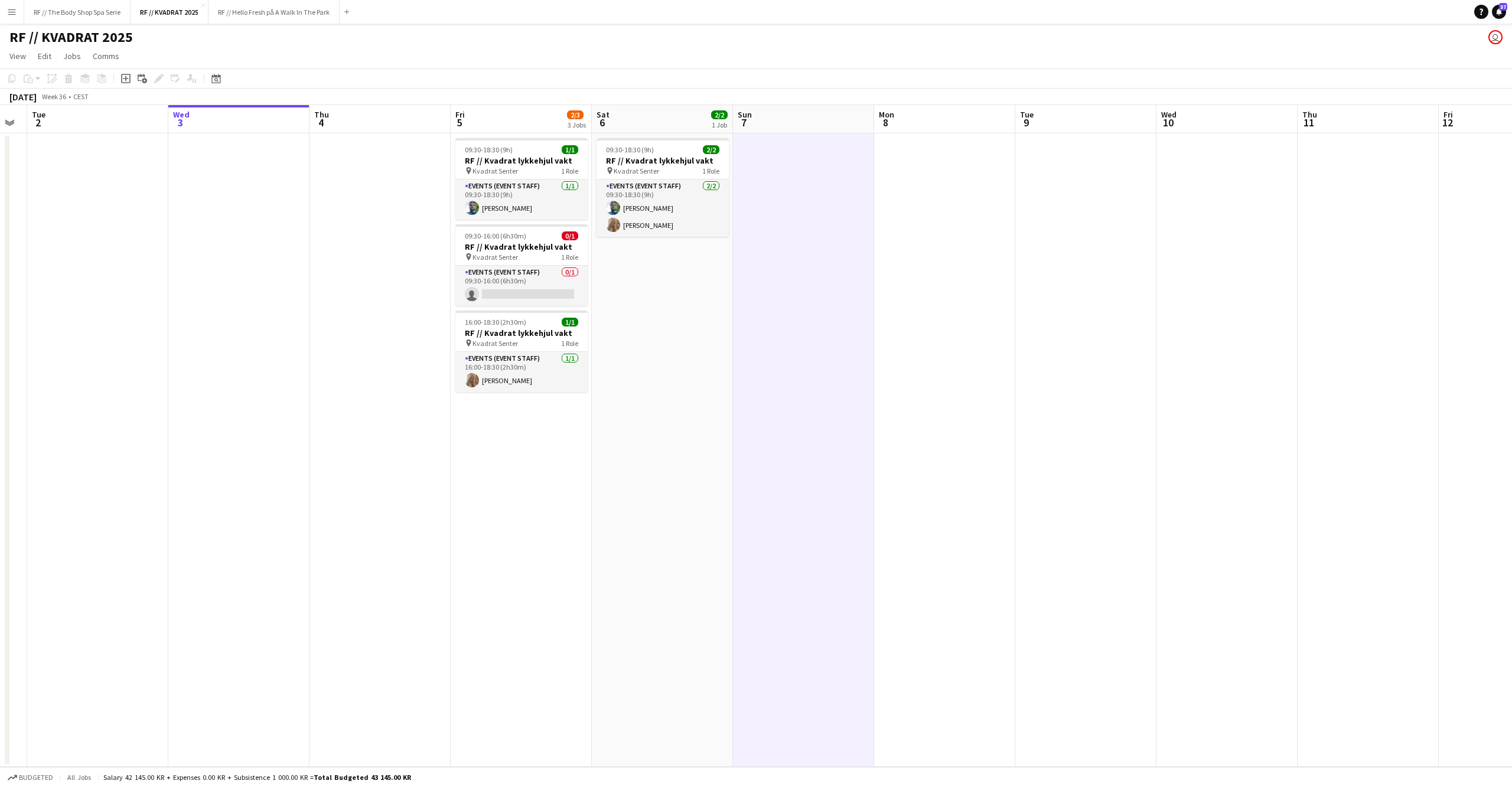
drag, startPoint x: 995, startPoint y: 352, endPoint x: 979, endPoint y: 355, distance: 16.3
click at [995, 353] on app-date-cell at bounding box center [945, 449] width 141 height 633
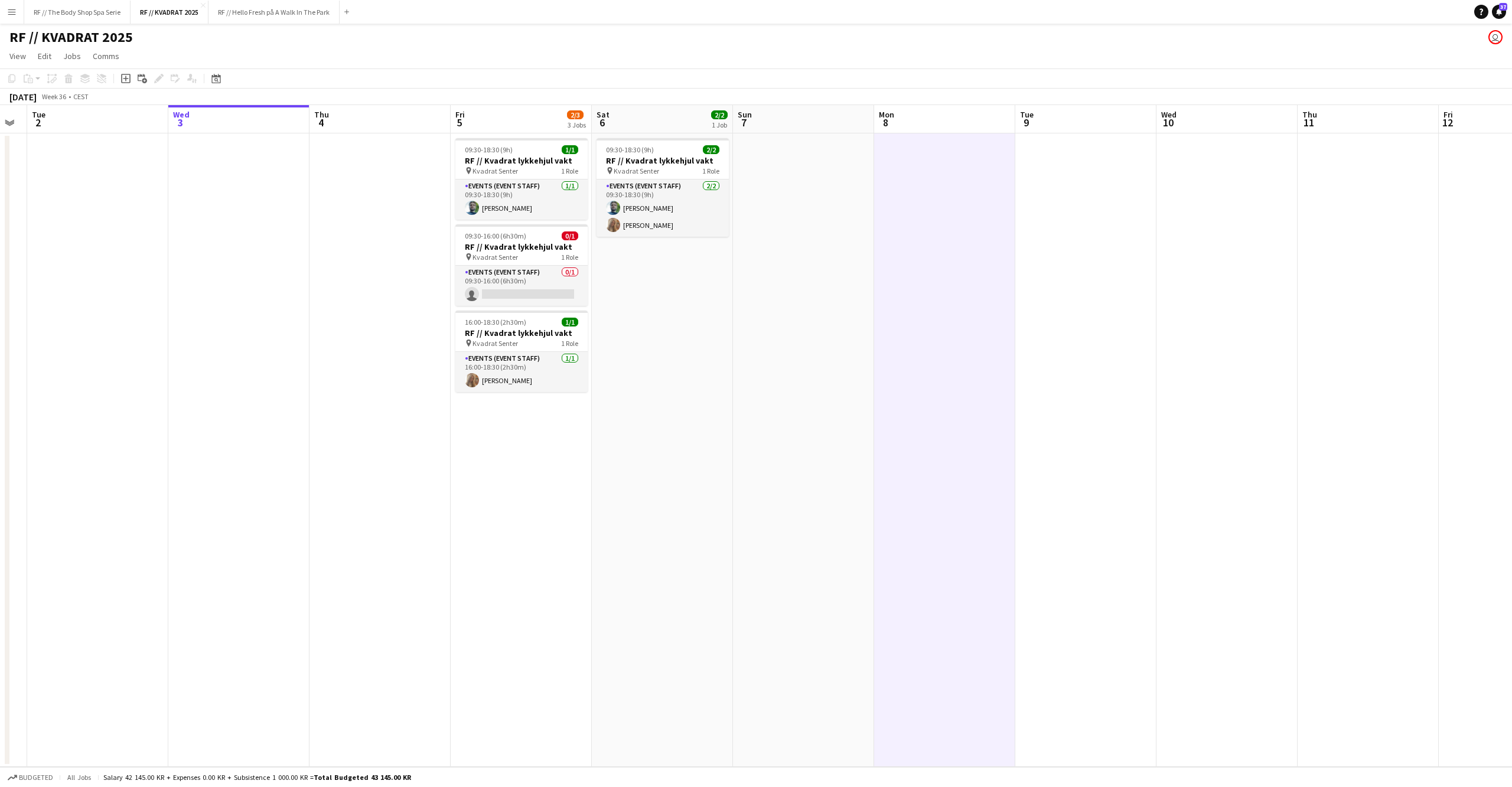
click at [761, 370] on app-date-cell at bounding box center [804, 449] width 141 height 633
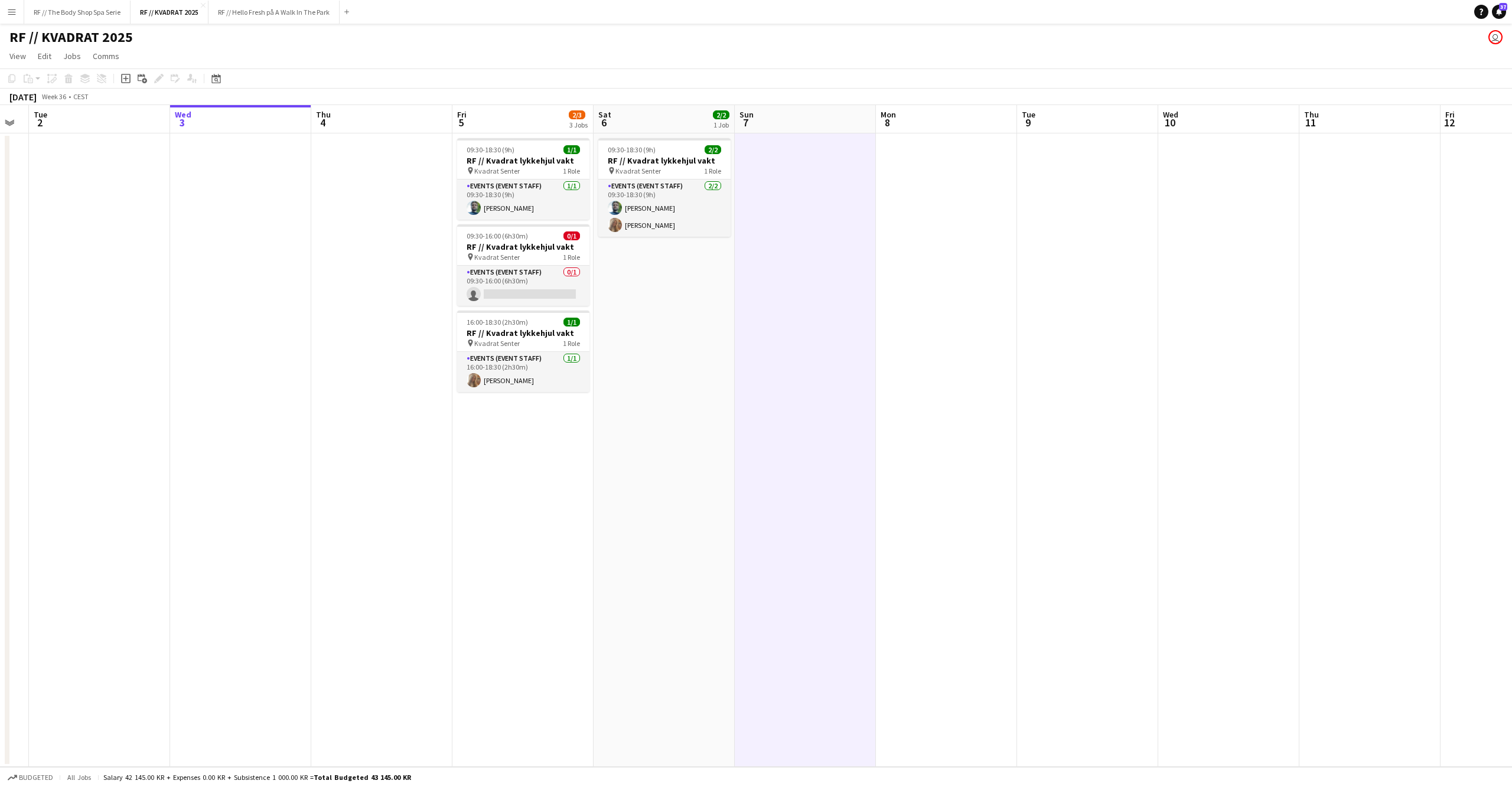
click at [691, 382] on app-date-cell "09:30-18:30 (9h) 2/2 RF // Kvadrat lykkehjul vakt pin Kvadrat Senter 1 Role Eve…" at bounding box center [664, 449] width 141 height 633
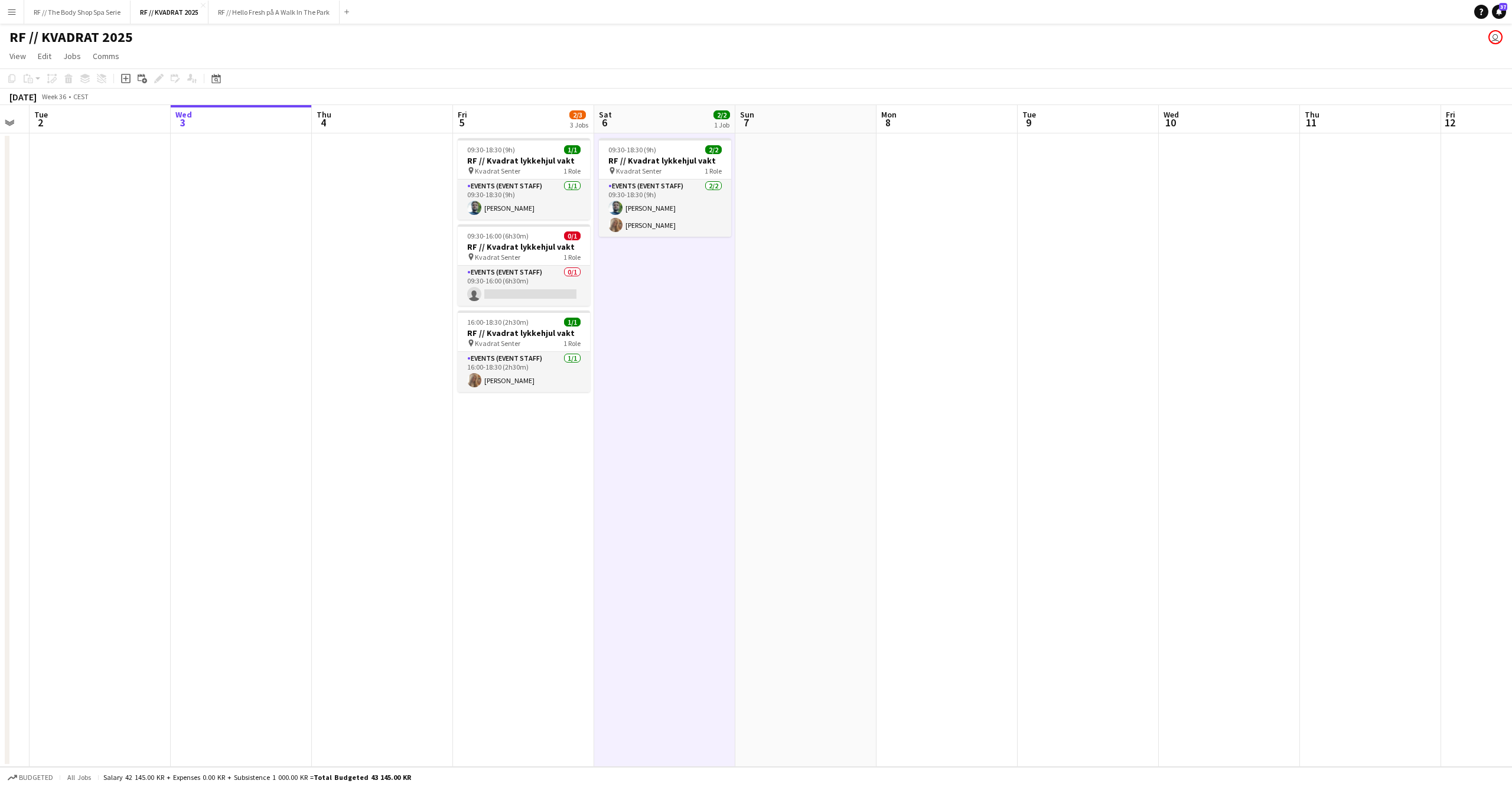
scroll to position [0, 249]
click at [826, 362] on app-date-cell at bounding box center [809, 449] width 141 height 633
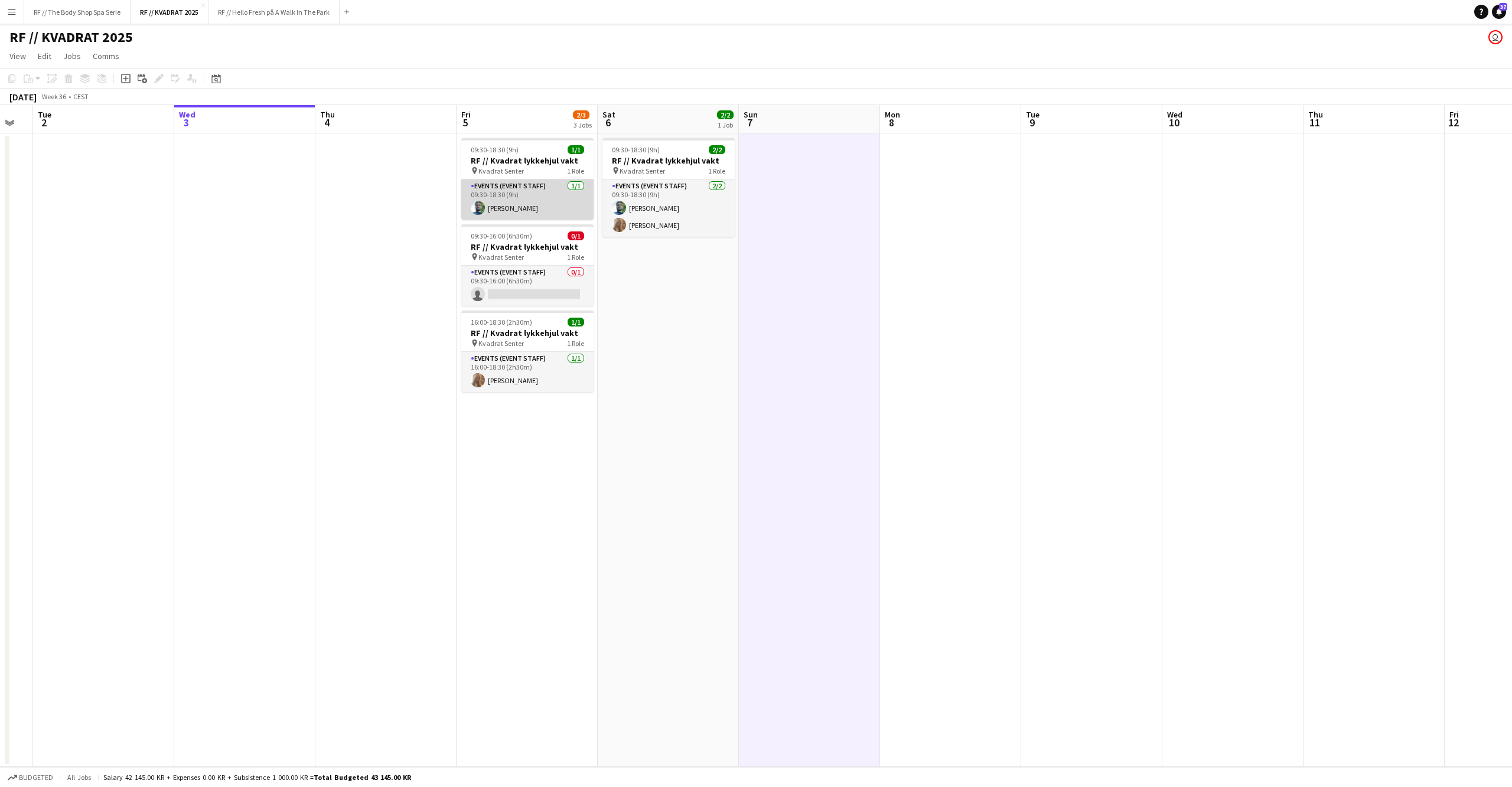
scroll to position [0, 248]
click at [529, 194] on app-card-role "Events (Event Staff) 1/1 09:30-18:30 (9h) Anders Lerang Larsen" at bounding box center [529, 199] width 133 height 40
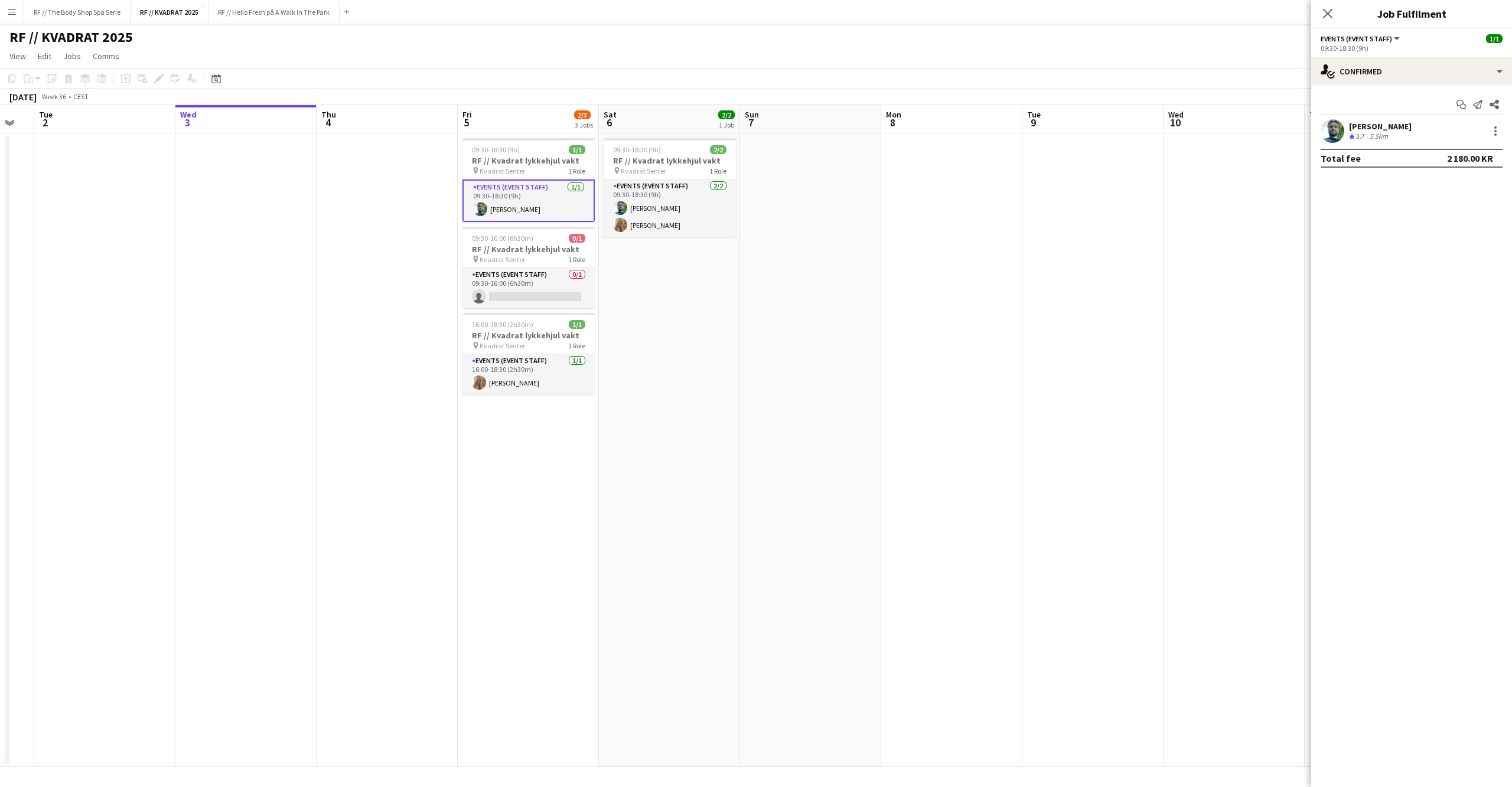
click at [1325, 129] on app-user-avatar at bounding box center [1332, 130] width 24 height 24
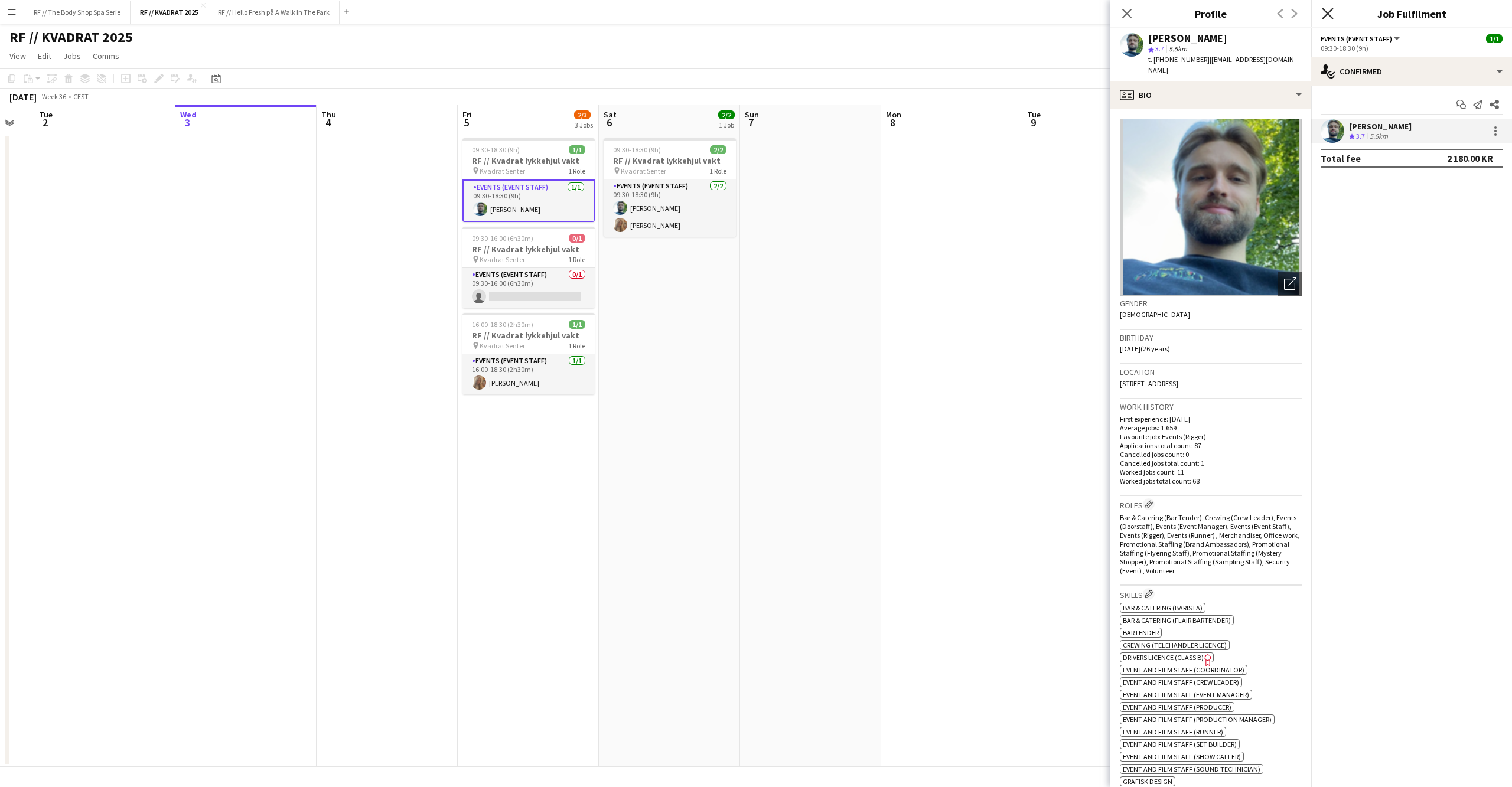
click at [1324, 11] on icon "Close pop-in" at bounding box center [1327, 14] width 11 height 11
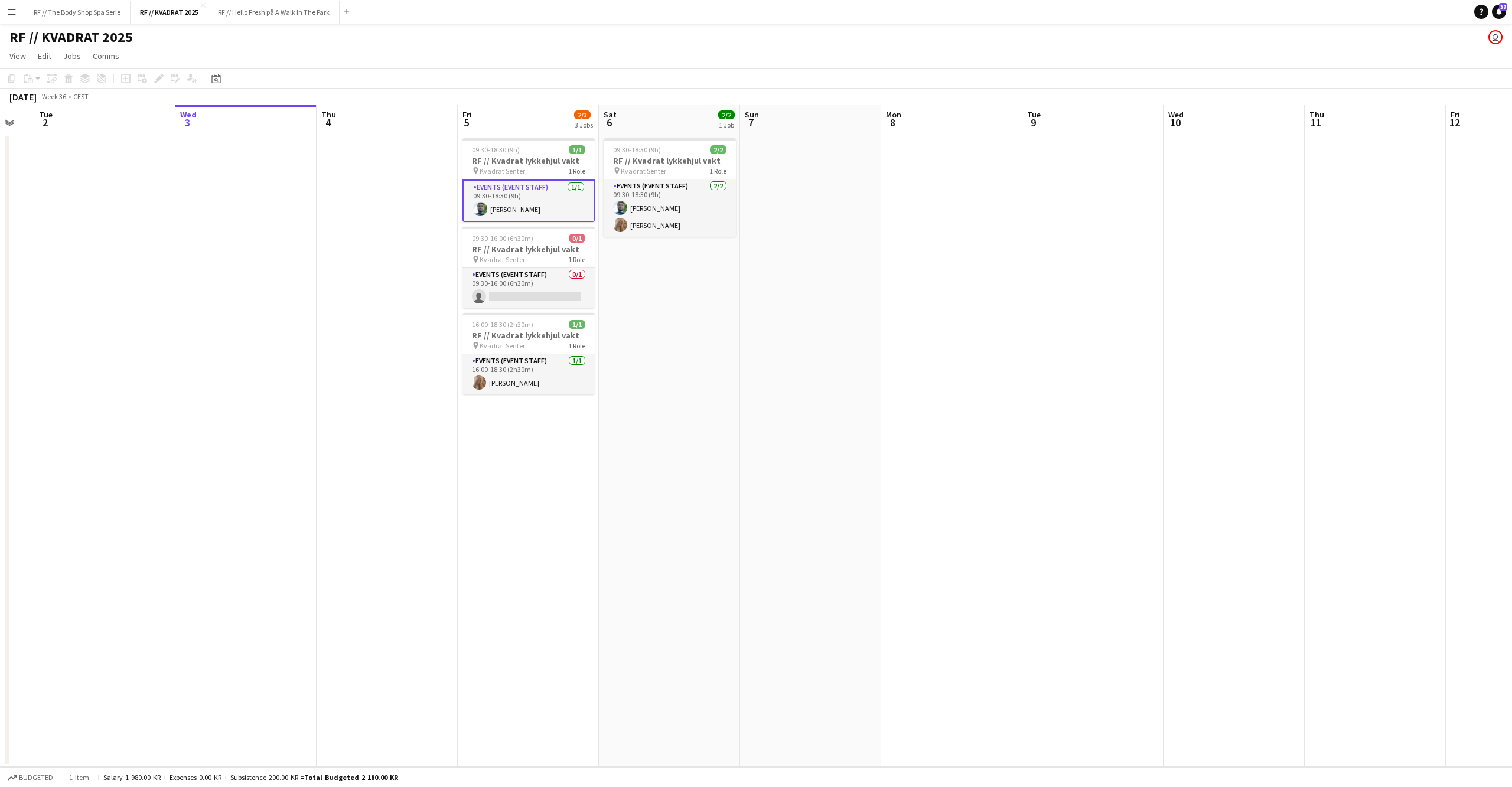
click at [708, 326] on app-date-cell "09:30-18:30 (9h) 2/2 RF // Kvadrat lykkehjul vakt pin Kvadrat Senter 1 Role Eve…" at bounding box center [669, 449] width 141 height 633
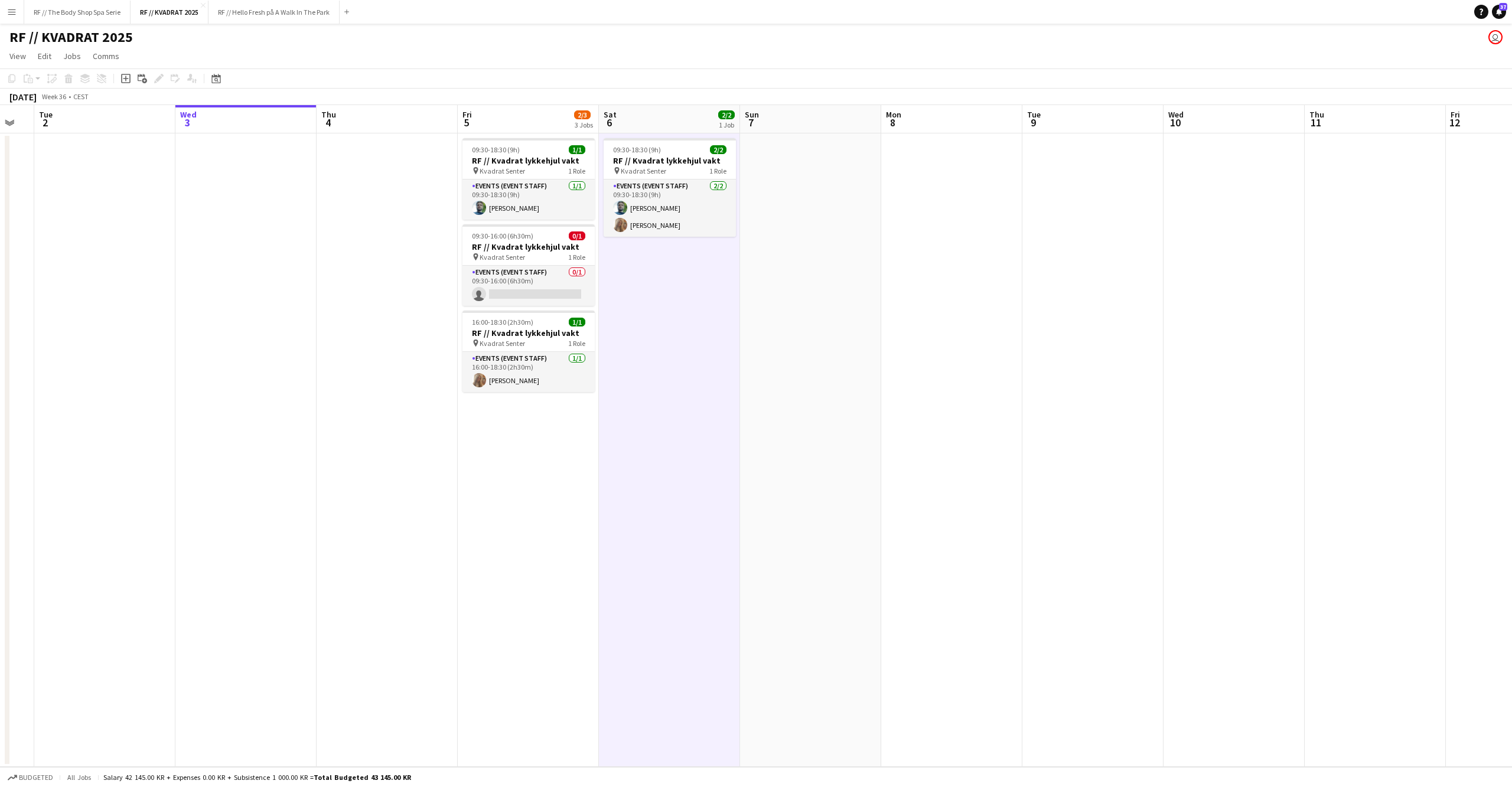
click at [399, 226] on app-date-cell at bounding box center [387, 449] width 141 height 633
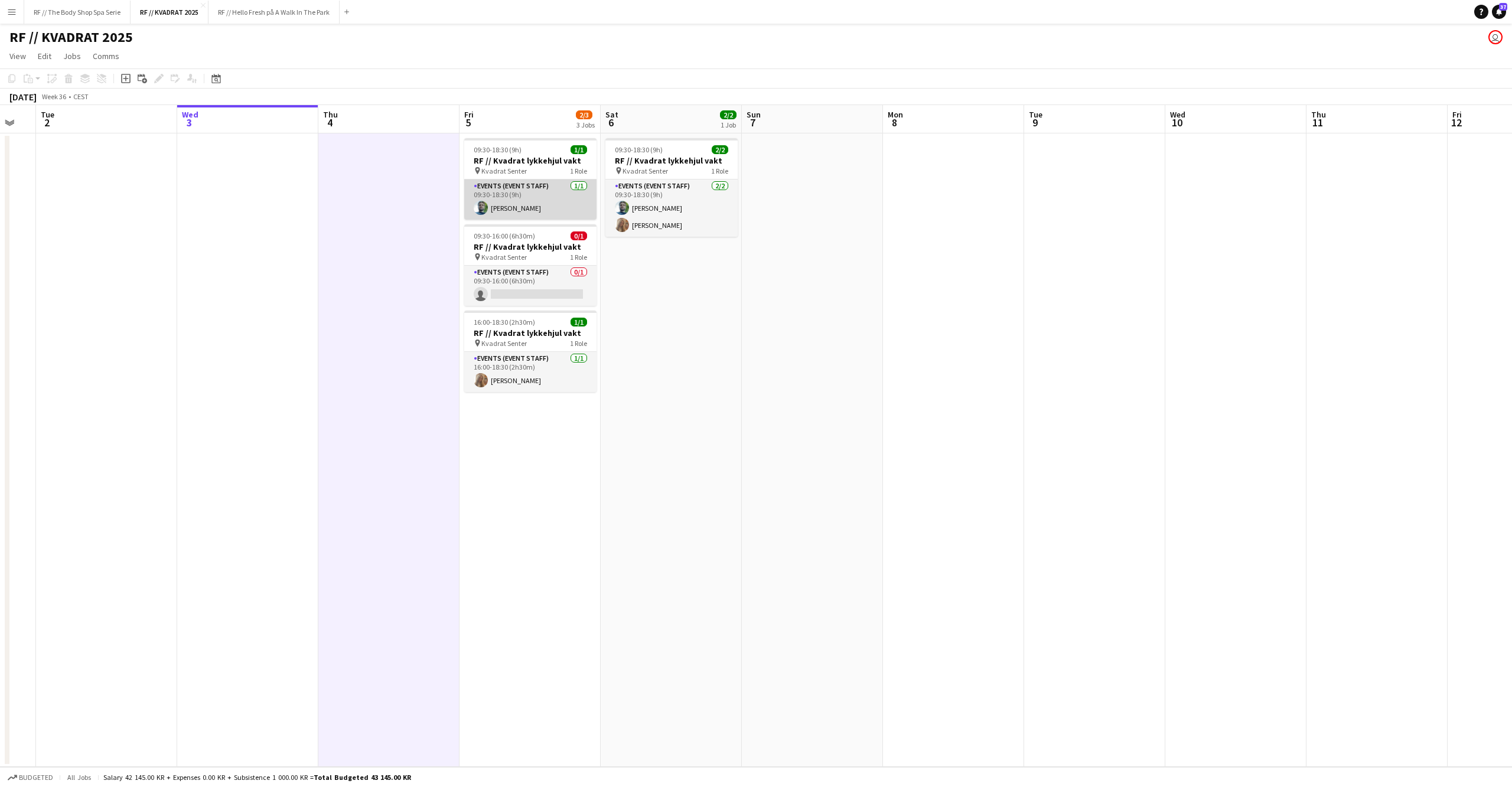
click at [515, 197] on app-card-role "Events (Event Staff) 1/1 09:30-18:30 (9h) Anders Lerang Larsen" at bounding box center [531, 199] width 133 height 40
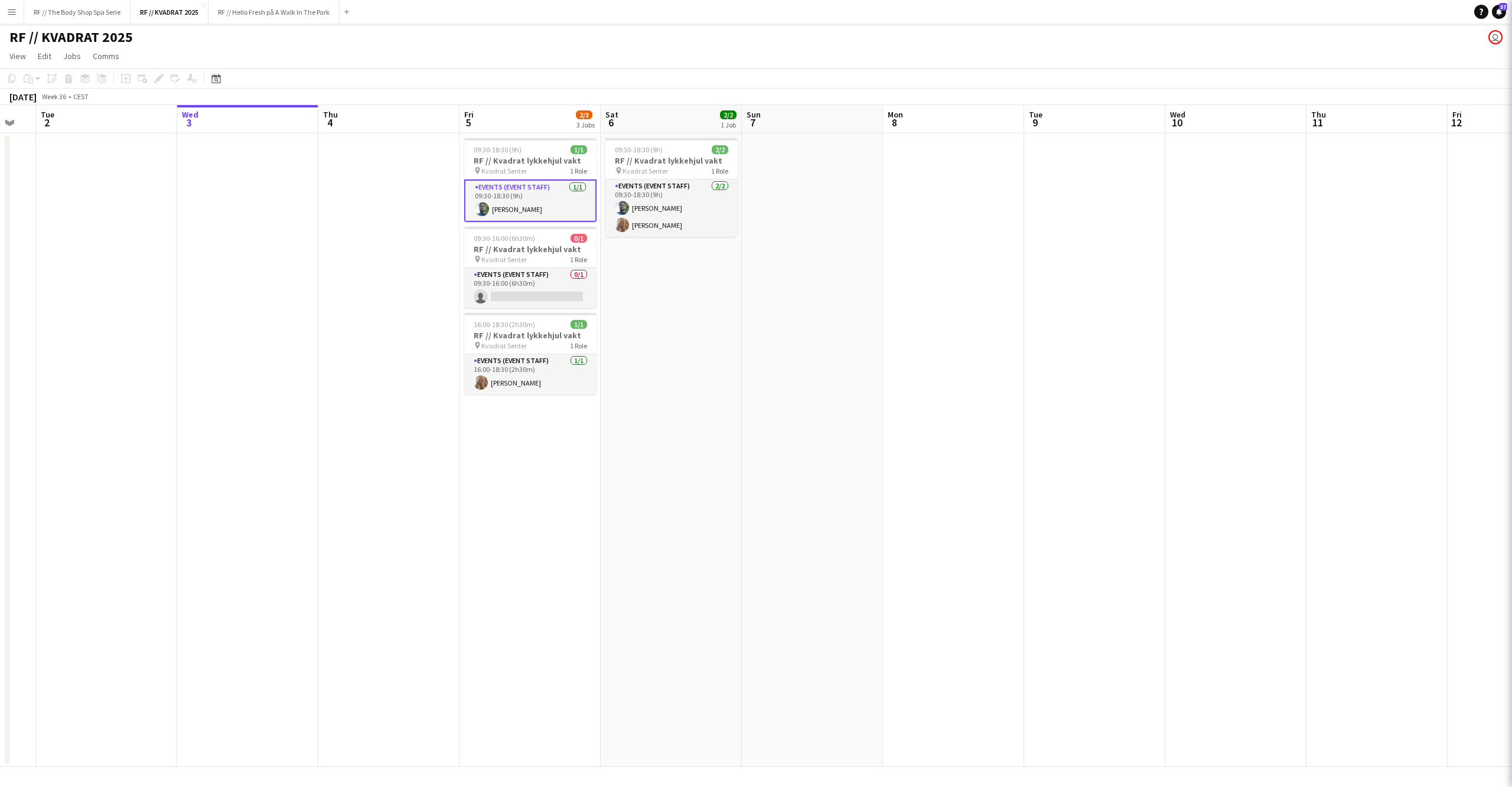
scroll to position [0, 244]
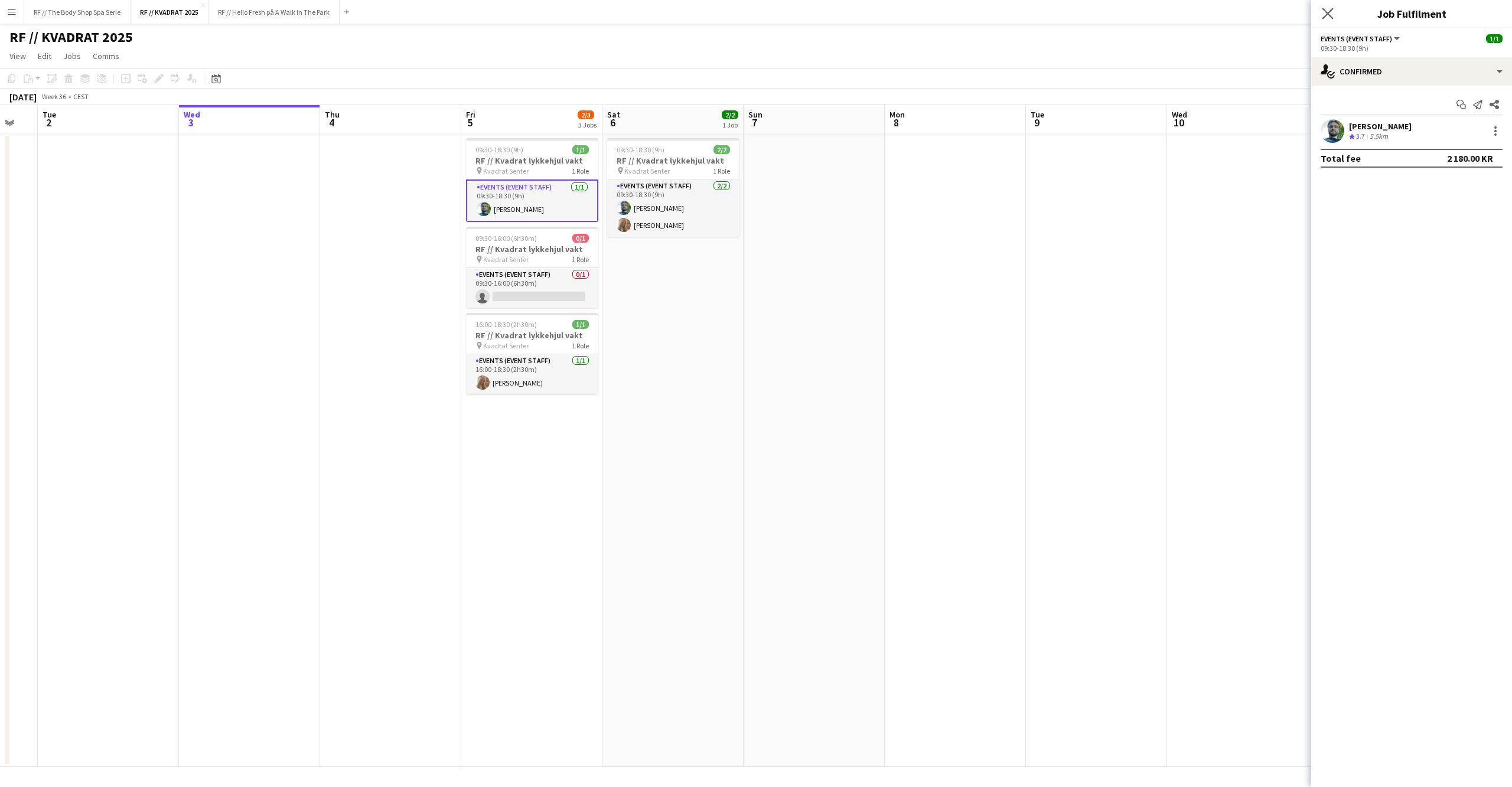
click at [1334, 13] on app-icon "Close pop-in" at bounding box center [1328, 14] width 17 height 17
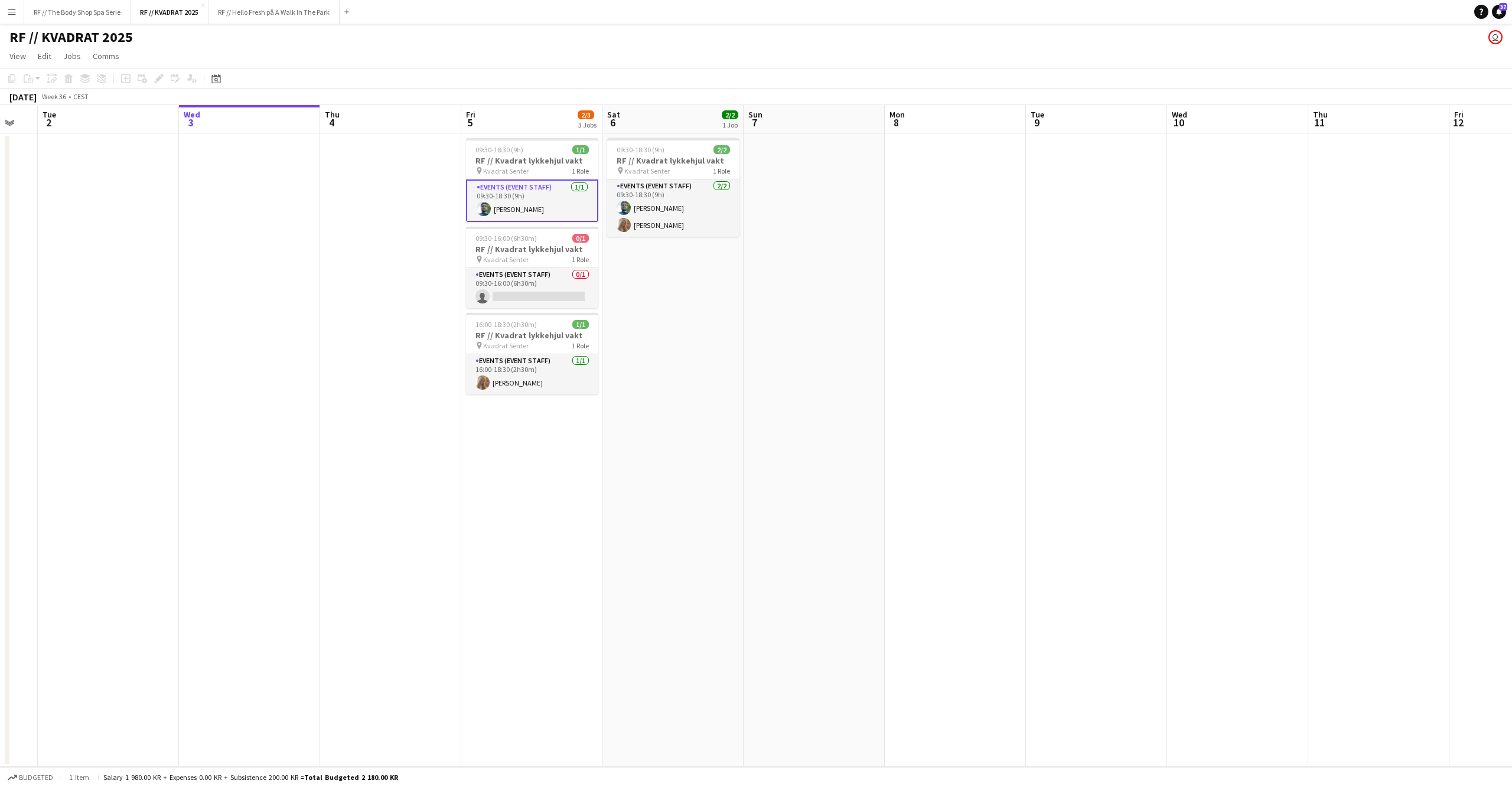
click at [1042, 305] on app-date-cell at bounding box center [1097, 449] width 141 height 633
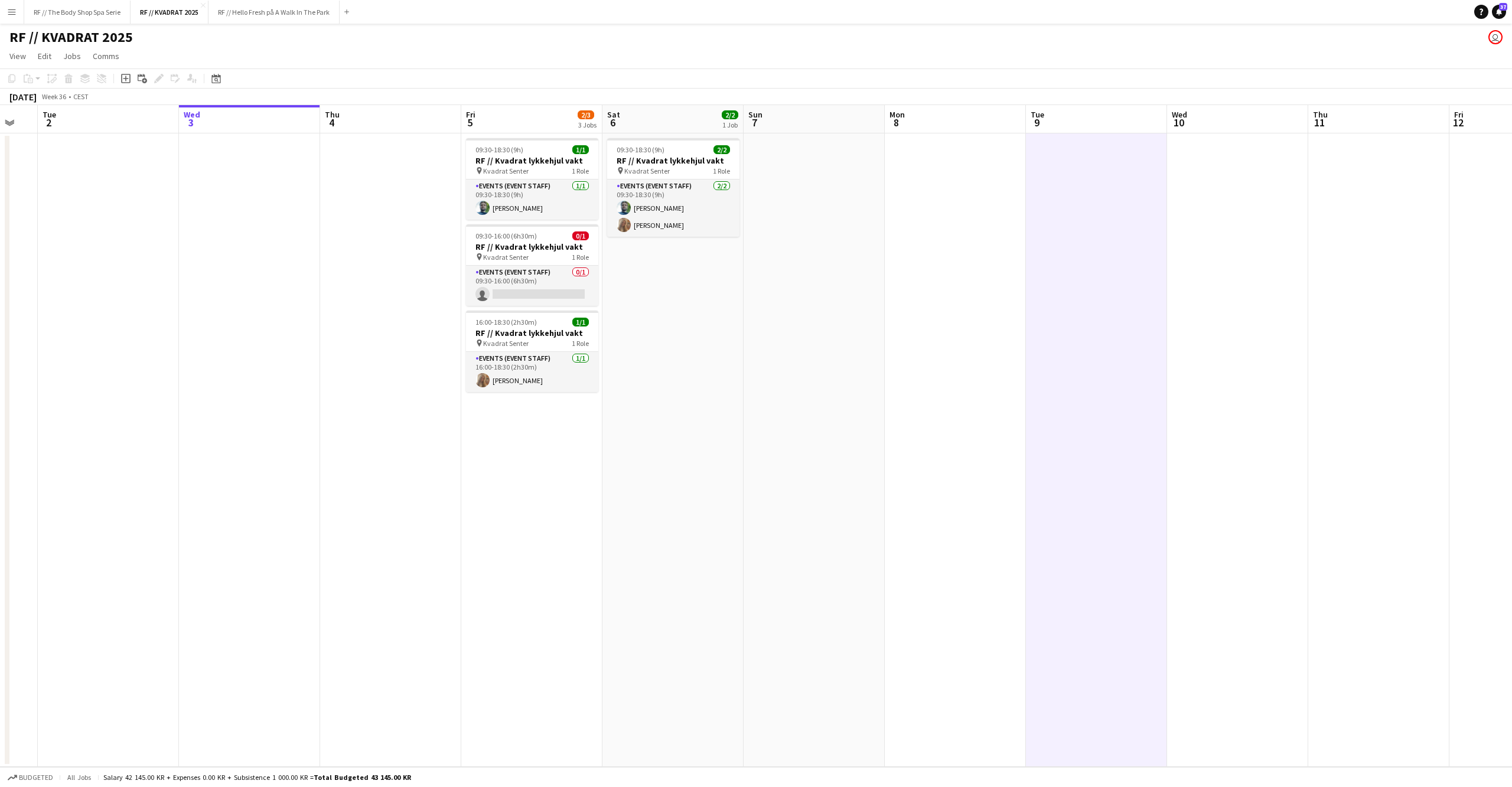
click at [991, 303] on app-date-cell at bounding box center [956, 449] width 141 height 633
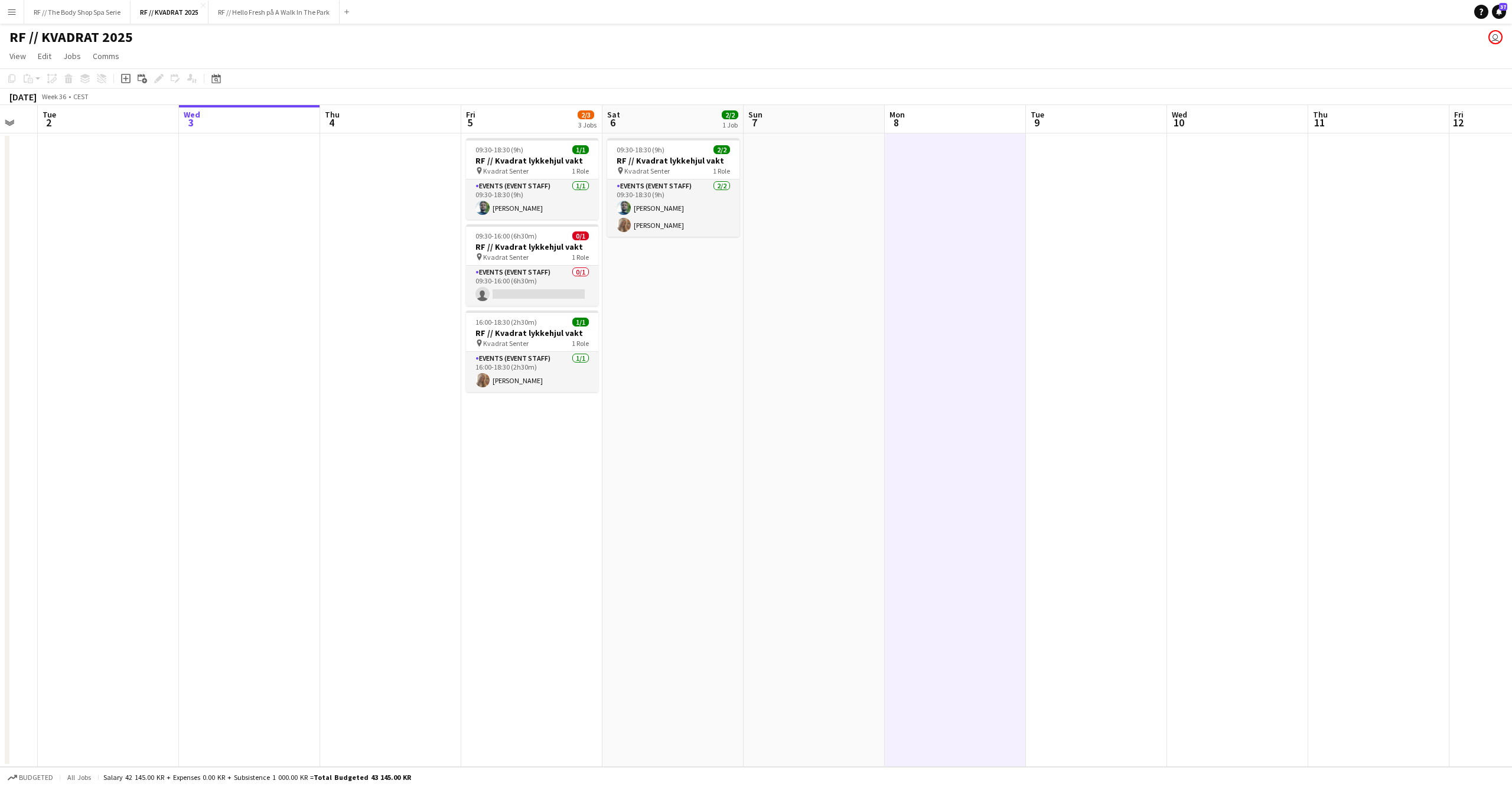
click at [803, 325] on app-date-cell at bounding box center [814, 449] width 141 height 633
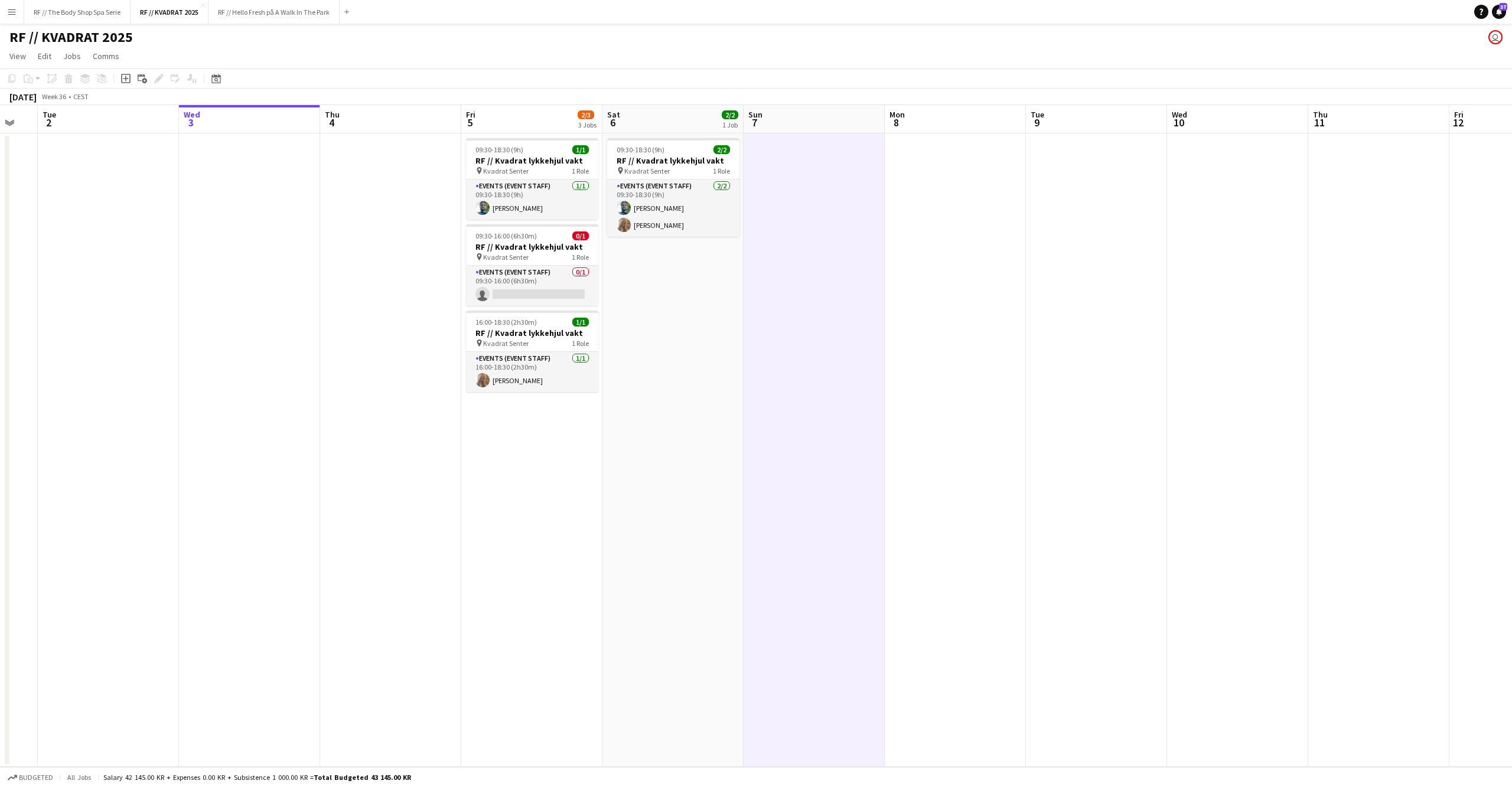
click at [686, 348] on app-date-cell "09:30-18:30 (9h) 2/2 RF // Kvadrat lykkehjul vakt pin Kvadrat Senter 1 Role Eve…" at bounding box center [673, 449] width 141 height 633
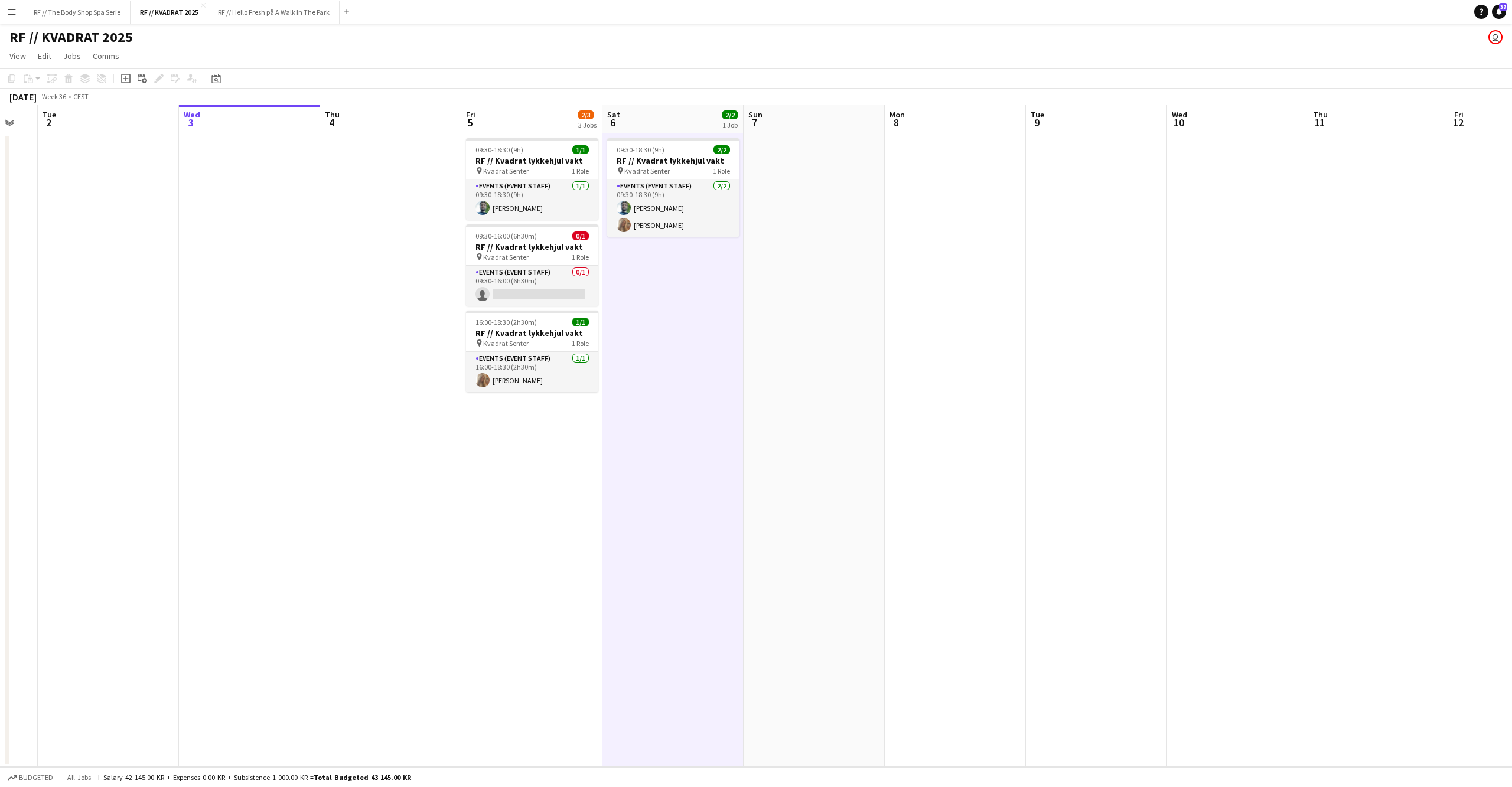
click at [832, 336] on app-date-cell at bounding box center [814, 449] width 141 height 633
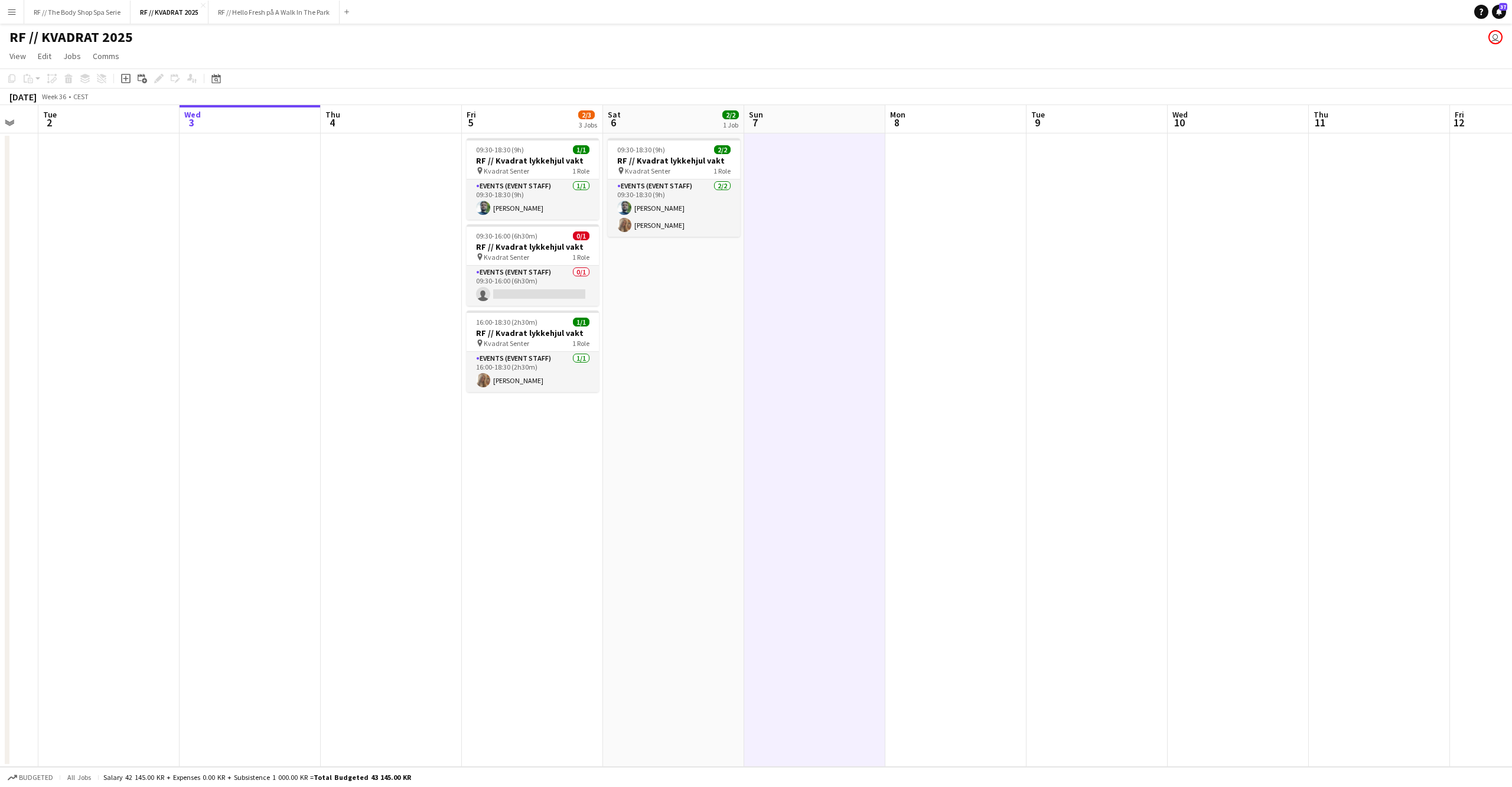
click at [953, 322] on app-date-cell at bounding box center [956, 449] width 141 height 633
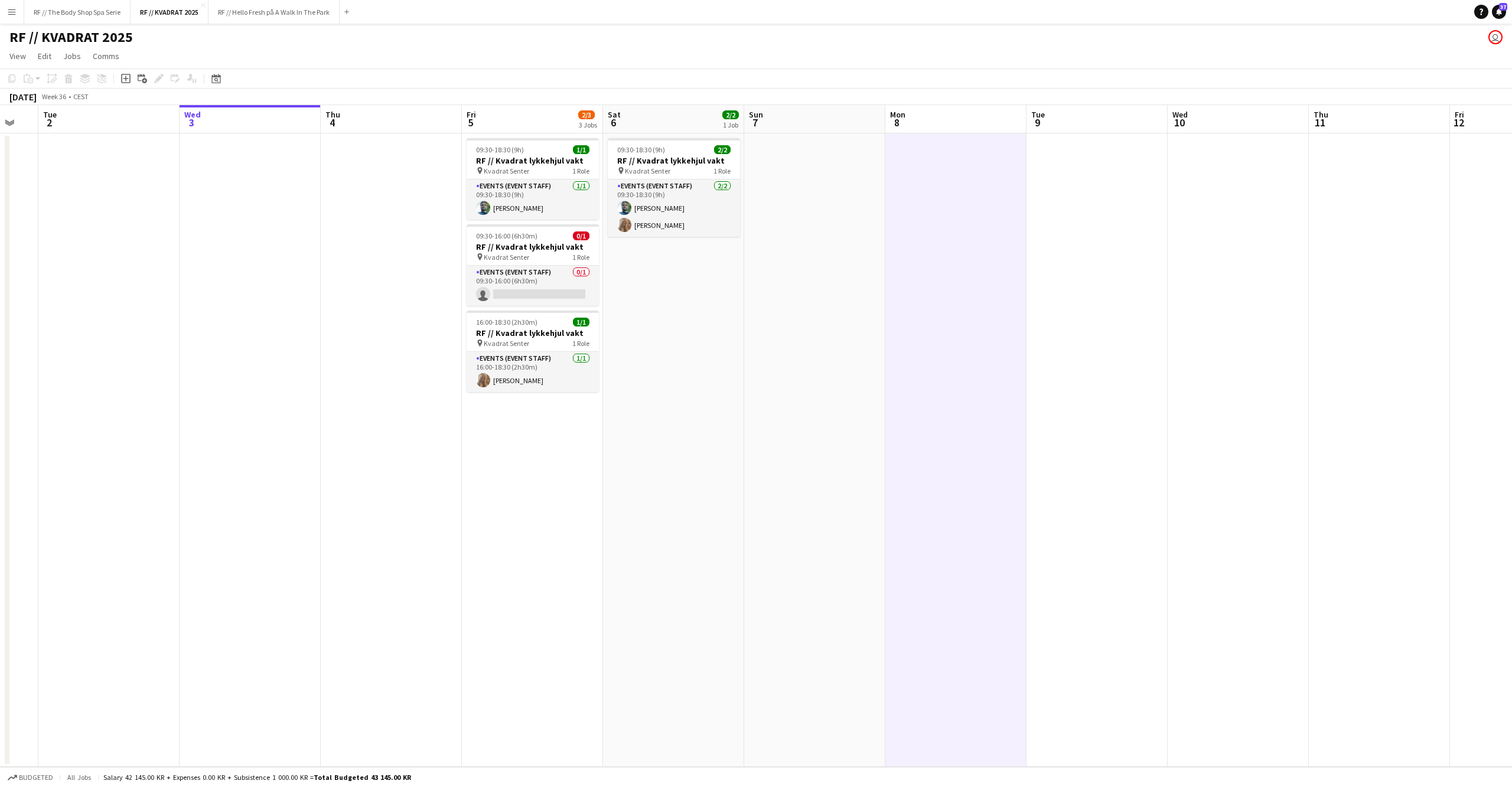
click at [1142, 323] on app-date-cell at bounding box center [1097, 449] width 141 height 633
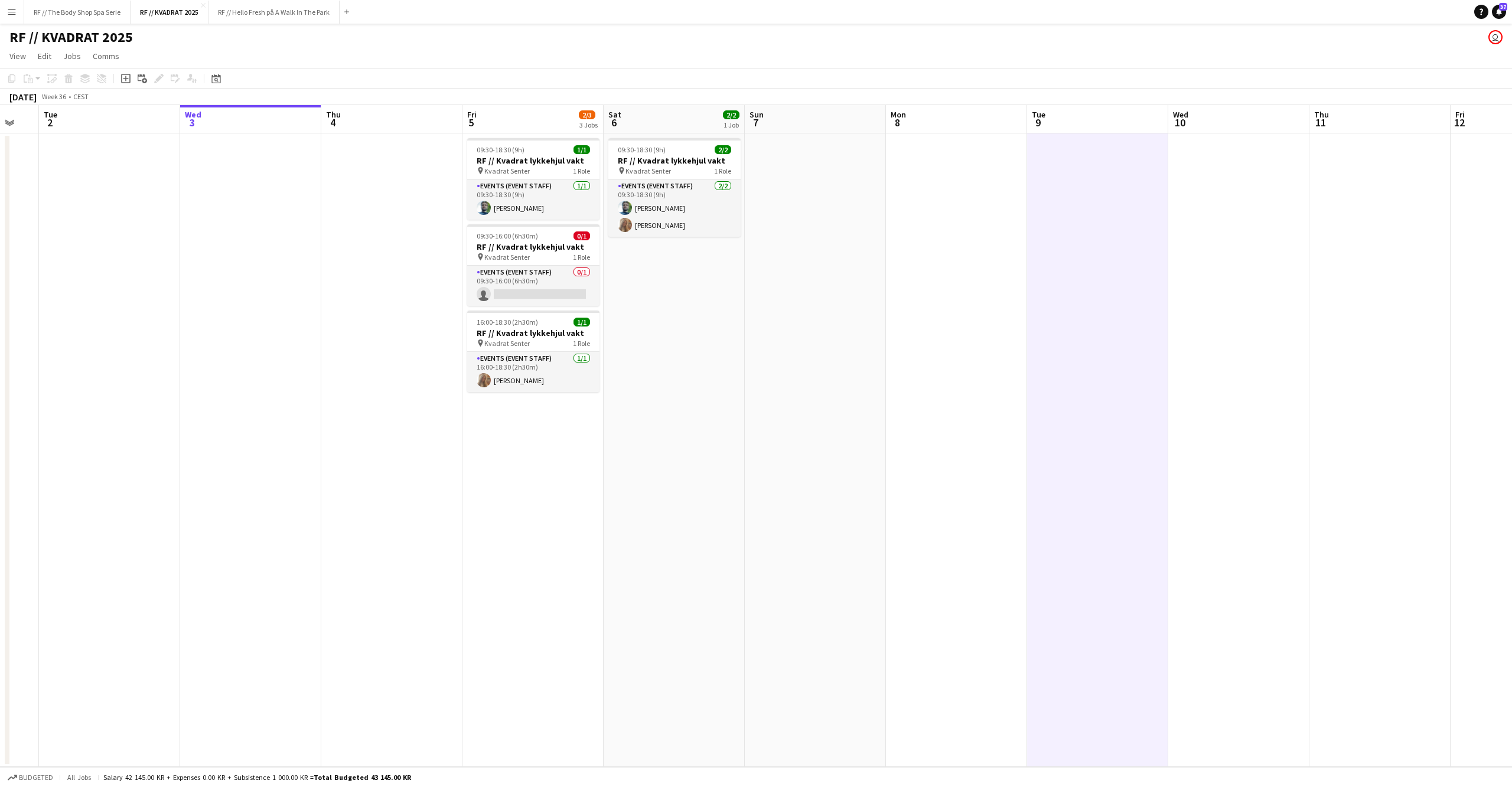
click at [1007, 322] on app-date-cell at bounding box center [956, 449] width 141 height 633
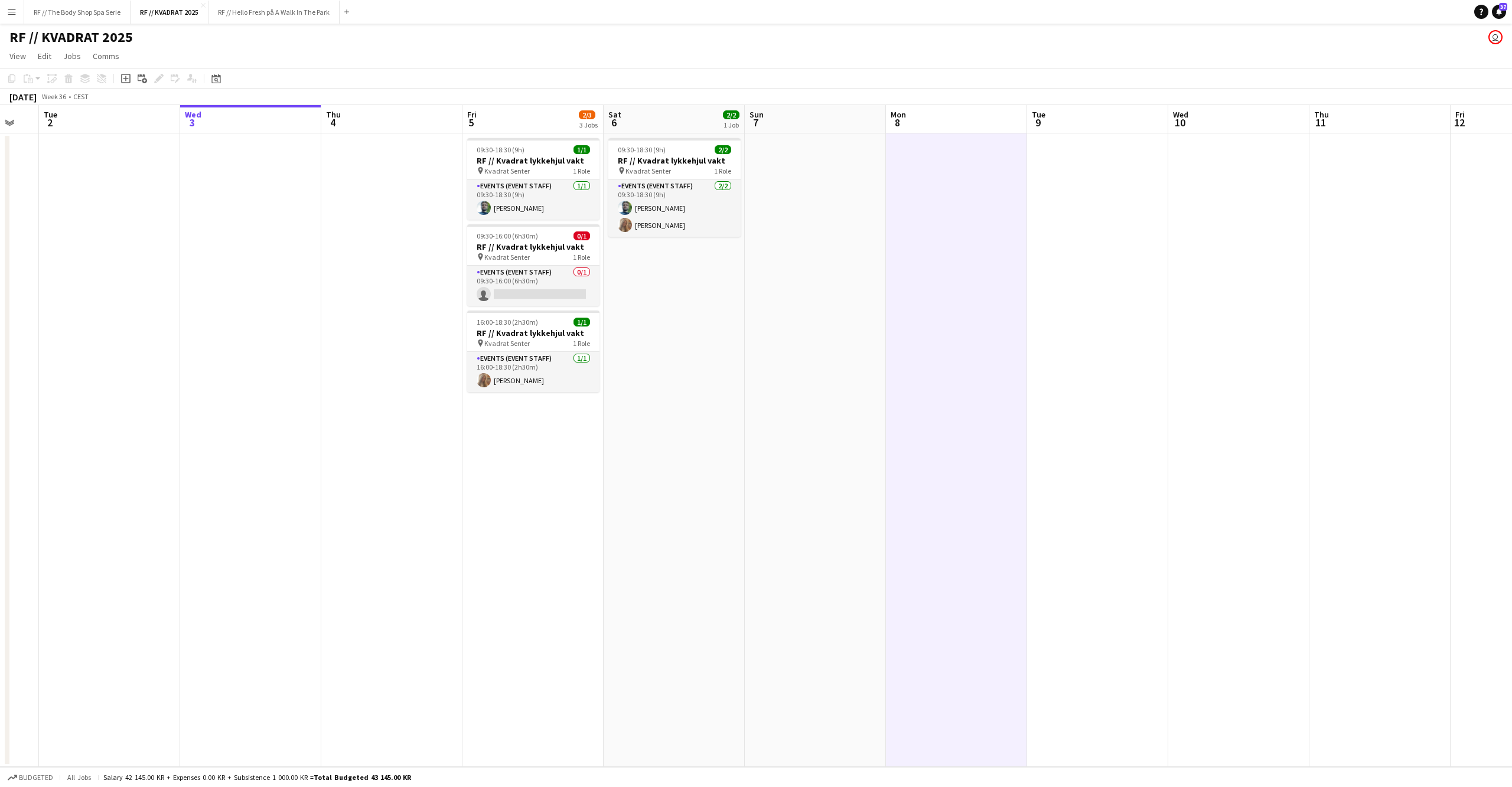
click at [860, 326] on app-date-cell at bounding box center [815, 449] width 141 height 633
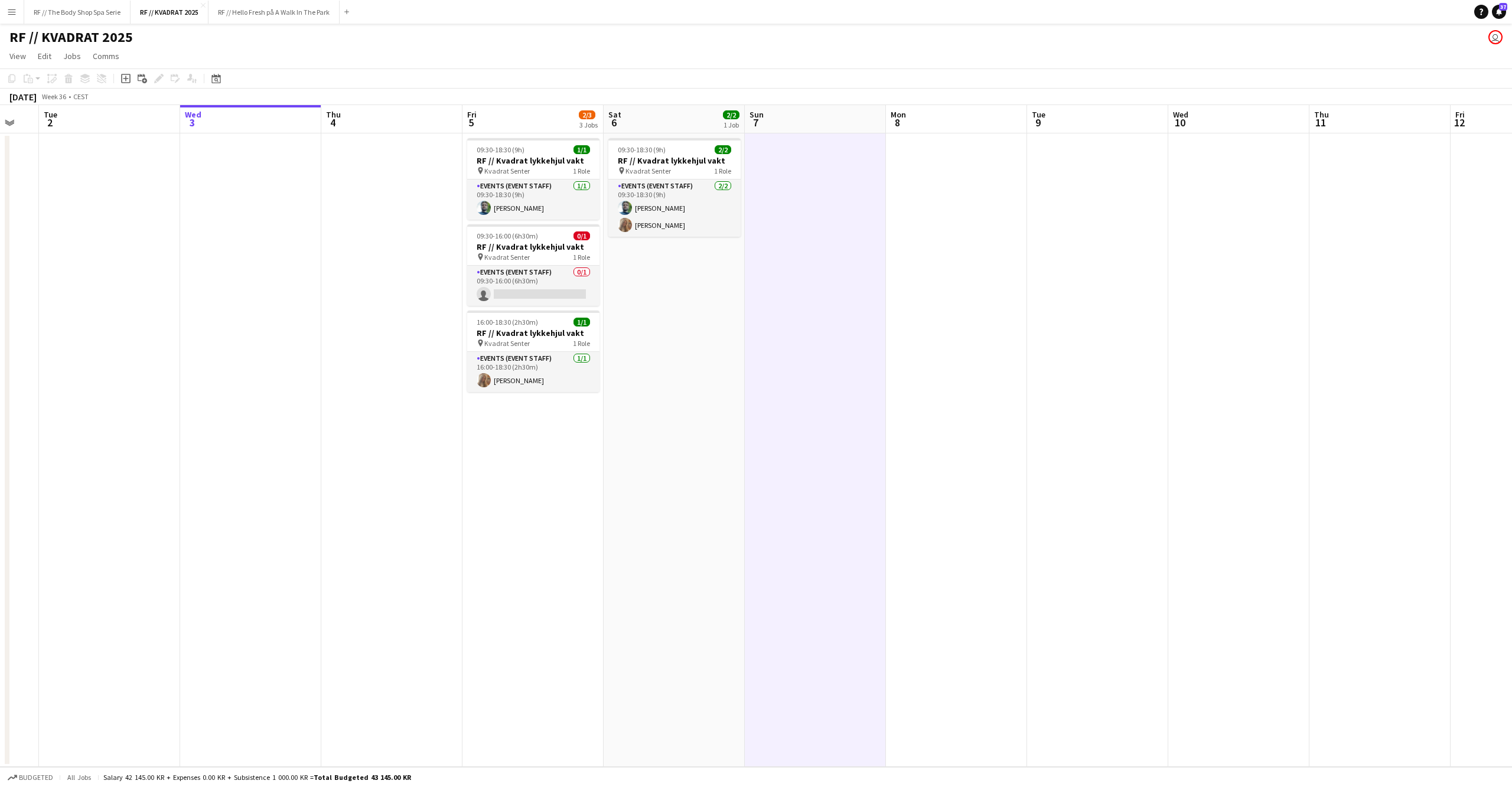
drag, startPoint x: 678, startPoint y: 354, endPoint x: 677, endPoint y: 348, distance: 6.1
click at [679, 353] on app-date-cell "09:30-18:30 (9h) 2/2 RF // Kvadrat lykkehjul vakt pin Kvadrat Senter 1 Role Eve…" at bounding box center [674, 449] width 141 height 633
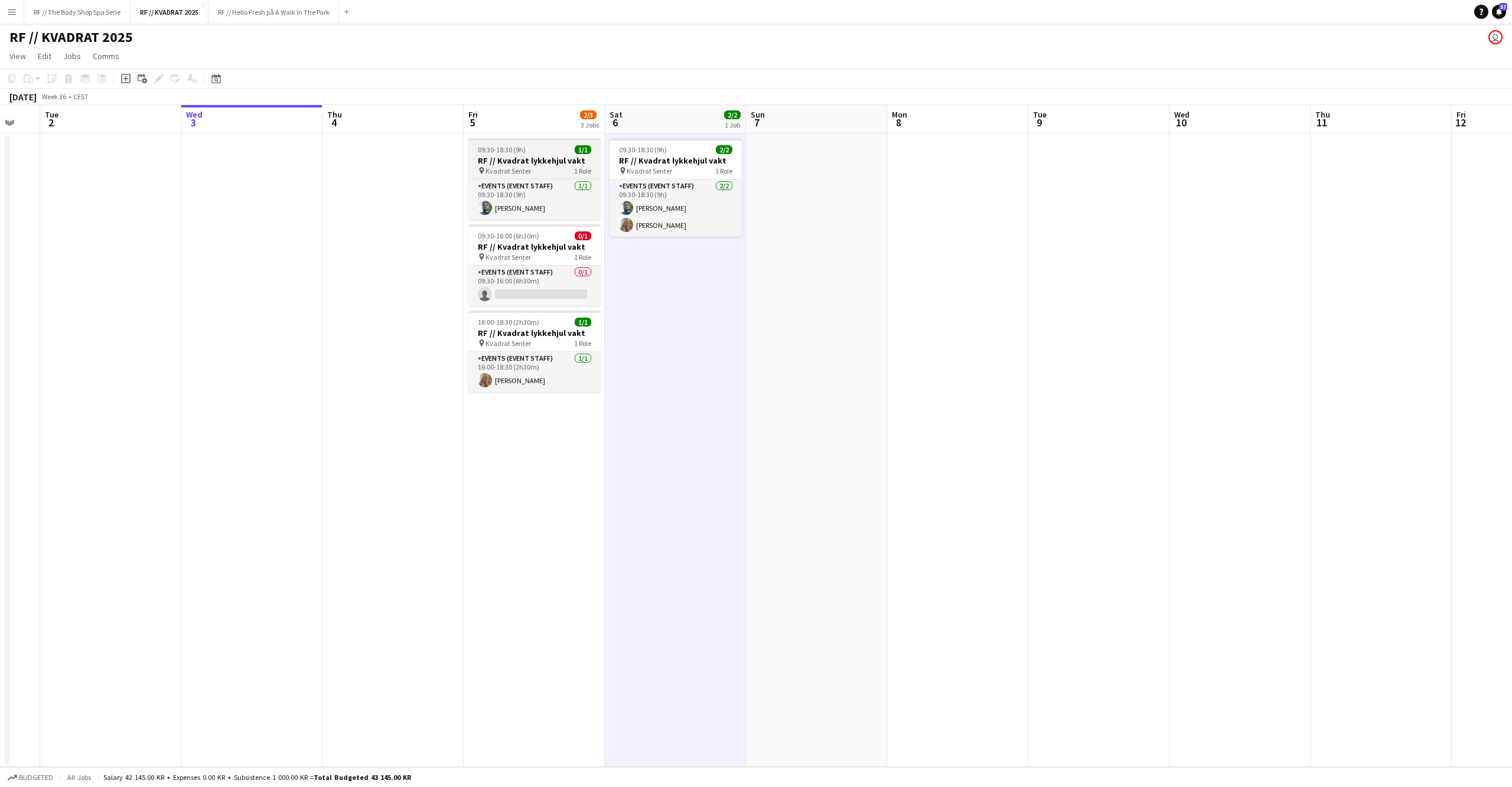
click at [568, 147] on div "09:30-18:30 (9h) 1/1" at bounding box center [534, 150] width 133 height 9
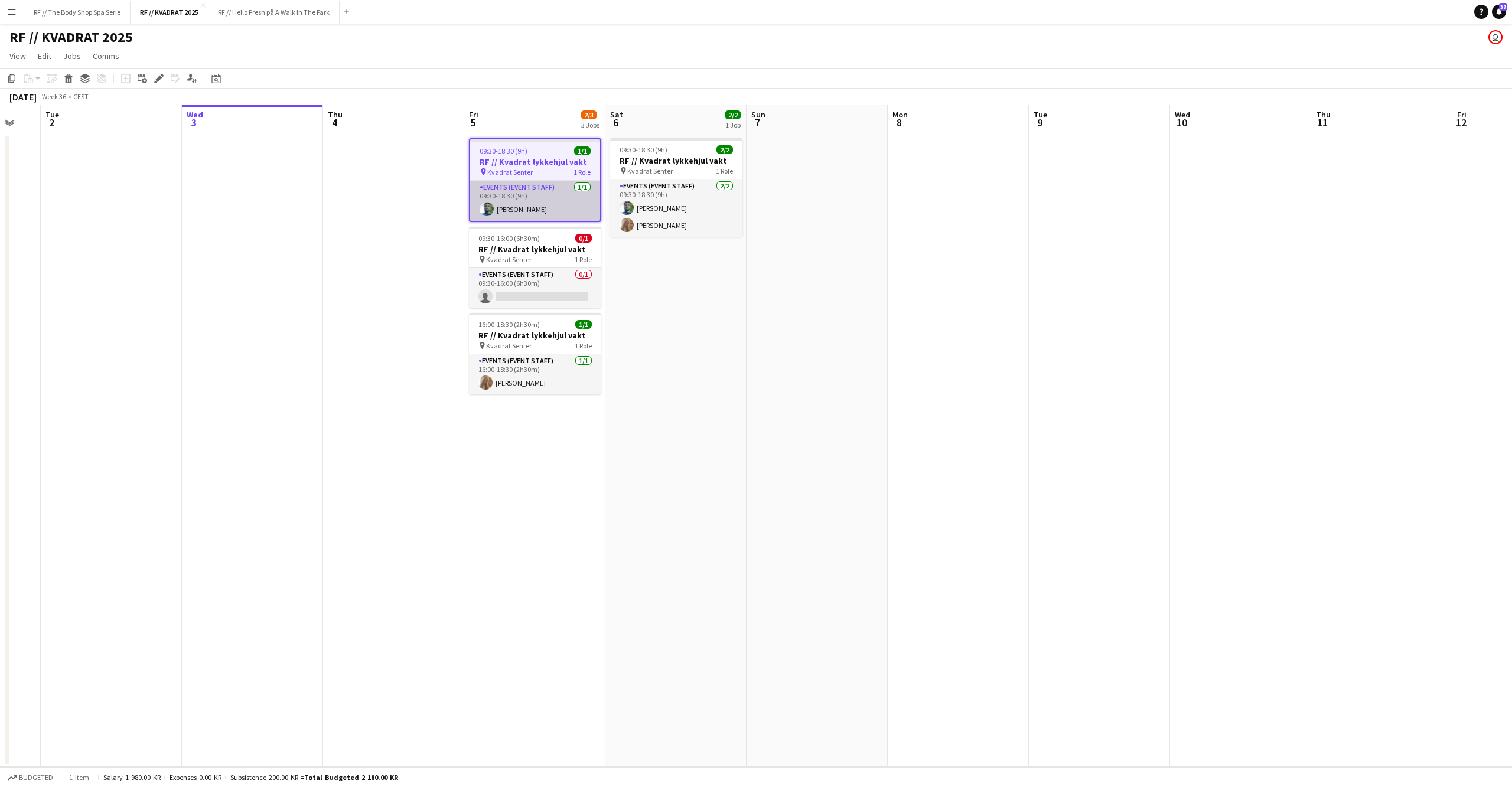
click at [551, 184] on app-card-role "Events (Event Staff) 1/1 09:30-18:30 (9h) Anders Lerang Larsen" at bounding box center [535, 201] width 130 height 40
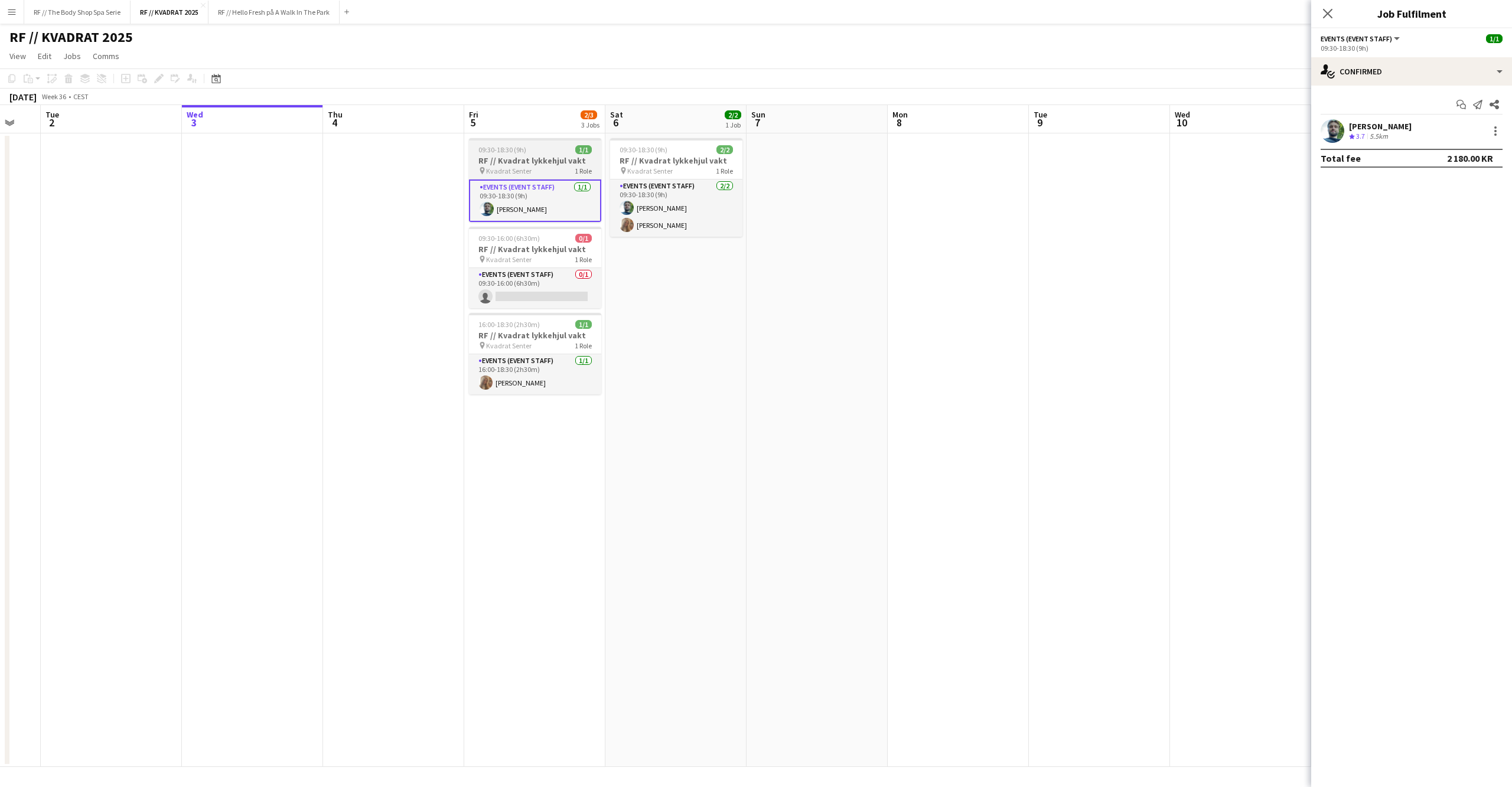
click at [547, 165] on h3 "RF // Kvadrat lykkehjul vakt" at bounding box center [535, 160] width 133 height 11
click at [972, 236] on app-date-cell at bounding box center [958, 449] width 141 height 633
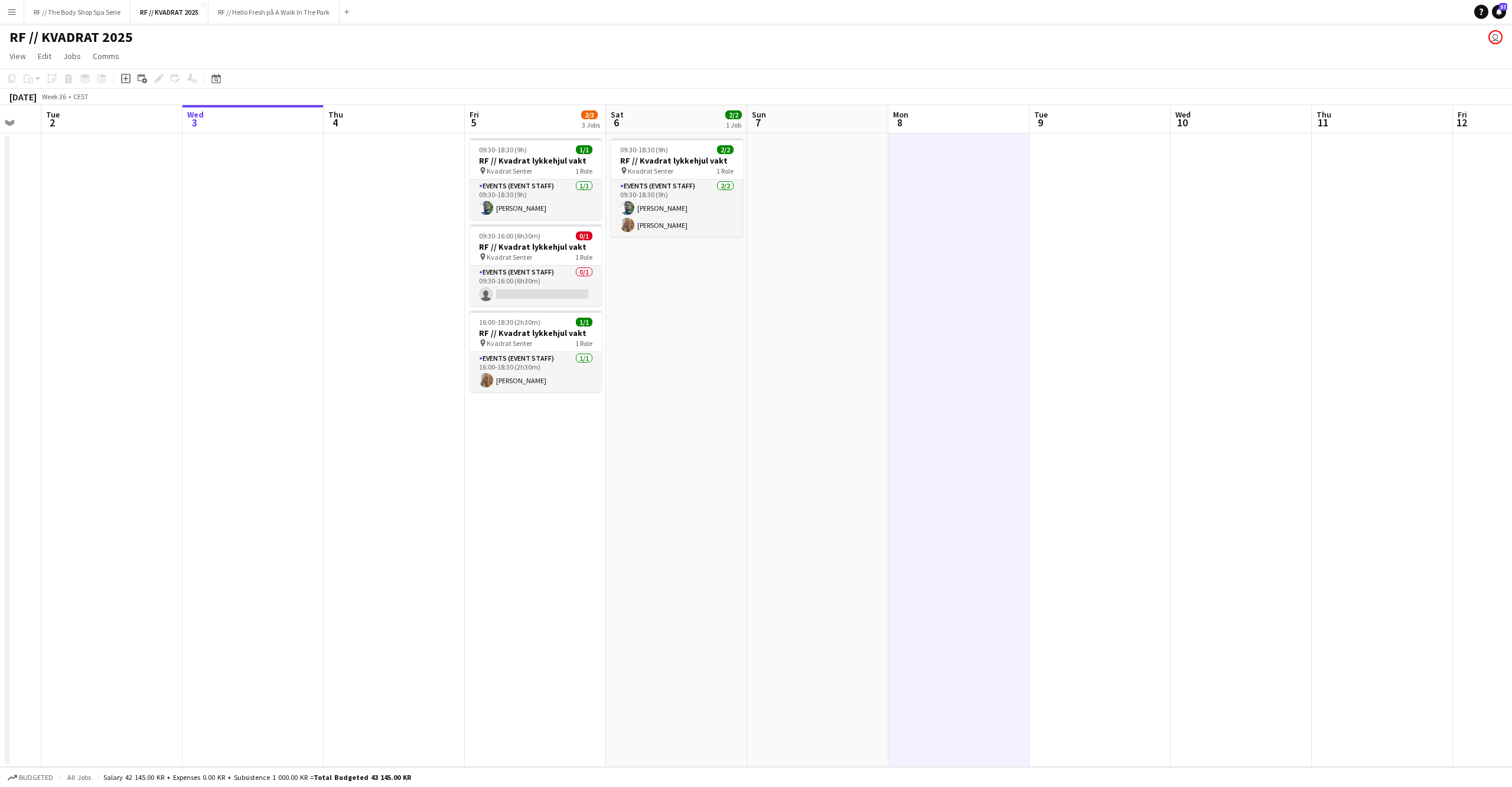
click at [858, 244] on app-date-cell at bounding box center [818, 449] width 141 height 633
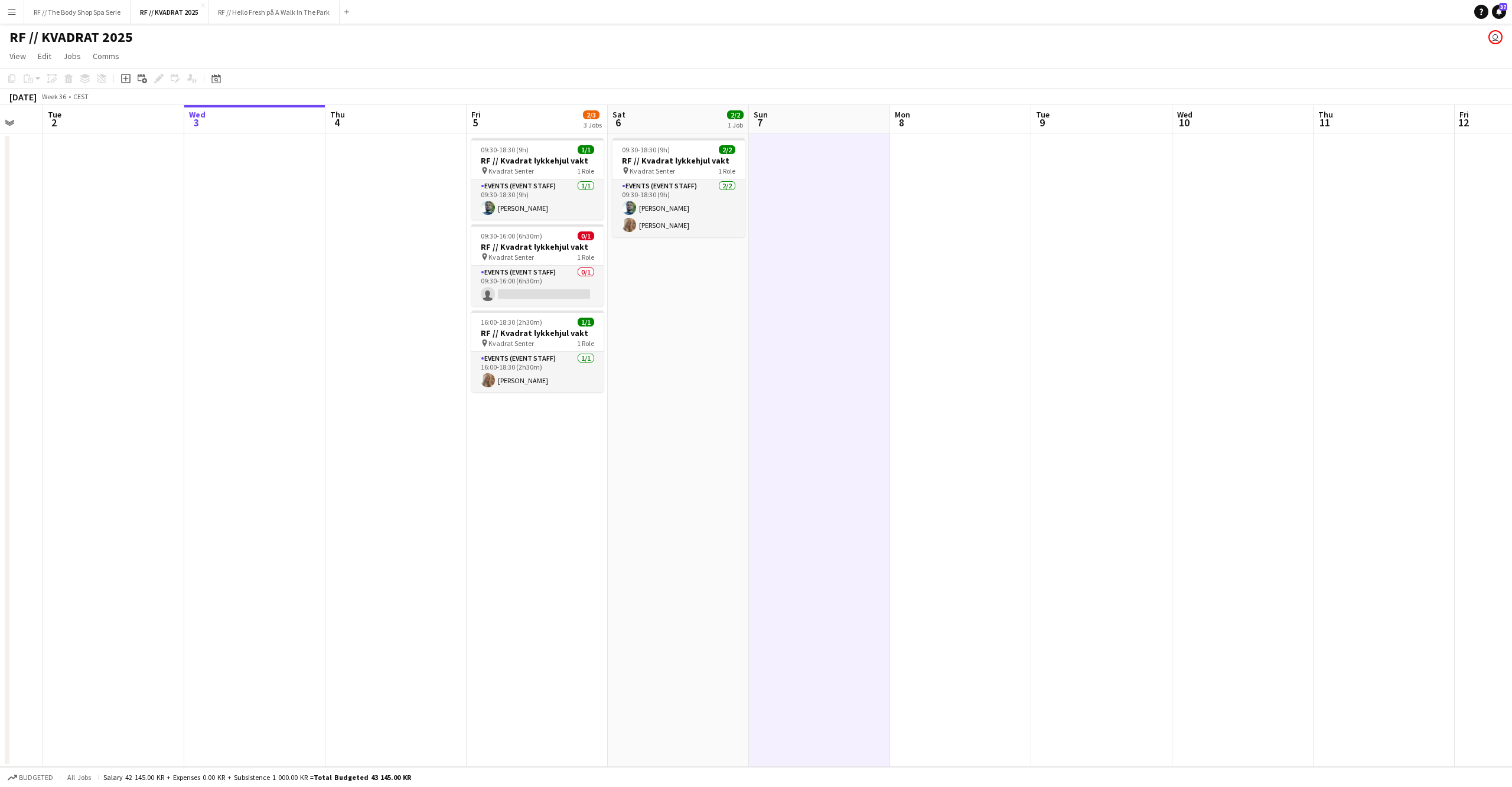
drag, startPoint x: 1085, startPoint y: 260, endPoint x: 1026, endPoint y: 273, distance: 60.4
click at [1085, 260] on app-date-cell at bounding box center [1102, 449] width 141 height 633
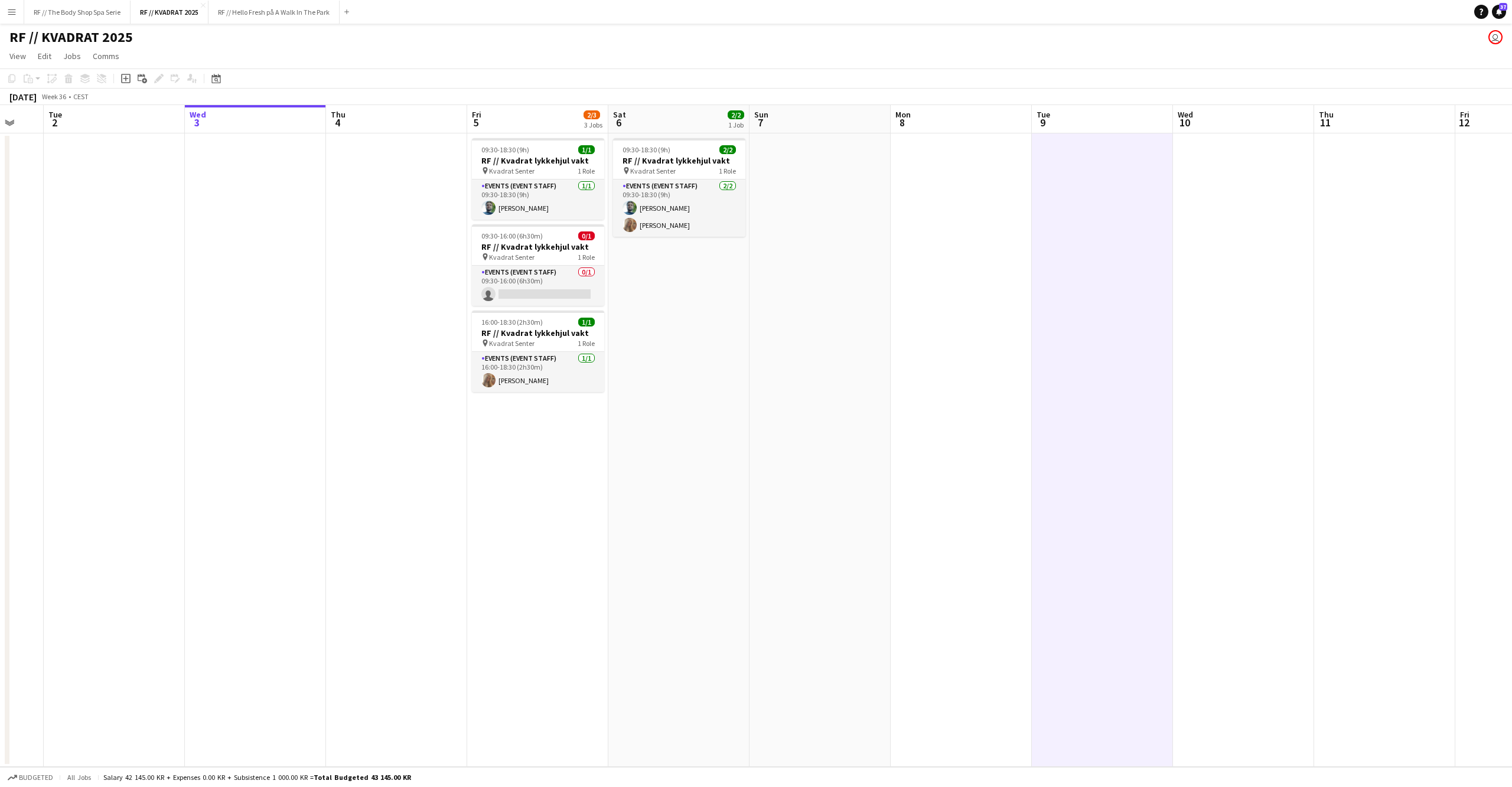
click at [959, 274] on app-date-cell at bounding box center [961, 449] width 141 height 633
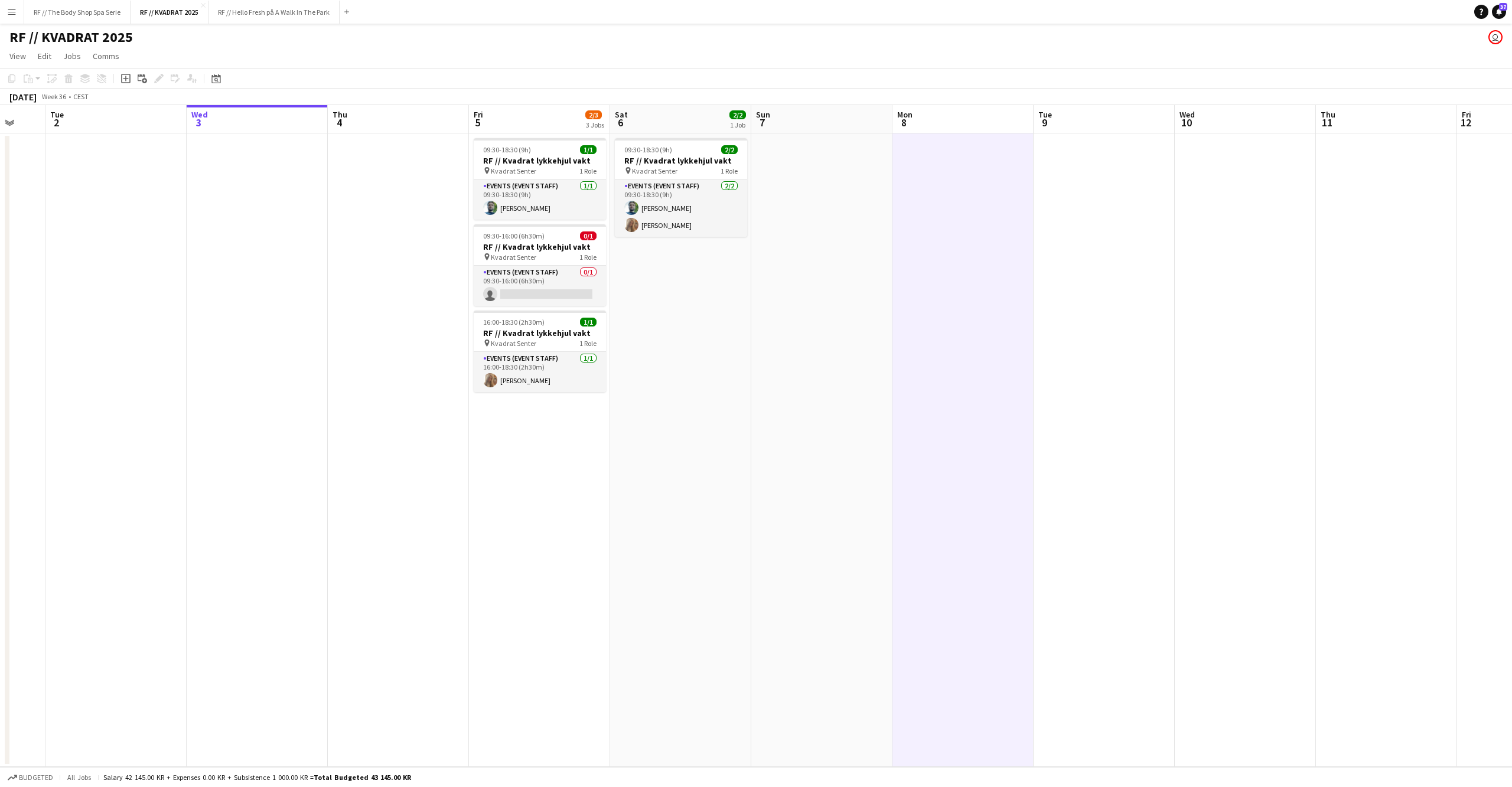
click at [816, 291] on app-date-cell at bounding box center [822, 449] width 141 height 633
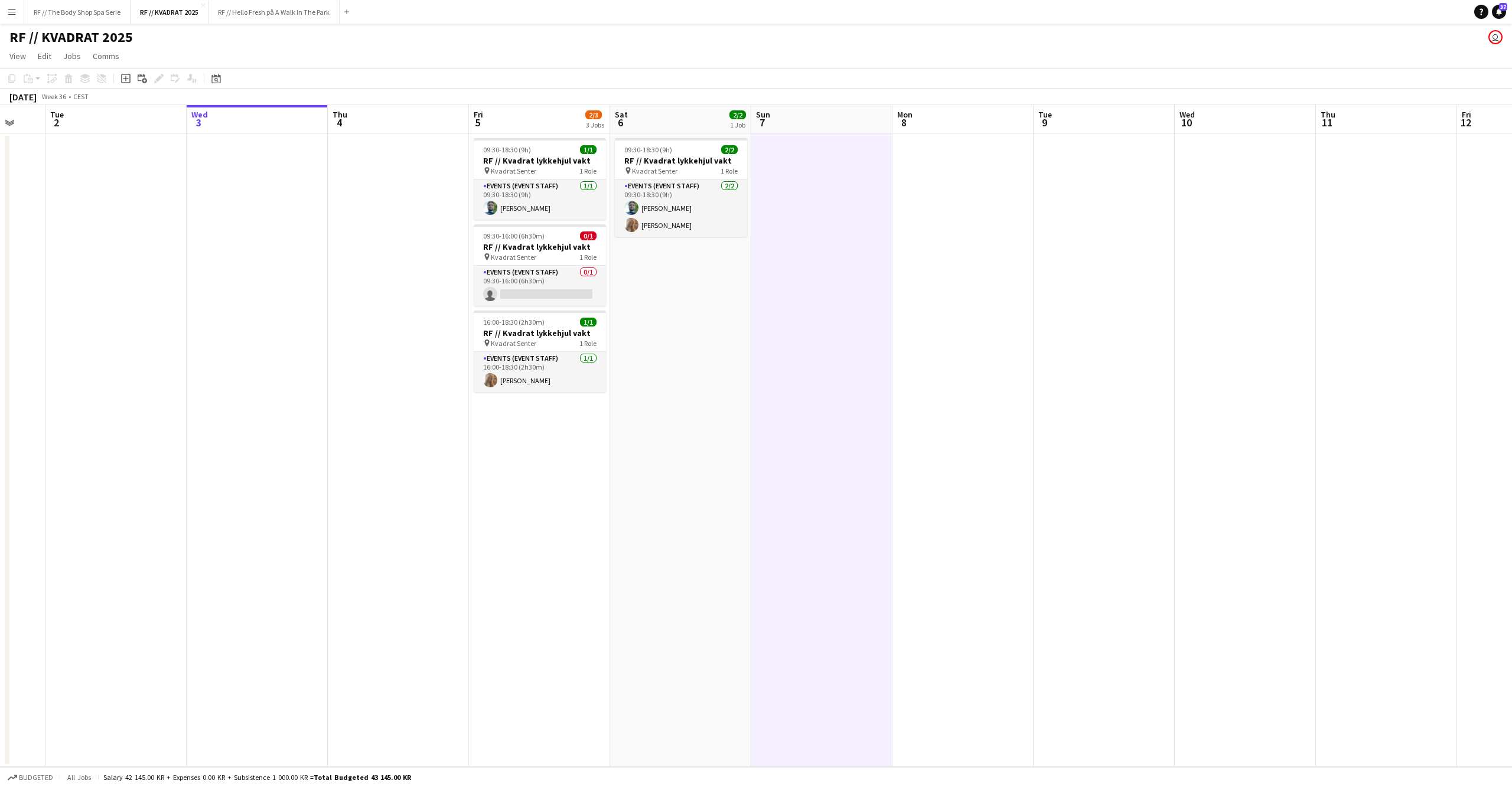
drag, startPoint x: 695, startPoint y: 312, endPoint x: 685, endPoint y: 312, distance: 10.0
click at [695, 312] on app-date-cell "09:30-18:30 (9h) 2/2 RF // Kvadrat lykkehjul vakt pin Kvadrat Senter 1 Role Eve…" at bounding box center [680, 449] width 141 height 633
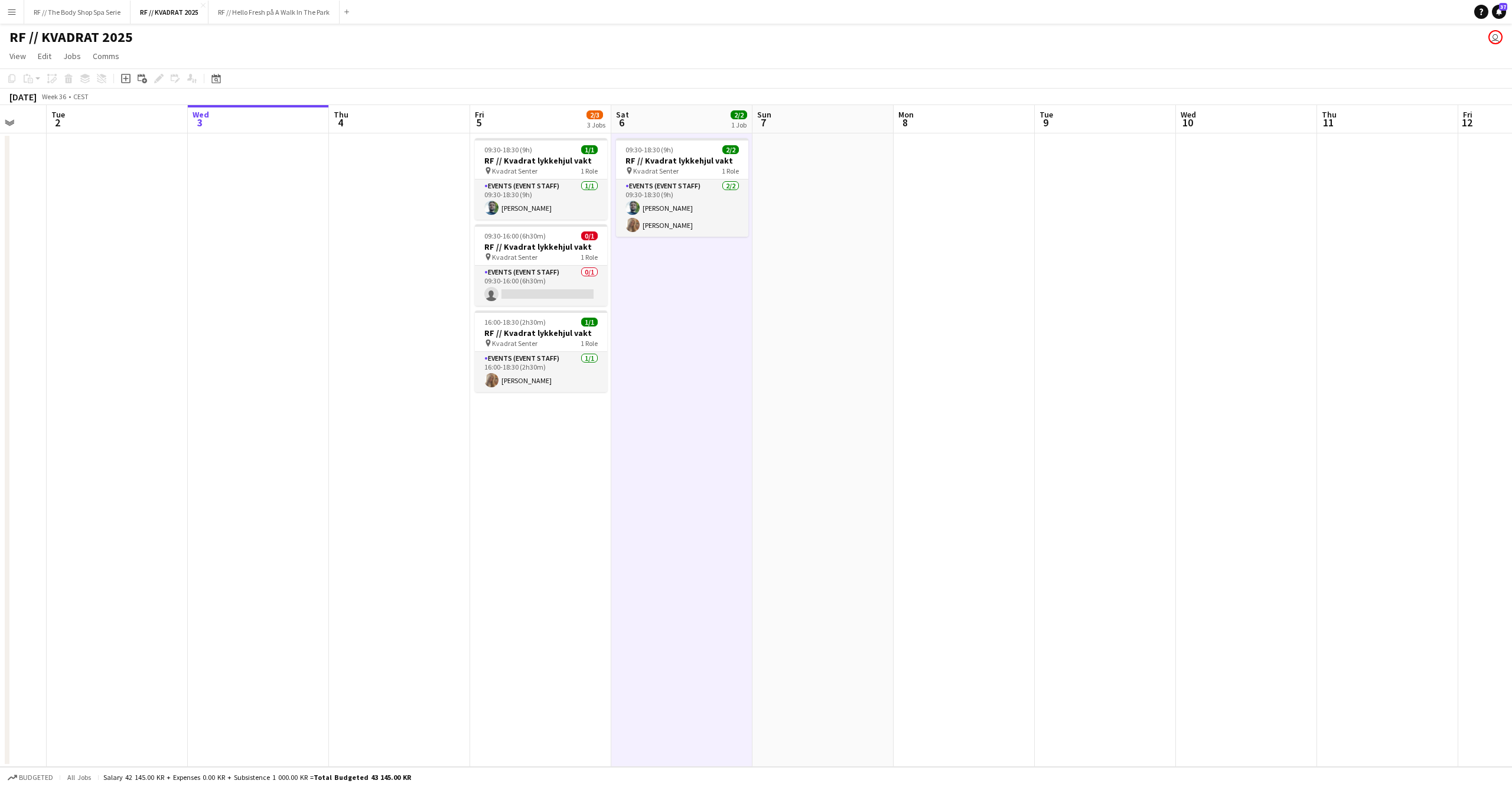
click at [400, 169] on app-date-cell at bounding box center [400, 449] width 141 height 633
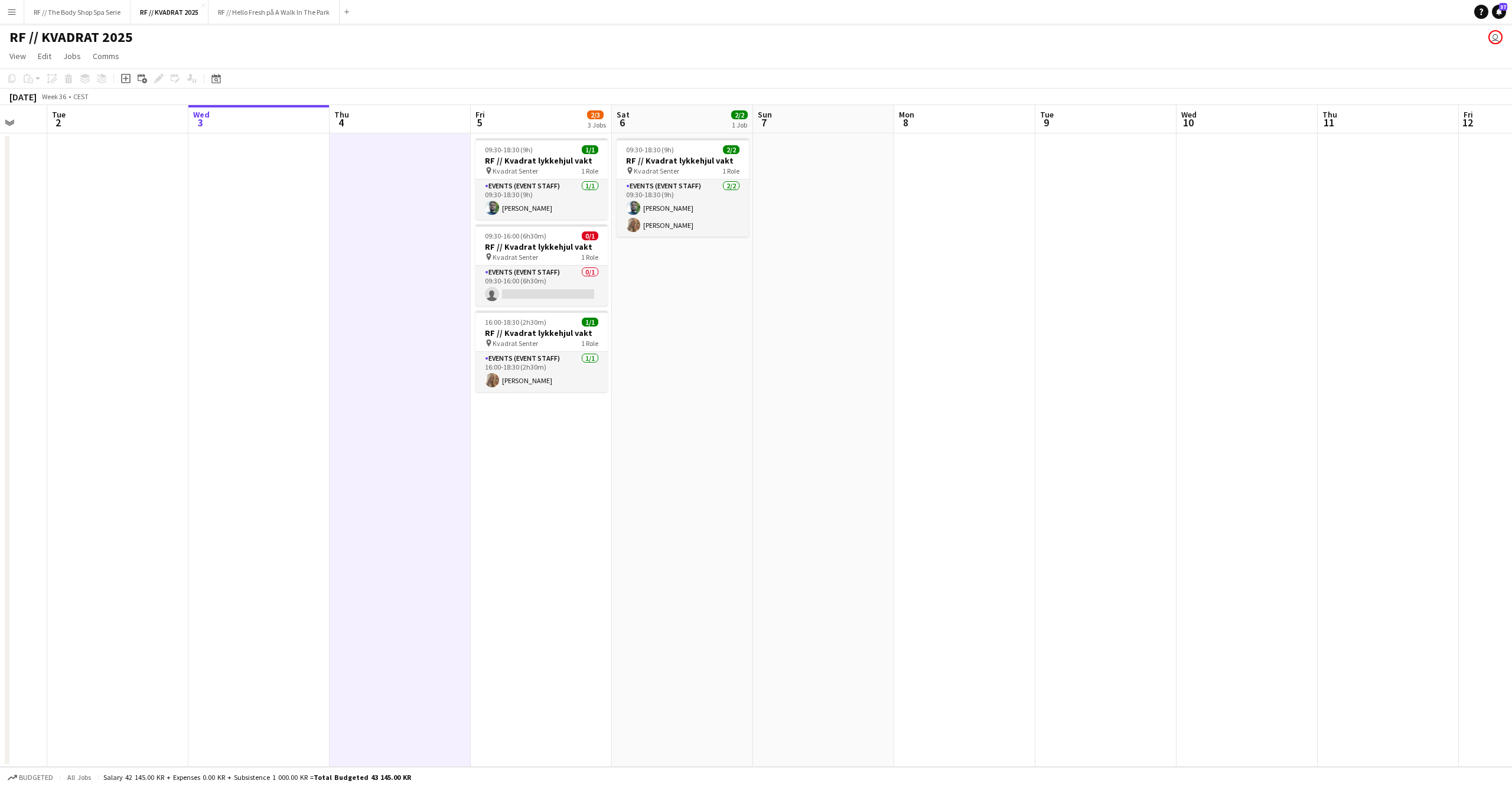
click at [584, 449] on app-date-cell "09:30-18:30 (9h) 1/1 RF // Kvadrat lykkehjul vakt pin Kvadrat Senter 1 Role Eve…" at bounding box center [542, 449] width 141 height 633
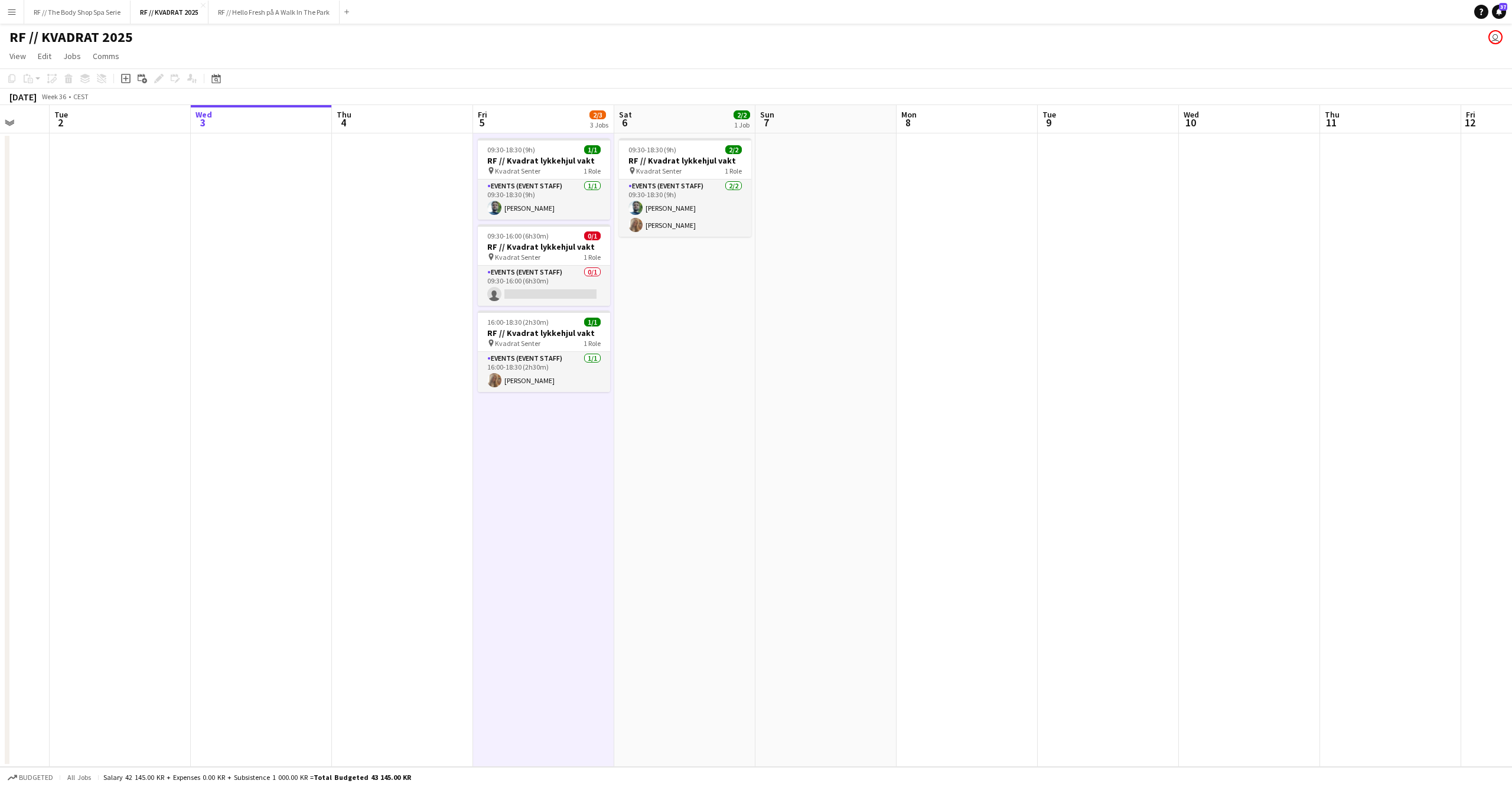
click at [720, 410] on app-date-cell "09:30-18:30 (9h) 2/2 RF // Kvadrat lykkehjul vakt pin Kvadrat Senter 1 Role Eve…" at bounding box center [685, 449] width 141 height 633
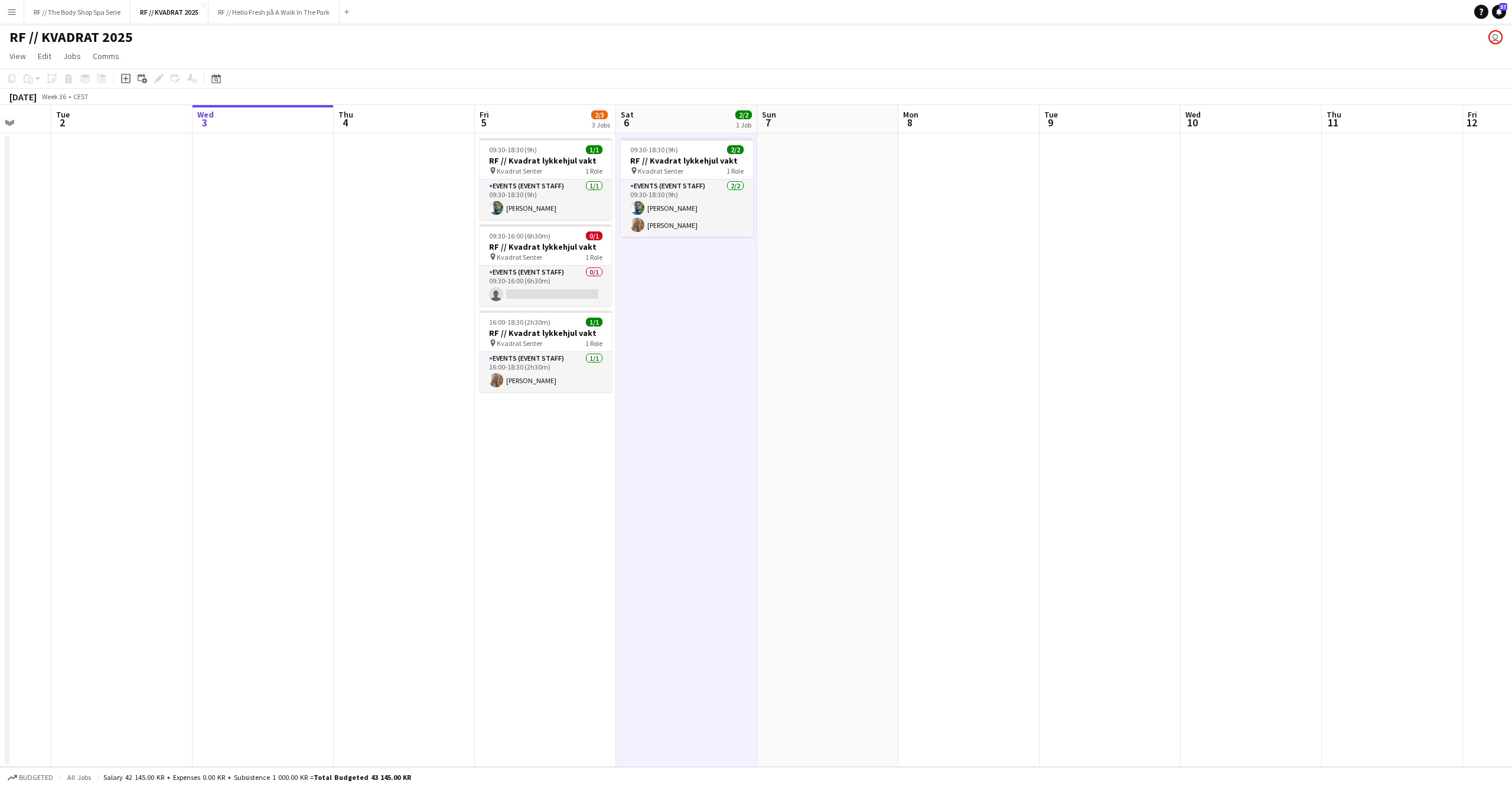
click at [891, 315] on app-date-cell at bounding box center [828, 449] width 141 height 633
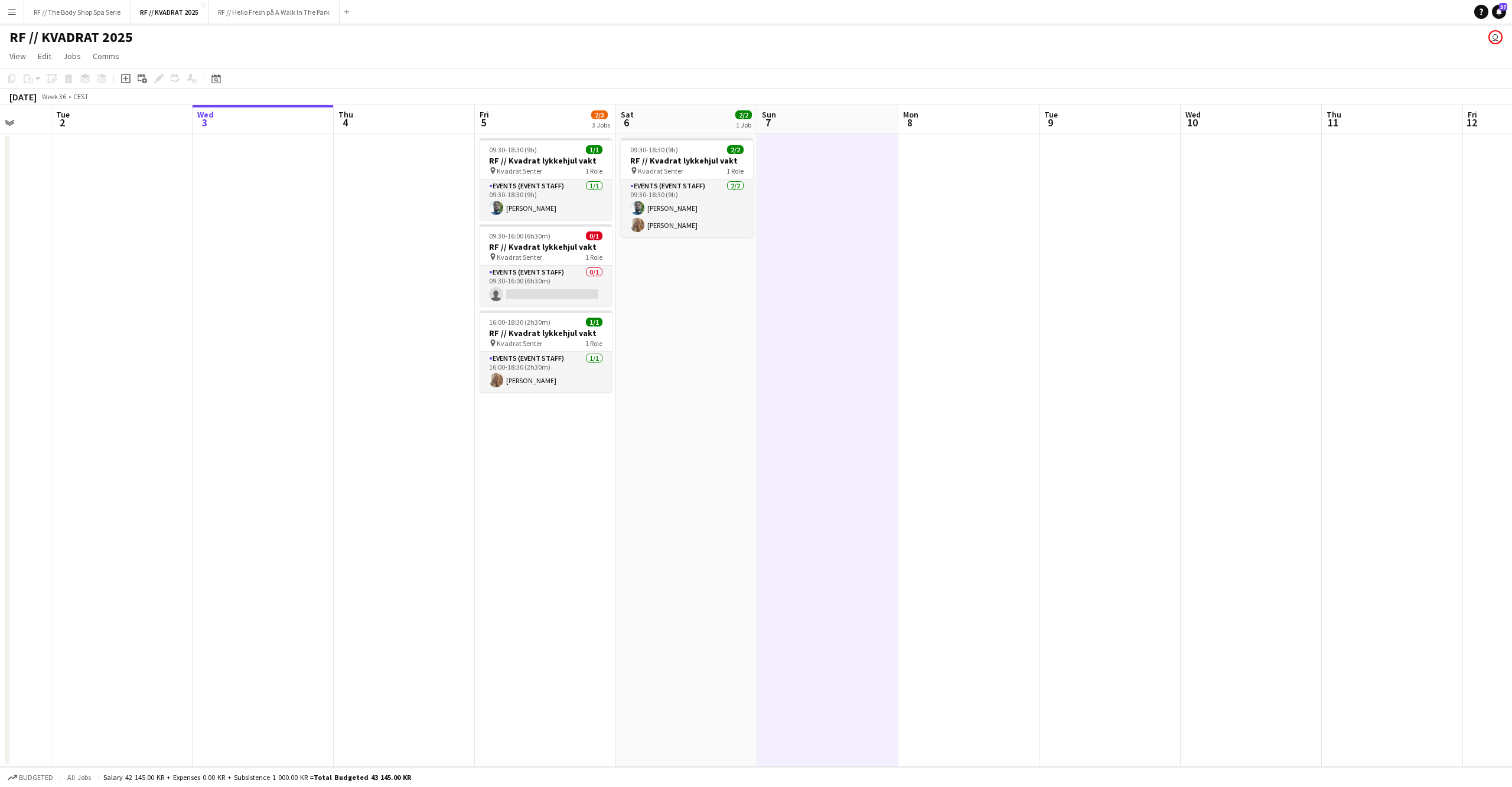
click at [676, 333] on app-date-cell "09:30-18:30 (9h) 2/2 RF // Kvadrat lykkehjul vakt pin Kvadrat Senter 1 Role Eve…" at bounding box center [687, 449] width 141 height 633
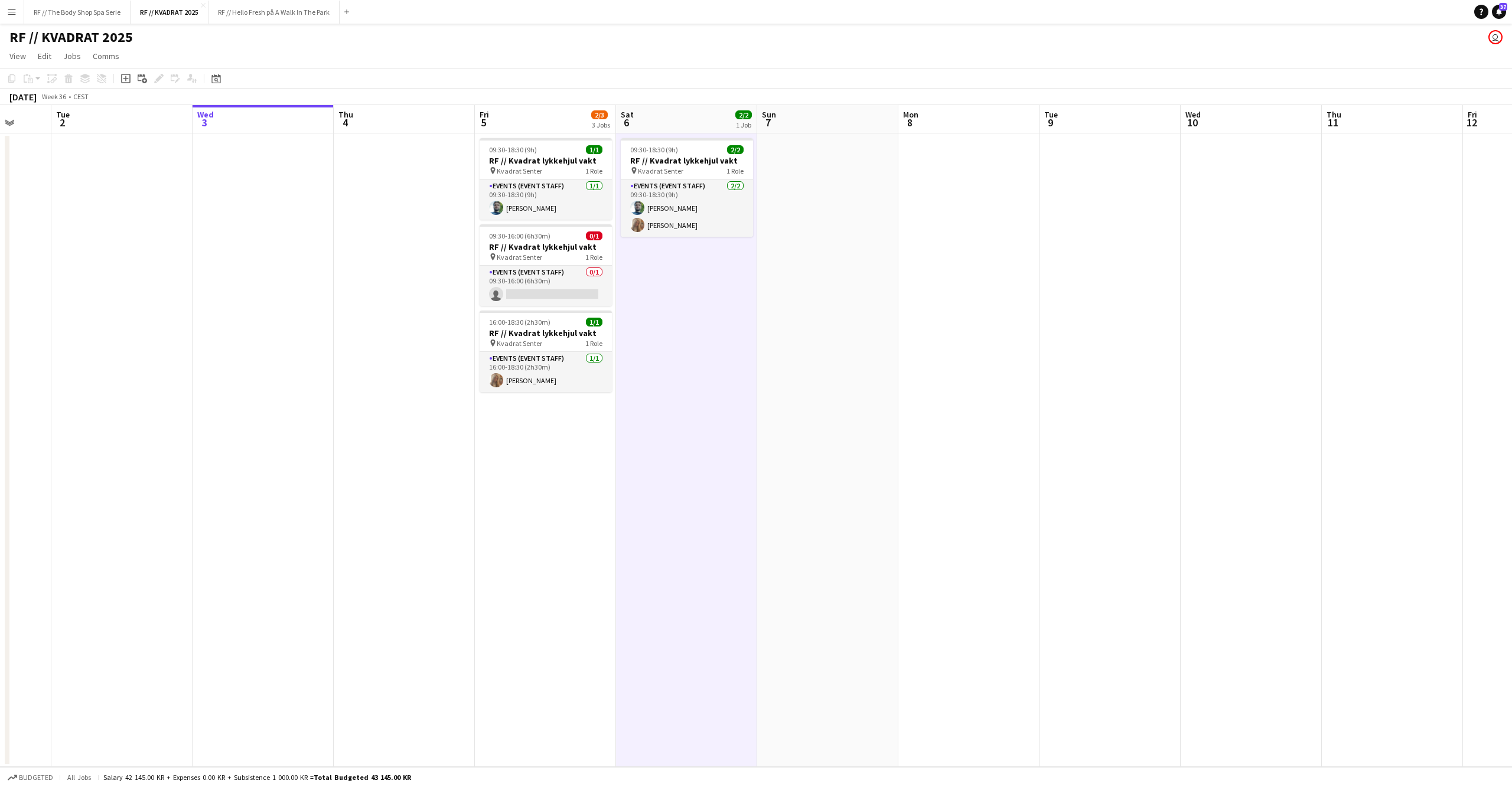
click at [560, 535] on app-date-cell "09:30-18:30 (9h) 1/1 RF // Kvadrat lykkehjul vakt pin Kvadrat Senter 1 Role Eve…" at bounding box center [545, 449] width 141 height 633
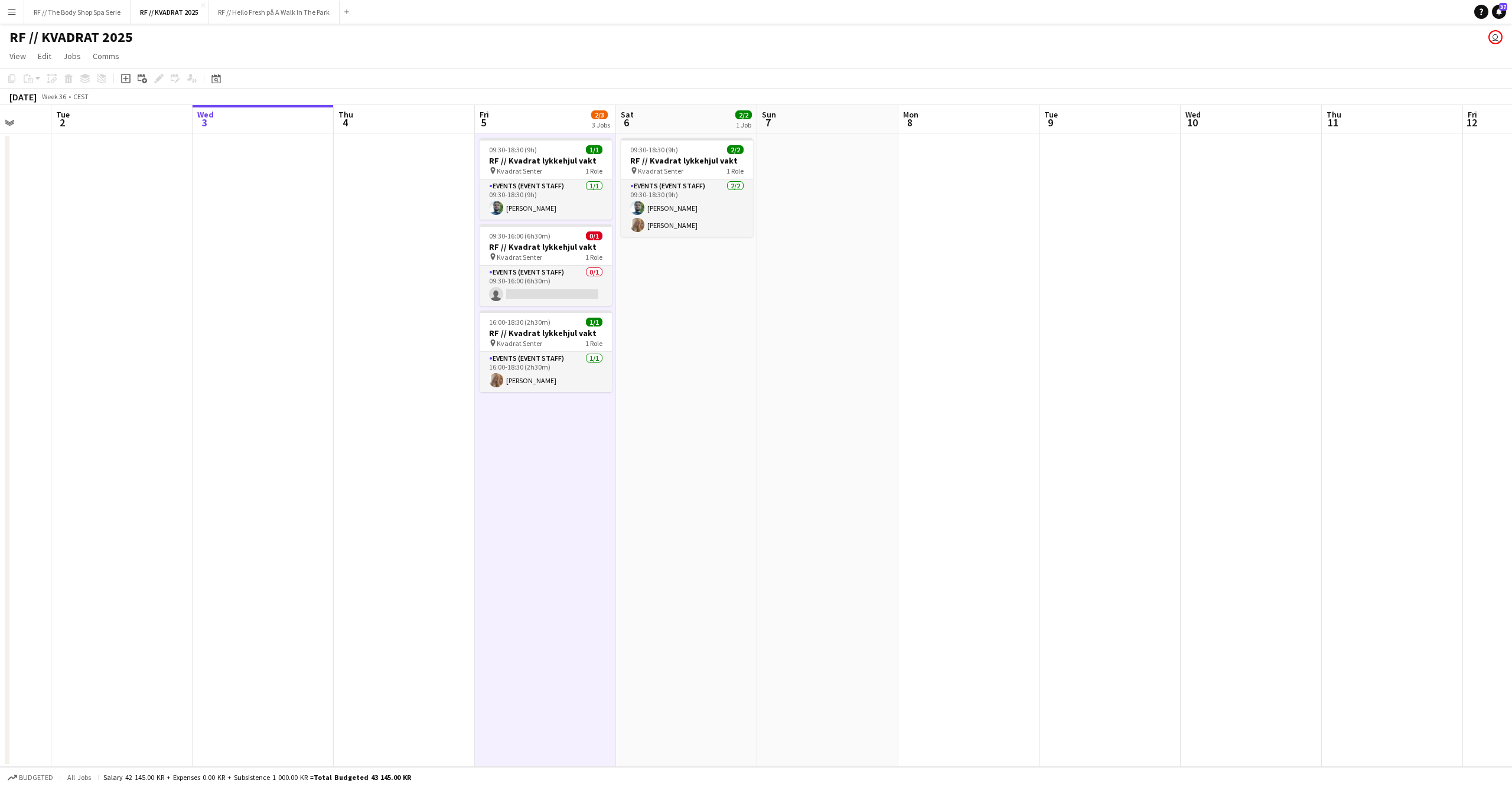
click at [429, 465] on app-date-cell at bounding box center [404, 449] width 141 height 633
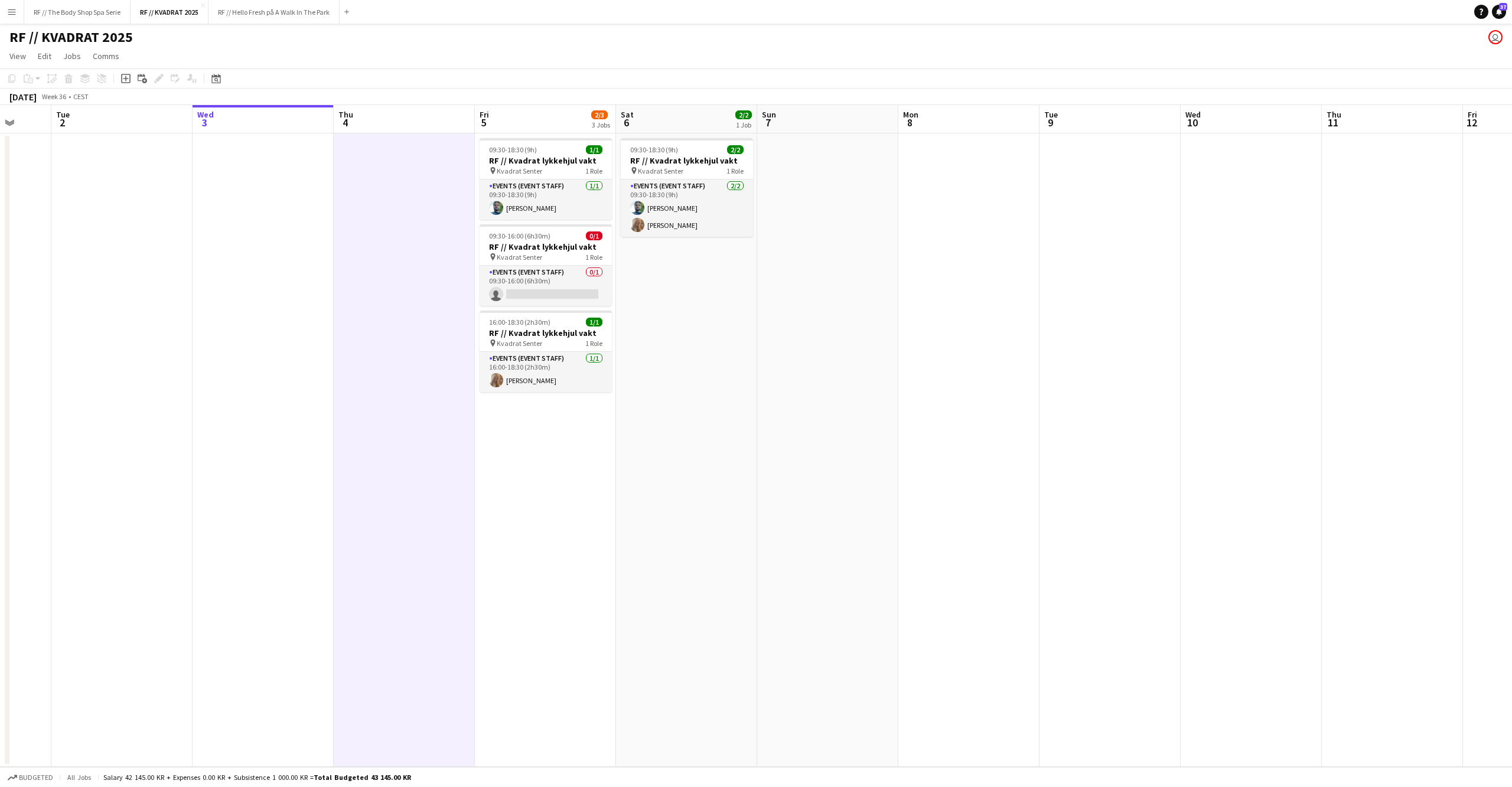
click at [722, 419] on app-date-cell "09:30-18:30 (9h) 2/2 RF // Kvadrat lykkehjul vakt pin Kvadrat Senter 1 Role Eve…" at bounding box center [687, 449] width 141 height 633
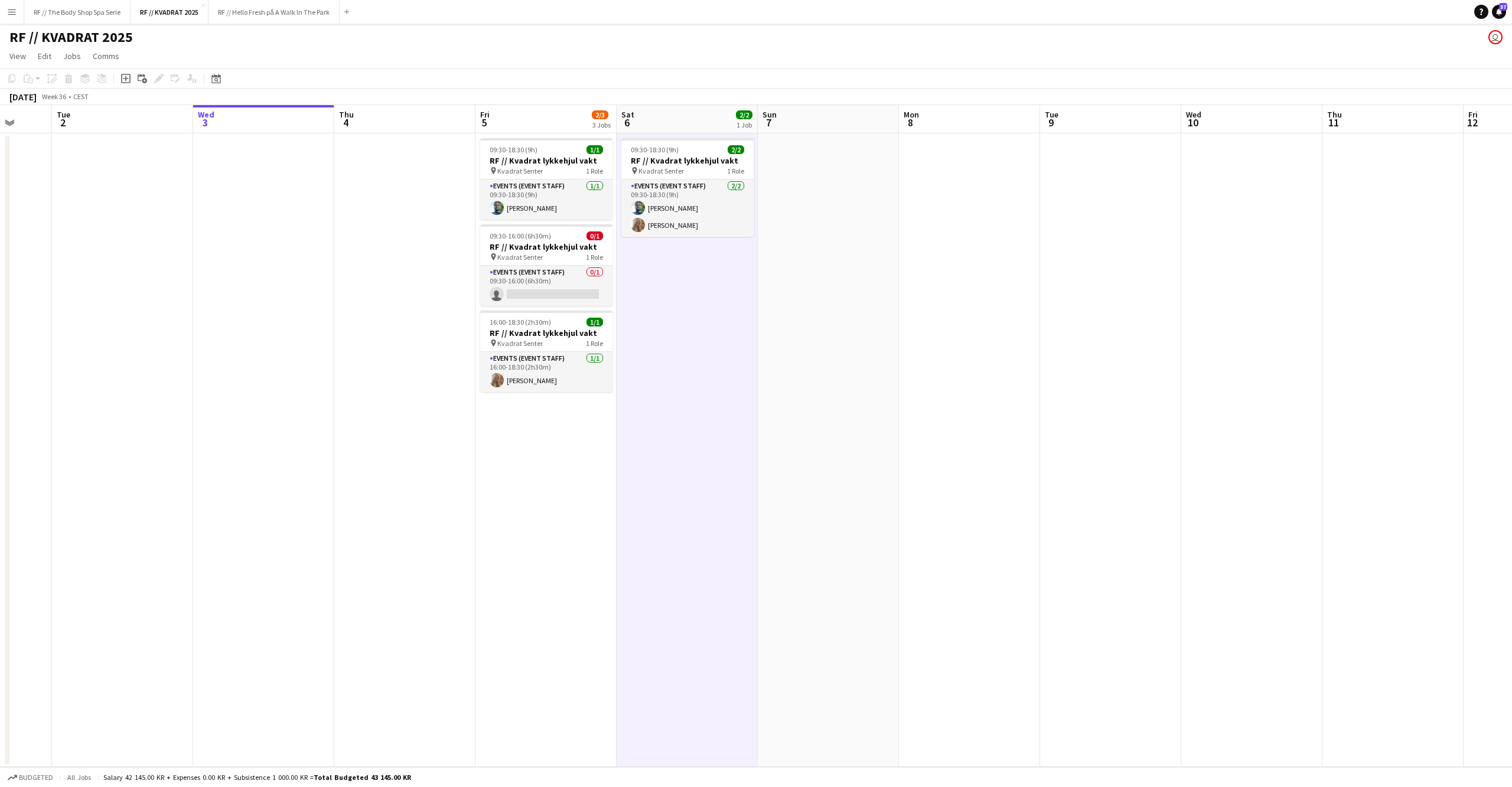
click at [1040, 345] on app-date-cell at bounding box center [1111, 449] width 141 height 633
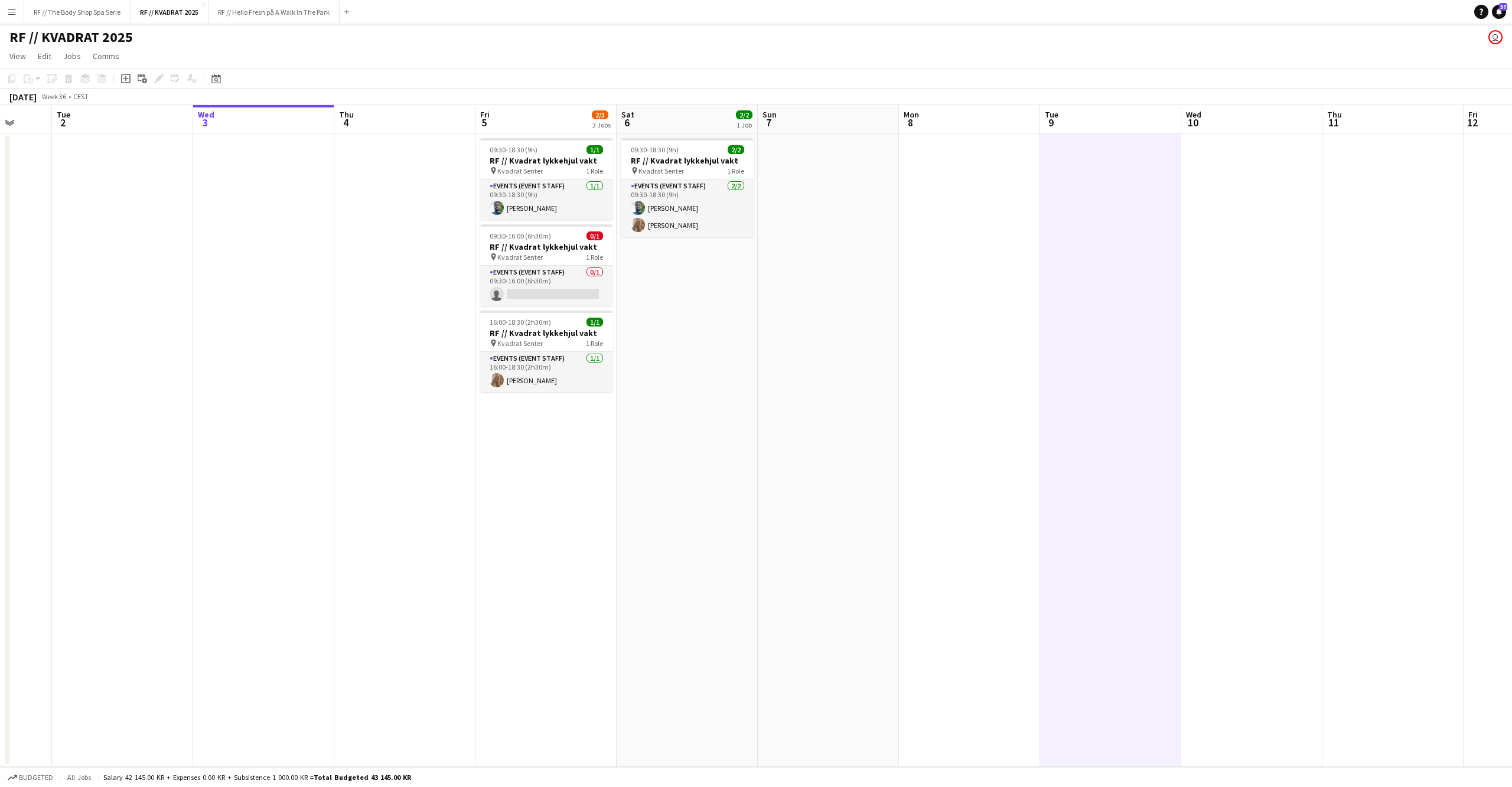
click at [884, 334] on app-date-cell at bounding box center [828, 449] width 141 height 633
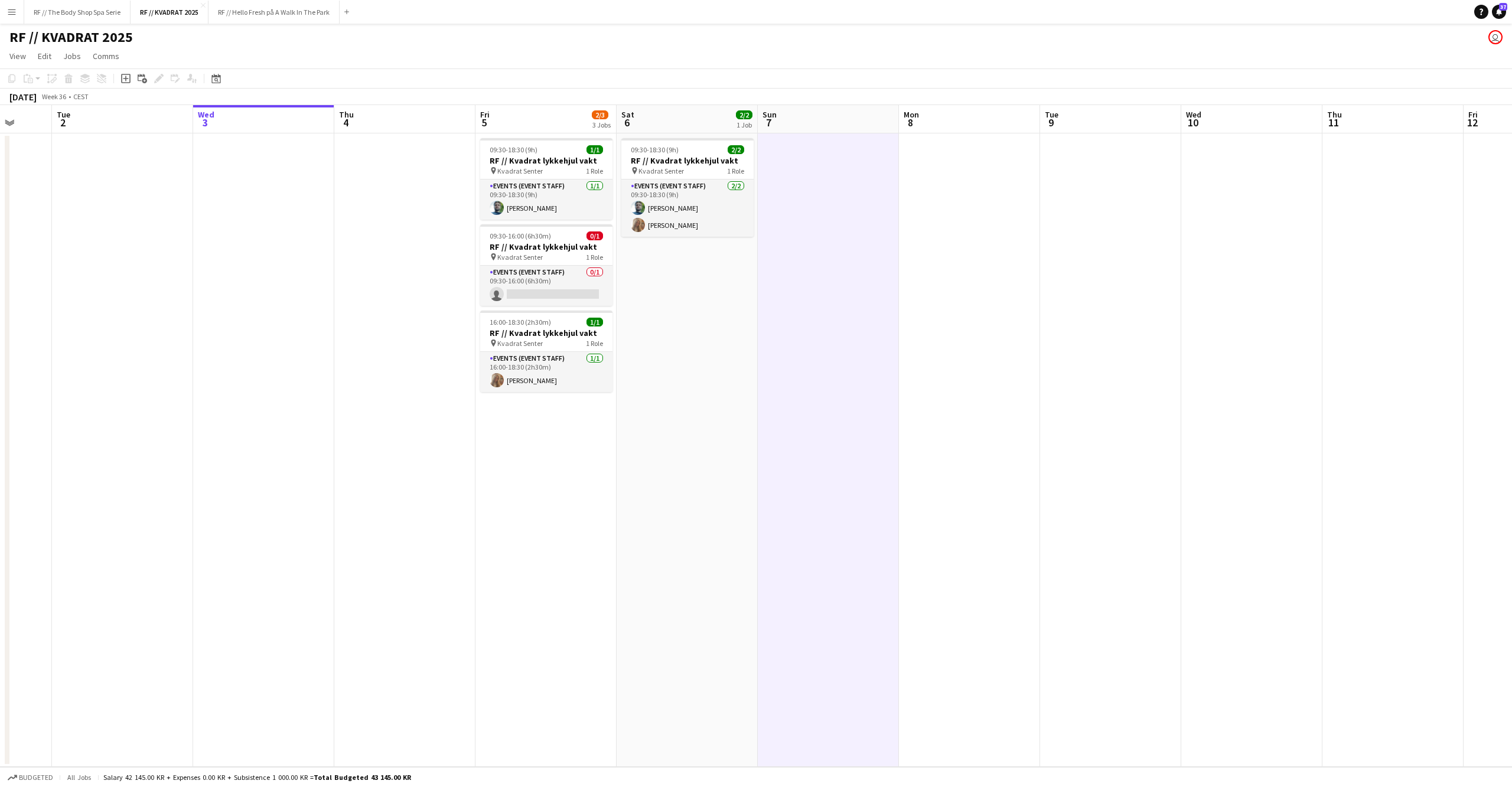
click at [733, 343] on app-date-cell "09:30-18:30 (9h) 2/2 RF // Kvadrat lykkehjul vakt pin Kvadrat Senter 1 Role Eve…" at bounding box center [687, 449] width 141 height 633
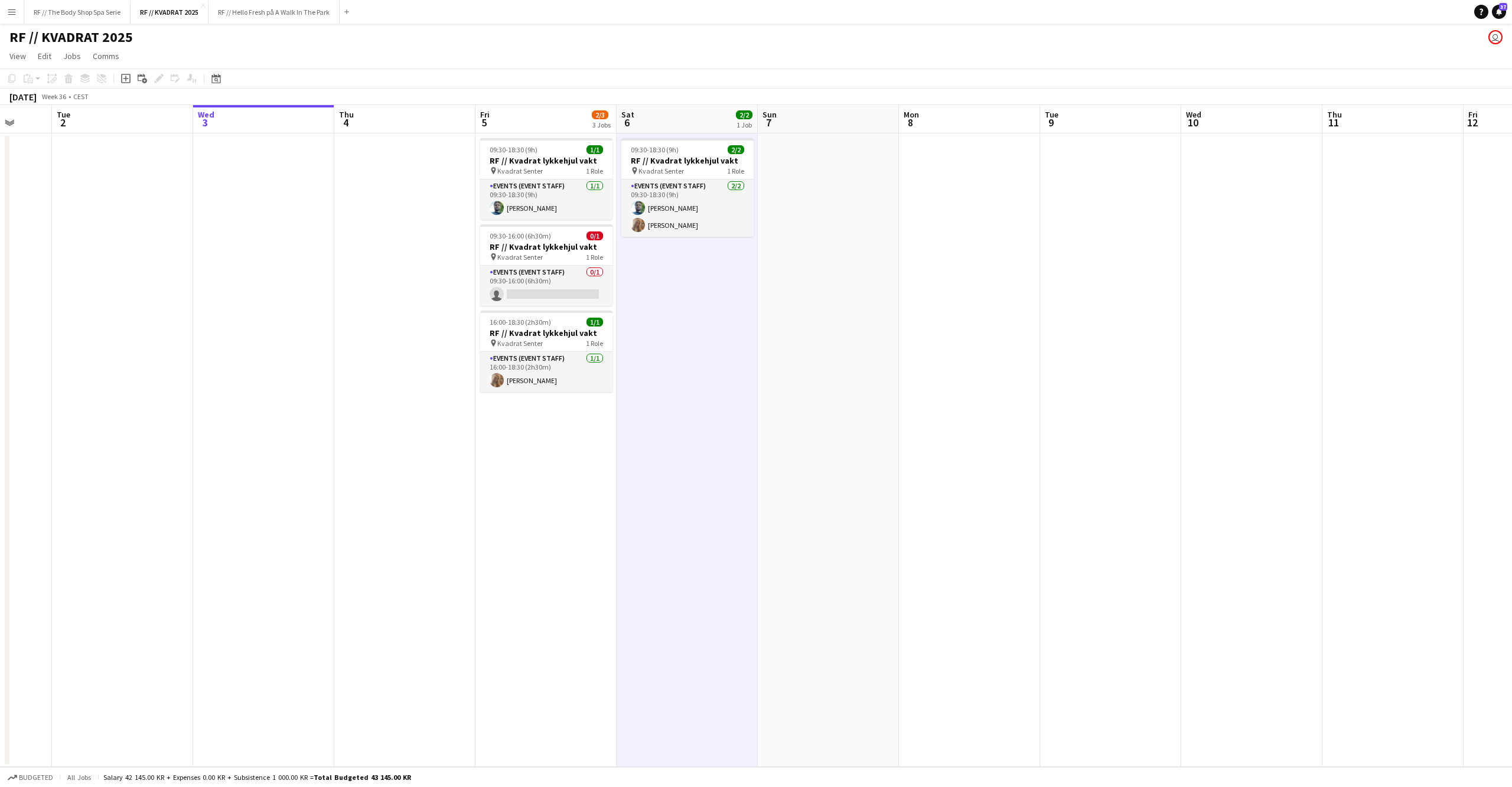
click at [547, 439] on app-date-cell "09:30-18:30 (9h) 1/1 RF // Kvadrat lykkehjul vakt pin Kvadrat Senter 1 Role Eve…" at bounding box center [546, 449] width 141 height 633
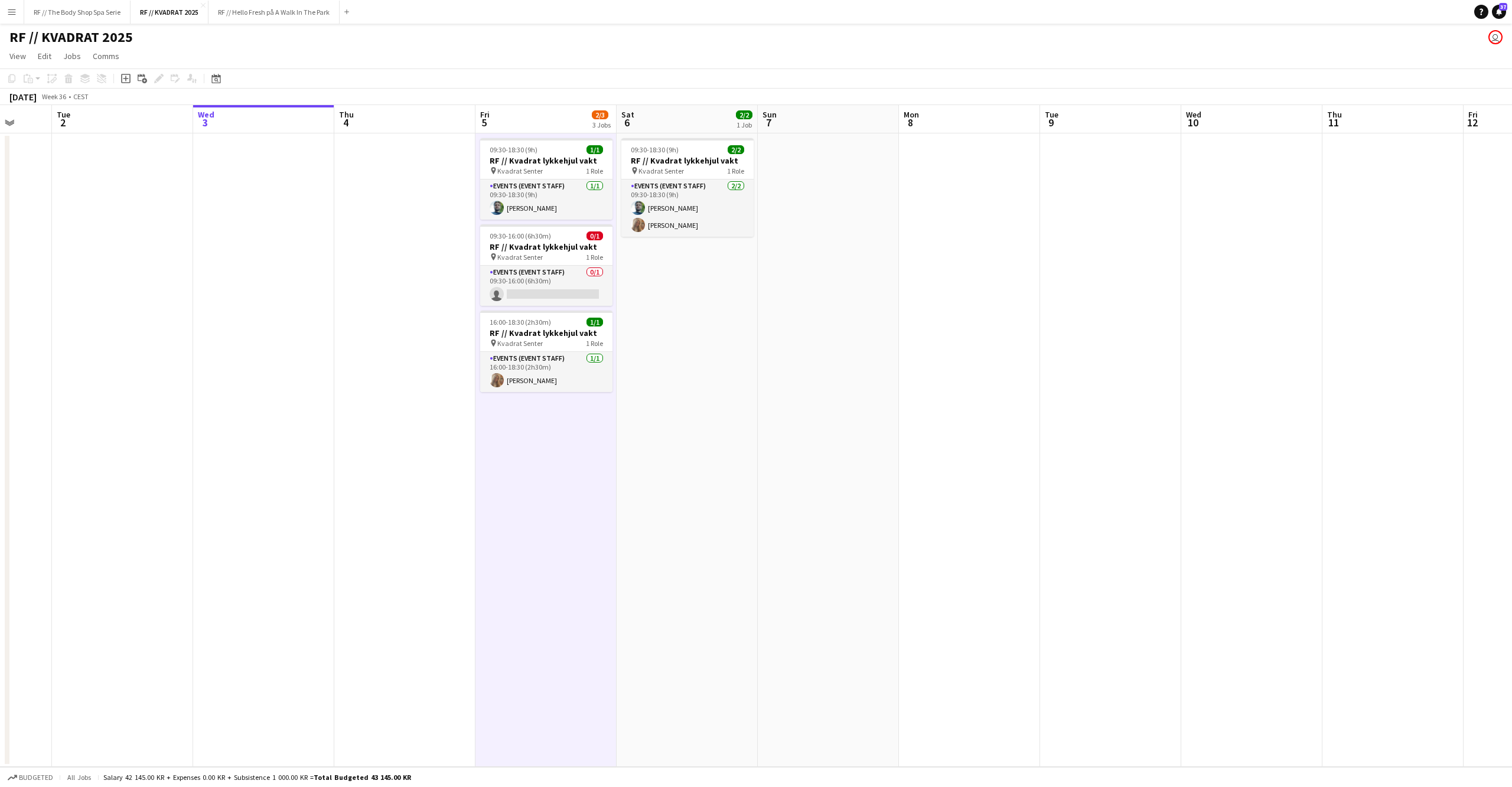
click at [419, 430] on app-date-cell at bounding box center [405, 449] width 141 height 633
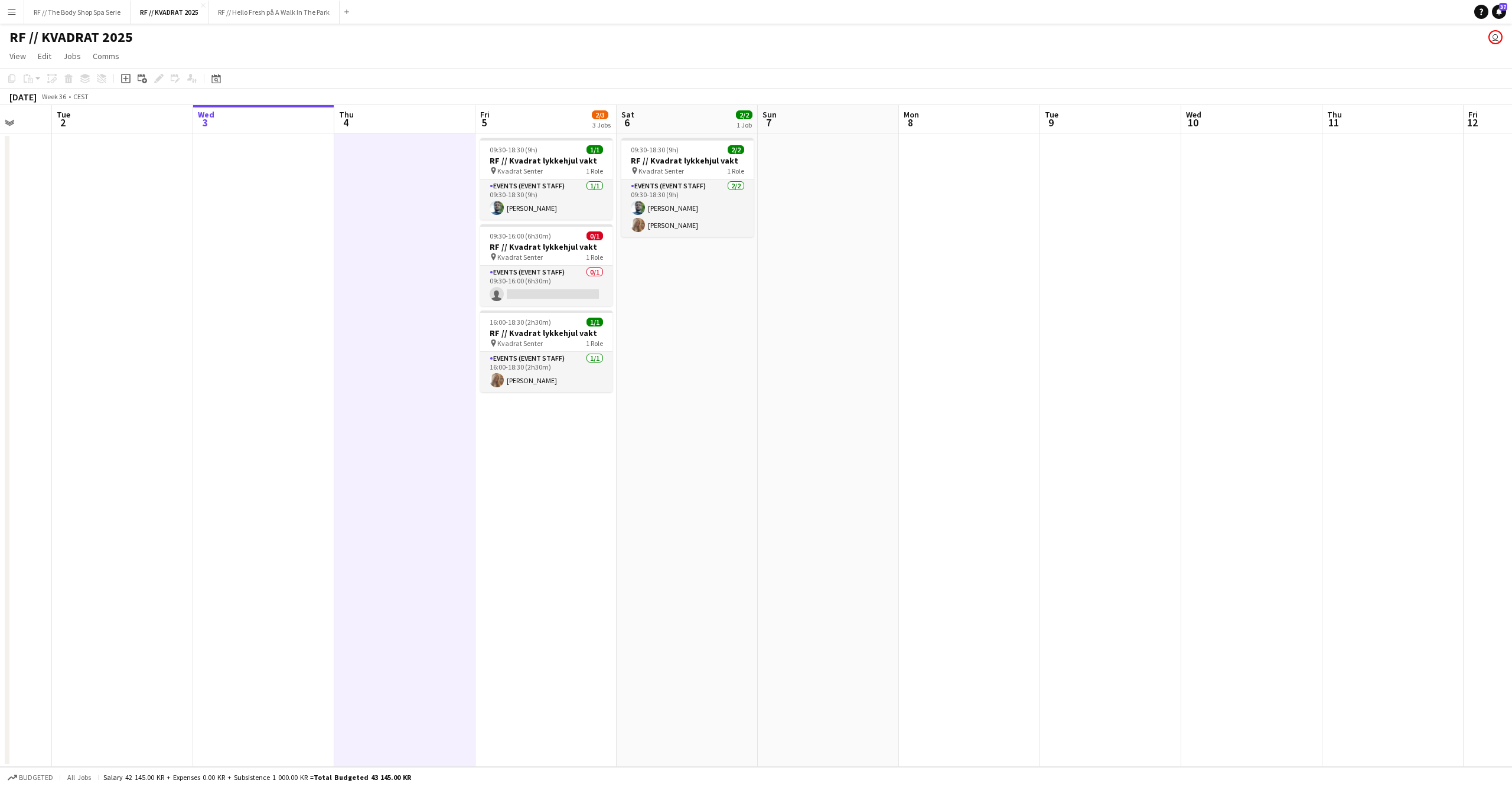
drag, startPoint x: 705, startPoint y: 424, endPoint x: 736, endPoint y: 414, distance: 32.6
click at [705, 424] on app-date-cell "09:30-18:30 (9h) 2/2 RF // Kvadrat lykkehjul vakt pin Kvadrat Senter 1 Role Eve…" at bounding box center [687, 449] width 141 height 633
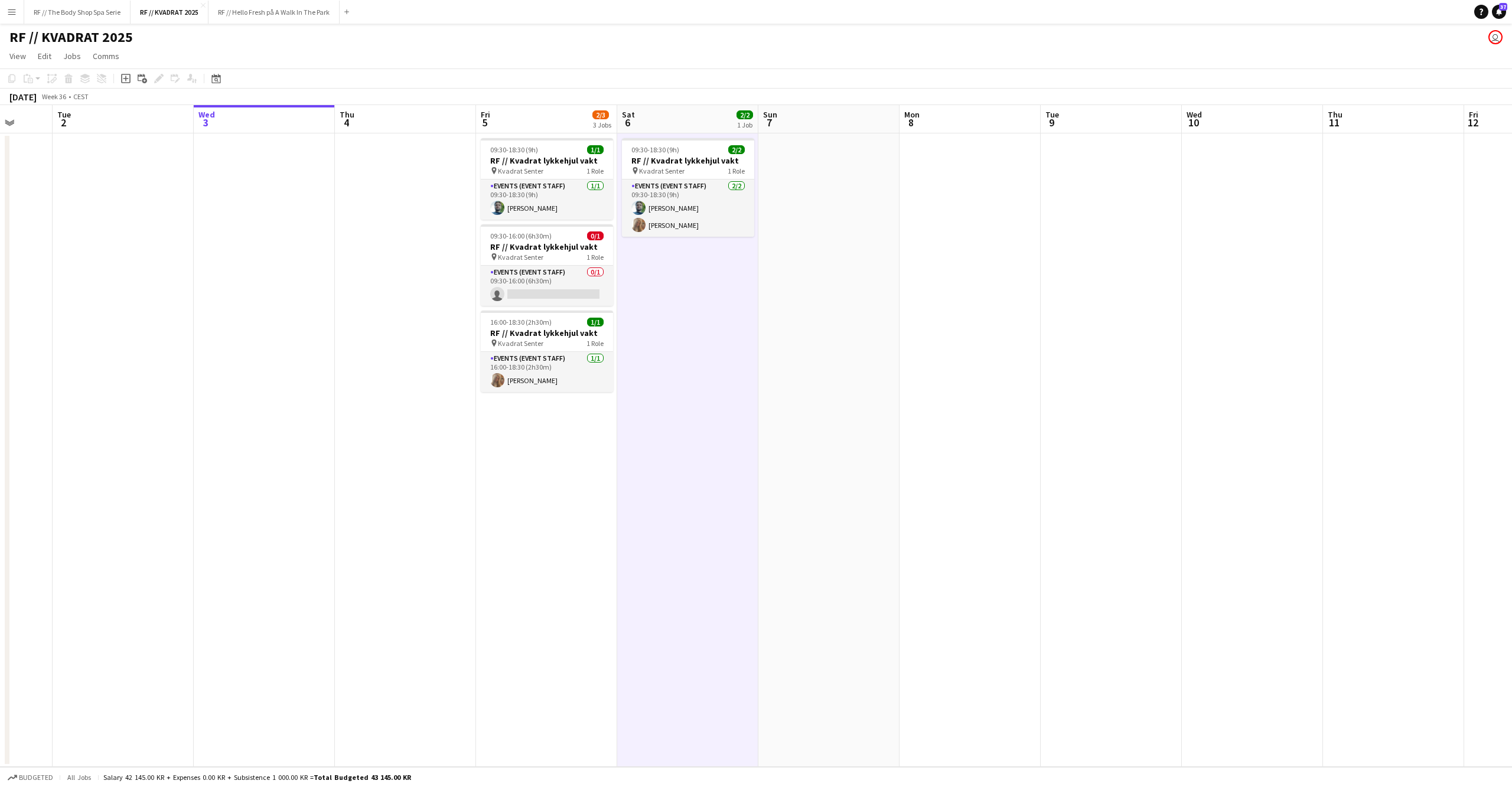
click at [856, 404] on app-date-cell at bounding box center [829, 449] width 141 height 633
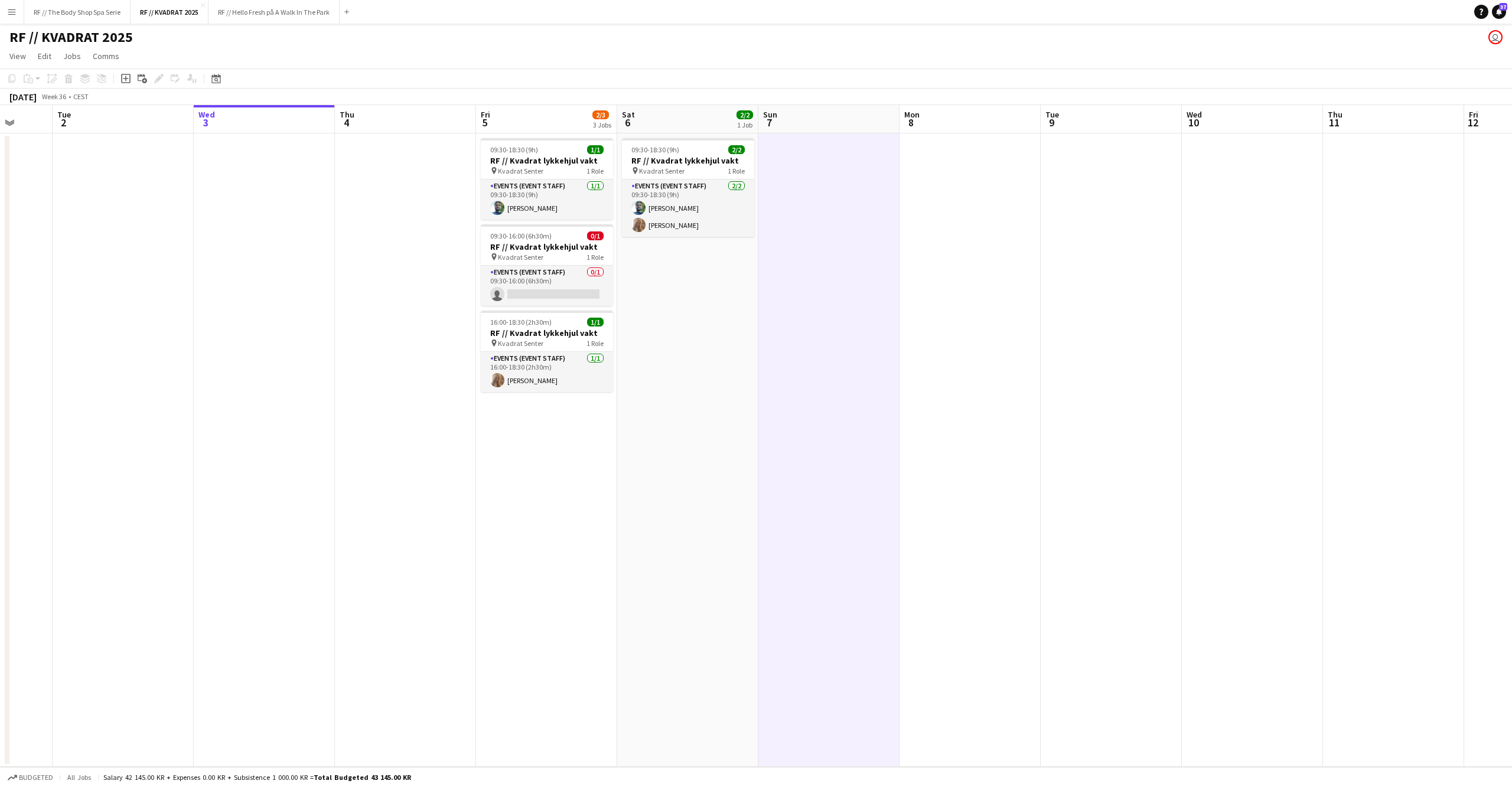
click at [984, 395] on app-date-cell at bounding box center [970, 449] width 141 height 633
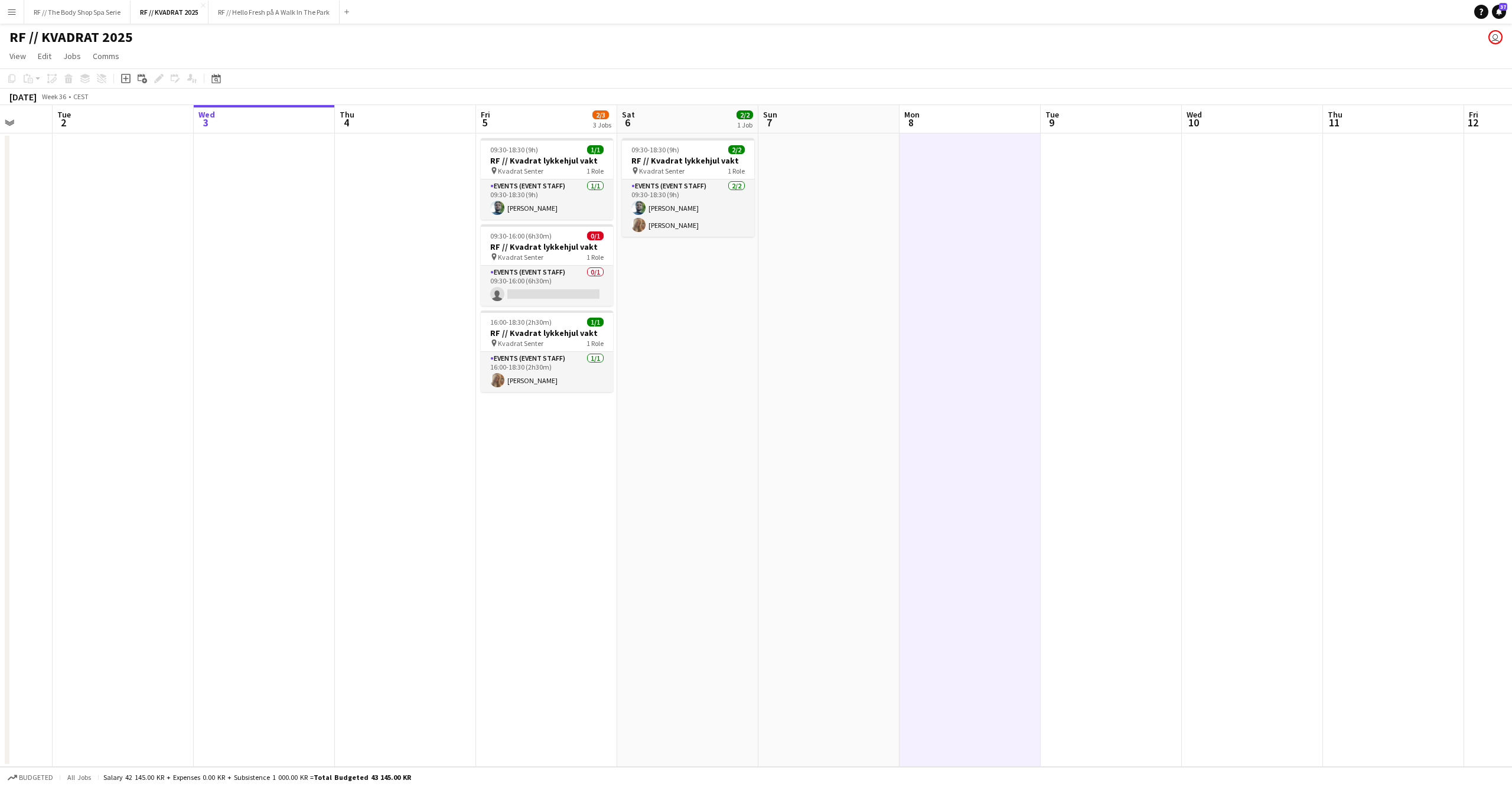
click at [861, 402] on app-date-cell at bounding box center [829, 449] width 141 height 633
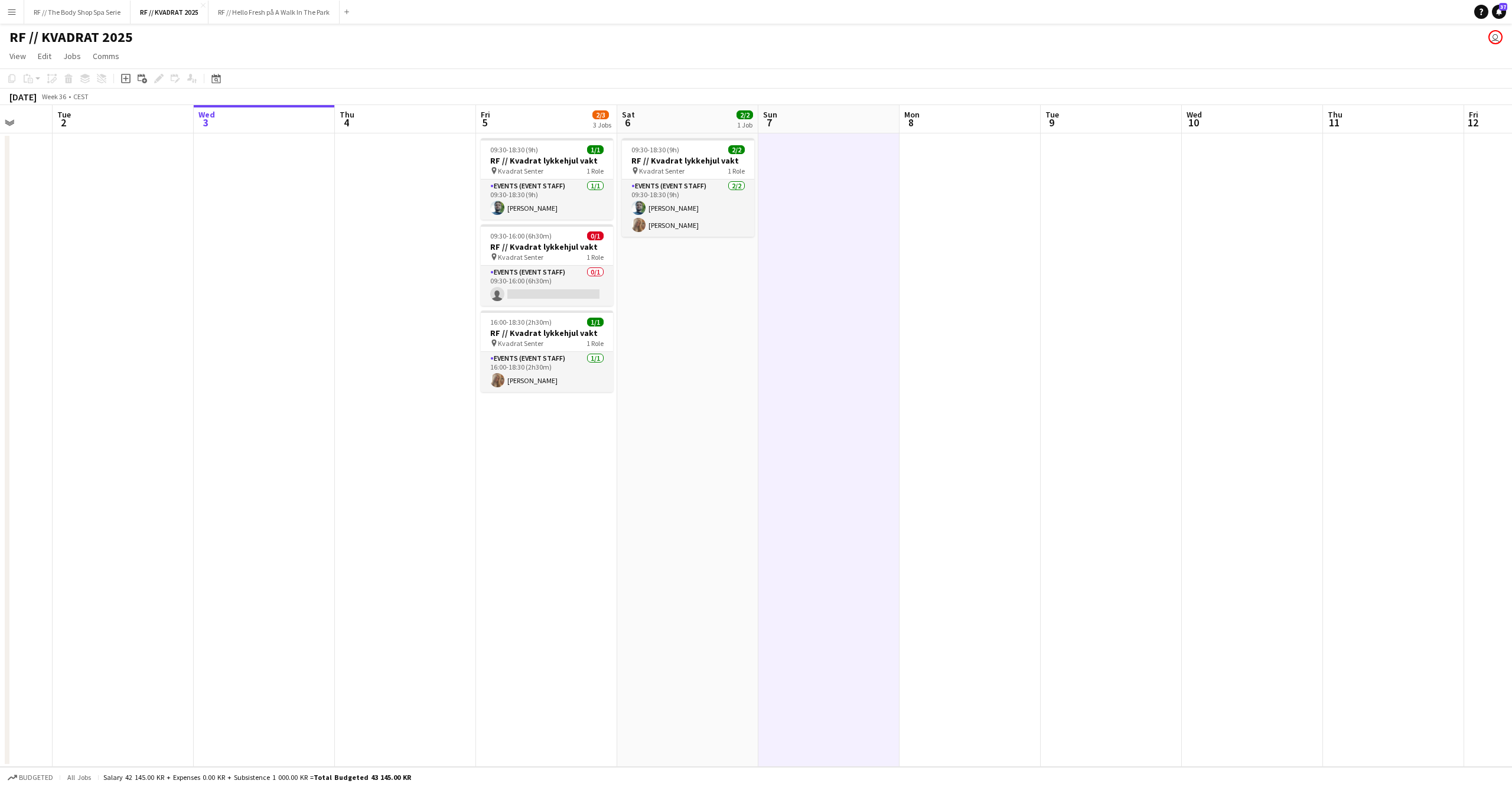
click at [730, 414] on app-date-cell "09:30-18:30 (9h) 2/2 RF // Kvadrat lykkehjul vakt pin Kvadrat Senter 1 Role Eve…" at bounding box center [688, 449] width 141 height 633
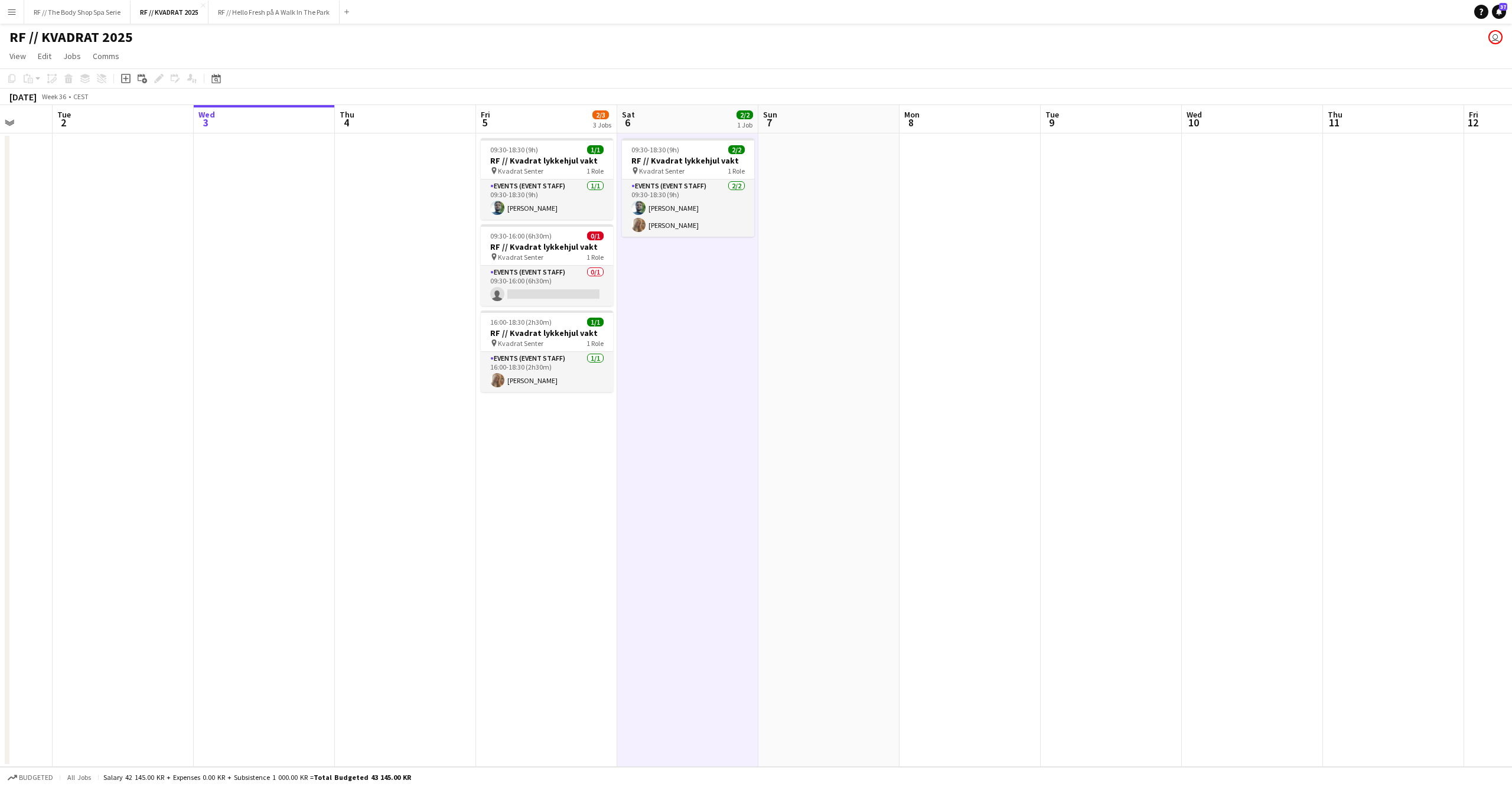
click at [572, 452] on app-date-cell "09:30-18:30 (9h) 1/1 RF // Kvadrat lykkehjul vakt pin Kvadrat Senter 1 Role Eve…" at bounding box center [547, 449] width 141 height 633
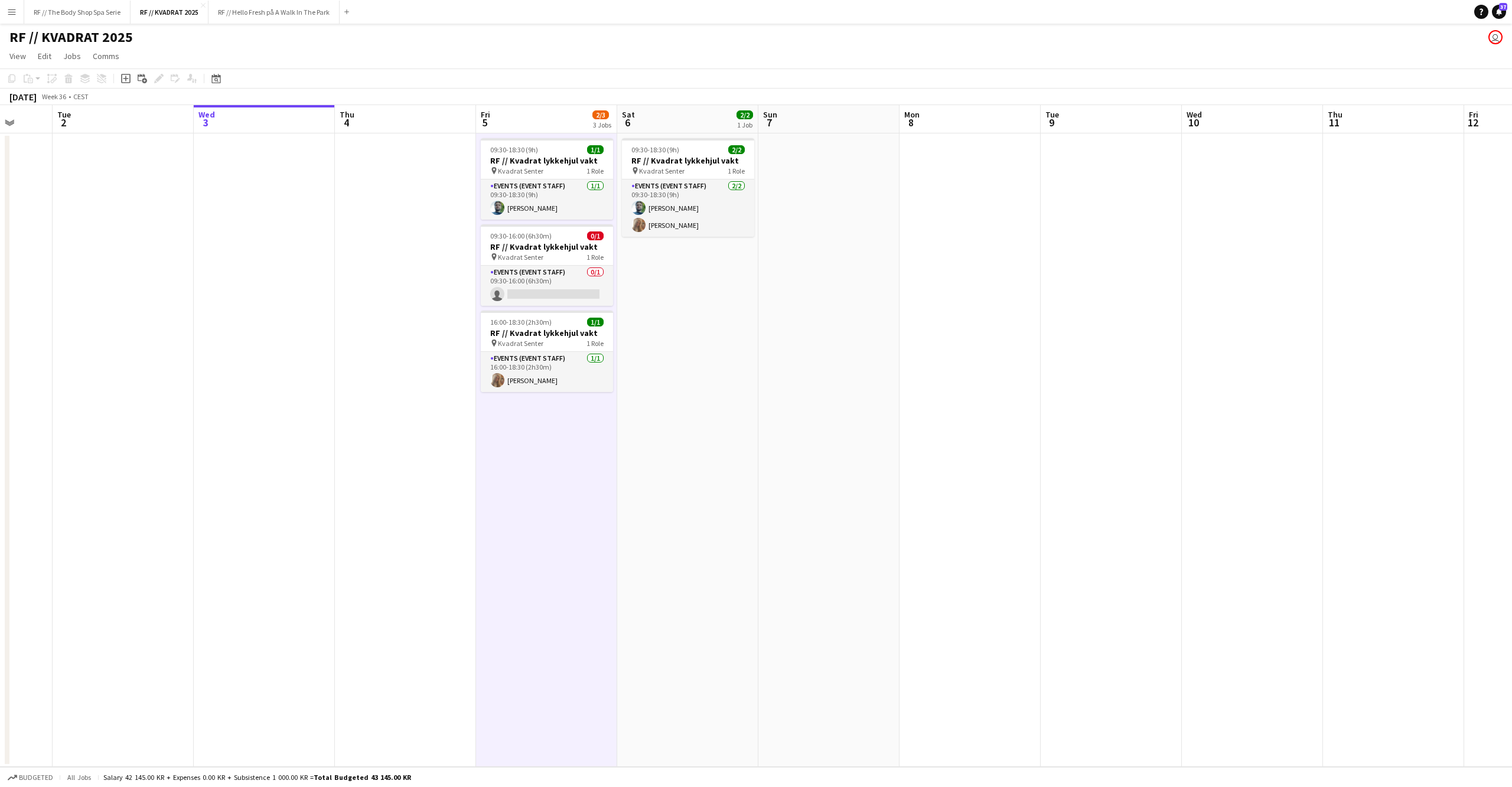
click at [435, 457] on app-date-cell at bounding box center [405, 449] width 141 height 633
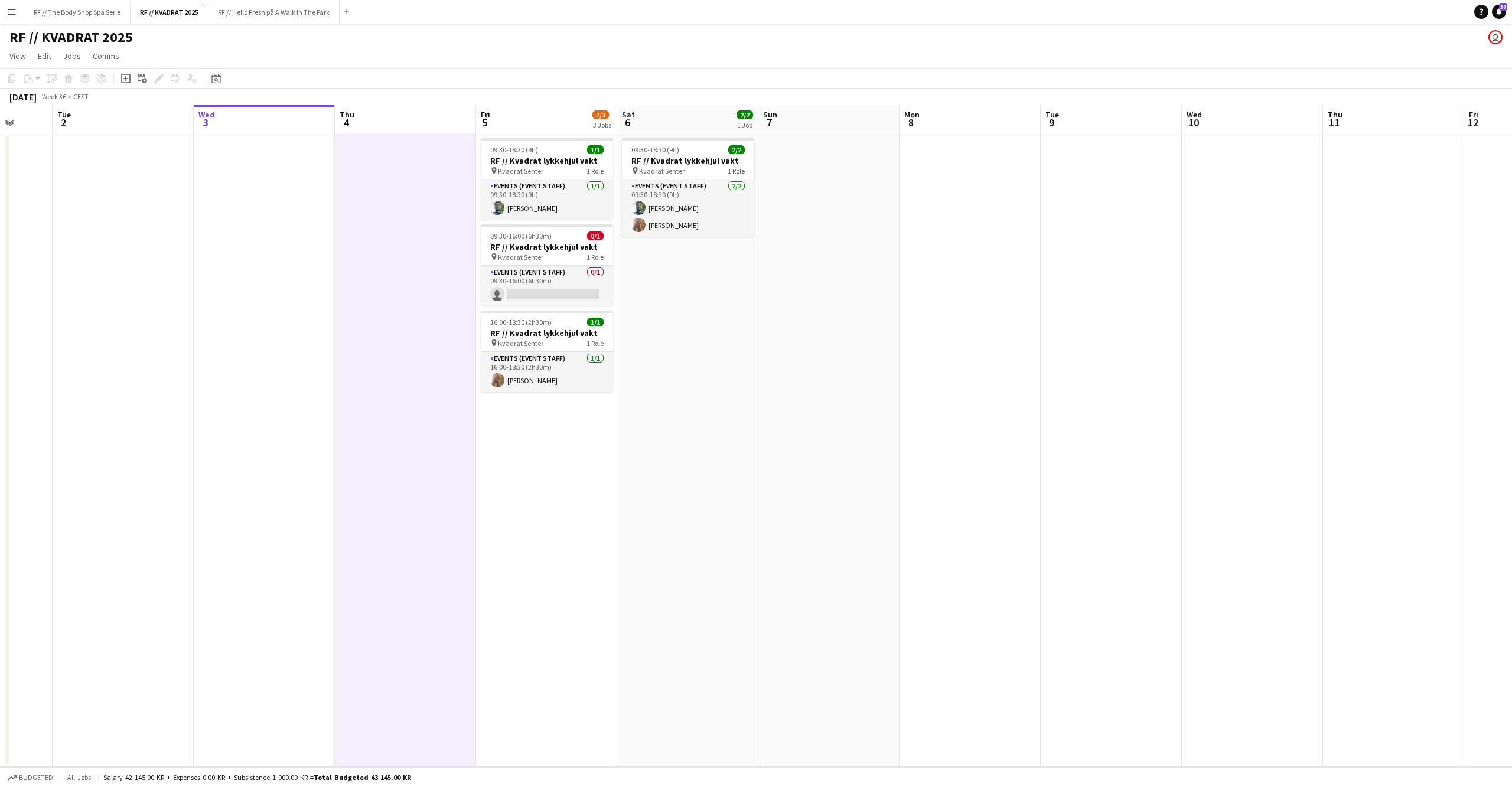
click at [552, 452] on app-date-cell "09:30-18:30 (9h) 1/1 RF // Kvadrat lykkehjul vakt pin Kvadrat Senter 1 Role Eve…" at bounding box center [547, 449] width 141 height 633
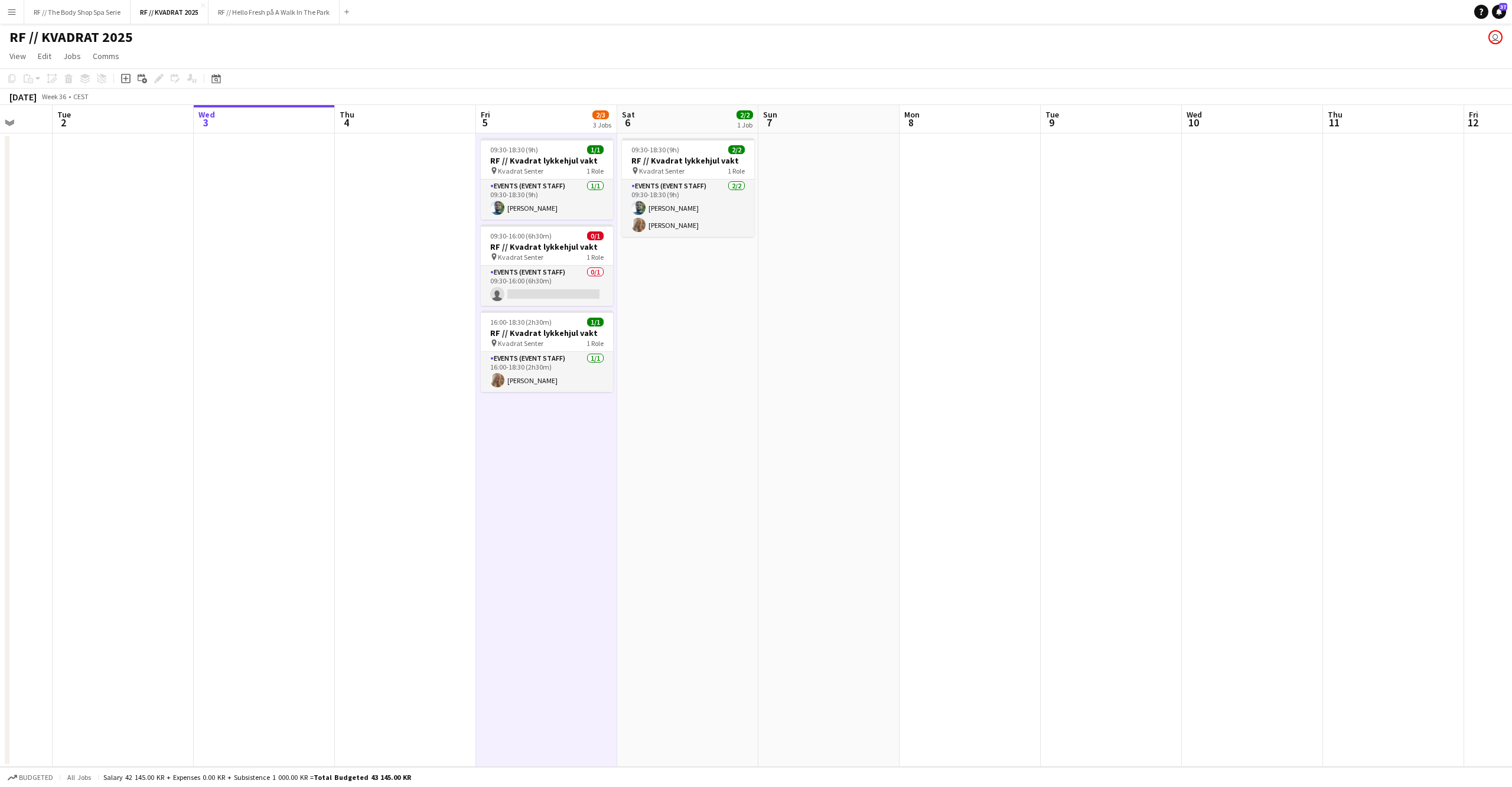
click at [680, 431] on app-date-cell "09:30-18:30 (9h) 2/2 RF // Kvadrat lykkehjul vakt pin Kvadrat Senter 1 Role Eve…" at bounding box center [688, 449] width 141 height 633
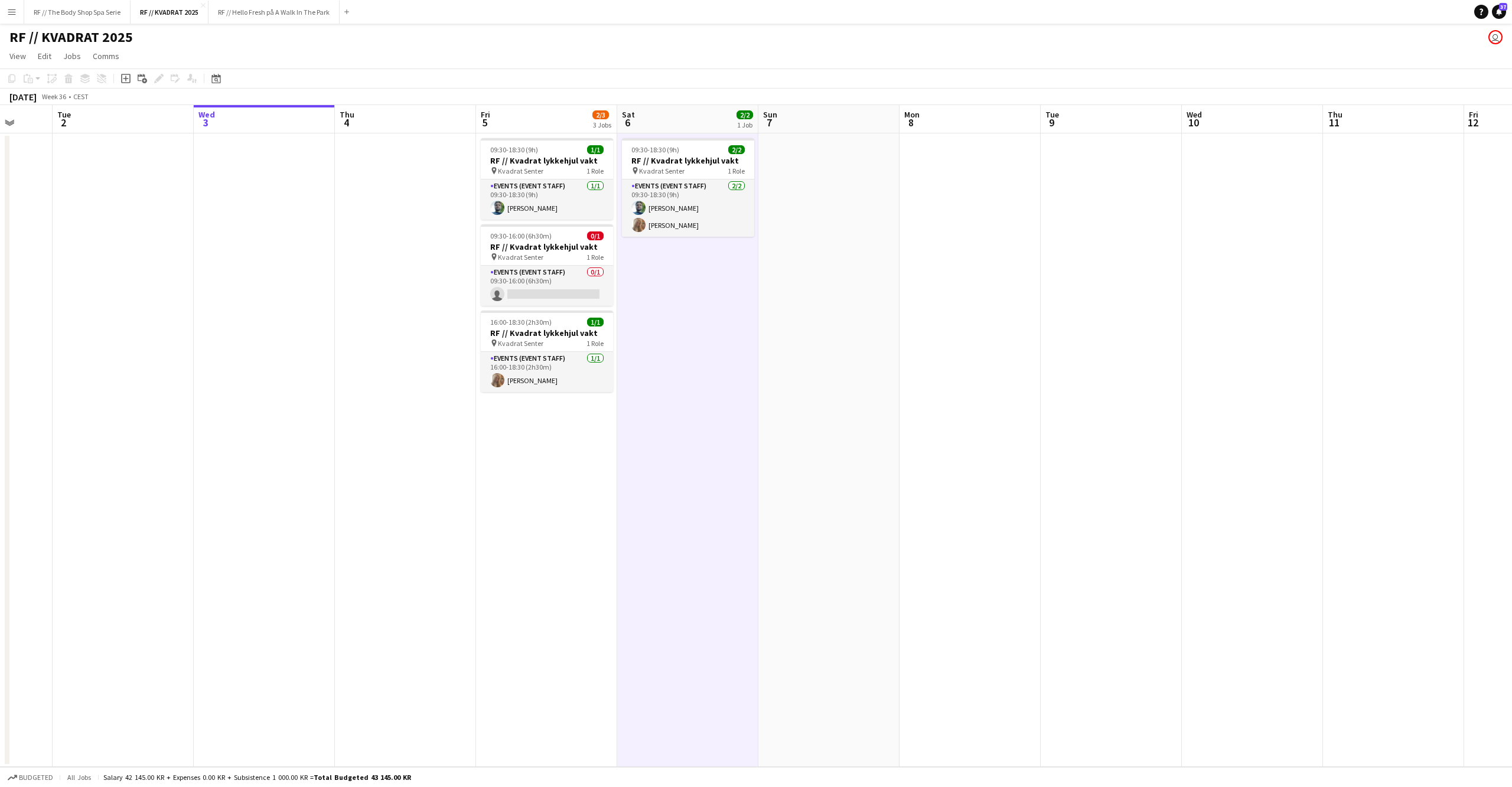
click at [896, 406] on app-date-cell at bounding box center [829, 449] width 141 height 633
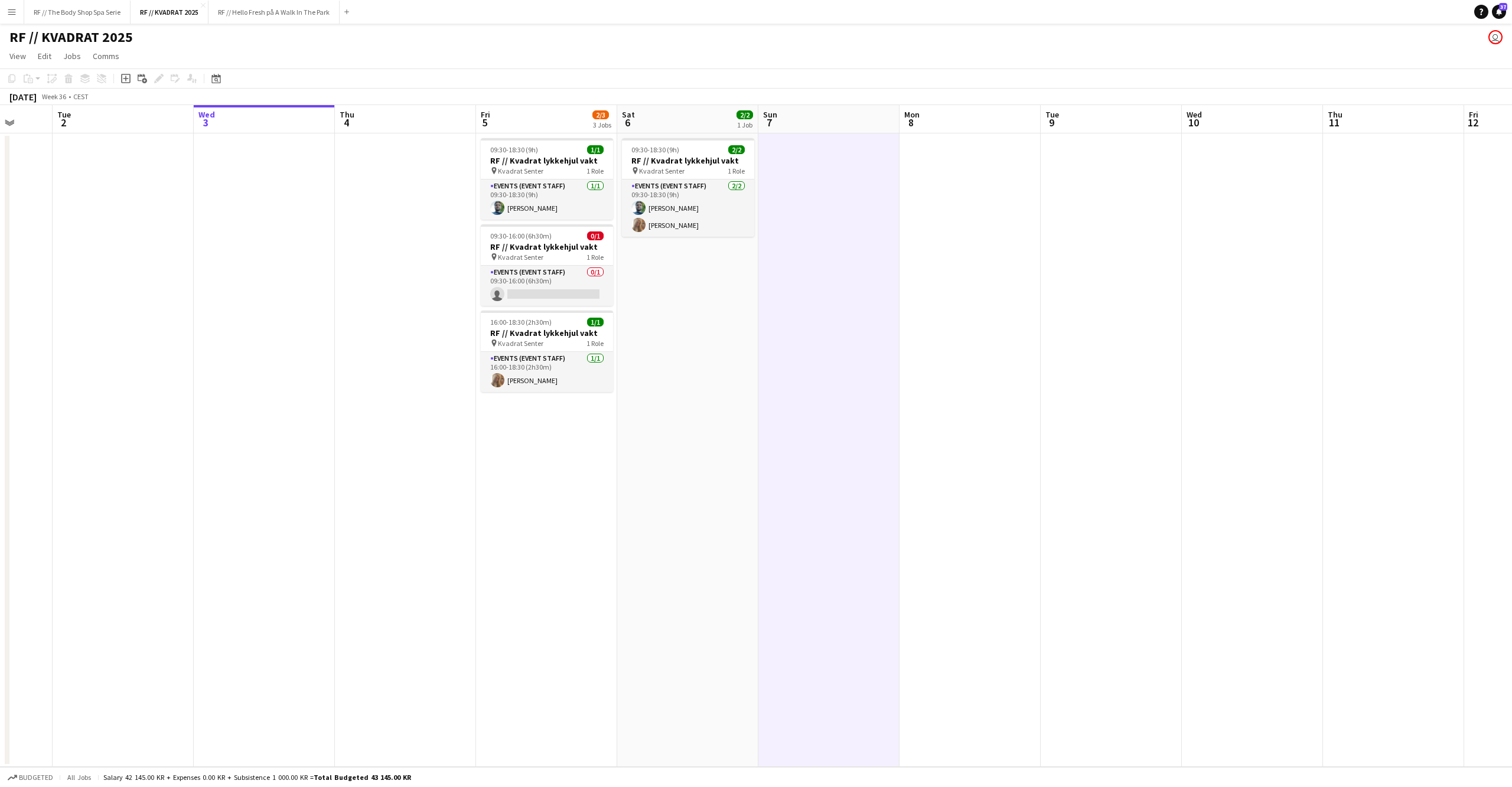
click at [998, 399] on app-date-cell at bounding box center [970, 449] width 141 height 633
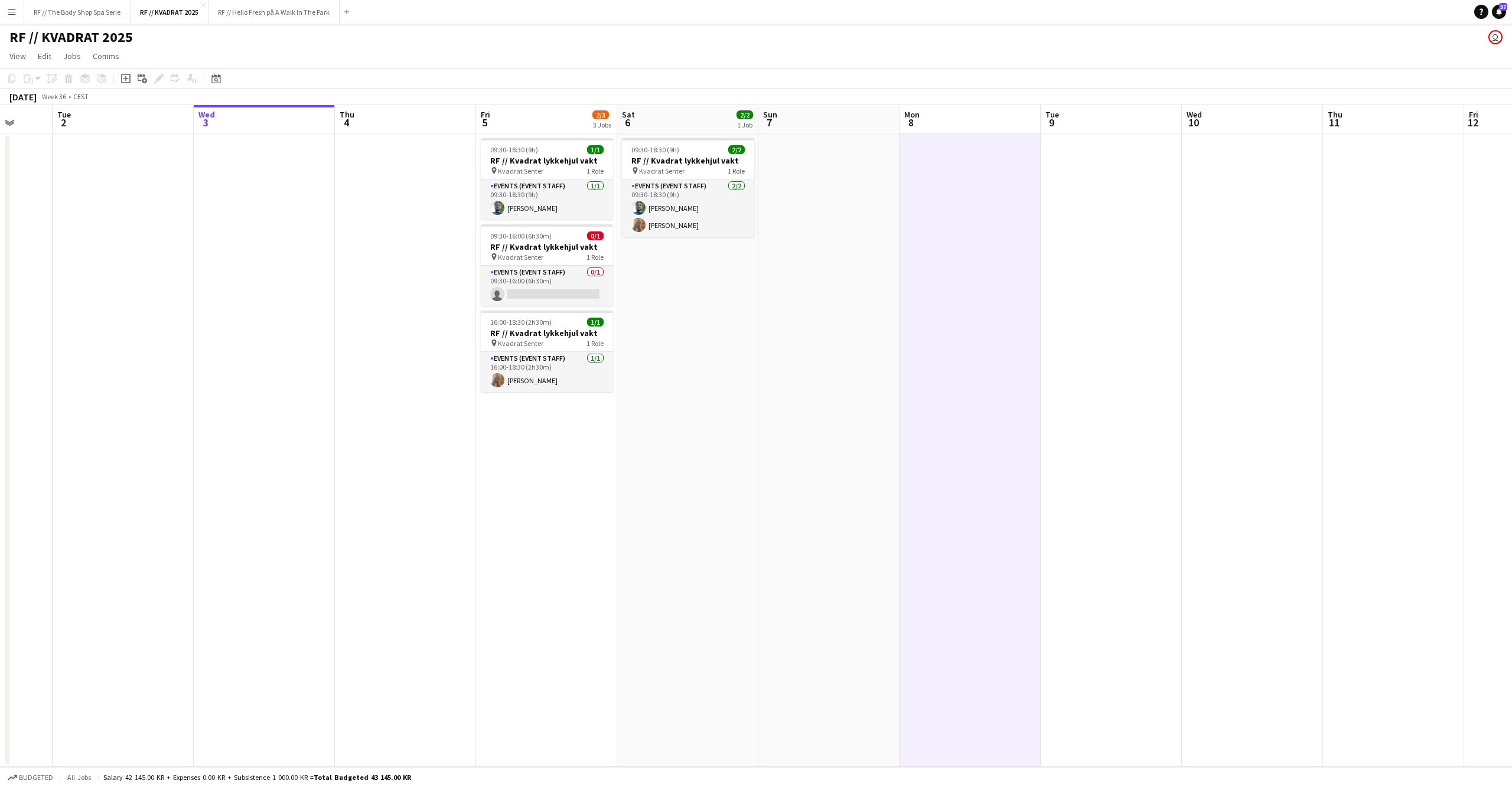
click at [844, 406] on app-date-cell at bounding box center [829, 449] width 141 height 633
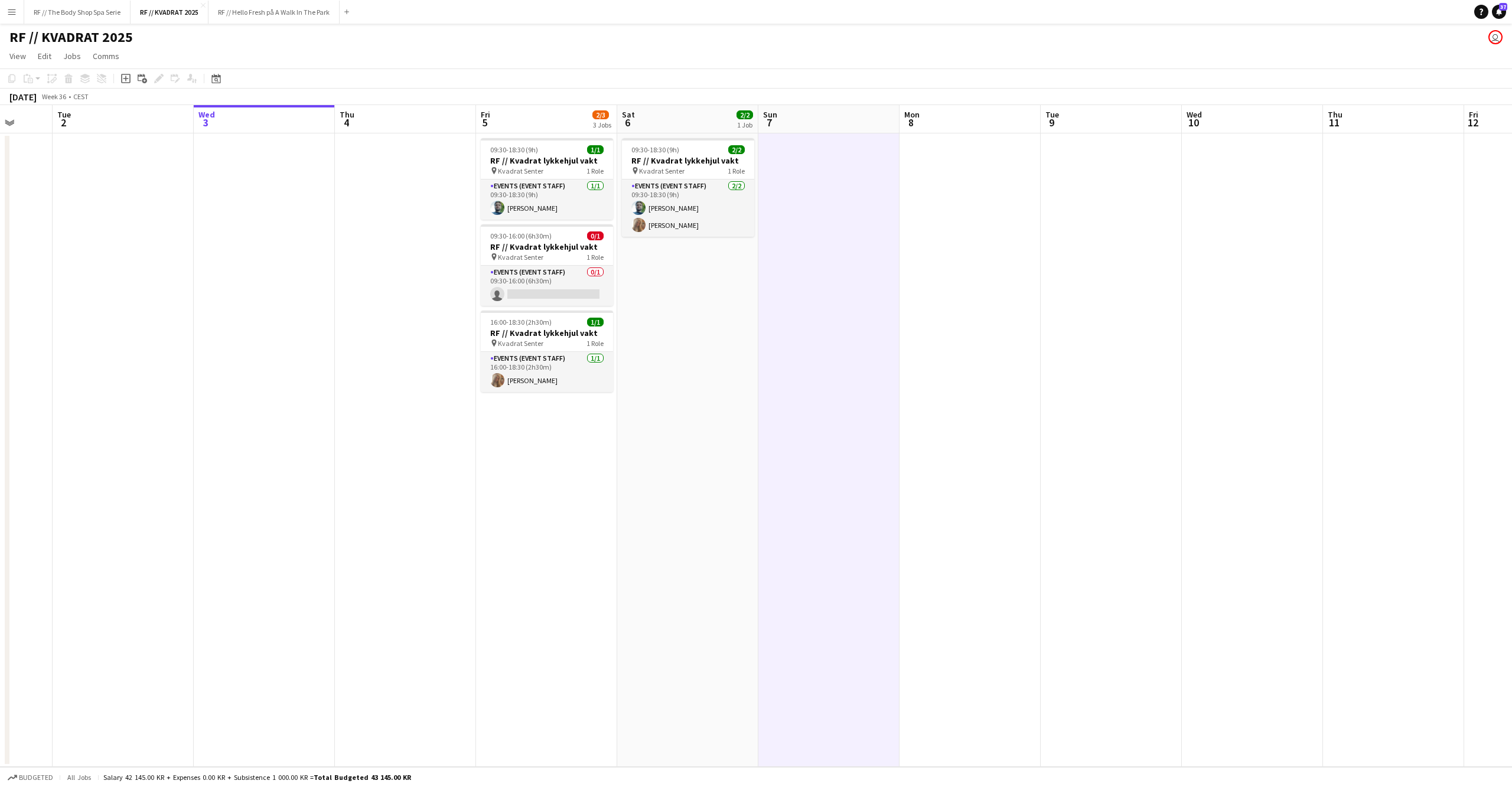
click at [695, 422] on app-date-cell "09:30-18:30 (9h) 2/2 RF // Kvadrat lykkehjul vakt pin Kvadrat Senter 1 Role Eve…" at bounding box center [688, 449] width 141 height 633
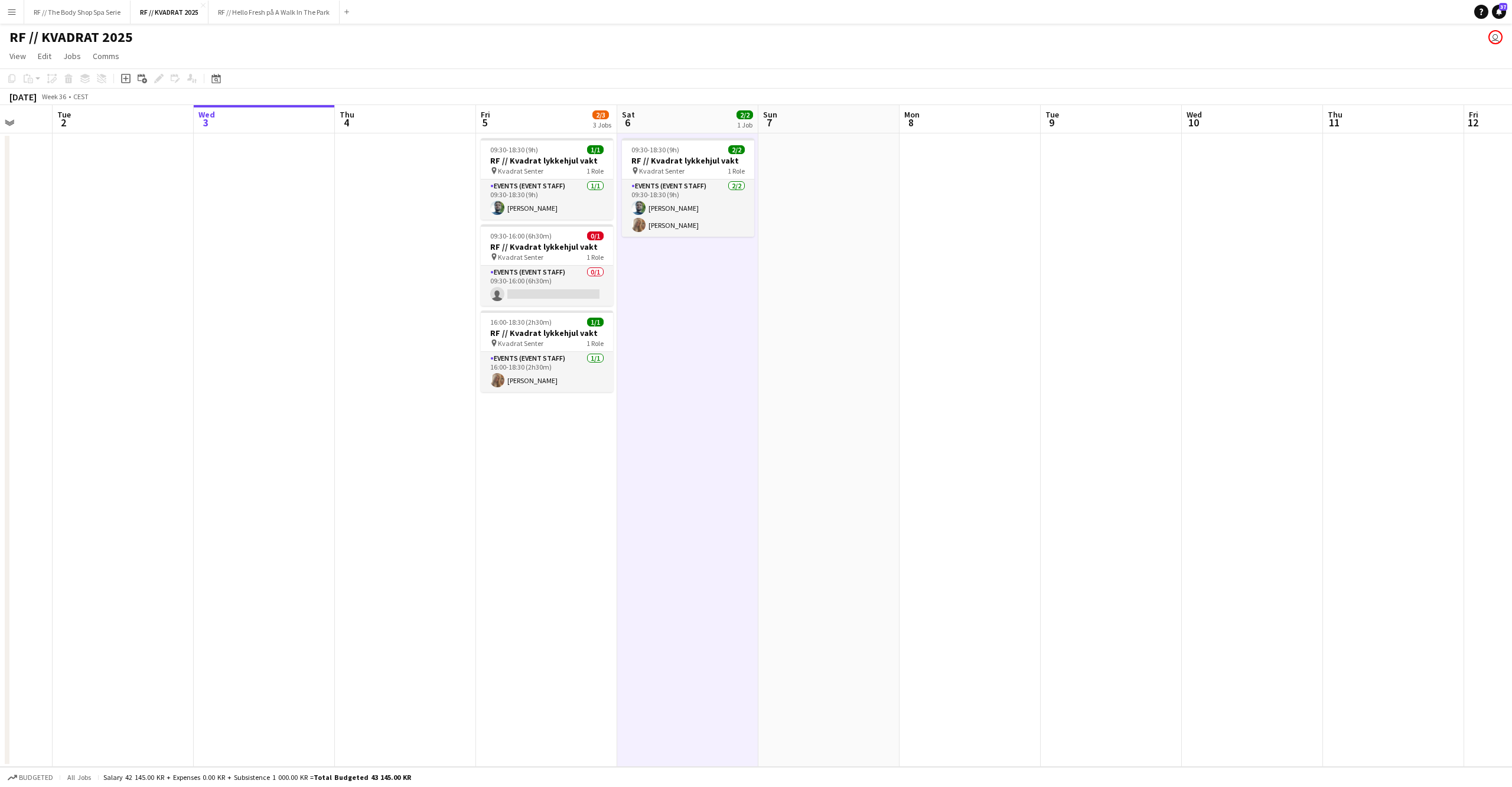
click at [513, 482] on app-date-cell "09:30-18:30 (9h) 1/1 RF // Kvadrat lykkehjul vakt pin Kvadrat Senter 1 Role Eve…" at bounding box center [547, 449] width 141 height 633
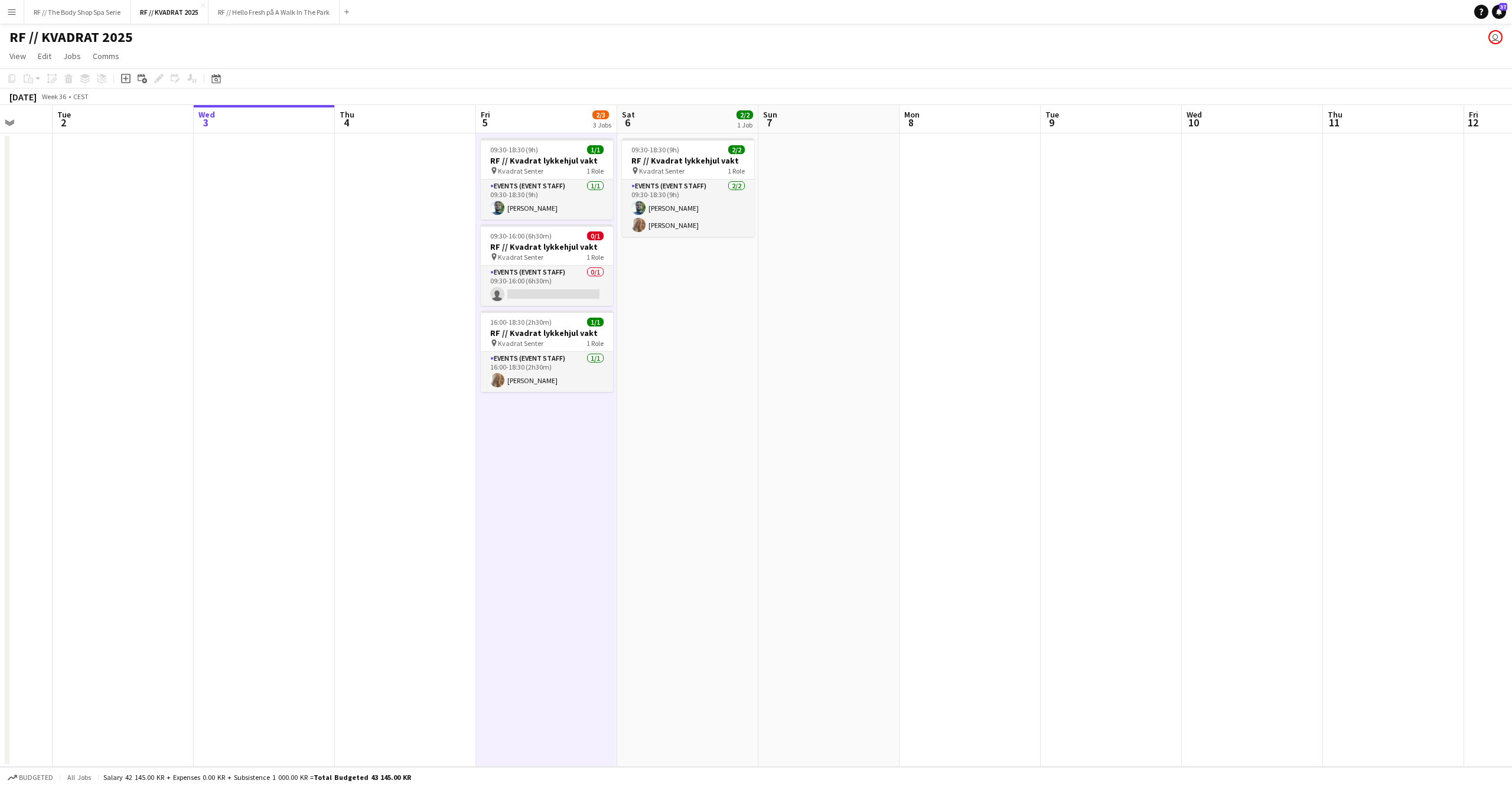
drag, startPoint x: 395, startPoint y: 485, endPoint x: 366, endPoint y: 486, distance: 29.0
click at [395, 485] on app-date-cell at bounding box center [405, 449] width 141 height 633
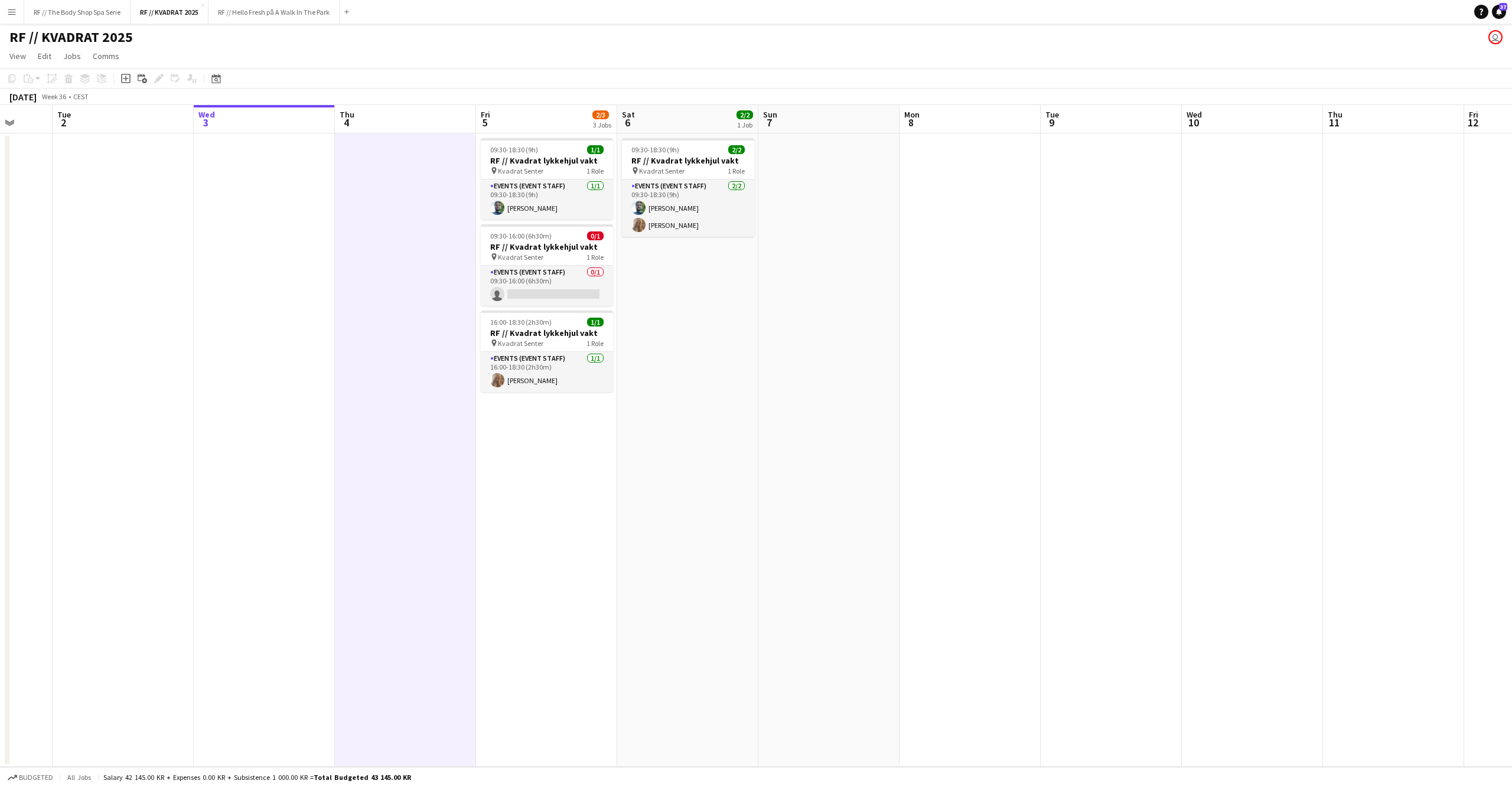
click at [306, 482] on app-date-cell at bounding box center [264, 449] width 141 height 633
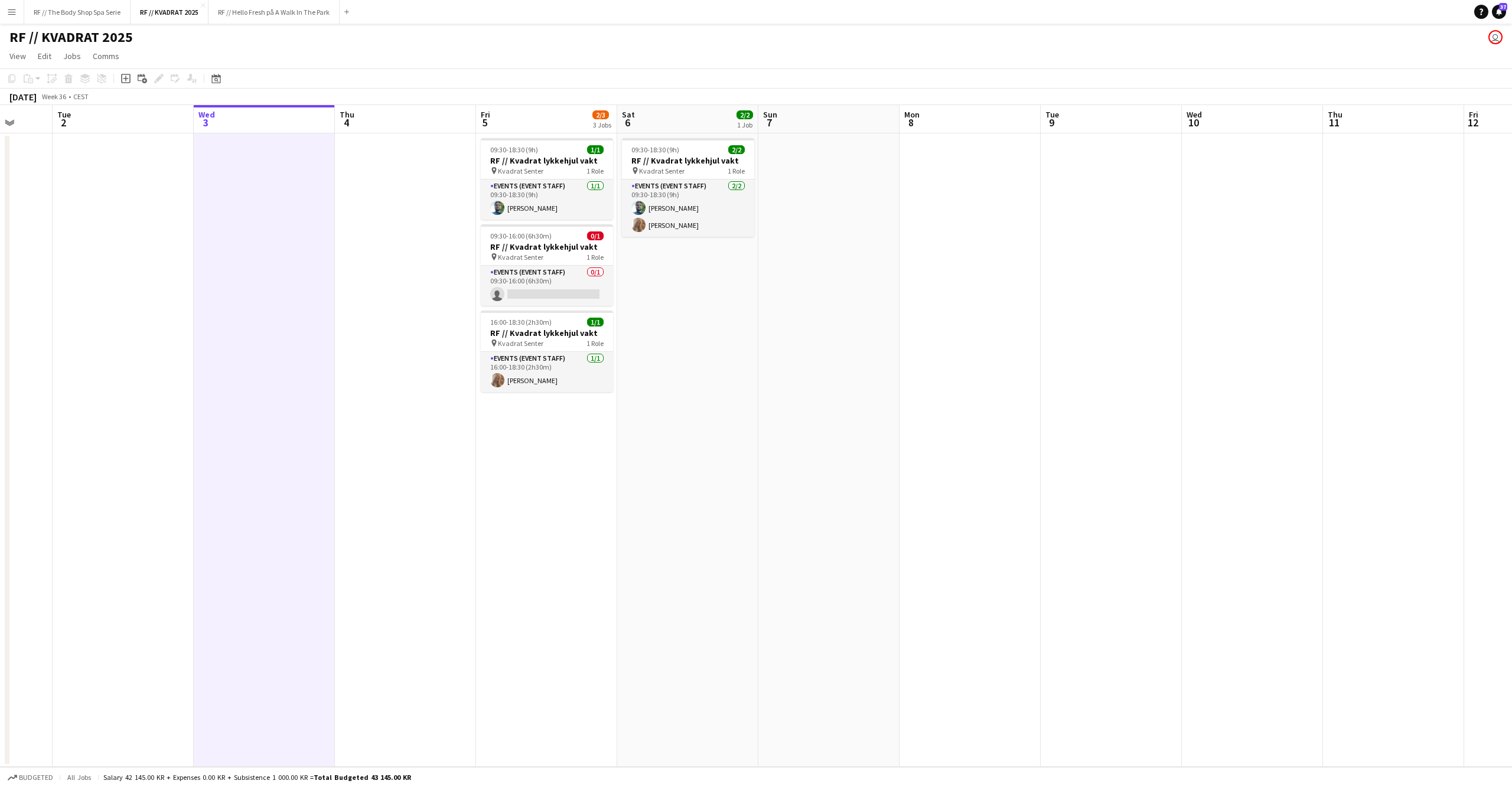
click at [372, 475] on app-date-cell at bounding box center [405, 449] width 141 height 633
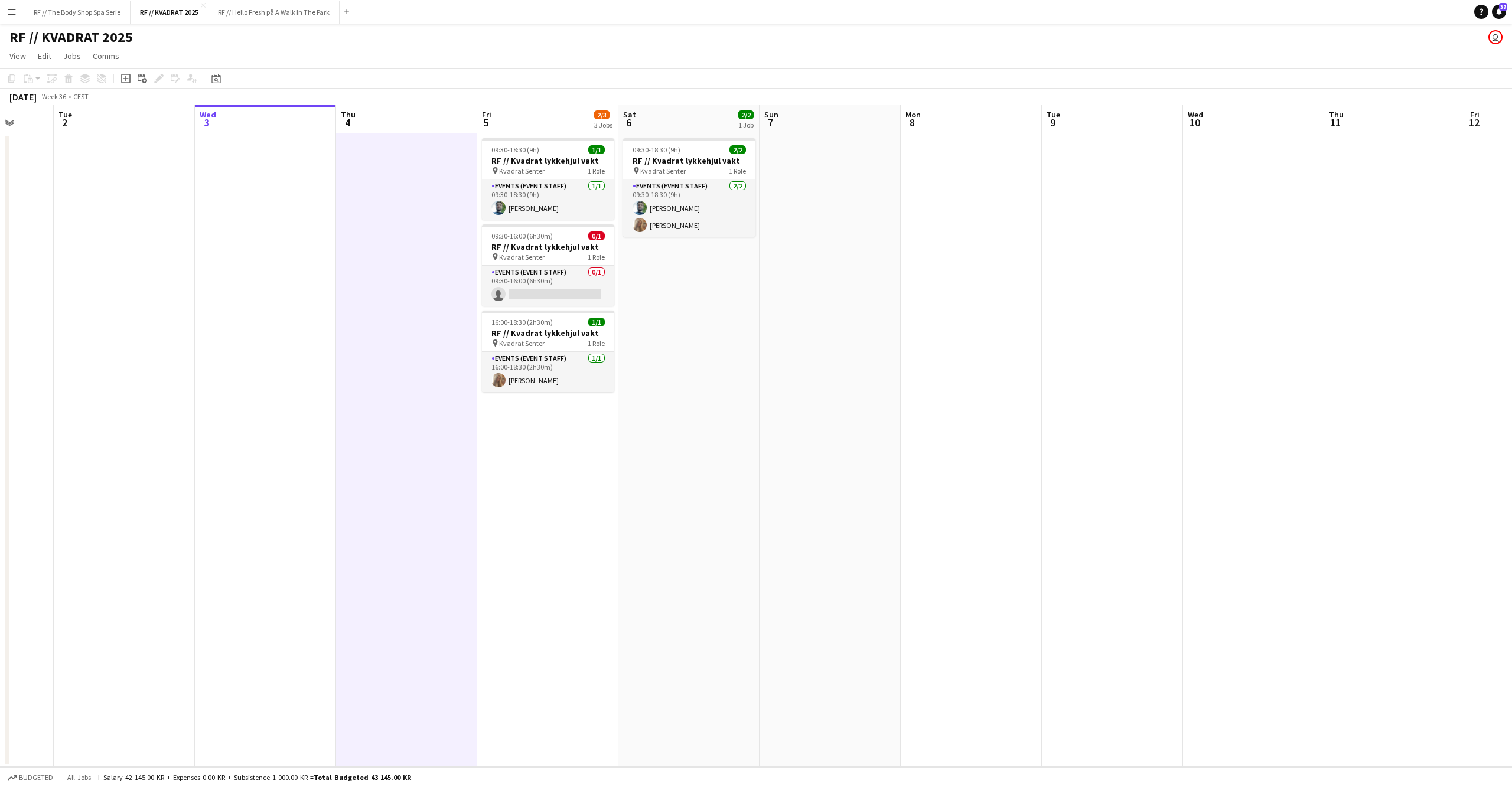
click at [506, 506] on app-date-cell "09:30-18:30 (9h) 1/1 RF // Kvadrat lykkehjul vakt pin Kvadrat Senter 1 Role Eve…" at bounding box center [548, 449] width 141 height 633
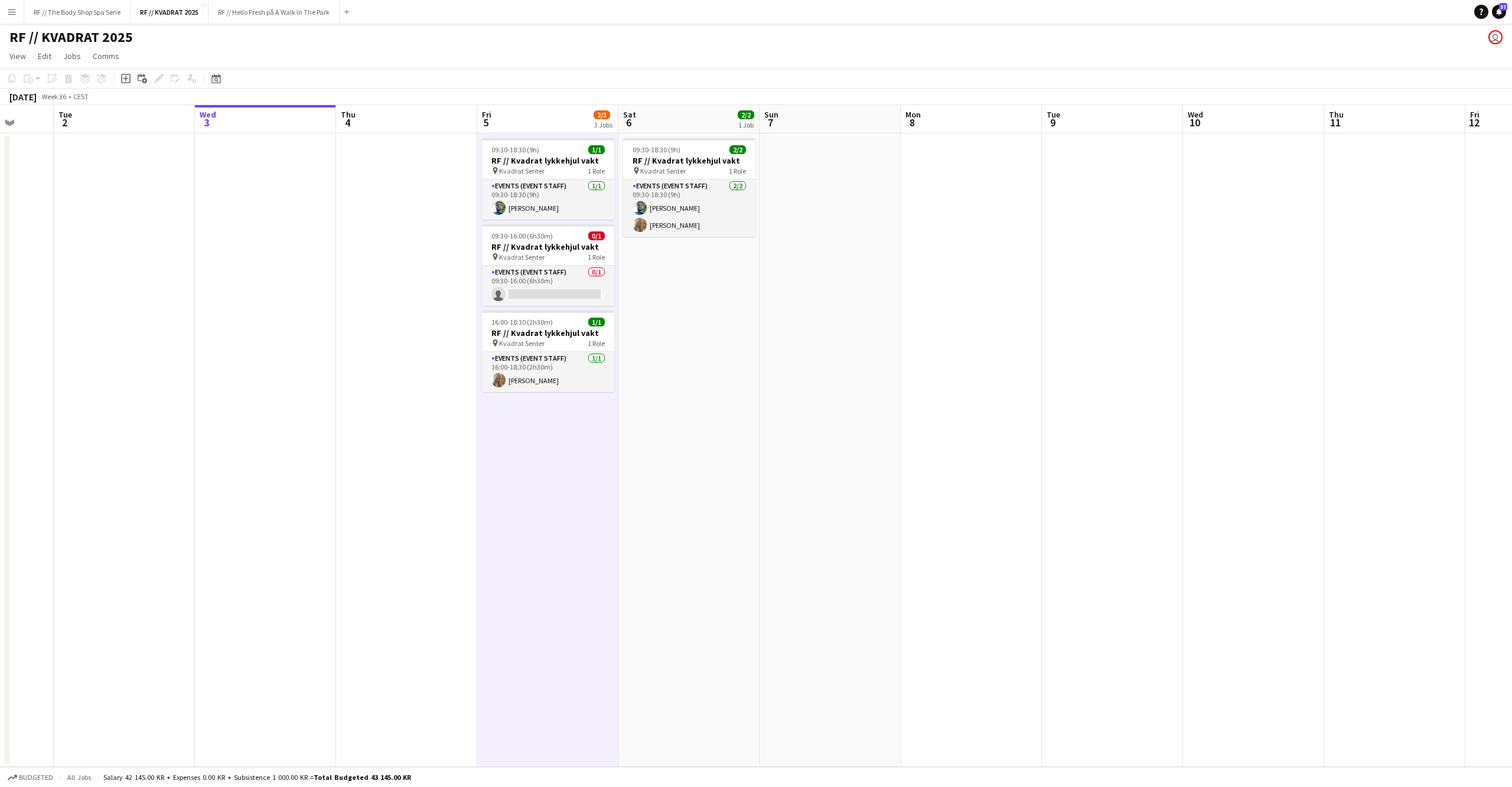
click at [667, 499] on app-date-cell "09:30-18:30 (9h) 2/2 RF // Kvadrat lykkehjul vakt pin Kvadrat Senter 1 Role Eve…" at bounding box center [689, 449] width 141 height 633
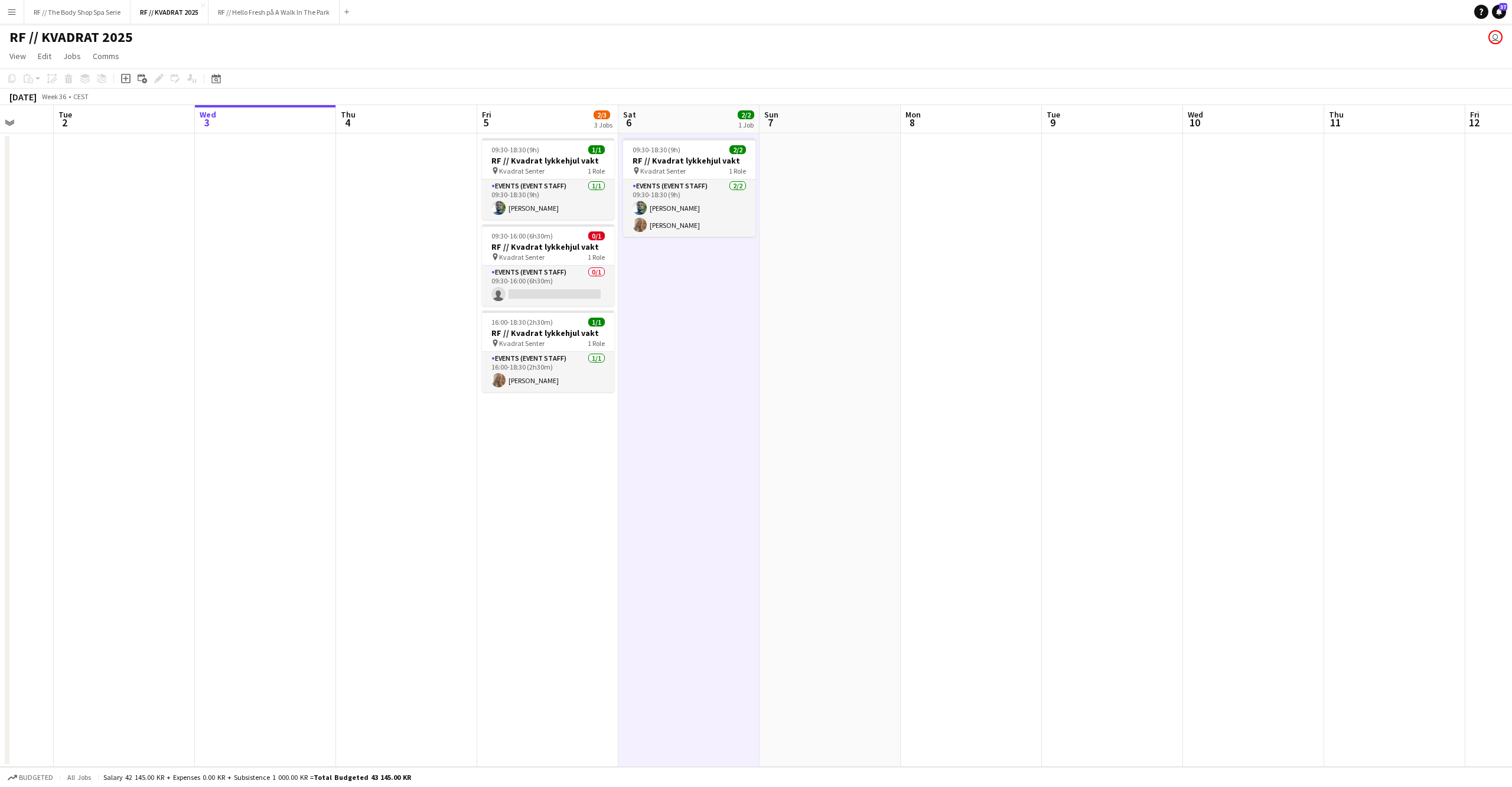
click at [462, 504] on app-date-cell at bounding box center [407, 449] width 141 height 633
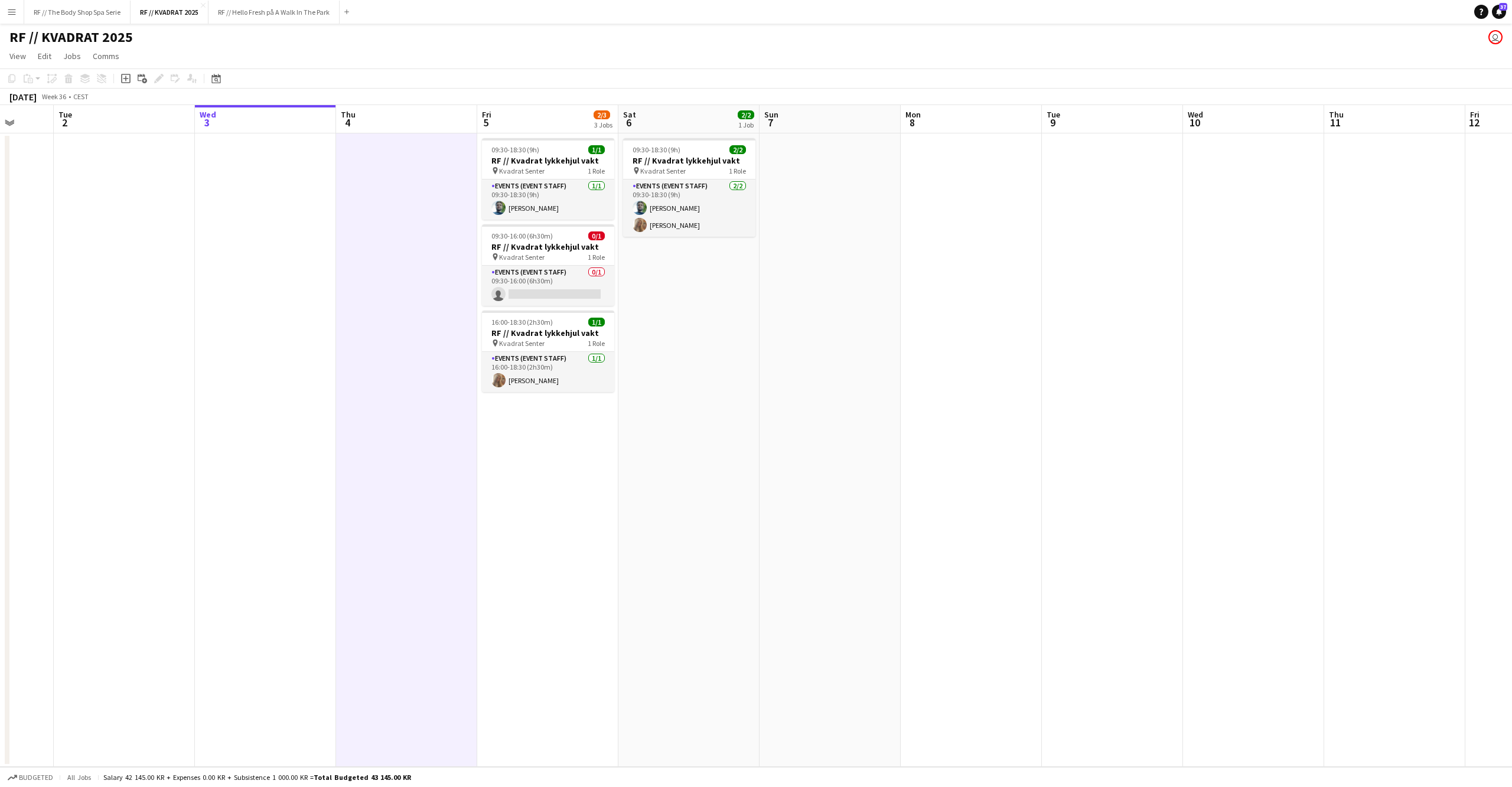
click at [286, 479] on app-date-cell at bounding box center [266, 449] width 141 height 633
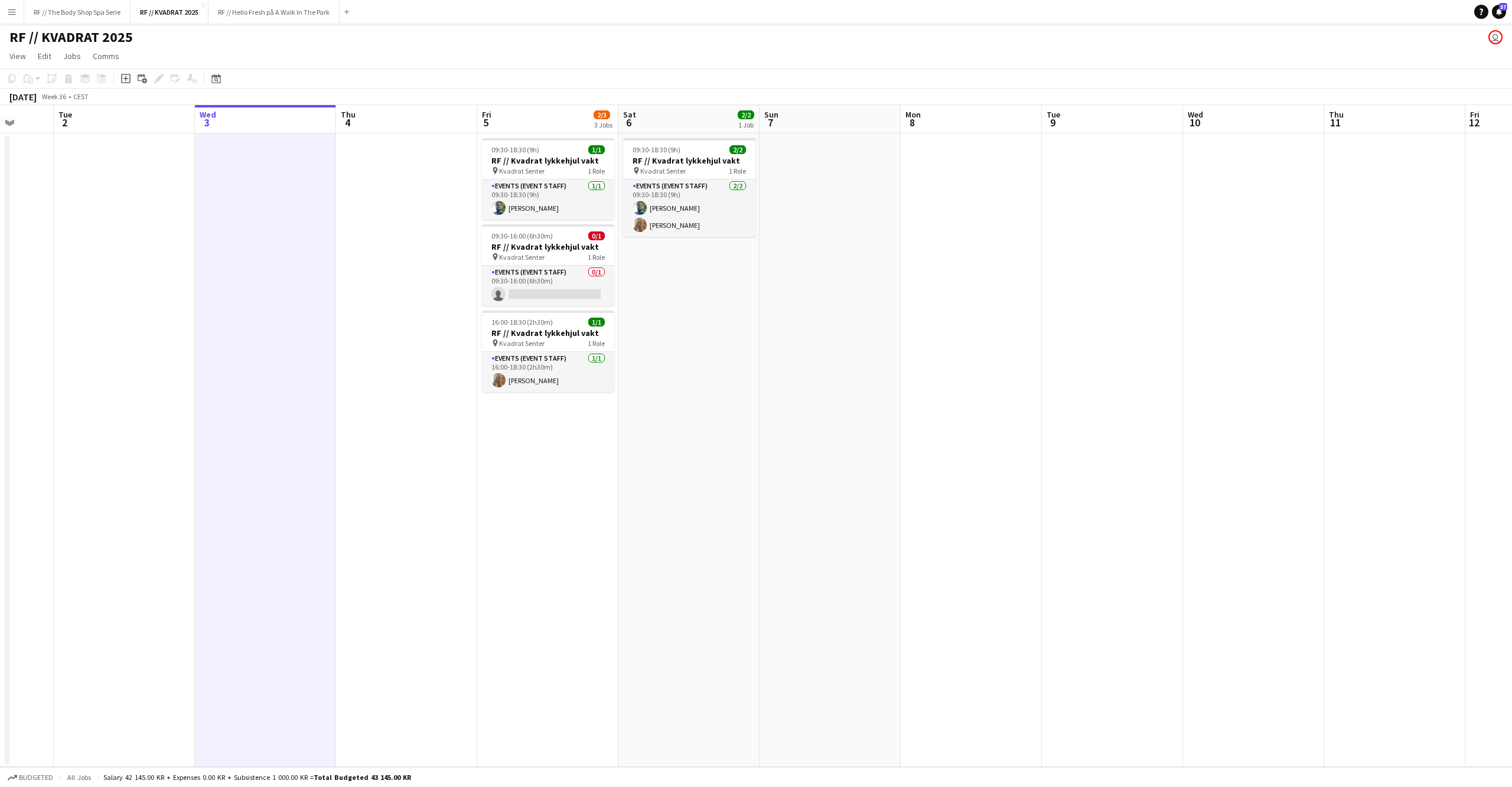
click at [380, 476] on app-date-cell at bounding box center [407, 449] width 141 height 633
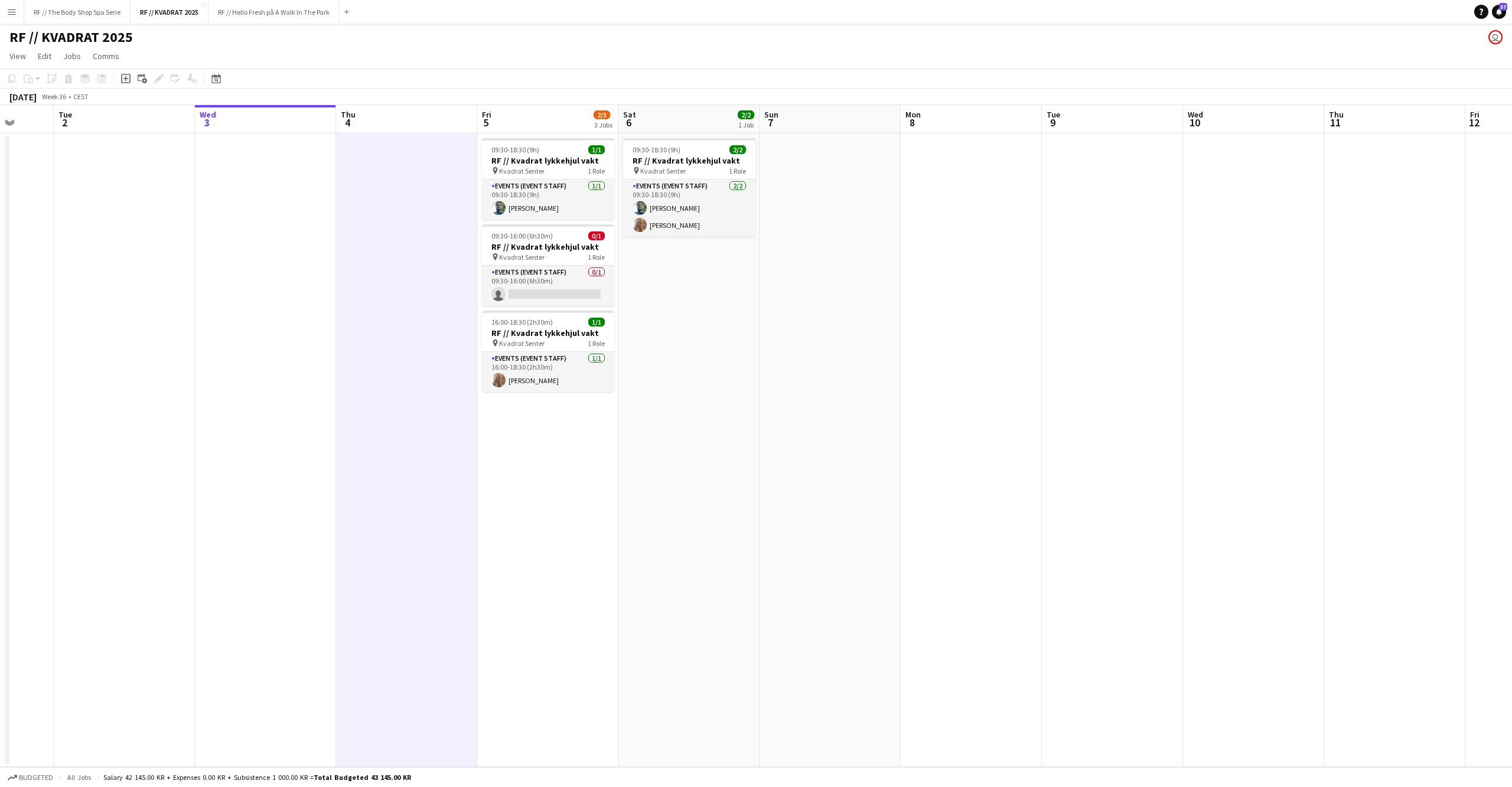
click at [593, 478] on app-date-cell "09:30-18:30 (9h) 1/1 RF // Kvadrat lykkehjul vakt pin Kvadrat Senter 1 Role Eve…" at bounding box center [548, 449] width 141 height 633
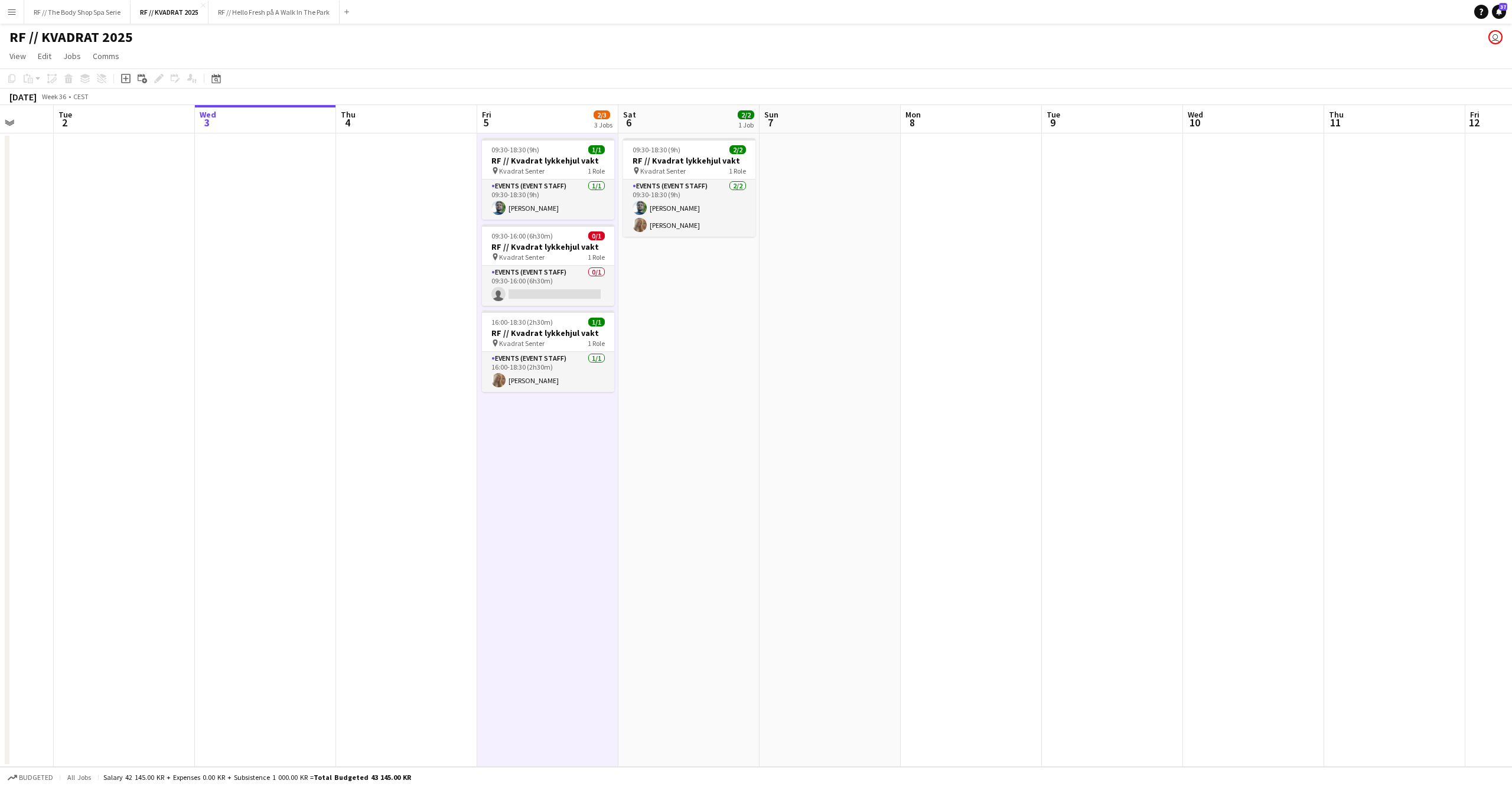
click at [405, 471] on app-date-cell at bounding box center [407, 449] width 141 height 633
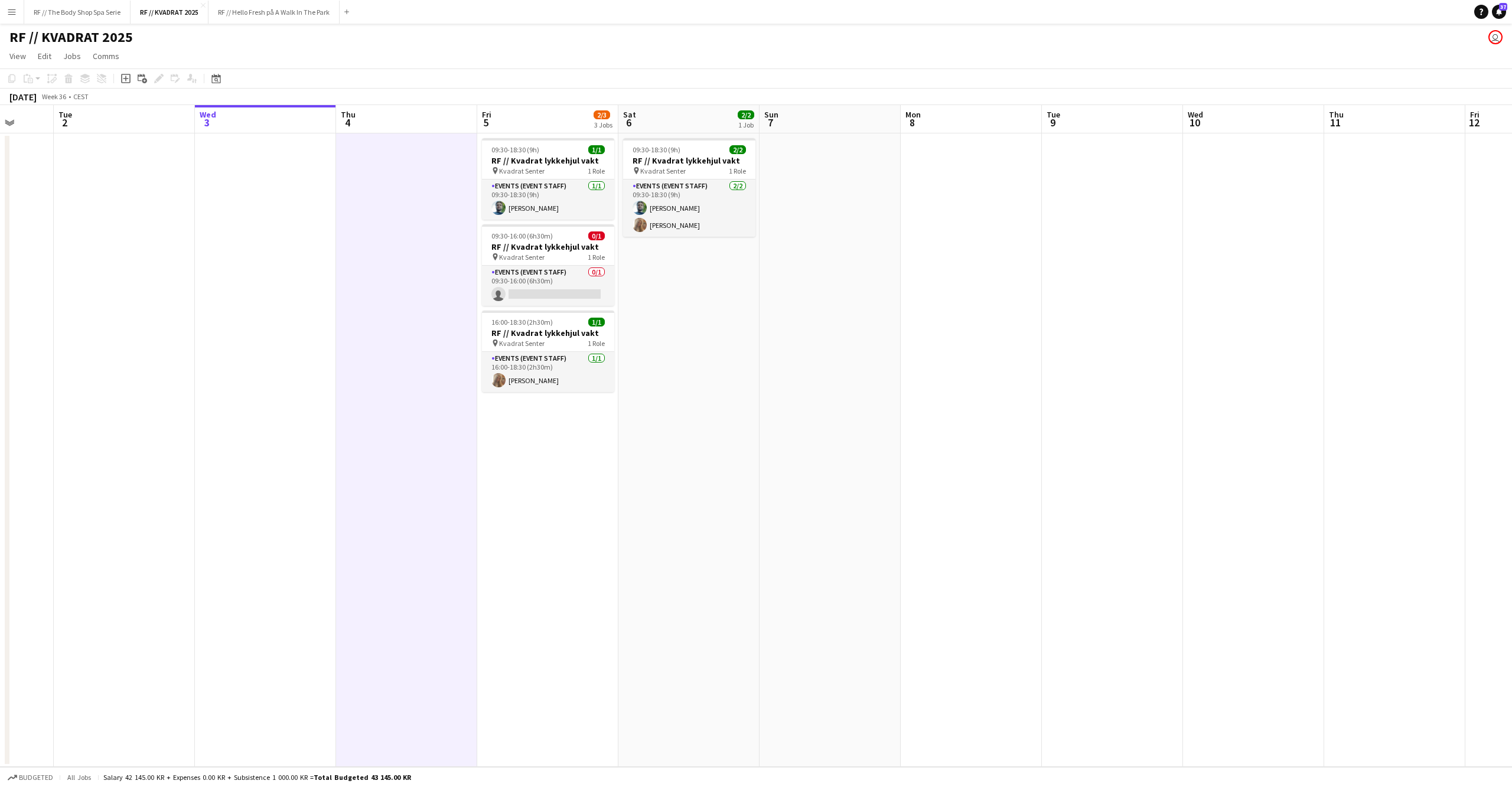
click at [301, 471] on app-date-cell at bounding box center [266, 449] width 141 height 633
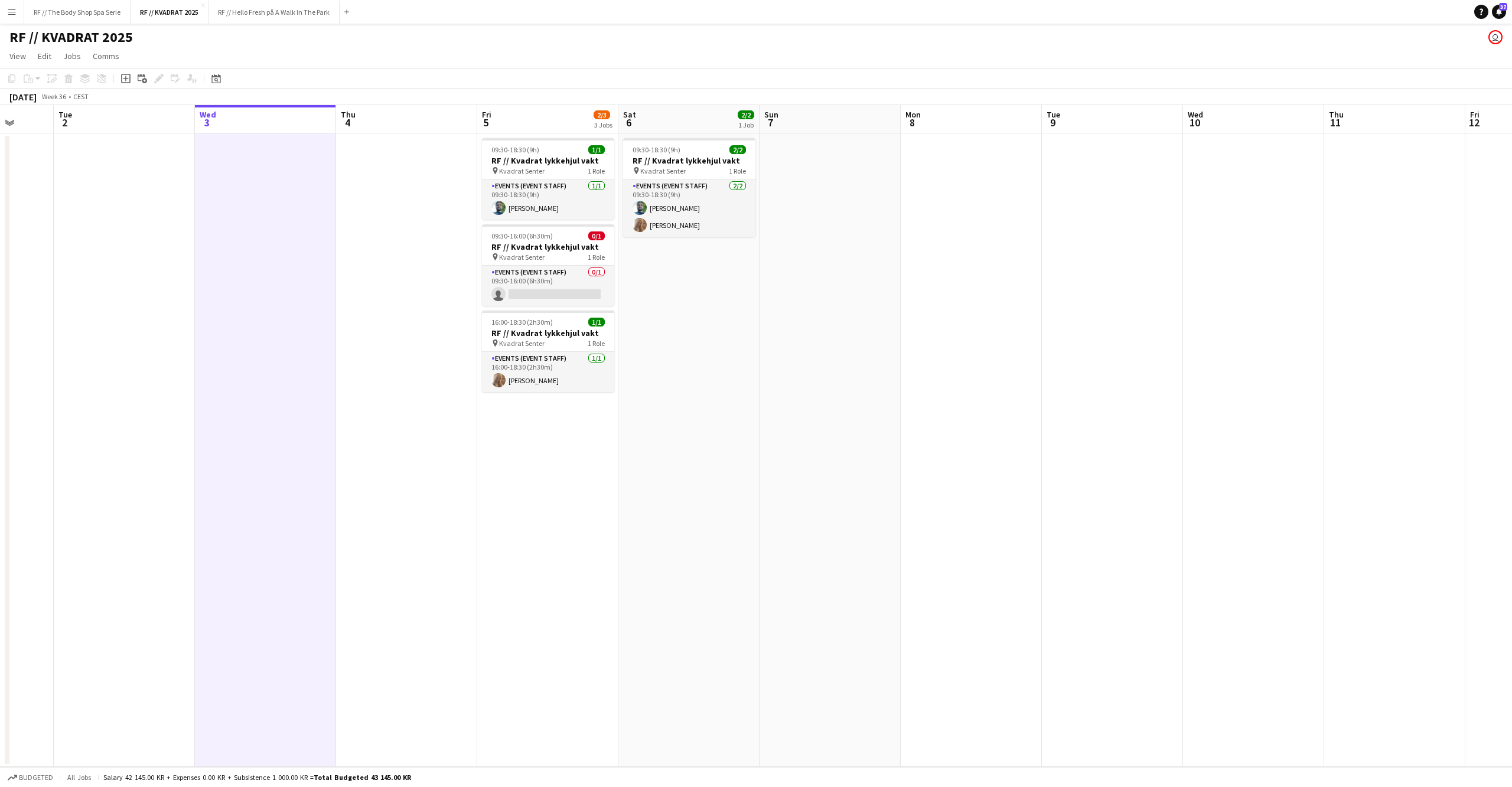
click at [575, 485] on app-date-cell "09:30-18:30 (9h) 1/1 RF // Kvadrat lykkehjul vakt pin Kvadrat Senter 1 Role Eve…" at bounding box center [548, 449] width 141 height 633
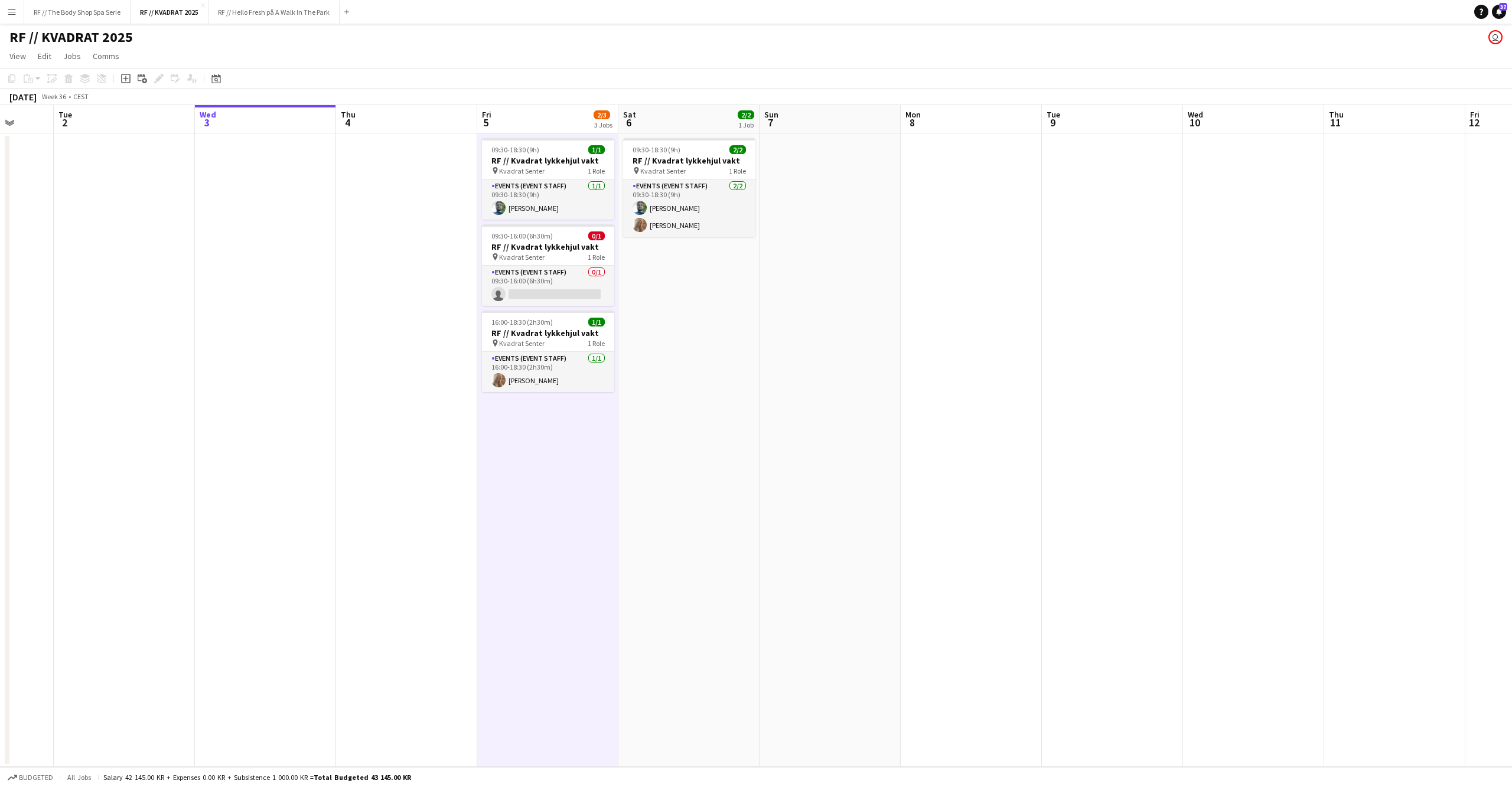
click at [678, 474] on app-date-cell "09:30-18:30 (9h) 2/2 RF // Kvadrat lykkehjul vakt pin Kvadrat Senter 1 Role Eve…" at bounding box center [689, 449] width 141 height 633
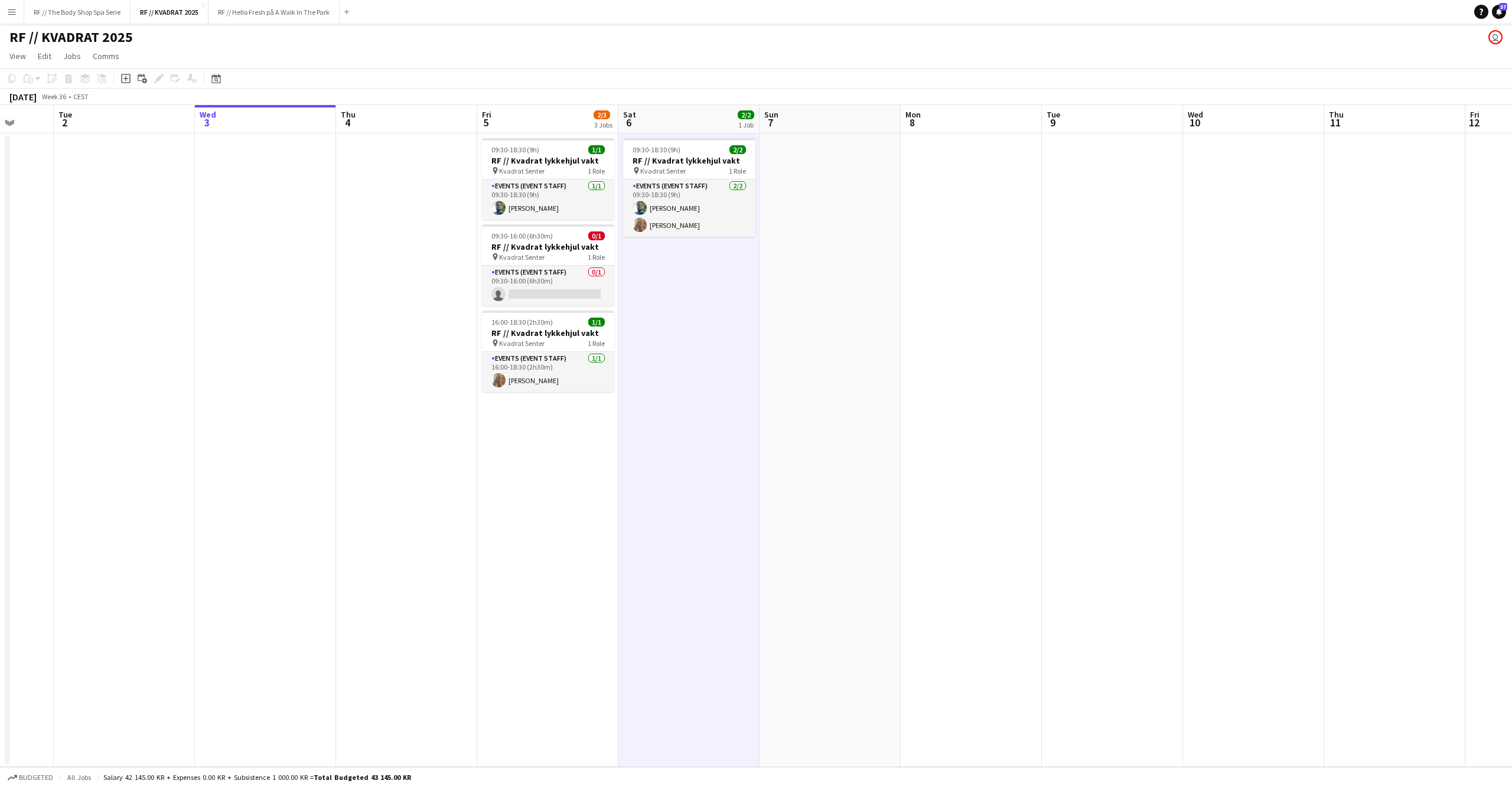
click at [524, 474] on app-date-cell "09:30-18:30 (9h) 1/1 RF // Kvadrat lykkehjul vakt pin Kvadrat Senter 1 Role Eve…" at bounding box center [548, 449] width 141 height 633
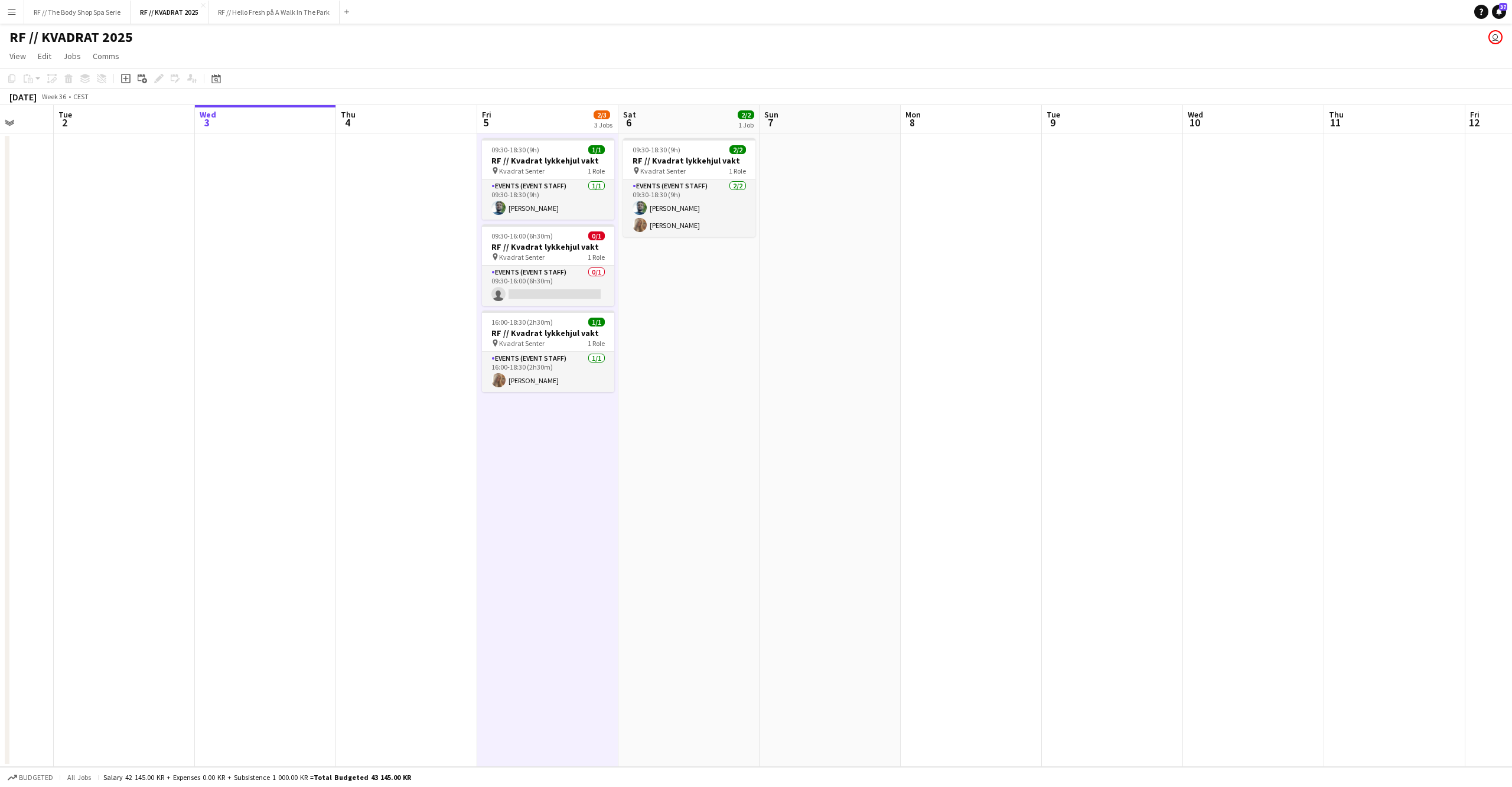
click at [422, 482] on app-date-cell at bounding box center [407, 449] width 141 height 633
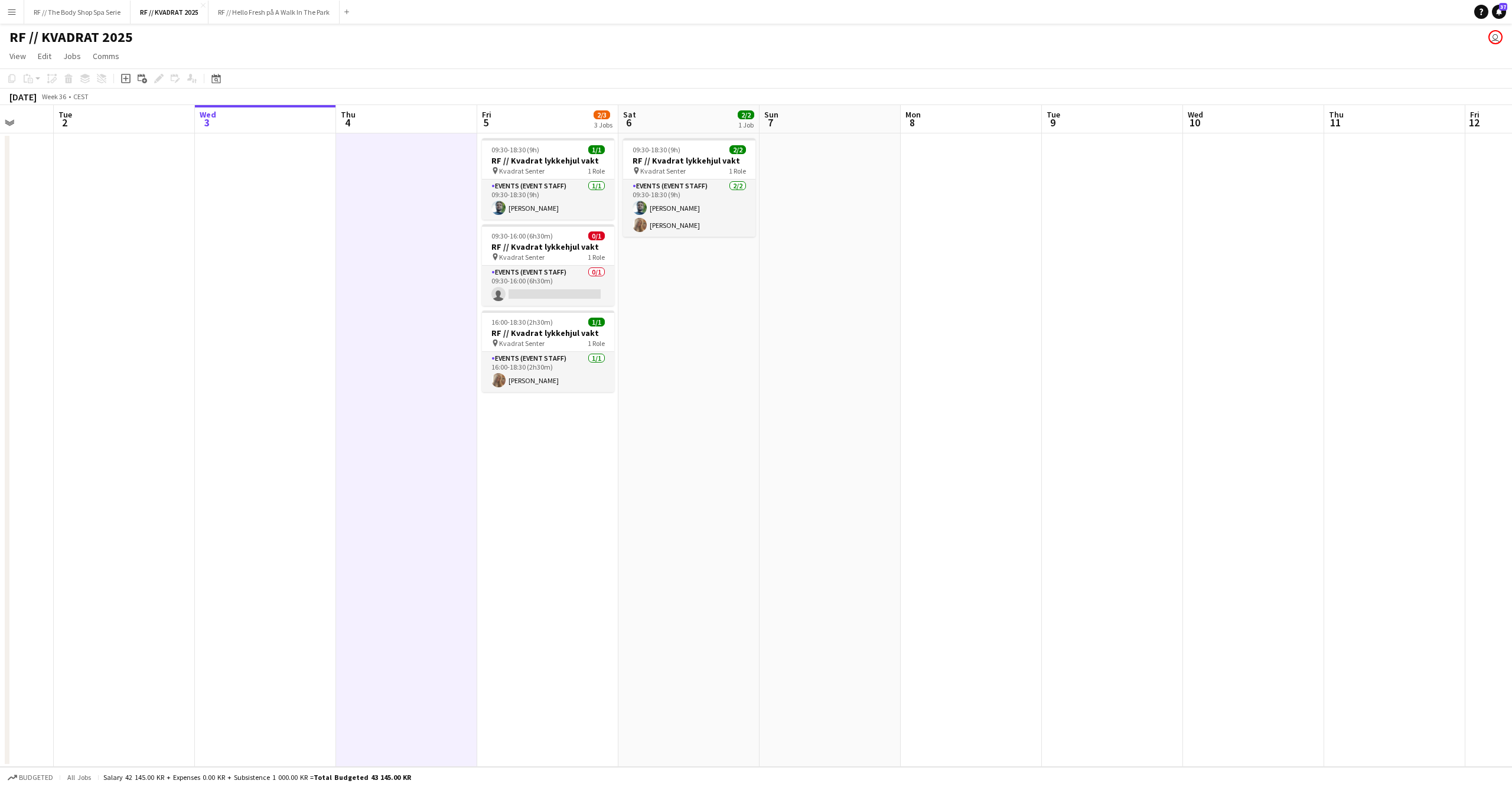
click at [301, 494] on app-date-cell at bounding box center [266, 449] width 141 height 633
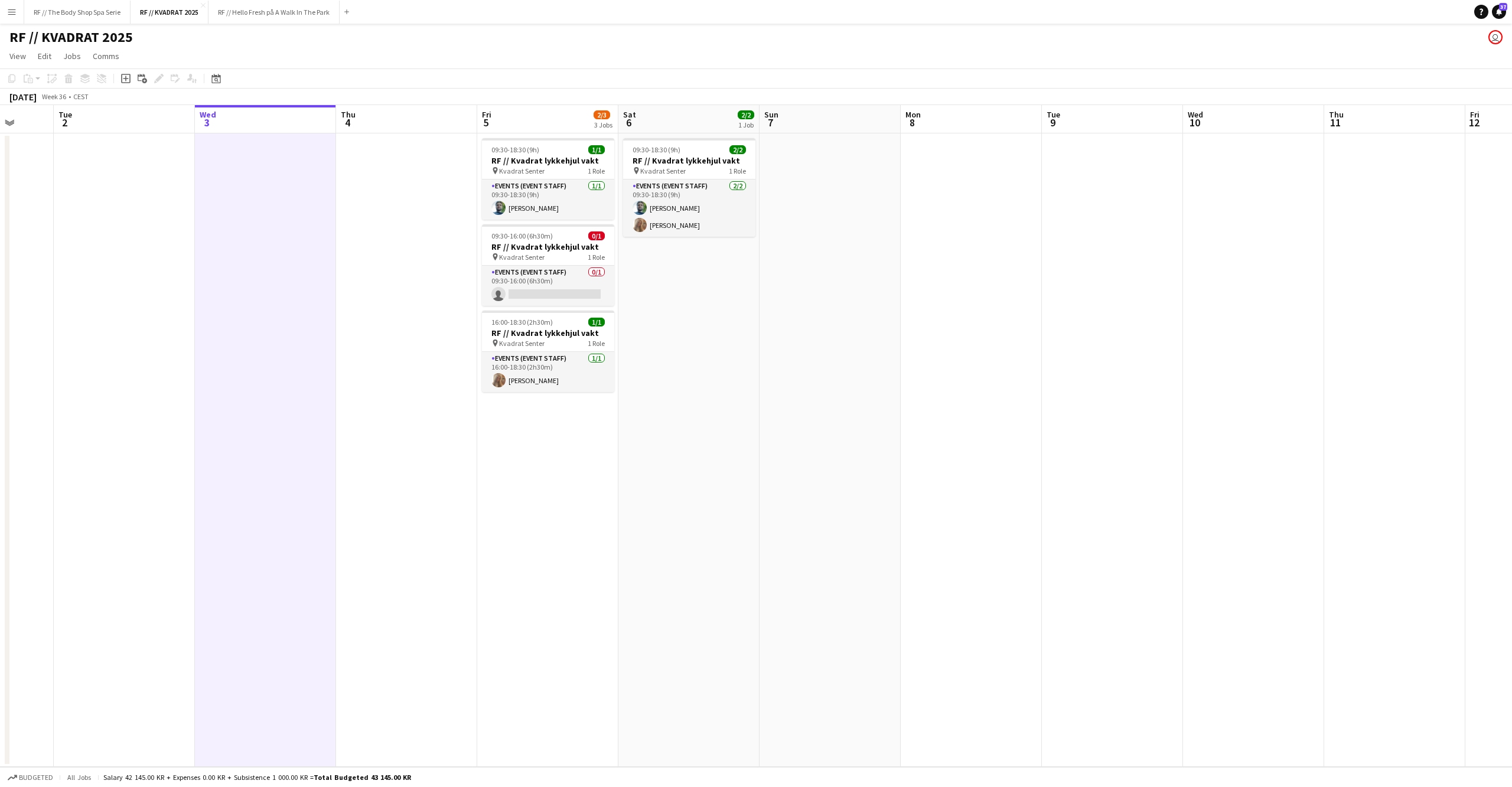
click at [398, 377] on app-date-cell at bounding box center [407, 449] width 141 height 633
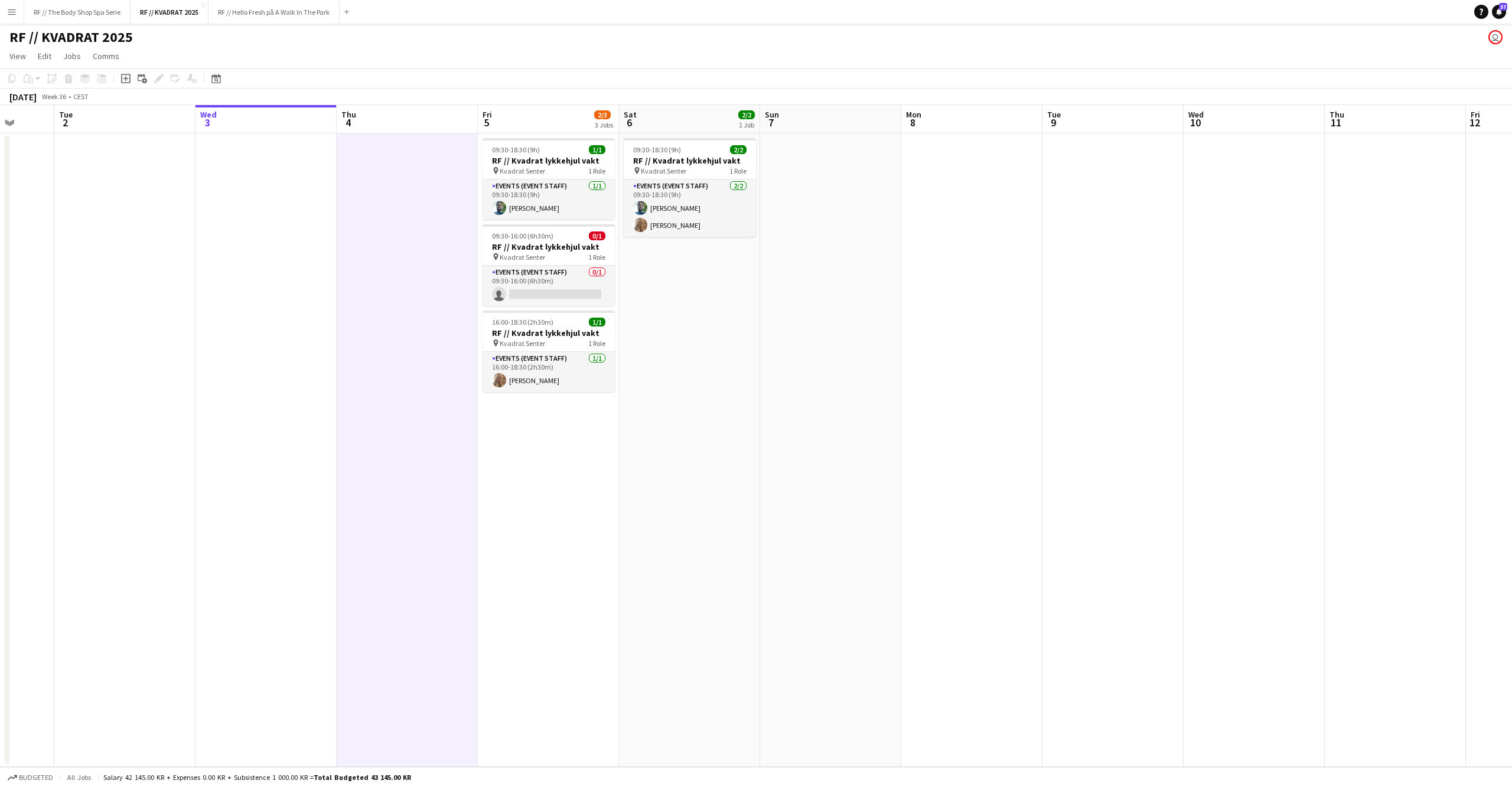
click at [271, 381] on app-date-cell at bounding box center [266, 449] width 141 height 633
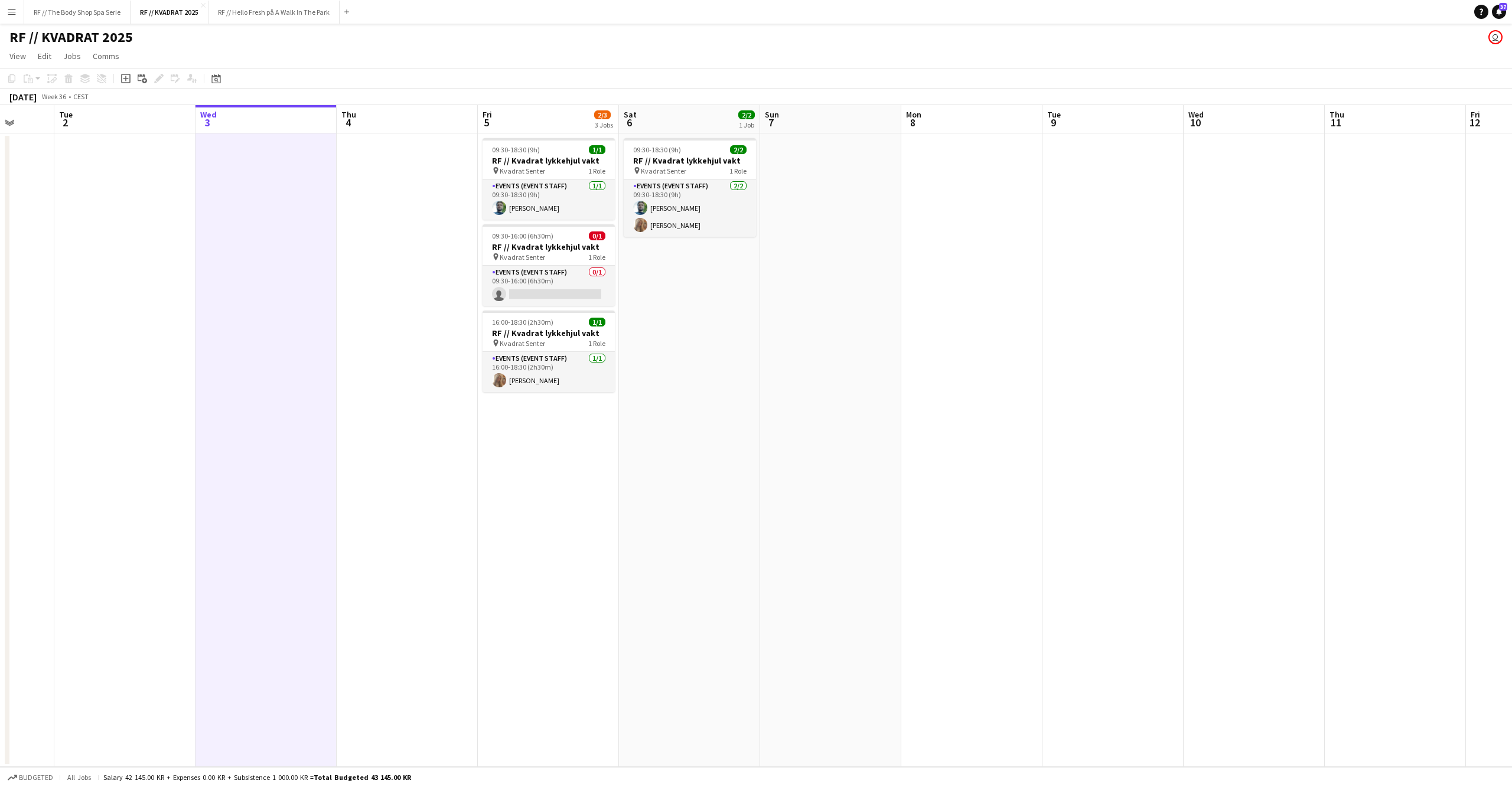
click at [162, 375] on app-date-cell at bounding box center [125, 449] width 141 height 633
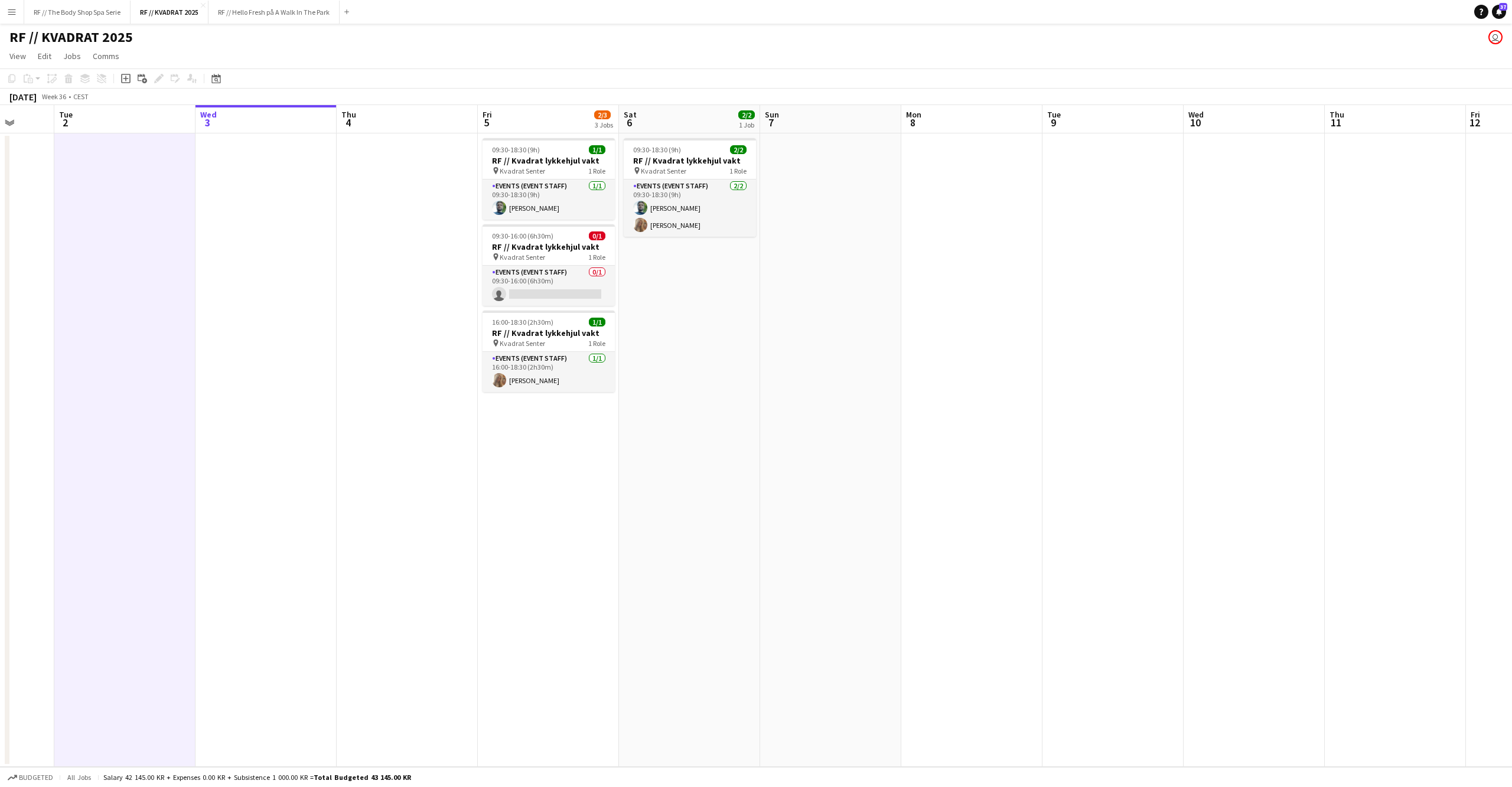
click at [316, 336] on app-date-cell at bounding box center [266, 449] width 141 height 633
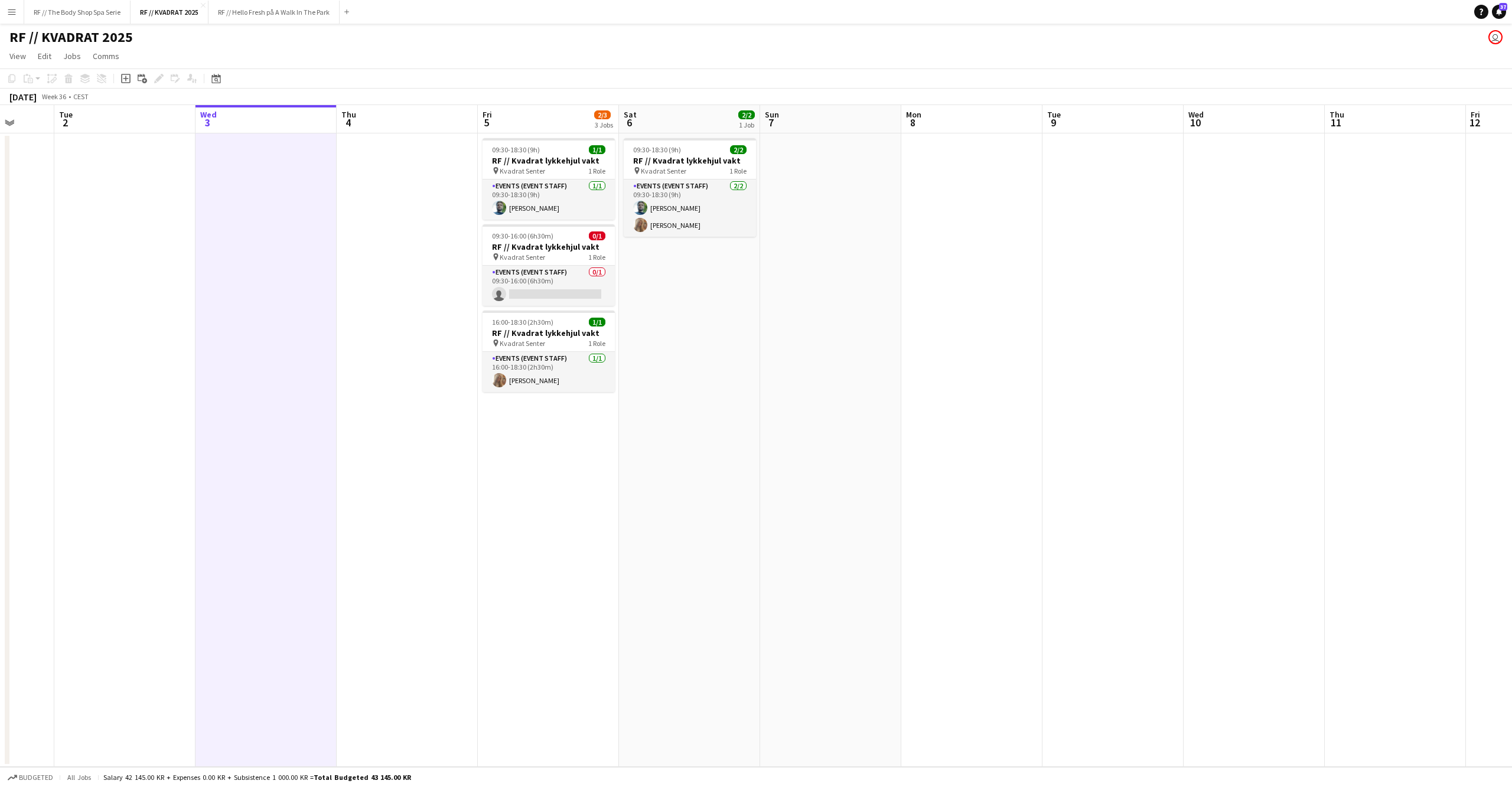
click at [392, 333] on app-date-cell at bounding box center [407, 449] width 141 height 633
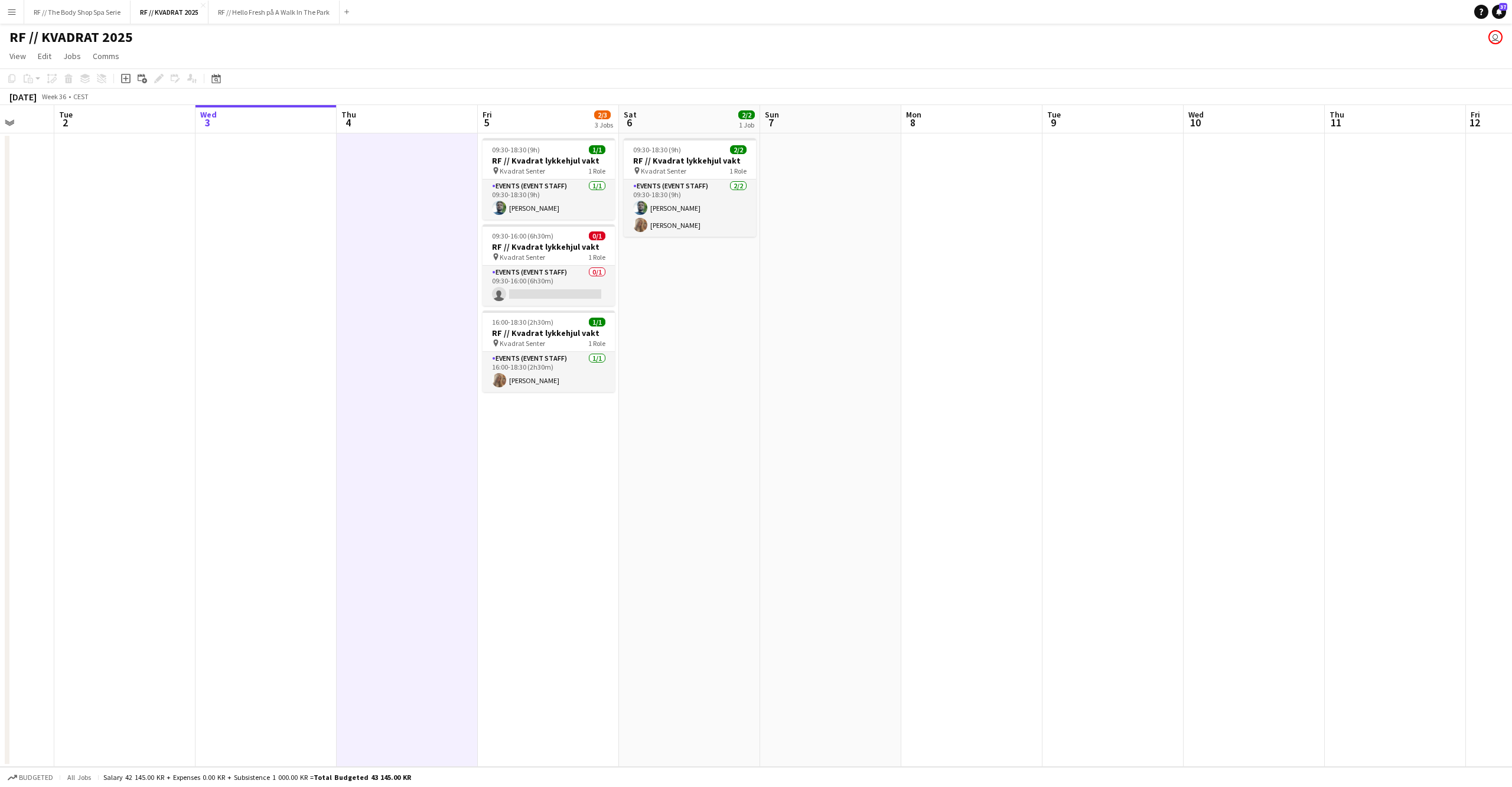
click at [662, 409] on app-date-cell "09:30-18:30 (9h) 2/2 RF // Kvadrat lykkehjul vakt pin Kvadrat Senter 1 Role Eve…" at bounding box center [690, 449] width 141 height 633
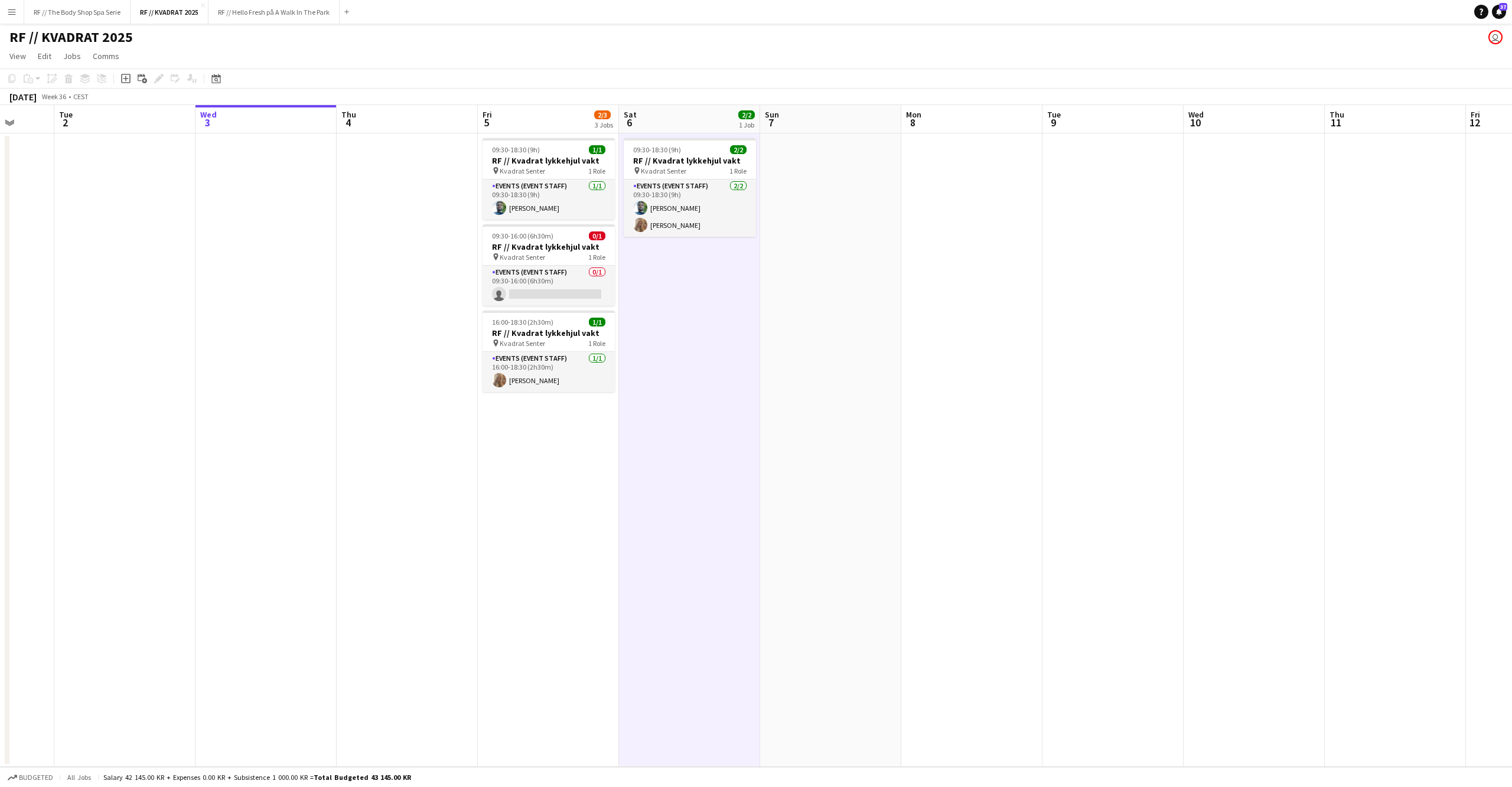
click at [437, 406] on app-date-cell at bounding box center [407, 449] width 141 height 633
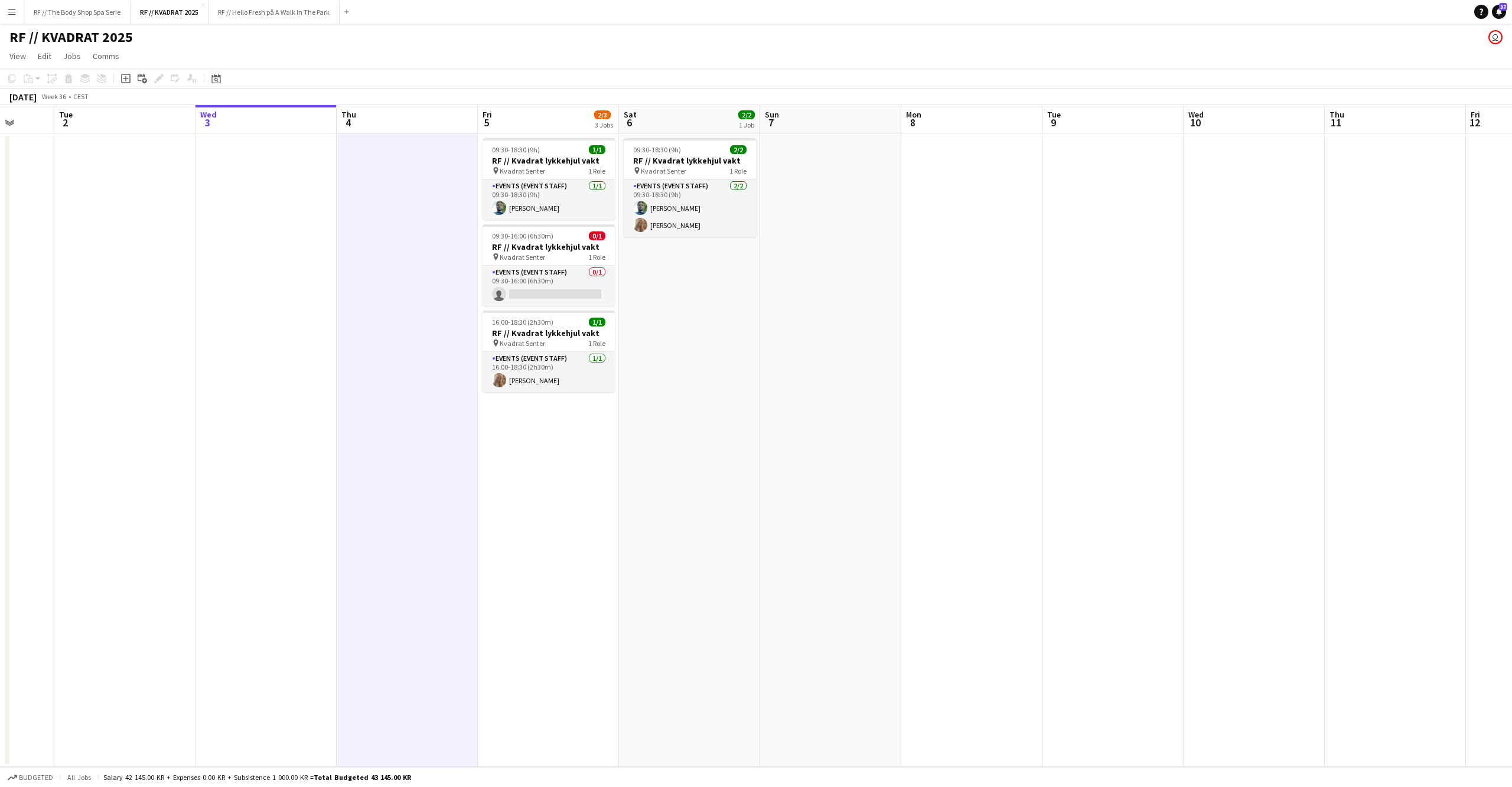
click at [301, 402] on app-date-cell at bounding box center [266, 449] width 141 height 633
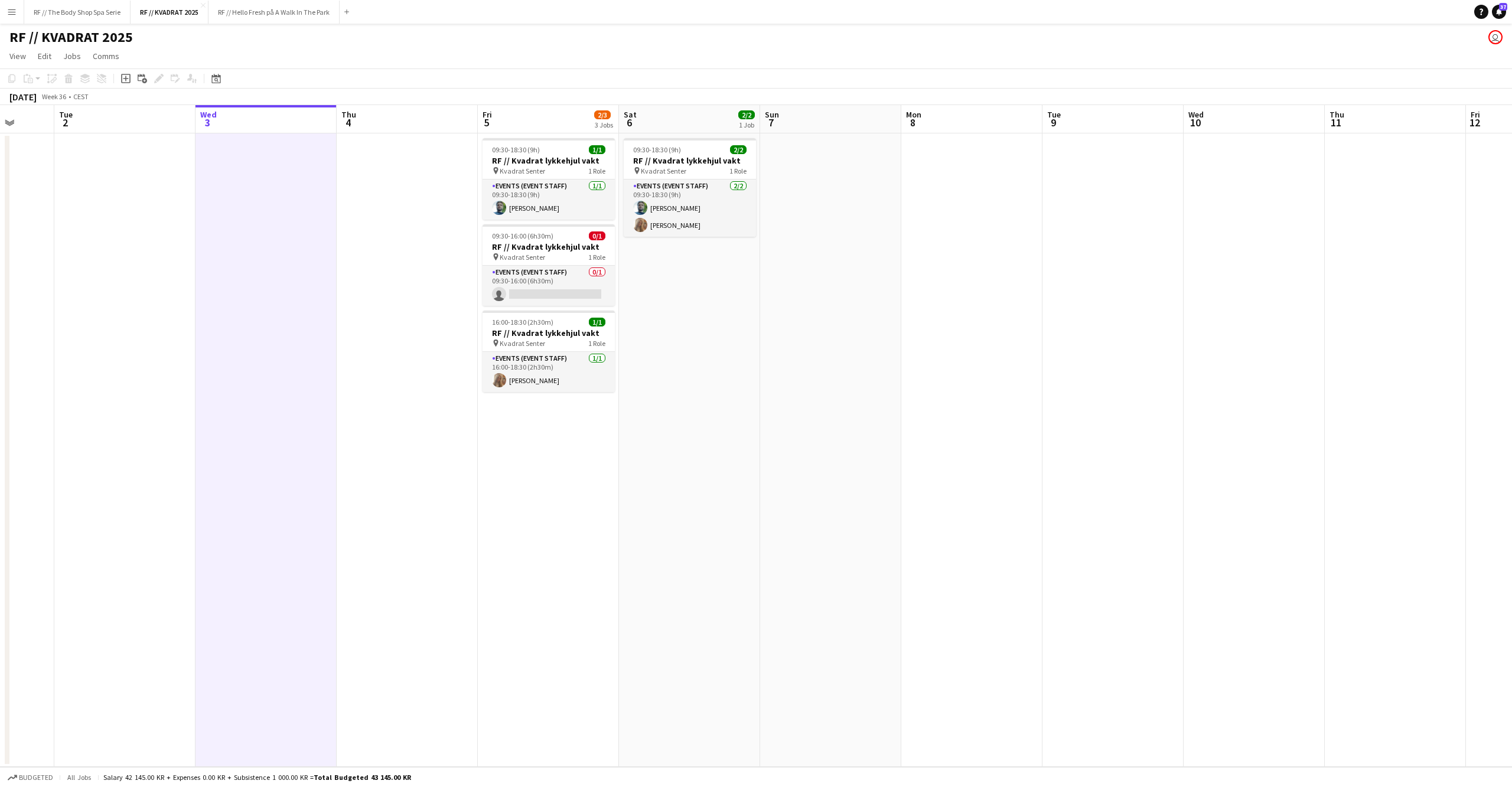
click at [168, 400] on app-date-cell at bounding box center [125, 449] width 141 height 633
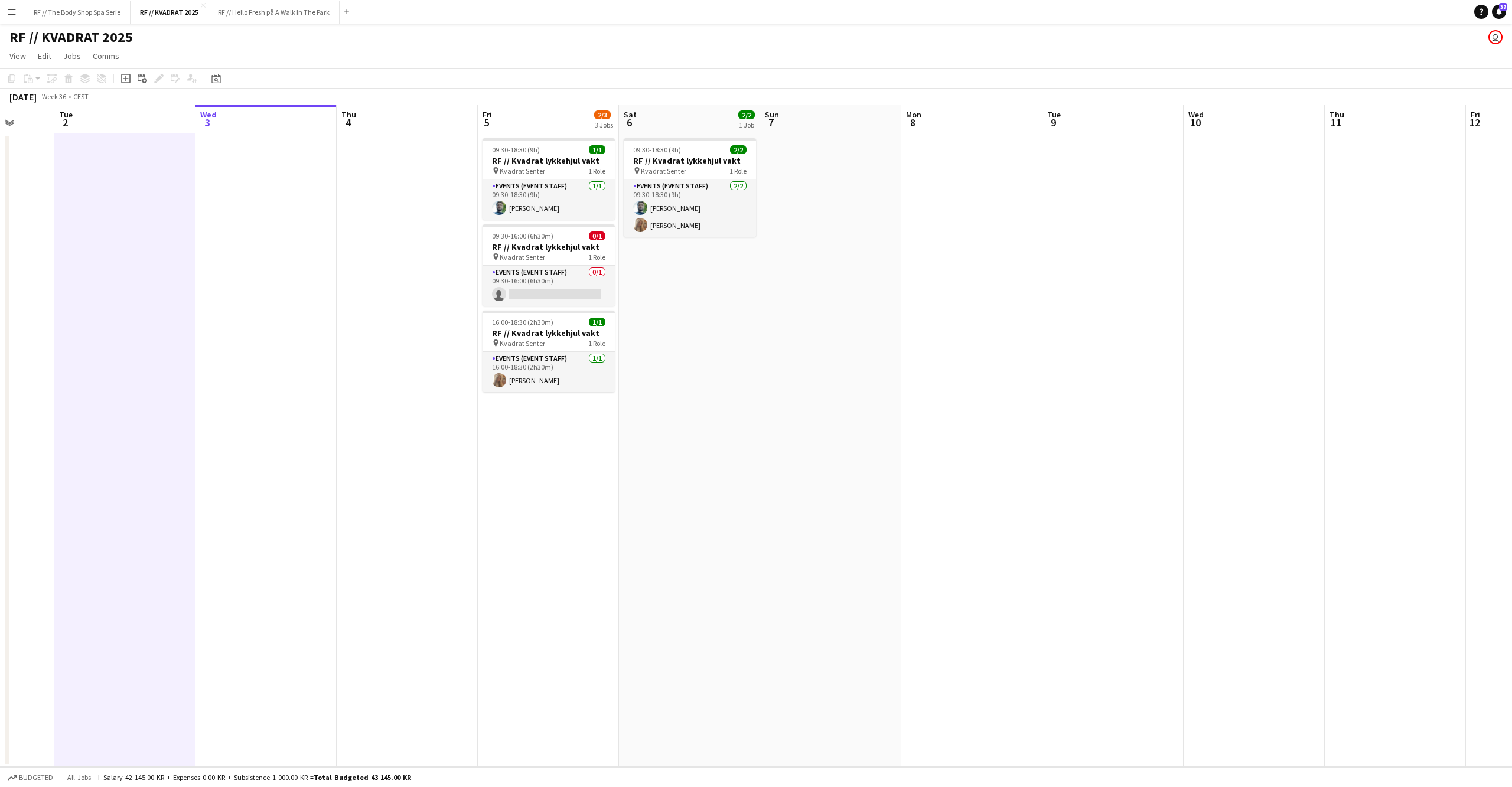
click at [264, 392] on app-date-cell at bounding box center [266, 449] width 141 height 633
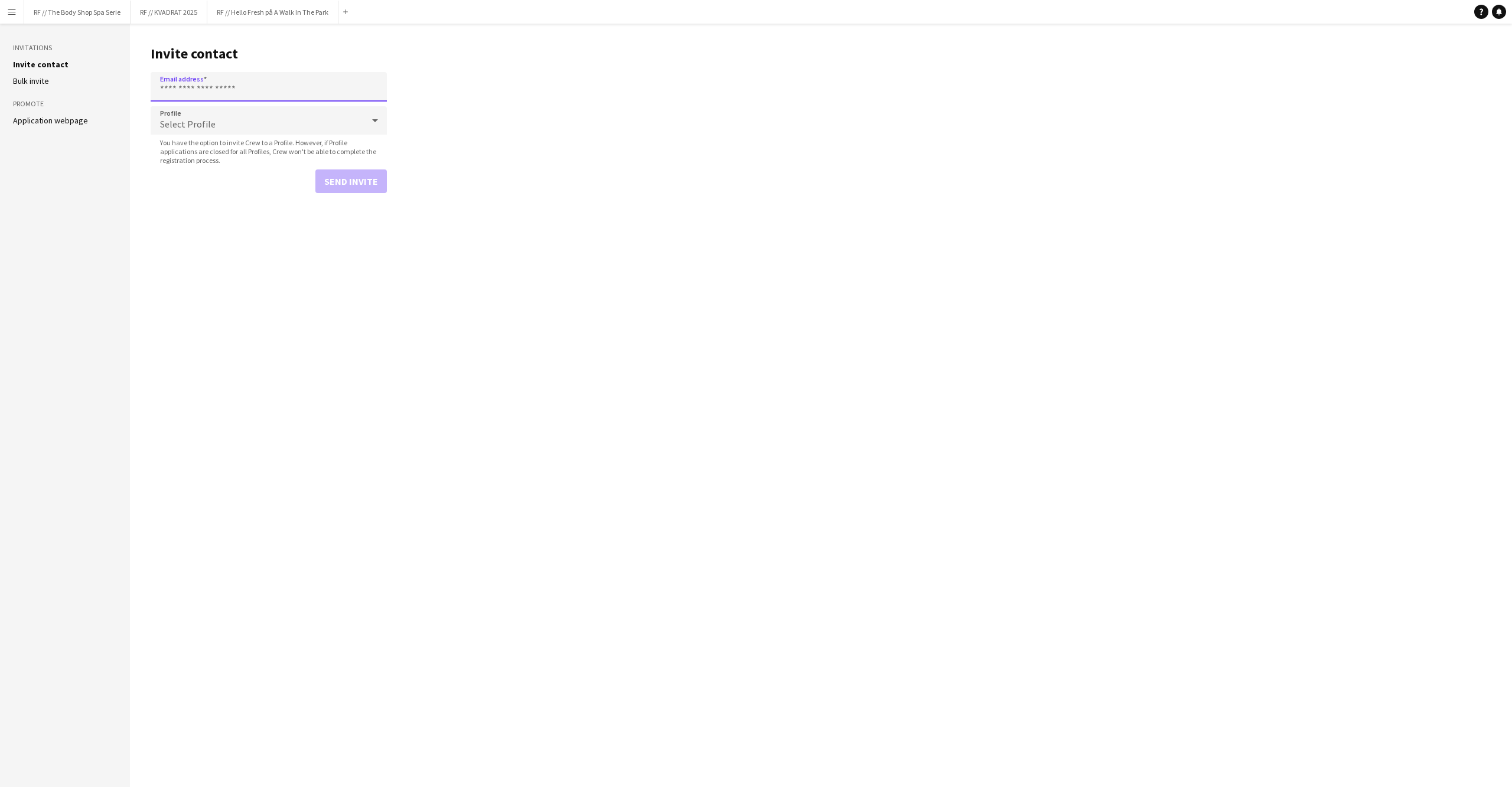
click at [316, 90] on input "Email address" at bounding box center [269, 86] width 237 height 29
paste input "**********"
type input "**********"
click at [269, 115] on div "Select Profile" at bounding box center [257, 120] width 212 height 28
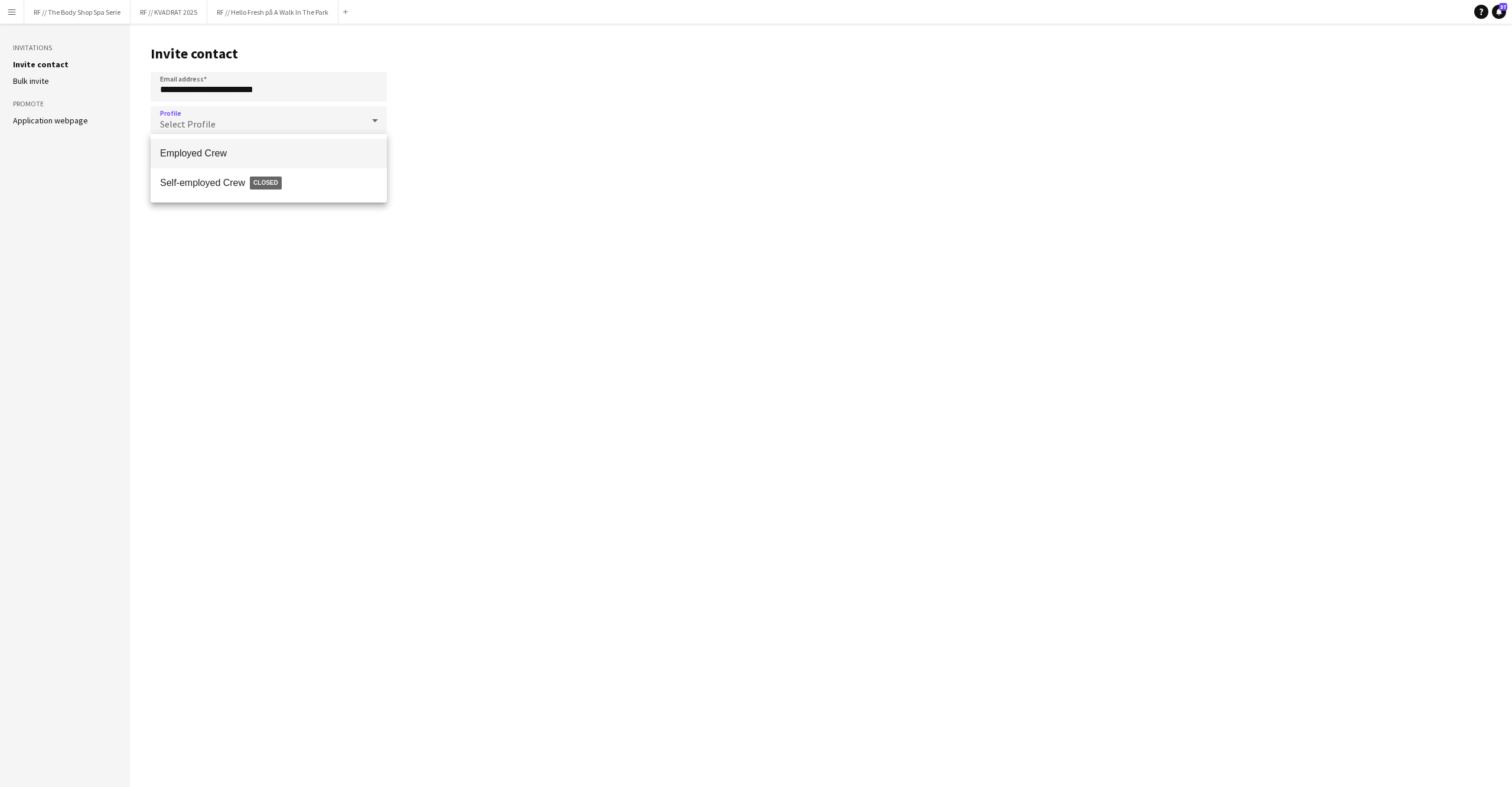
click at [249, 156] on span "Employed Crew" at bounding box center [269, 153] width 217 height 11
click at [355, 182] on button "Send invite" at bounding box center [351, 181] width 71 height 24
